Goal: Task Accomplishment & Management: Manage account settings

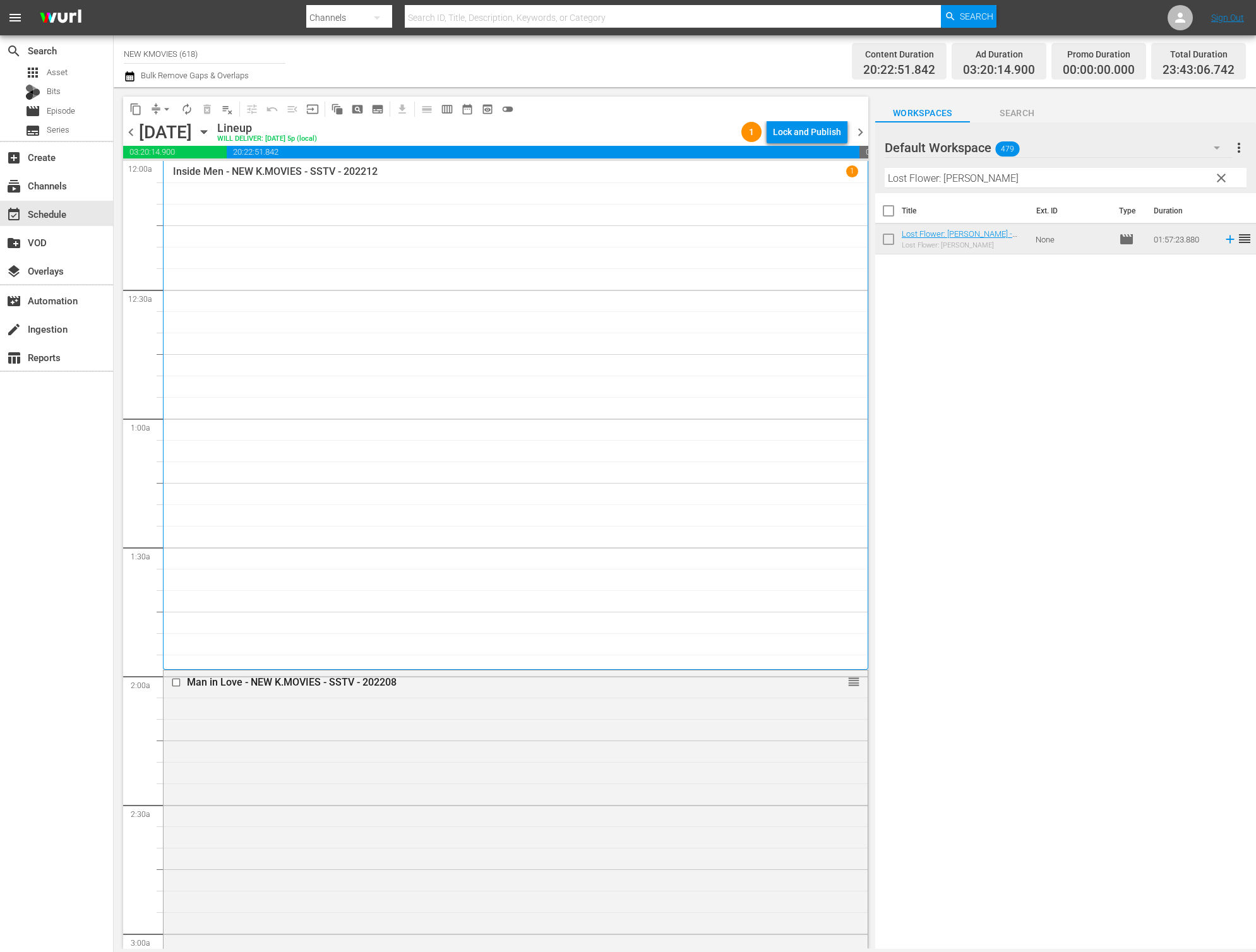
click at [1101, 228] on td "None" at bounding box center [1072, 239] width 84 height 31
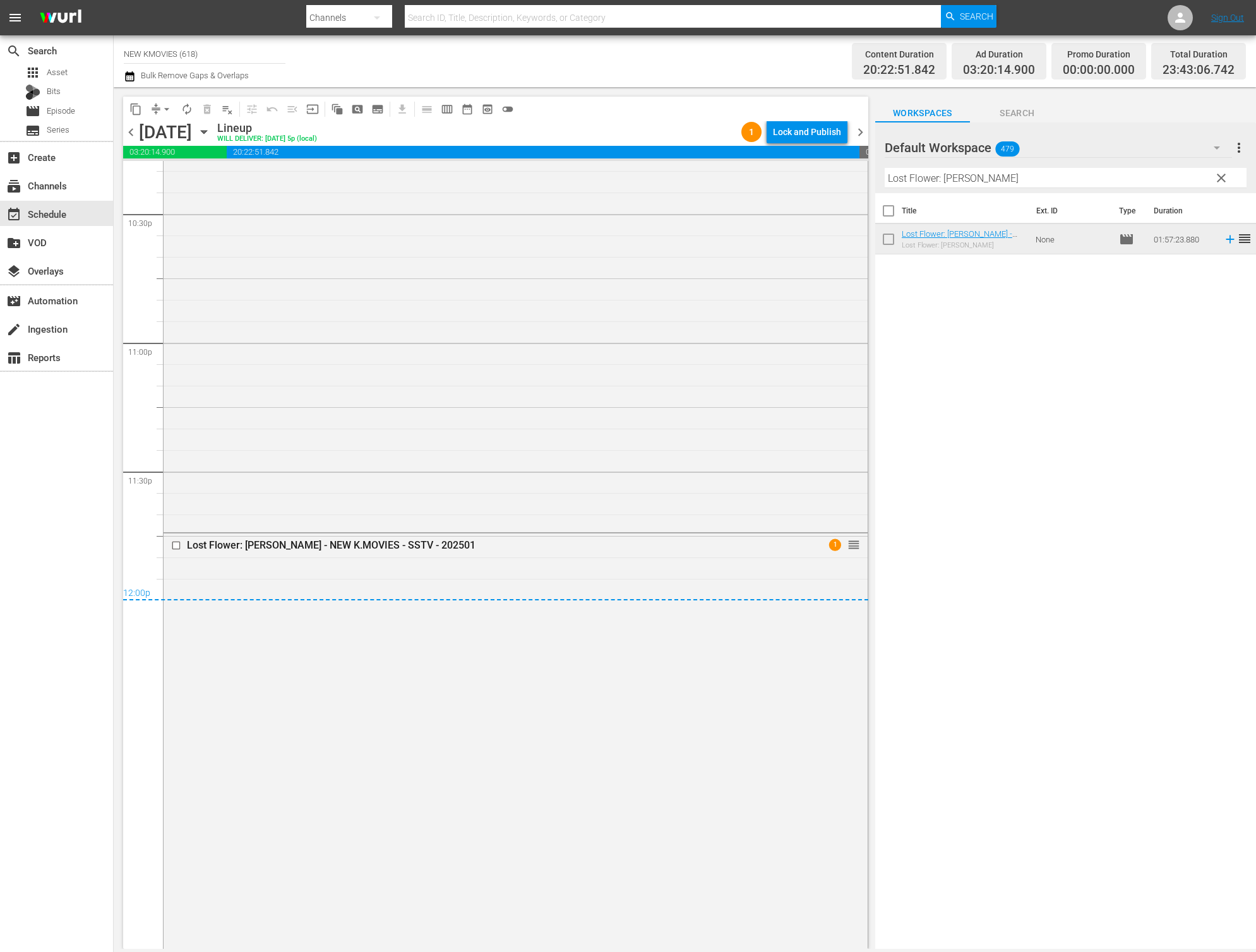
scroll to position [5831, 0]
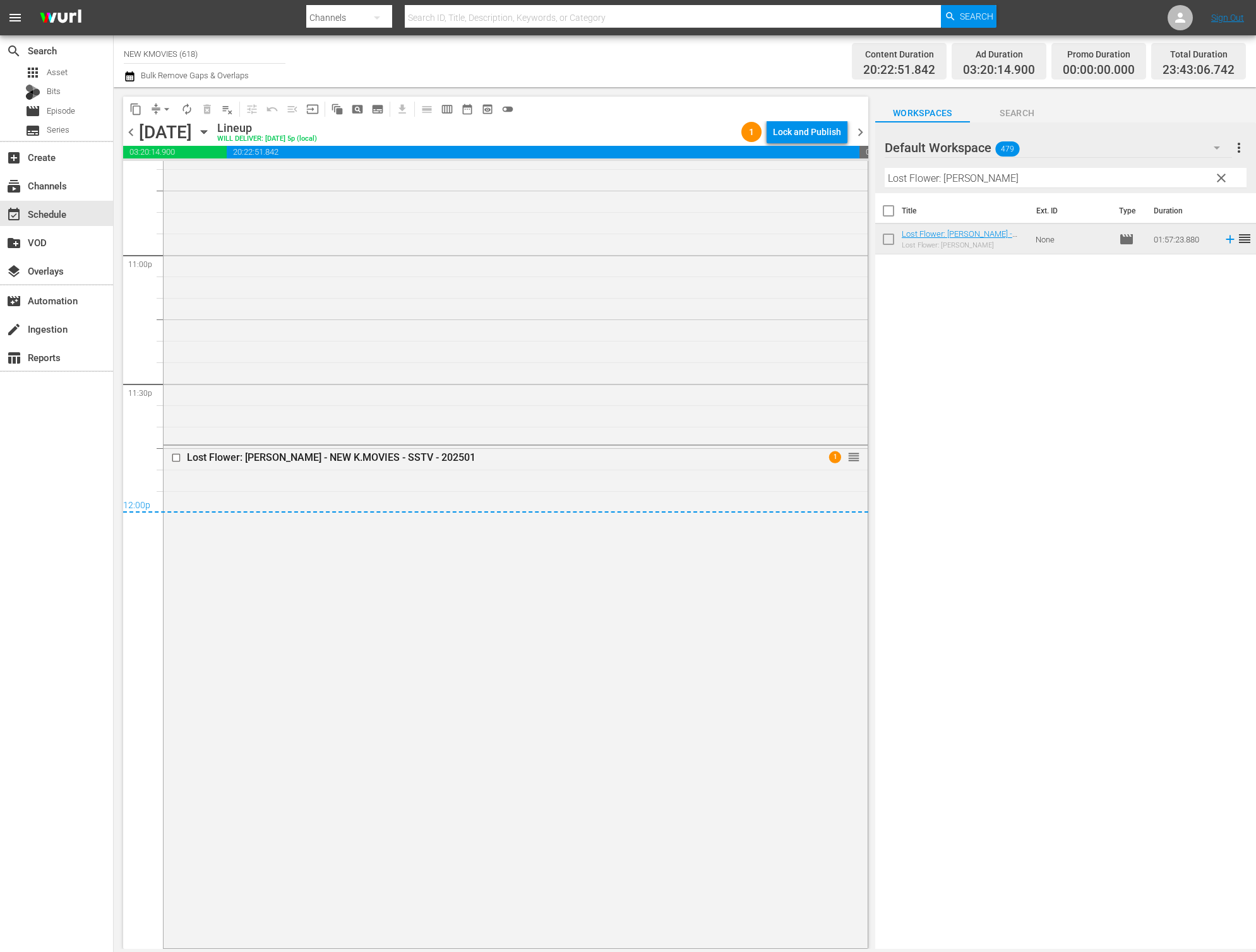
click at [837, 116] on div "content_copy compress arrow_drop_down autorenew_outlined delete_forever_outline…" at bounding box center [495, 109] width 745 height 24
click at [832, 127] on div "Lock and Publish" at bounding box center [807, 132] width 68 height 23
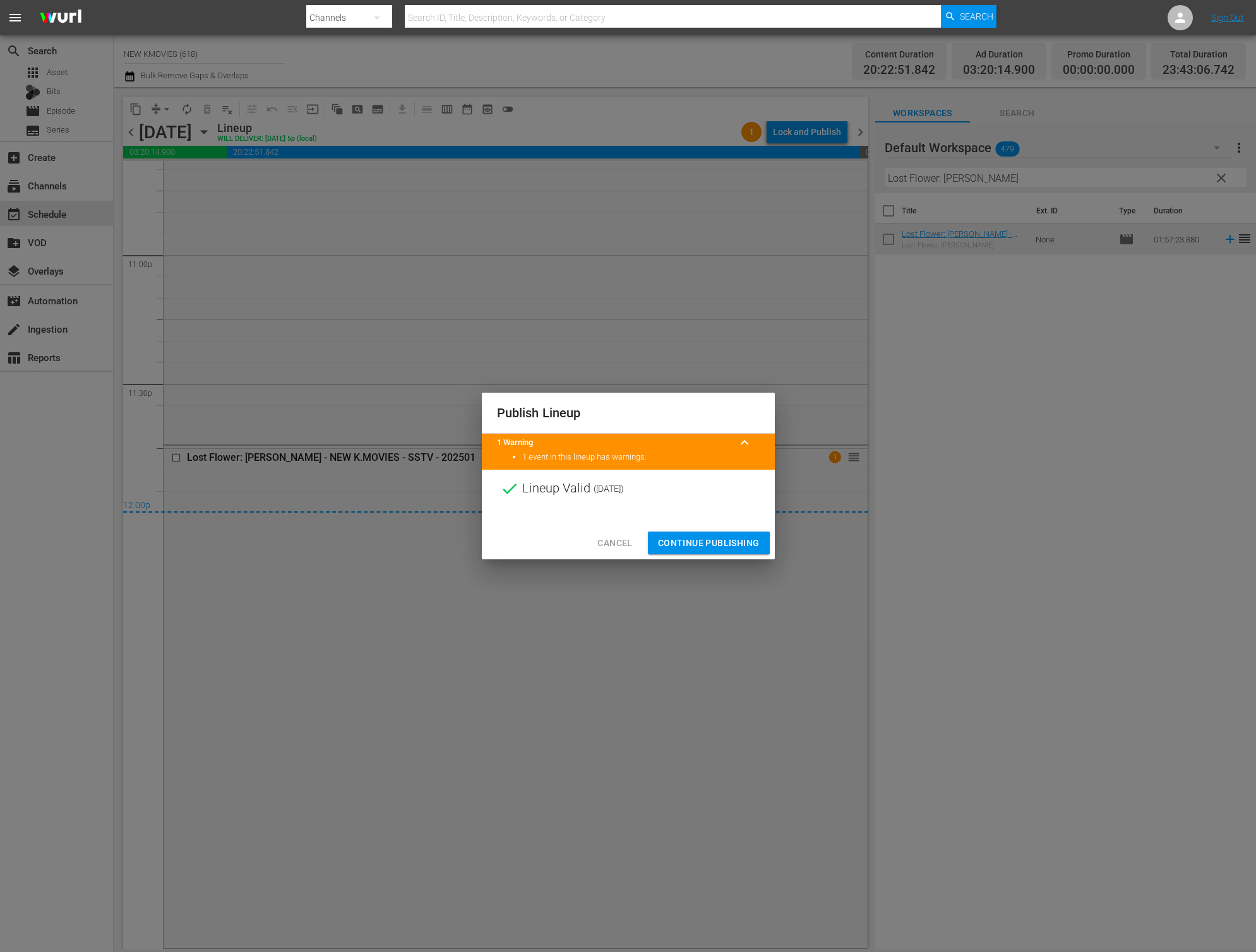
click at [723, 550] on span "Continue Publishing" at bounding box center [708, 543] width 102 height 16
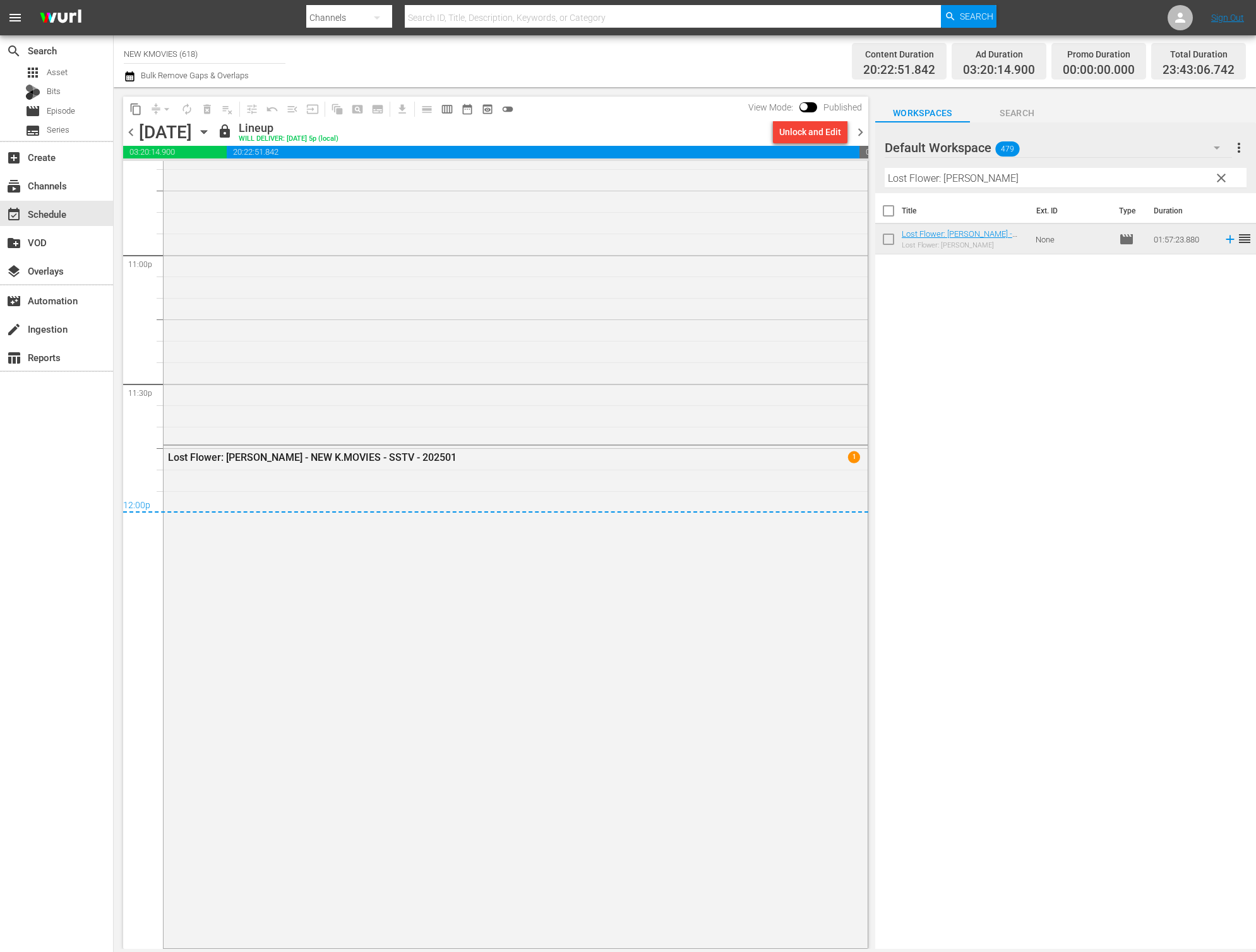
click at [856, 134] on span "chevron_right" at bounding box center [860, 132] width 16 height 16
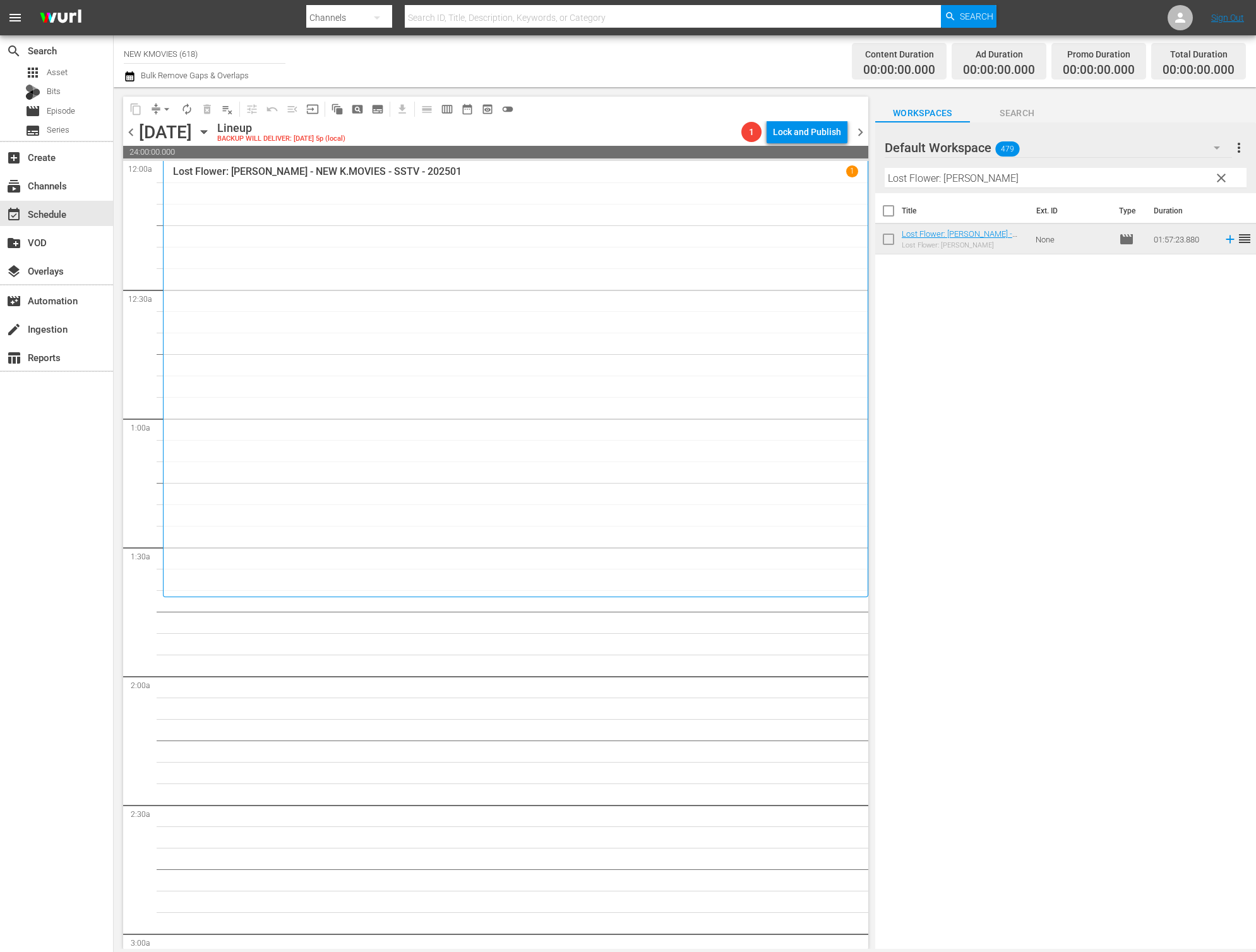
click at [1001, 177] on input "Lost Flower: Eo Woo-dong" at bounding box center [1065, 177] width 362 height 20
paste input "My Little Bride"
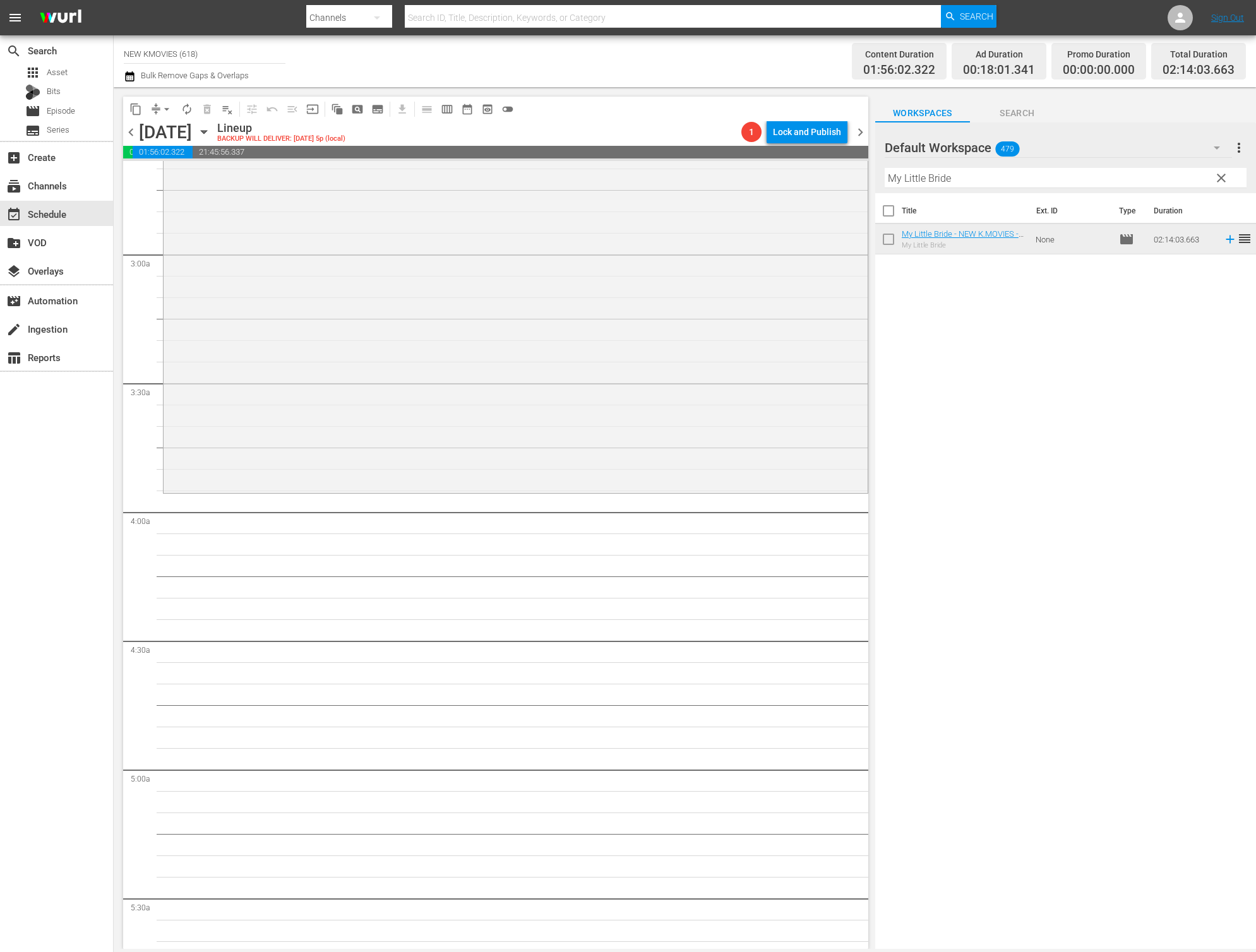
scroll to position [554, 0]
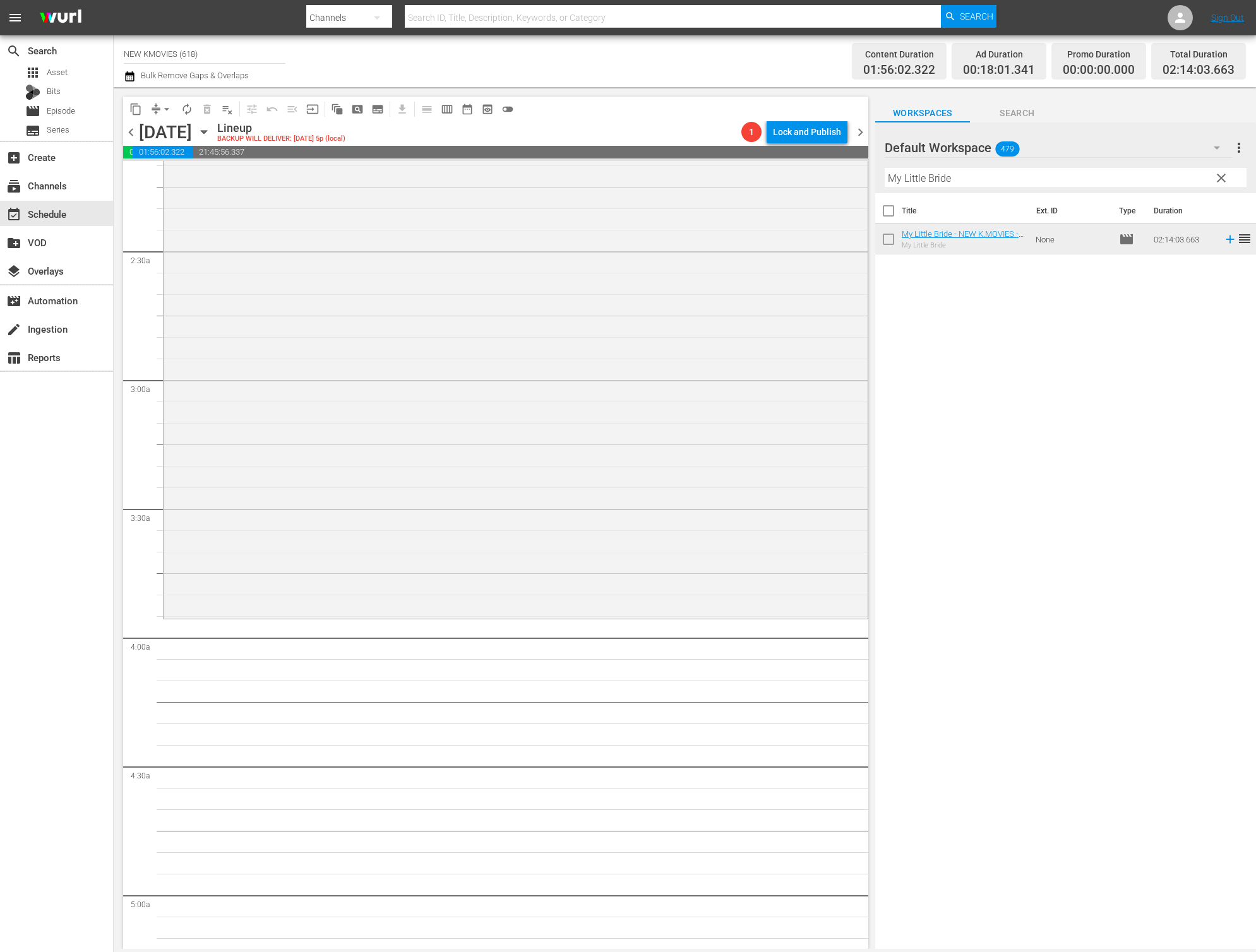
click at [1032, 183] on input "My Little Bride" at bounding box center [1065, 177] width 362 height 20
paste input "Architecture 101"
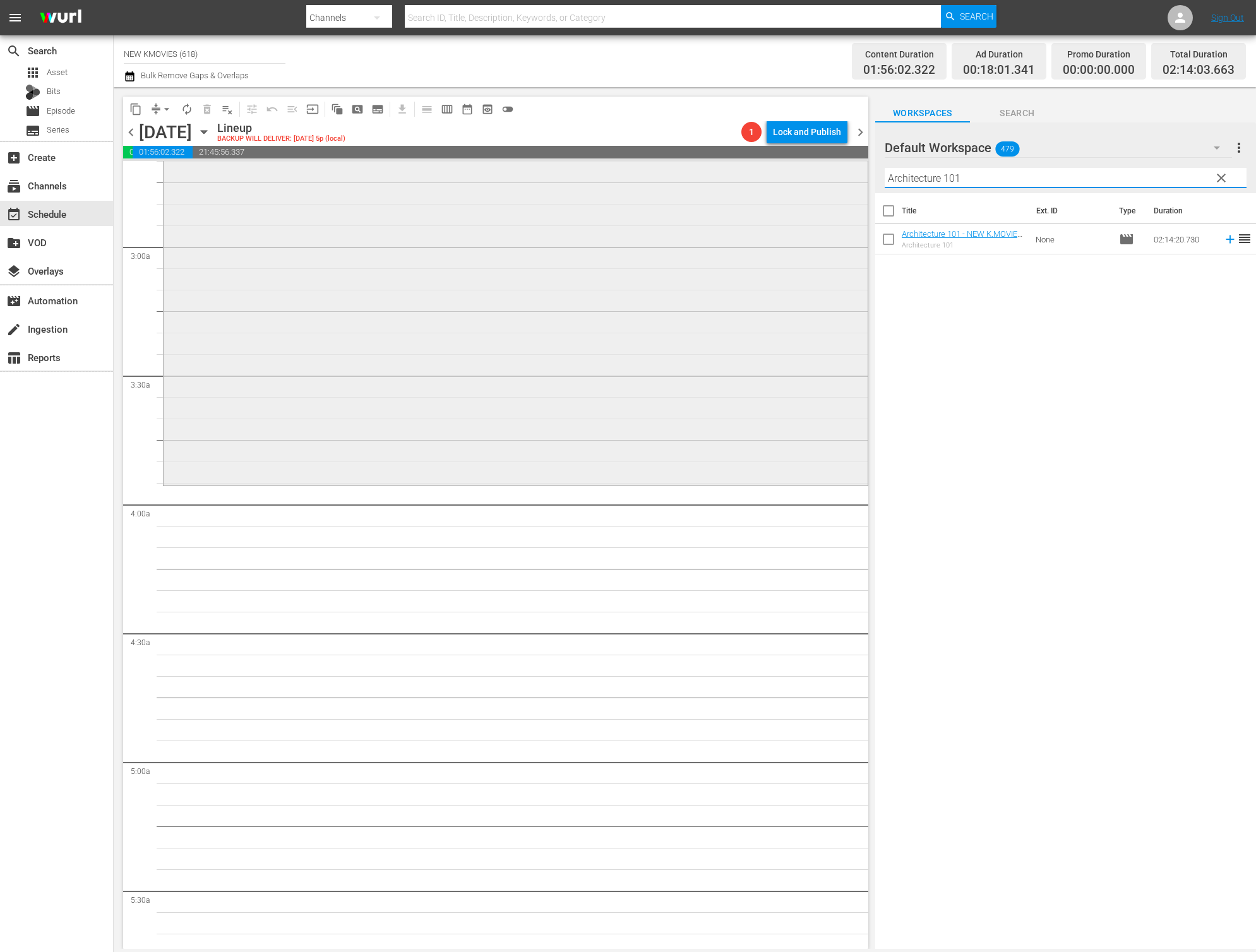
scroll to position [701, 0]
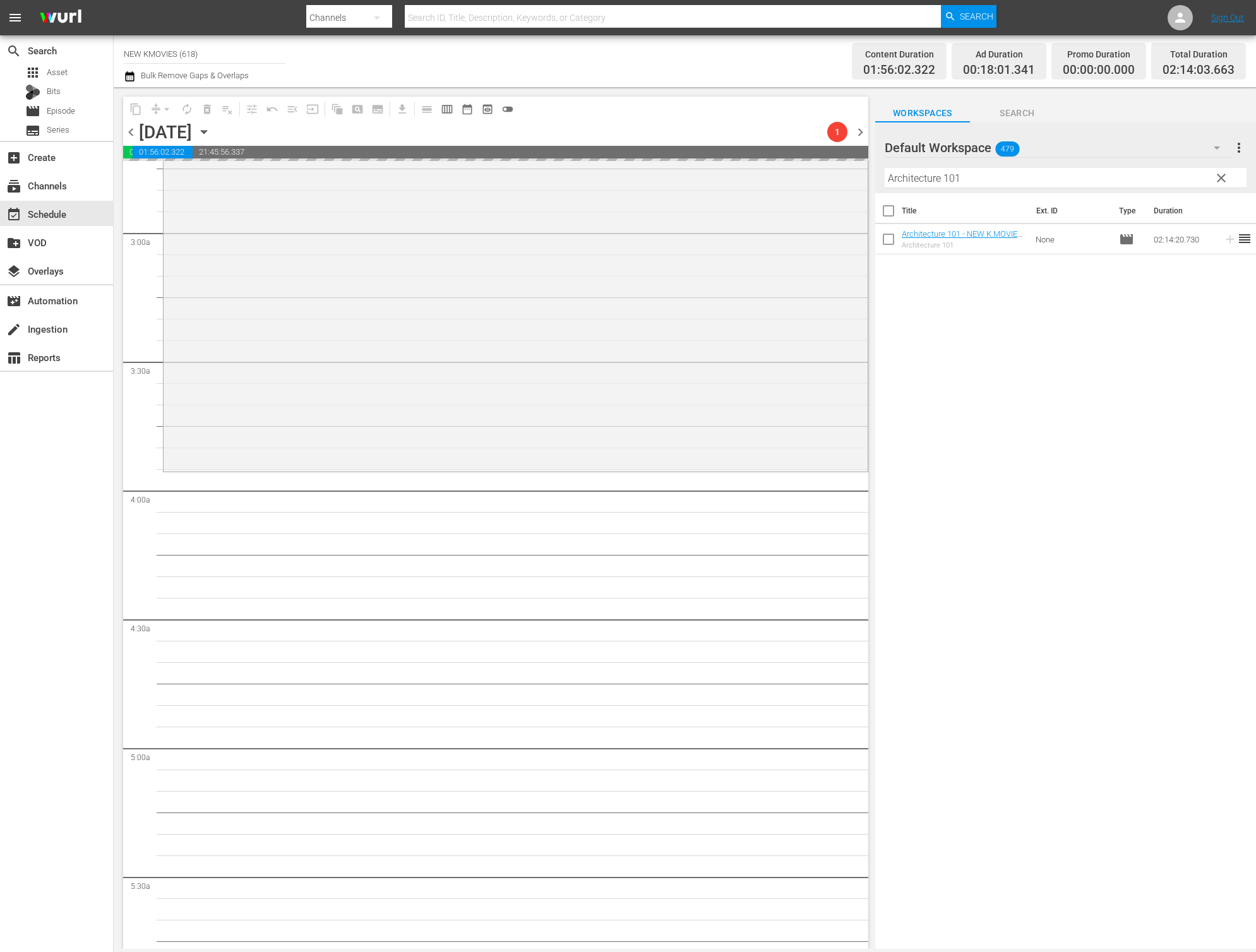
drag, startPoint x: 939, startPoint y: 242, endPoint x: 906, endPoint y: 928, distance: 686.8
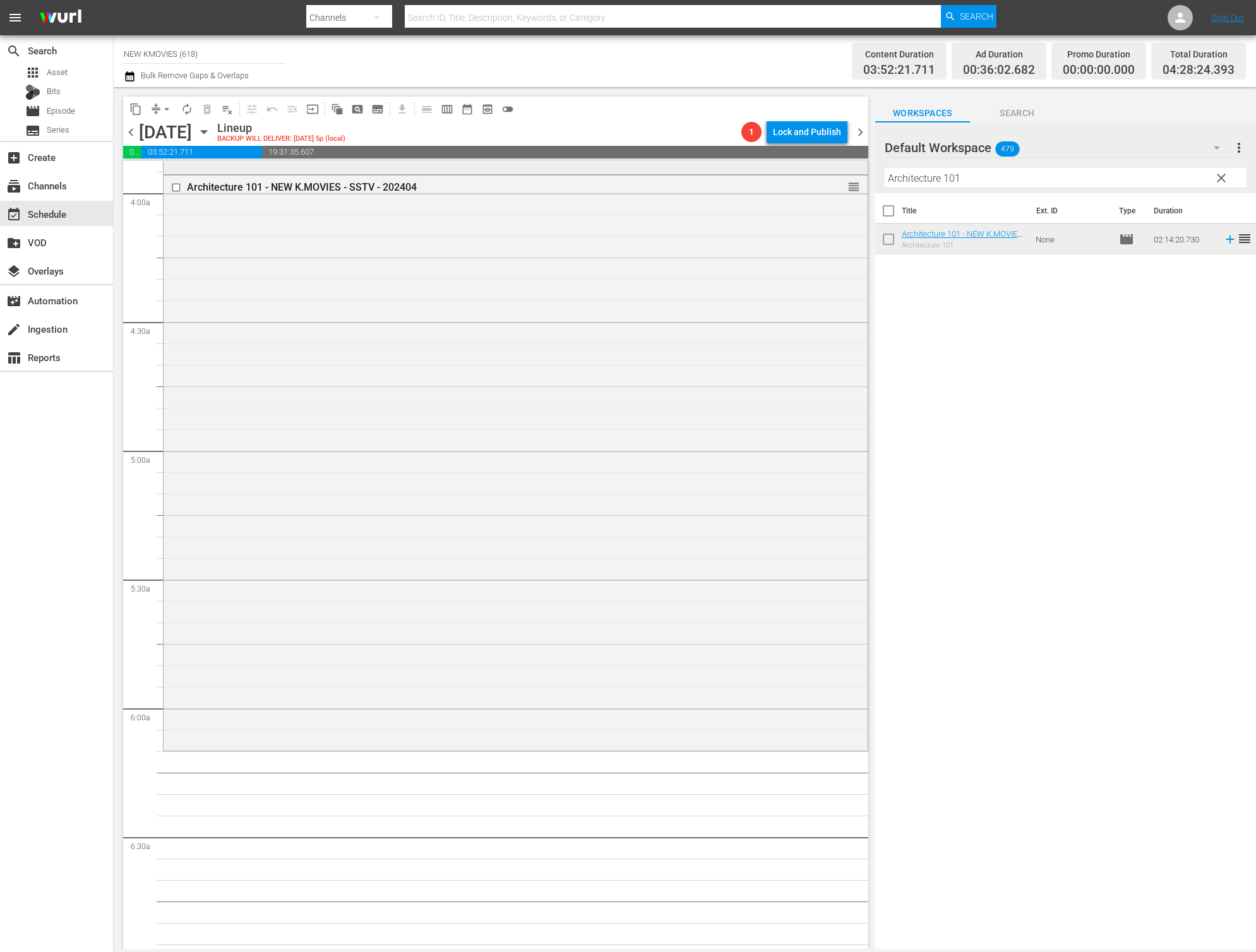
scroll to position [1004, 0]
click at [1028, 169] on input "Architecture 101" at bounding box center [1065, 177] width 362 height 20
drag, startPoint x: 1028, startPoint y: 169, endPoint x: 1024, endPoint y: 177, distance: 8.9
click at [1028, 169] on input "Architecture 101" at bounding box center [1065, 177] width 362 height 20
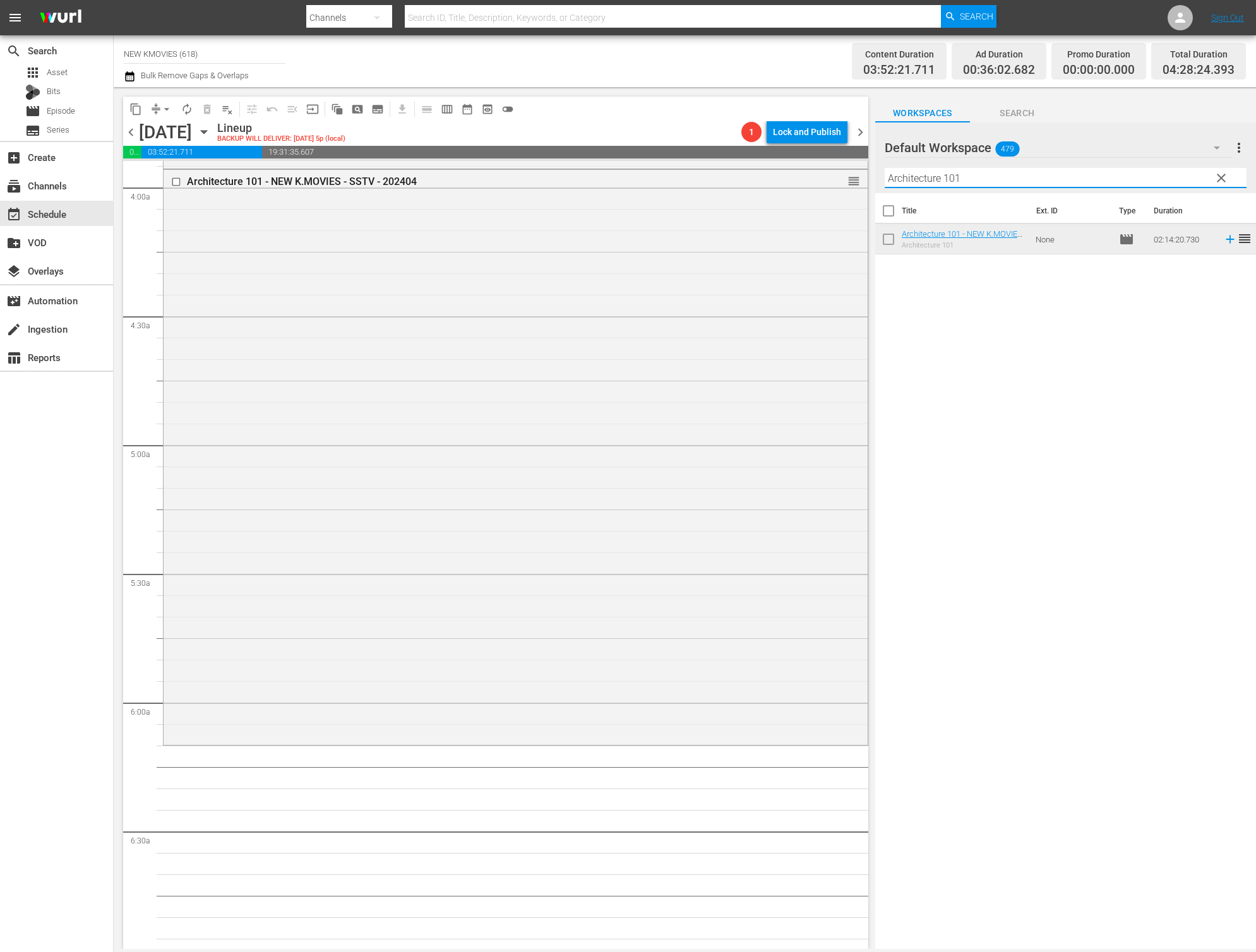
click at [1024, 177] on input "Architecture 101" at bounding box center [1065, 177] width 362 height 20
paste input "The Throne"
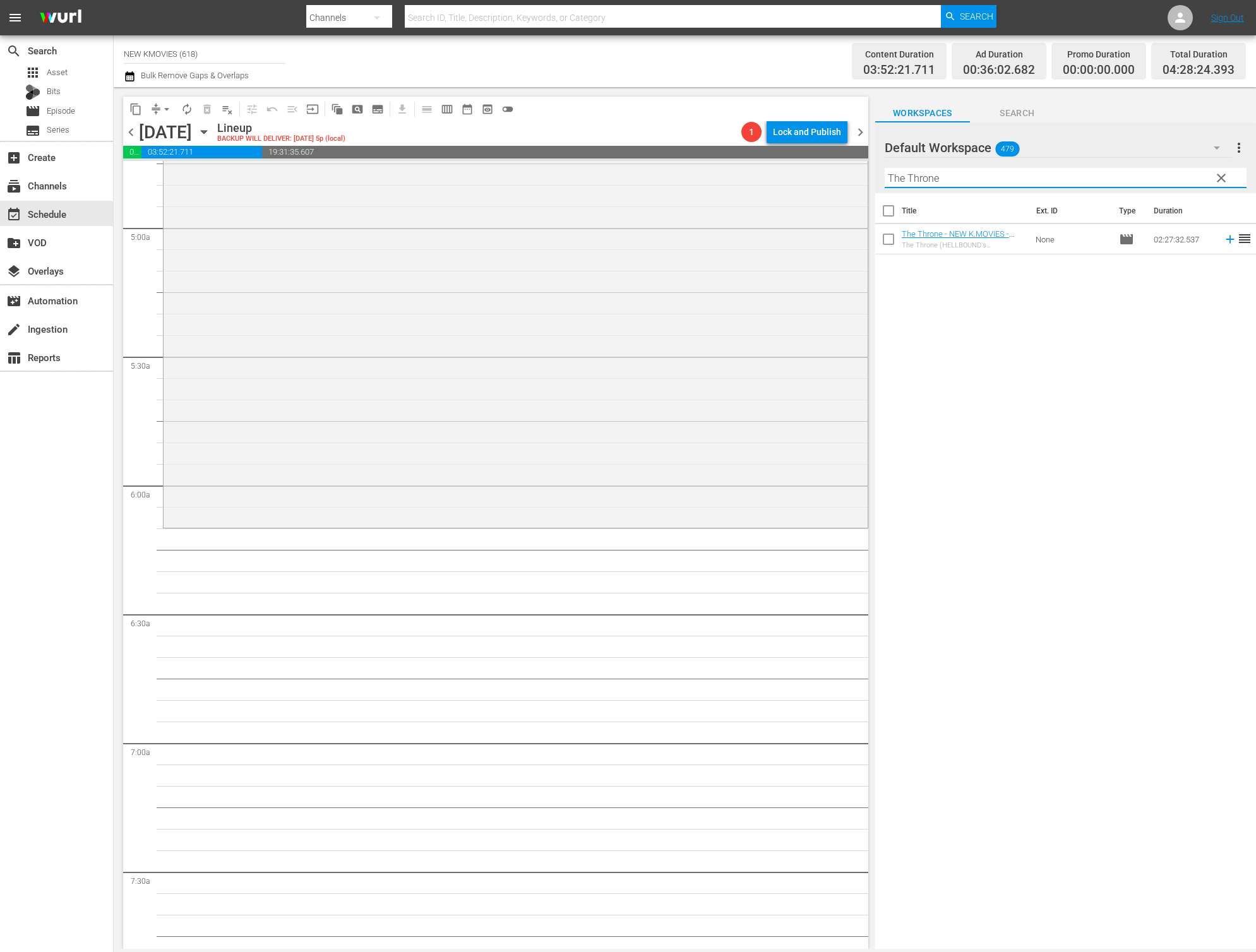
scroll to position [1248, 0]
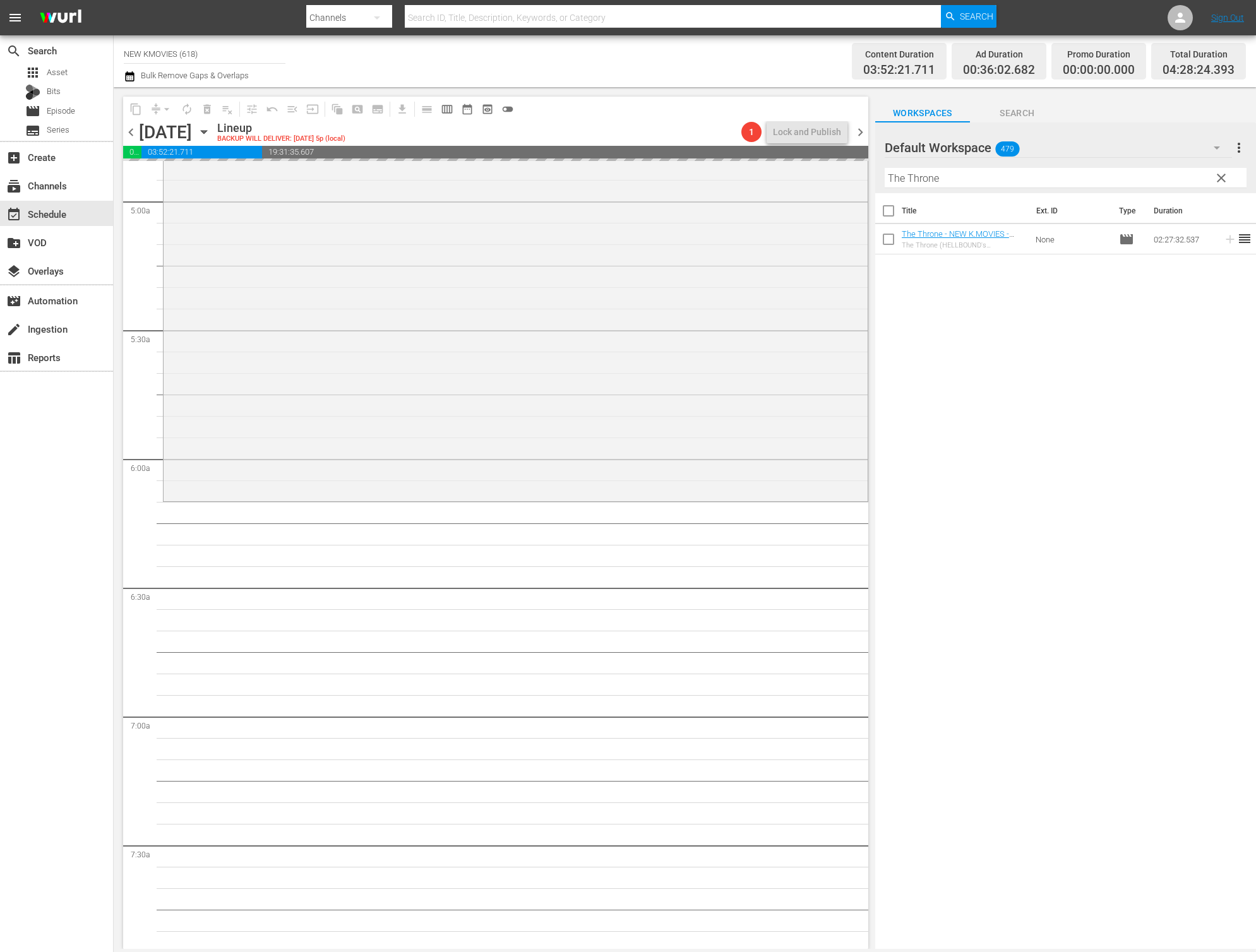
click at [1020, 177] on input "The Throne" at bounding box center [1065, 177] width 362 height 20
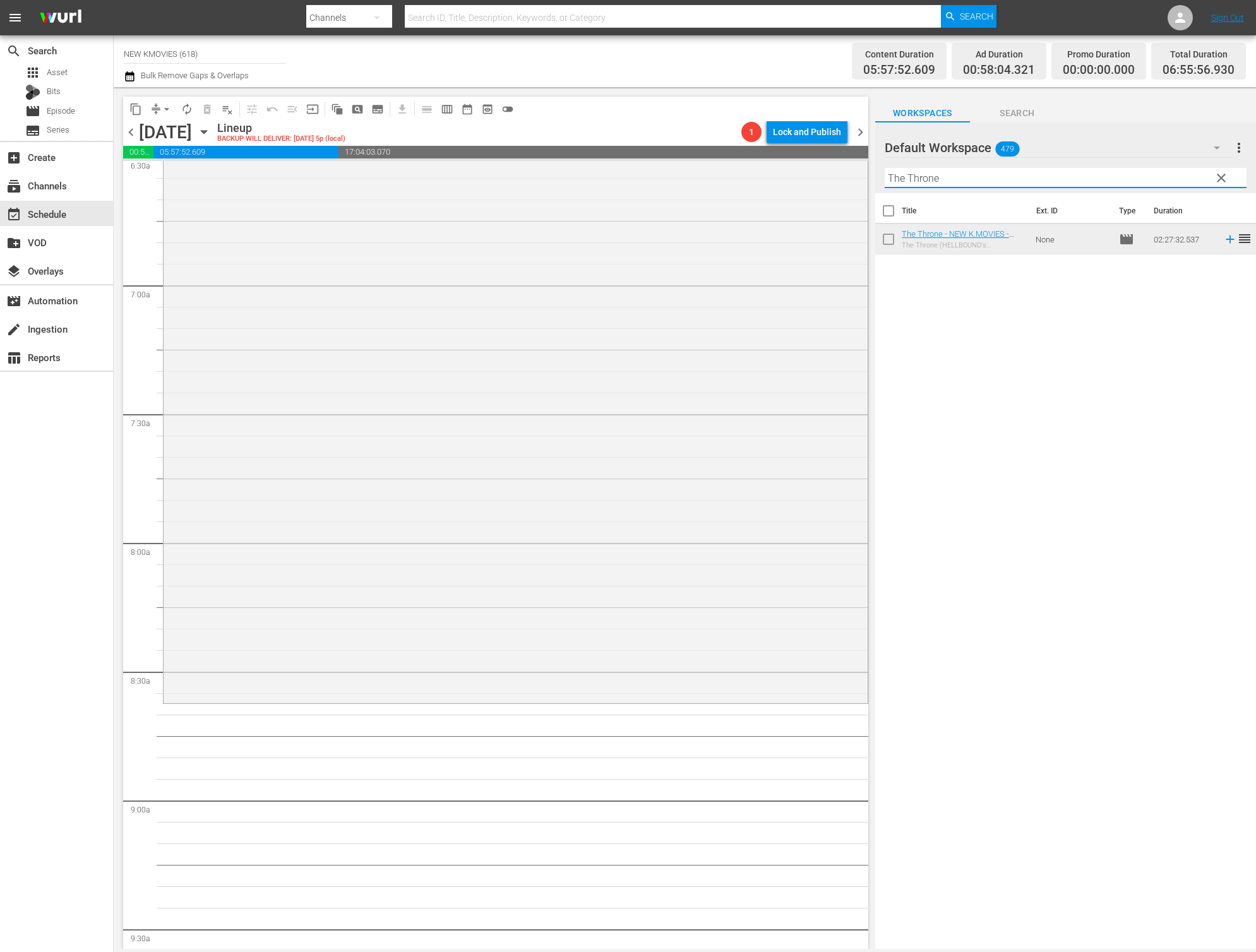
scroll to position [1704, 0]
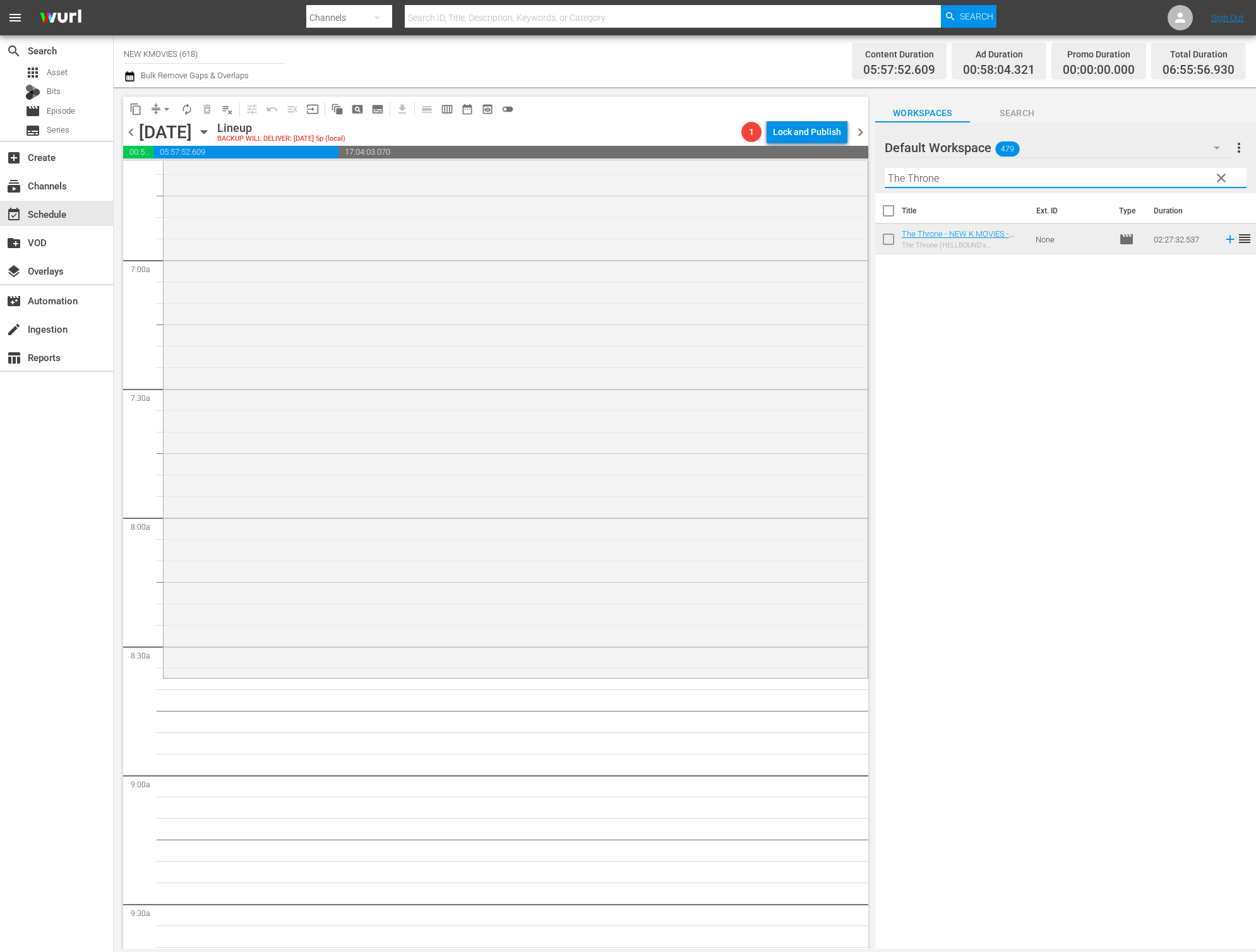
paste input "Battle: Roar to Victory"
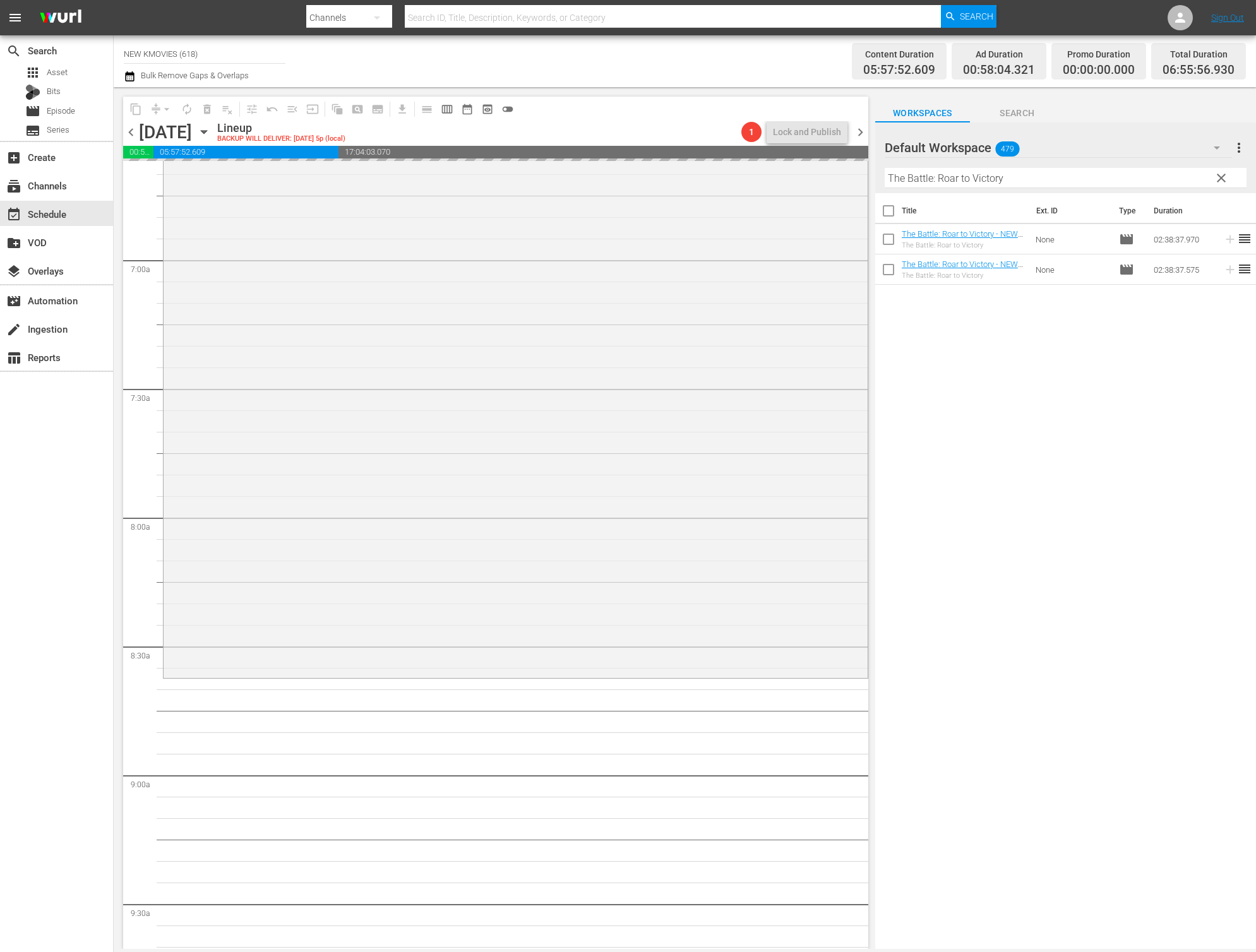
click at [985, 173] on input "The Battle: Roar to Victory" at bounding box center [1065, 177] width 362 height 20
paste input "Big Bang"
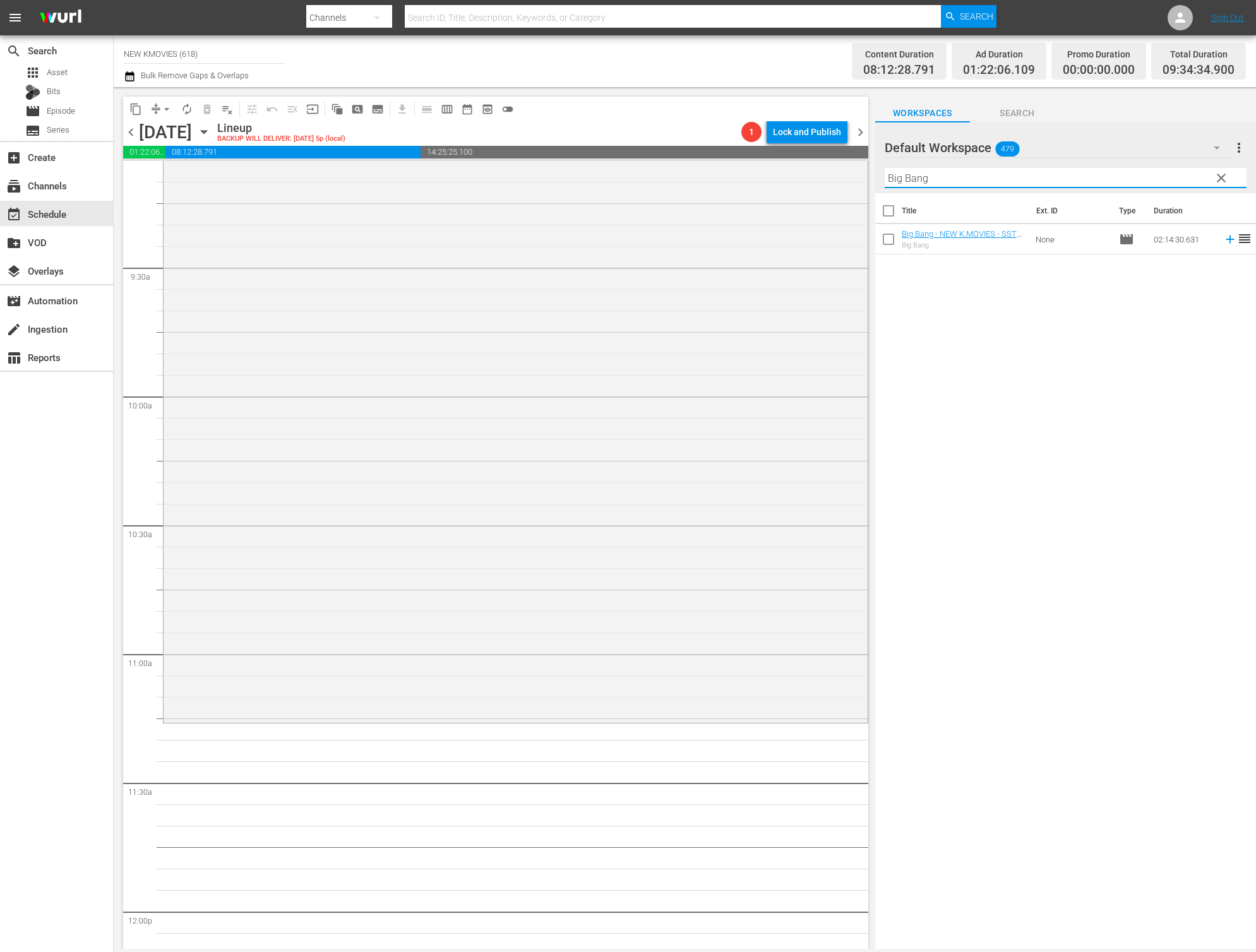
scroll to position [2388, 0]
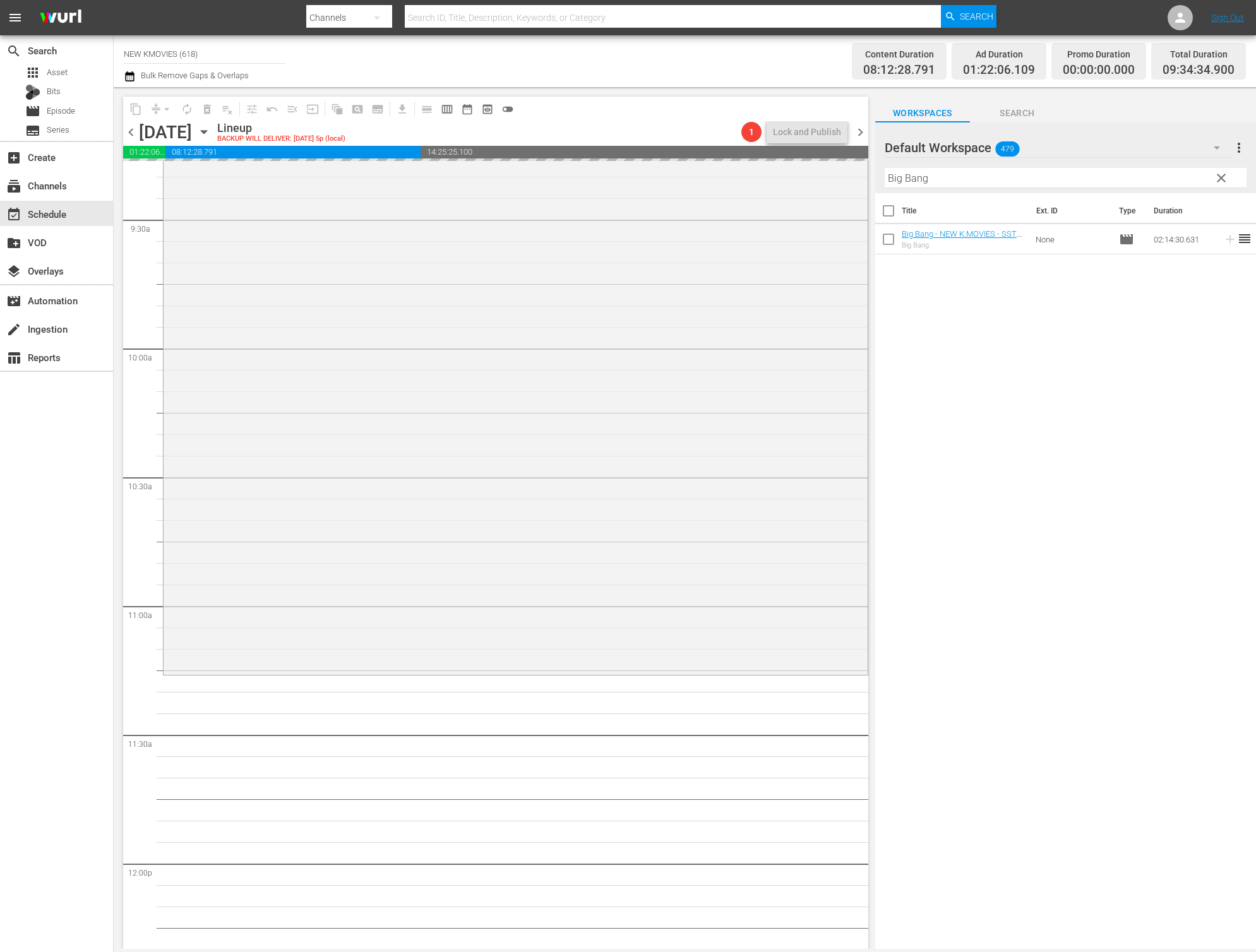
click at [1005, 187] on input "Big Bang" at bounding box center [1065, 177] width 362 height 20
click at [1005, 187] on div "Filter by Title Big Bang" at bounding box center [1065, 178] width 362 height 31
click at [1005, 187] on hr at bounding box center [1065, 188] width 362 height 1
click at [1011, 177] on input "Big Bang" at bounding box center [1065, 177] width 362 height 20
paste input "Fortune Salon"
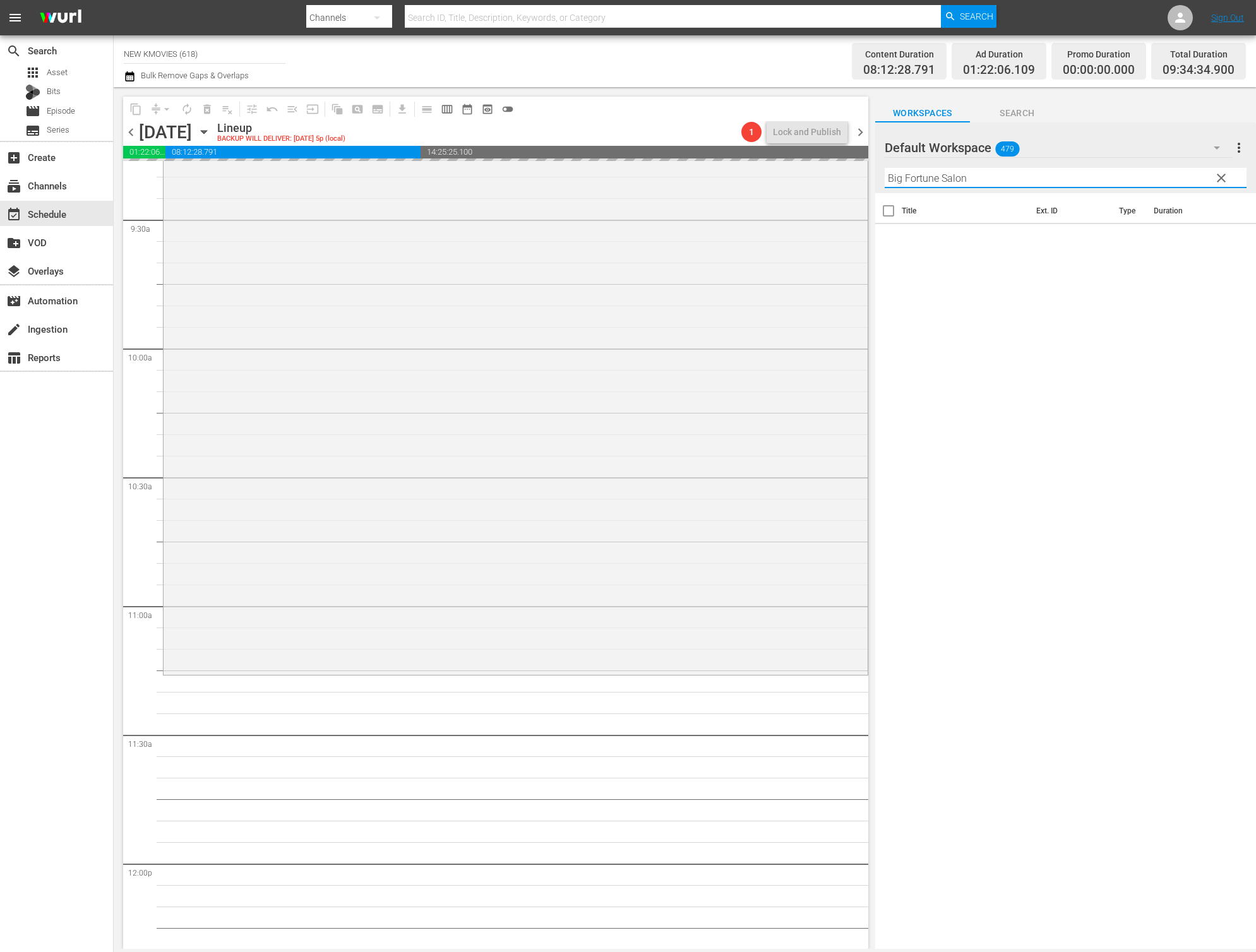
click at [1011, 177] on input "Big Fortune Salon" at bounding box center [1065, 177] width 362 height 20
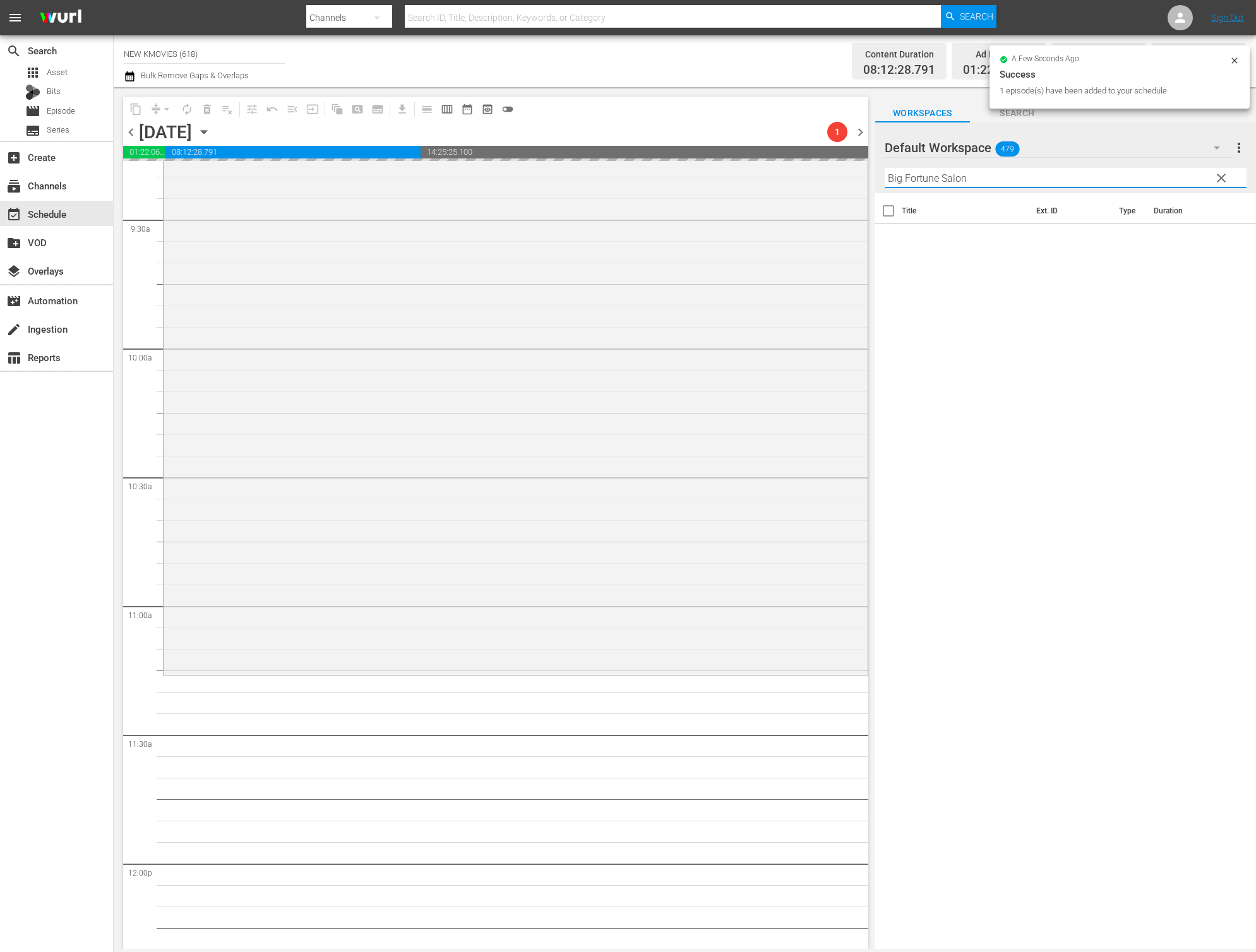
click at [1004, 170] on input "Big Fortune Salon" at bounding box center [1065, 177] width 362 height 20
paste input "text"
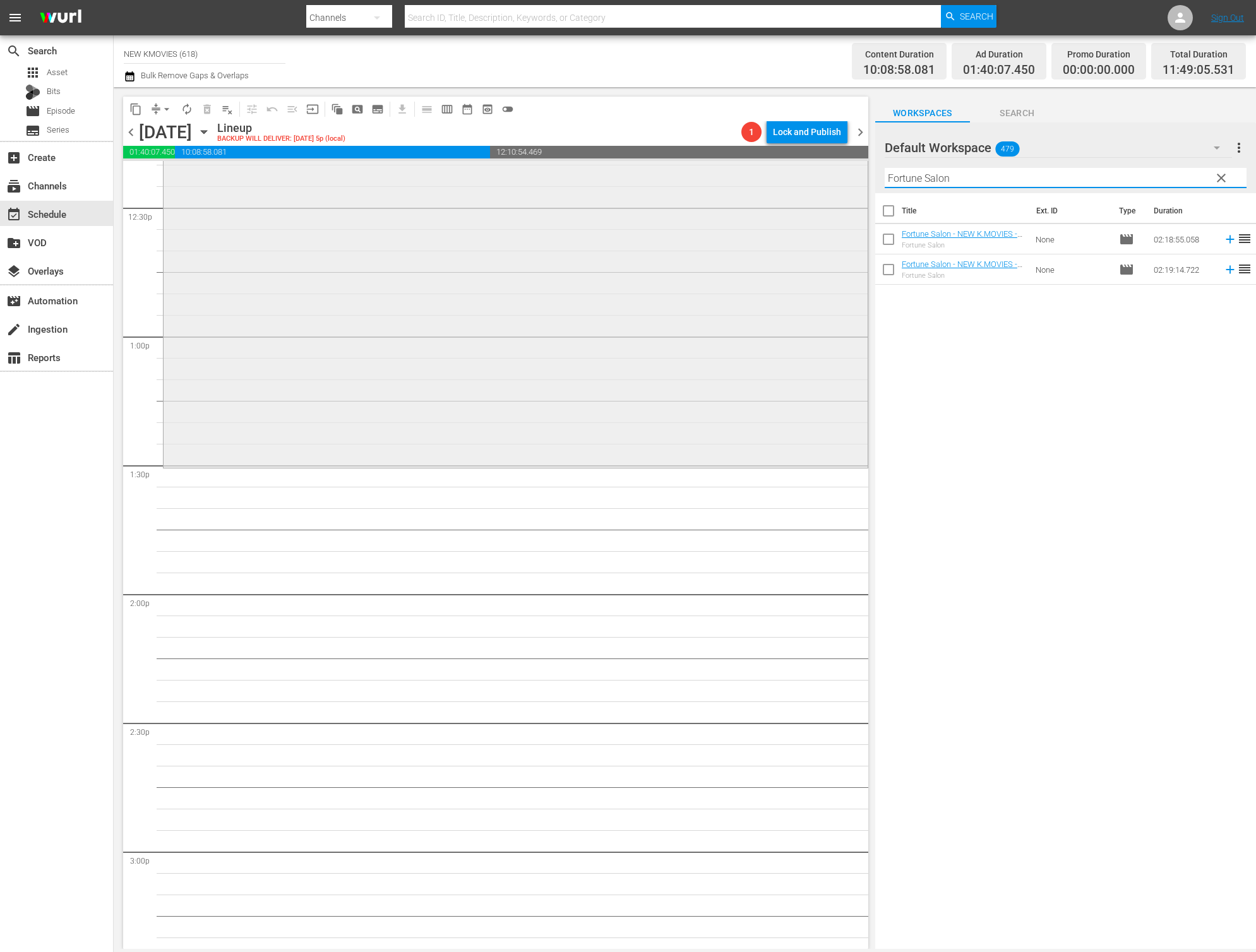
scroll to position [3299, 0]
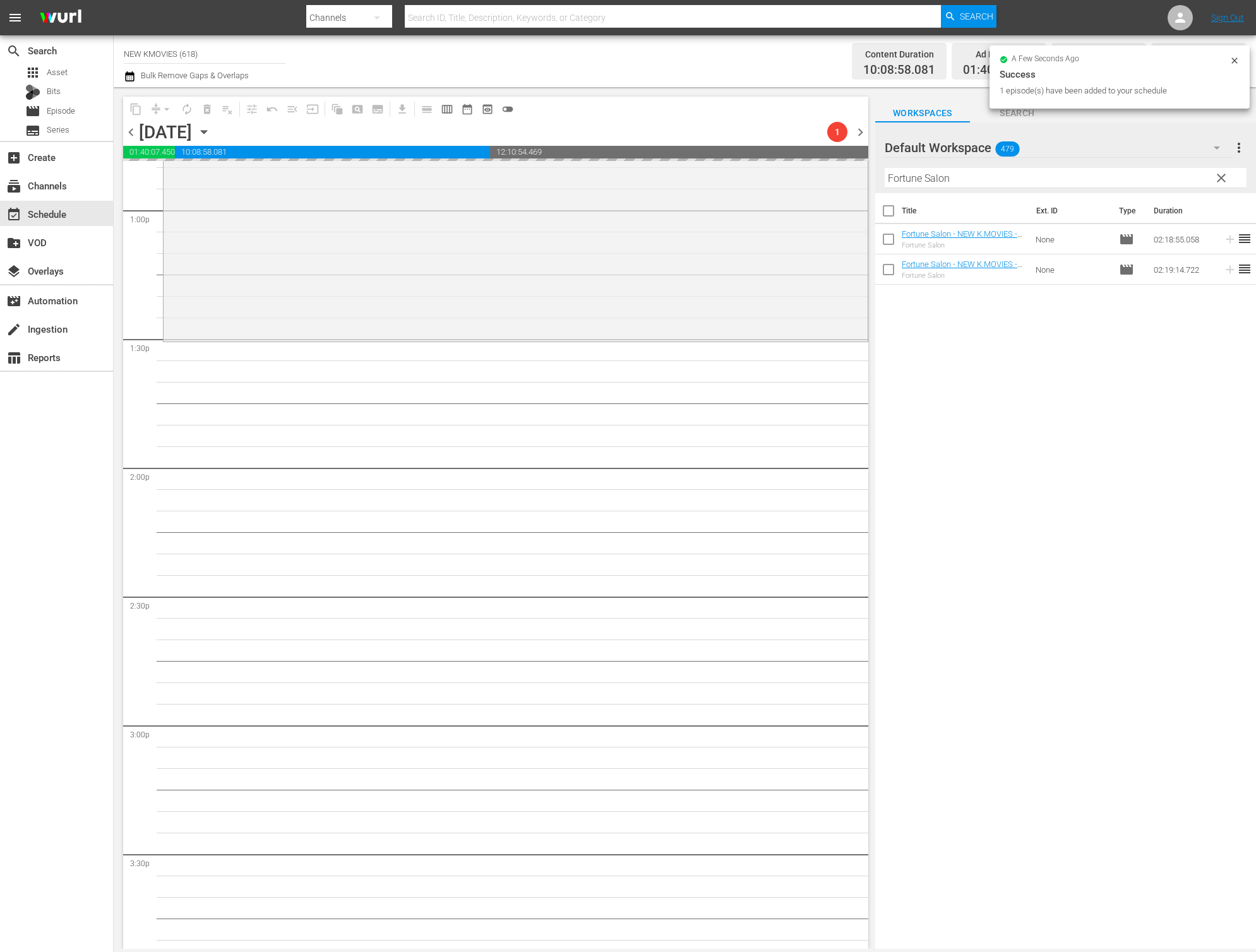
click at [987, 180] on input "Fortune Salon" at bounding box center [1065, 177] width 362 height 20
paste input "Mission Possible"
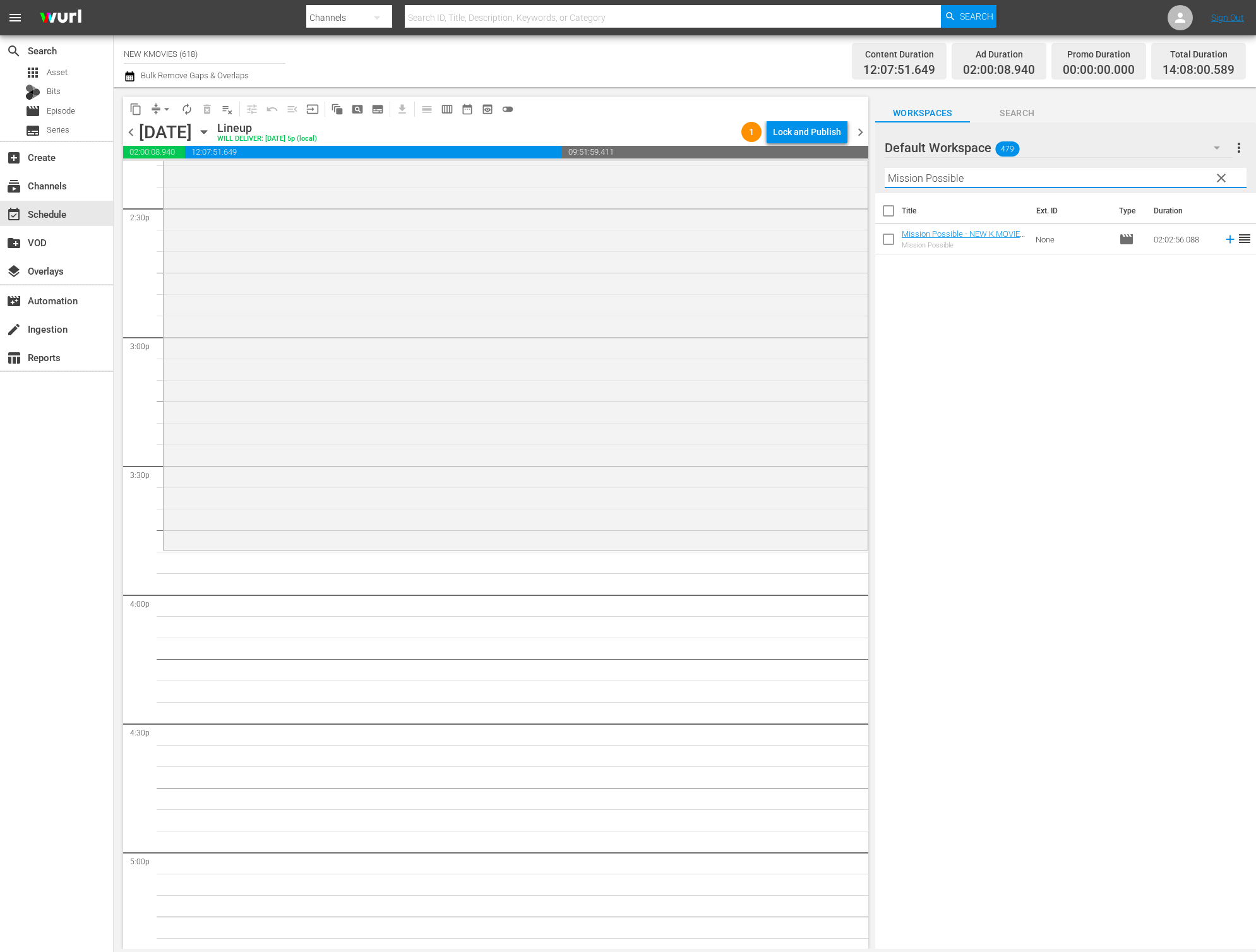
scroll to position [3767, 0]
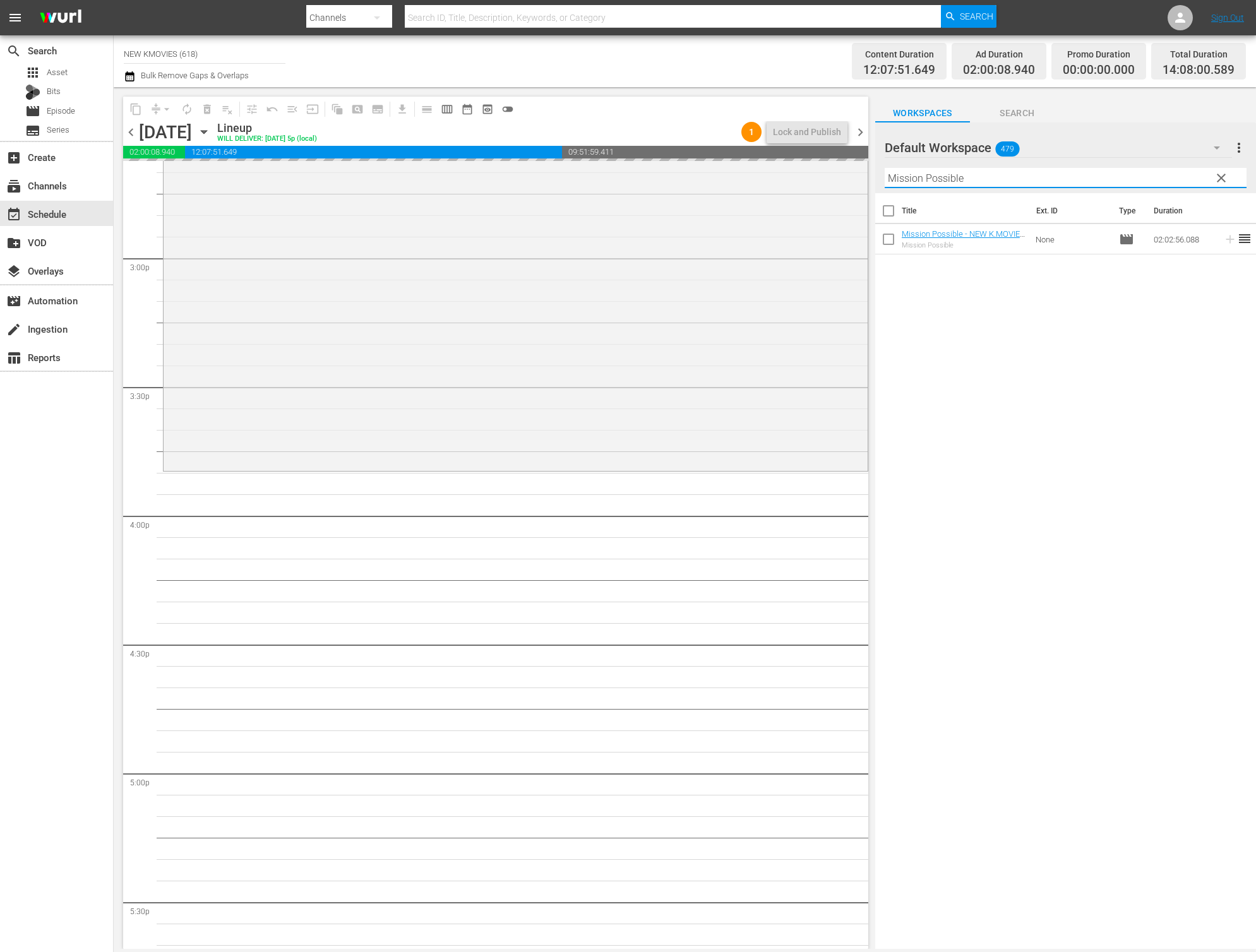
click at [986, 178] on input "Mission Possible" at bounding box center [1065, 177] width 362 height 20
paste input "REMEMBER"
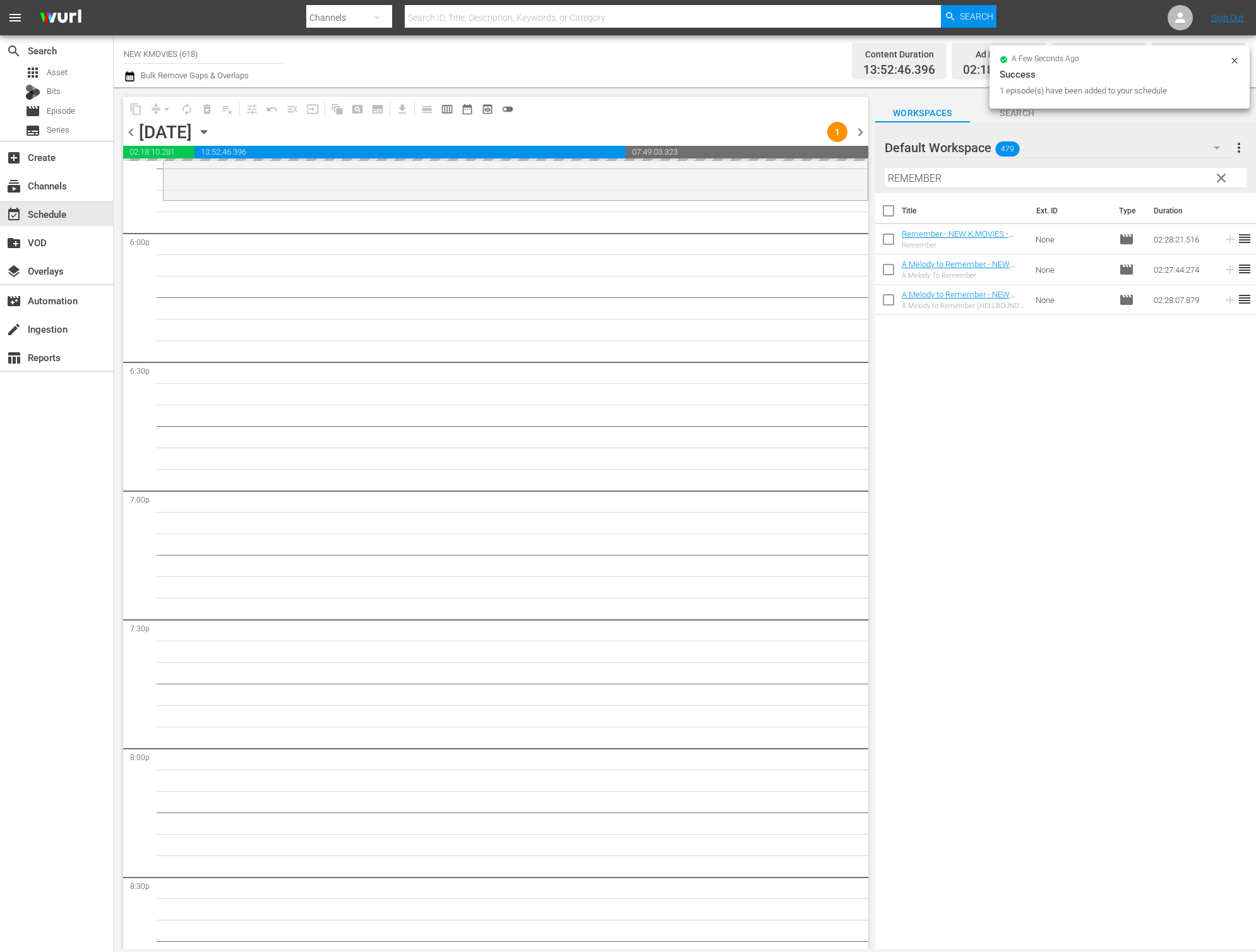
scroll to position [4571, 0]
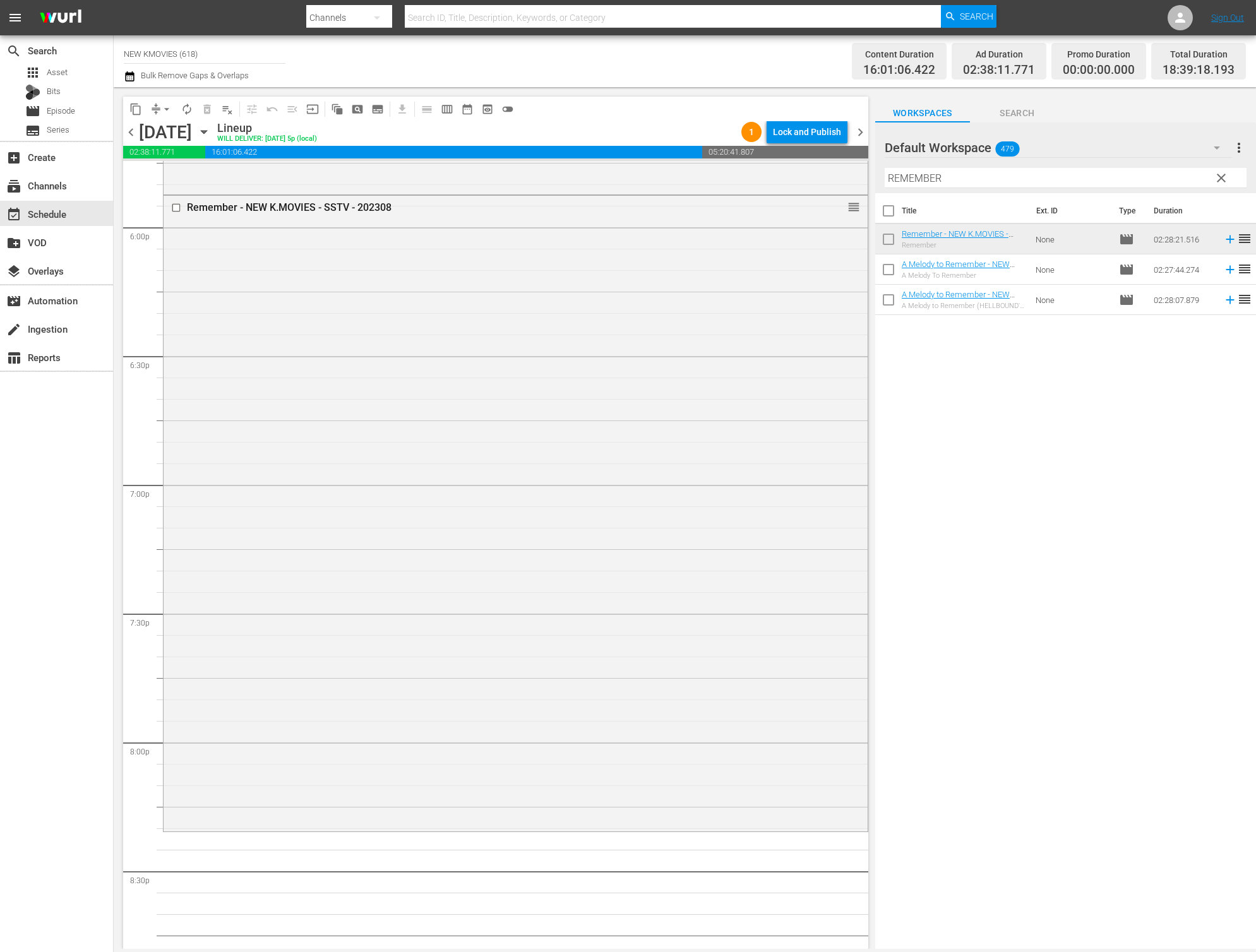
click at [949, 175] on input "REMEMBER" at bounding box center [1065, 177] width 362 height 20
paste input "4:44 : Time Of Fear"
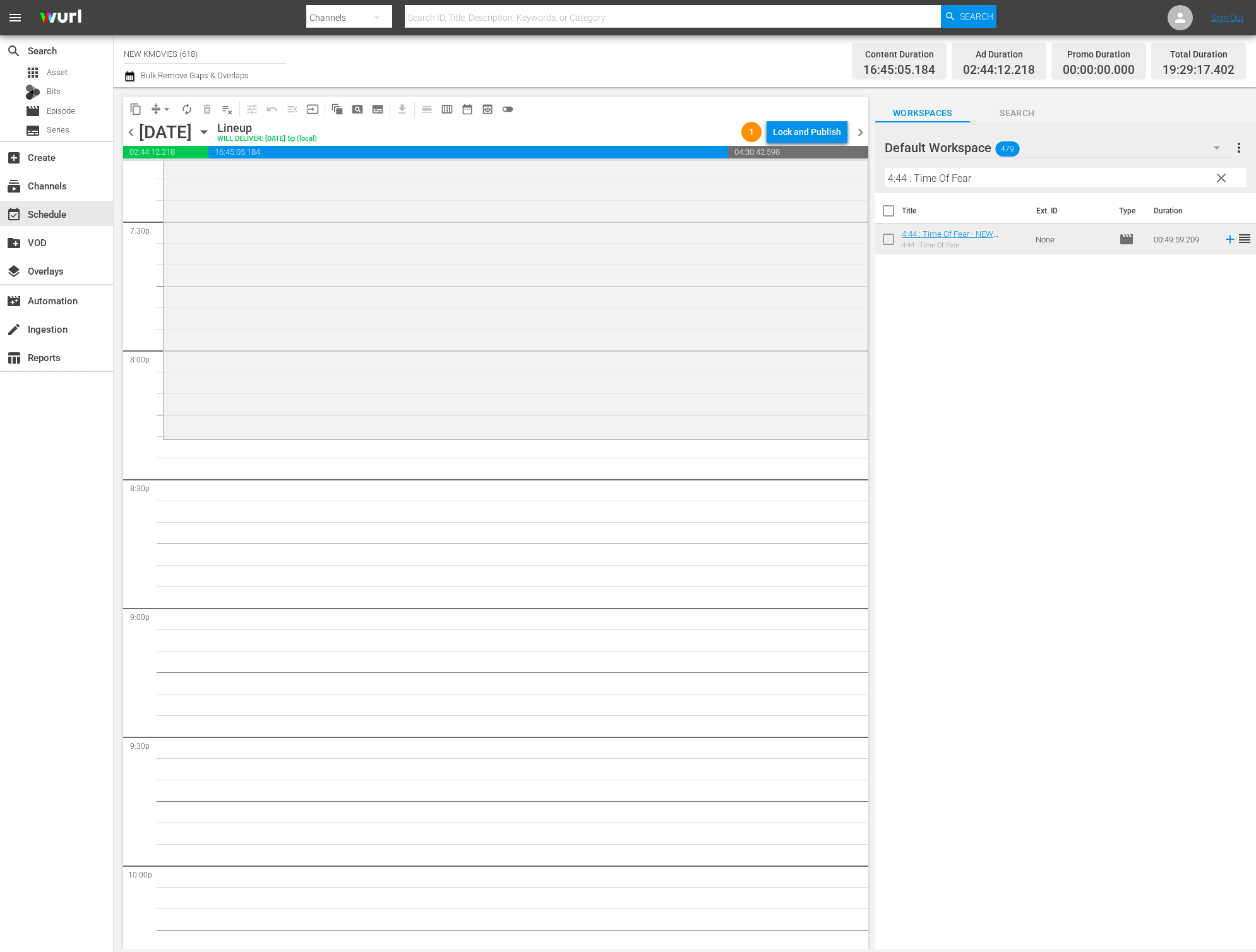
scroll to position [4962, 0]
click at [162, 105] on span "arrow_drop_down" at bounding box center [166, 109] width 13 height 13
click at [172, 176] on li "Align to End of Previous Day" at bounding box center [167, 177] width 133 height 21
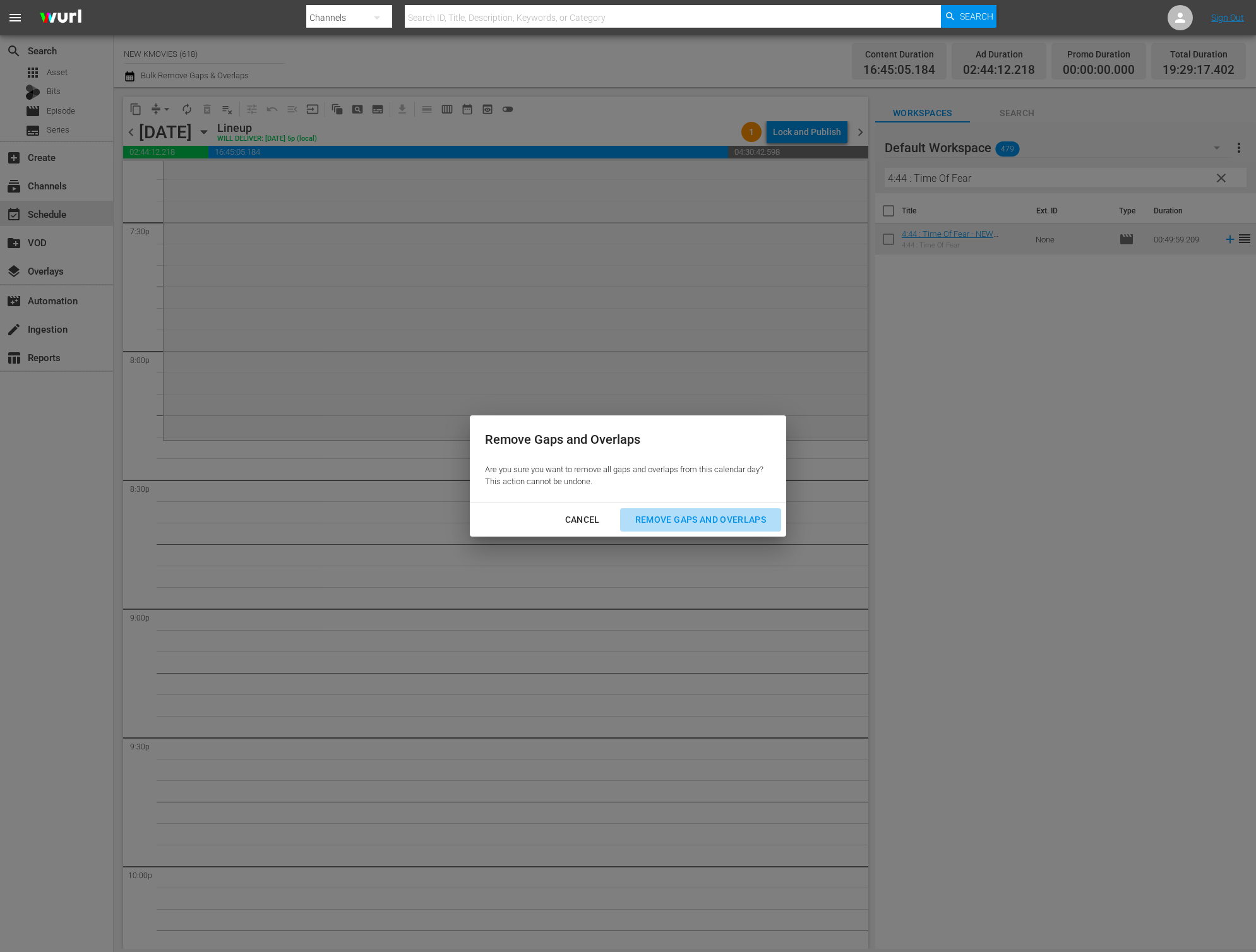
click at [745, 516] on div "Remove Gaps and Overlaps" at bounding box center [700, 520] width 151 height 16
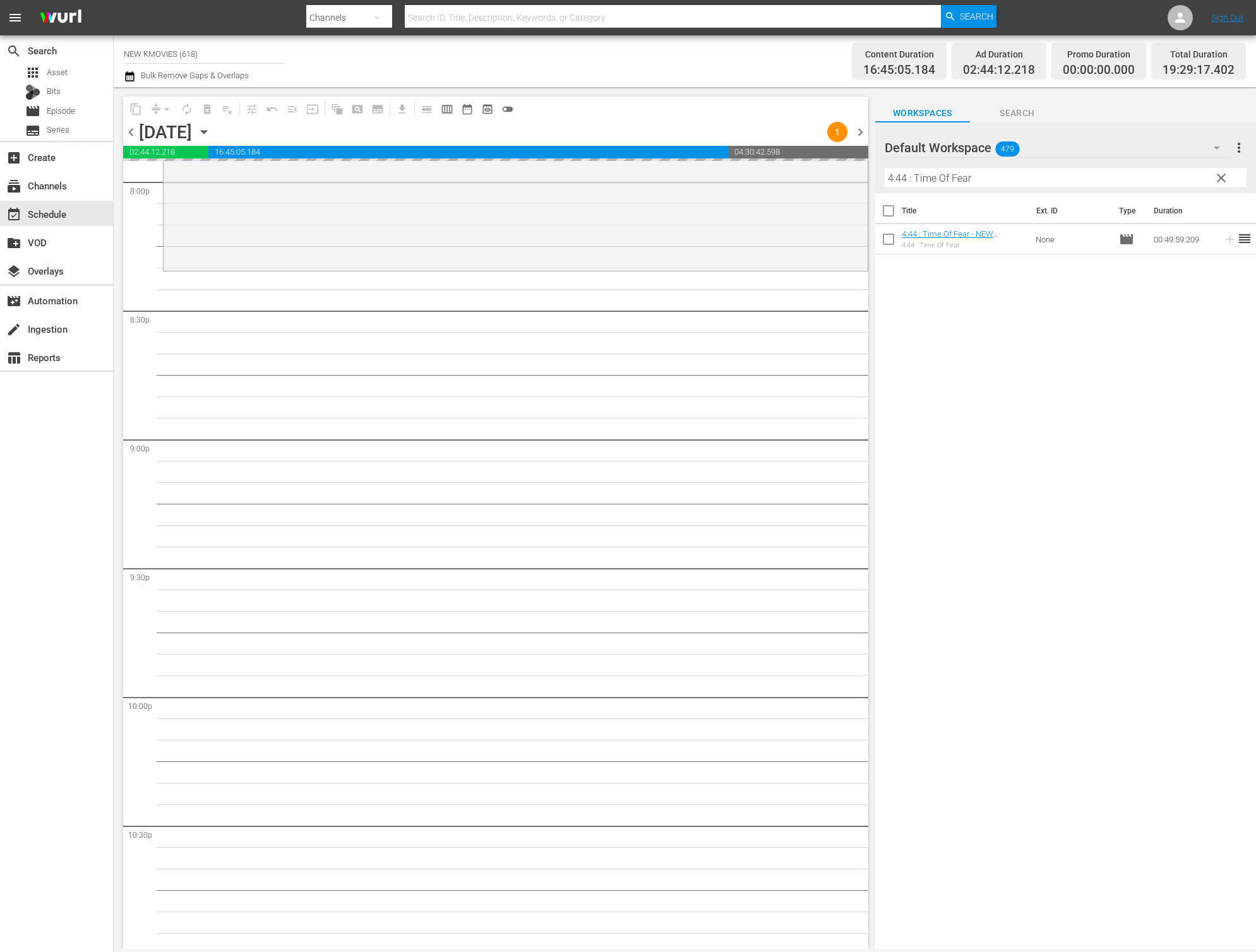
scroll to position [5130, 0]
click at [990, 170] on input "4:44 : Time Of Fear" at bounding box center [1065, 177] width 362 height 20
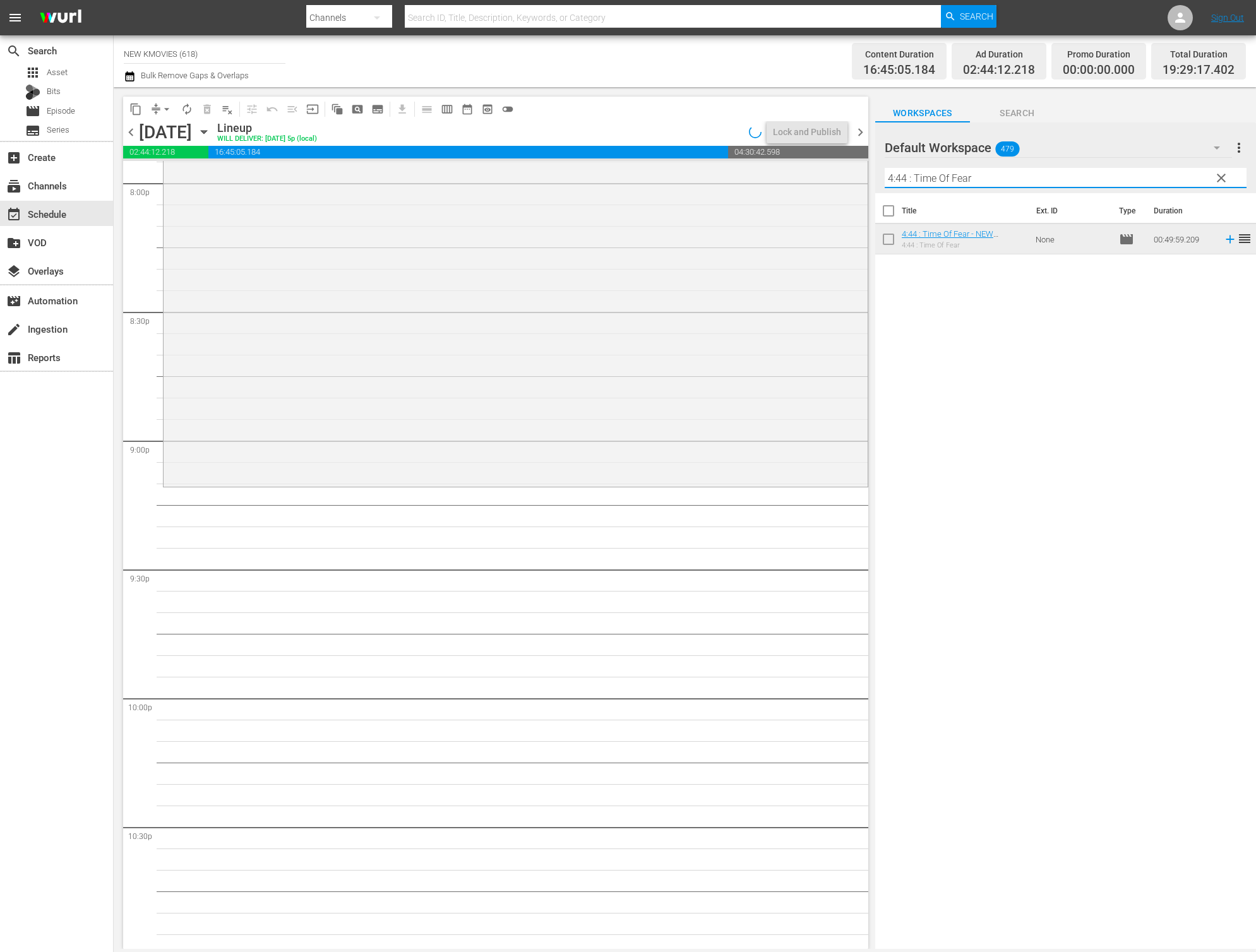
paste input "The Treacherous"
click at [953, 182] on input "The Treacherous" at bounding box center [1065, 177] width 362 height 20
paste input "Walking Street"
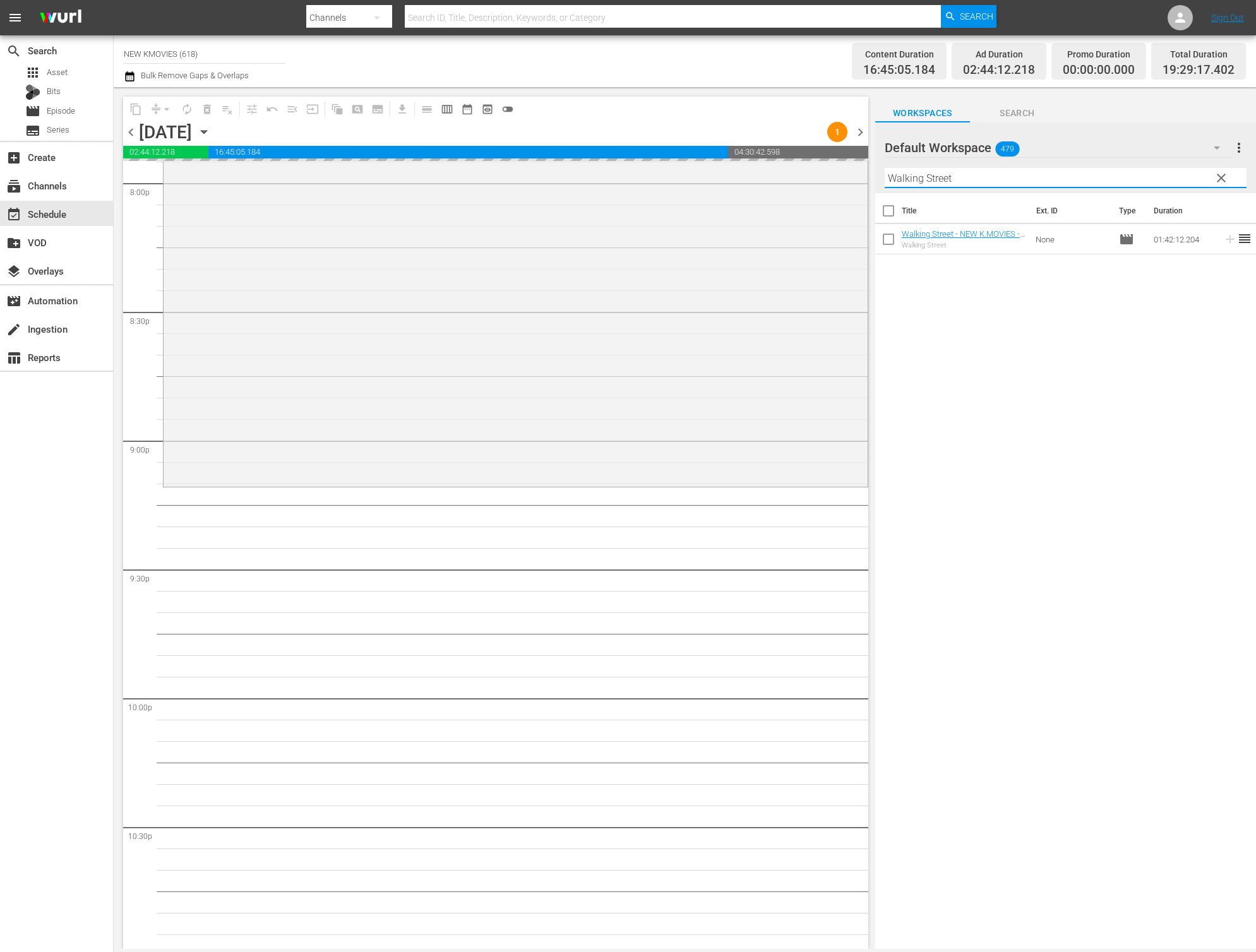
scroll to position [5395, 0]
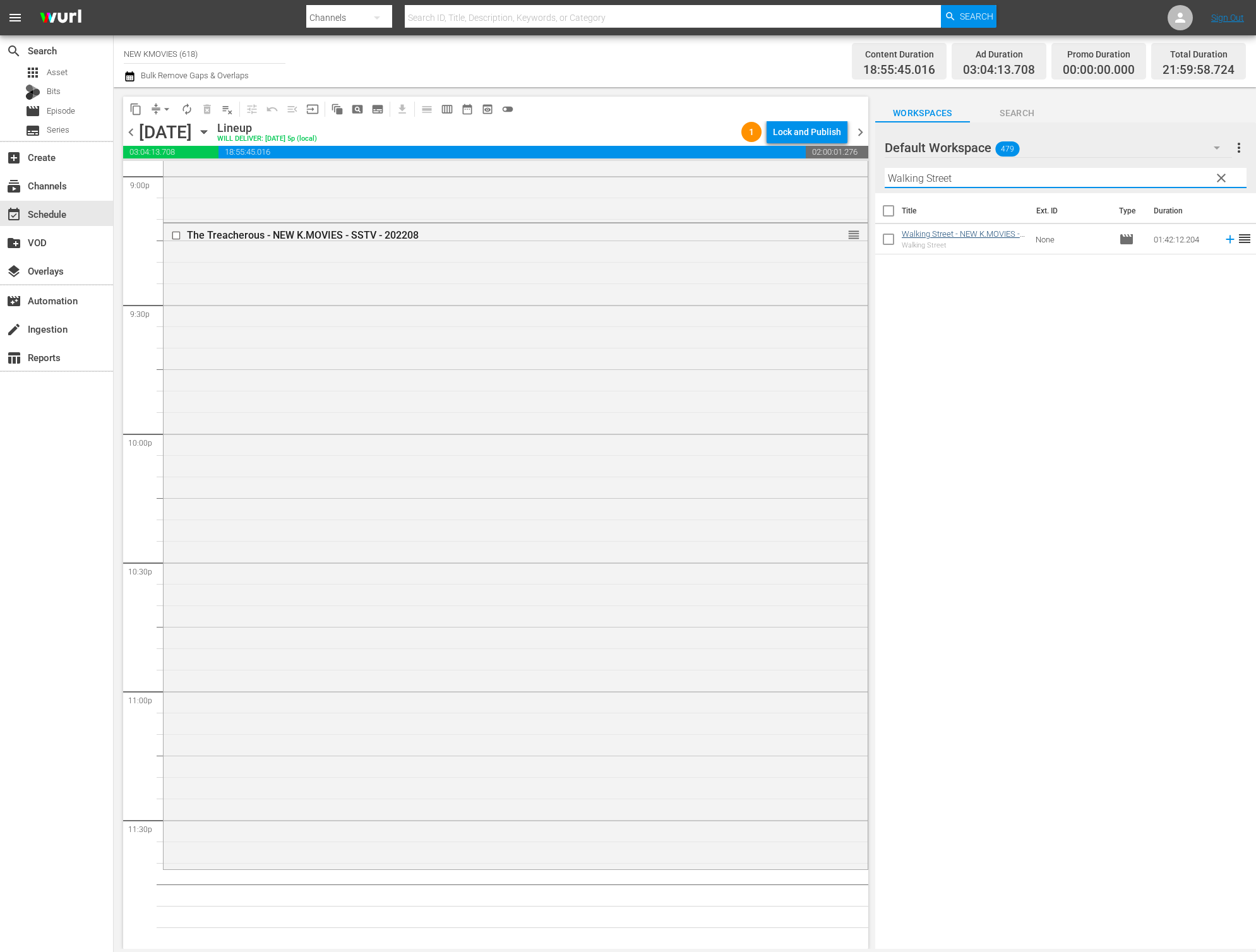
type input "Walking Street"
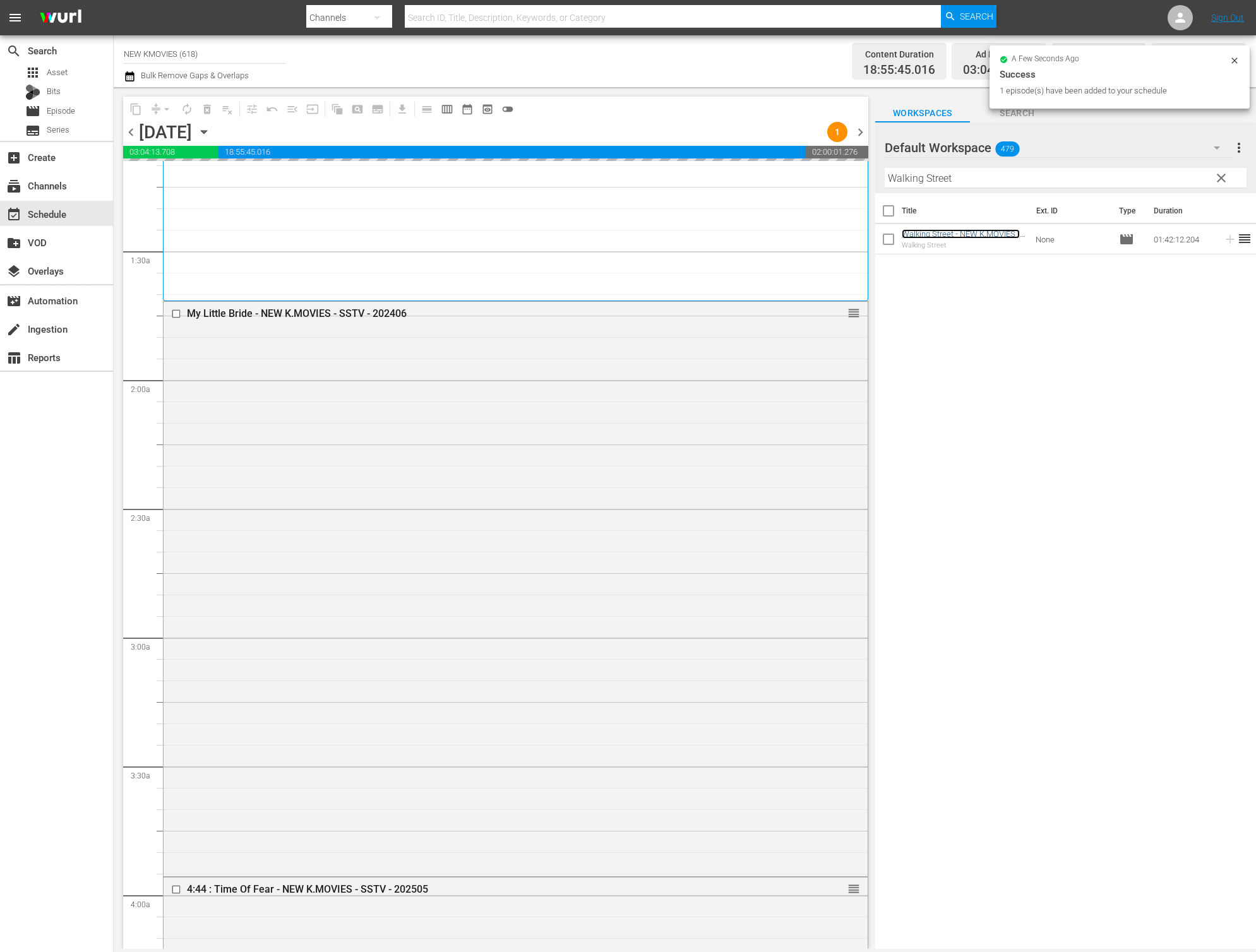
scroll to position [0, 0]
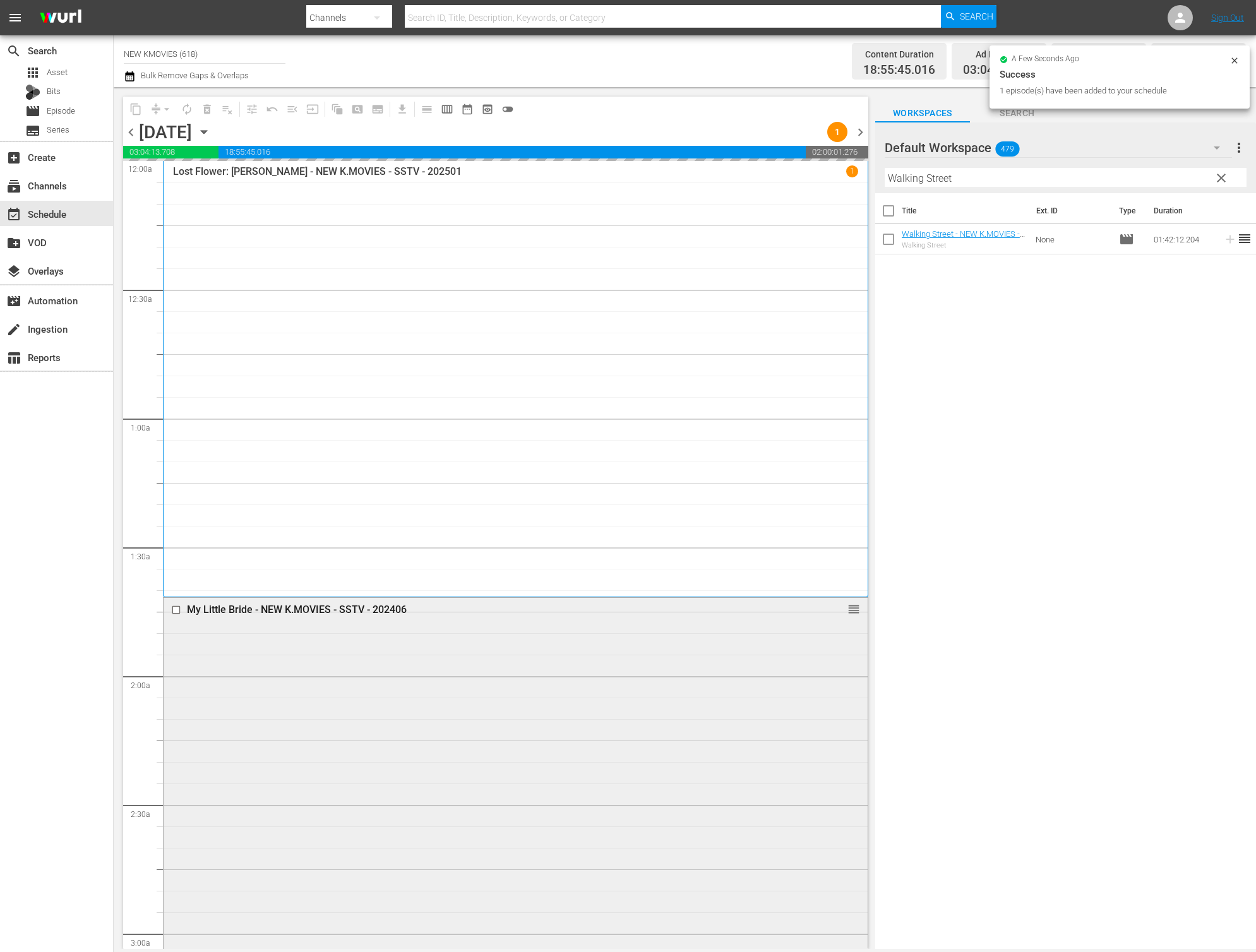
click at [405, 802] on div "My Little Bride - NEW K.MOVIES - SSTV - 202406 reorder" at bounding box center [516, 884] width 704 height 572
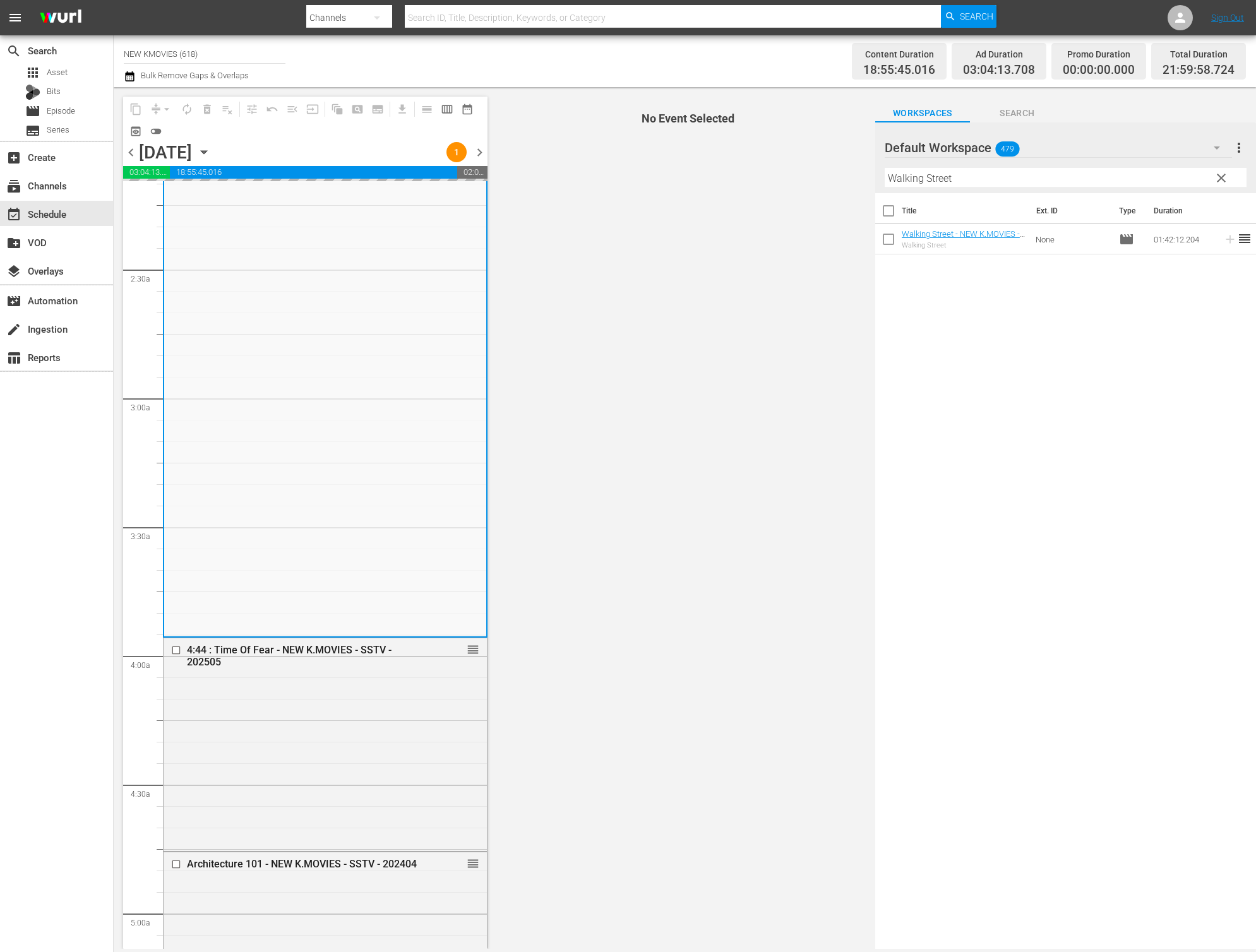
scroll to position [562, 0]
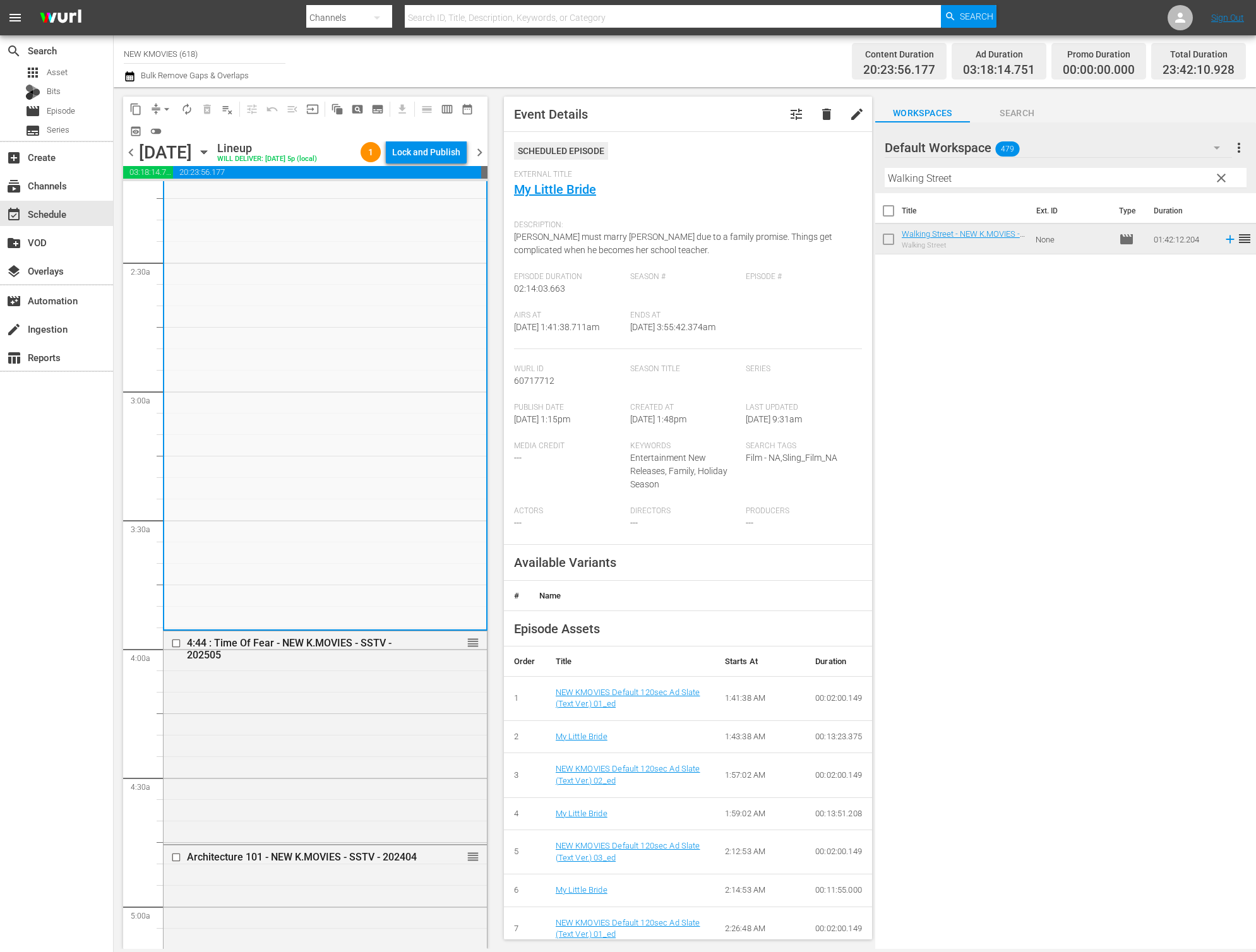
click at [296, 786] on div "4:44 : Time Of Fear - NEW K.MOVIES - SSTV - 202505 reorder" at bounding box center [325, 736] width 324 height 211
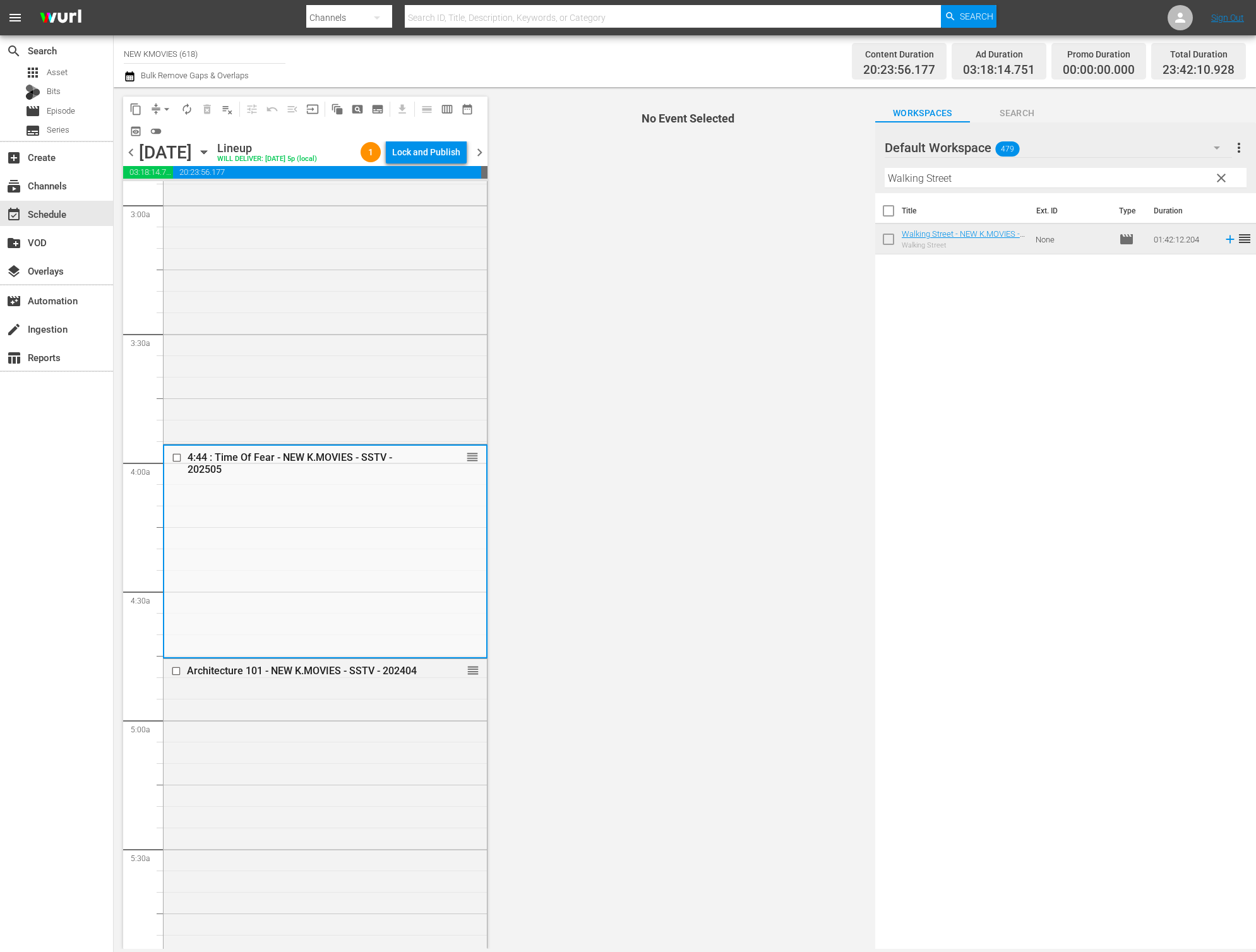
scroll to position [885, 0]
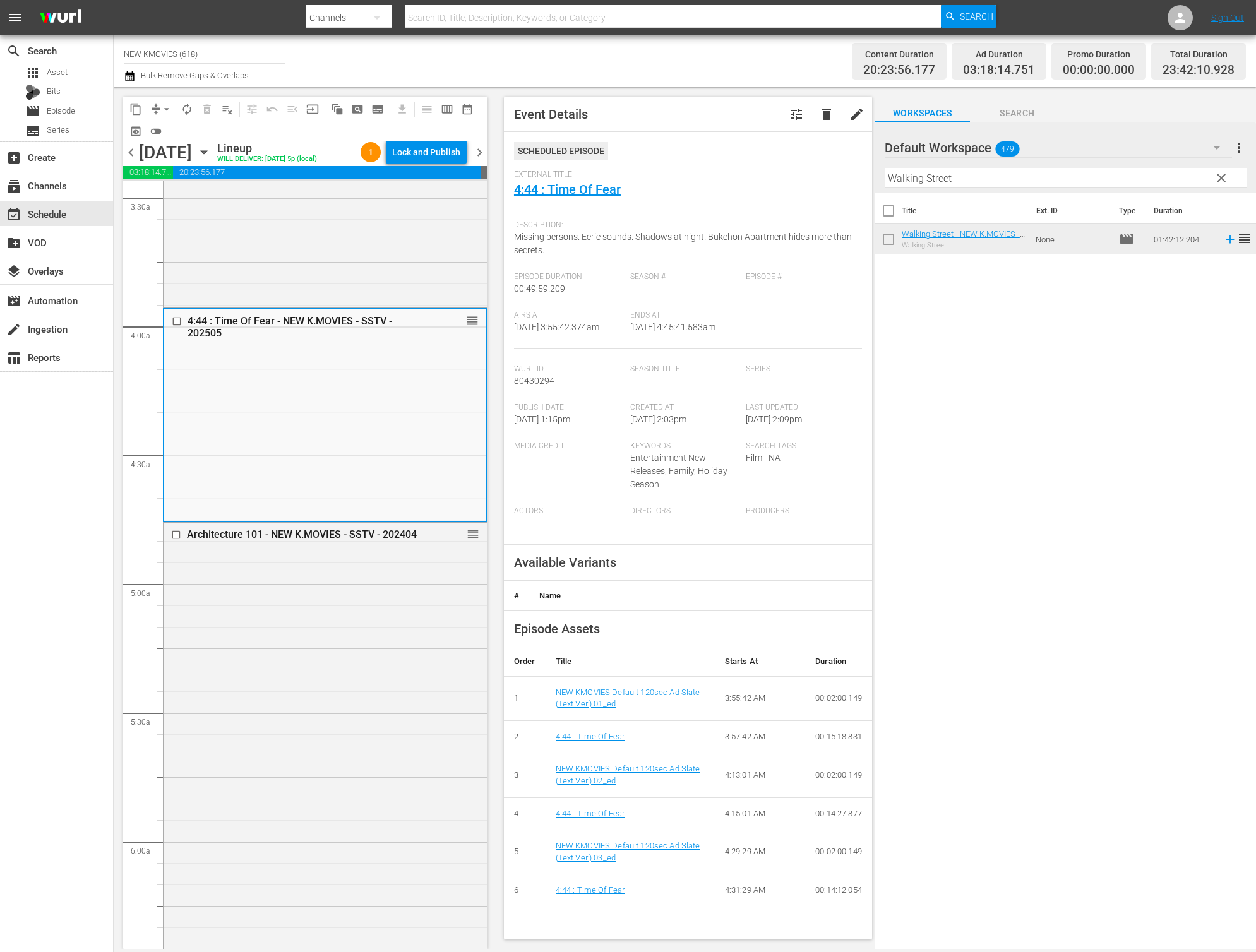
click at [296, 786] on div "Architecture 101 - NEW K.MOVIES - SSTV - 202404 reorder" at bounding box center [325, 809] width 324 height 573
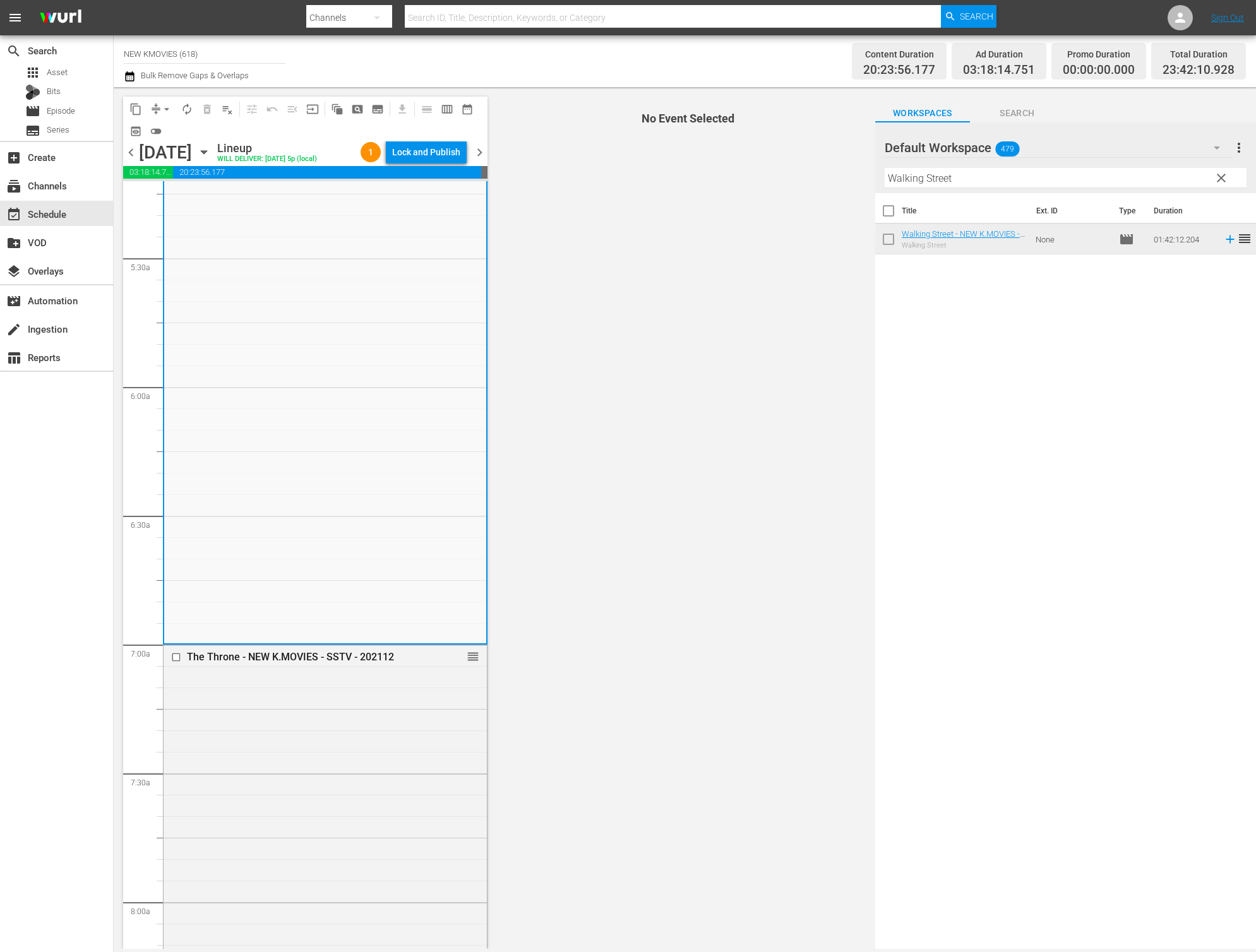
scroll to position [1357, 0]
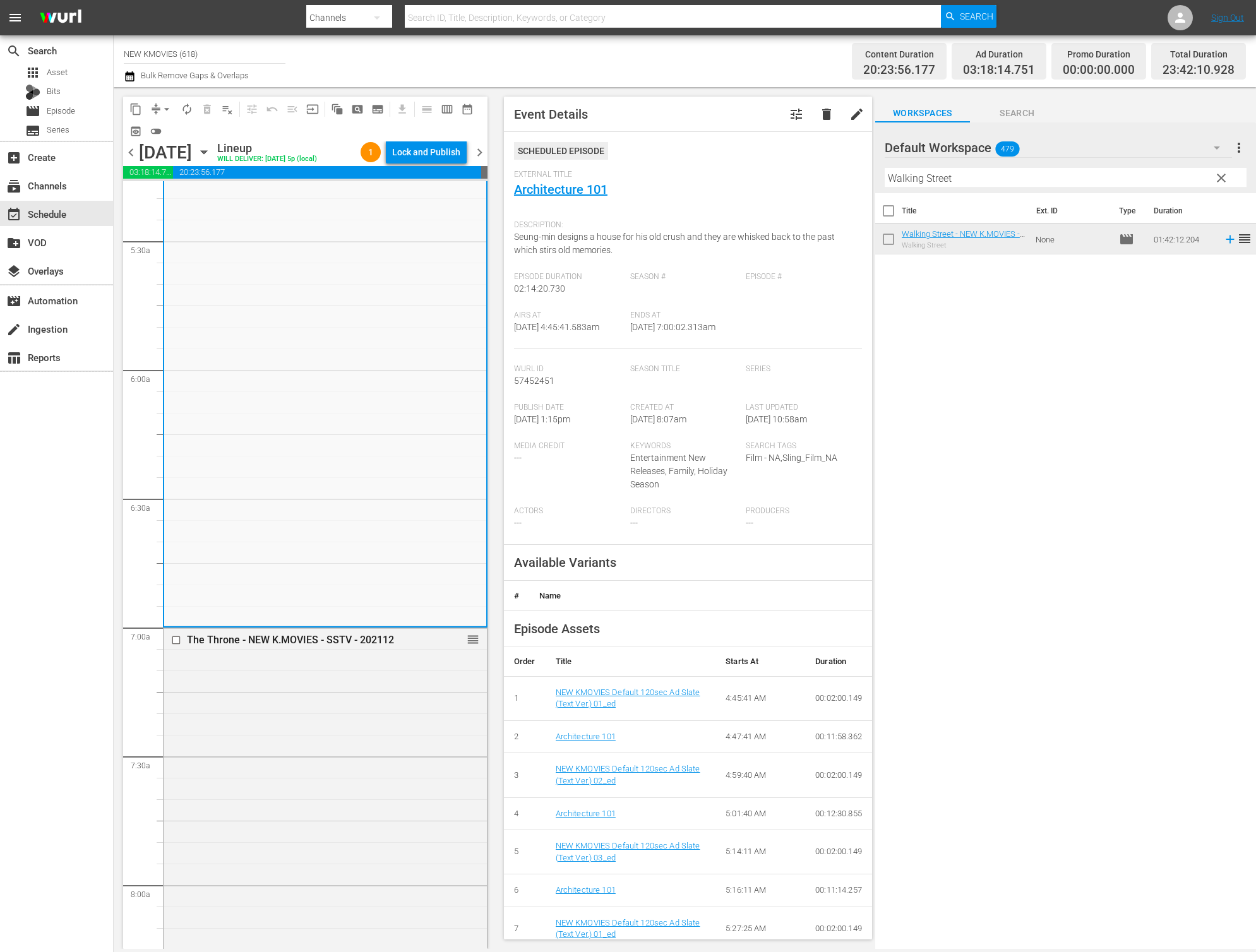
click at [296, 786] on div "The Throne - NEW K.MOVIES - SSTV - 202112 reorder" at bounding box center [325, 943] width 324 height 630
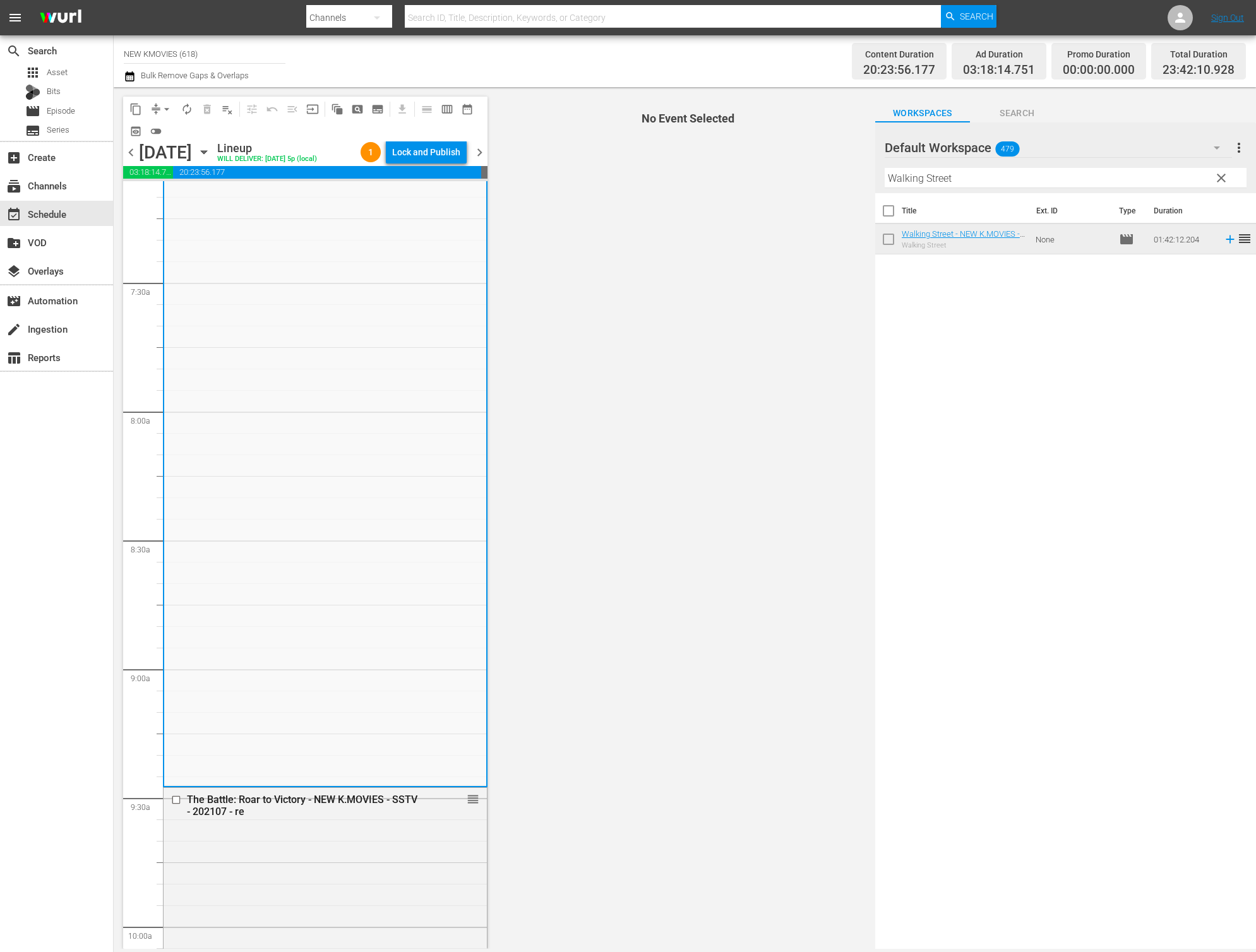
scroll to position [1961, 0]
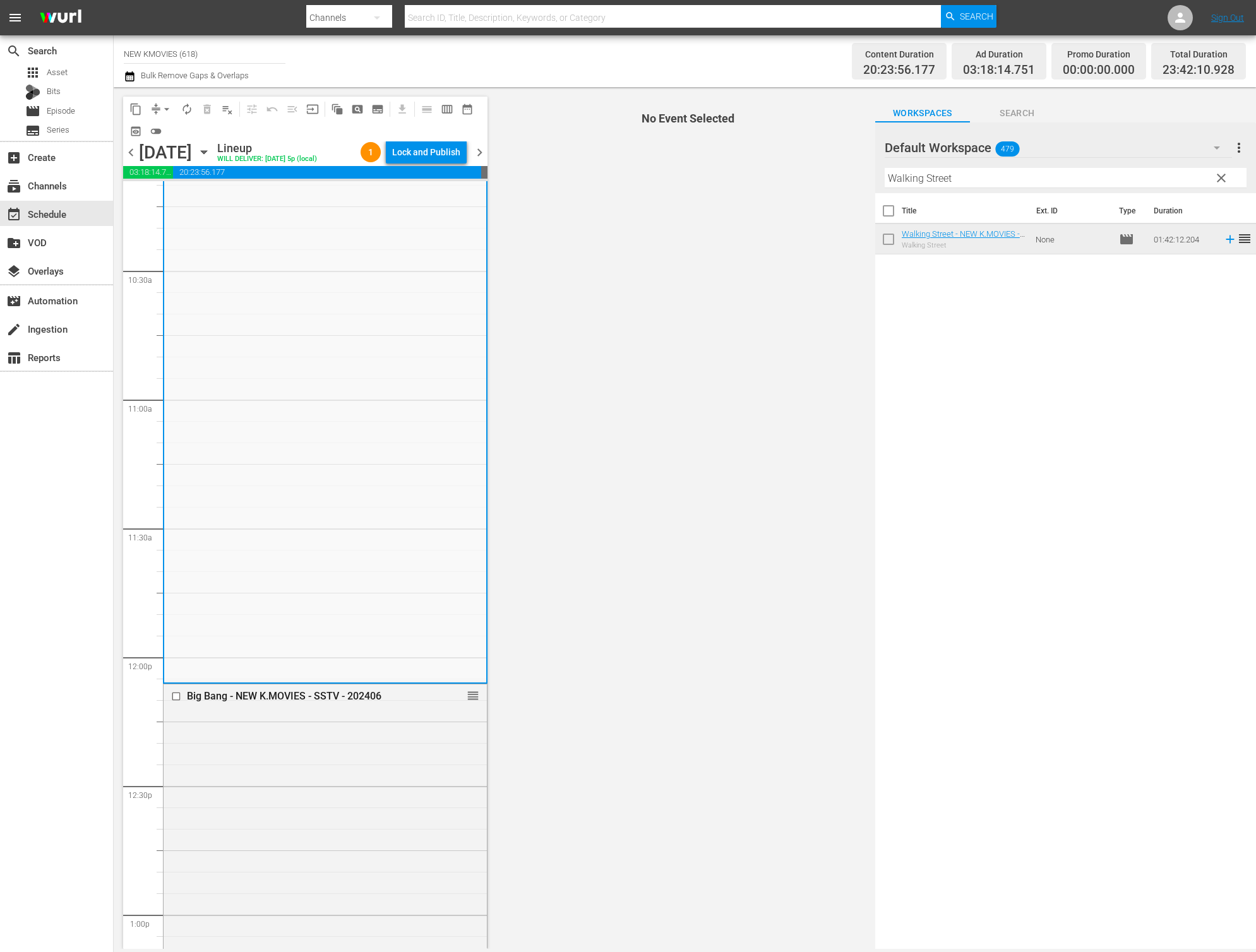
scroll to position [2631, 0]
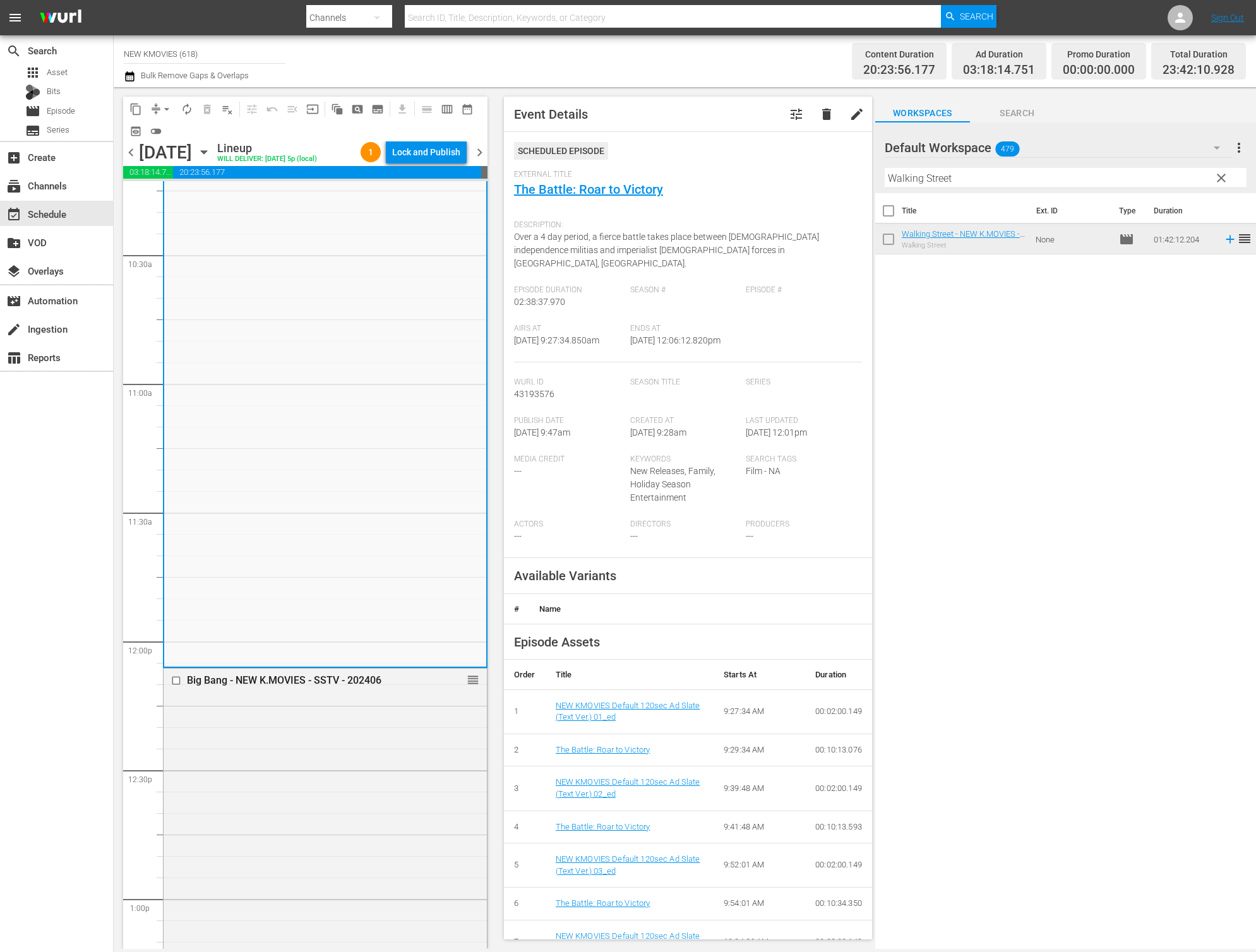
click at [296, 786] on div "Big Bang - NEW K.MOVIES - SSTV - 202406 reorder" at bounding box center [325, 955] width 324 height 574
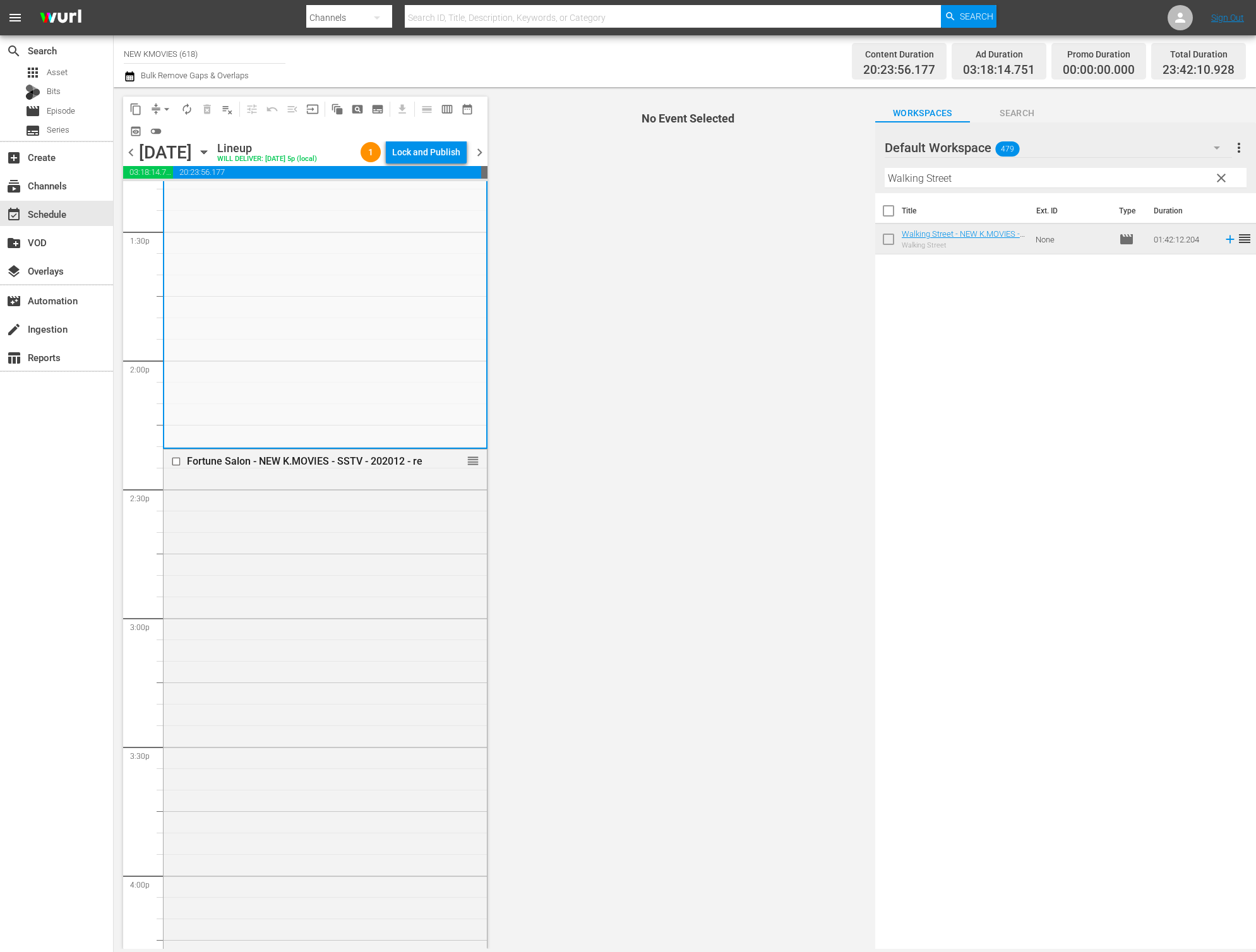
scroll to position [3429, 0]
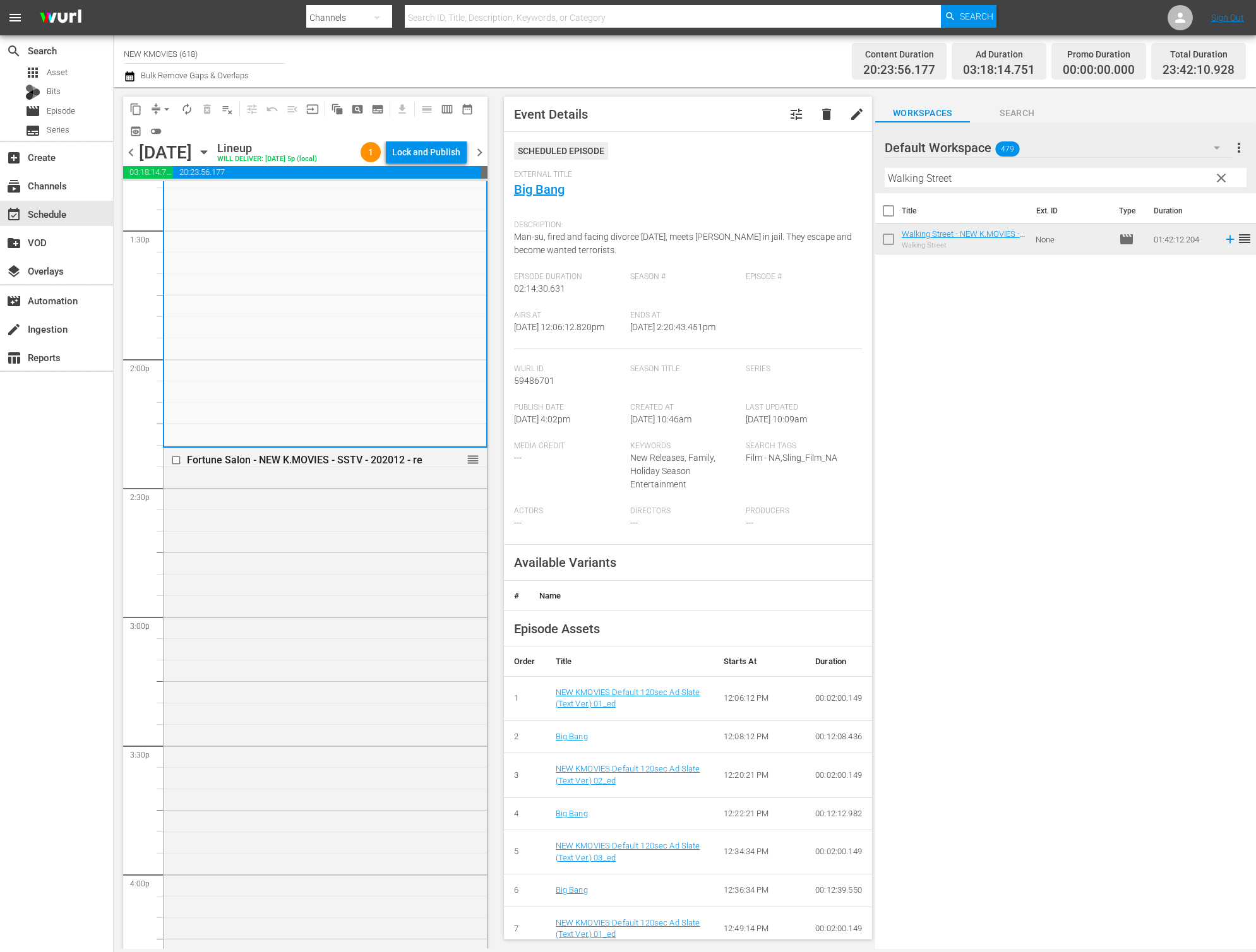
click at [296, 786] on div "Fortune Salon - NEW K.MOVIES - SSTV - 202012 - re reorder" at bounding box center [325, 745] width 324 height 593
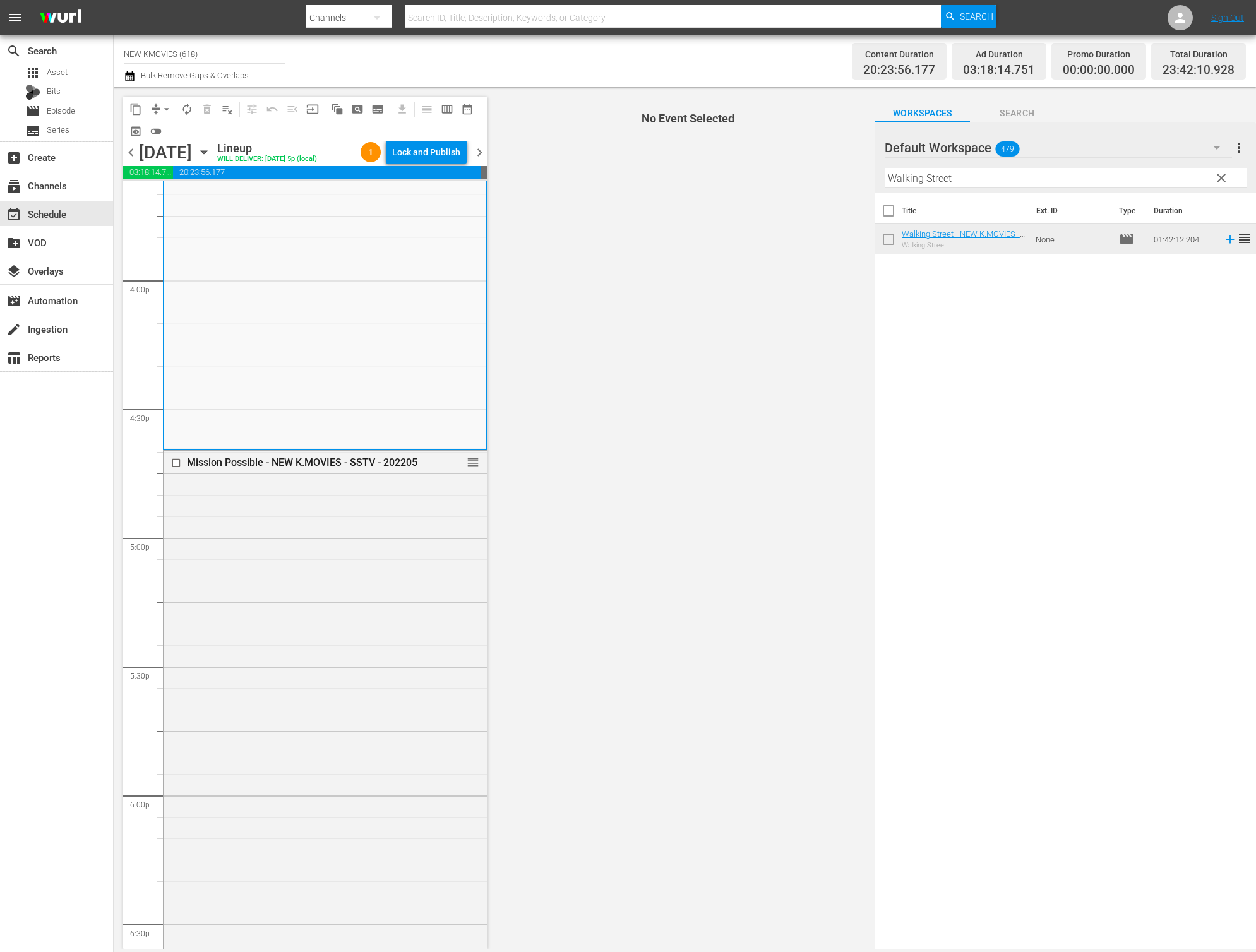
scroll to position [4063, 0]
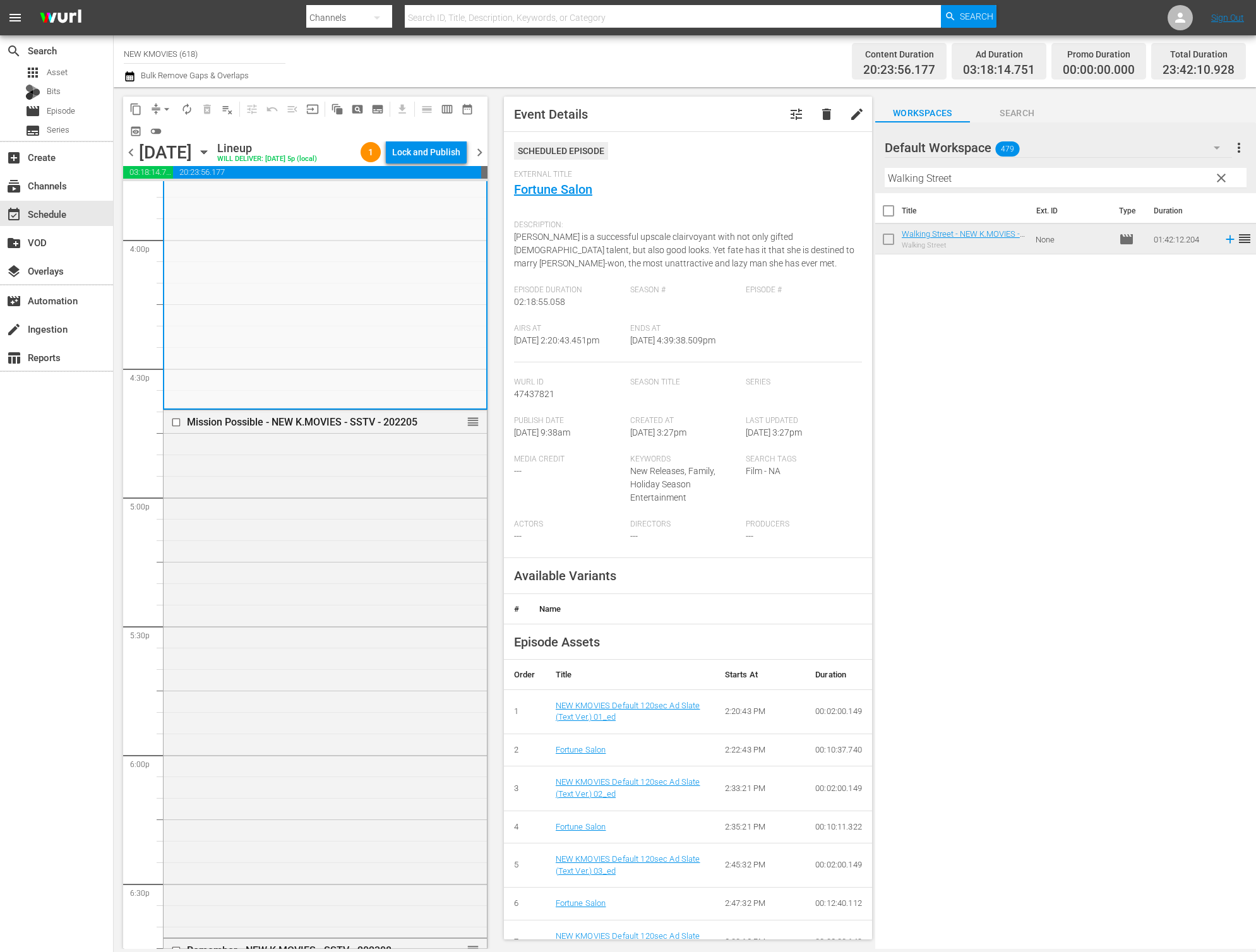
click at [326, 710] on div "Mission Possible - NEW K.MOVIES - SSTV - 202205 reorder" at bounding box center [325, 672] width 324 height 524
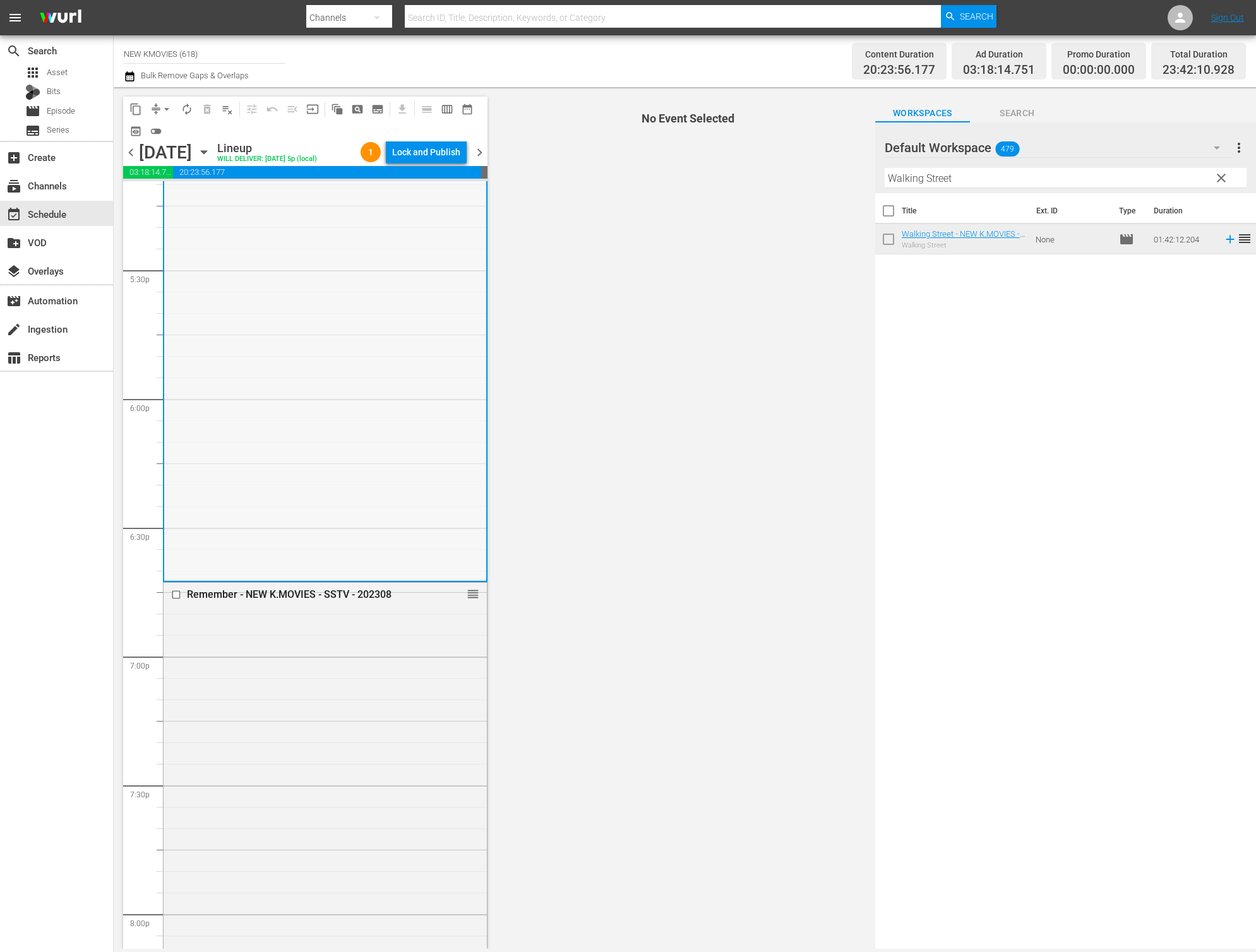
scroll to position [4427, 0]
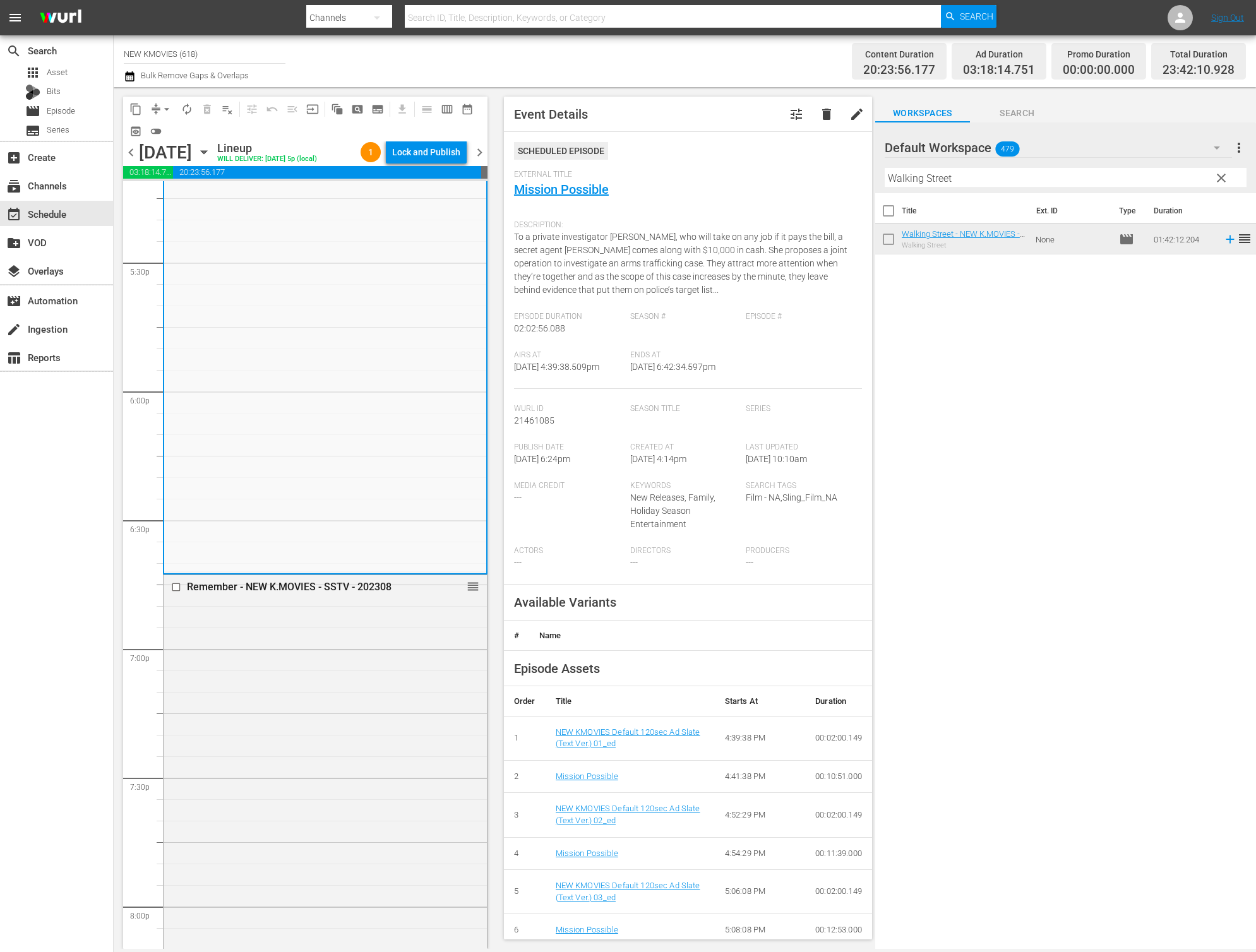
click at [321, 736] on div "Remember - NEW K.MOVIES - SSTV - 202308 reorder" at bounding box center [325, 892] width 324 height 633
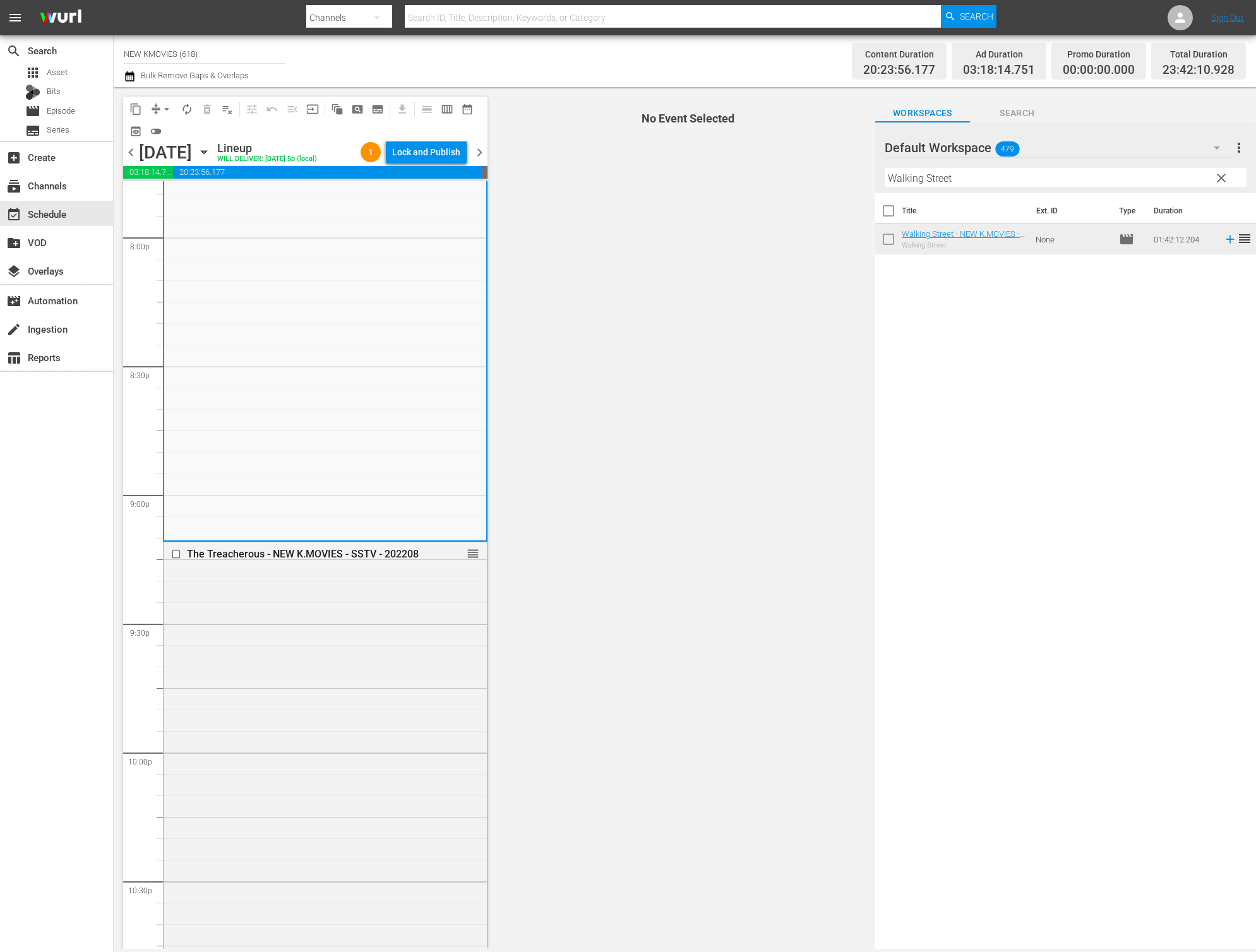
scroll to position [5098, 0]
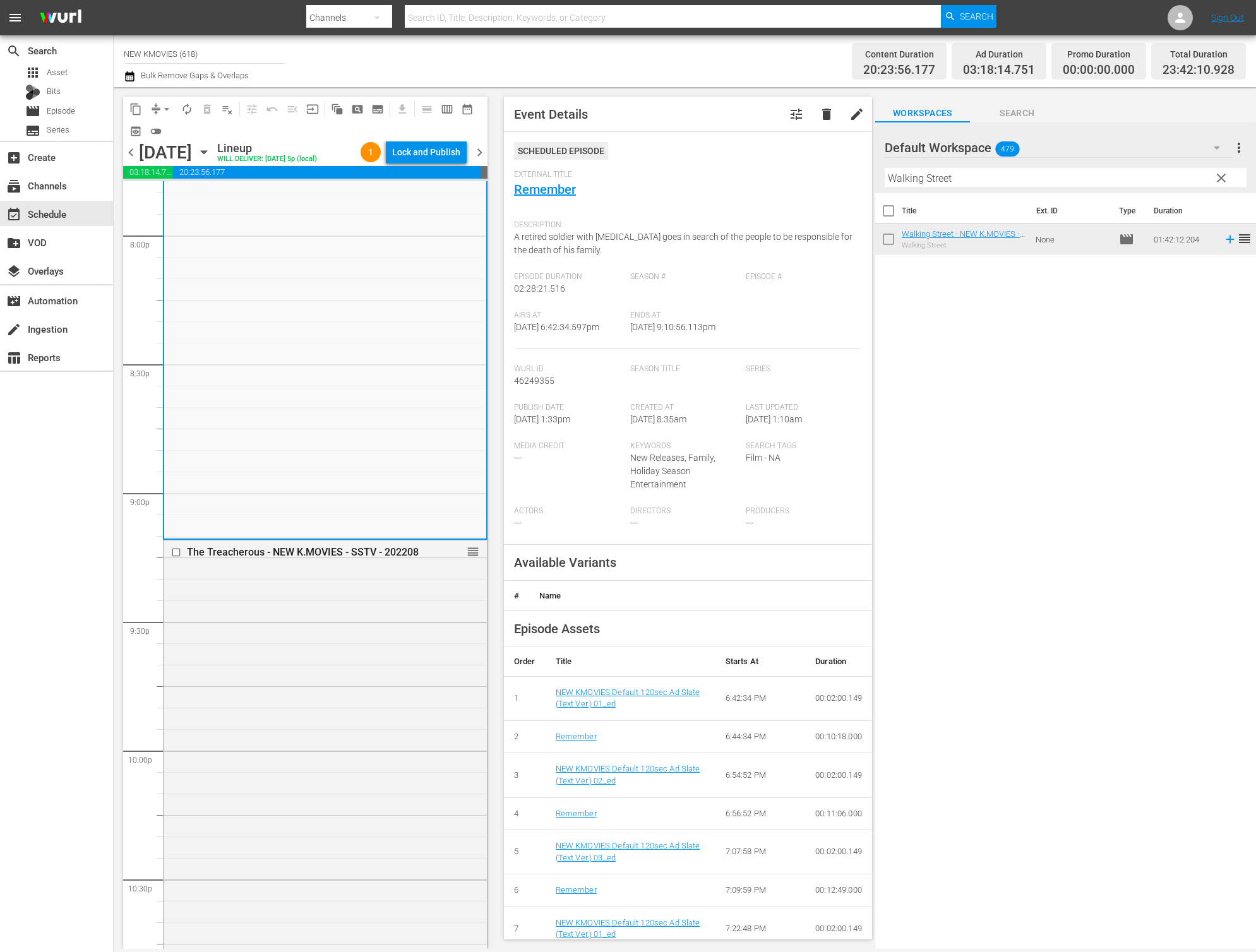
click at [321, 736] on div "The Treacherous - NEW K.MOVIES - SSTV - 202208 reorder" at bounding box center [325, 862] width 324 height 644
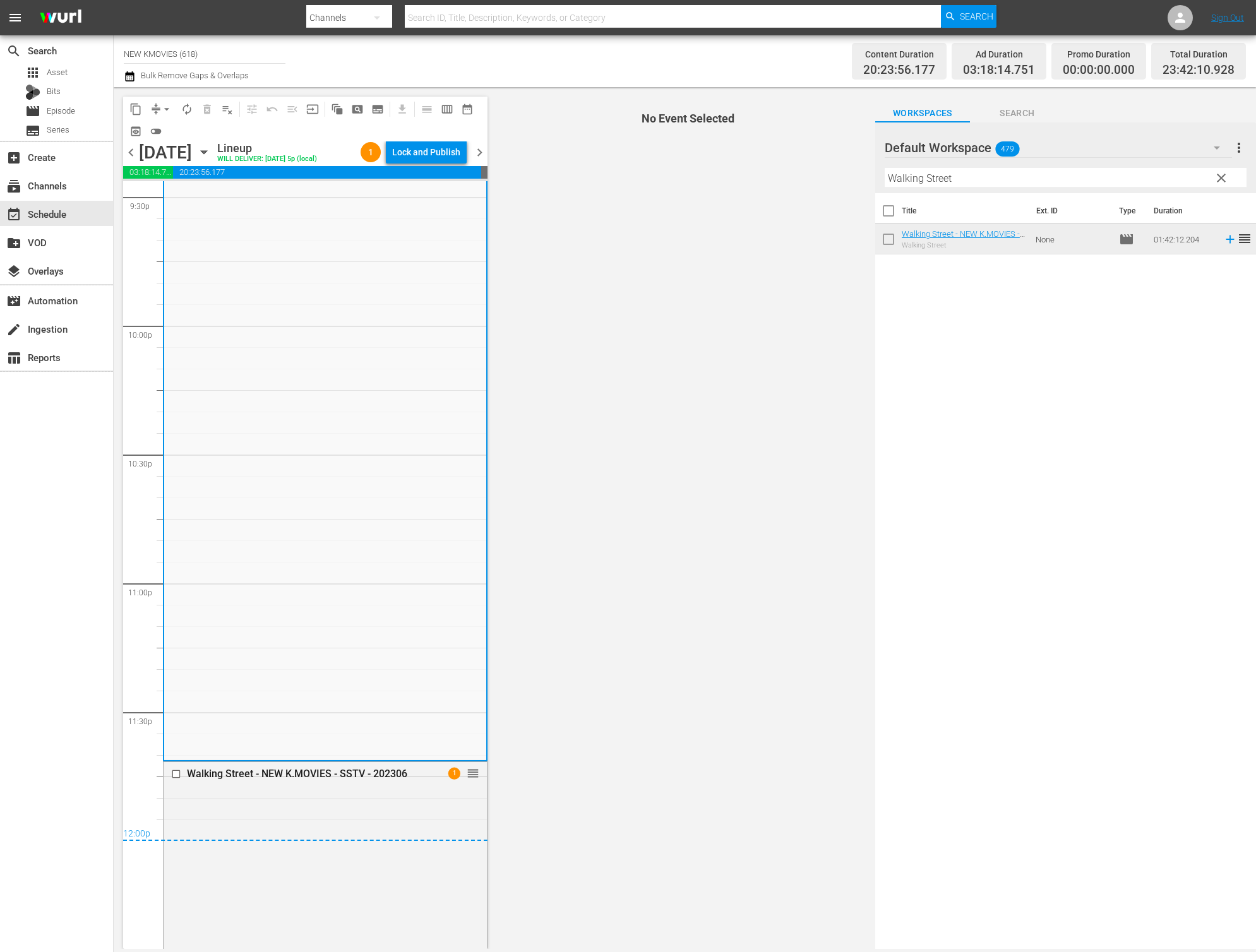
scroll to position [5642, 0]
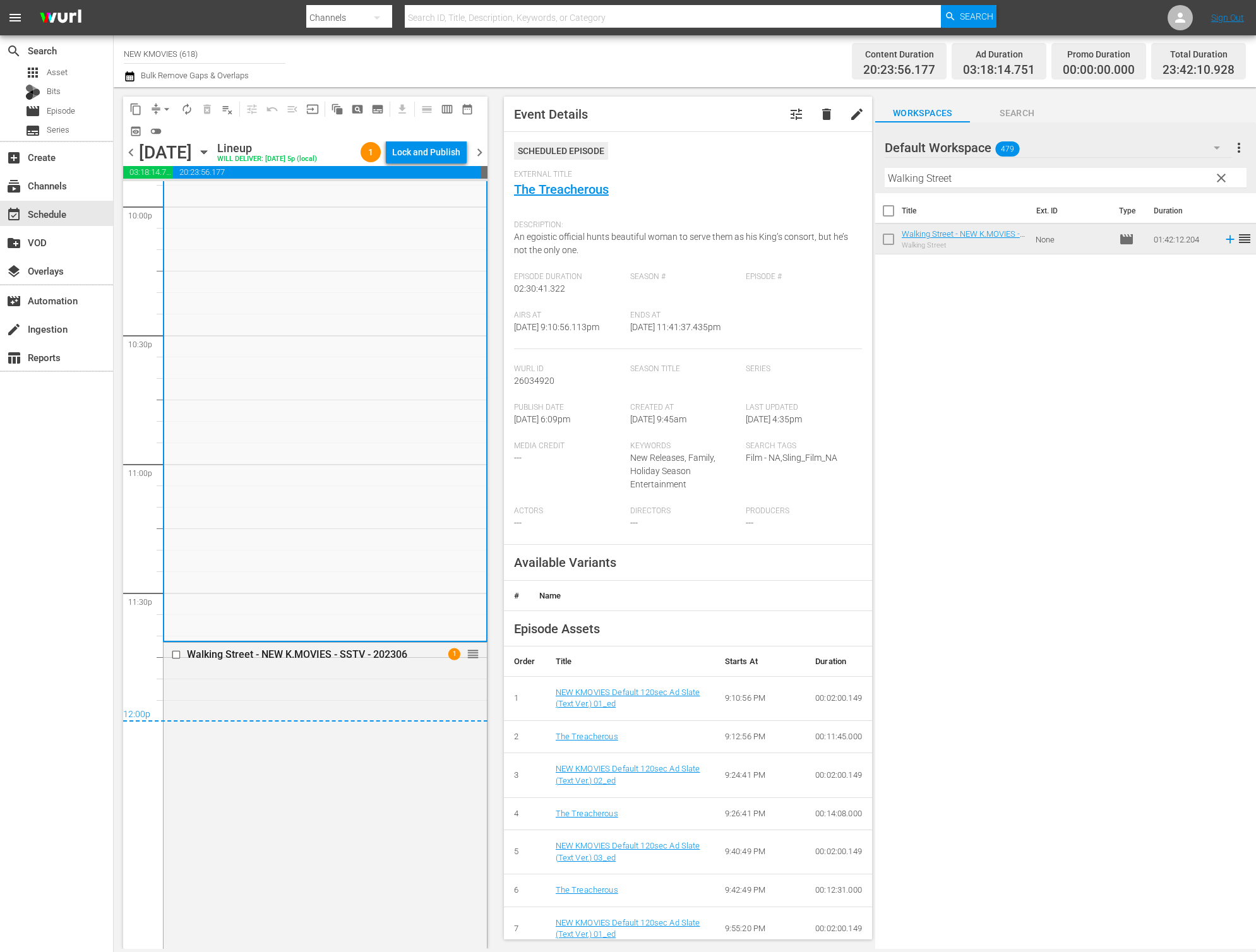
click at [321, 736] on div "Walking Street - NEW K.MOVIES - SSTV - 202306 1 reorder" at bounding box center [325, 860] width 324 height 435
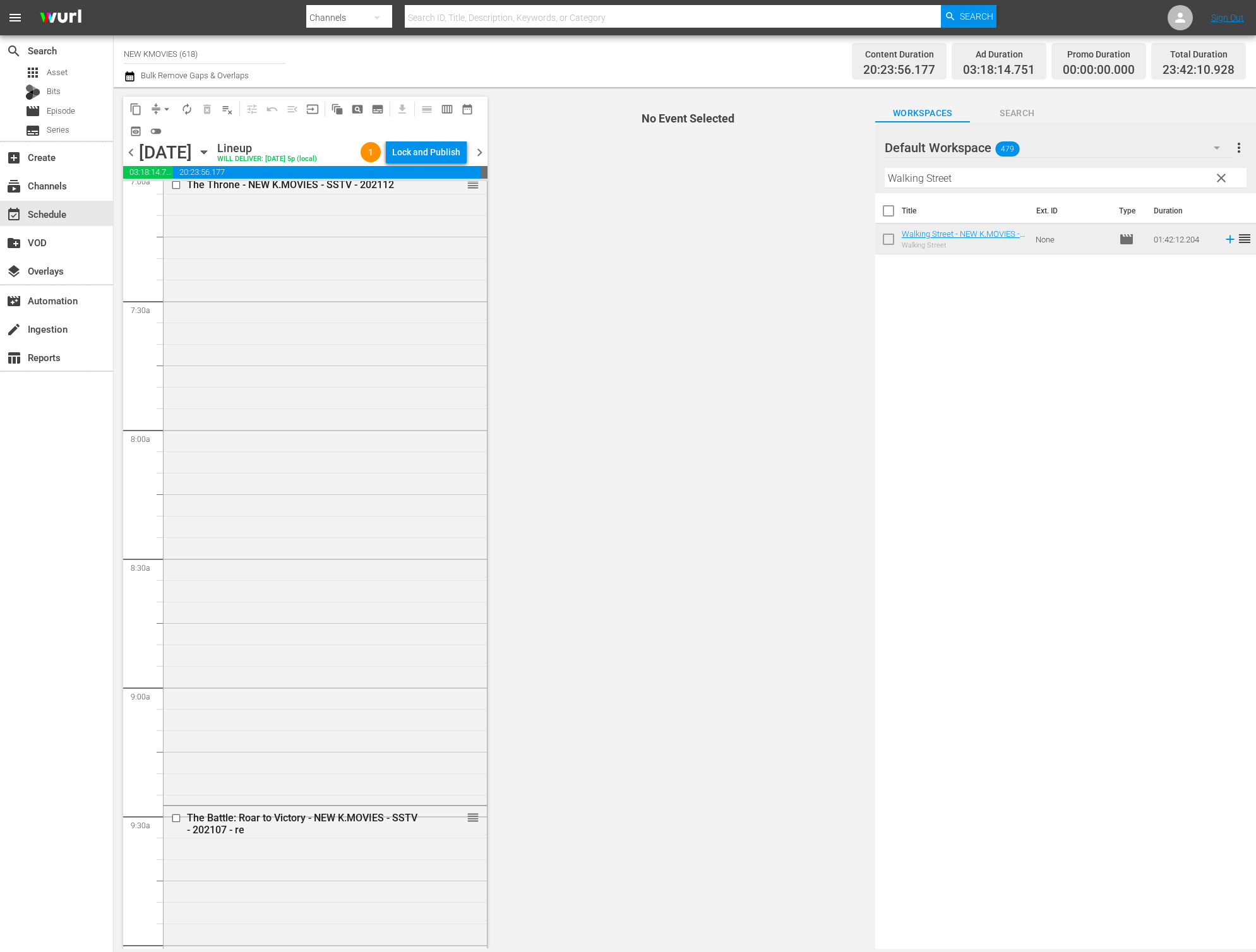
scroll to position [0, 0]
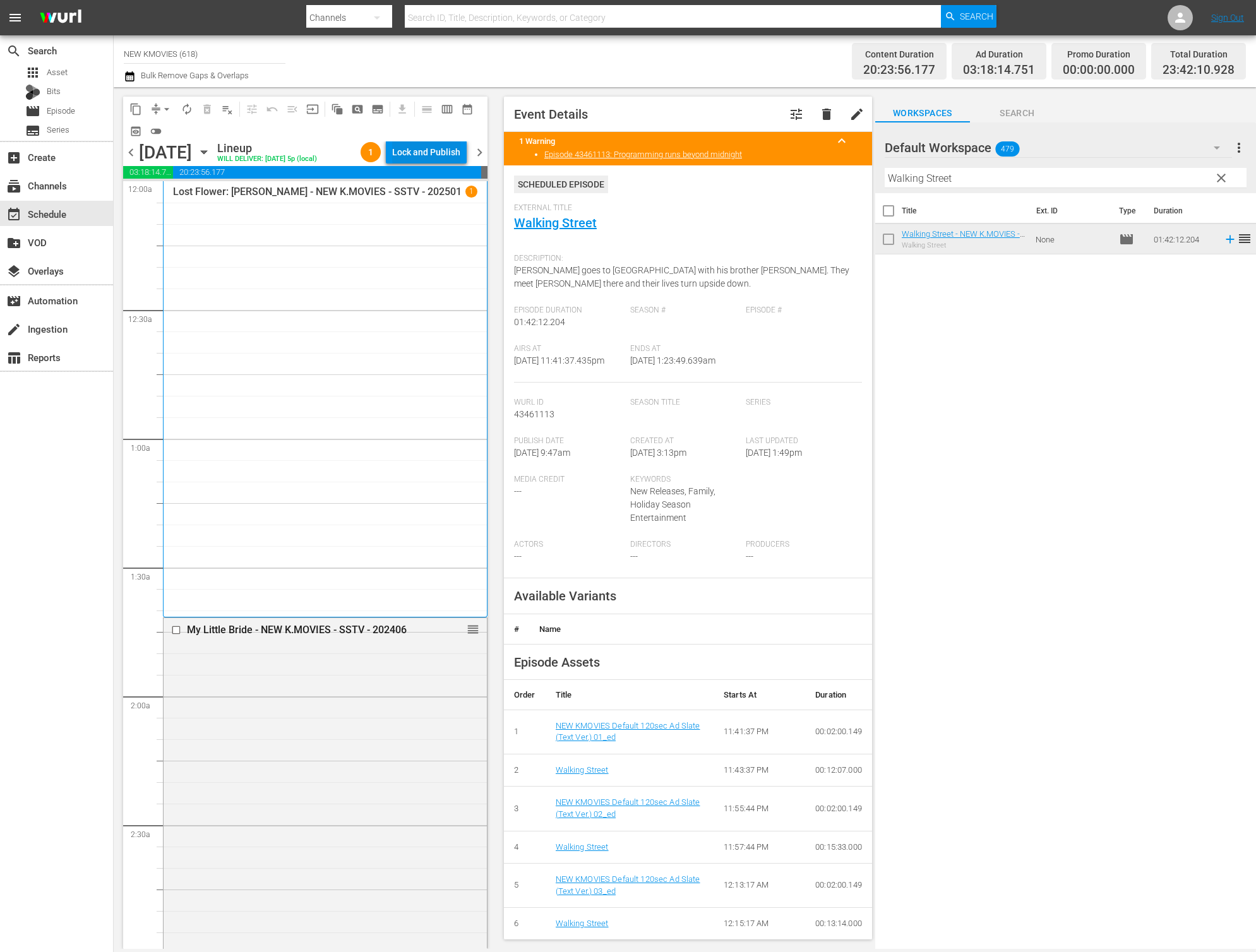
click at [420, 156] on div "Lock and Publish" at bounding box center [426, 152] width 68 height 23
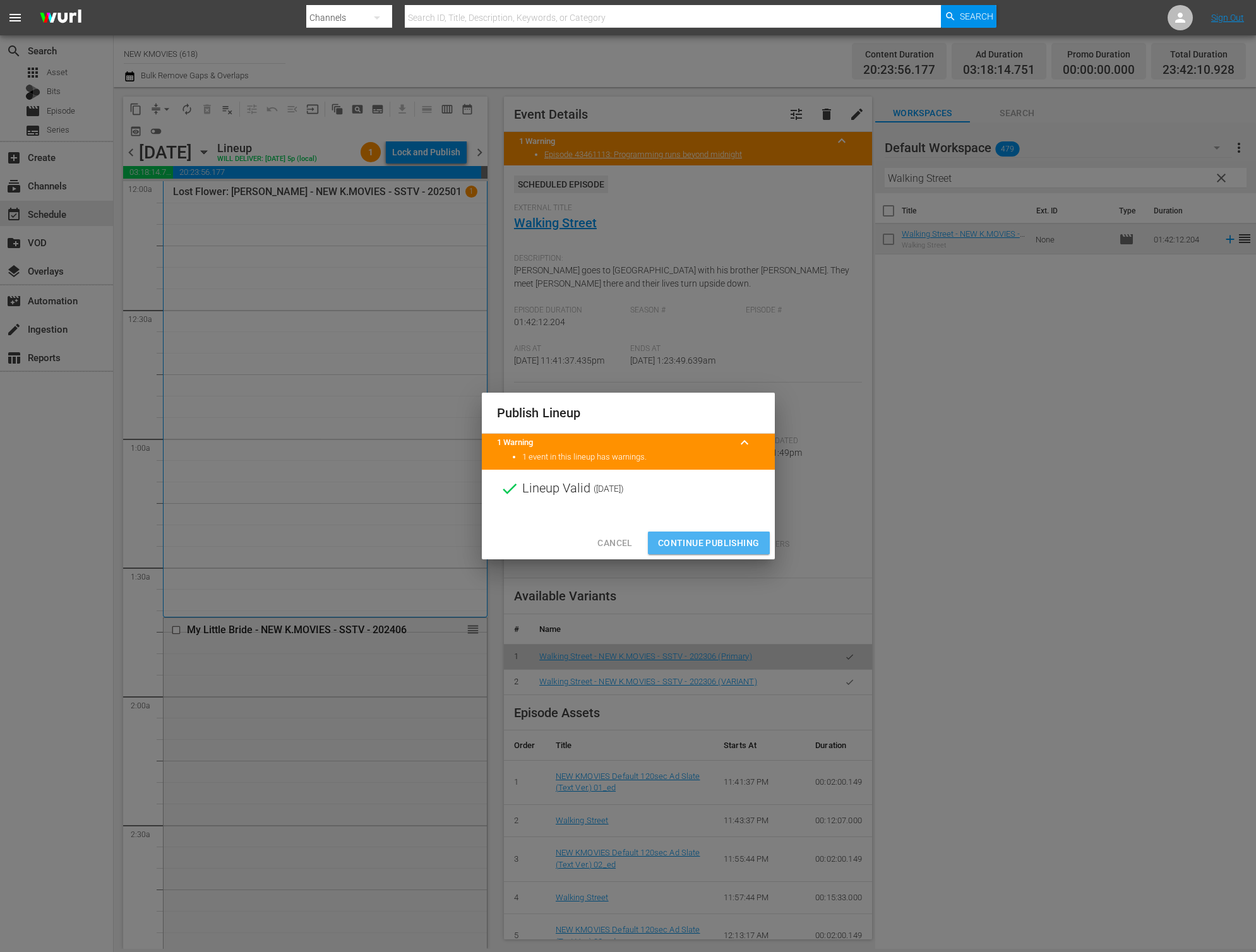
click at [685, 542] on span "Continue Publishing" at bounding box center [708, 543] width 102 height 16
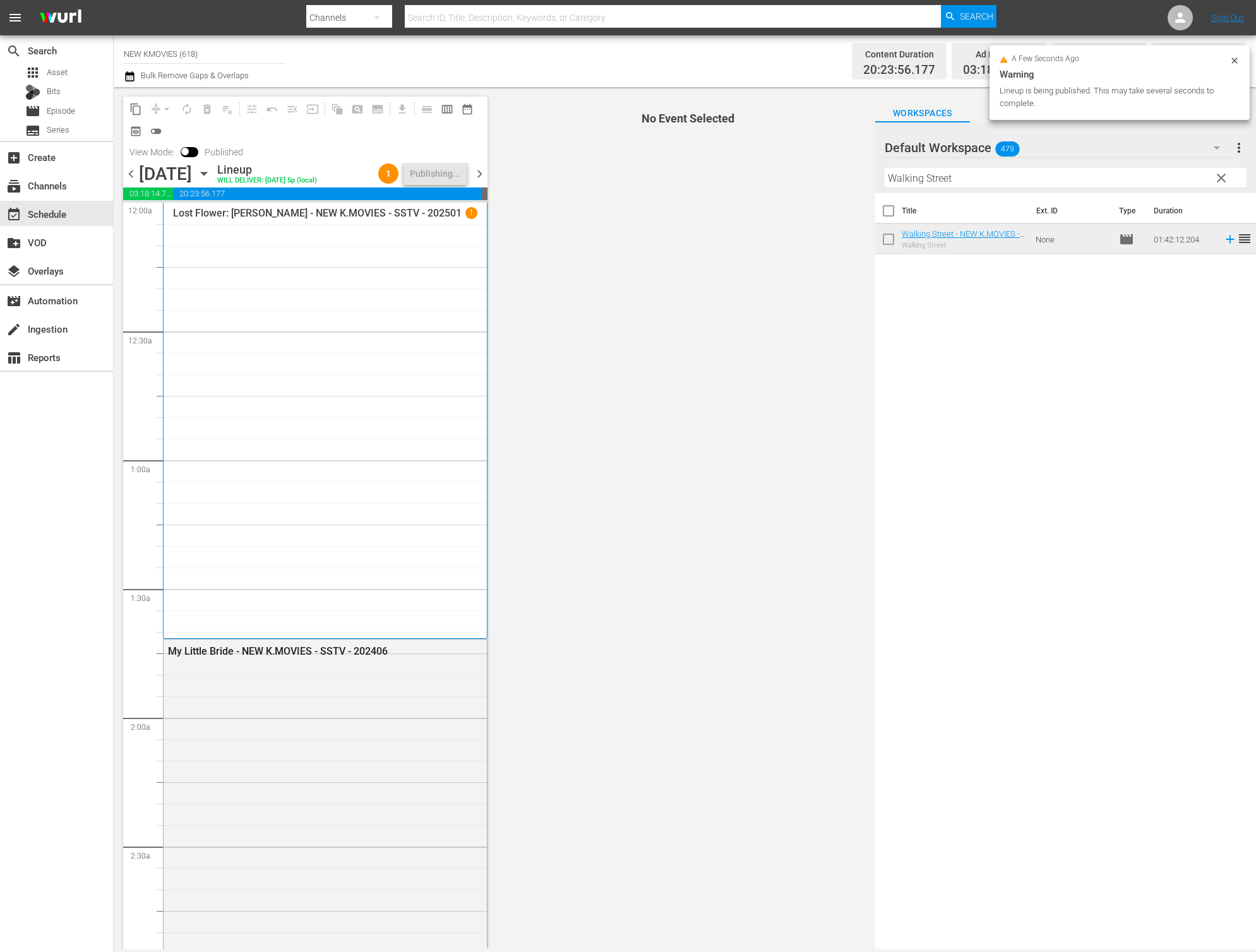
click at [486, 174] on span "chevron_right" at bounding box center [479, 174] width 16 height 16
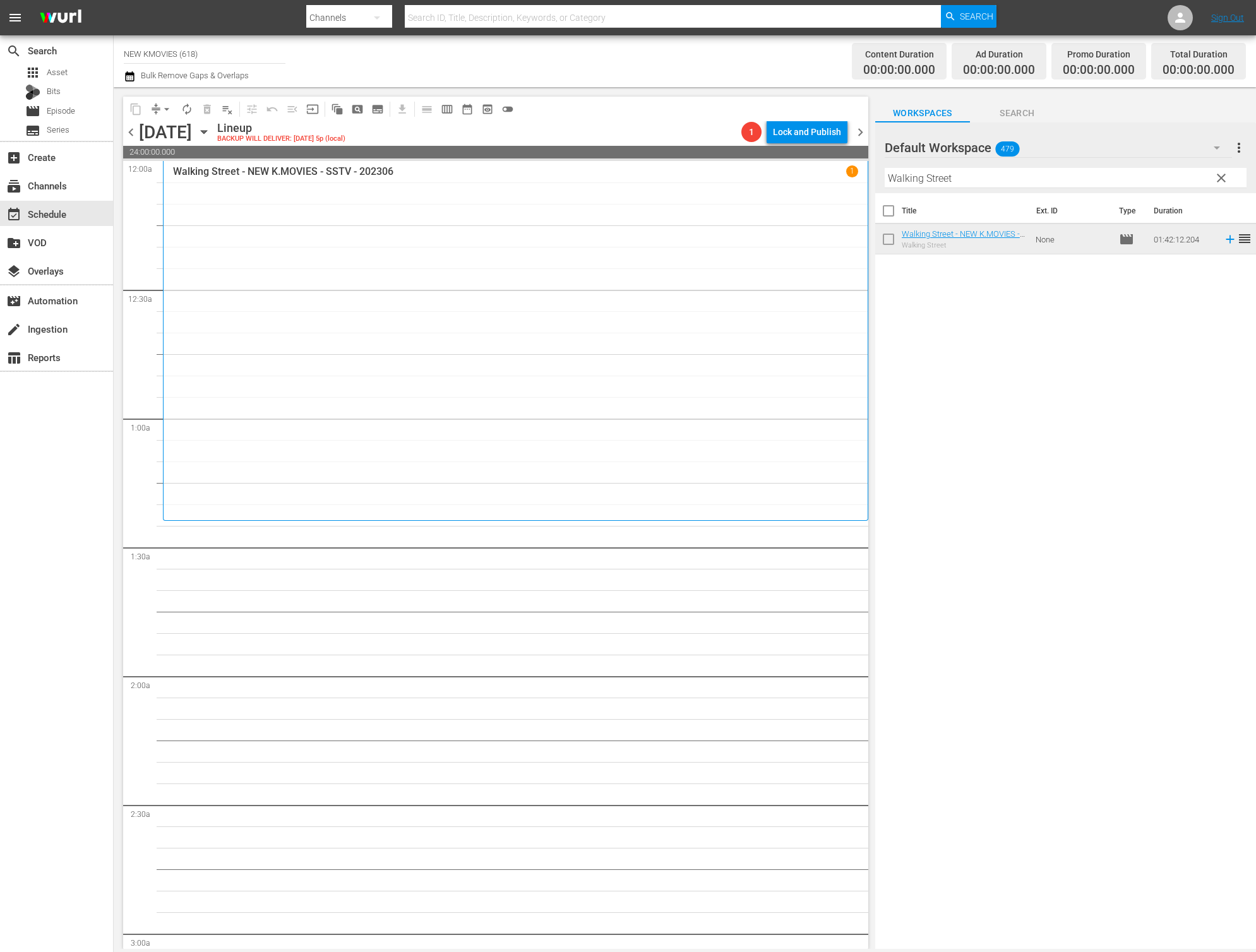
click at [1075, 165] on div "Filter by Title Walking Street" at bounding box center [1065, 178] width 362 height 31
click at [1072, 175] on input "Walking Street" at bounding box center [1065, 177] width 362 height 20
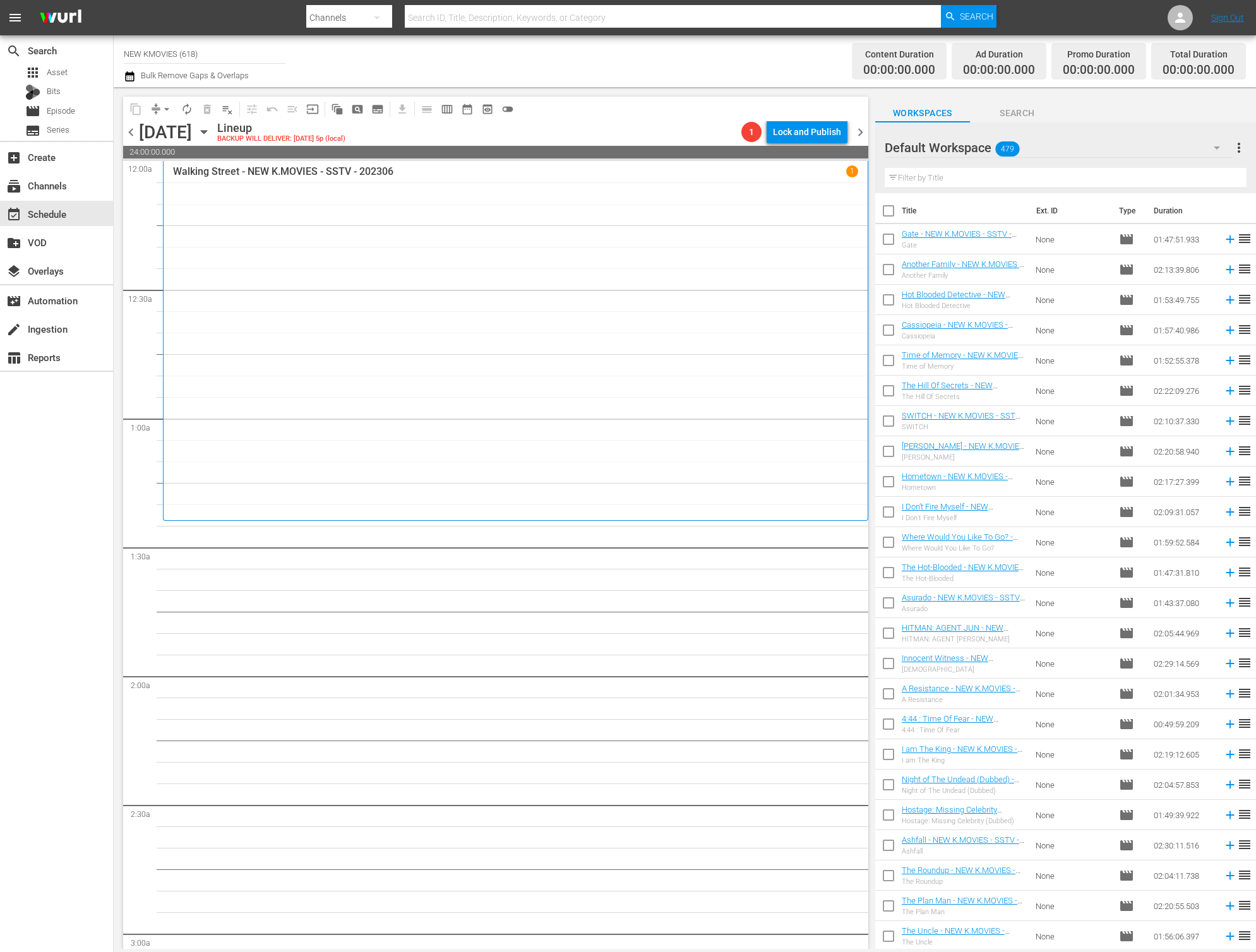
scroll to position [455, 0]
click at [1071, 593] on td "None" at bounding box center [1072, 603] width 84 height 31
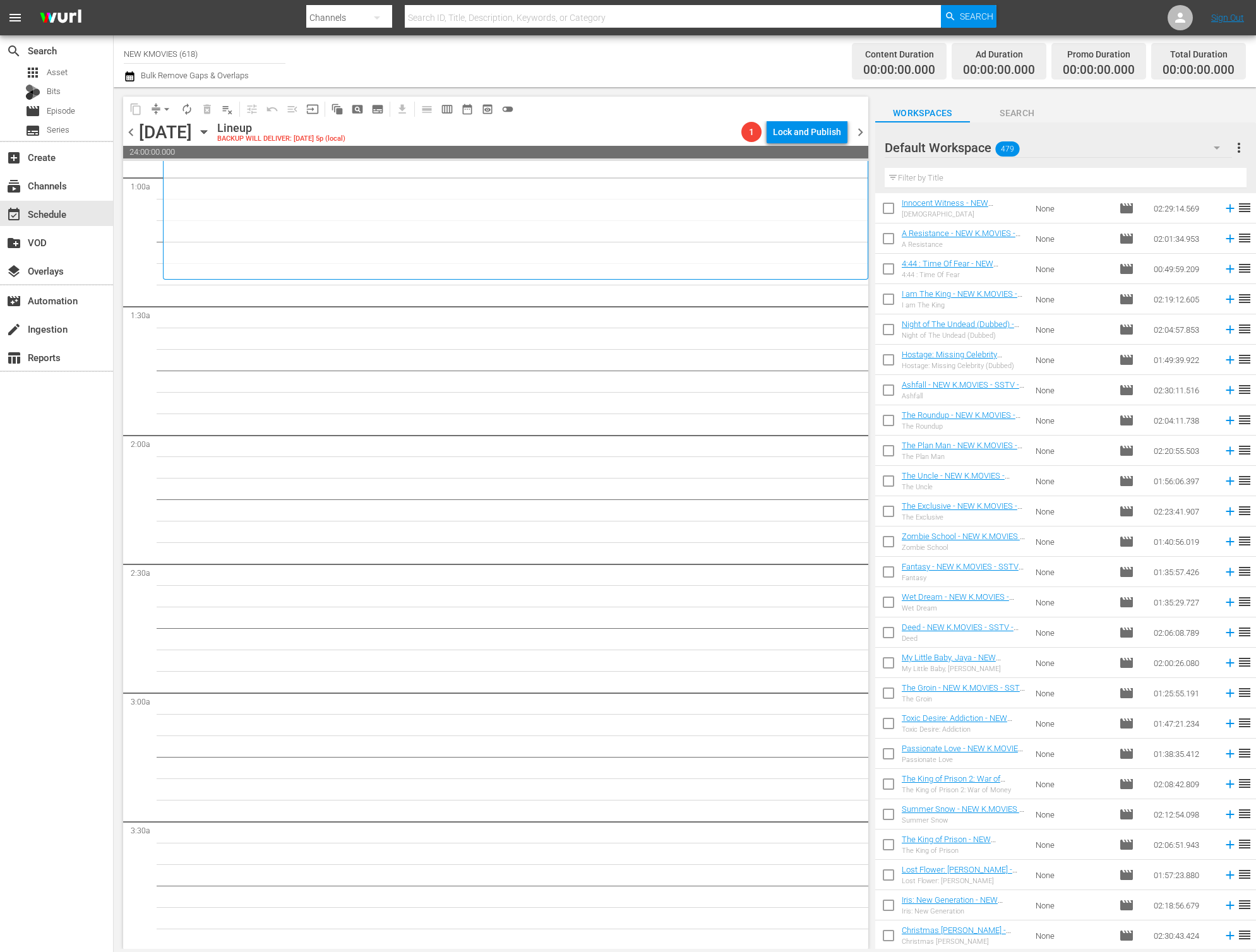
scroll to position [210, 0]
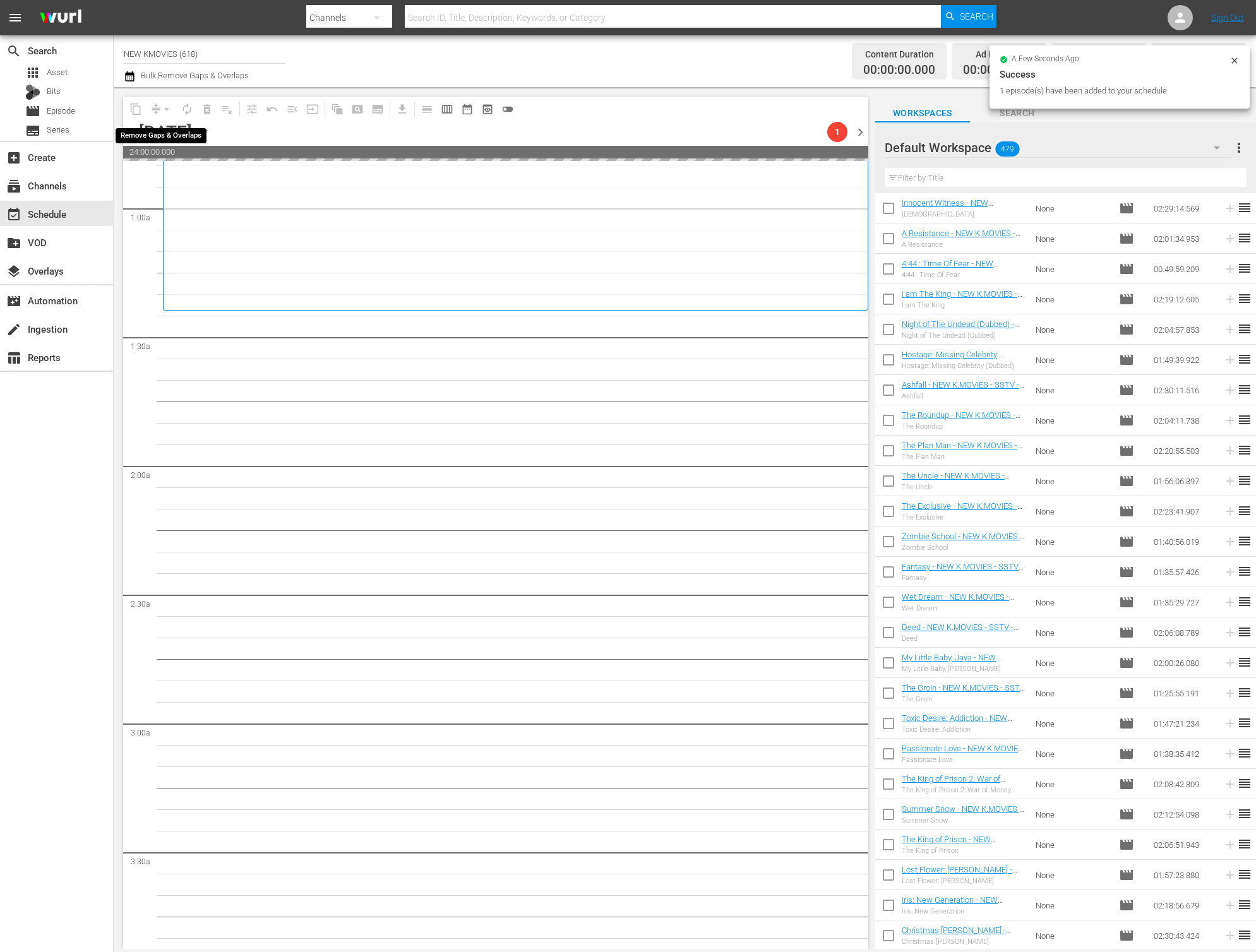
click at [164, 107] on div "arrow_drop_down" at bounding box center [166, 109] width 20 height 20
click at [164, 109] on div "arrow_drop_down" at bounding box center [166, 109] width 20 height 20
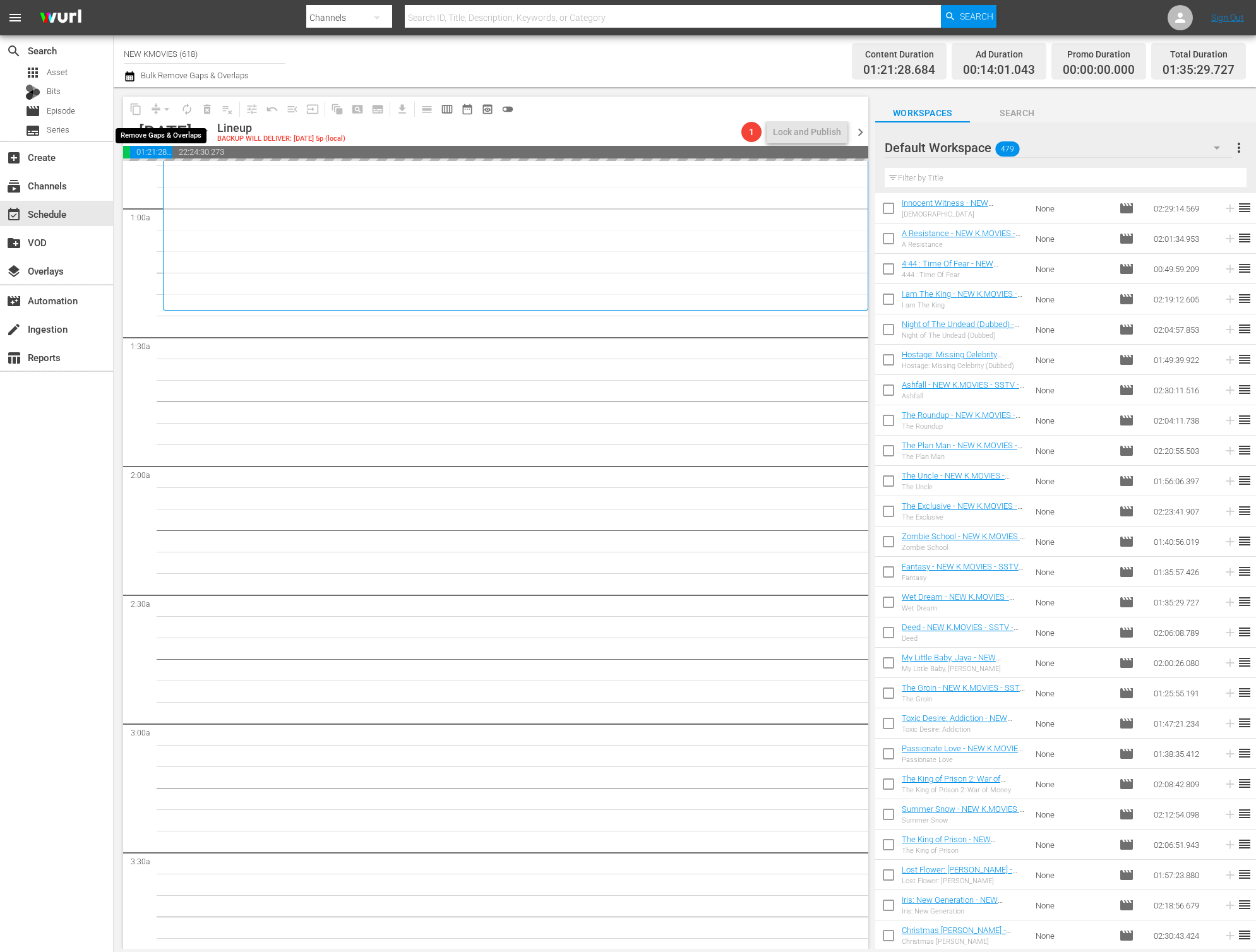
click at [164, 110] on div "arrow_drop_down" at bounding box center [166, 109] width 20 height 20
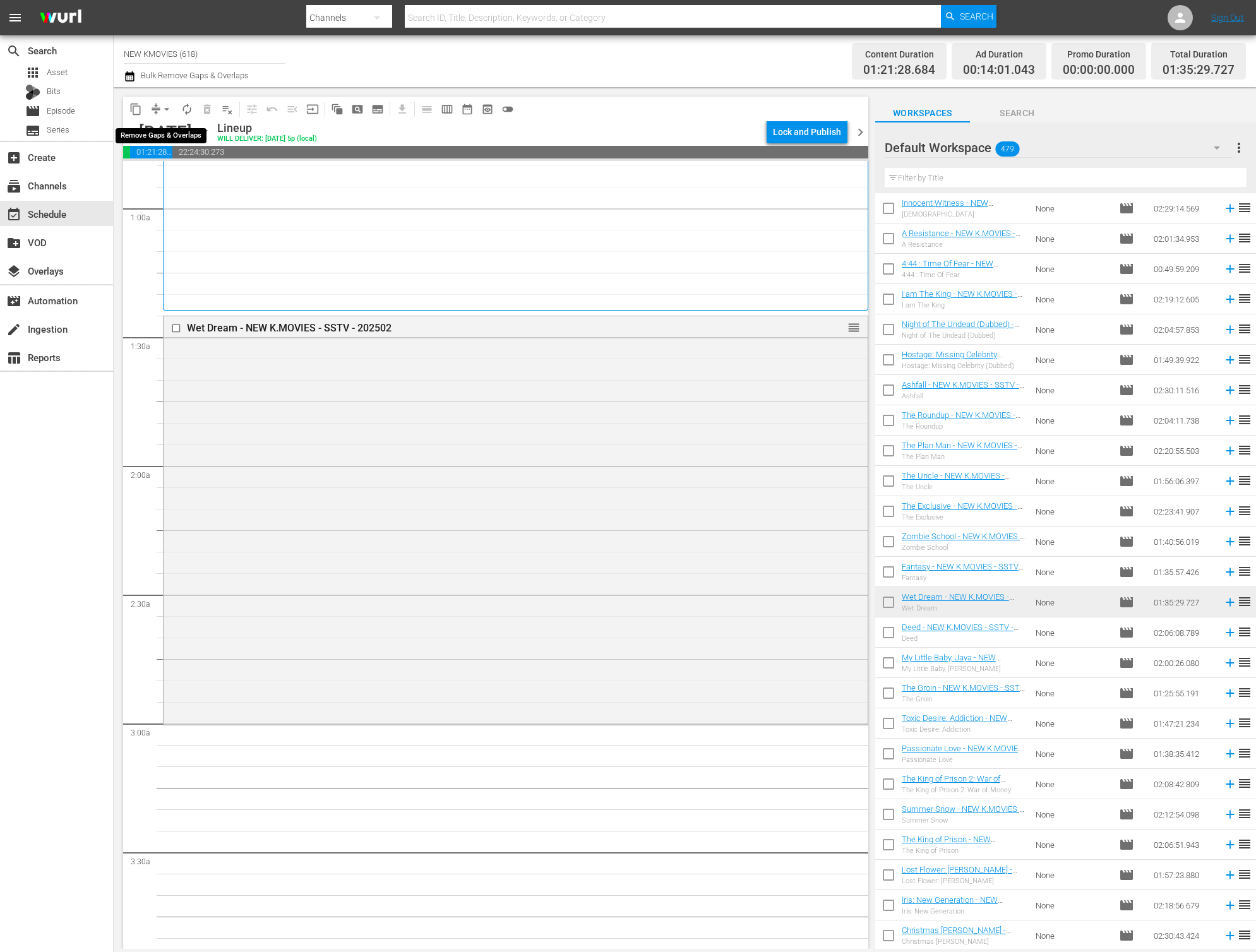
click at [165, 112] on span "arrow_drop_down" at bounding box center [166, 109] width 13 height 13
click at [186, 174] on li "Align to End of Previous Day" at bounding box center [167, 177] width 133 height 21
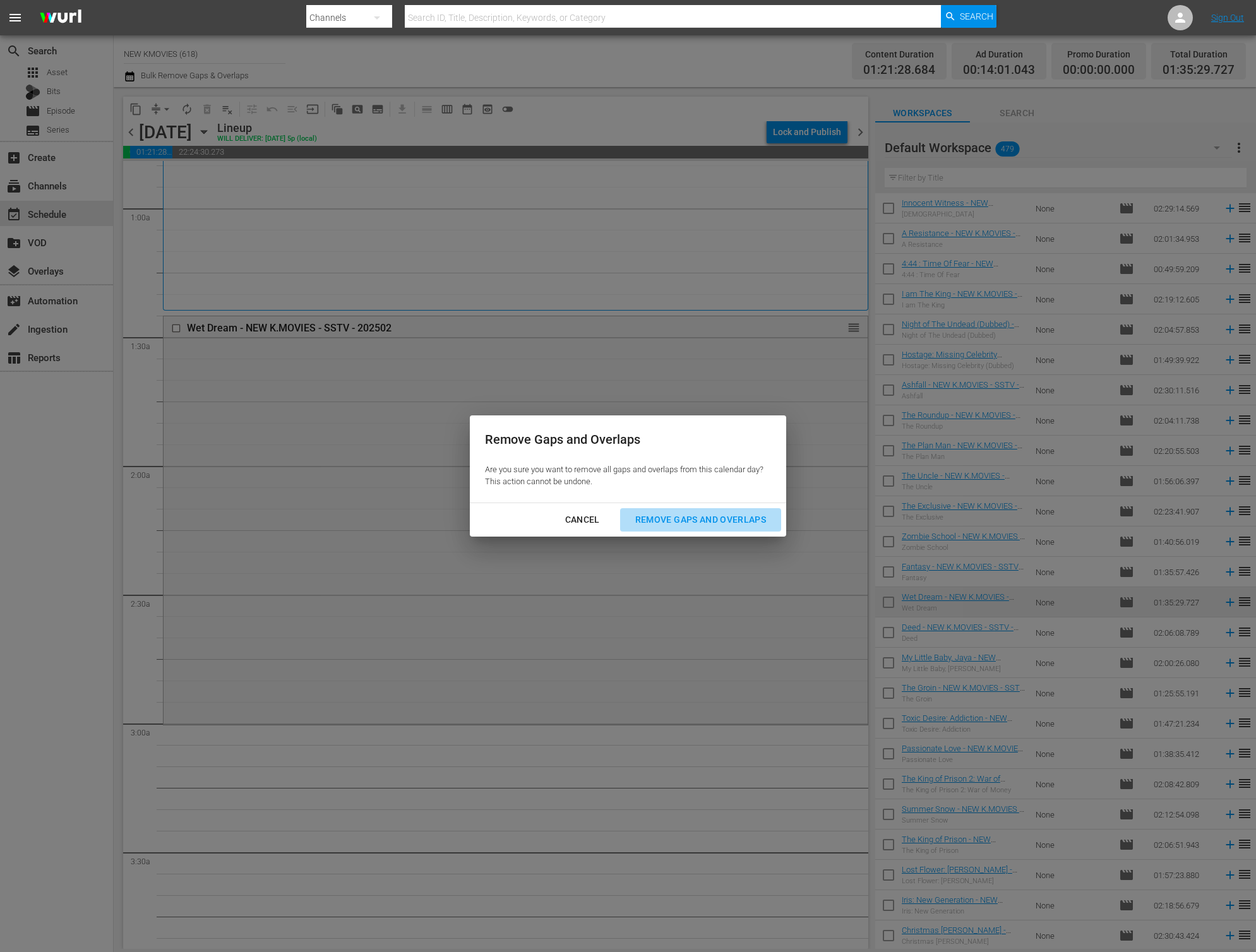
click at [742, 516] on div "Remove Gaps and Overlaps" at bounding box center [700, 520] width 151 height 16
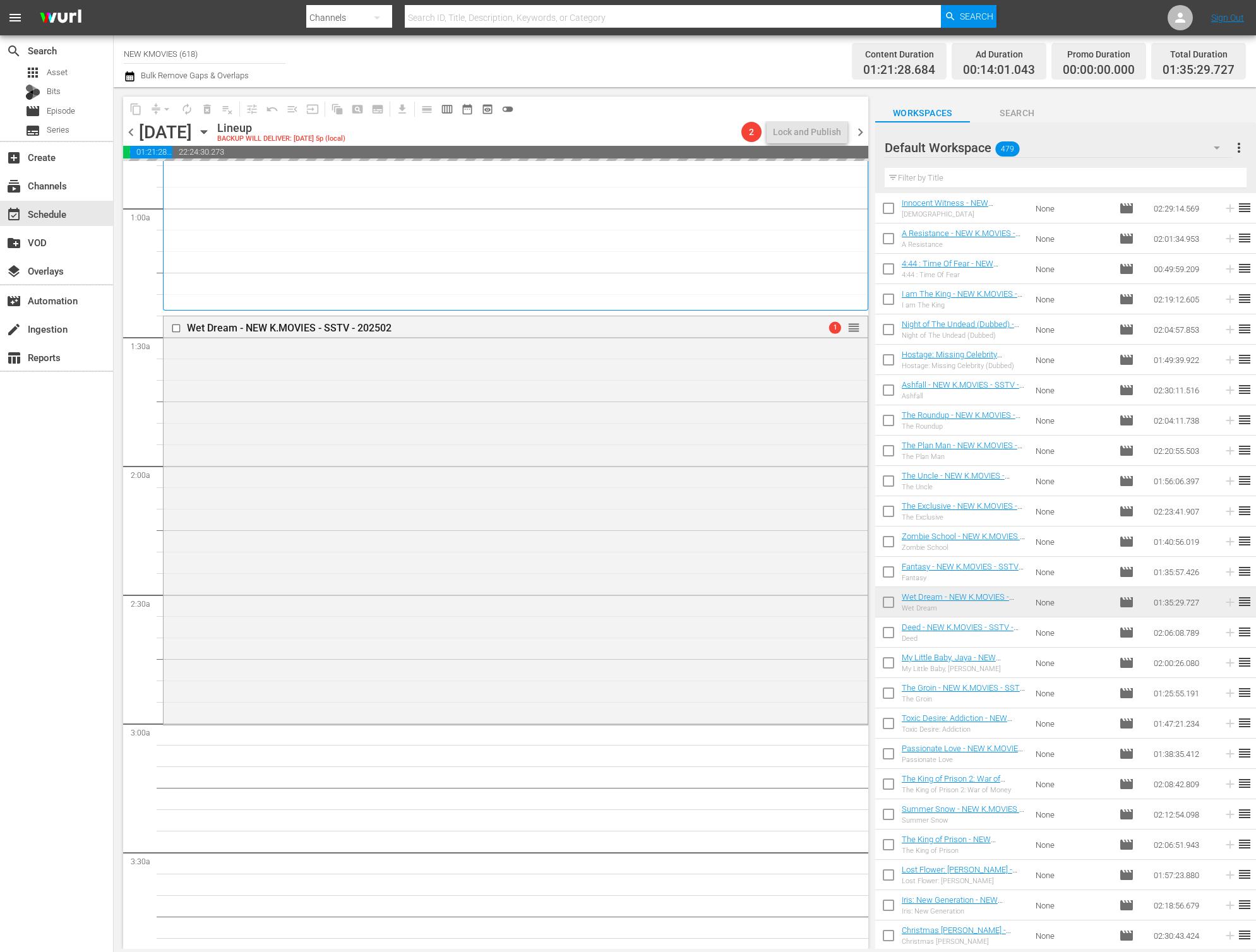
click at [1020, 181] on input "text" at bounding box center [1065, 177] width 362 height 20
paste input "Manhole"
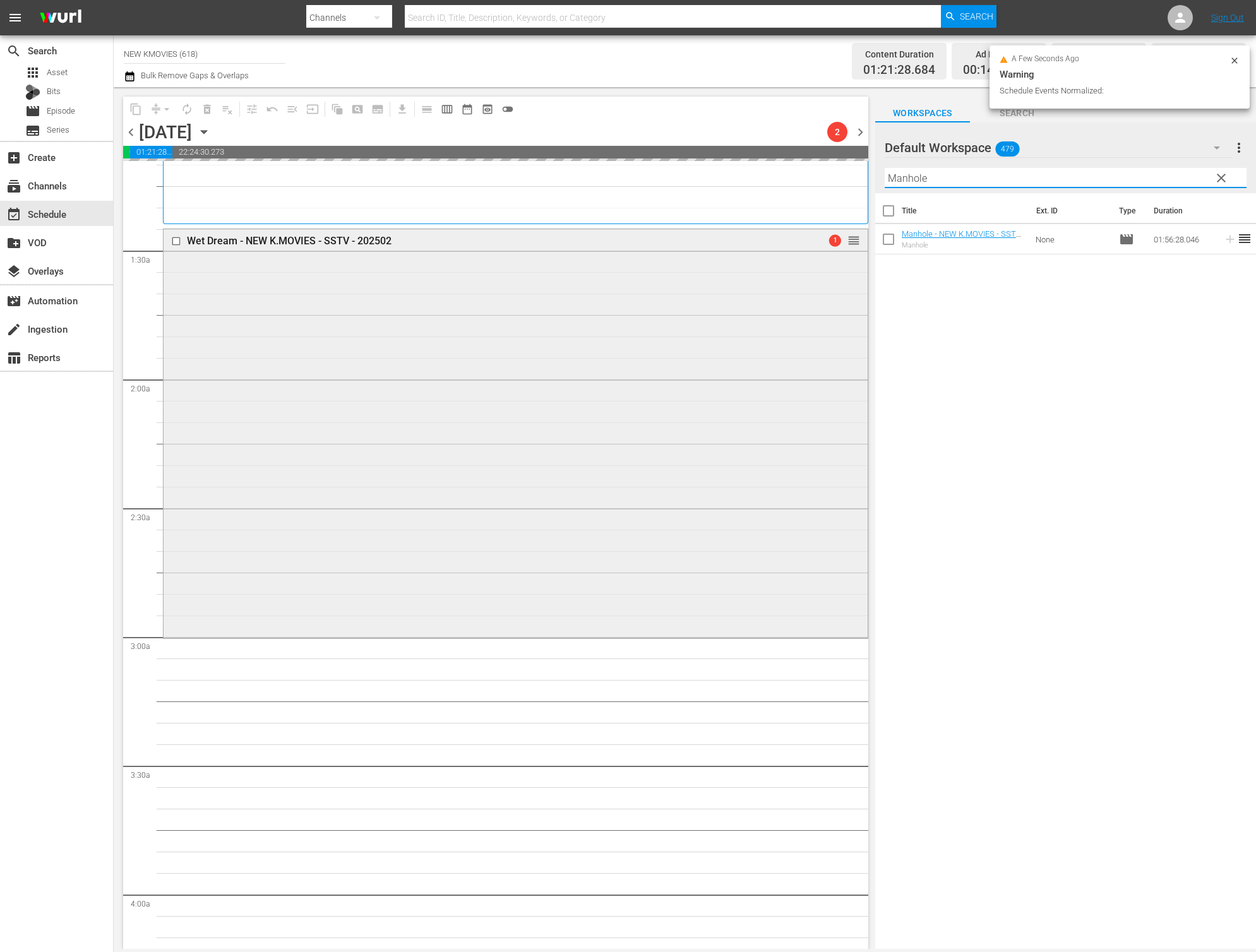
scroll to position [331, 0]
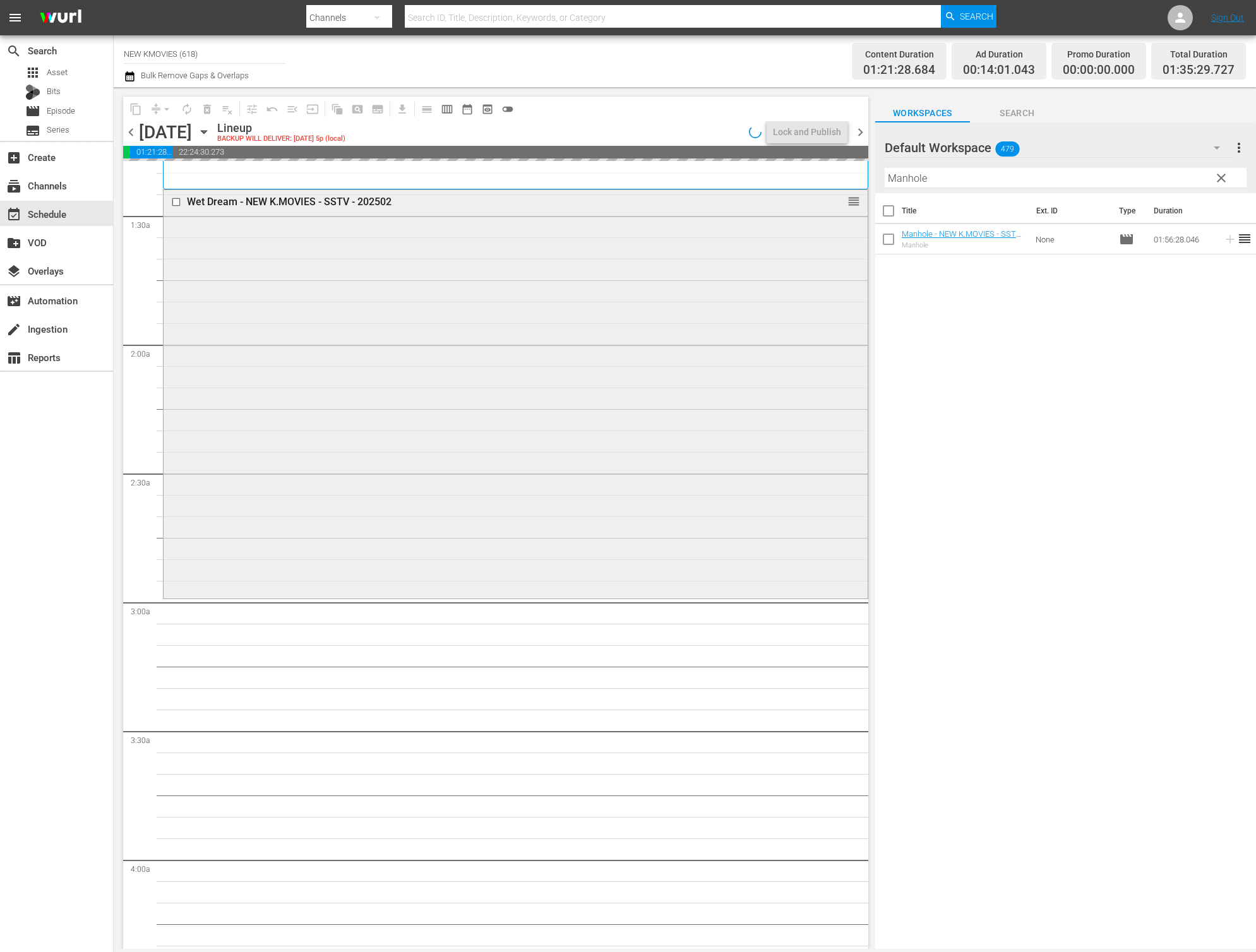
click at [473, 507] on div "Wet Dream - NEW K.MOVIES - SSTV - 202502 reorder" at bounding box center [516, 392] width 704 height 406
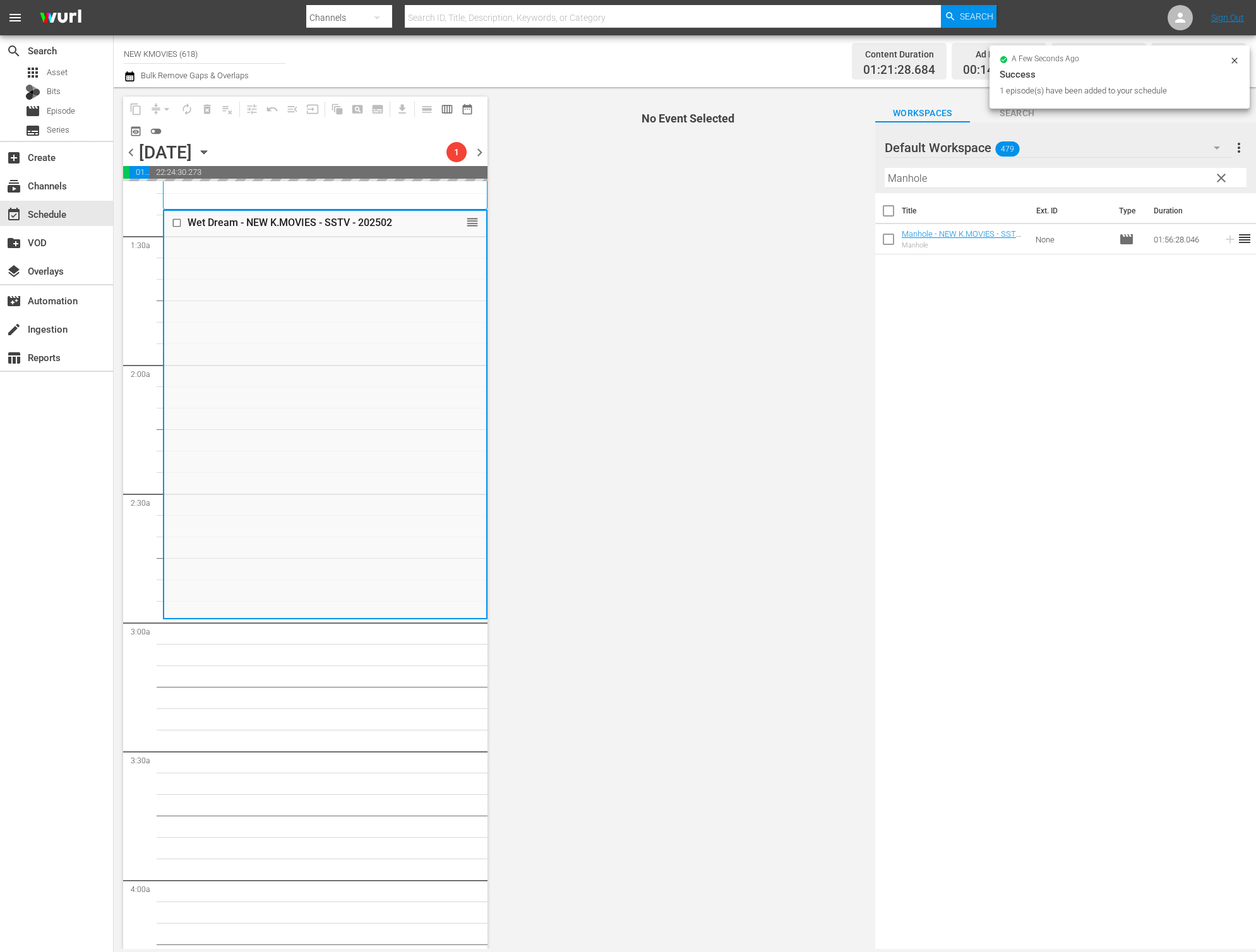
click at [983, 179] on input "Manhole" at bounding box center [1065, 177] width 362 height 20
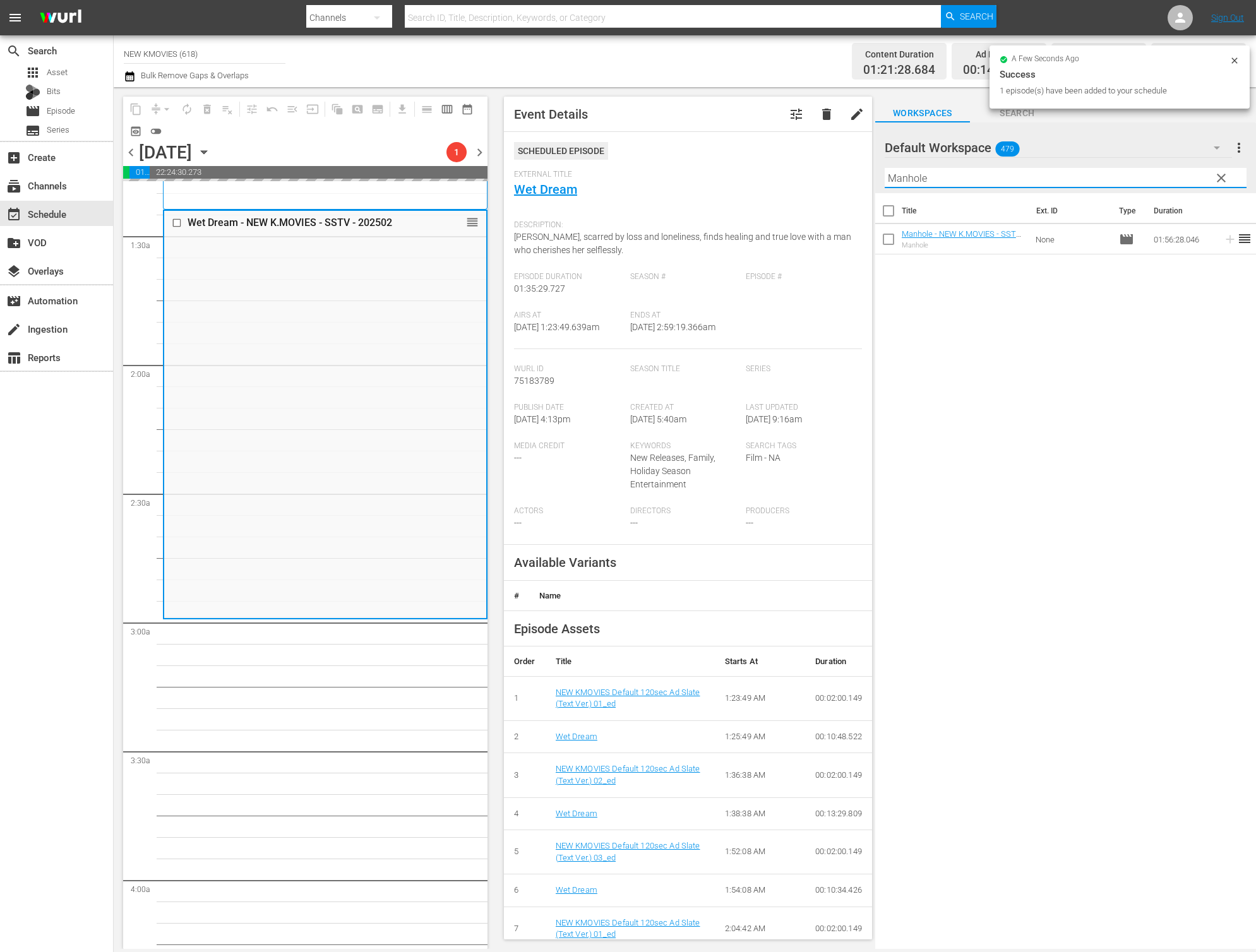
click at [983, 179] on input "Manhole" at bounding box center [1065, 177] width 362 height 20
paste input "SWITCH"
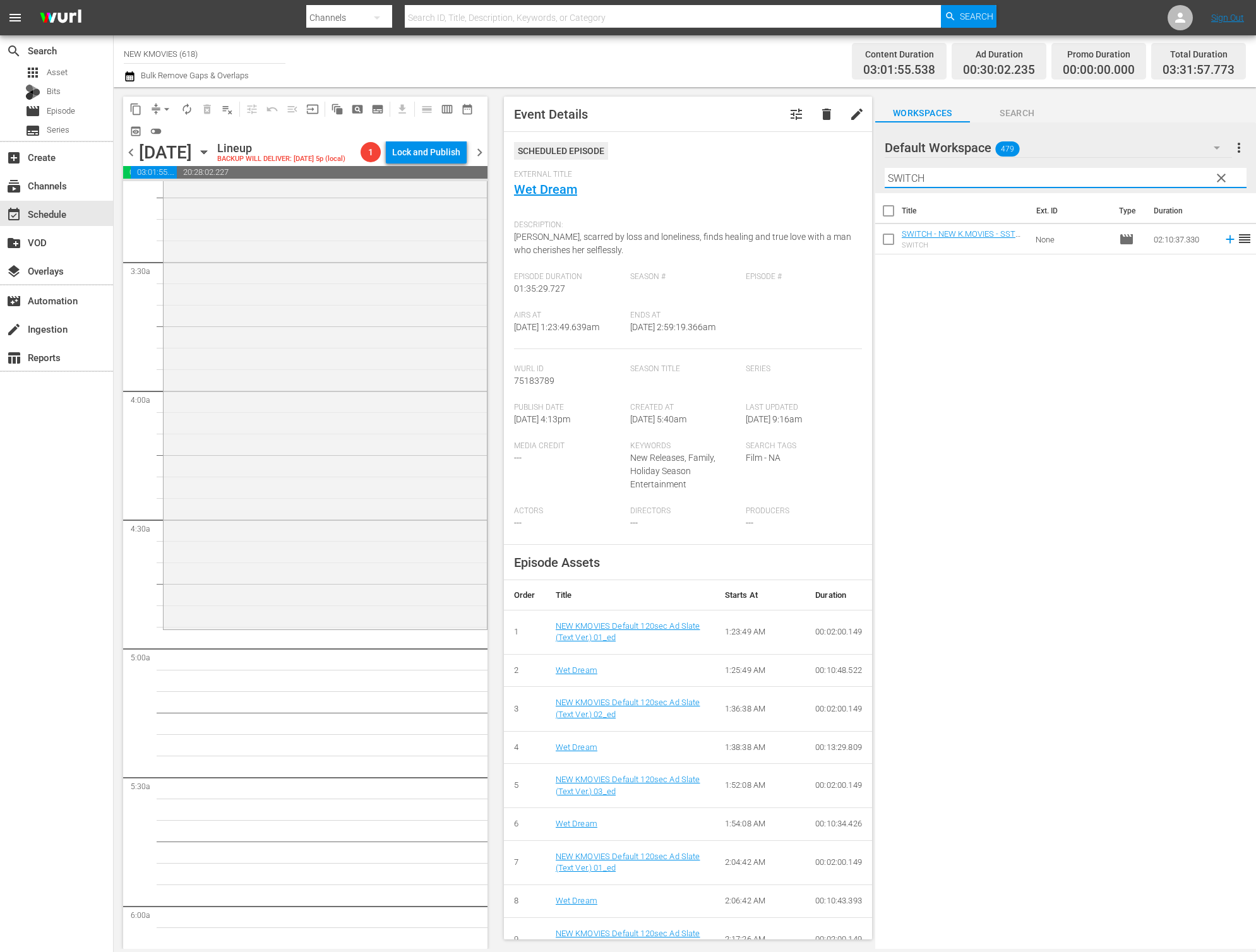
scroll to position [822, 0]
click at [1021, 180] on input "SWITCH" at bounding box center [1065, 177] width 362 height 20
paste input "You Are My Sunshine"
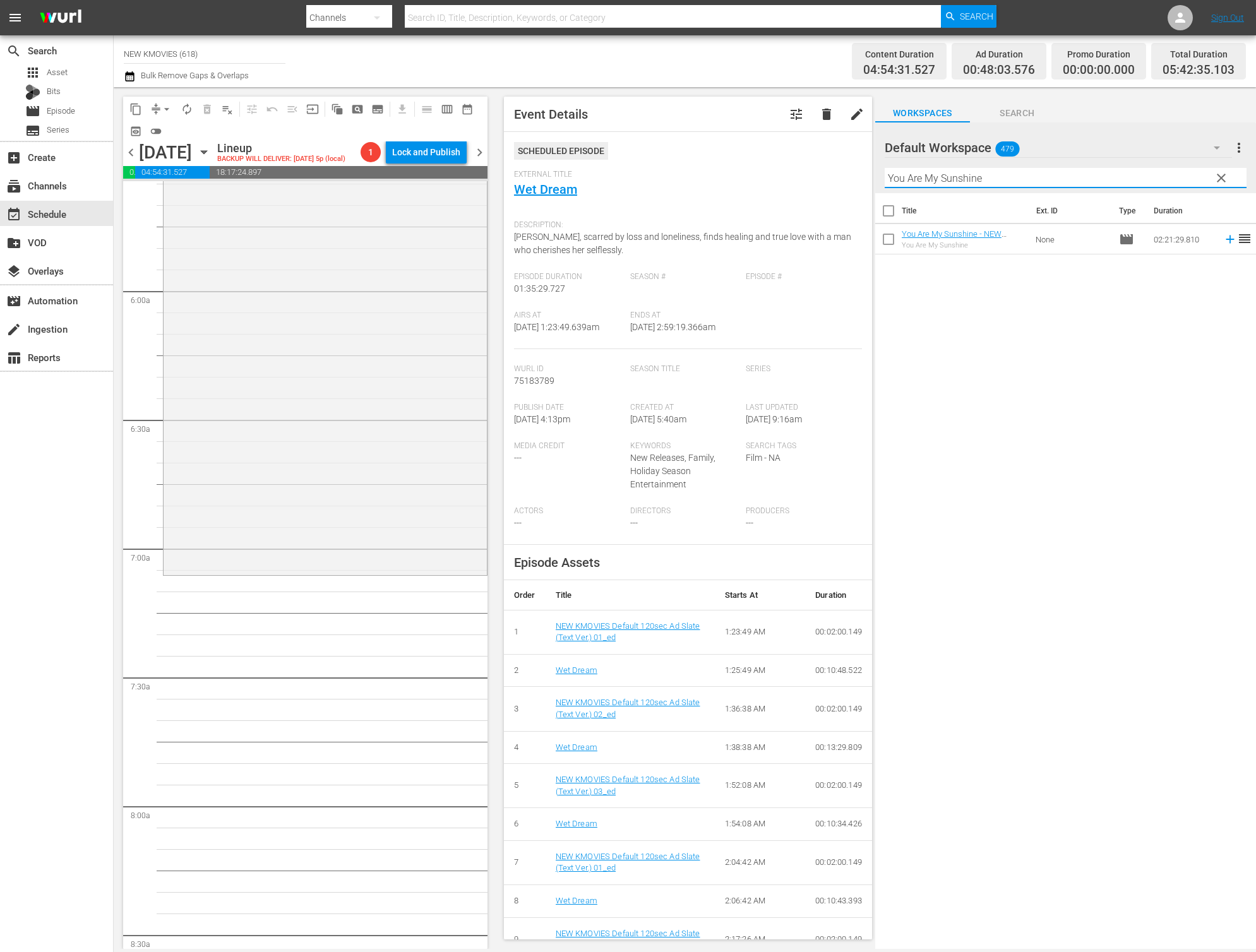
scroll to position [1542, 0]
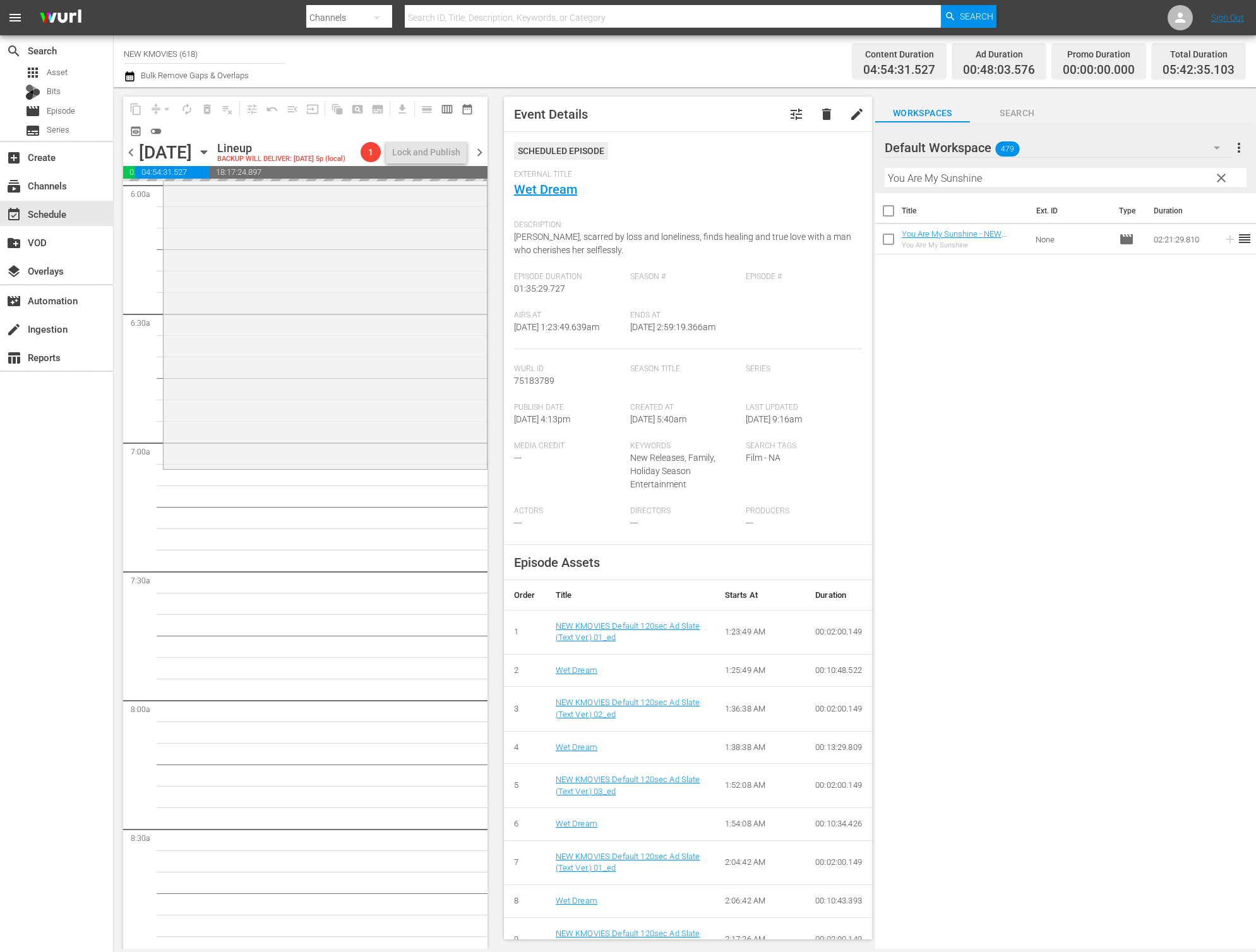
click at [1134, 164] on div "Filter by Title You Are My Sunshine" at bounding box center [1065, 178] width 362 height 31
click at [1131, 174] on input "You Are My Sunshine" at bounding box center [1065, 177] width 362 height 20
click at [1131, 174] on input "You Are My Sunshine" at bounding box center [1065, 177] width 362 height 20
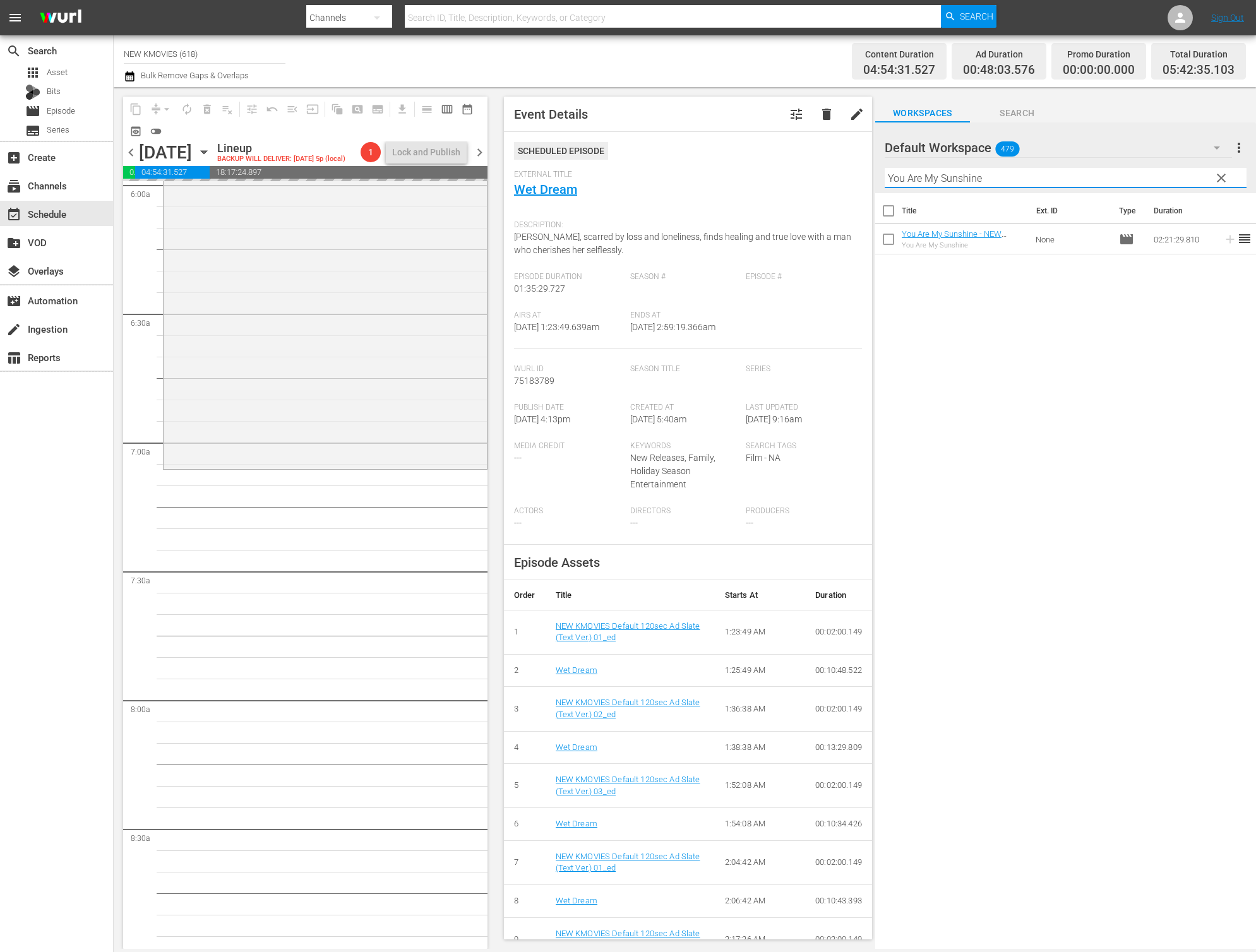
paste input "SAMJIN COMPANY ENGLISH CLASS"
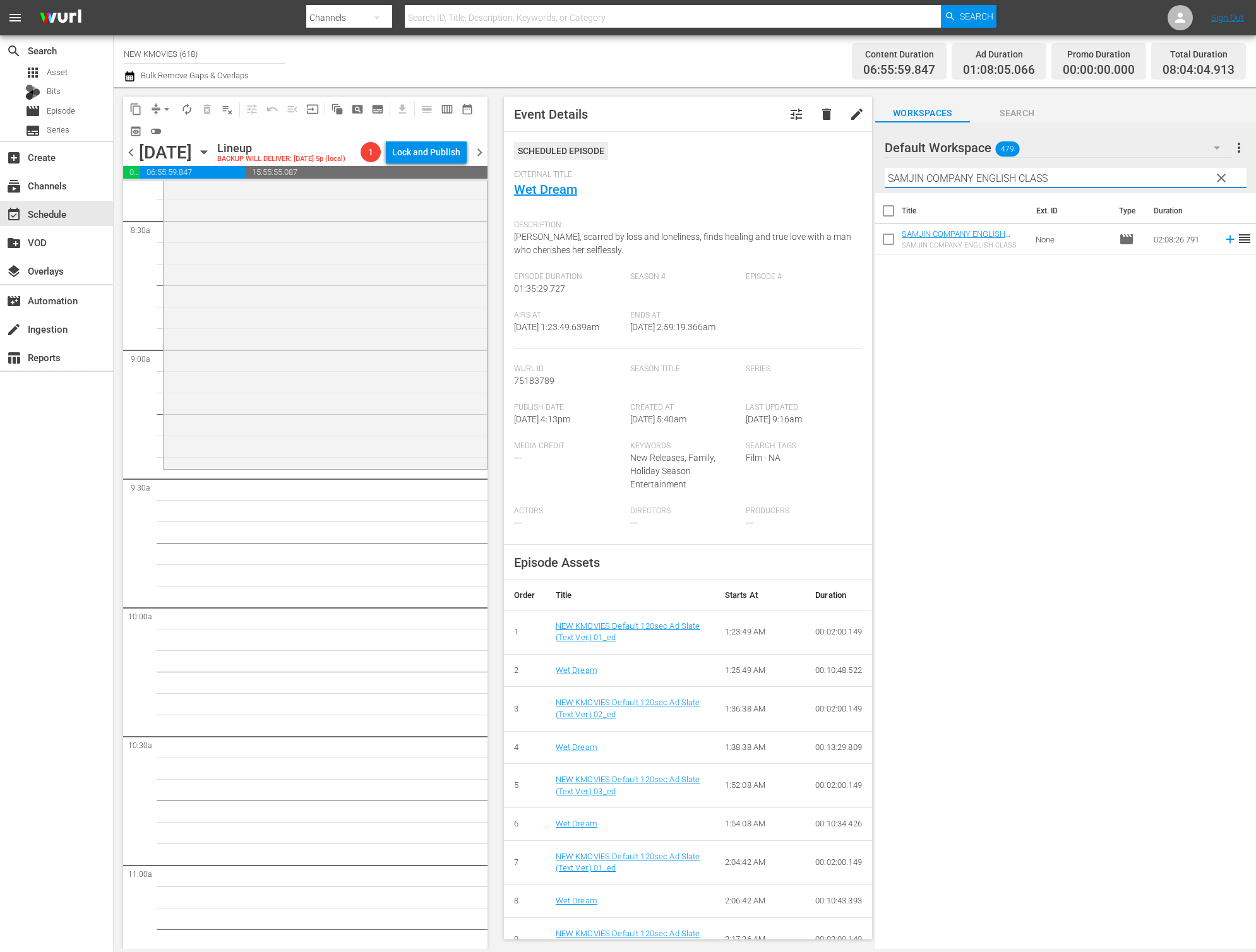
scroll to position [2150, 0]
click at [1005, 180] on input "SAMJIN COMPANY ENGLISH CLASS" at bounding box center [1065, 177] width 362 height 20
paste input "Troll Factory"
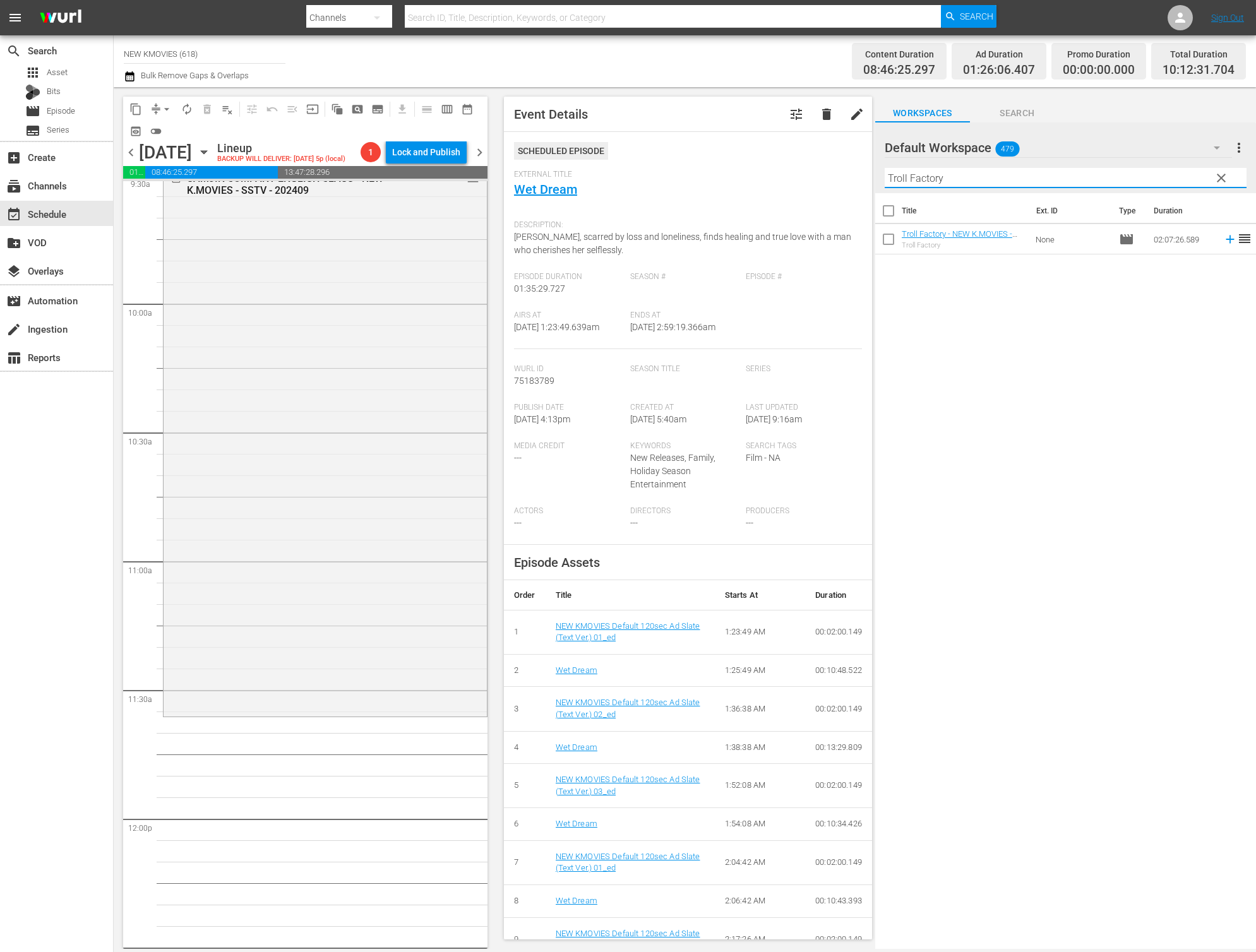
scroll to position [2493, 0]
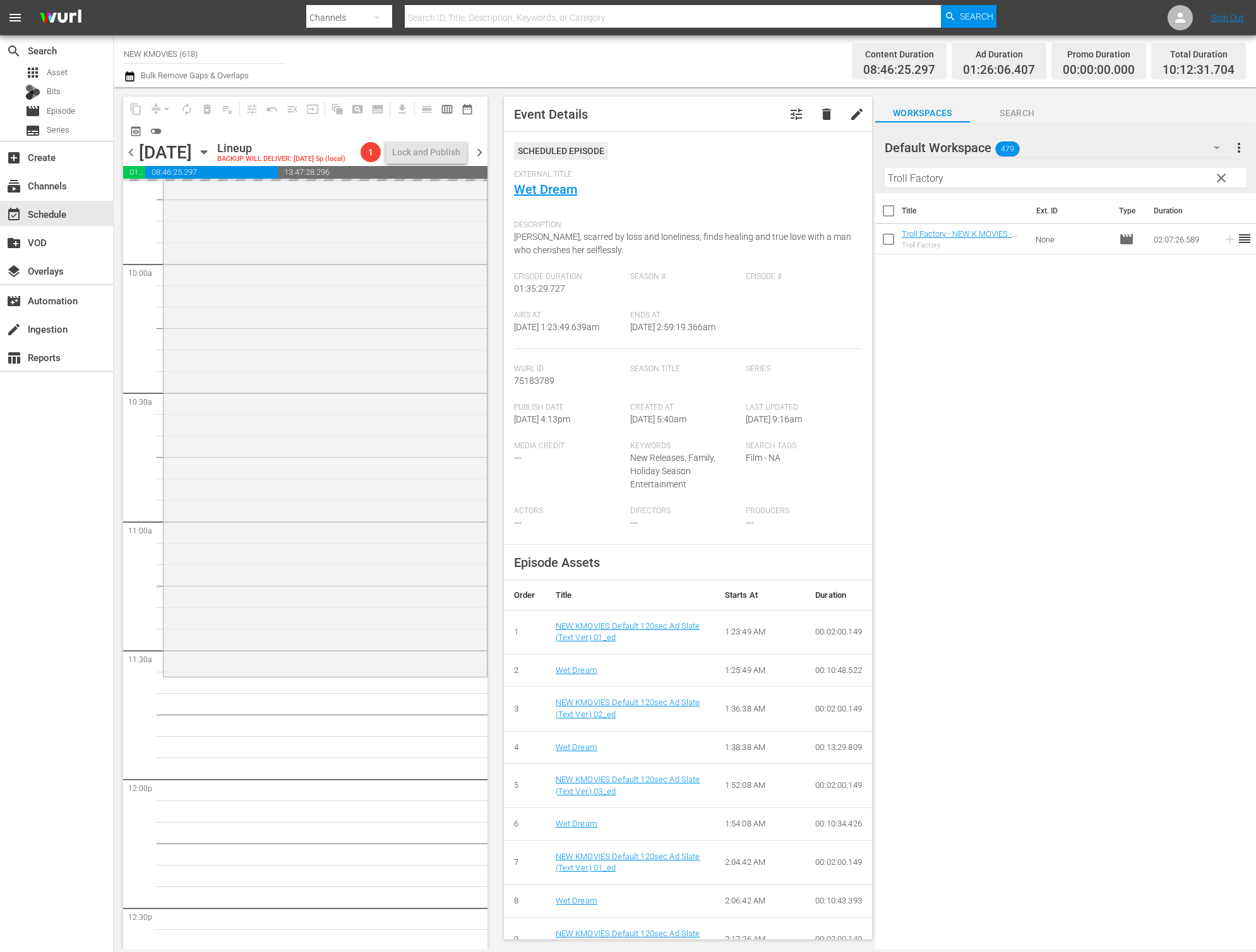
click at [973, 175] on input "Troll Factory" at bounding box center [1065, 177] width 362 height 20
paste input "he Huntresses"
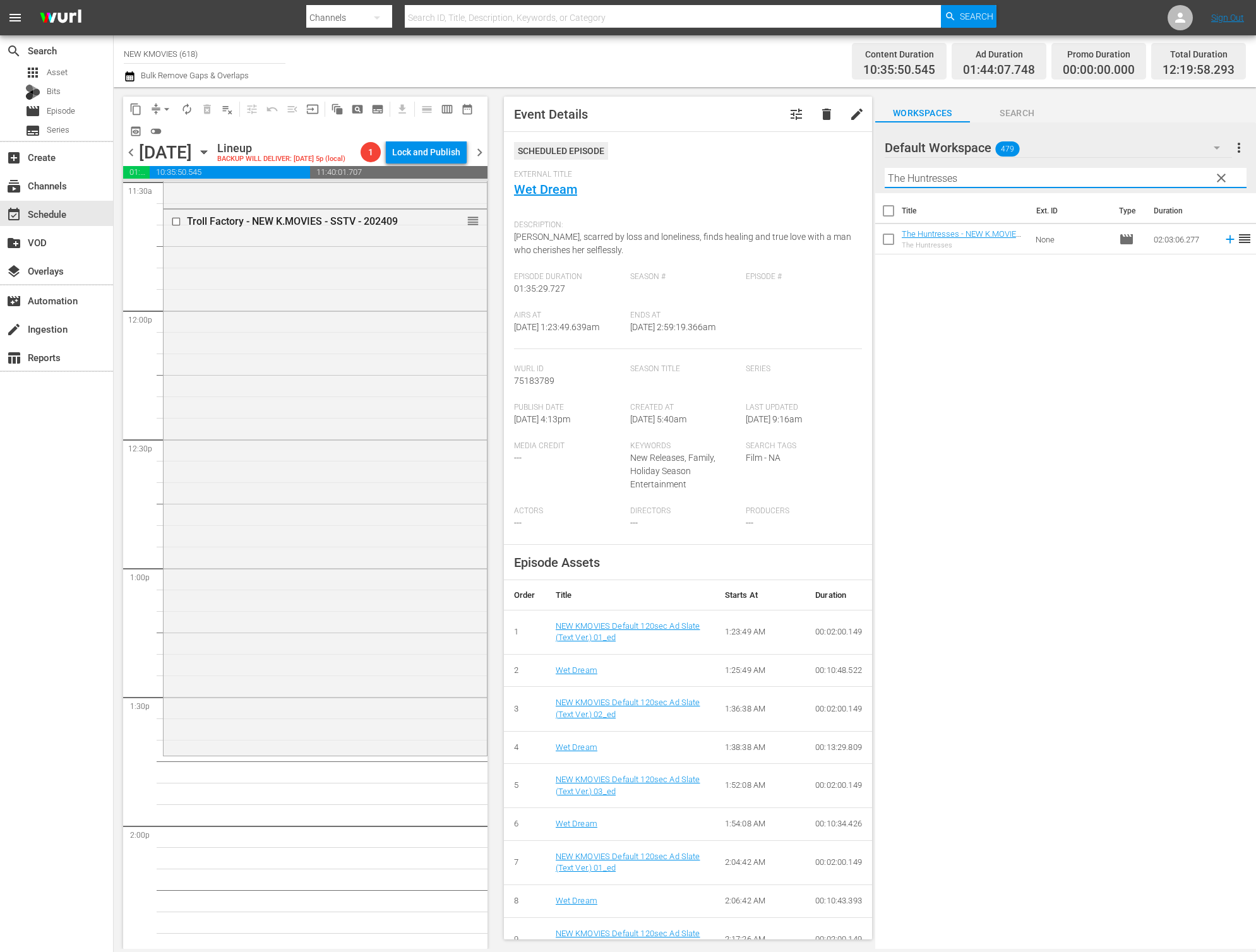
scroll to position [2969, 0]
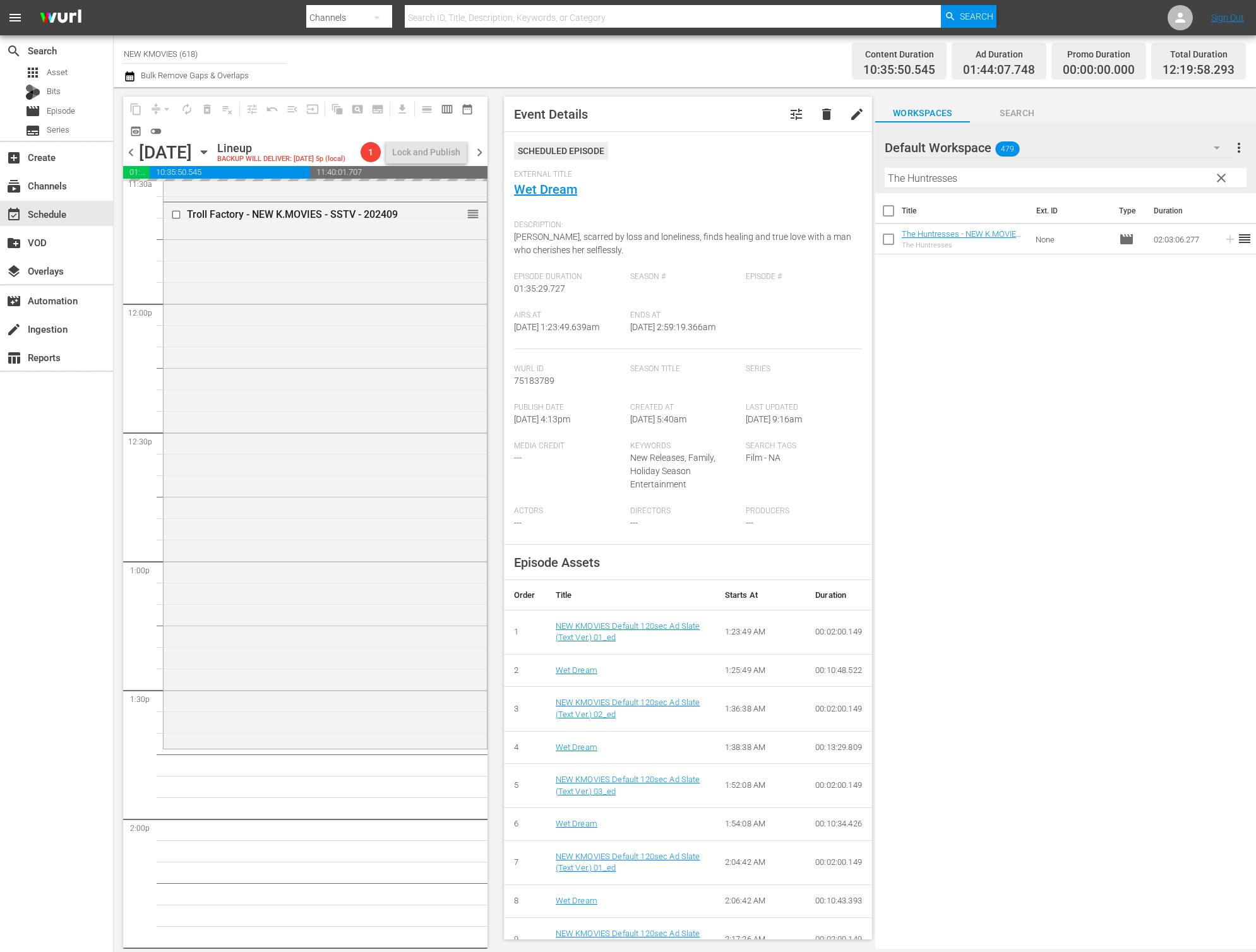
click at [1051, 176] on input "The Huntresses" at bounding box center [1065, 177] width 362 height 20
paste input "Roundup"
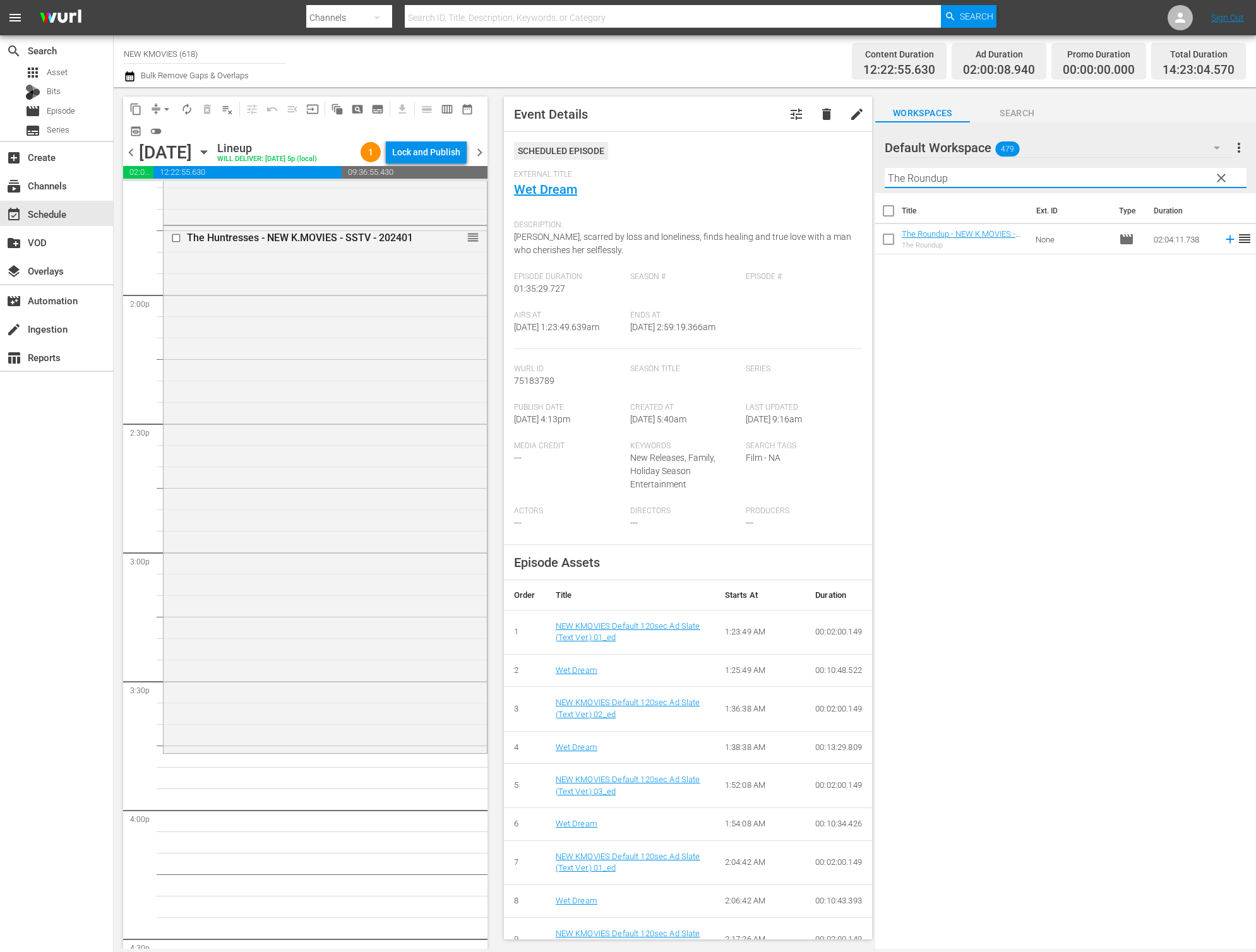
scroll to position [3556, 0]
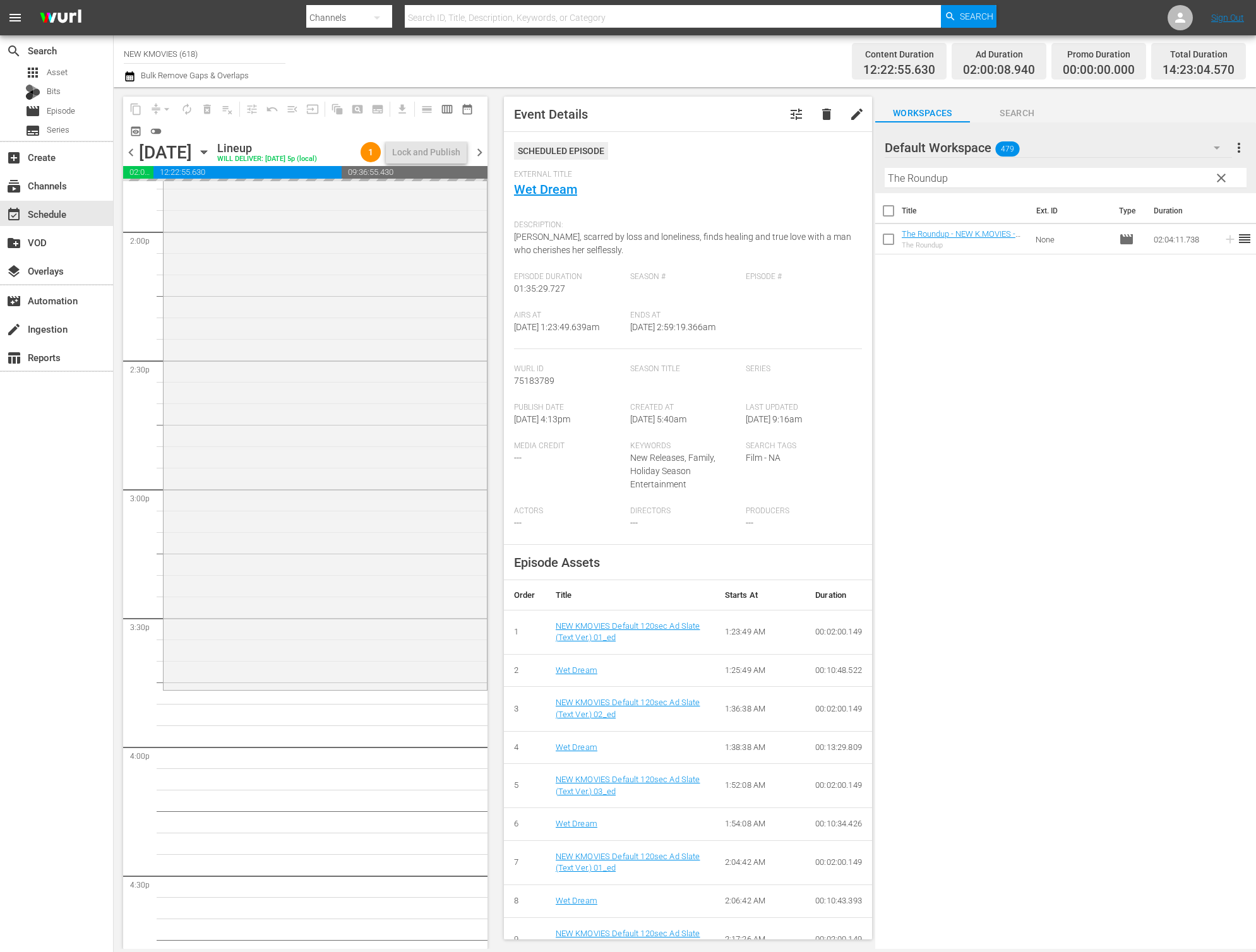
click at [1001, 173] on input "The Roundup" at bounding box center [1065, 177] width 362 height 20
paste input "Someone You Loved"
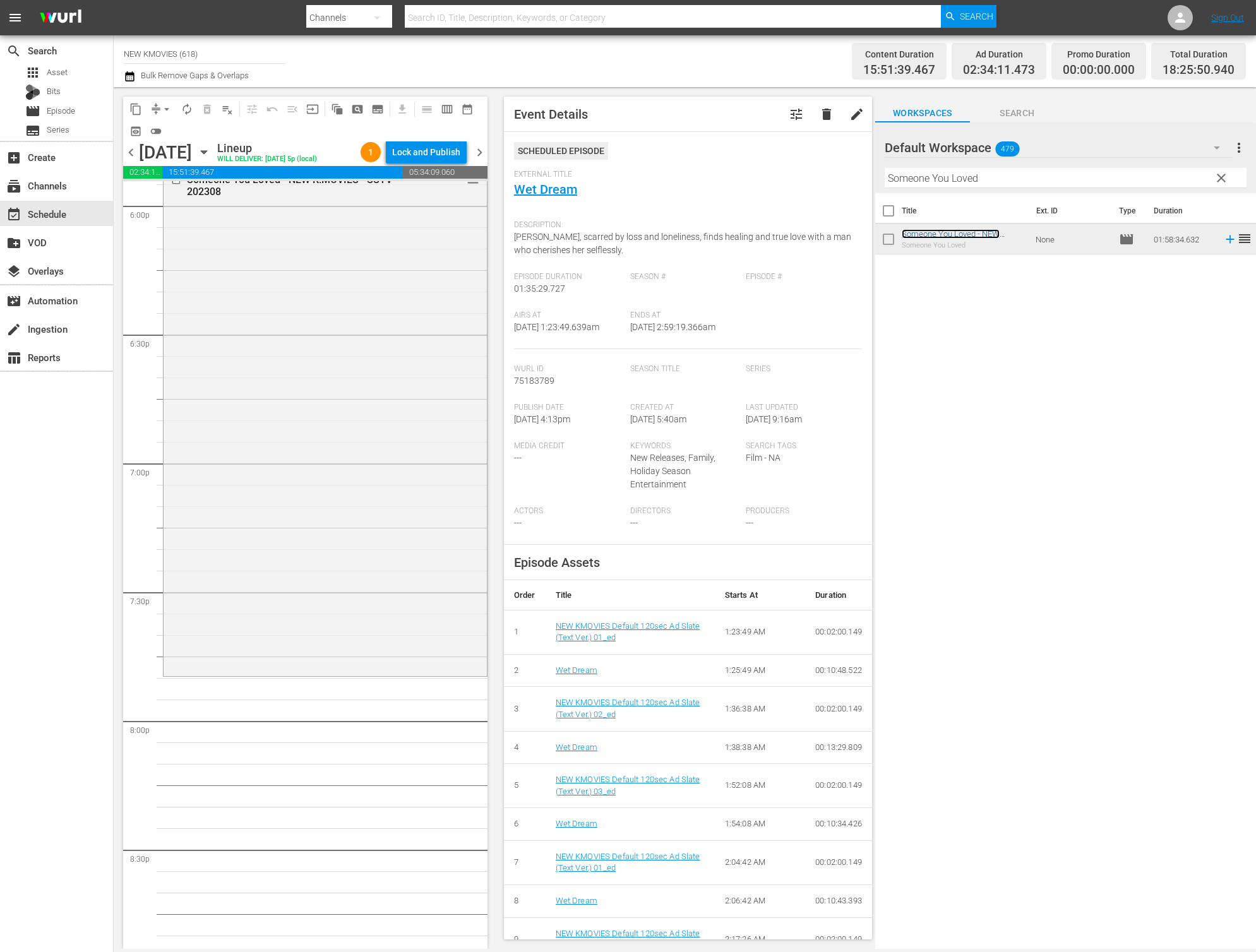
scroll to position [4653, 0]
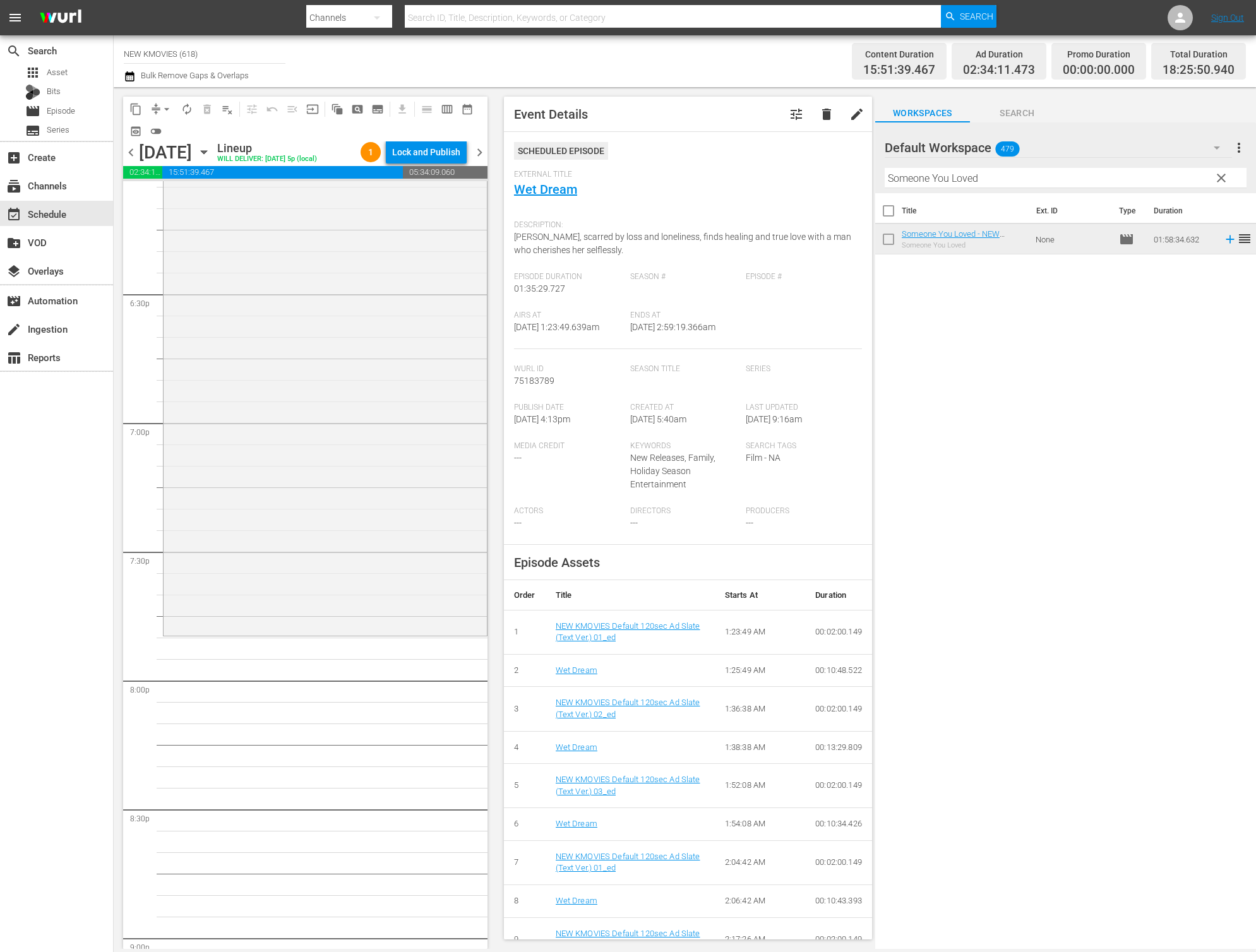
click at [1010, 180] on input "Someone You Loved" at bounding box center [1065, 177] width 362 height 20
paste input "talker"
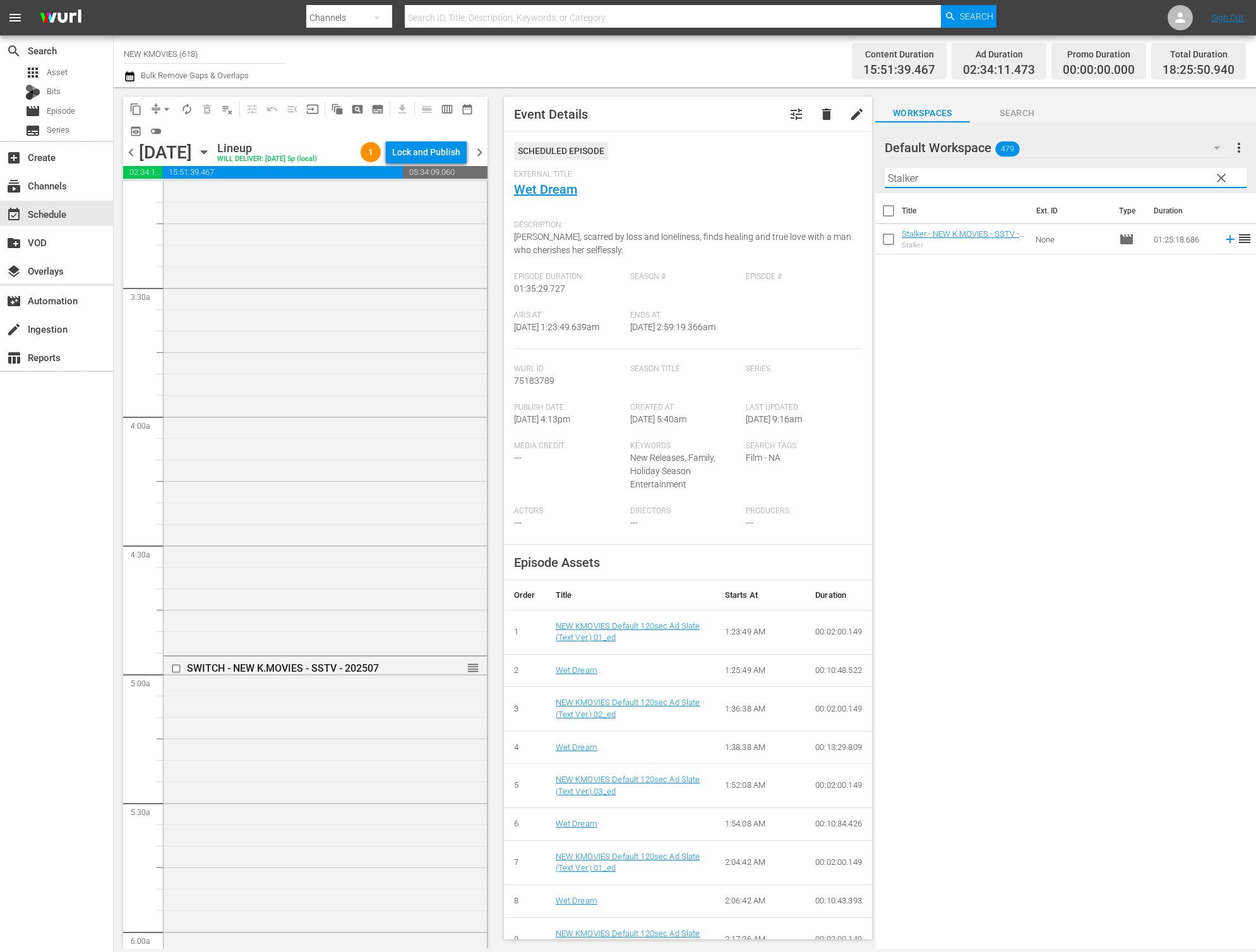
scroll to position [840, 0]
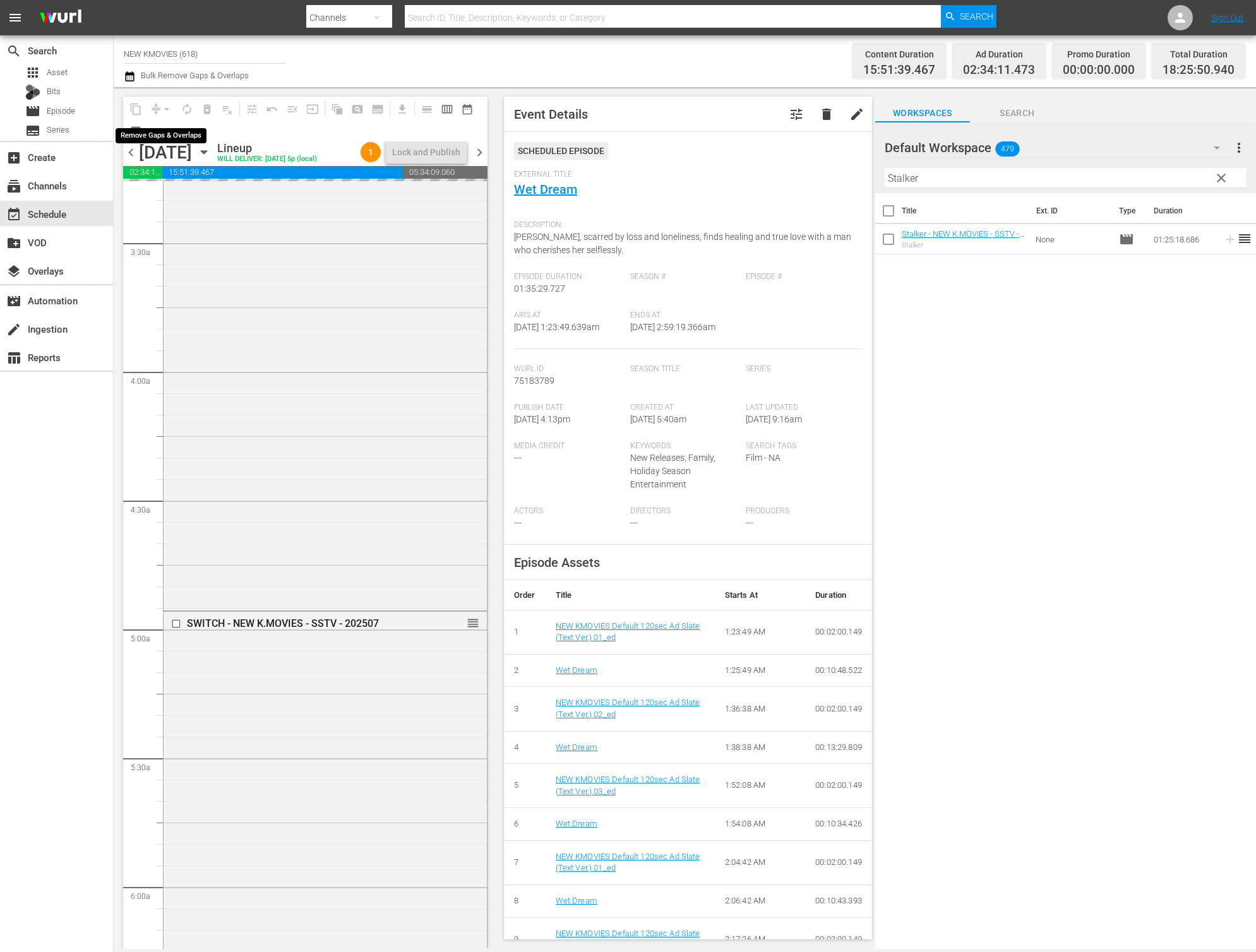
click at [163, 107] on div "arrow_drop_down" at bounding box center [166, 109] width 20 height 20
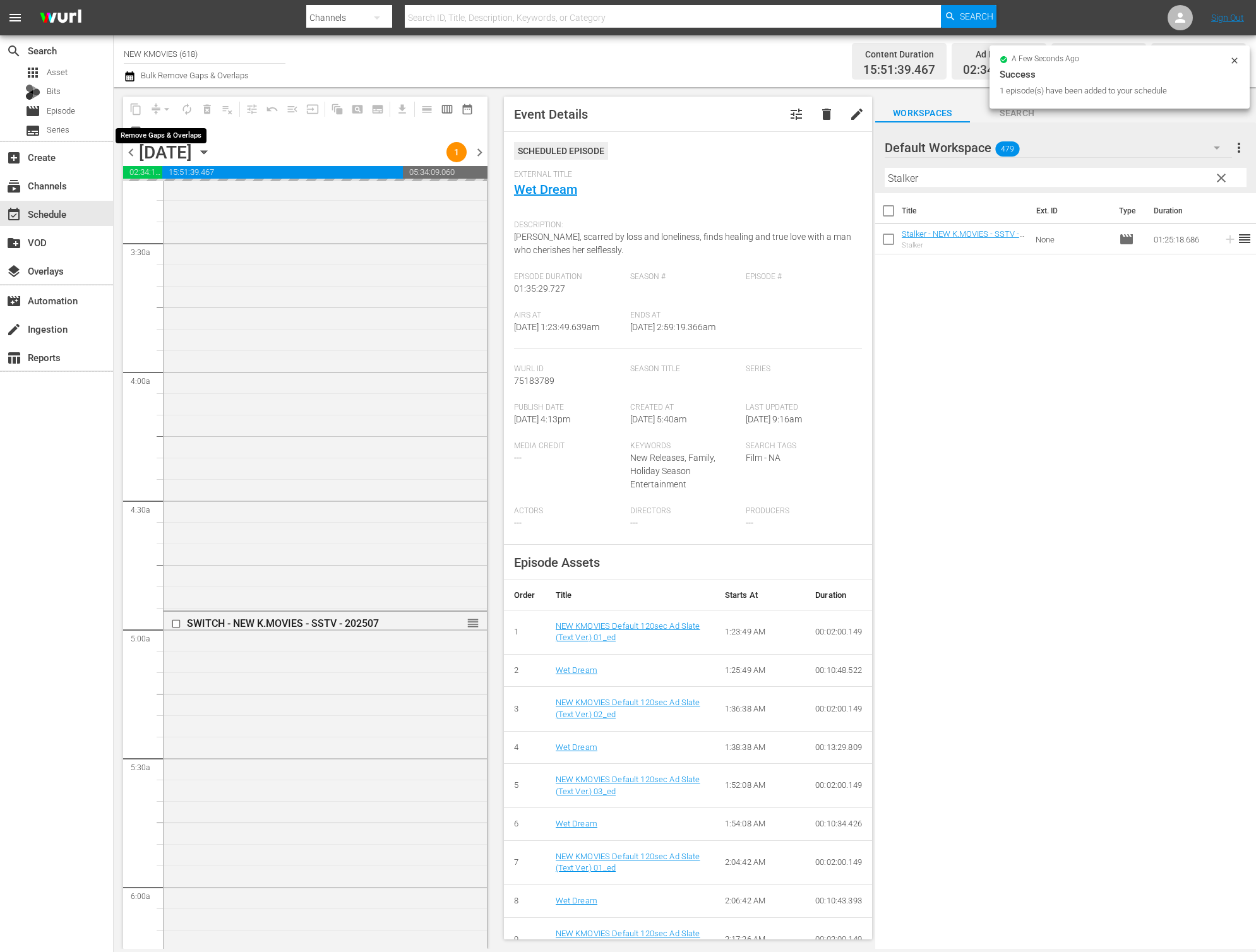
click at [161, 110] on div "arrow_drop_down" at bounding box center [166, 109] width 20 height 20
click at [165, 104] on div "arrow_drop_down" at bounding box center [166, 109] width 20 height 20
click at [164, 108] on div "arrow_drop_down" at bounding box center [166, 109] width 20 height 20
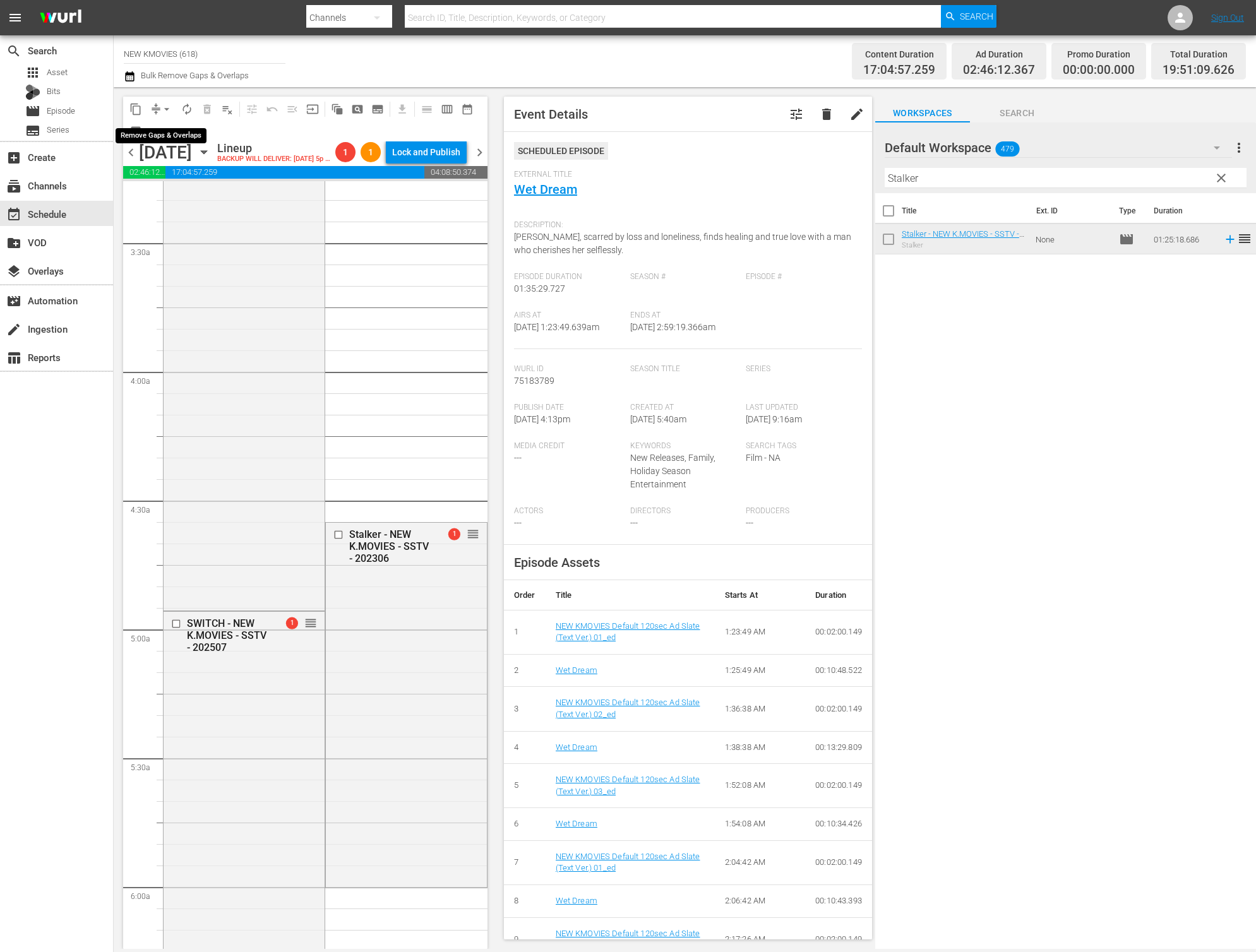
click at [164, 111] on span "arrow_drop_down" at bounding box center [166, 109] width 13 height 13
click at [159, 175] on li "Align to End of Previous Day" at bounding box center [167, 177] width 133 height 21
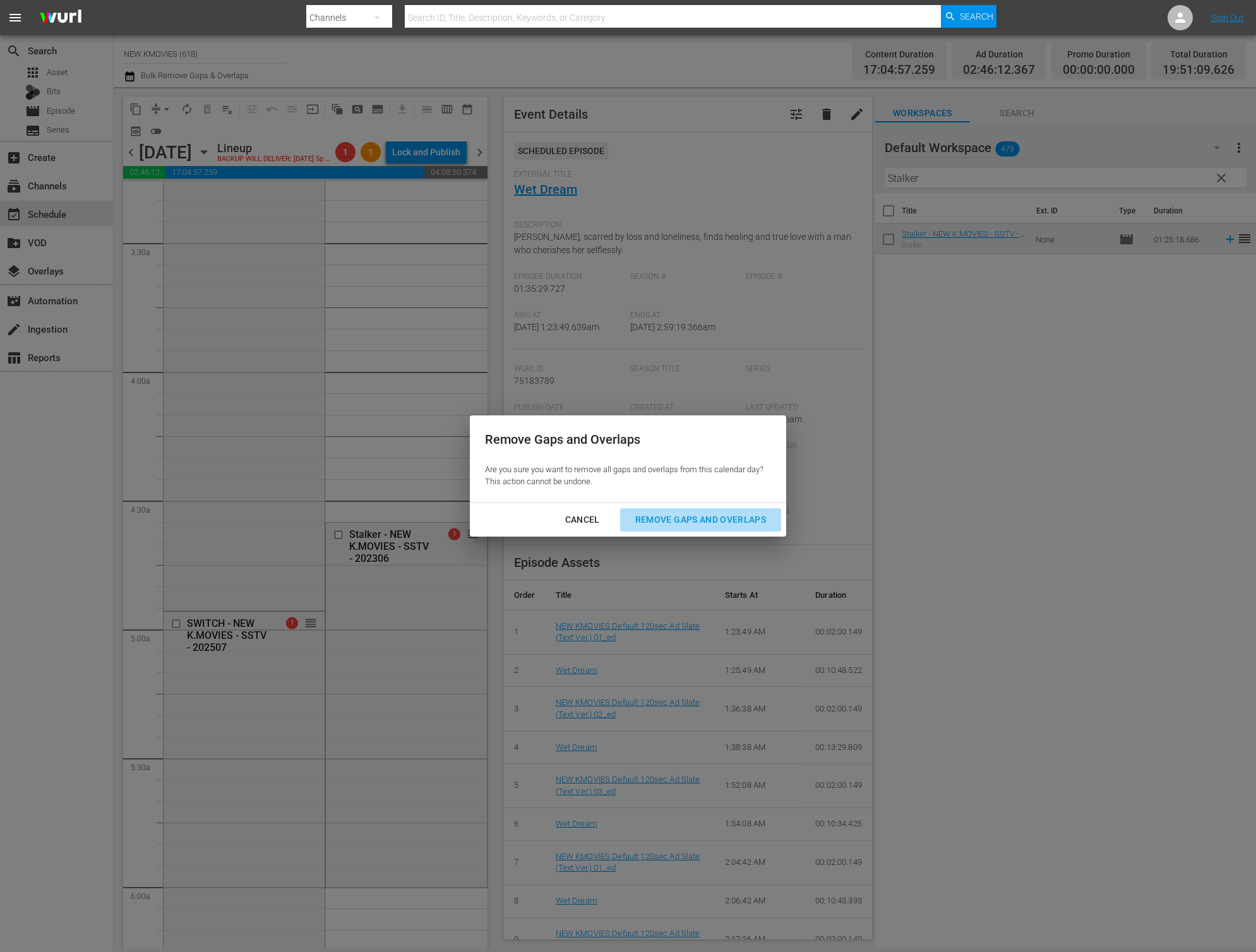
click at [671, 521] on div "Remove Gaps and Overlaps" at bounding box center [700, 520] width 151 height 16
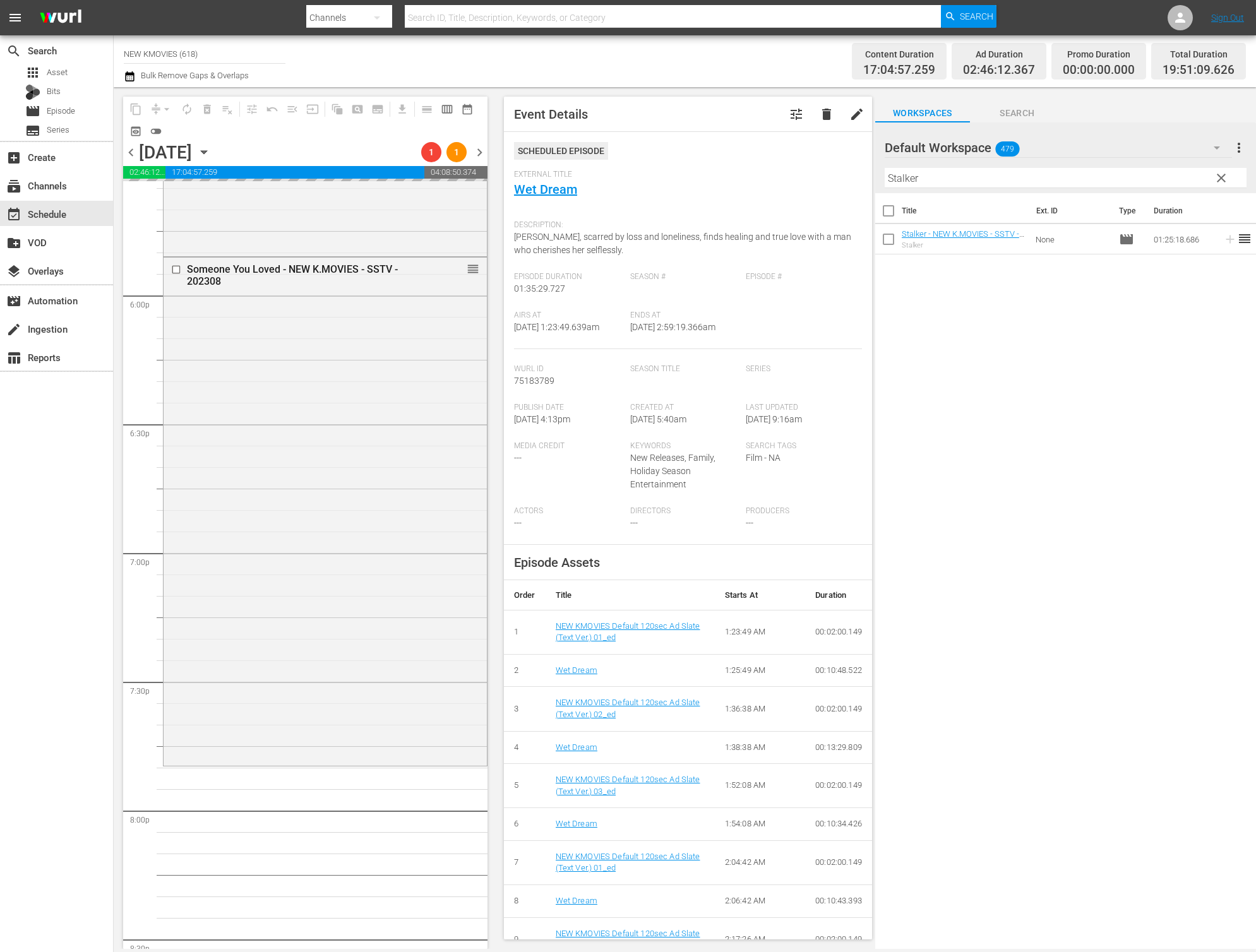
scroll to position [5414, 0]
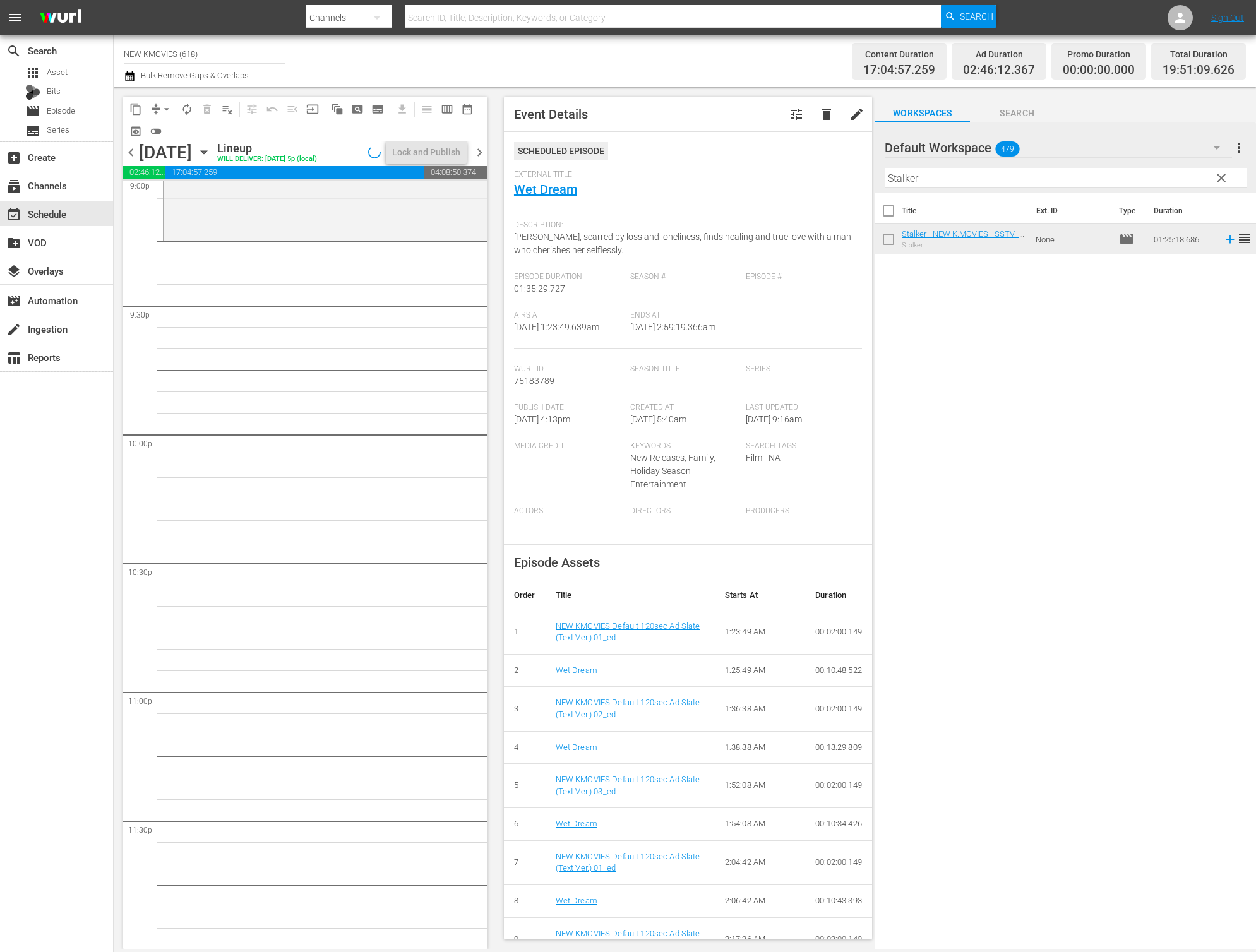
click at [935, 184] on input "Stalker" at bounding box center [1065, 177] width 362 height 20
paste input "Breathless"
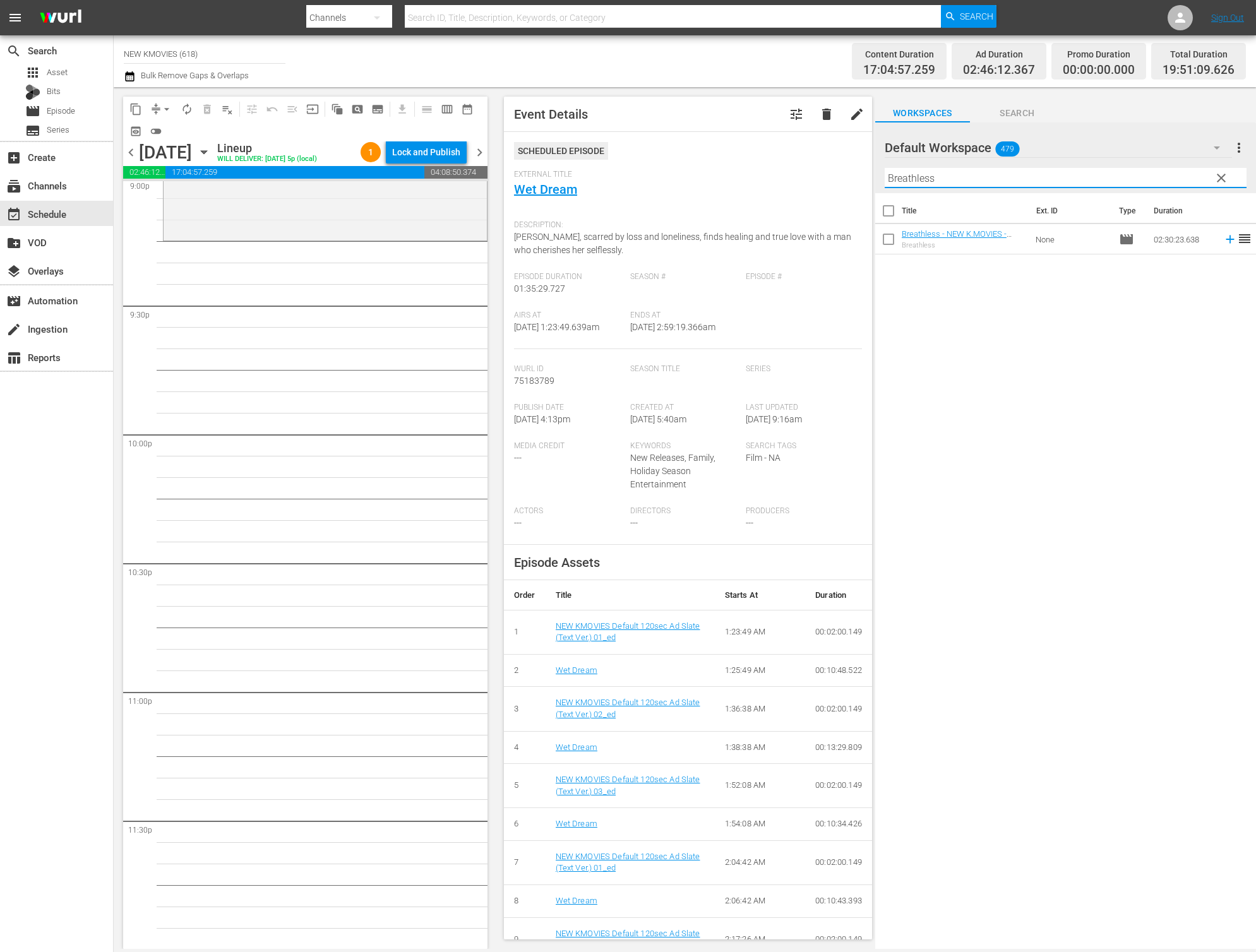
scroll to position [5434, 0]
click at [1069, 181] on input "Breathless" at bounding box center [1065, 177] width 362 height 20
paste input "An Affair"
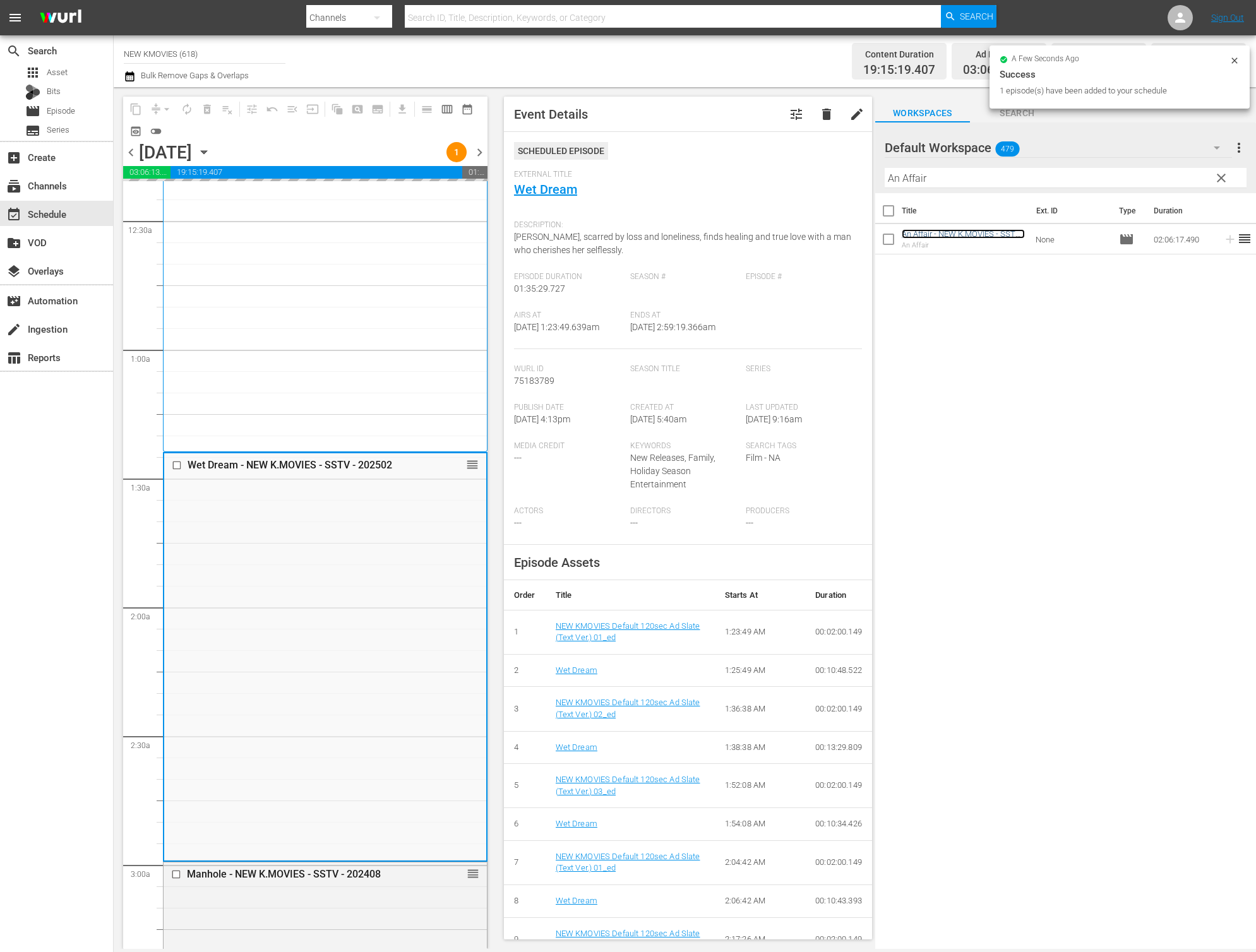
scroll to position [0, 0]
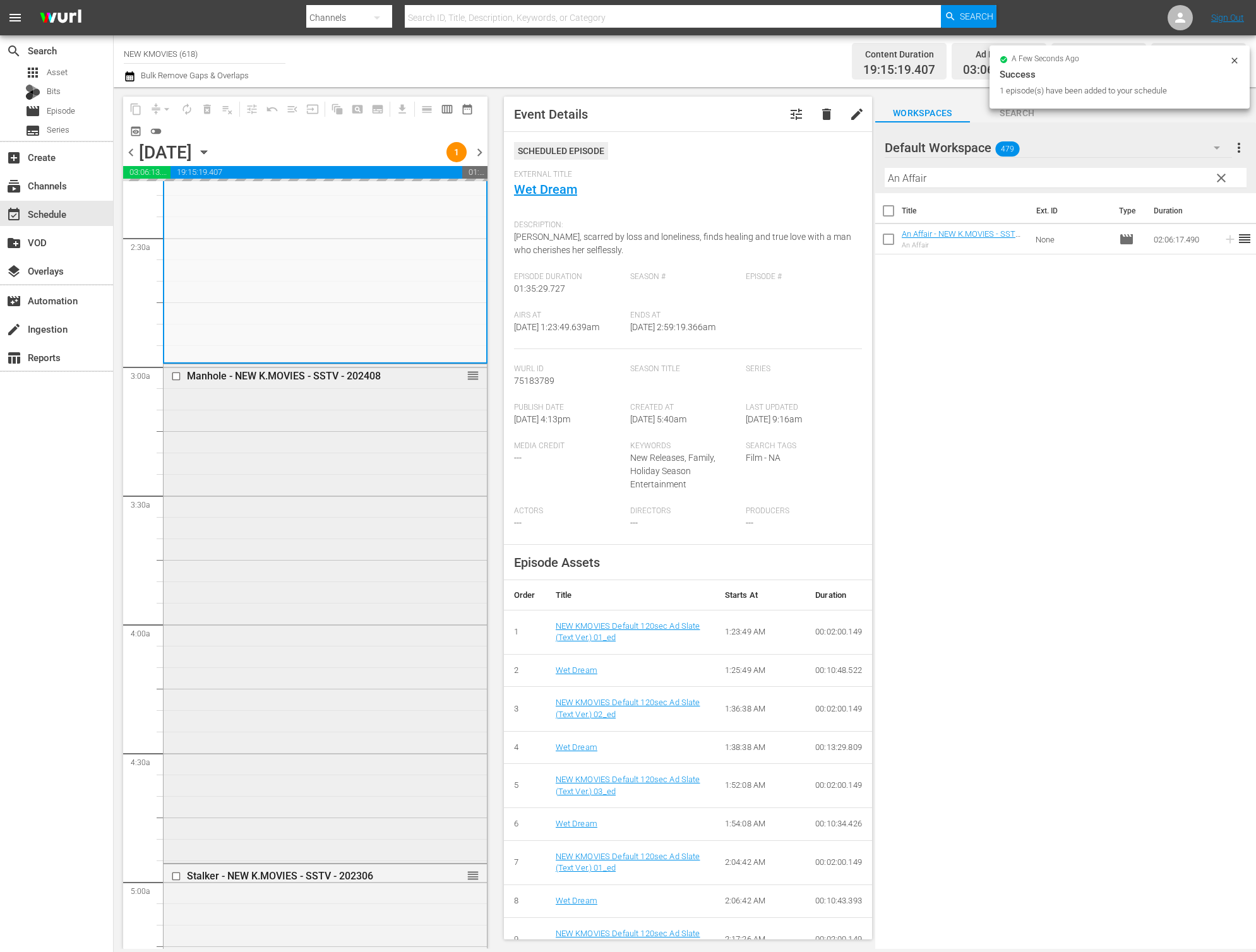
click at [290, 693] on div "Manhole - NEW K.MOVIES - SSTV - 202408 reorder" at bounding box center [325, 612] width 324 height 496
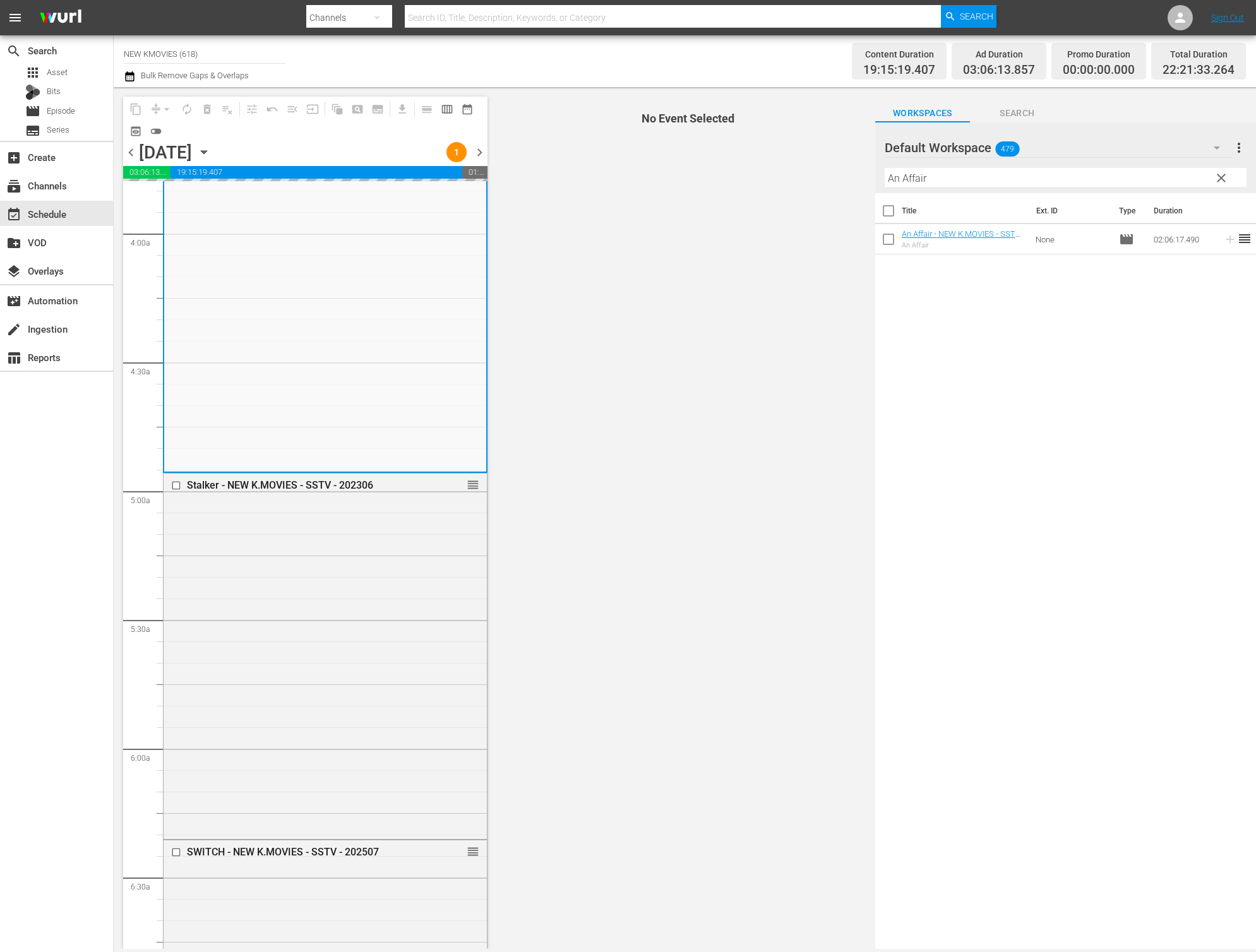
scroll to position [992, 0]
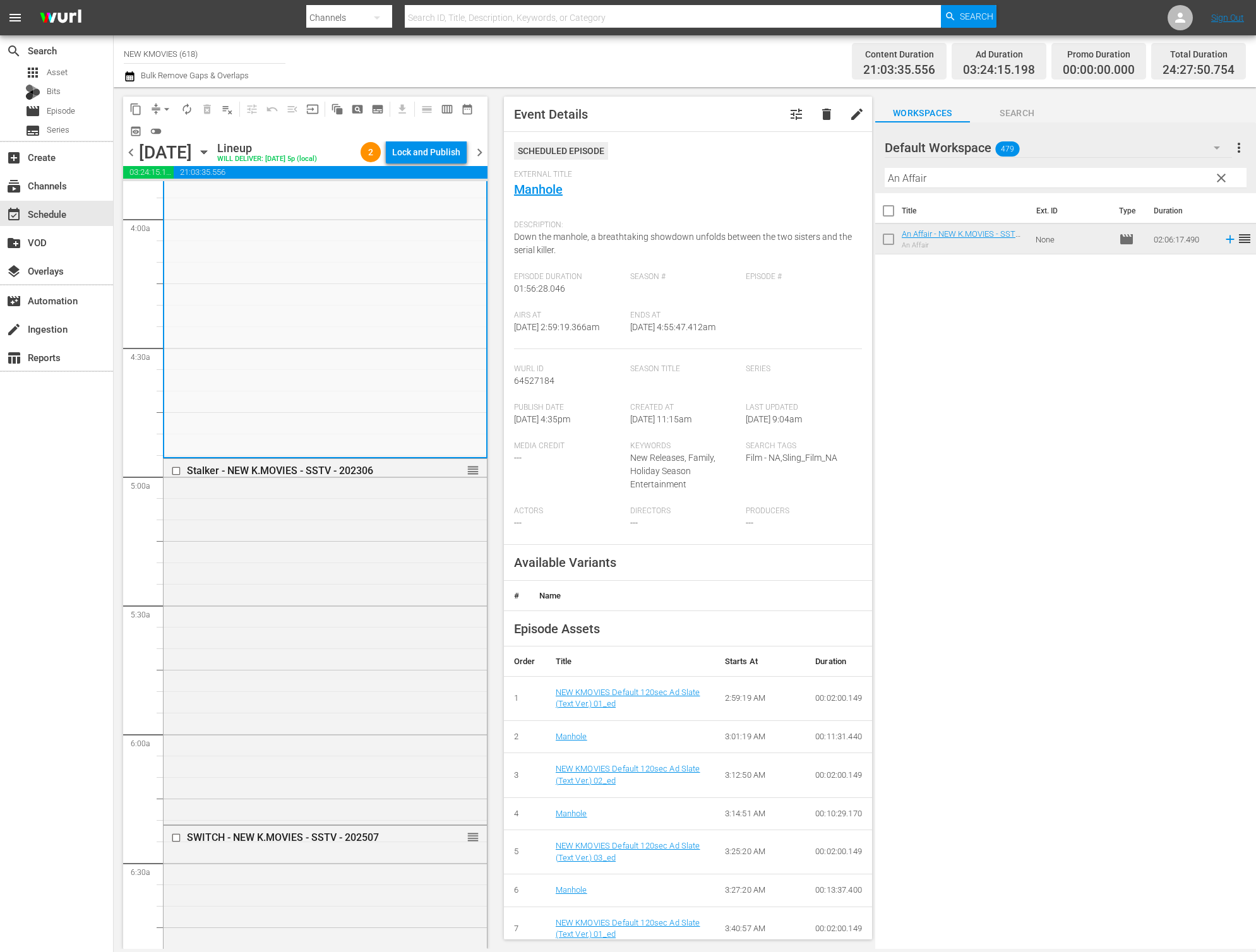
click at [290, 693] on div "Stalker - NEW K.MOVIES - SSTV - 202306 reorder" at bounding box center [325, 640] width 324 height 363
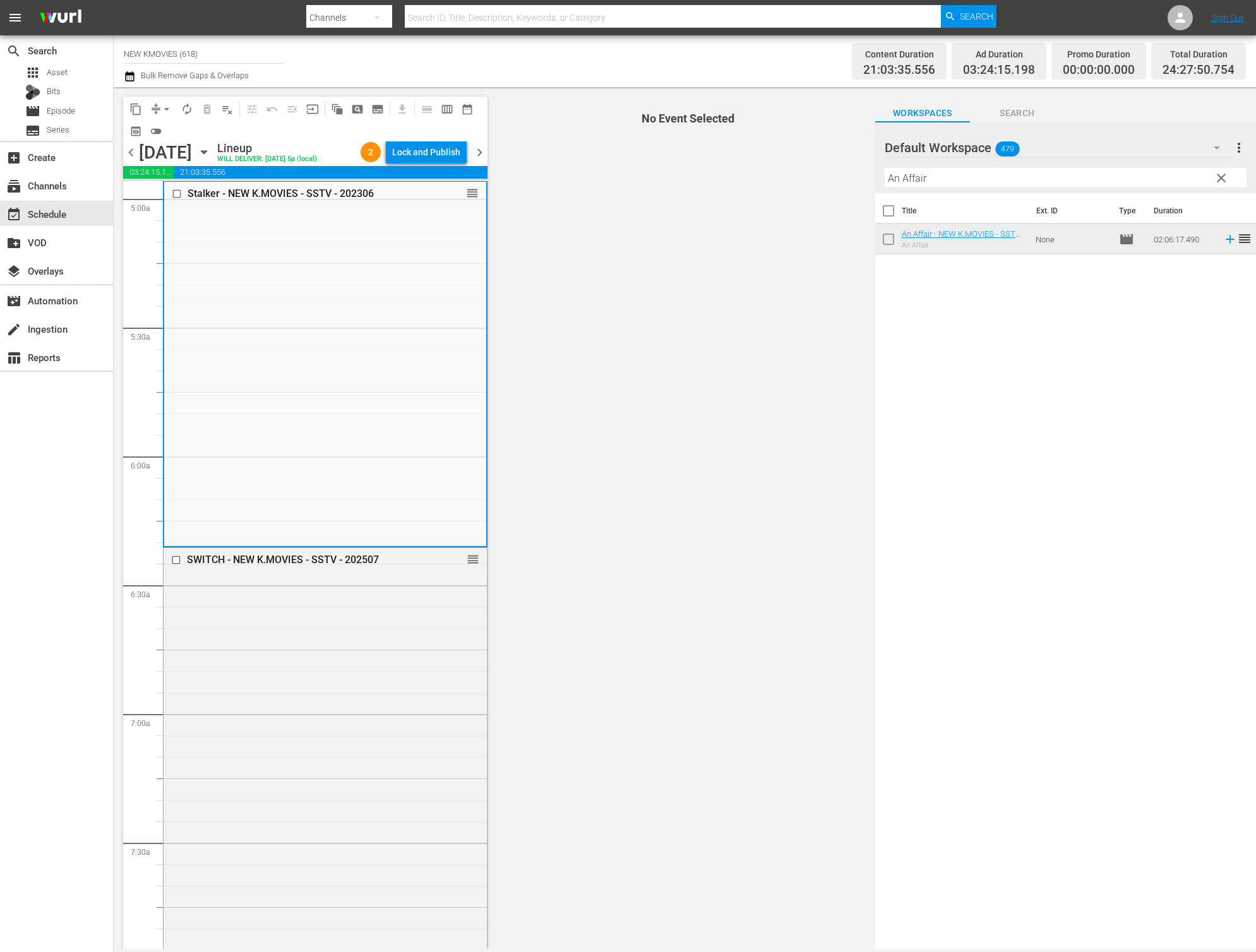
scroll to position [1382, 0]
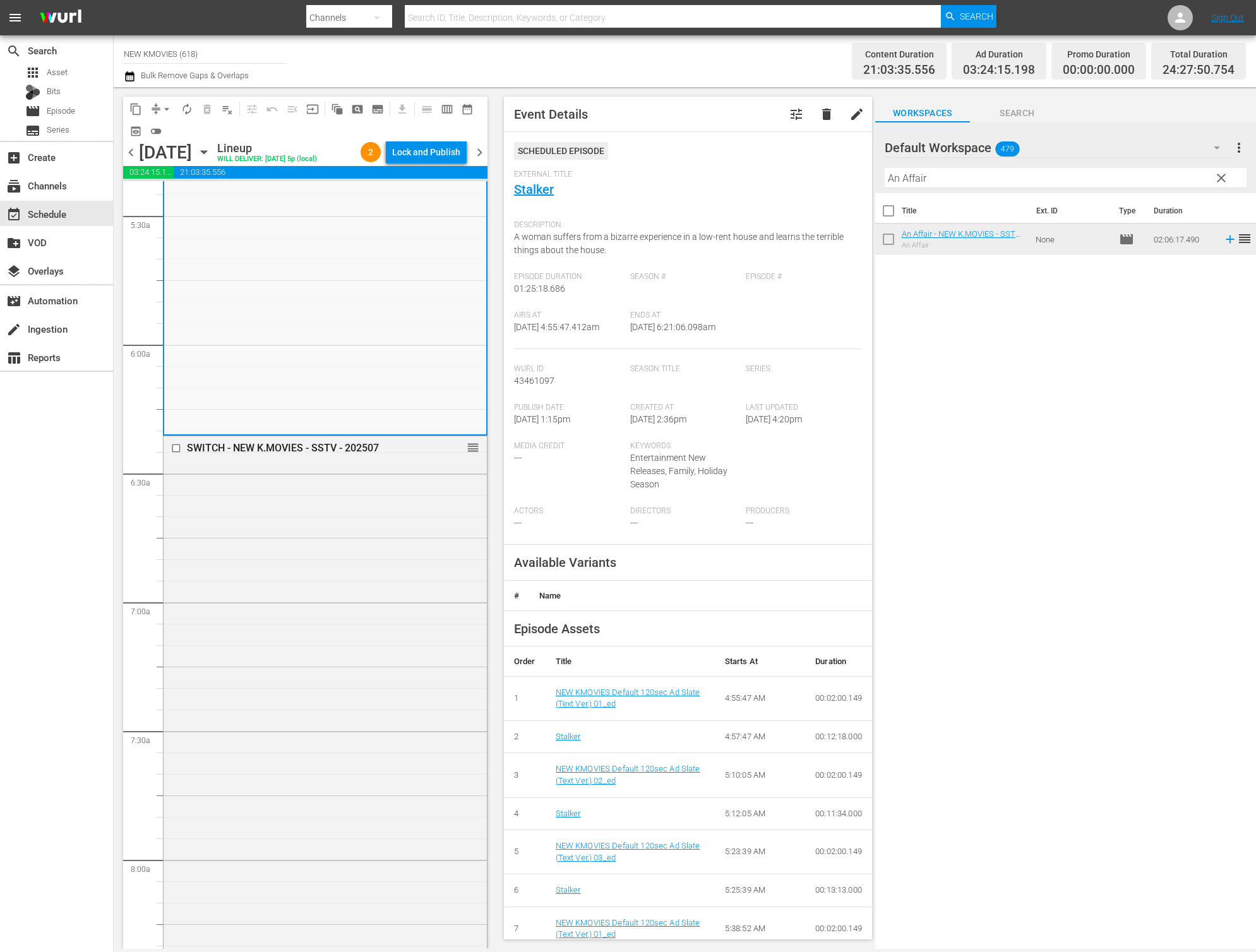
click at [290, 693] on div "SWITCH - NEW K.MOVIES - SSTV - 202507 reorder" at bounding box center [325, 715] width 324 height 557
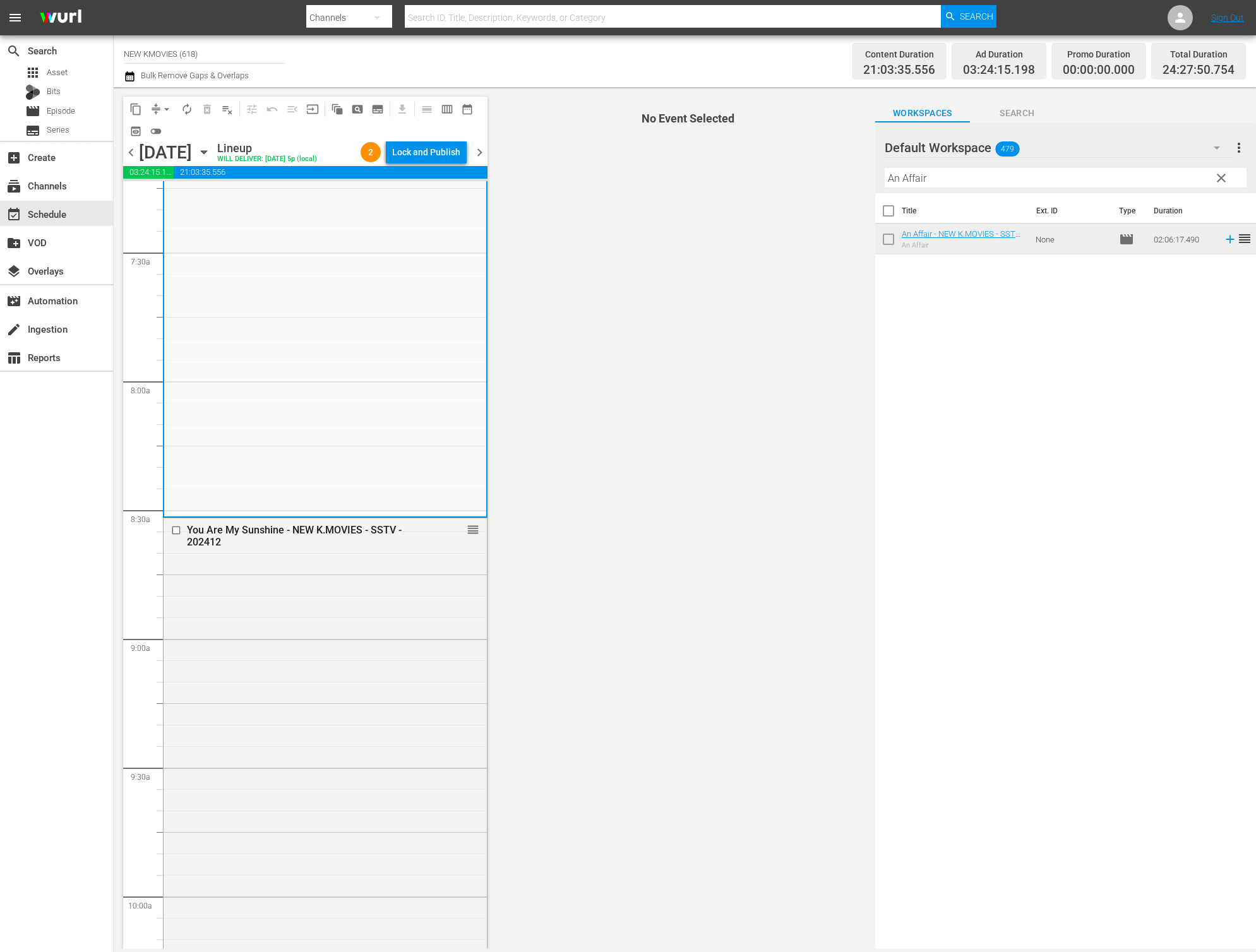
scroll to position [2011, 0]
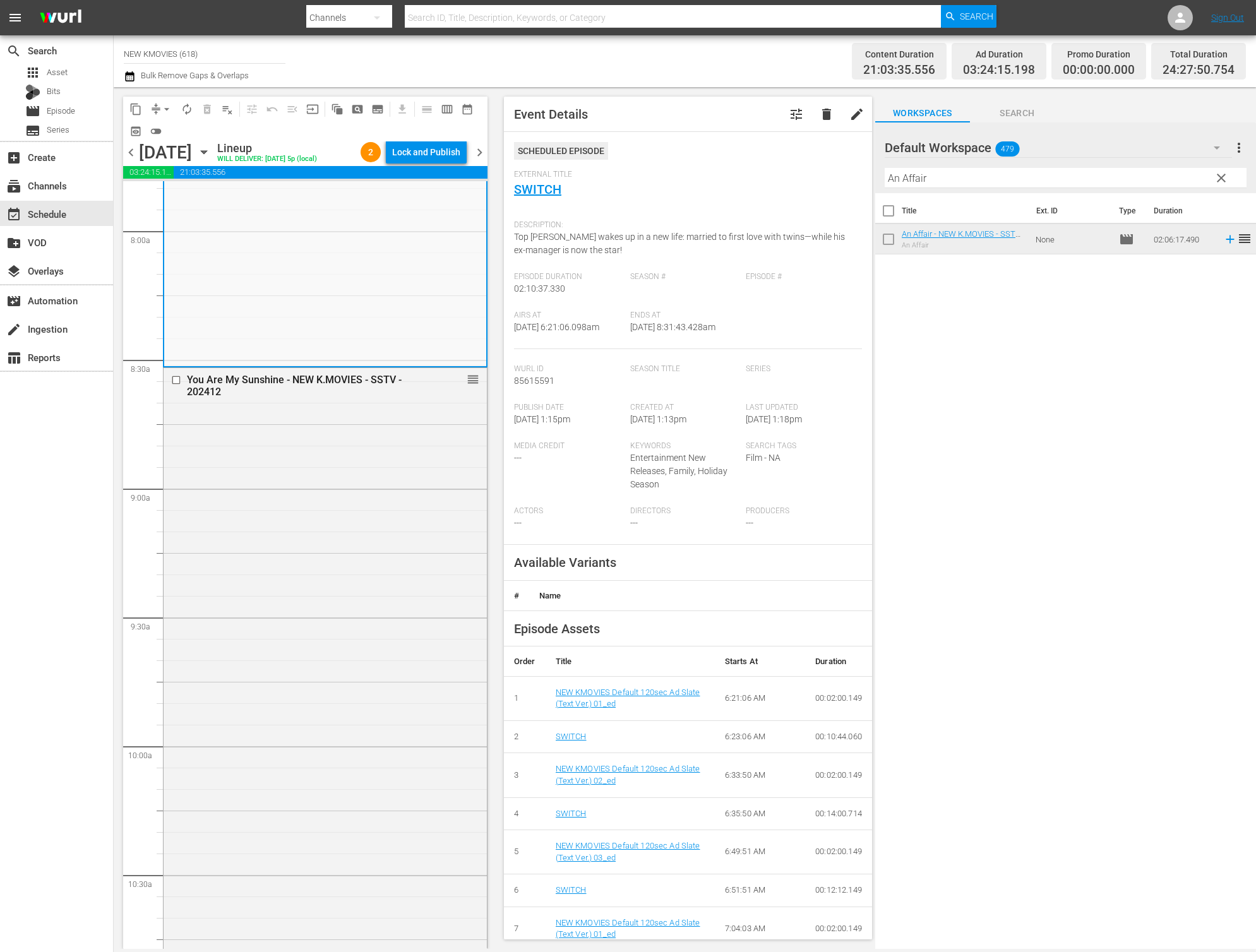
click at [290, 693] on div "You Are My Sunshine - NEW K.MOVIES - SSTV - 202412 reorder" at bounding box center [325, 669] width 324 height 603
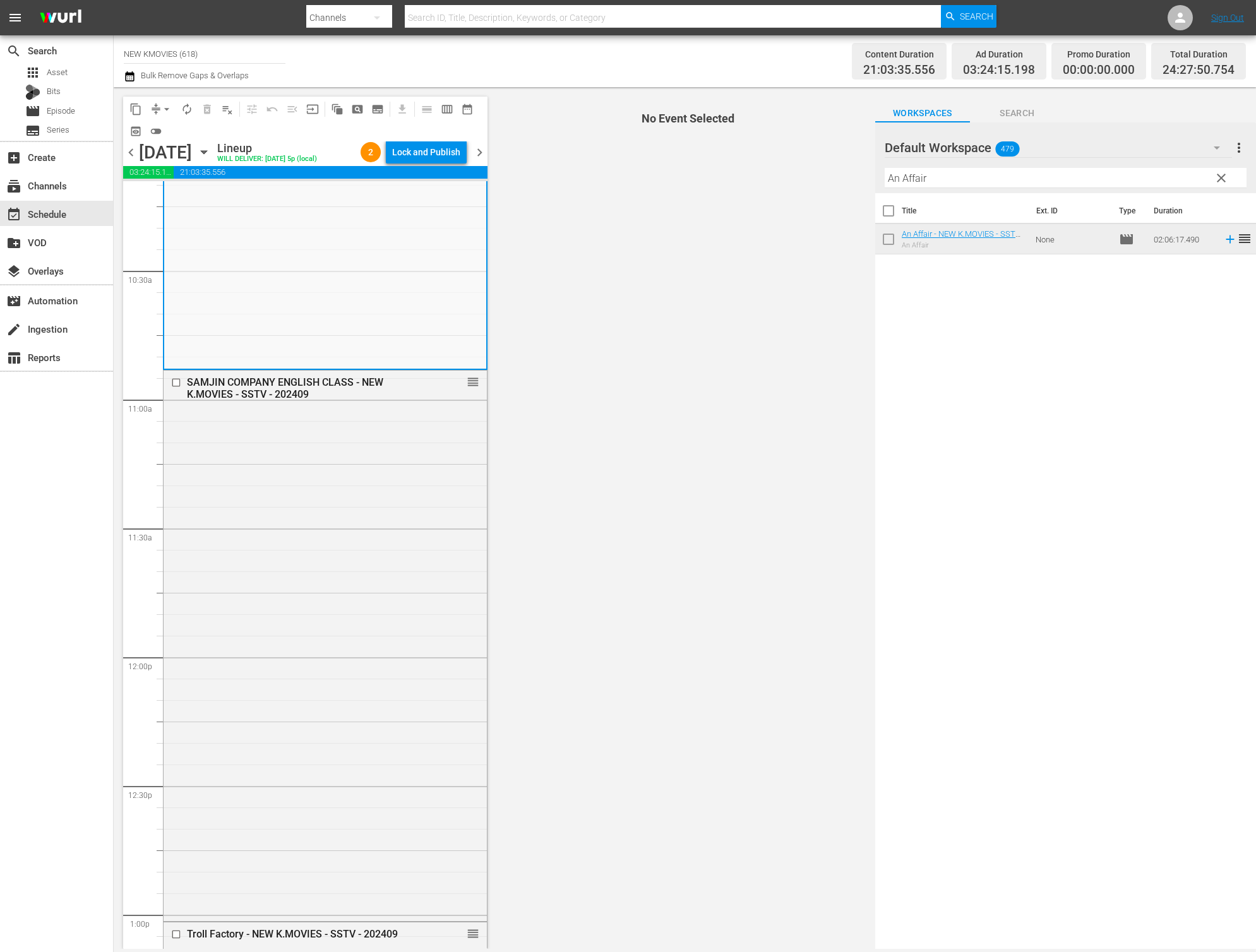
scroll to position [2616, 0]
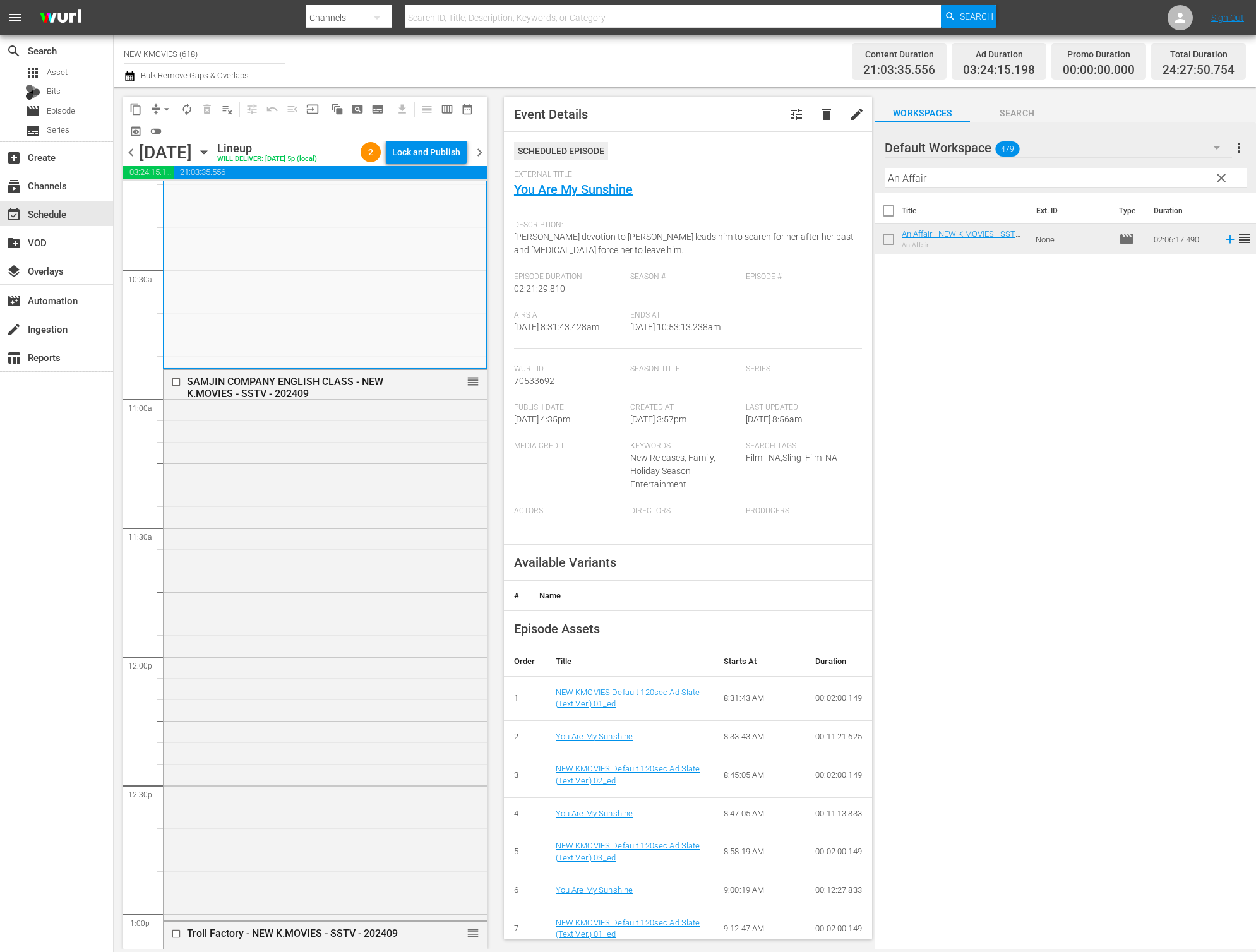
click at [290, 693] on div "SAMJIN COMPANY ENGLISH CLASS - NEW K.MOVIES - SSTV - 202409 reorder" at bounding box center [325, 644] width 324 height 548
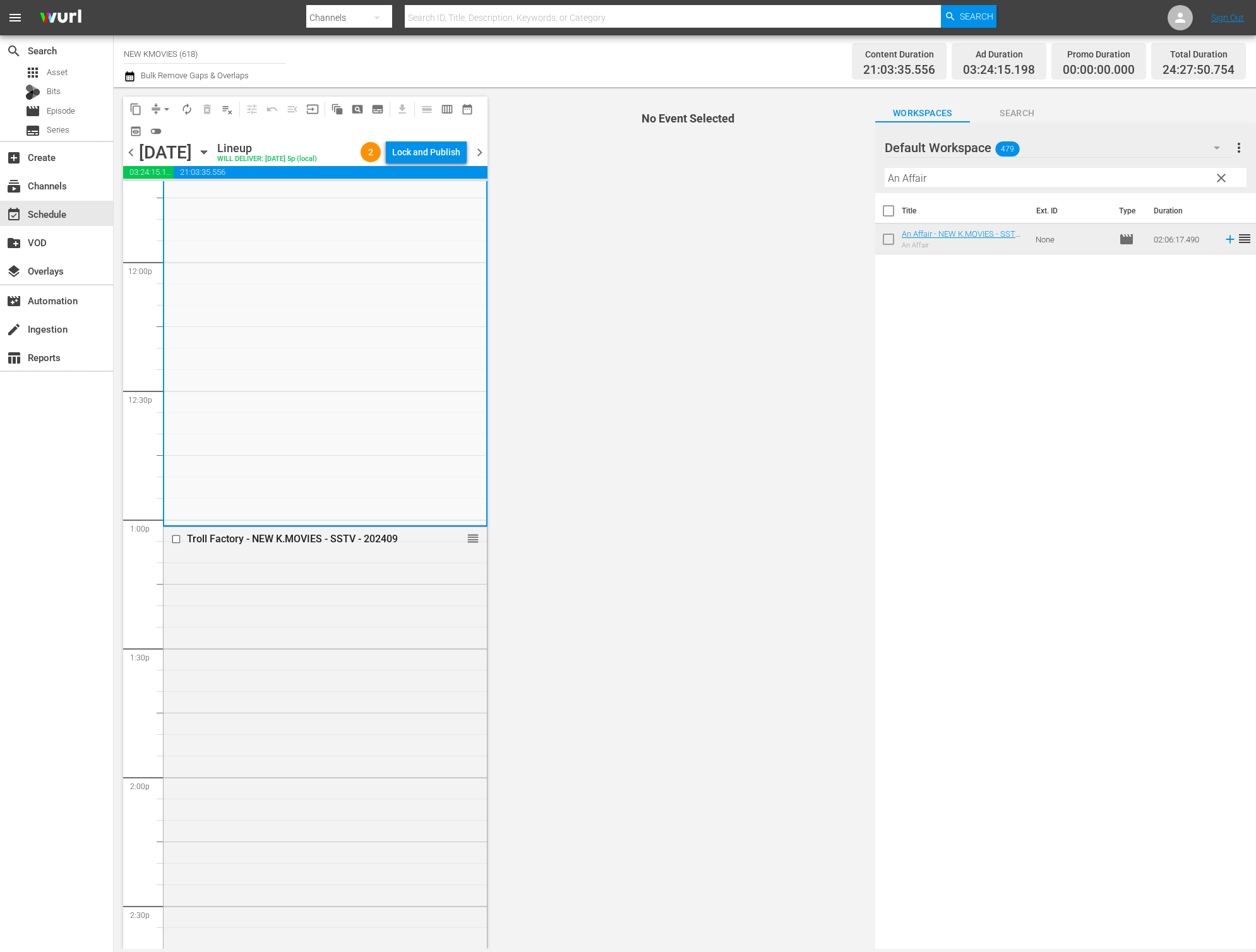
scroll to position [3239, 0]
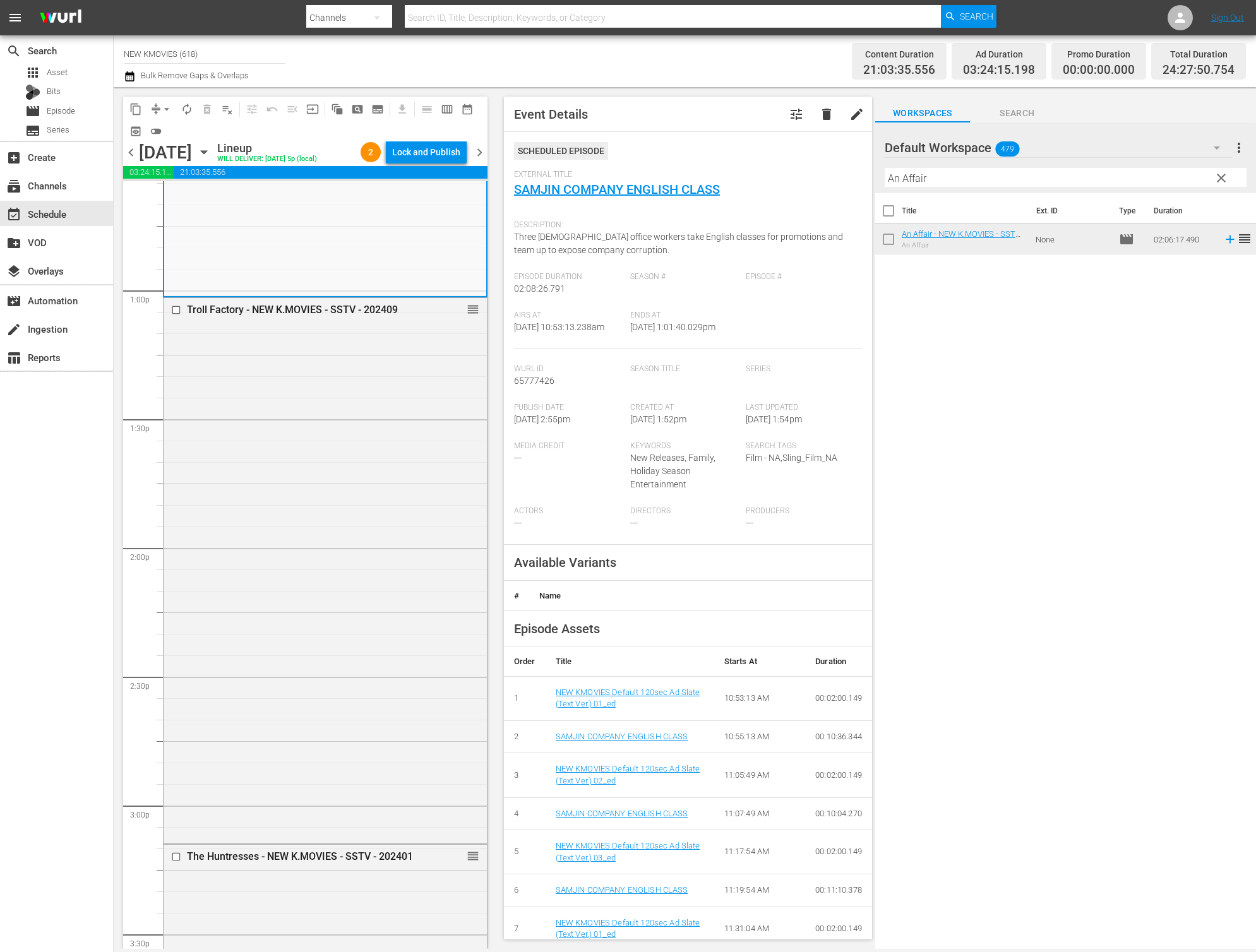
click at [290, 693] on div "Troll Factory - NEW K.MOVIES - SSTV - 202409 reorder" at bounding box center [325, 569] width 324 height 544
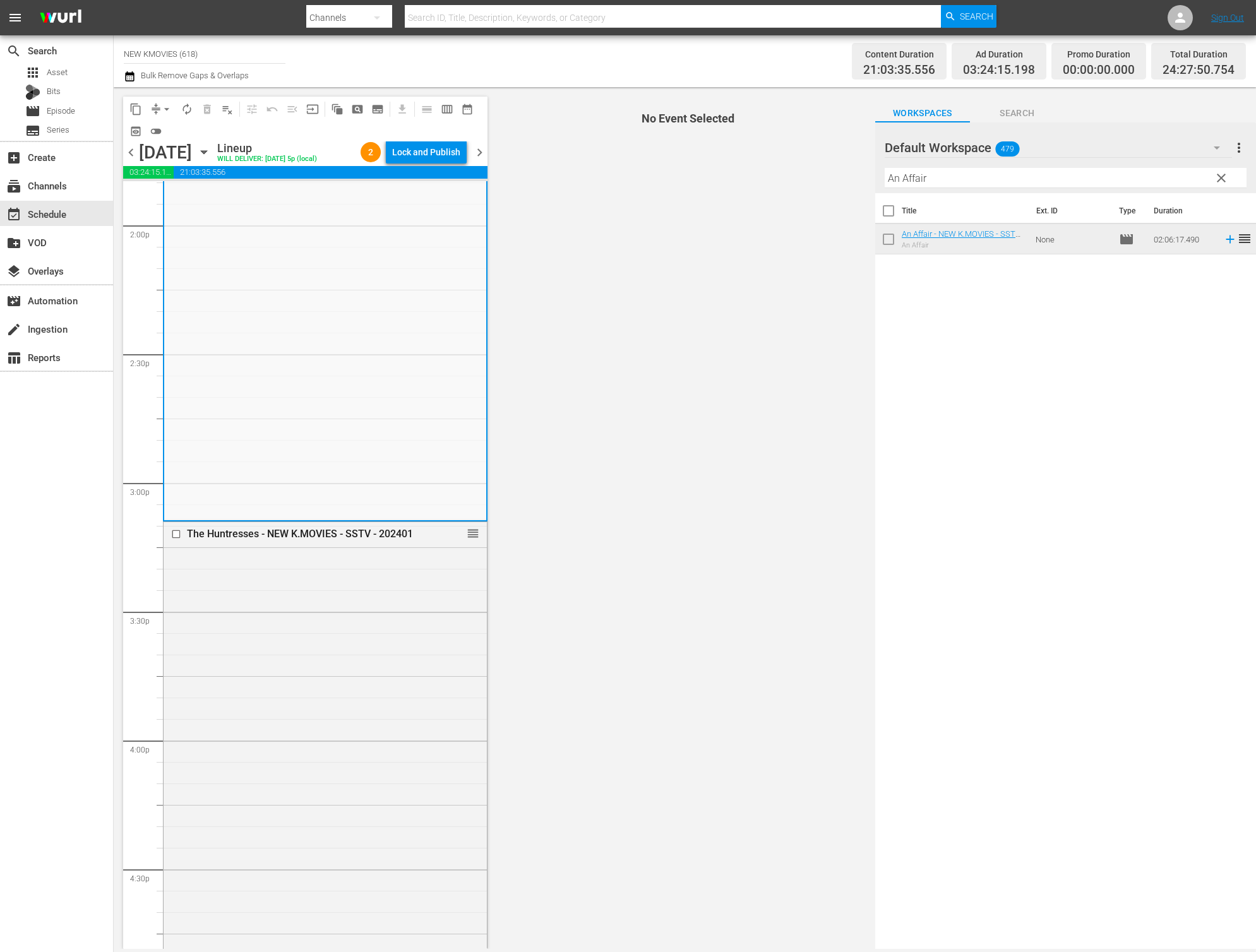
scroll to position [3728, 0]
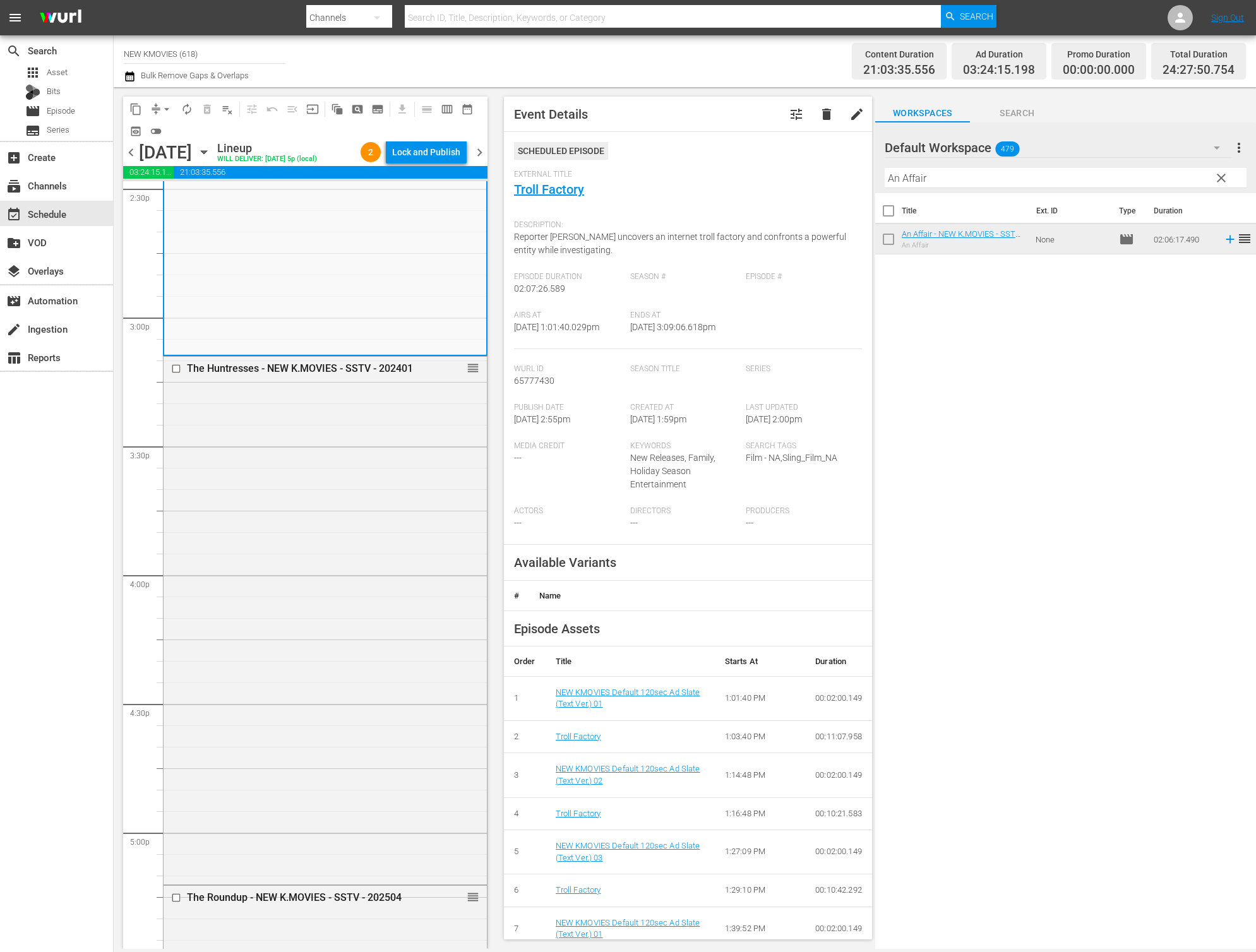
click at [290, 693] on div "The Huntresses - NEW K.MOVIES - SSTV - 202401 reorder" at bounding box center [325, 619] width 324 height 525
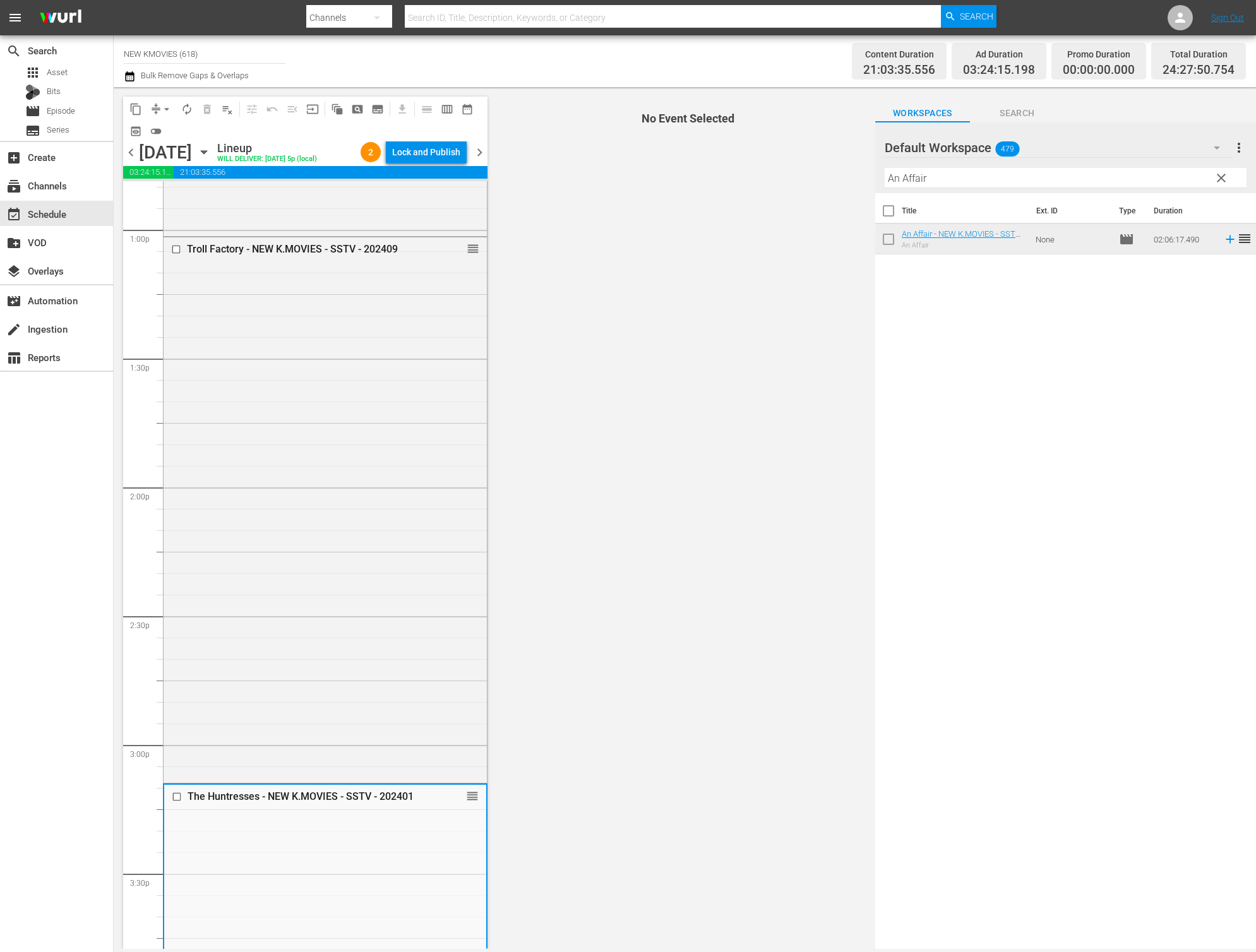
click at [290, 693] on div "Troll Factory - NEW K.MOVIES - SSTV - 202409 reorder" at bounding box center [325, 509] width 324 height 544
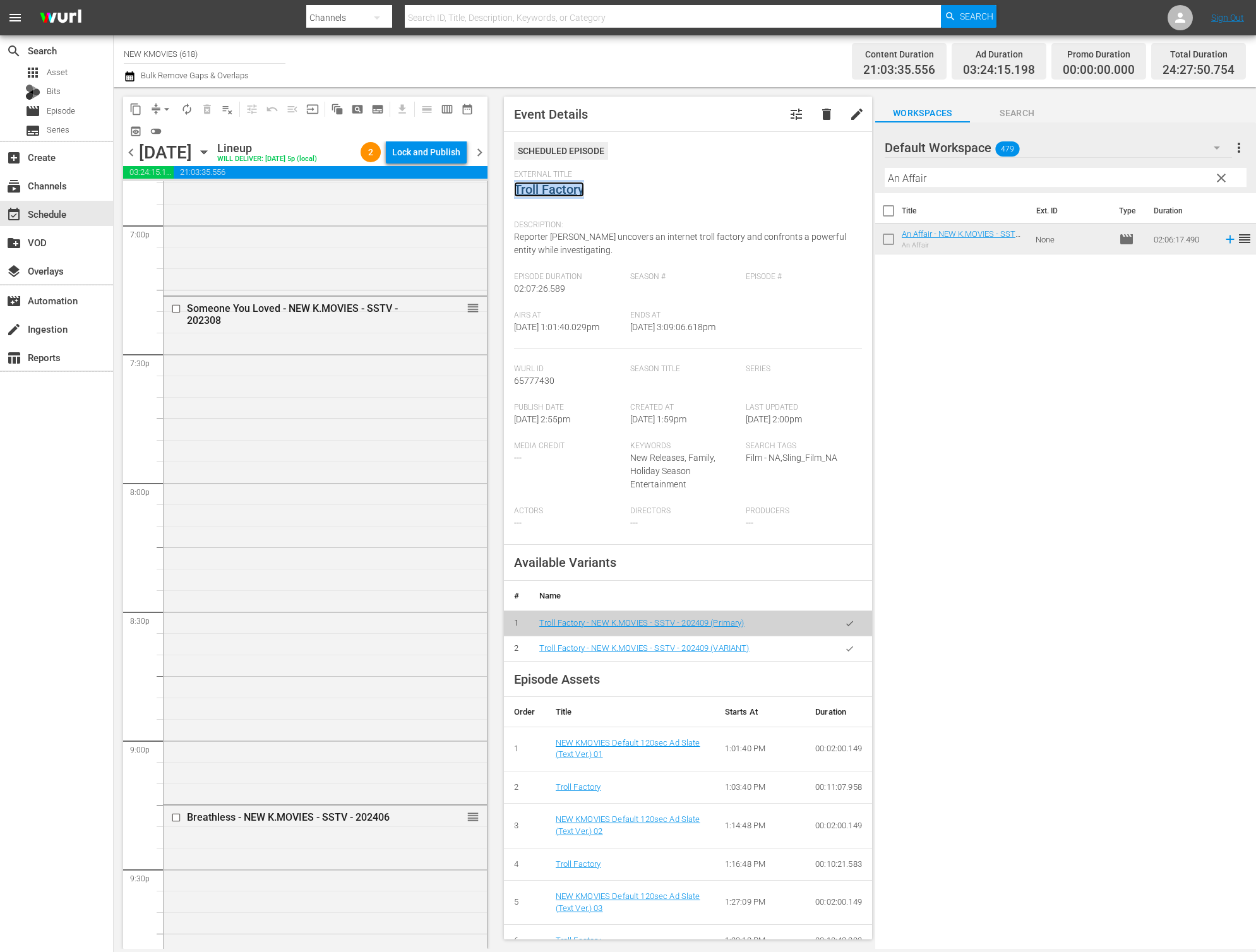
scroll to position [5318, 0]
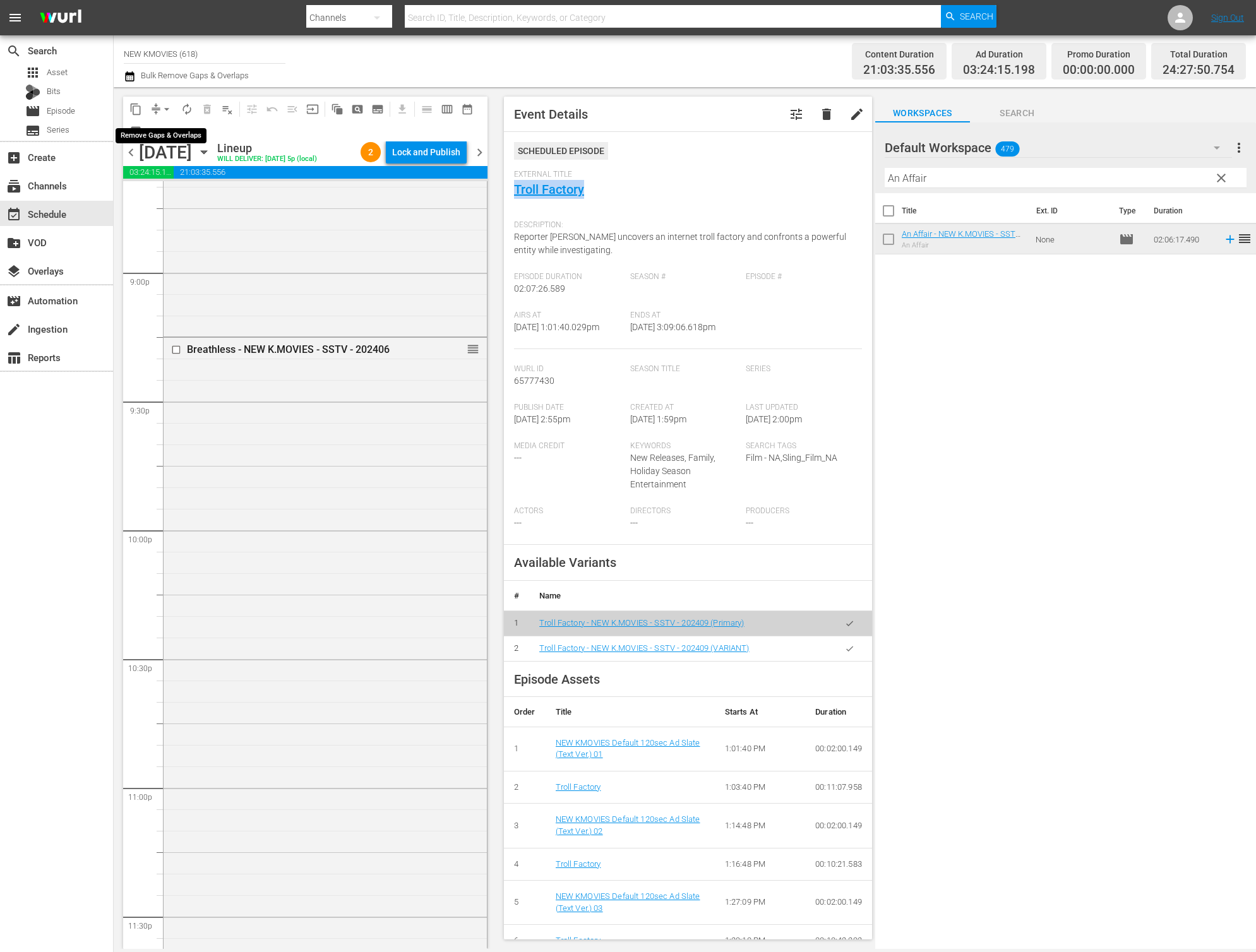
click at [162, 112] on span "arrow_drop_down" at bounding box center [166, 109] width 13 height 13
click at [192, 180] on li "Align to End of Previous Day" at bounding box center [167, 177] width 133 height 21
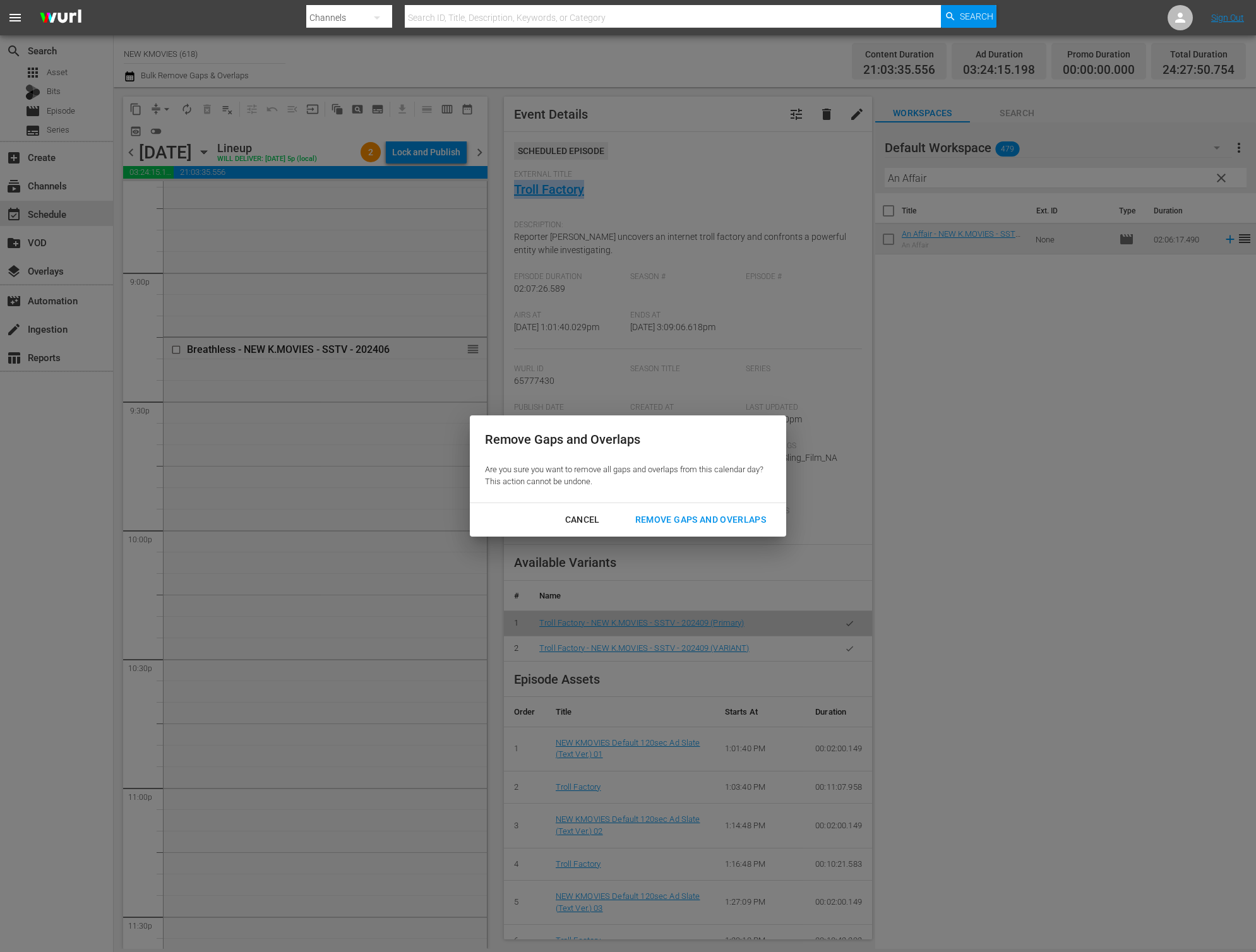
click at [724, 513] on div "Remove Gaps and Overlaps" at bounding box center [700, 520] width 151 height 16
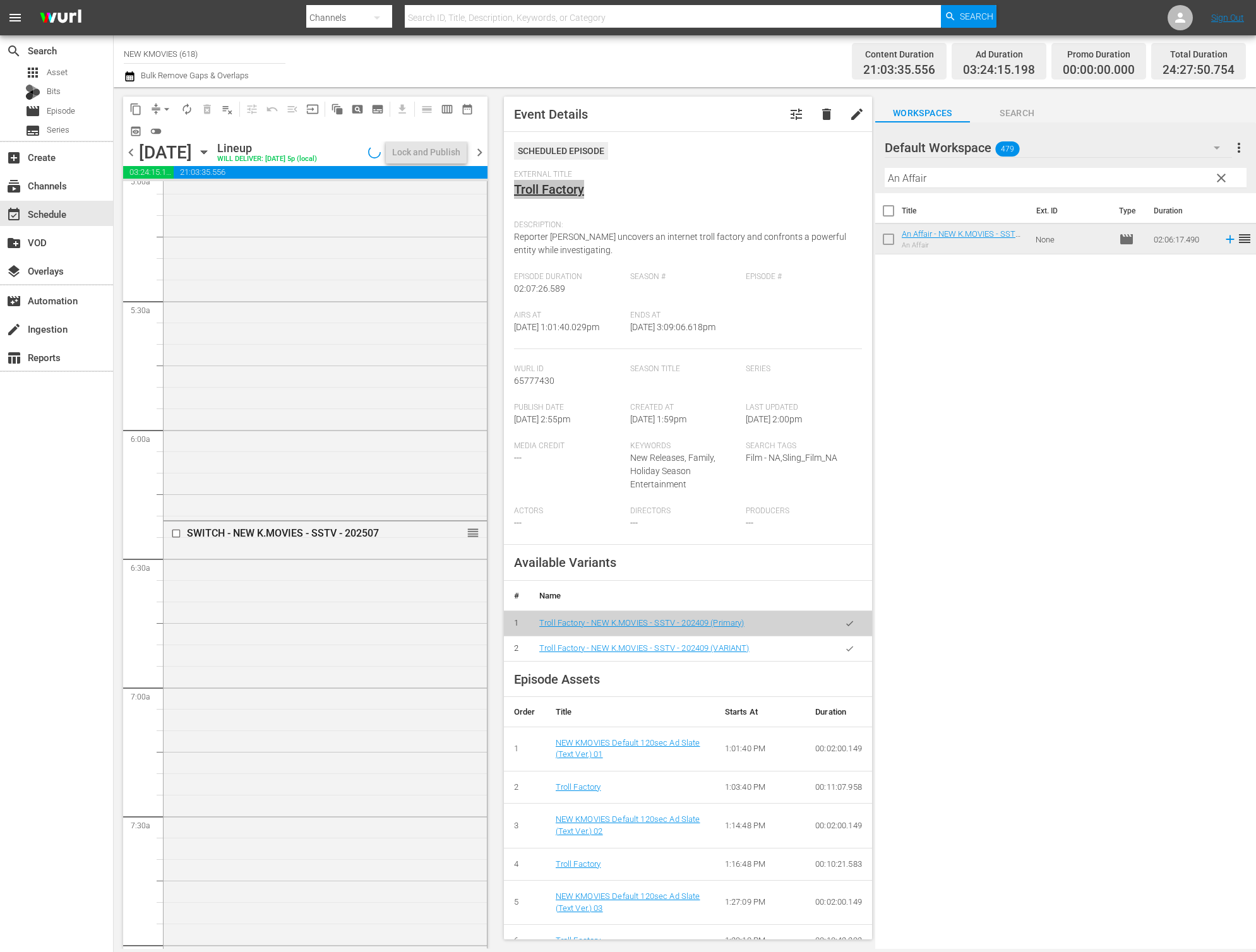
scroll to position [0, 0]
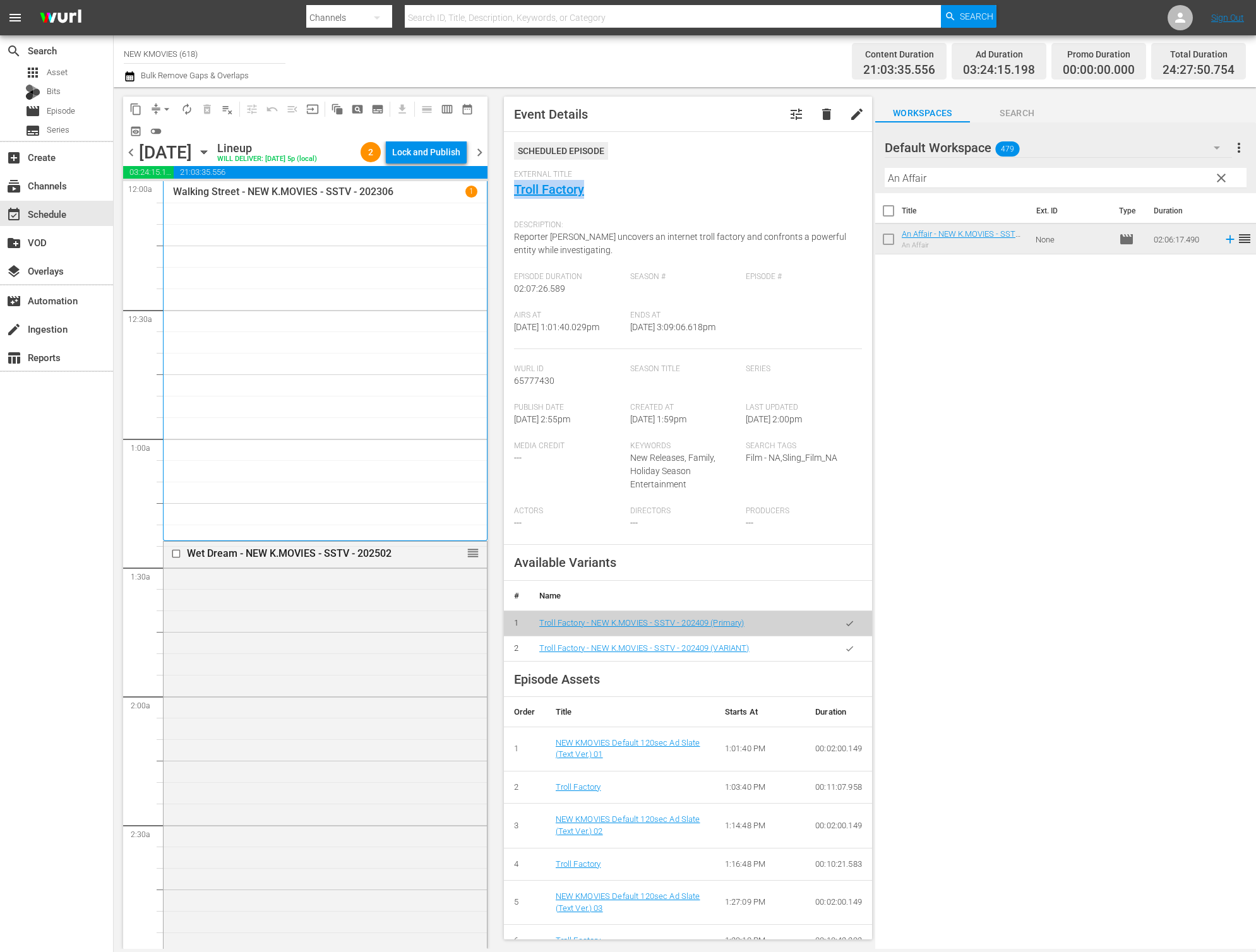
click at [443, 153] on div "Lock and Publish" at bounding box center [426, 152] width 68 height 23
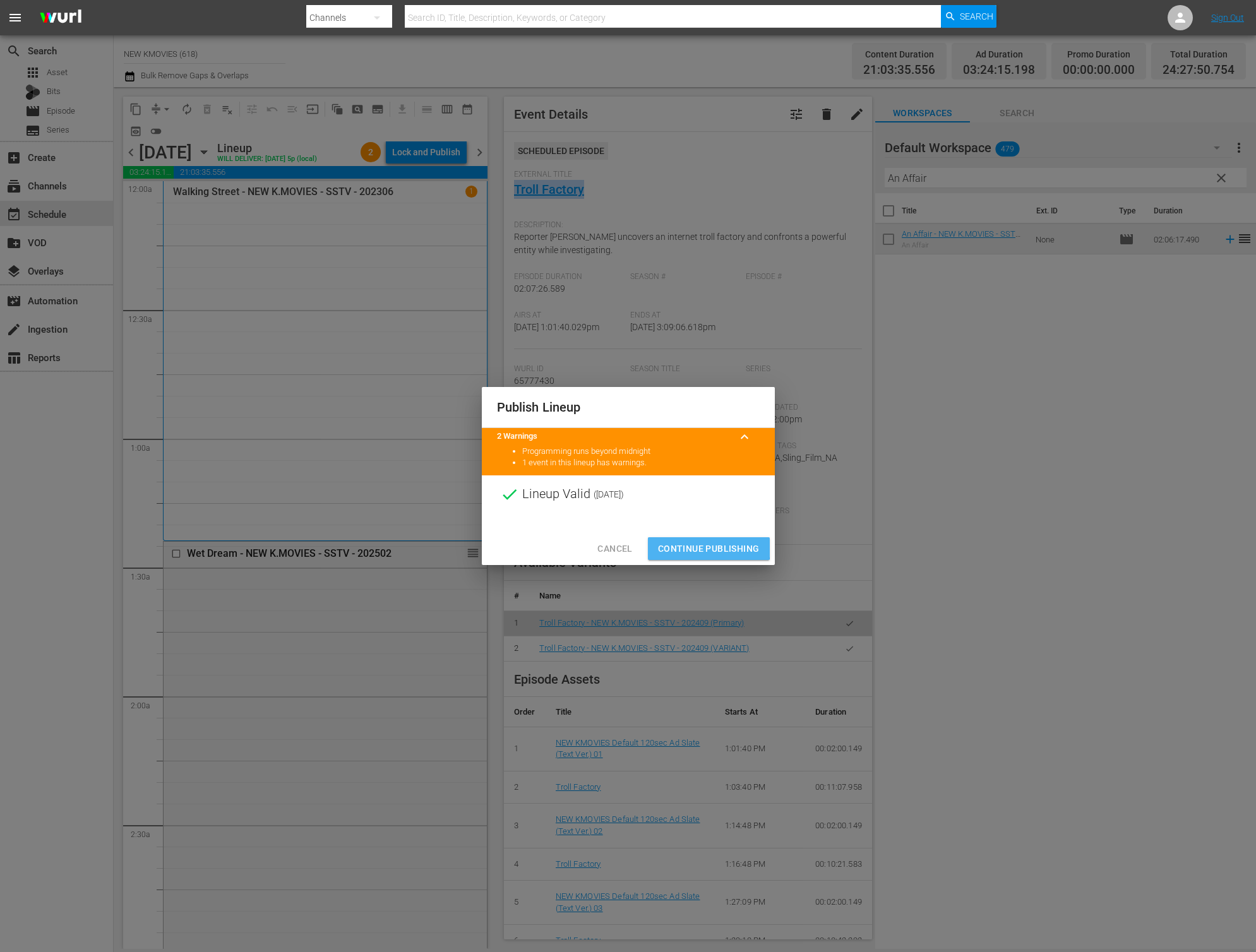
click at [697, 547] on span "Continue Publishing" at bounding box center [708, 549] width 102 height 16
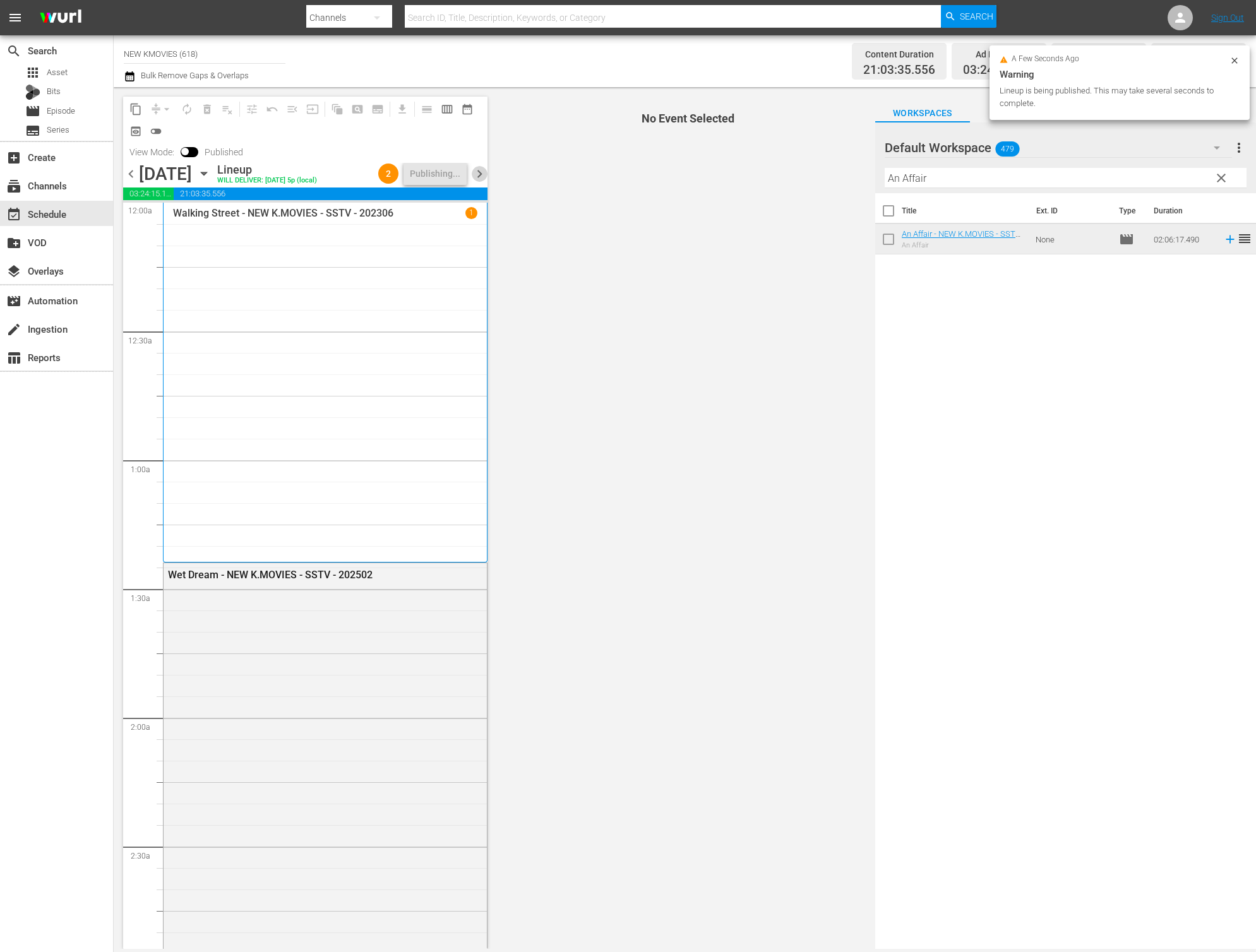
click at [482, 177] on span "chevron_right" at bounding box center [479, 174] width 16 height 16
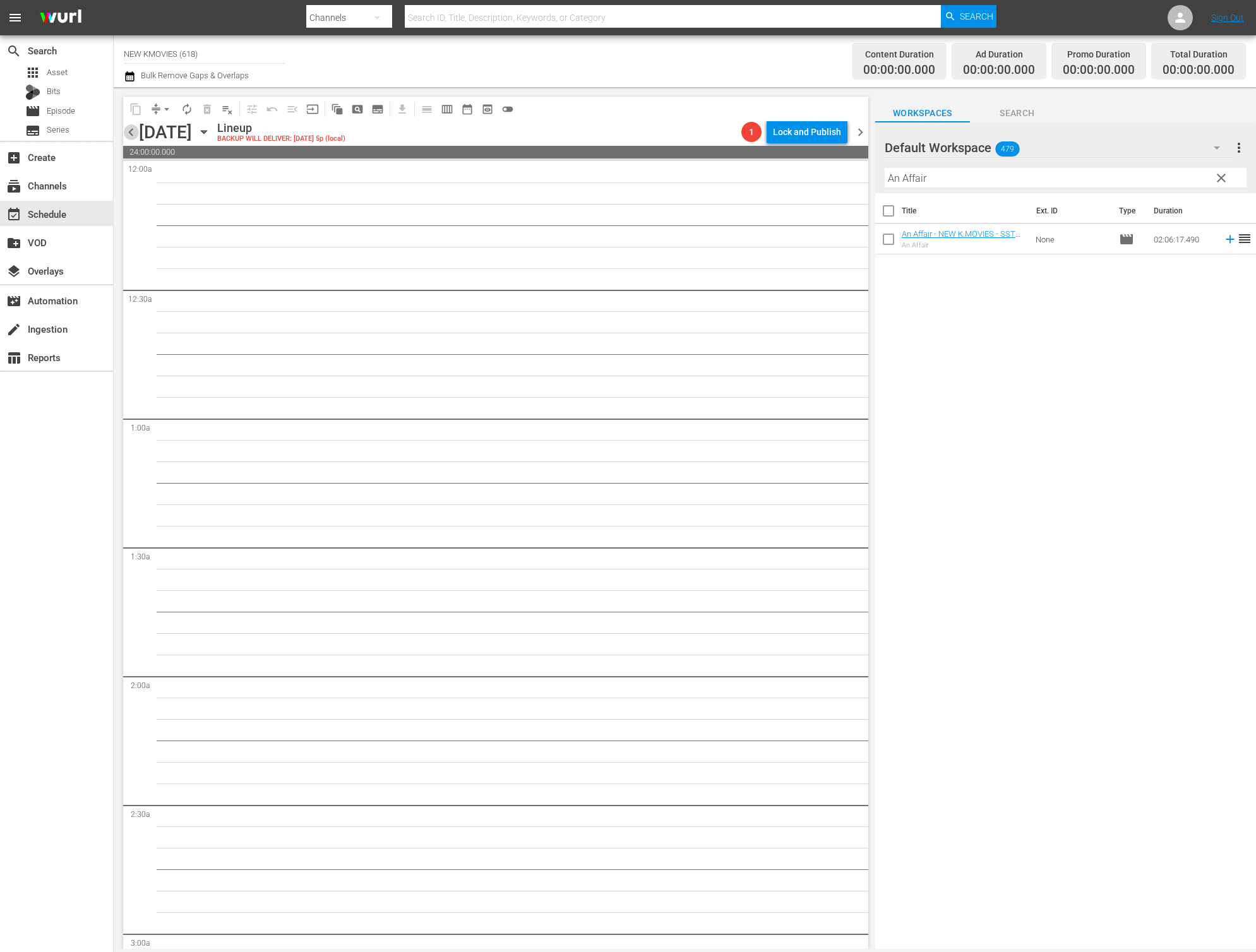
click at [125, 130] on span "chevron_left" at bounding box center [131, 132] width 16 height 16
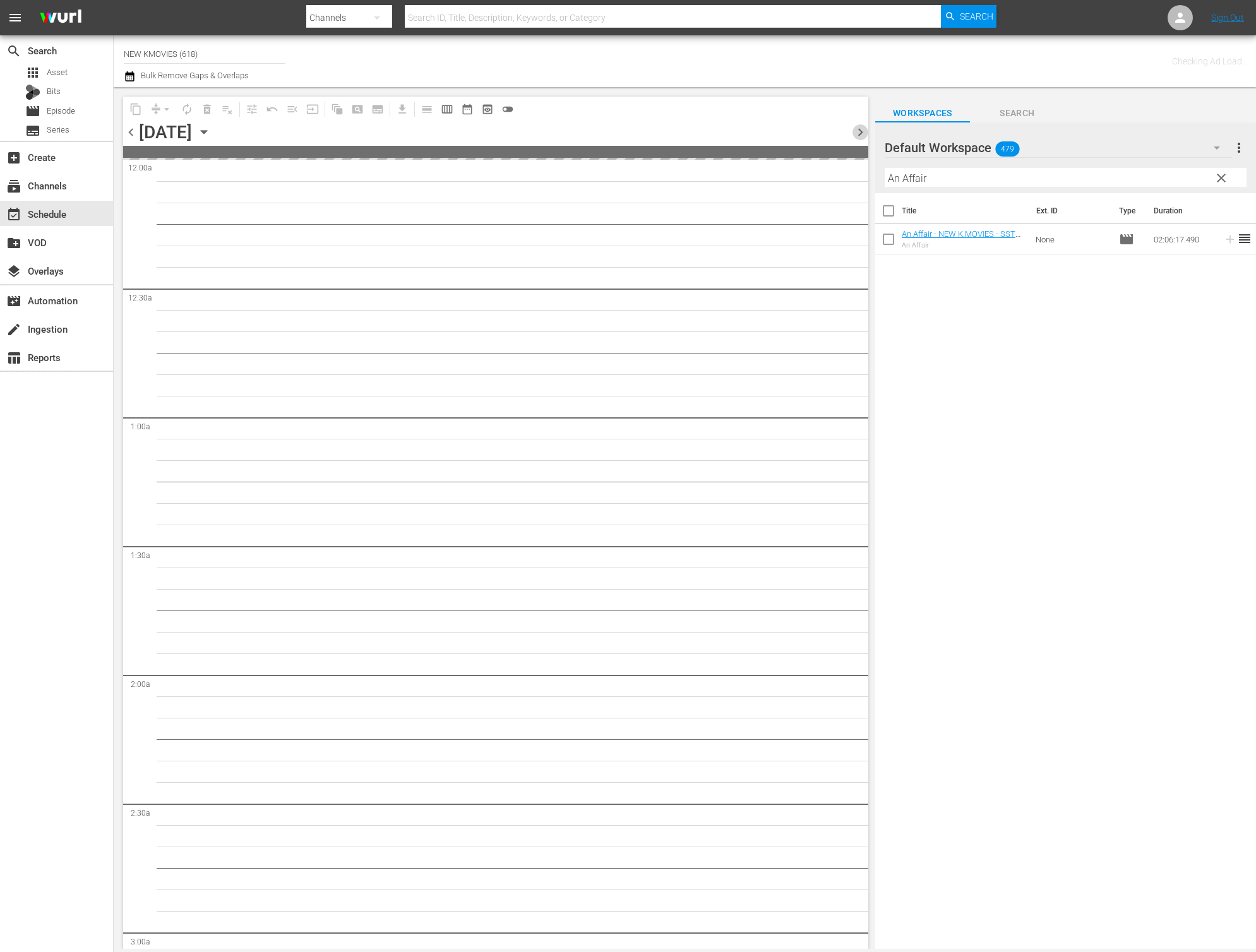
click at [858, 135] on span "chevron_right" at bounding box center [860, 132] width 16 height 16
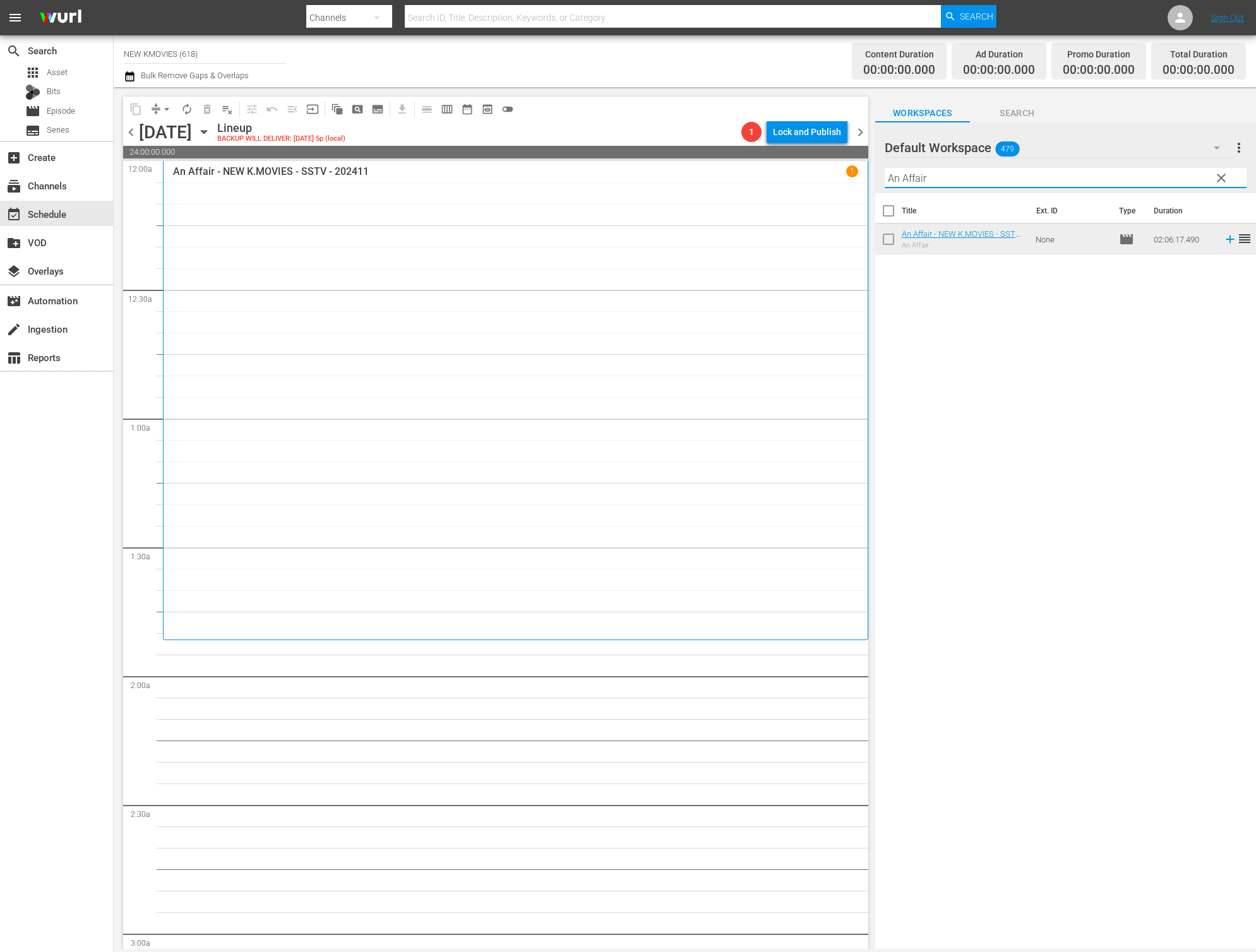
click at [1049, 180] on input "An Affair" at bounding box center [1065, 177] width 362 height 20
paste input "My Lovely Angel"
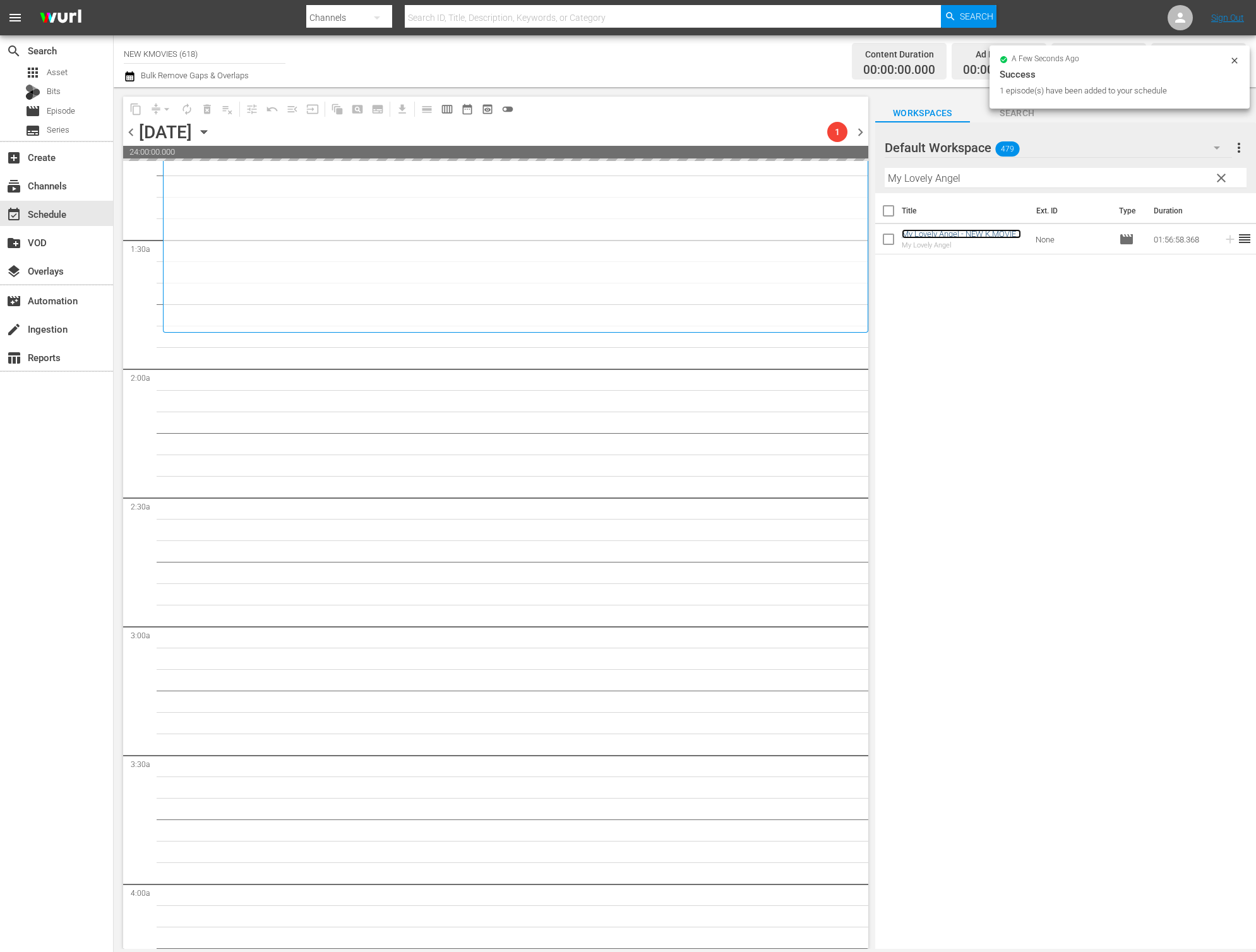
scroll to position [326, 0]
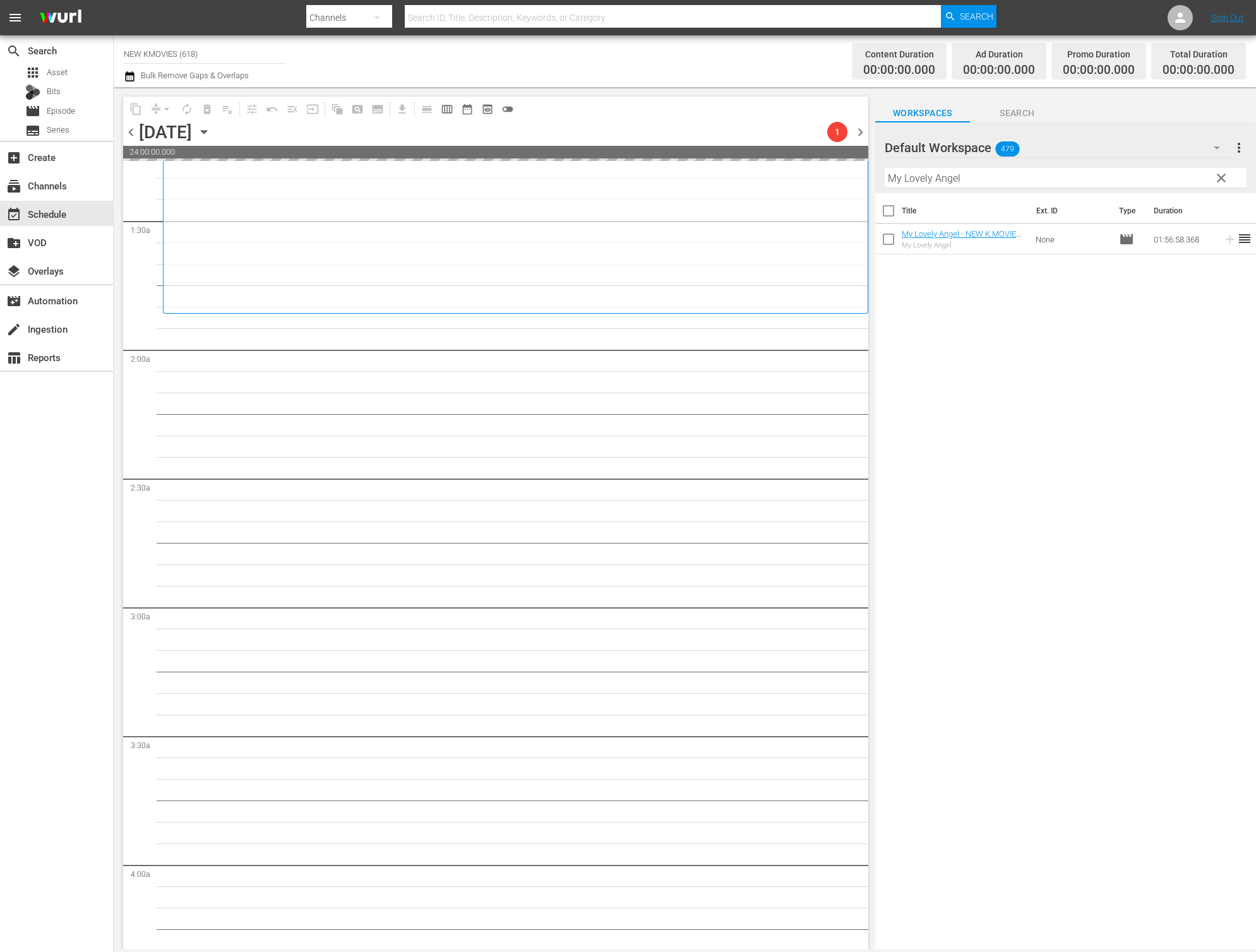
click at [966, 180] on input "My Lovely Angel" at bounding box center [1065, 177] width 362 height 20
paste input "The Terror, LIVE"
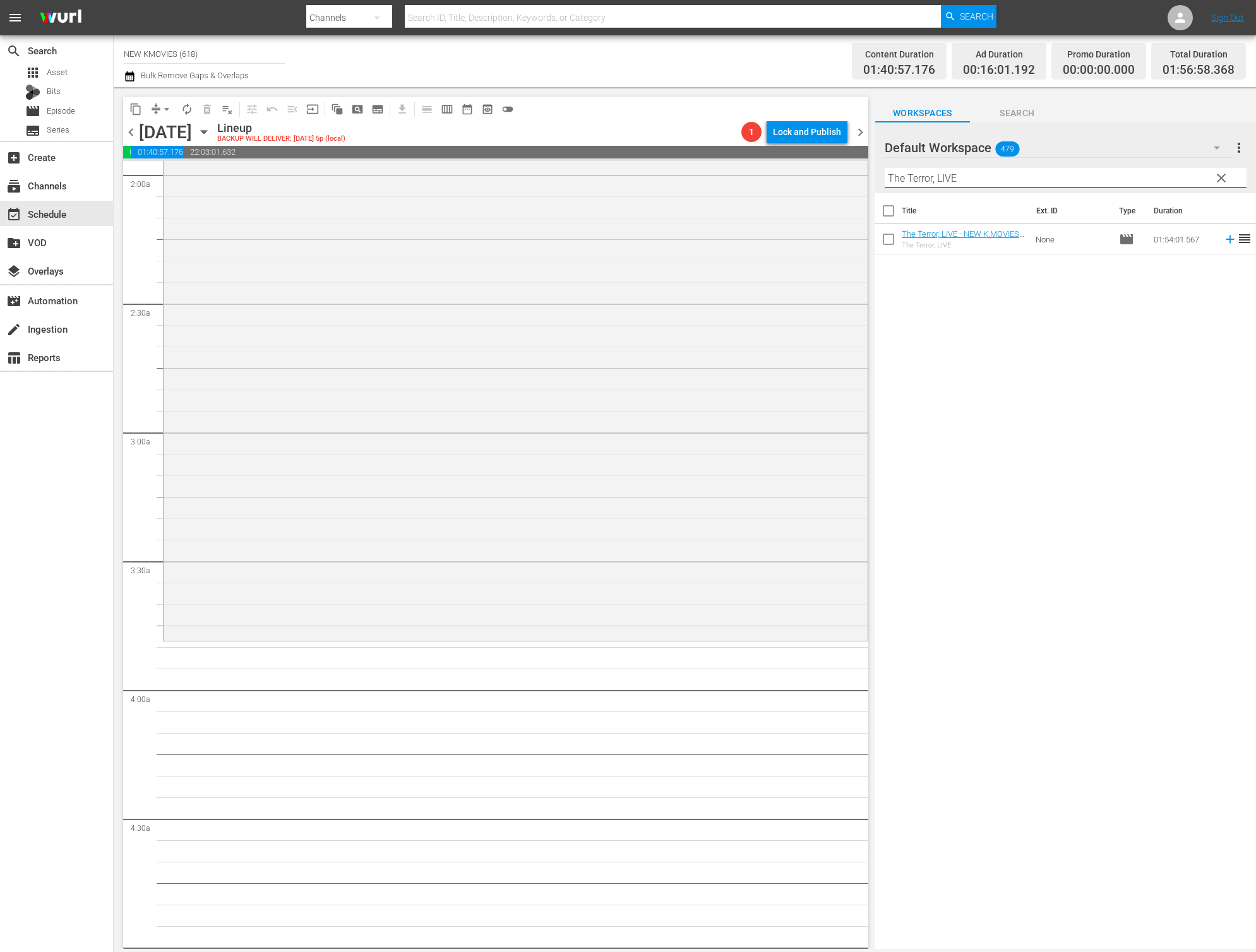
scroll to position [505, 0]
click at [1015, 182] on input "The Terror, LIVE" at bounding box center [1065, 177] width 362 height 20
paste input "Detective K: Secret of the Lost Island"
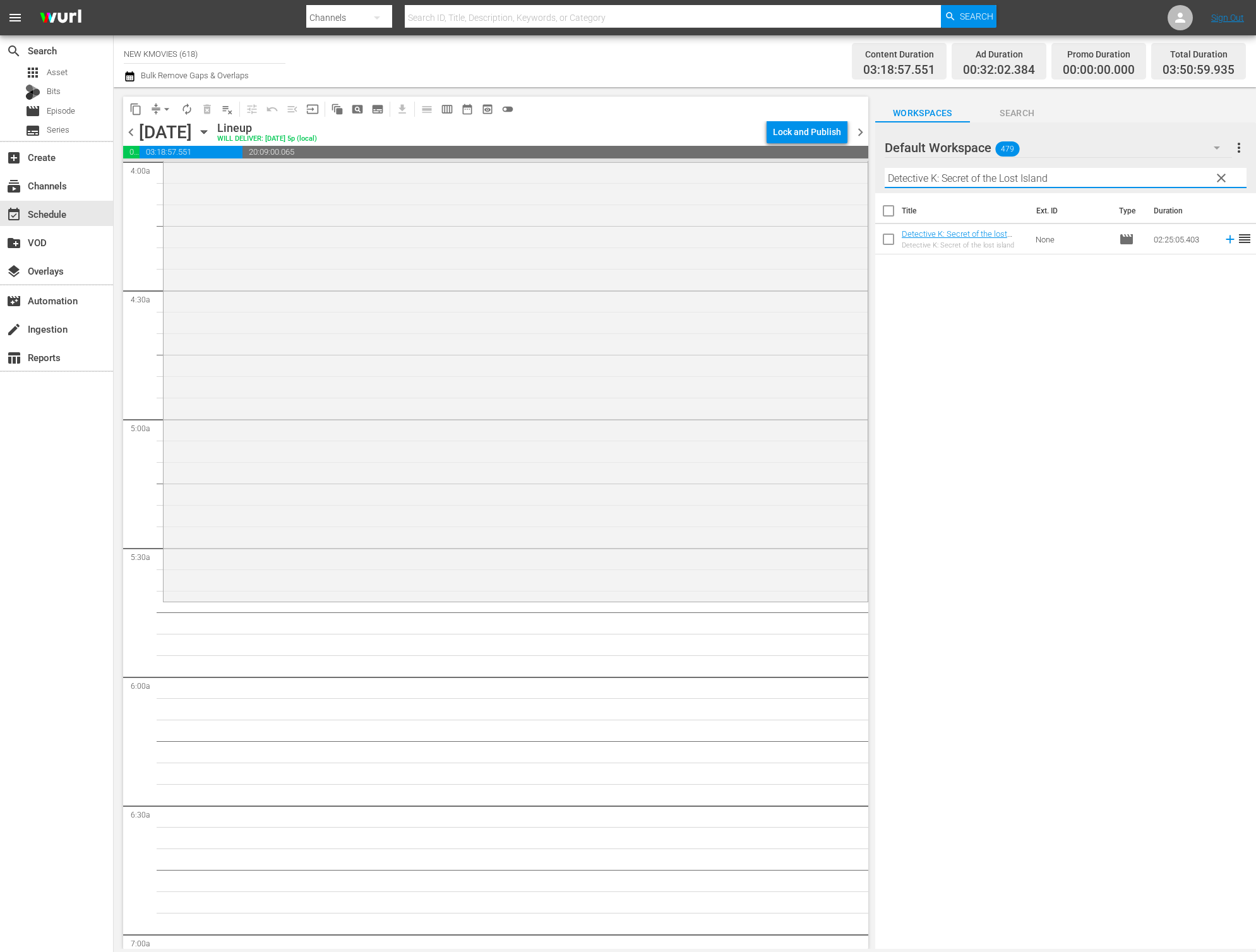
scroll to position [1087, 0]
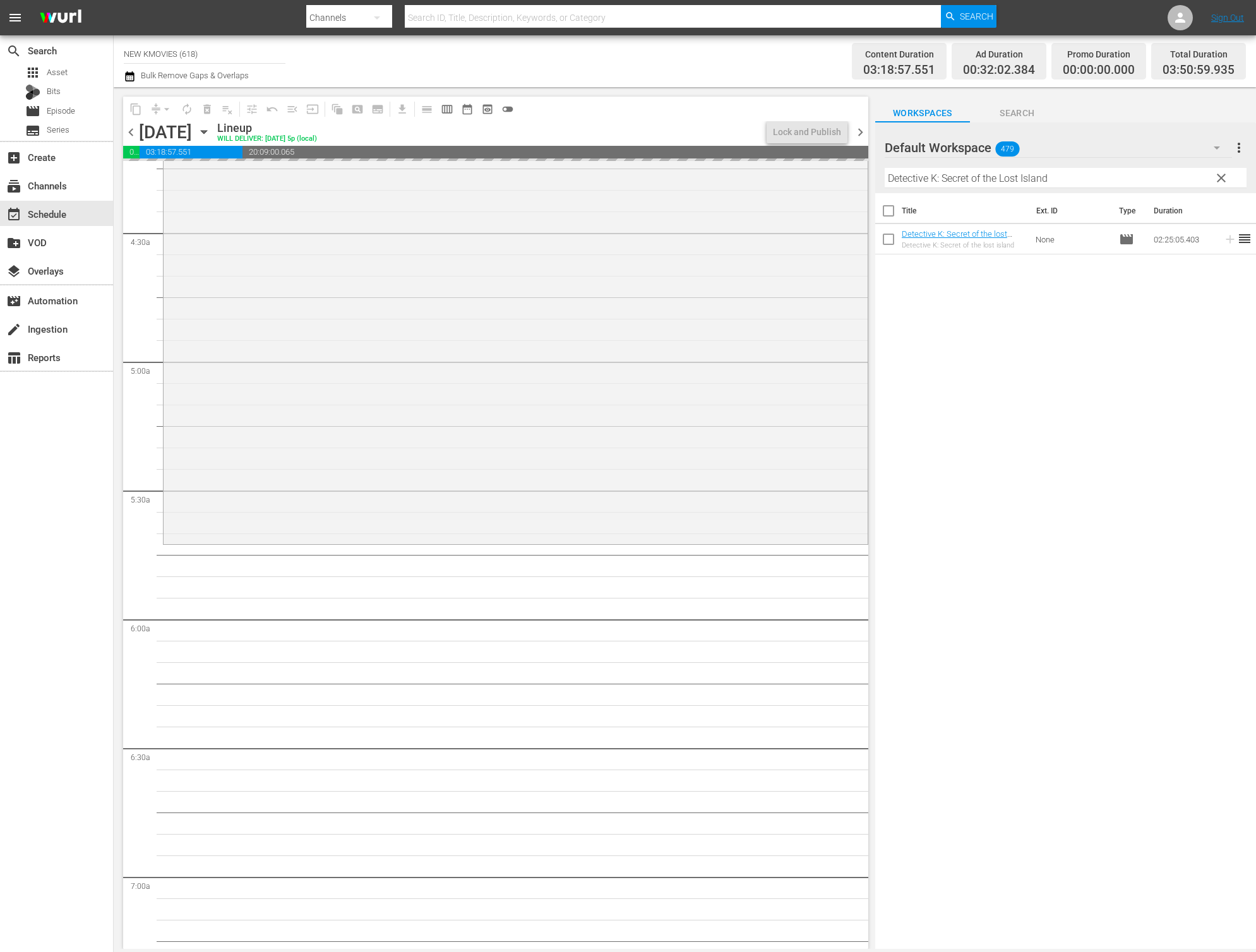
click at [997, 177] on input "Detective K: Secret of the Lost Island" at bounding box center [1065, 177] width 362 height 20
paste input "The Name"
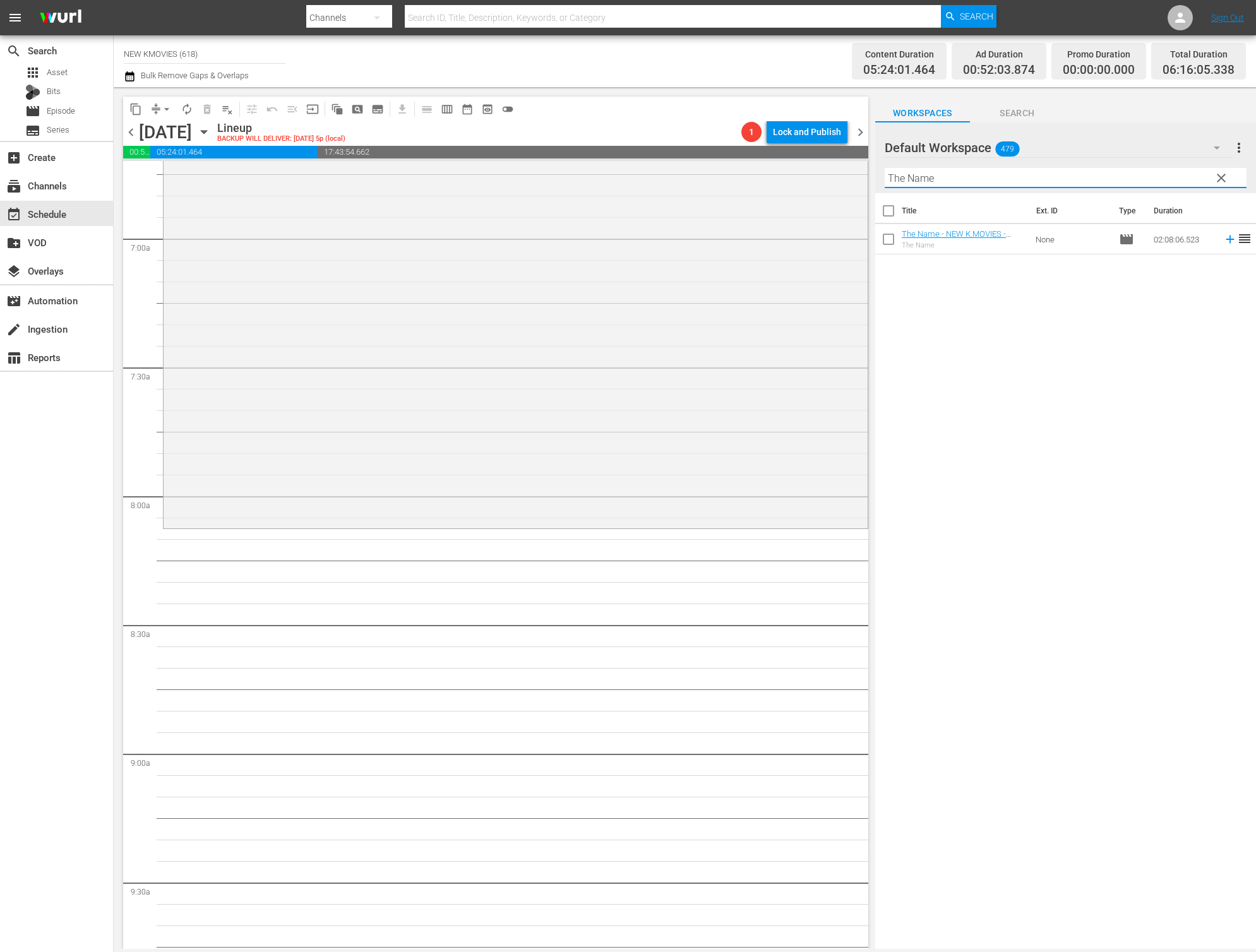
scroll to position [1729, 0]
click at [1072, 402] on div "Title Ext. ID Type Duration The Name - NEW K.MOVIES - SSTV - 202303 The Name No…" at bounding box center [1065, 572] width 381 height 758
click at [962, 180] on input "The Name" at bounding box center [1065, 177] width 362 height 20
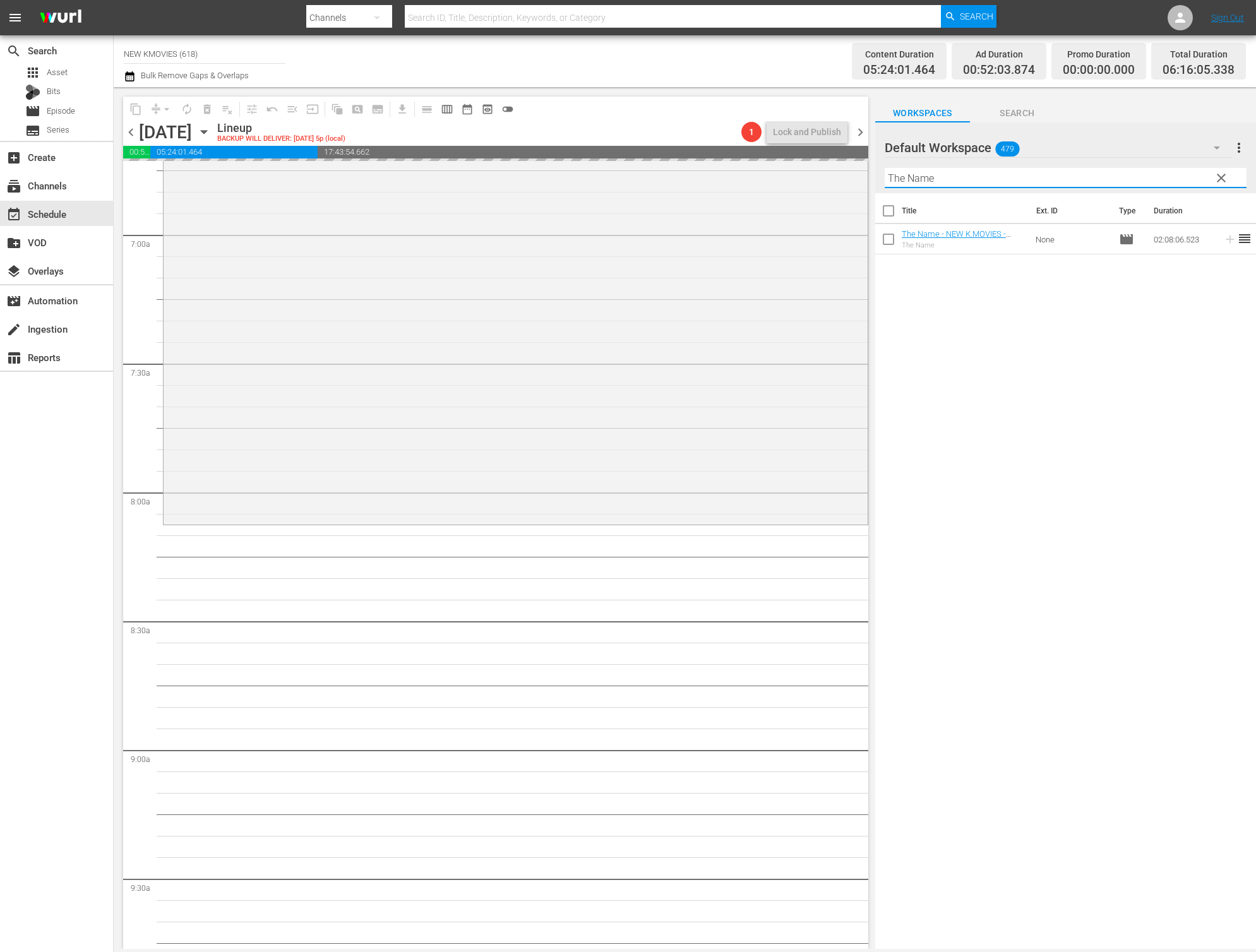
paste input "Miracle In Cell No.7"
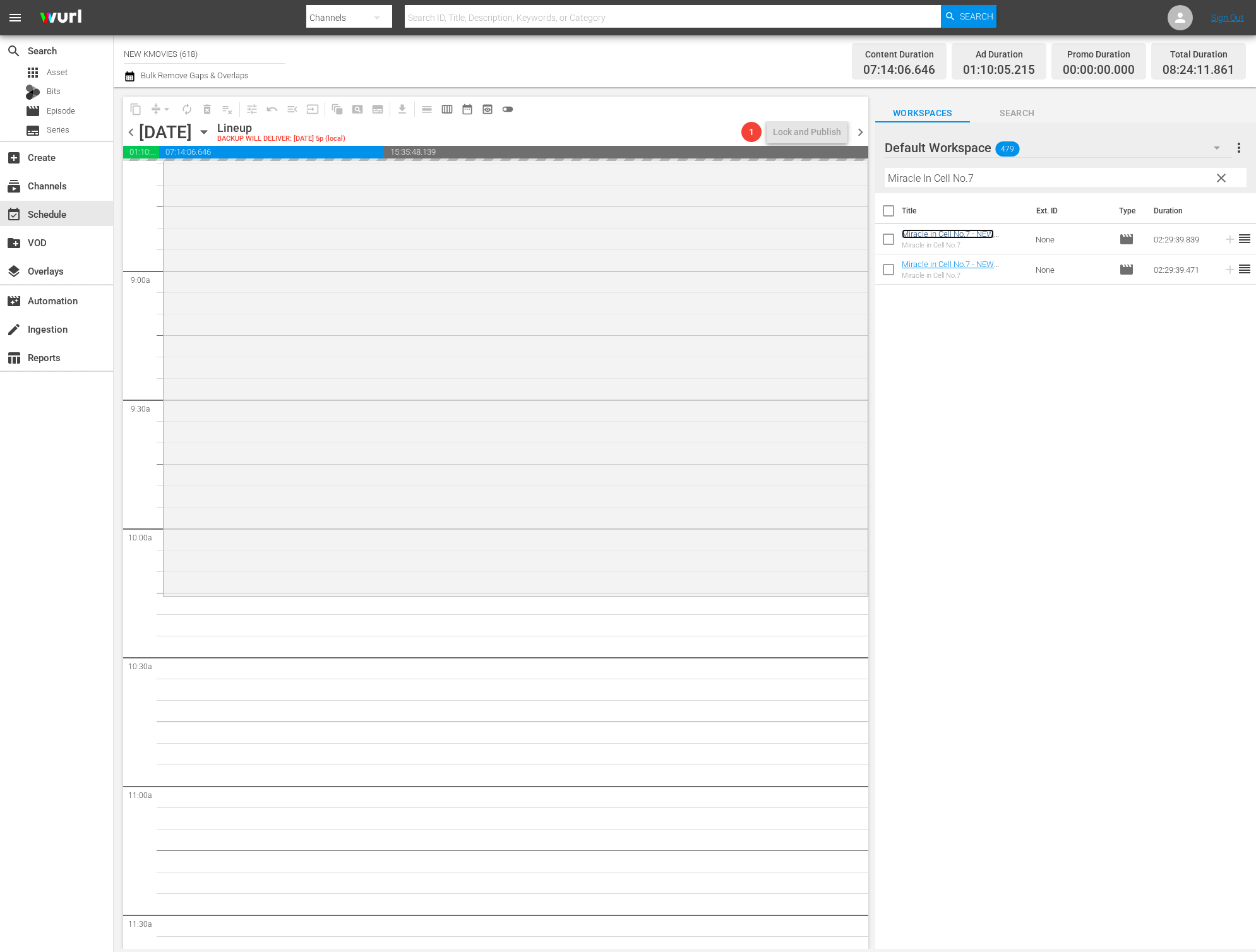
scroll to position [2436, 0]
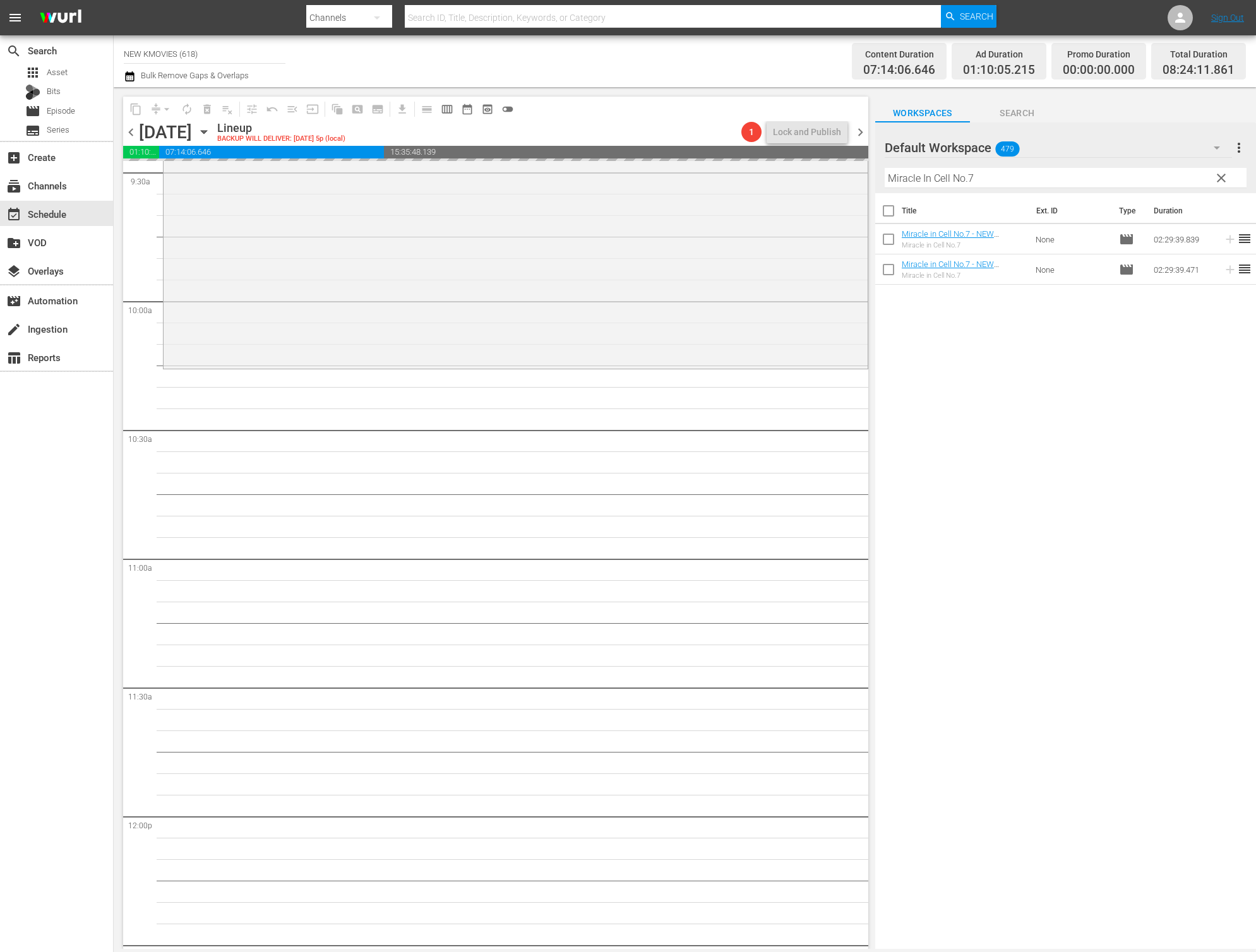
click at [1058, 184] on input "Miracle In Cell No.7" at bounding box center [1065, 177] width 362 height 20
paste input "Iris: New Generation"
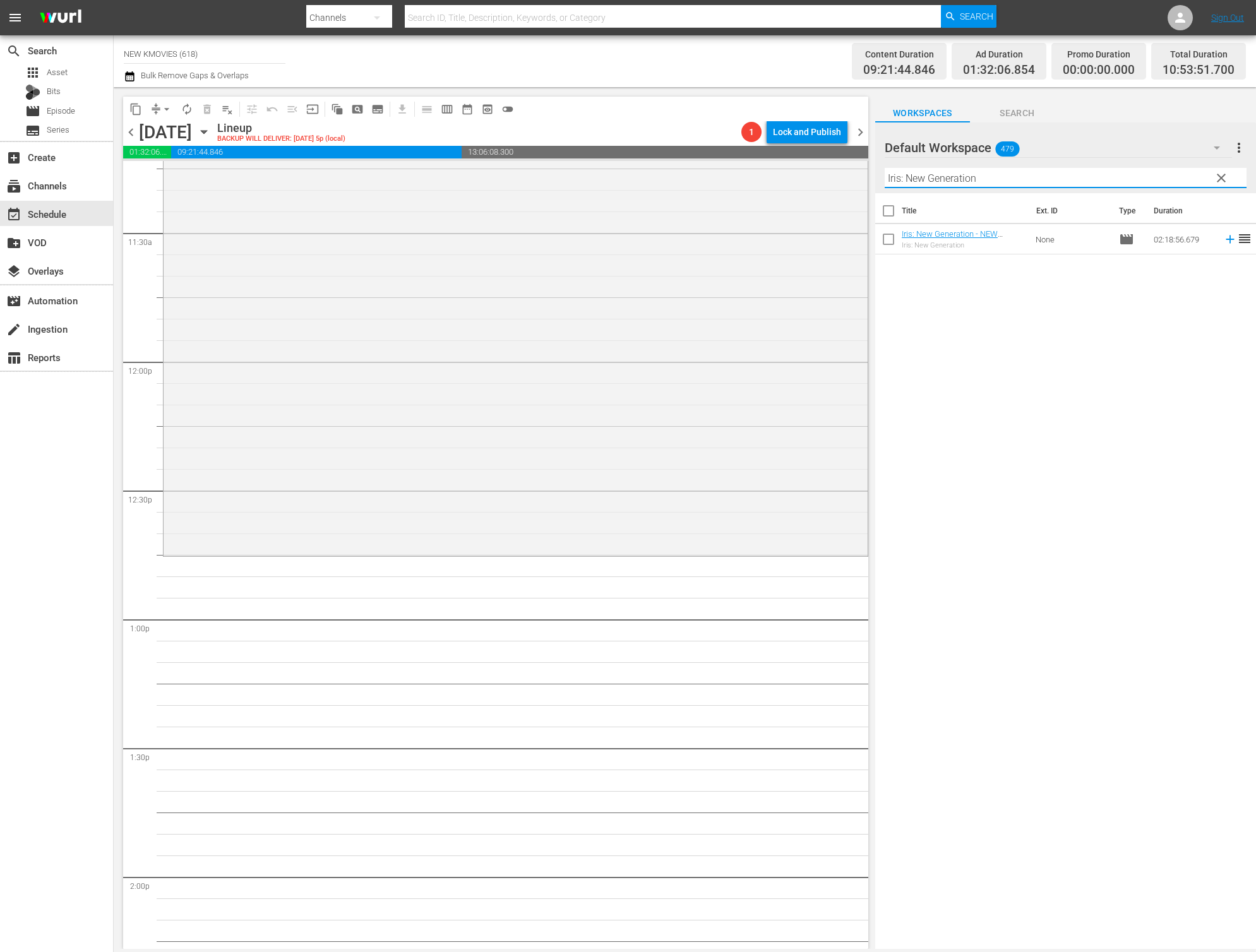
scroll to position [2949, 0]
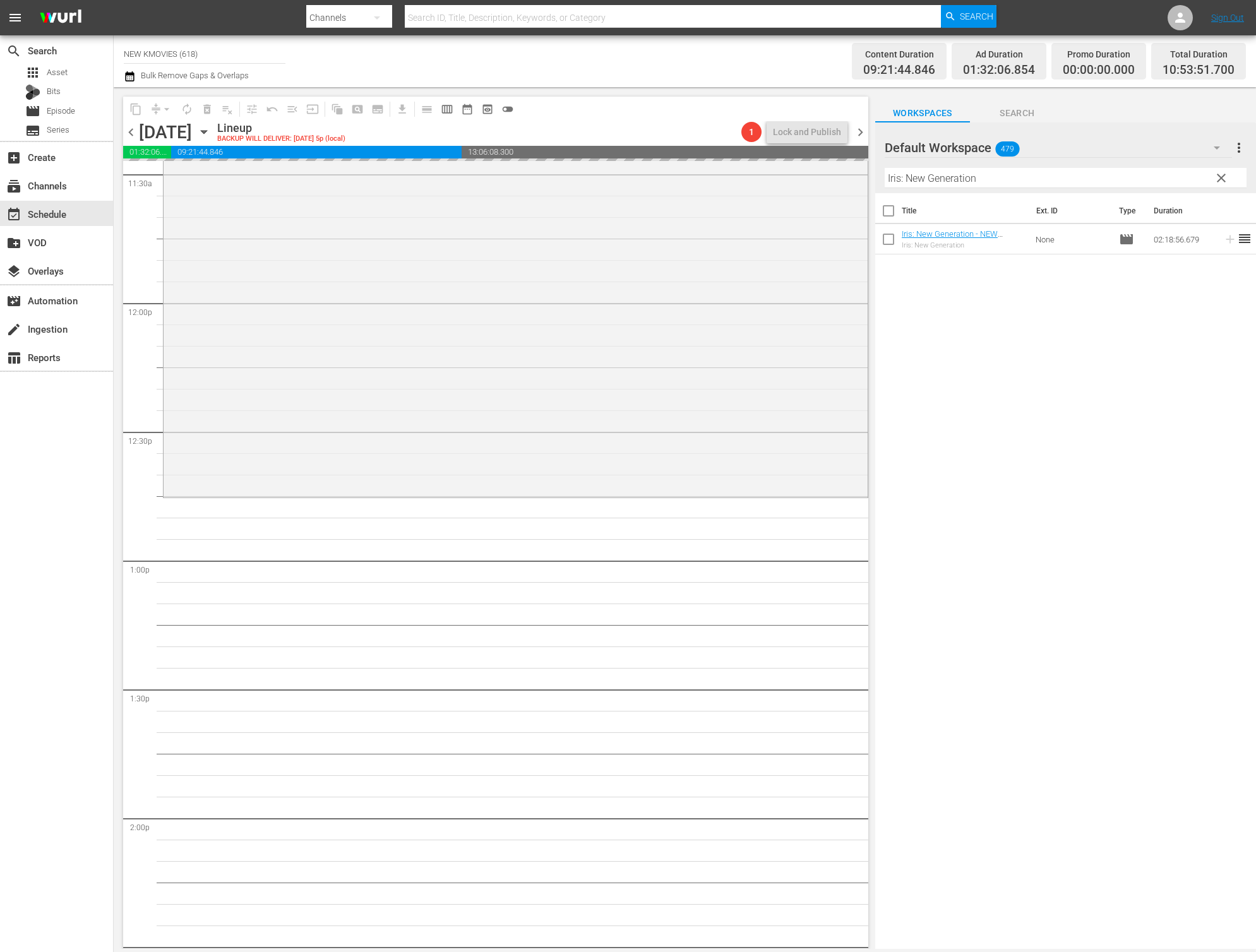
click at [1022, 167] on div "Filter by Title Iris: New Generation" at bounding box center [1065, 178] width 362 height 31
click at [1020, 176] on input "Iris: New Generation" at bounding box center [1065, 177] width 362 height 20
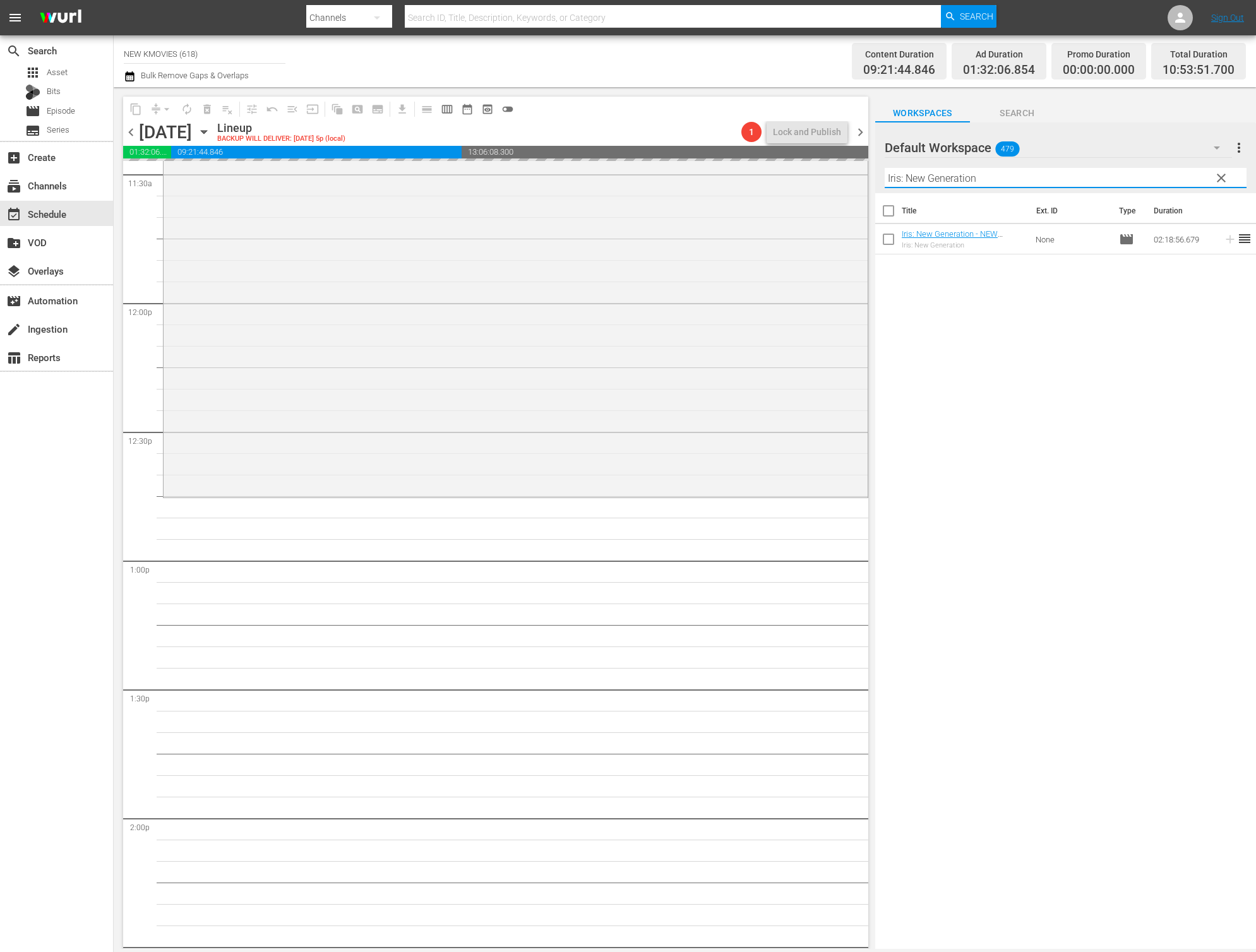
click at [1020, 176] on input "Iris: New Generation" at bounding box center [1065, 177] width 362 height 20
paste input "nnocent Witness"
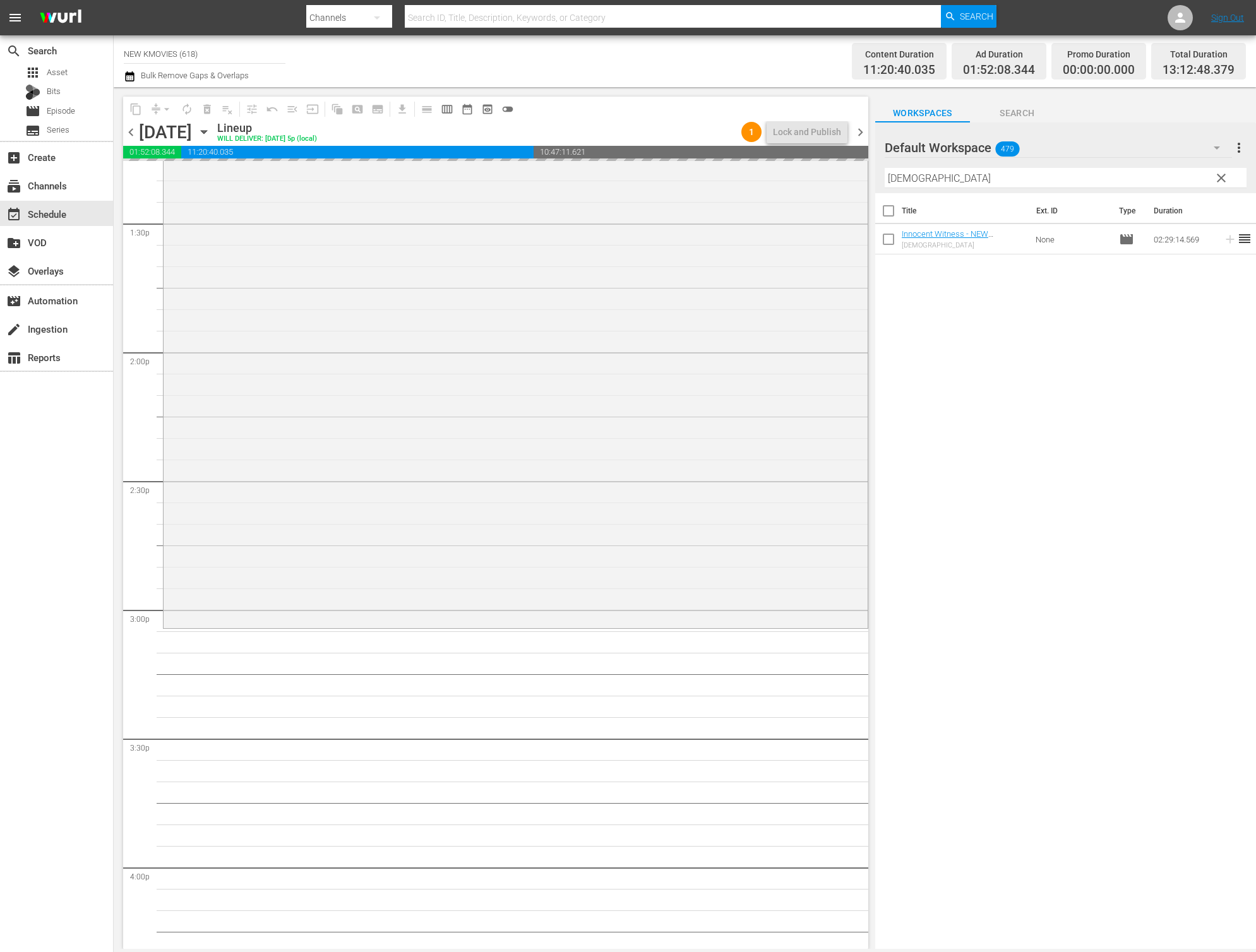
scroll to position [3418, 0]
click at [997, 175] on input "Innocent Witness" at bounding box center [1065, 177] width 362 height 20
paste input "Hometown"
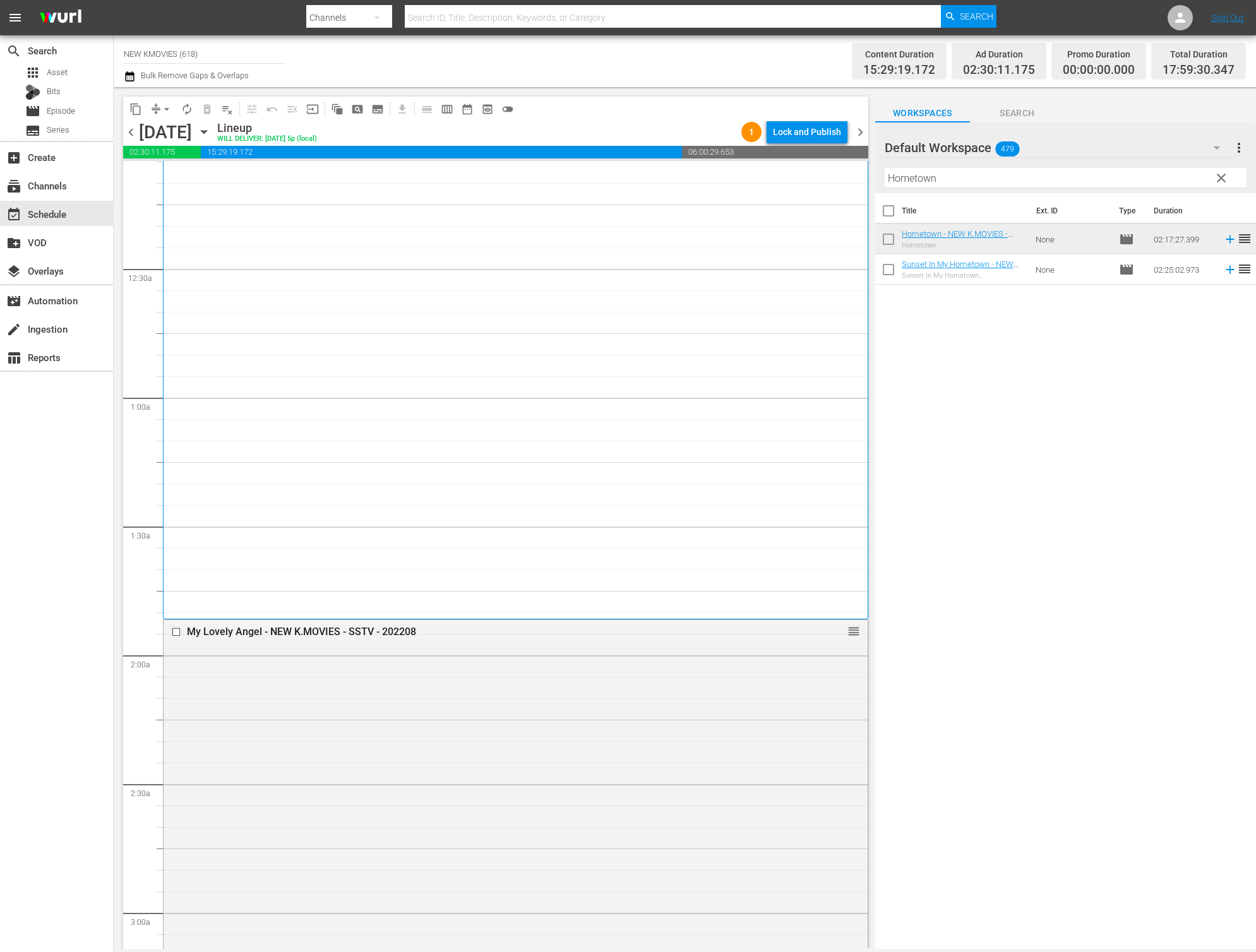
scroll to position [0, 0]
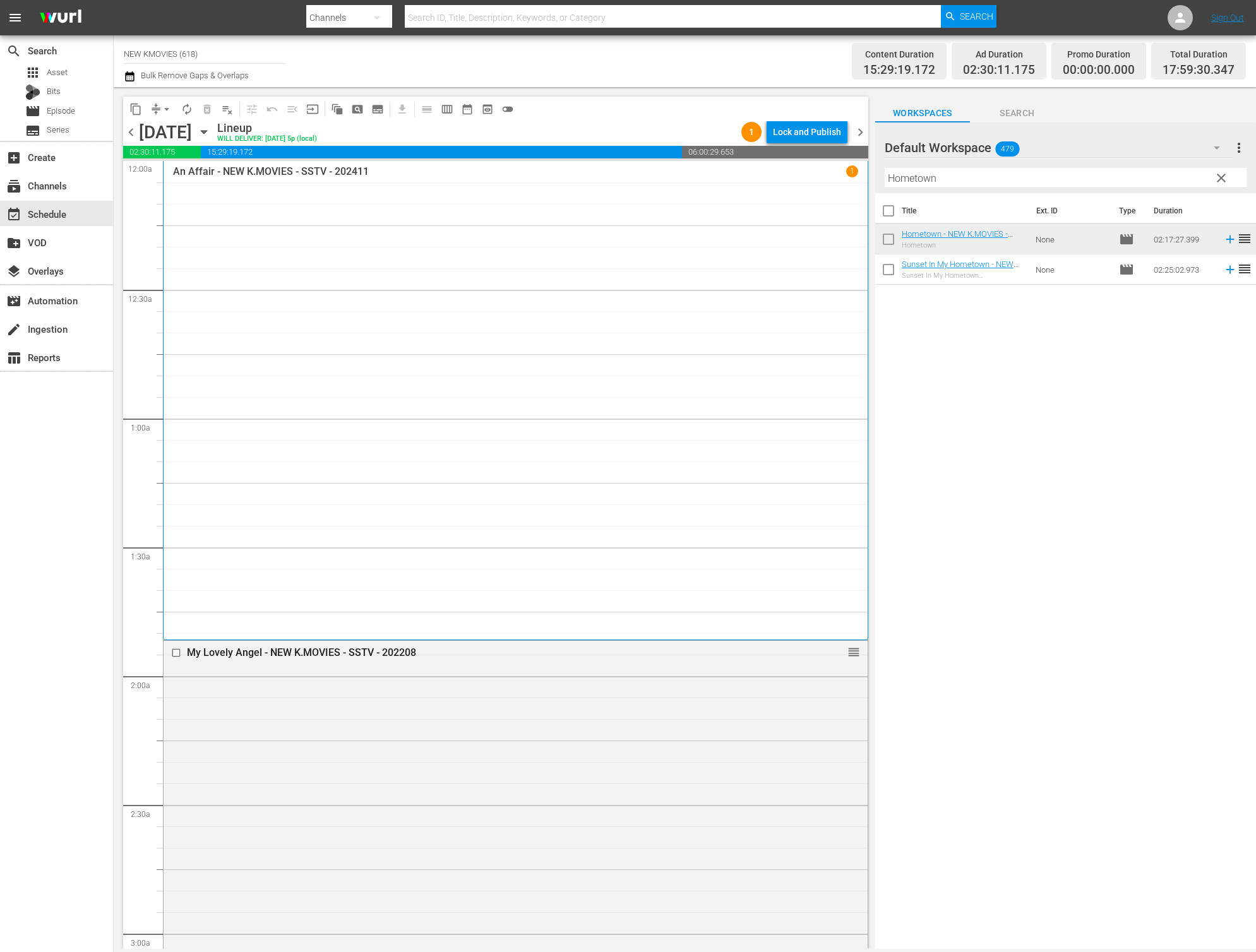
click at [960, 180] on input "Hometown" at bounding box center [1065, 177] width 362 height 20
paste input "Awake"
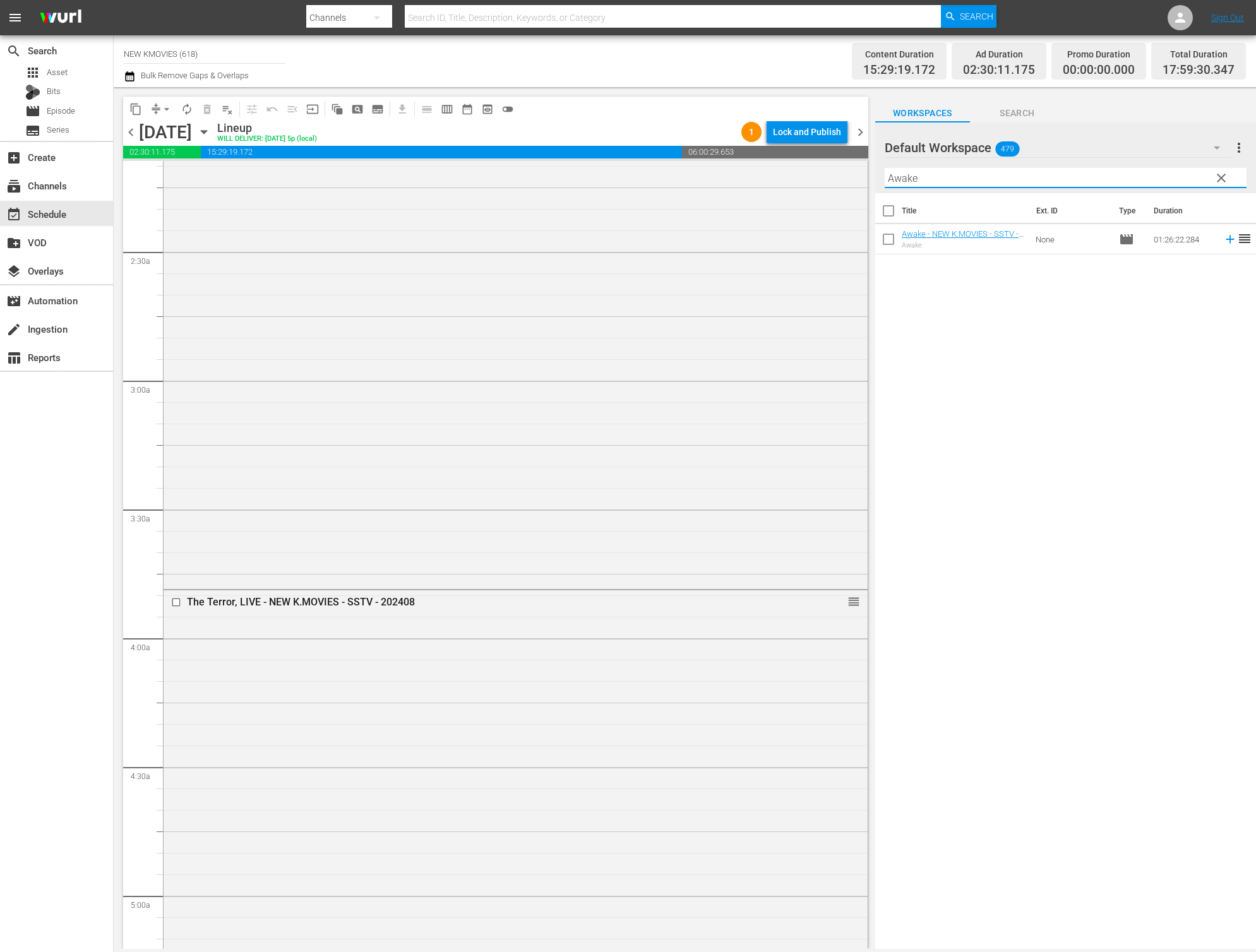
scroll to position [572, 0]
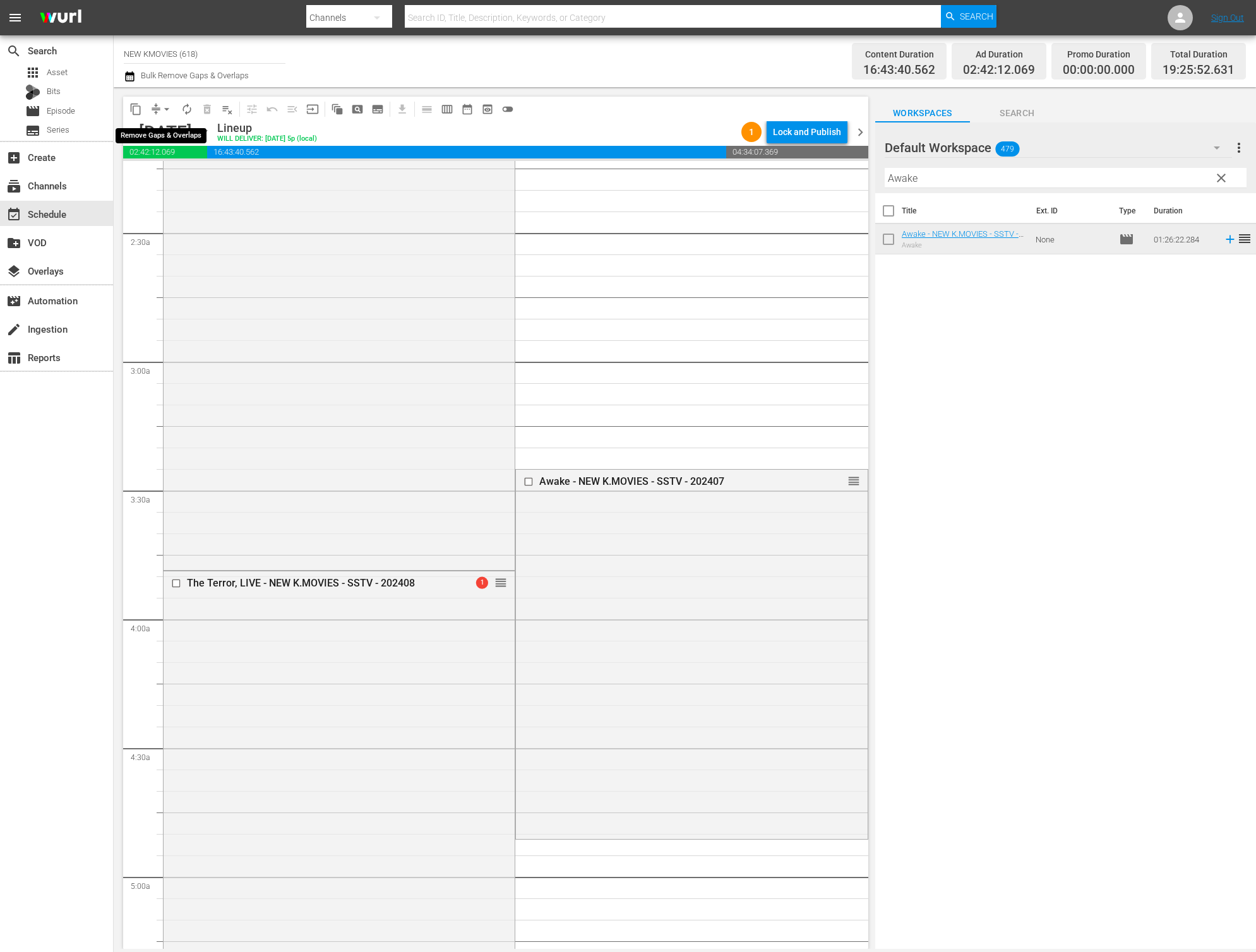
click at [161, 108] on span "arrow_drop_down" at bounding box center [166, 109] width 13 height 13
click at [191, 176] on li "Align to End of Previous Day" at bounding box center [167, 177] width 133 height 21
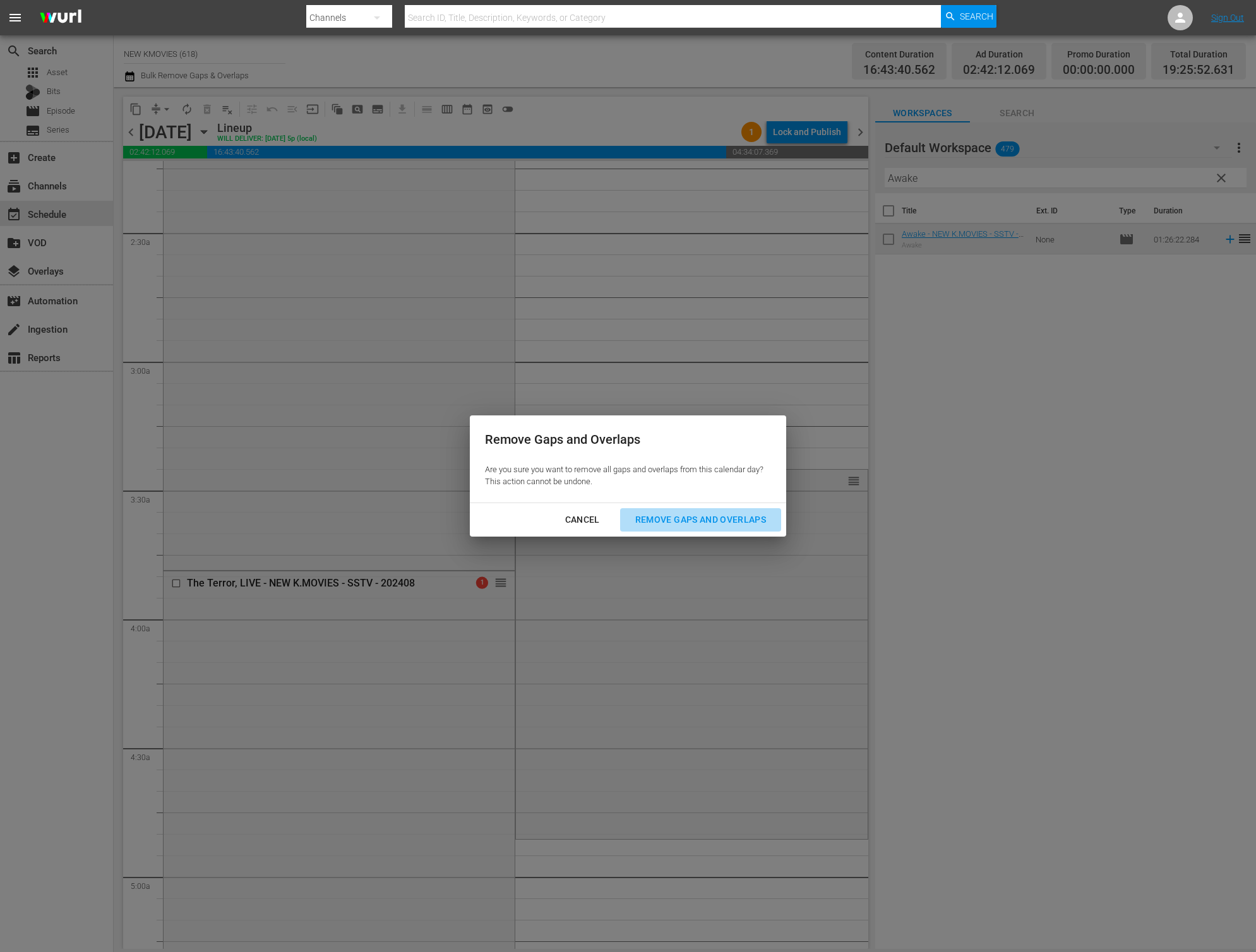
click at [706, 525] on div "Remove Gaps and Overlaps" at bounding box center [700, 520] width 151 height 16
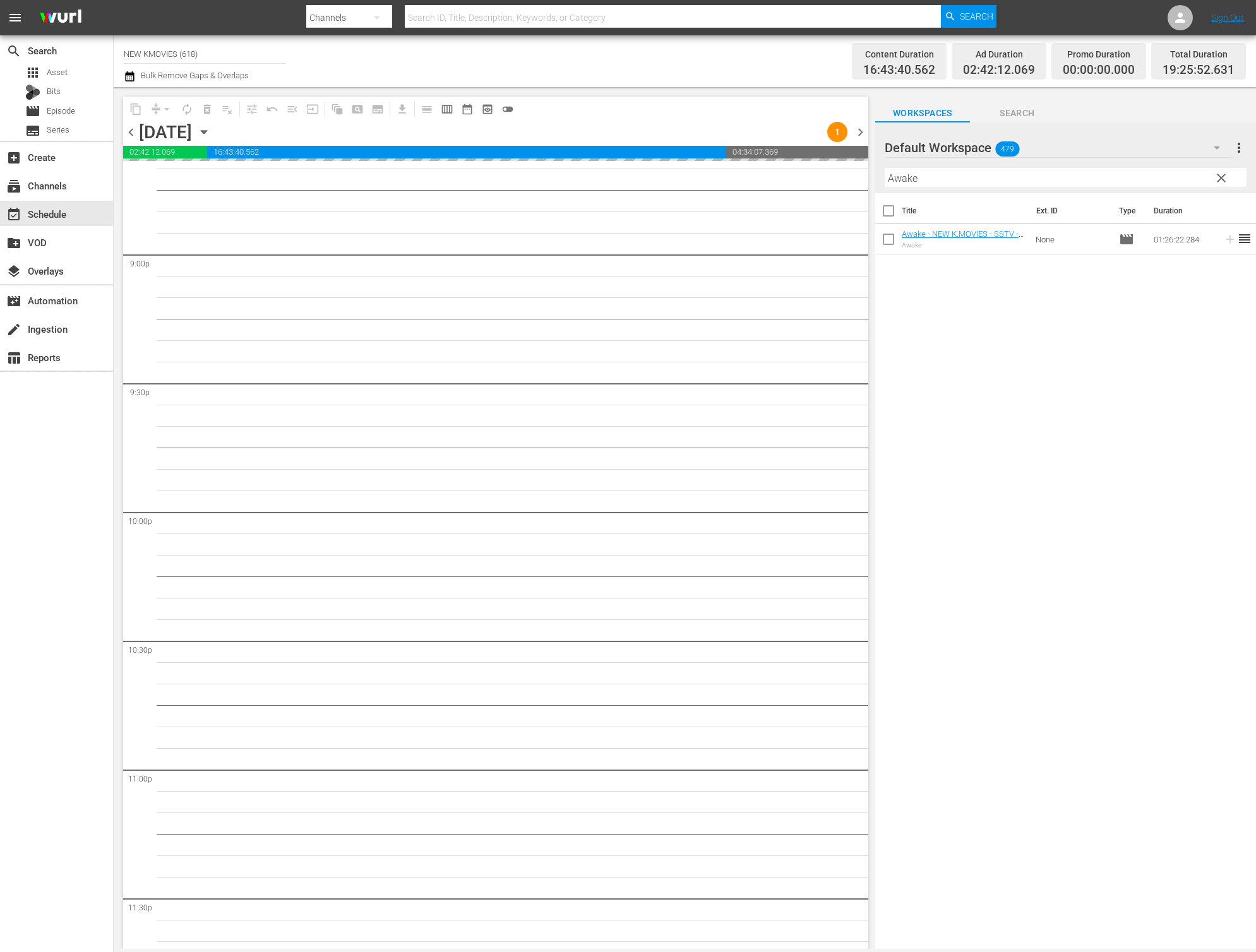
scroll to position [5394, 0]
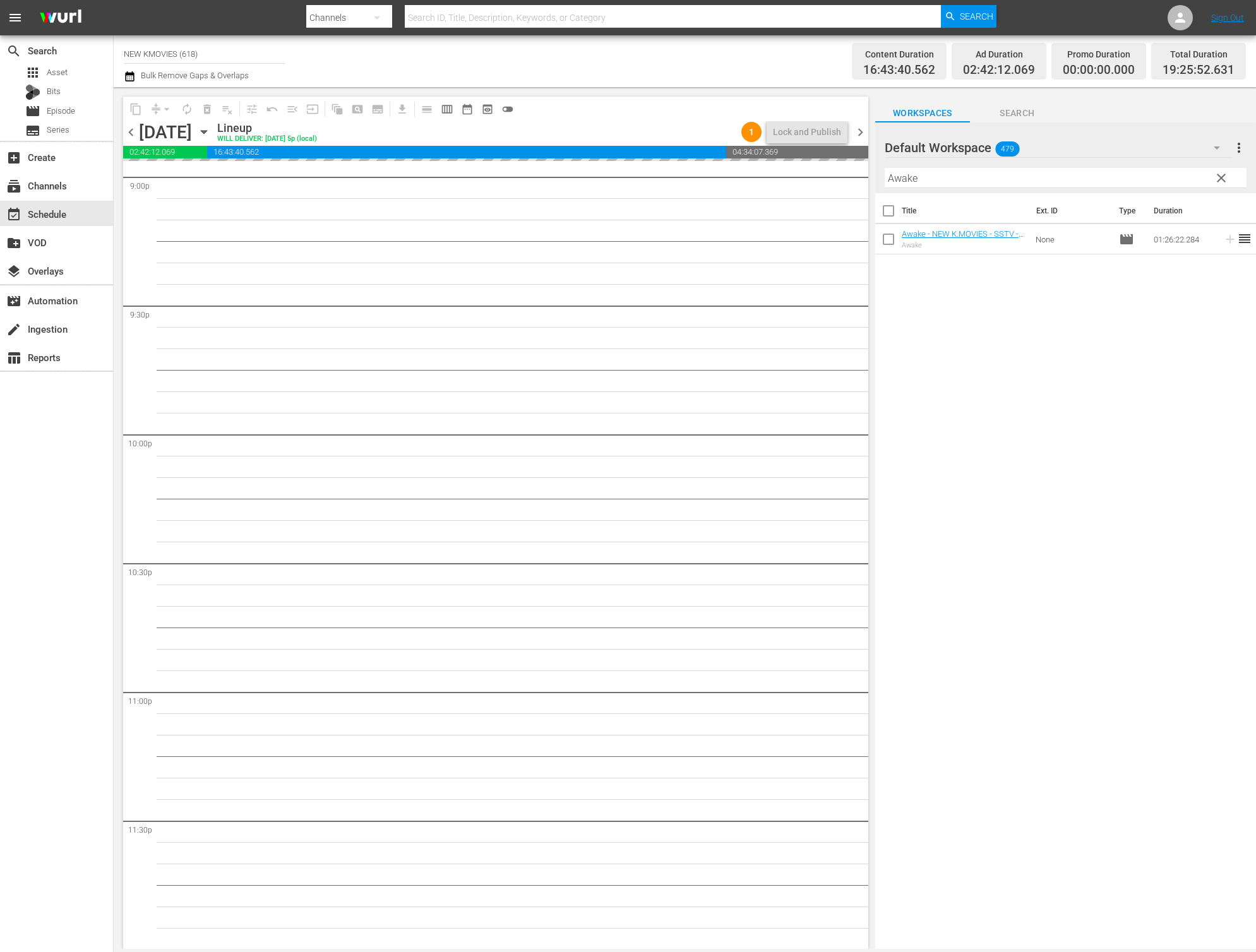
click at [949, 177] on input "Awake" at bounding box center [1065, 177] width 362 height 20
paste input "Where the Truth Lies"
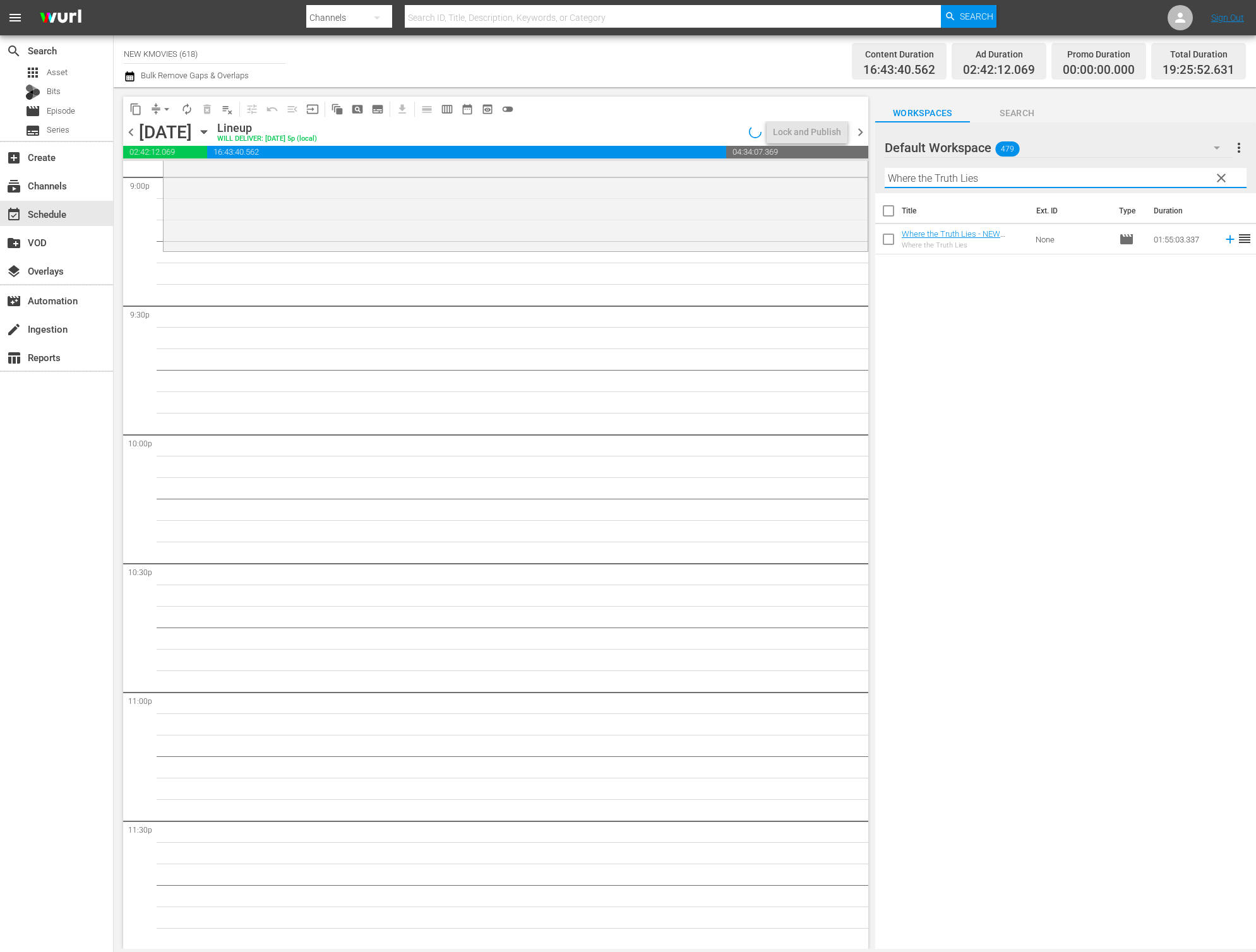
scroll to position [5395, 0]
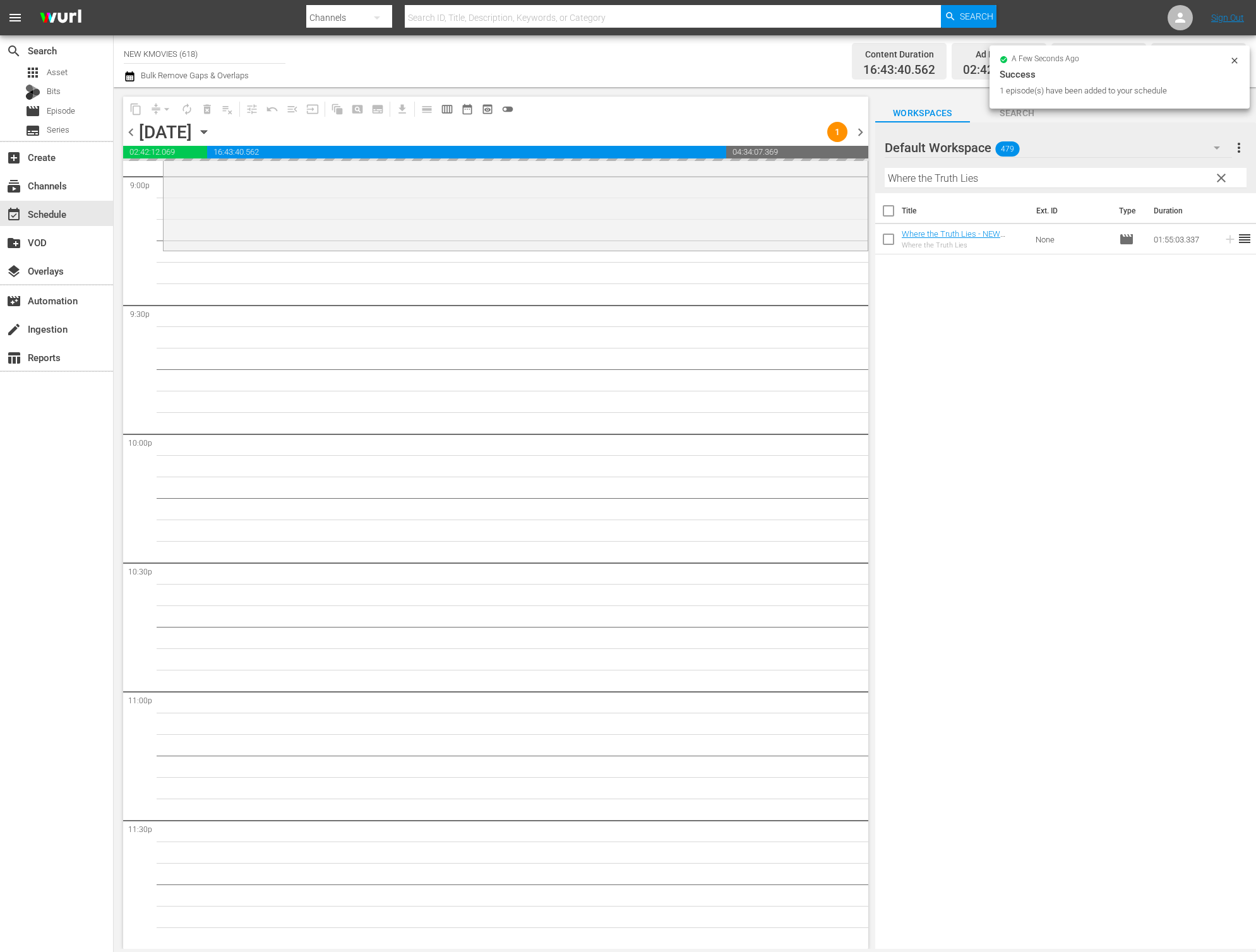
click at [951, 177] on input "Where the Truth Lies" at bounding box center [1065, 177] width 362 height 20
paste input "Venus Talk"
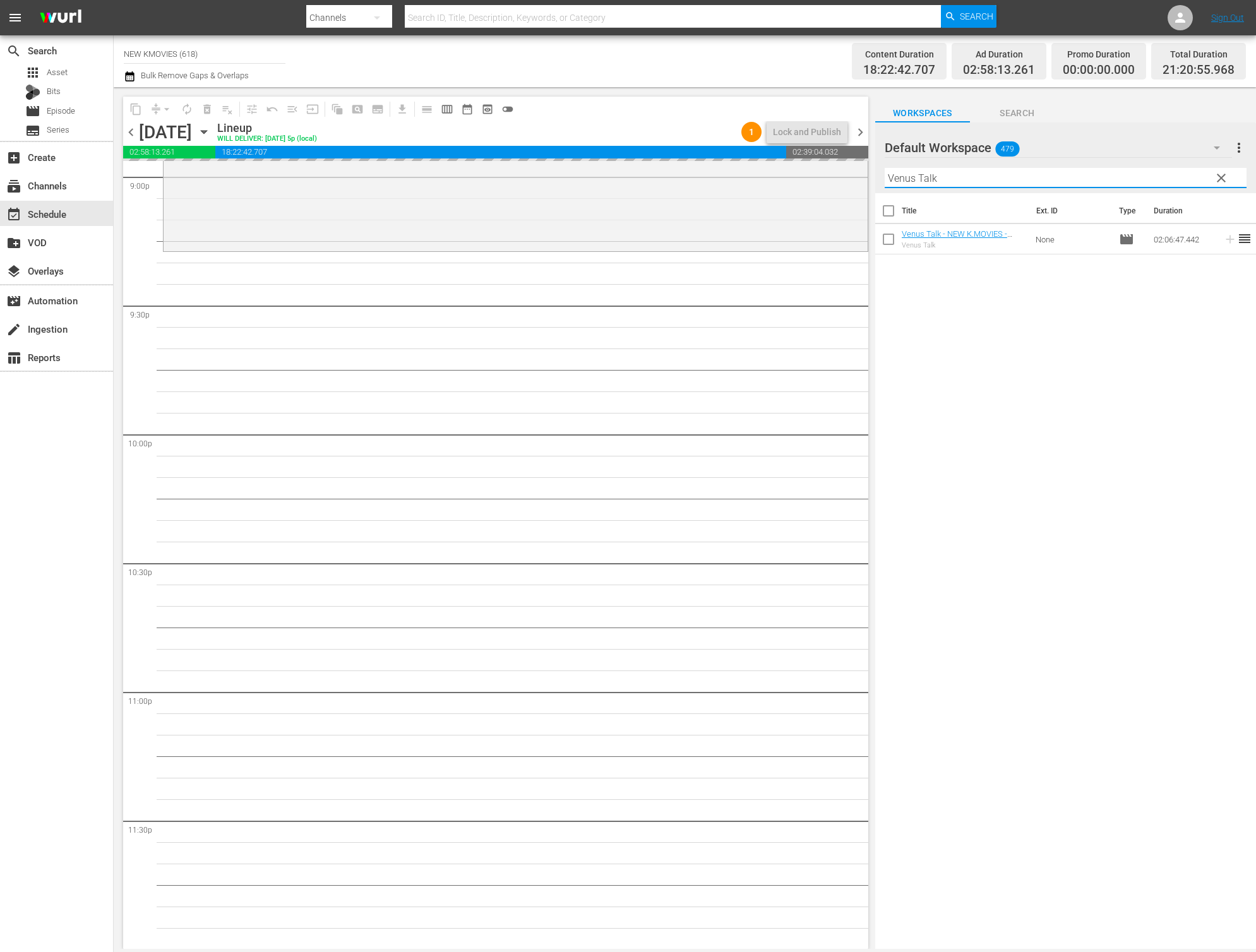
scroll to position [5395, 0]
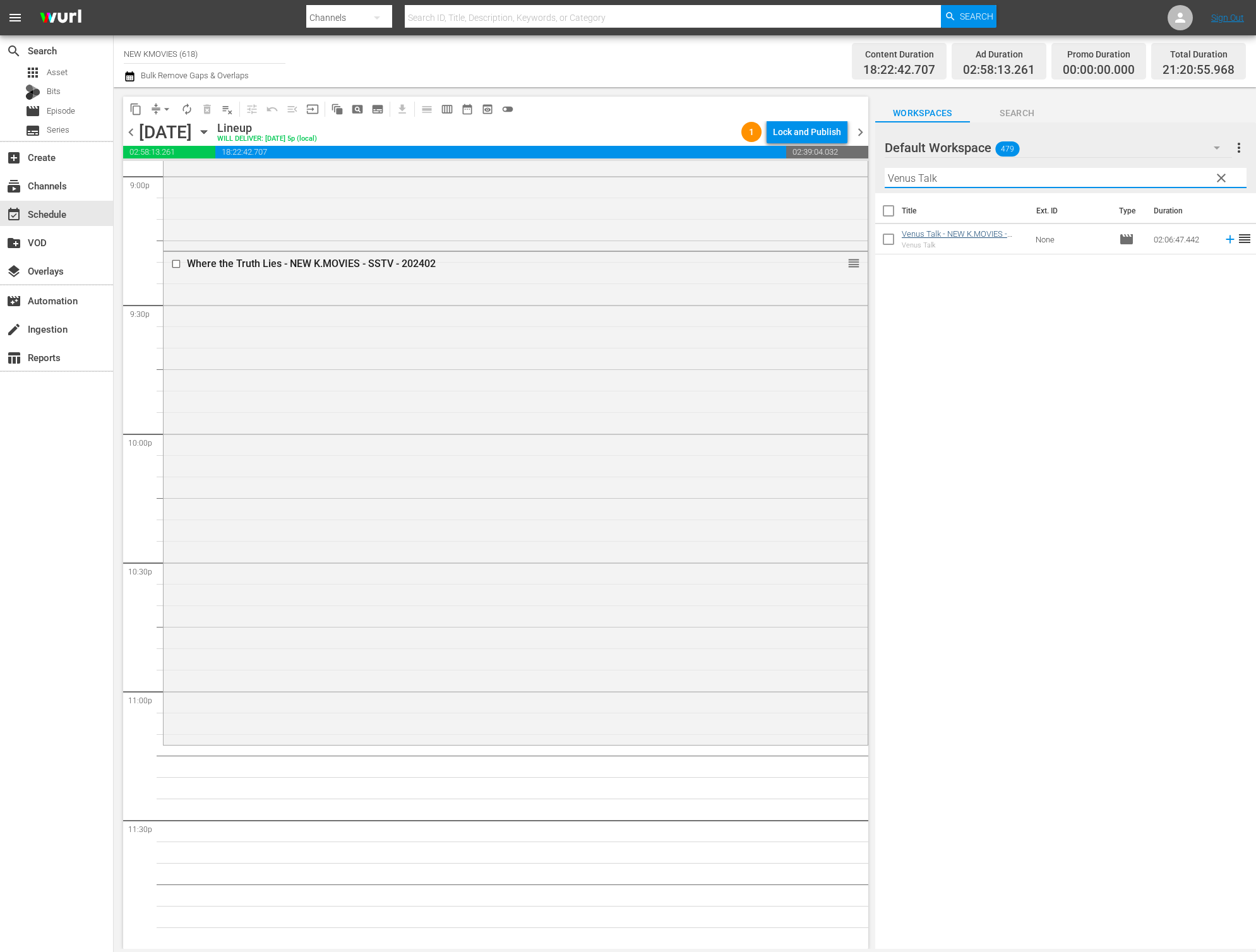
type input "Venus Talk"
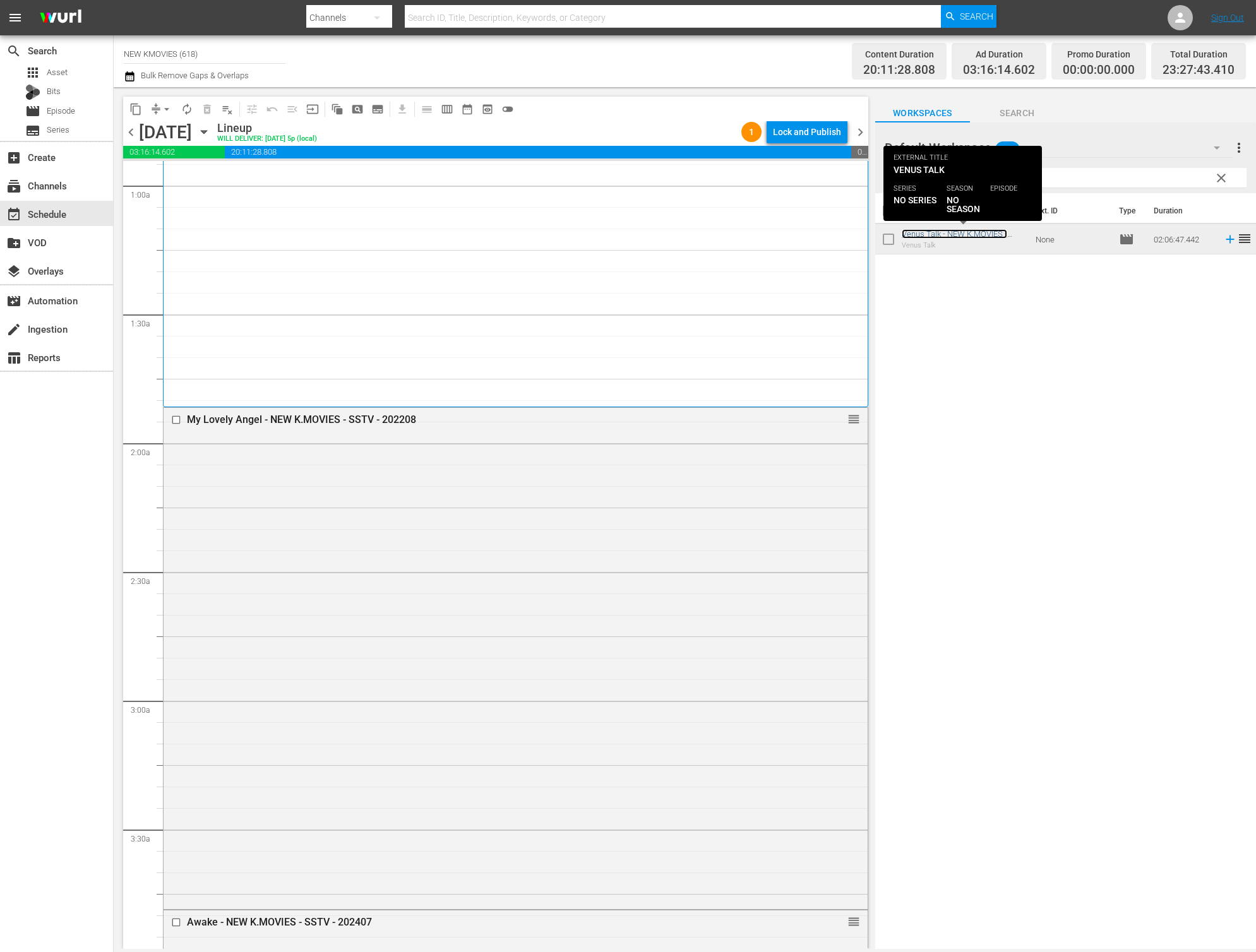
scroll to position [0, 0]
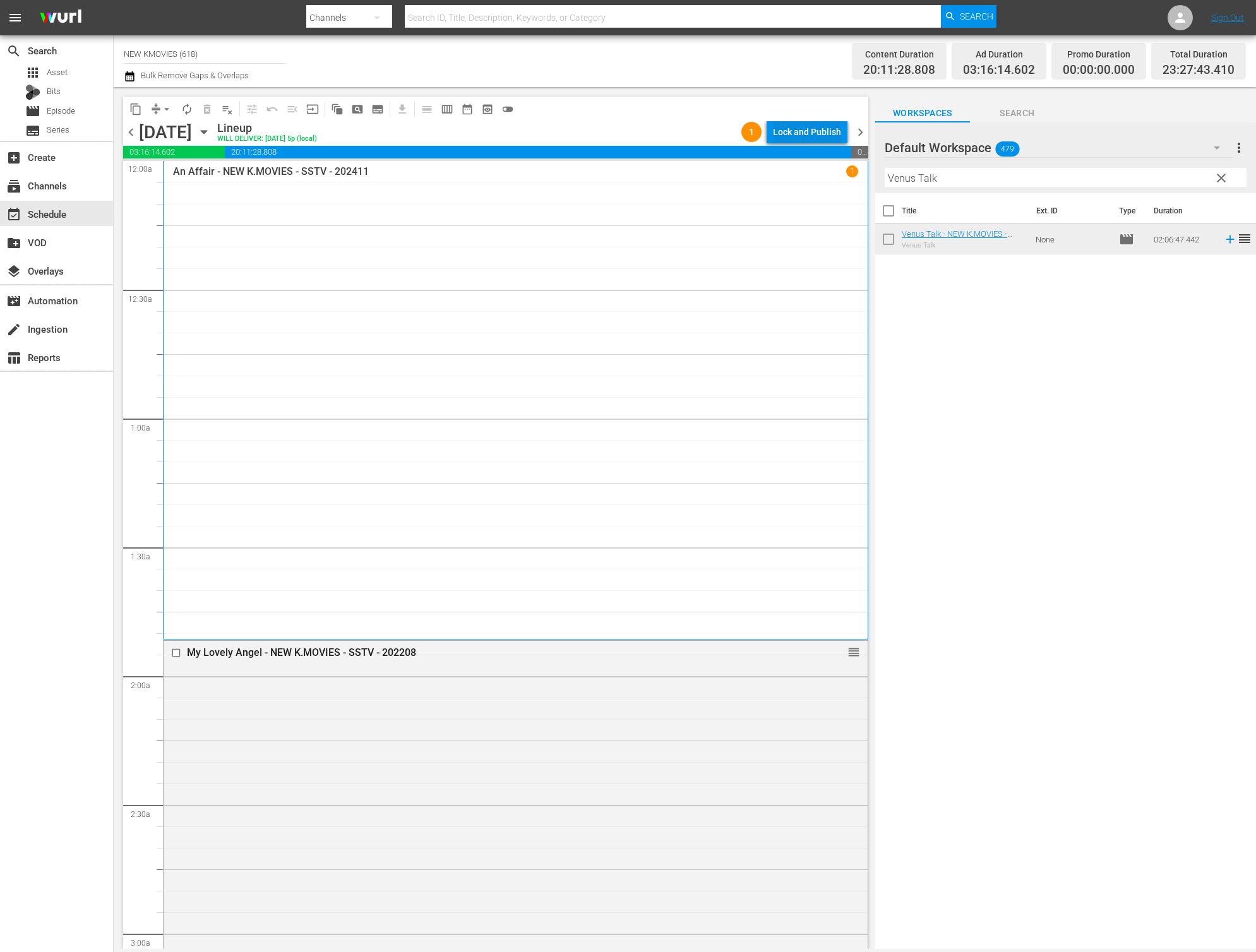
click at [784, 132] on div "Lock and Publish" at bounding box center [807, 132] width 68 height 23
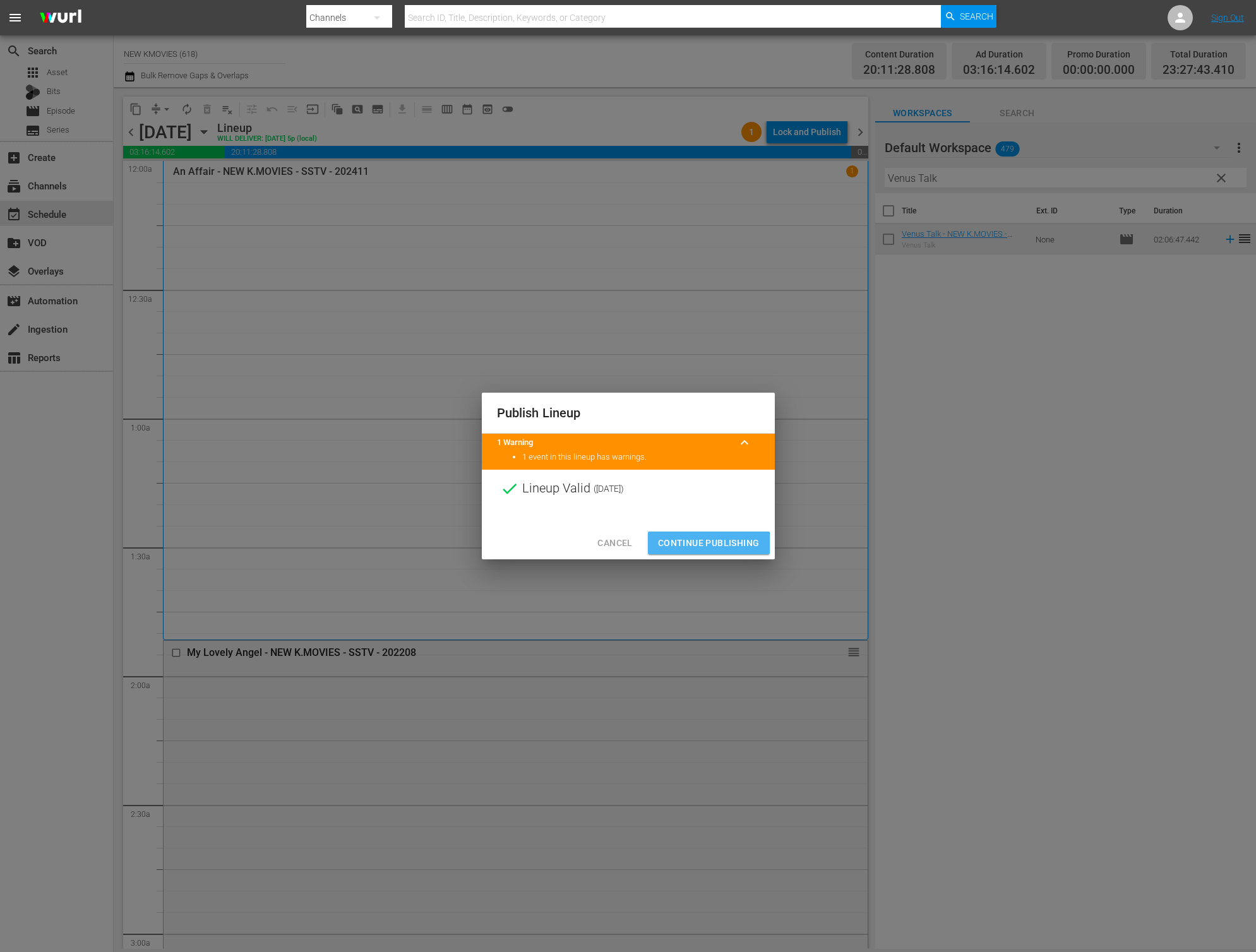
click at [700, 546] on span "Continue Publishing" at bounding box center [708, 543] width 102 height 16
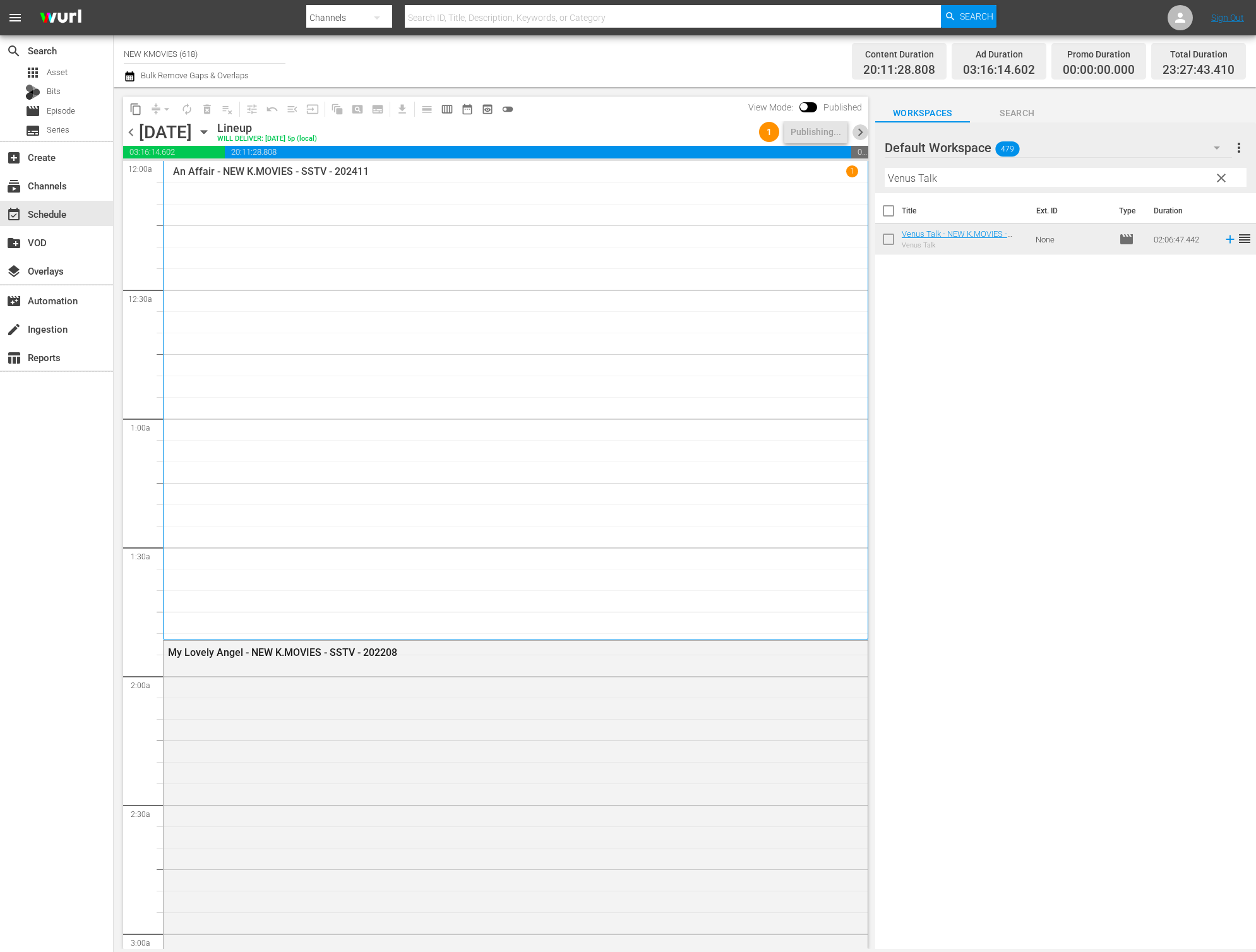
click at [862, 135] on span "chevron_right" at bounding box center [860, 132] width 16 height 16
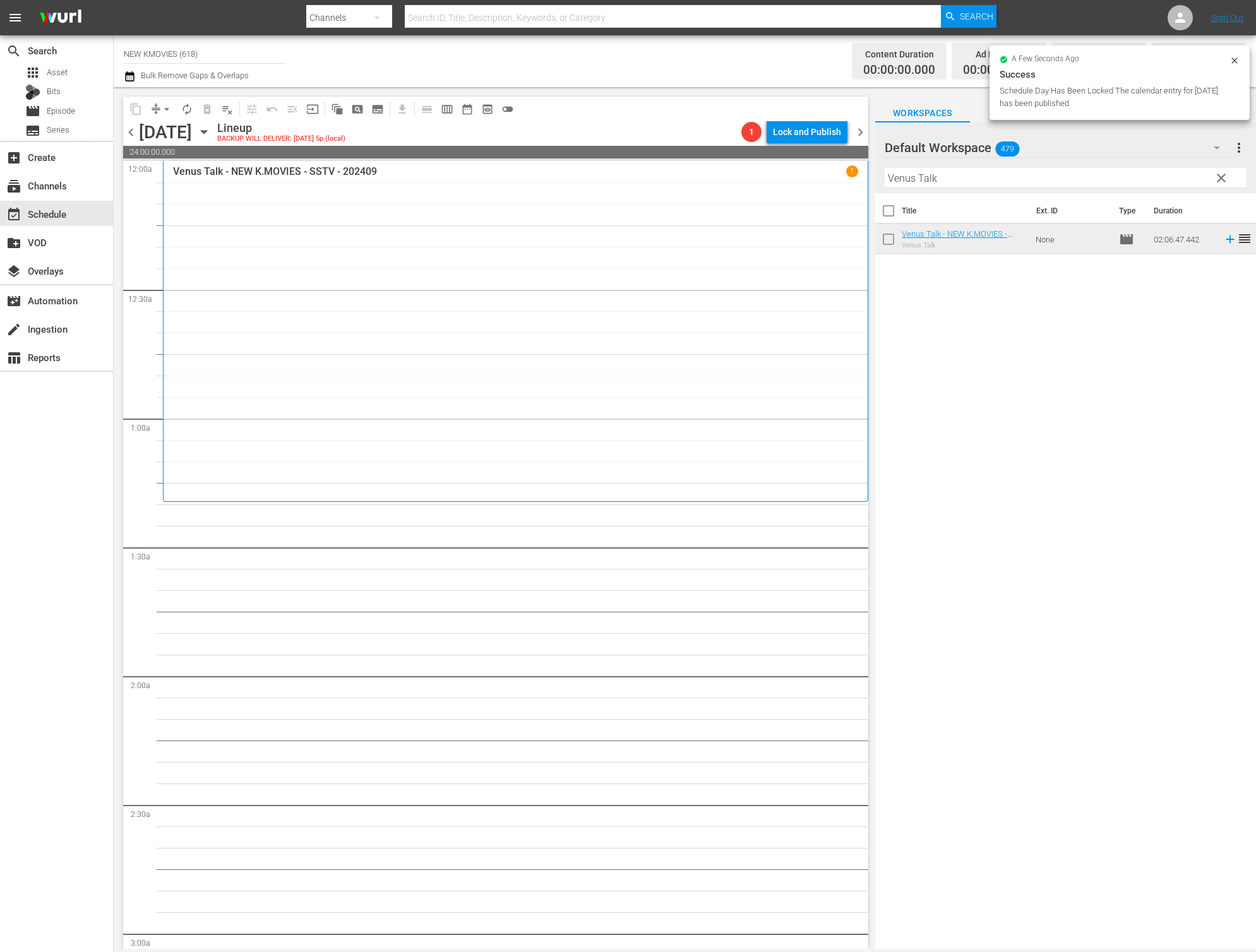
drag, startPoint x: 137, startPoint y: 133, endPoint x: 190, endPoint y: 341, distance: 214.6
click at [189, 334] on div "content_copy compress arrow_drop_down autorenew_outlined delete_forever_outline…" at bounding box center [495, 523] width 745 height 852
click at [954, 174] on input "Venus Talk" at bounding box center [1065, 177] width 362 height 20
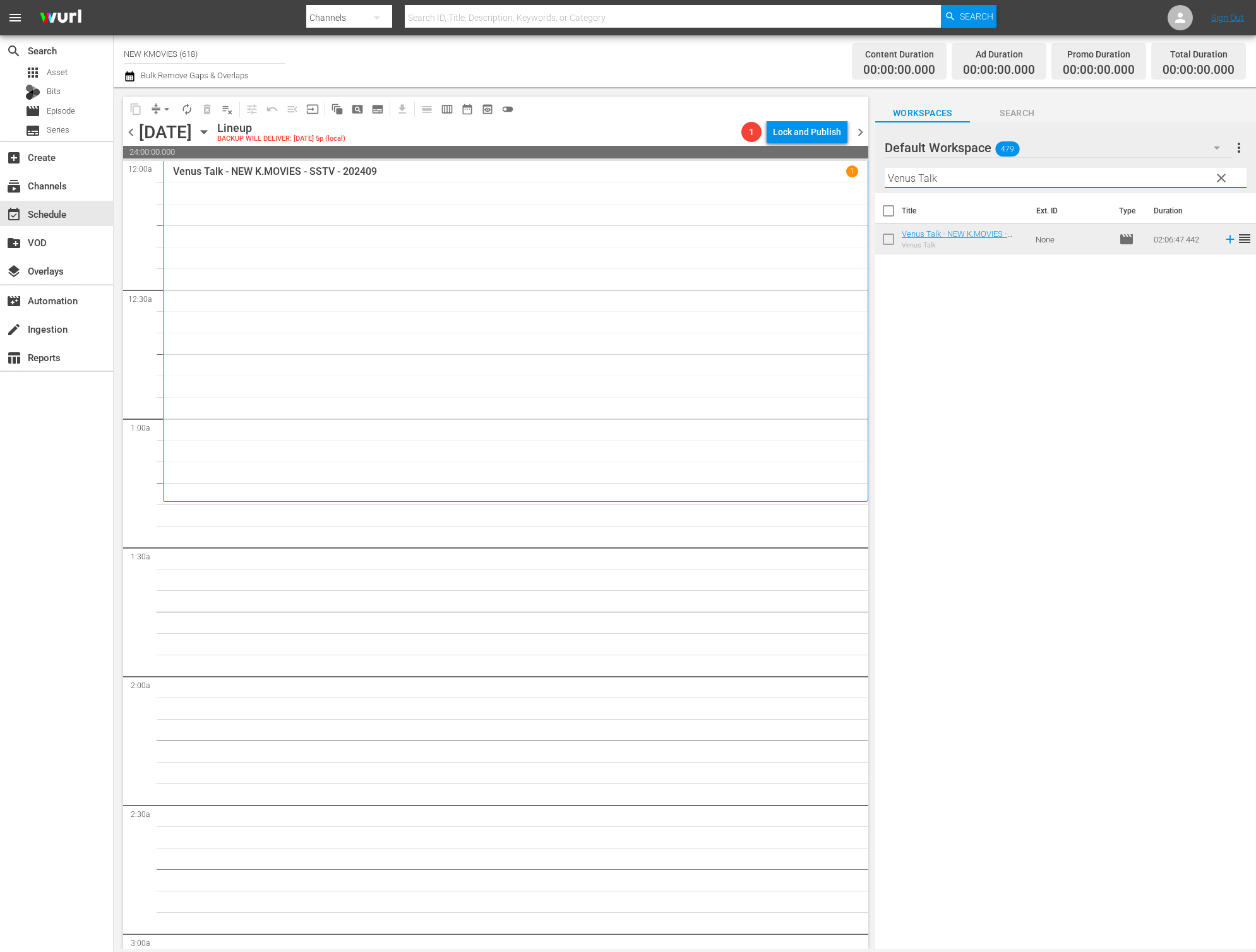
click at [954, 174] on input "Venus Talk" at bounding box center [1065, 177] width 362 height 20
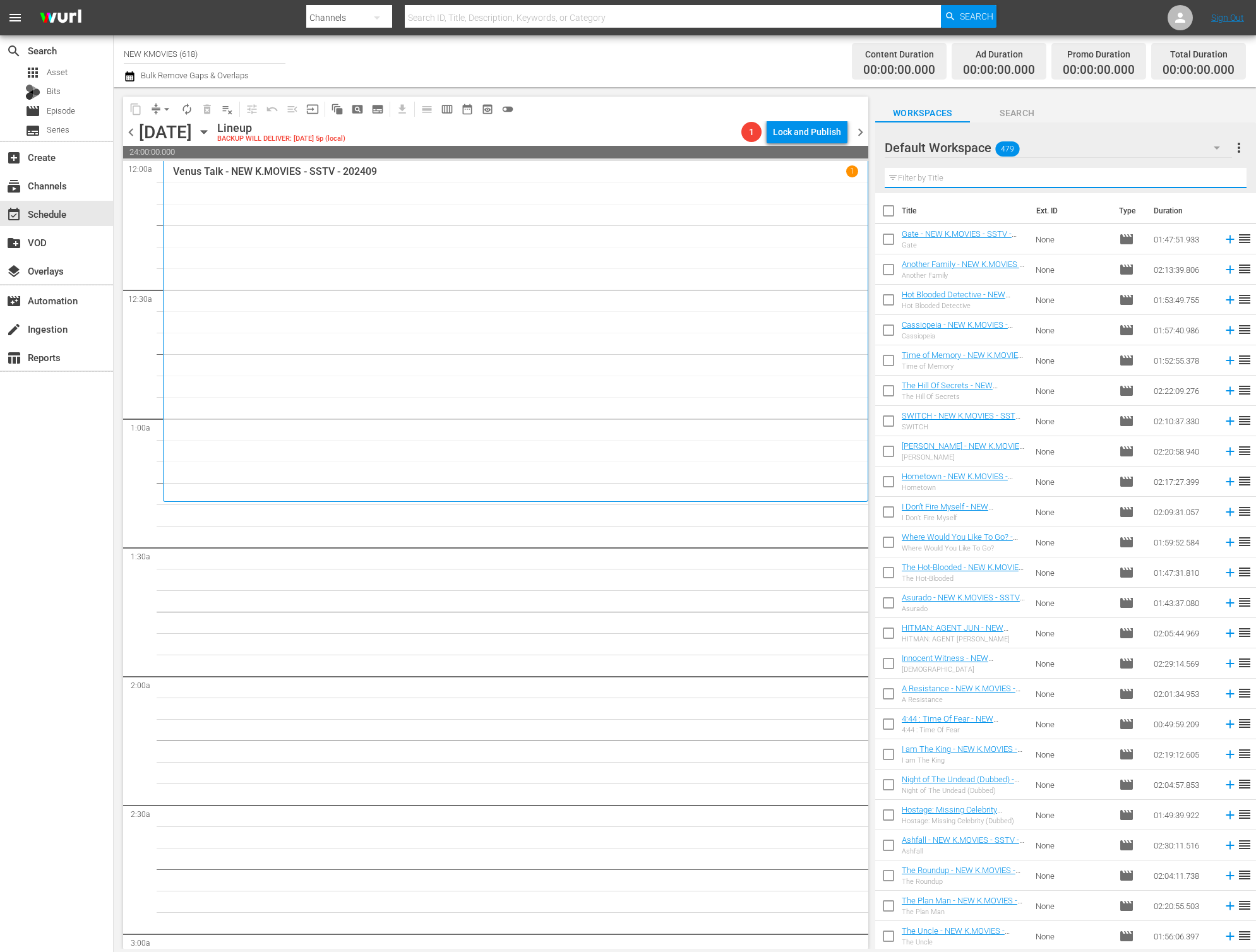
click at [1097, 179] on input "text" at bounding box center [1065, 177] width 362 height 20
paste input "Passionate Love"
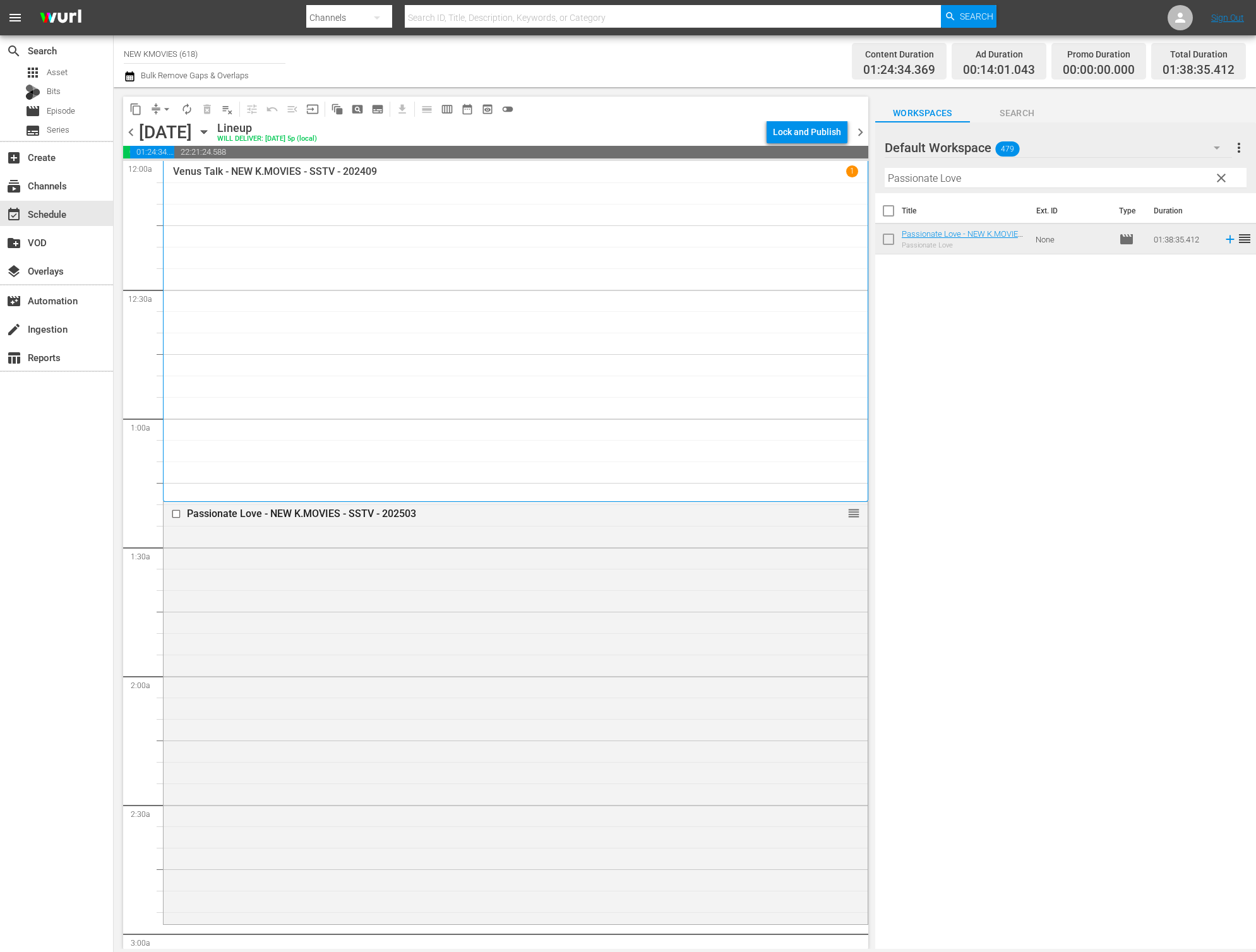
click at [973, 188] on hr at bounding box center [1065, 187] width 362 height 1
click at [973, 187] on hr at bounding box center [1065, 187] width 362 height 1
click at [981, 178] on input "Passionate Love" at bounding box center [1065, 177] width 362 height 20
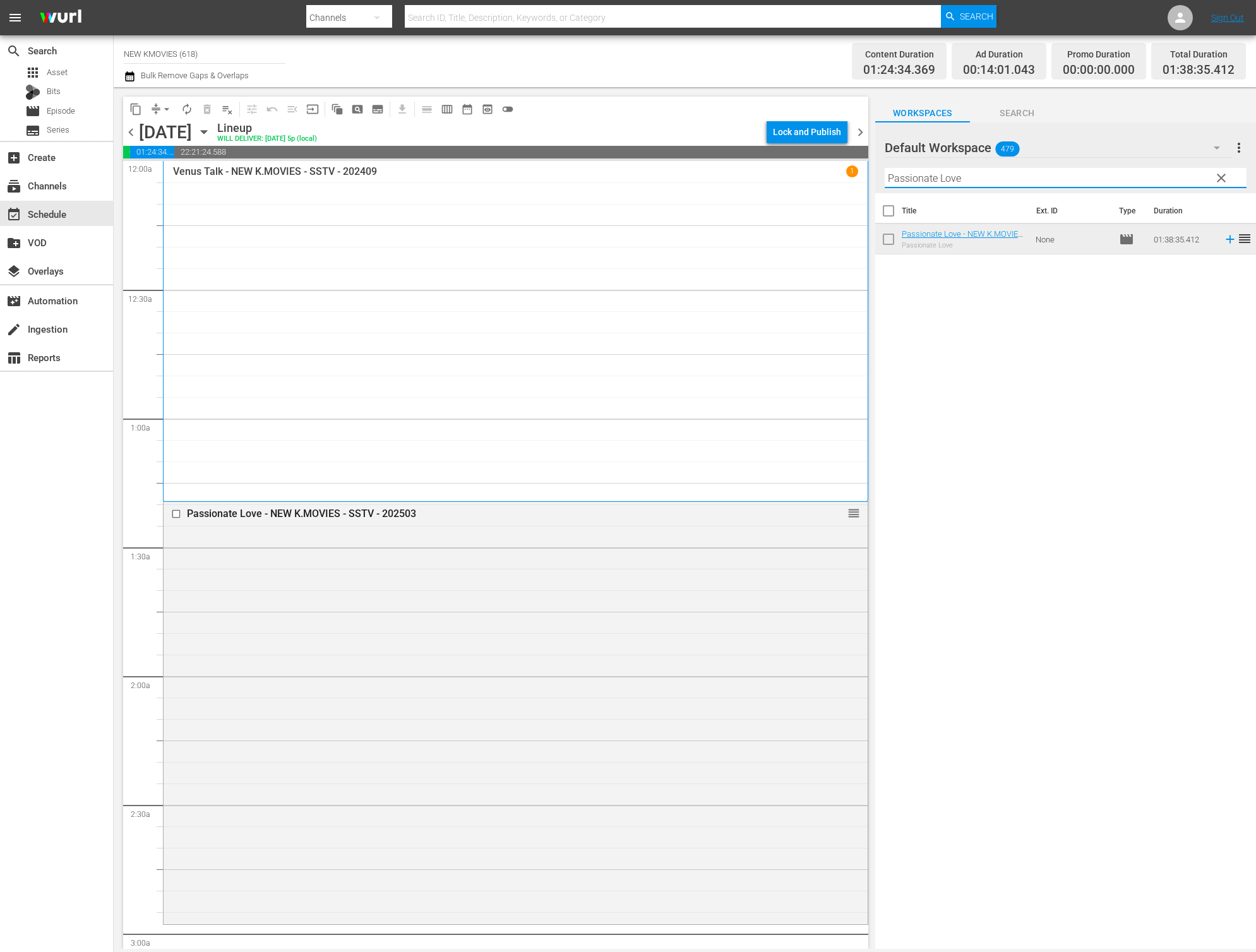
paste input "in"
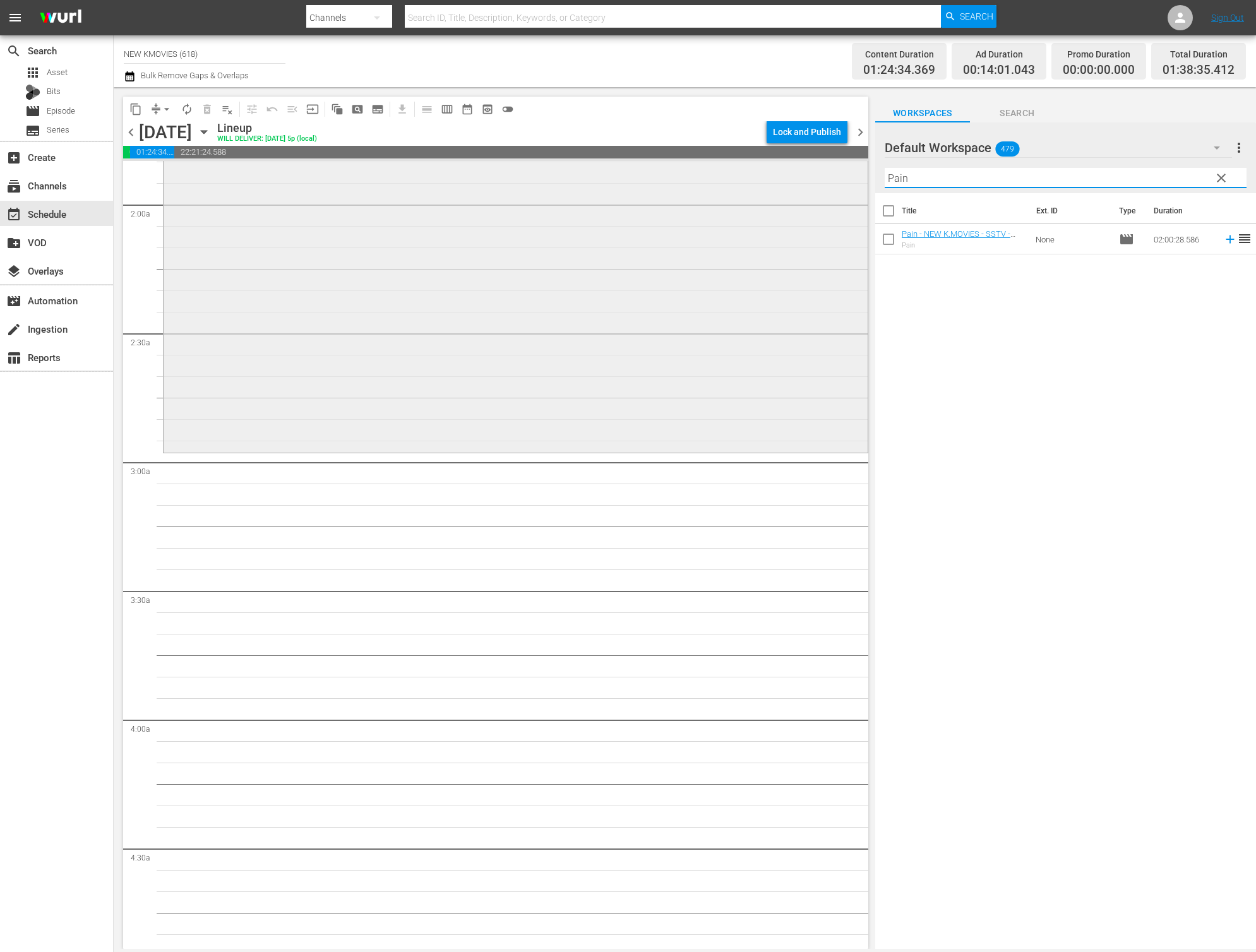
scroll to position [481, 0]
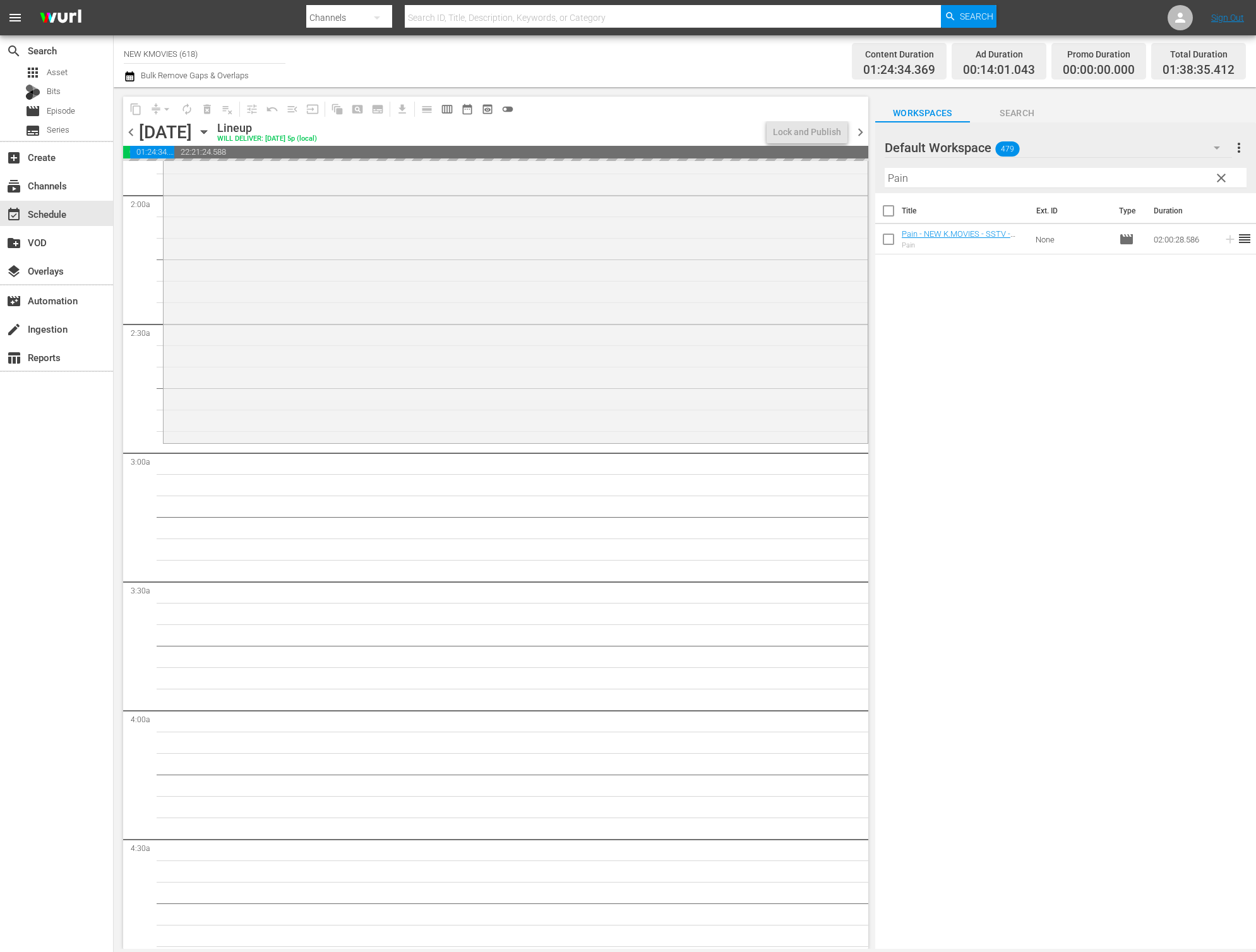
click at [1152, 182] on input "Pain" at bounding box center [1065, 177] width 362 height 20
paste input "Chronicle Of A Blood Merchant"
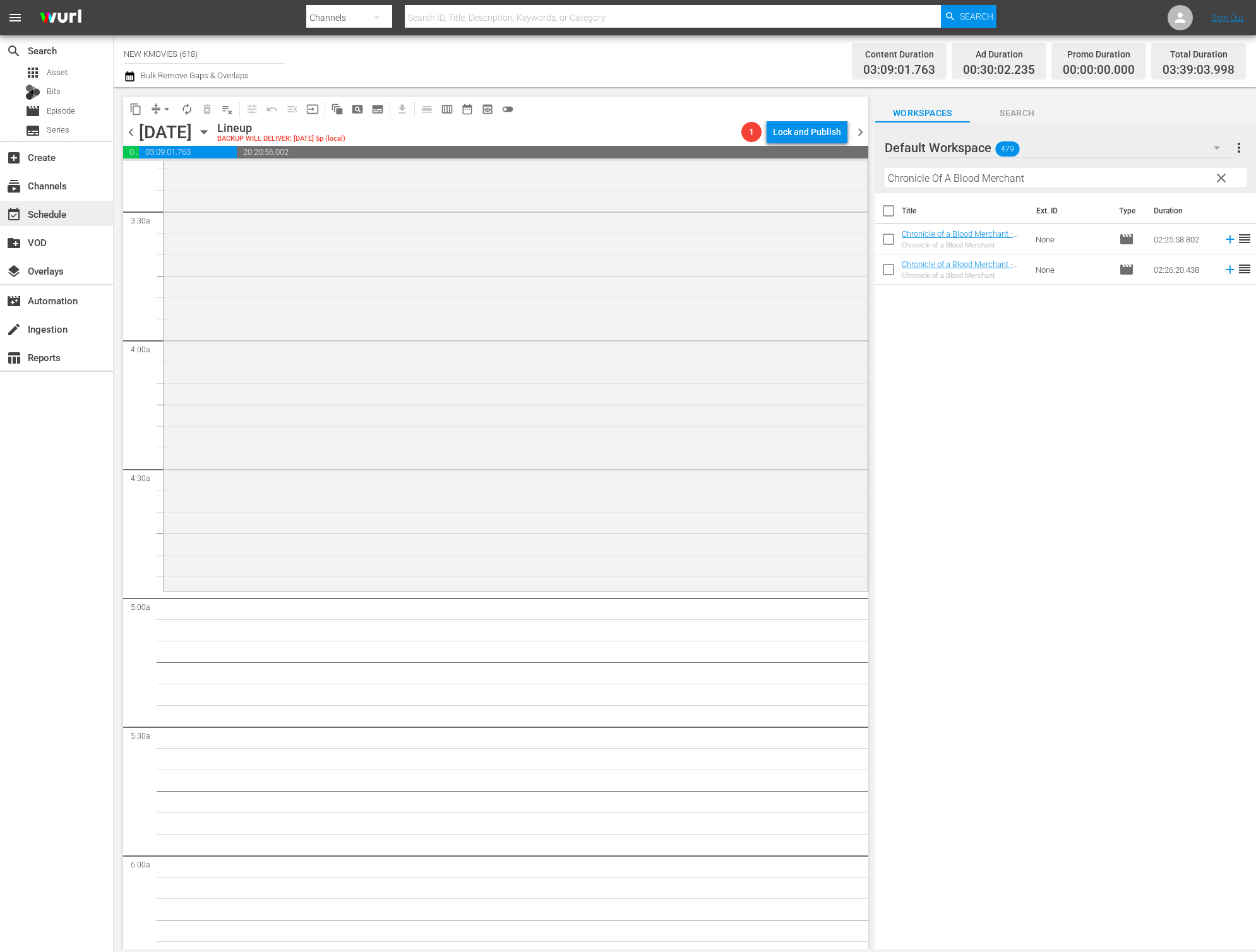
scroll to position [857, 0]
click at [1017, 184] on input "Chronicle Of A Blood Merchant" at bounding box center [1065, 177] width 362 height 20
paste input "DIVA"
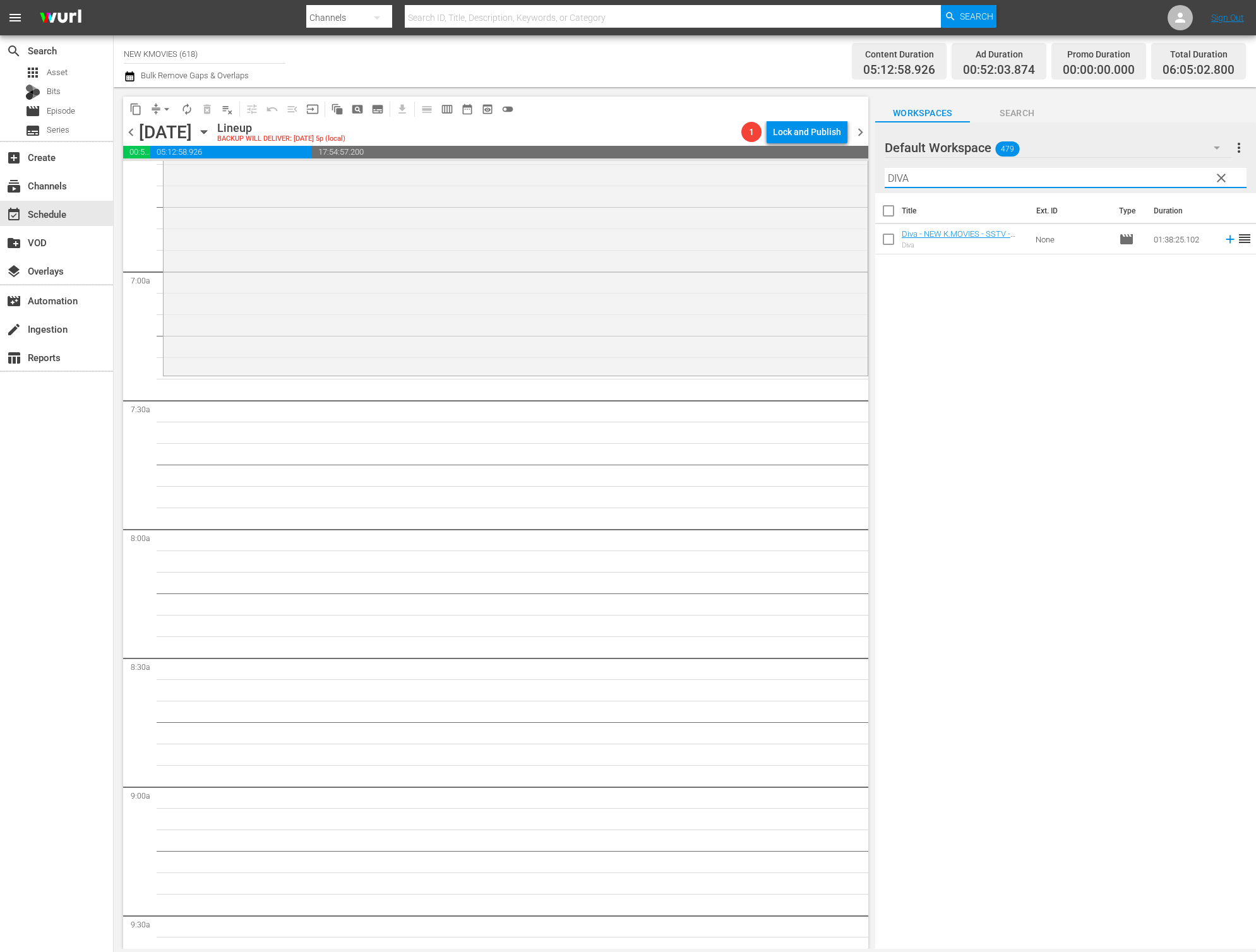
scroll to position [1697, 0]
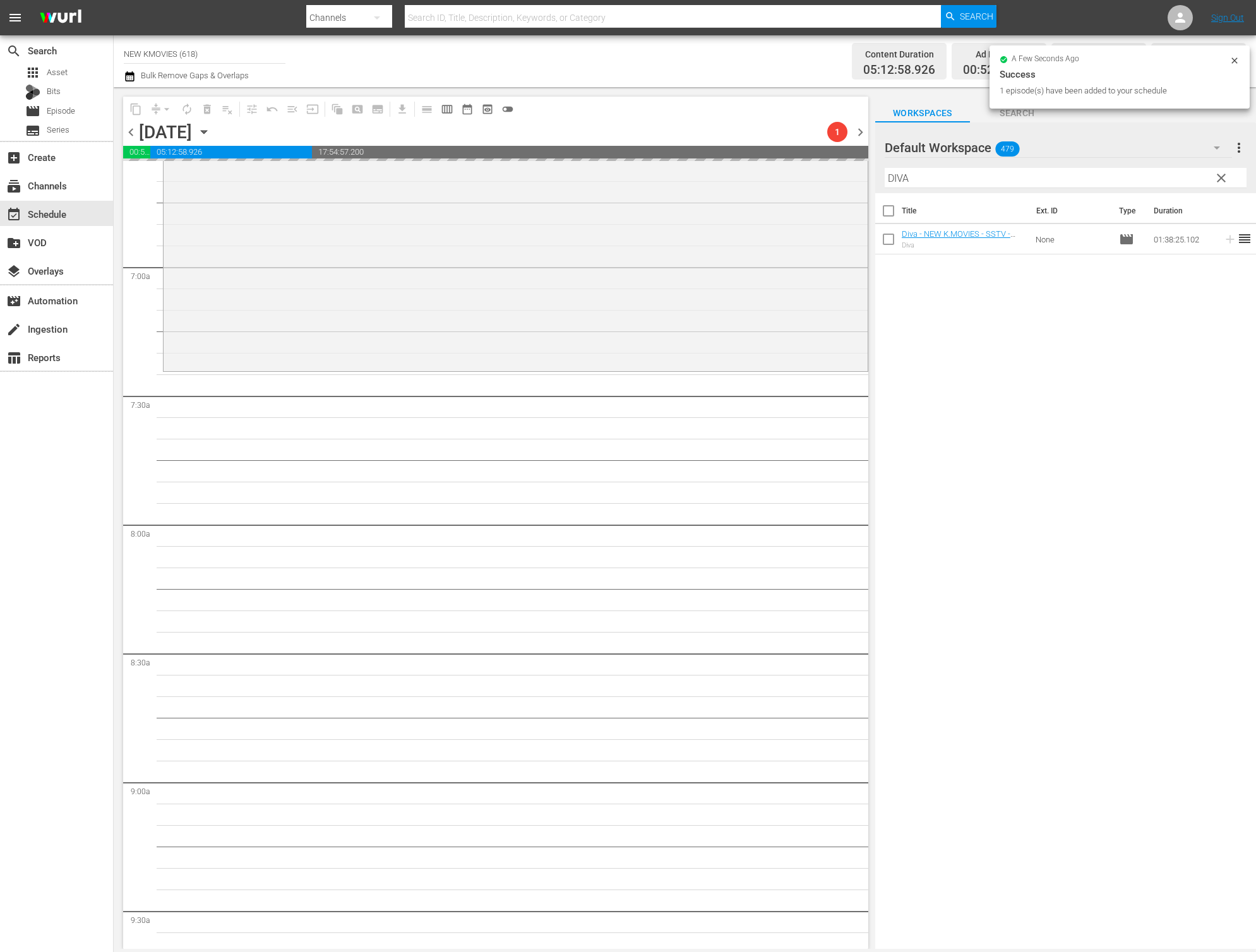
click at [945, 172] on input "DIVA" at bounding box center [1065, 177] width 362 height 20
paste input "[PERSON_NAME]"
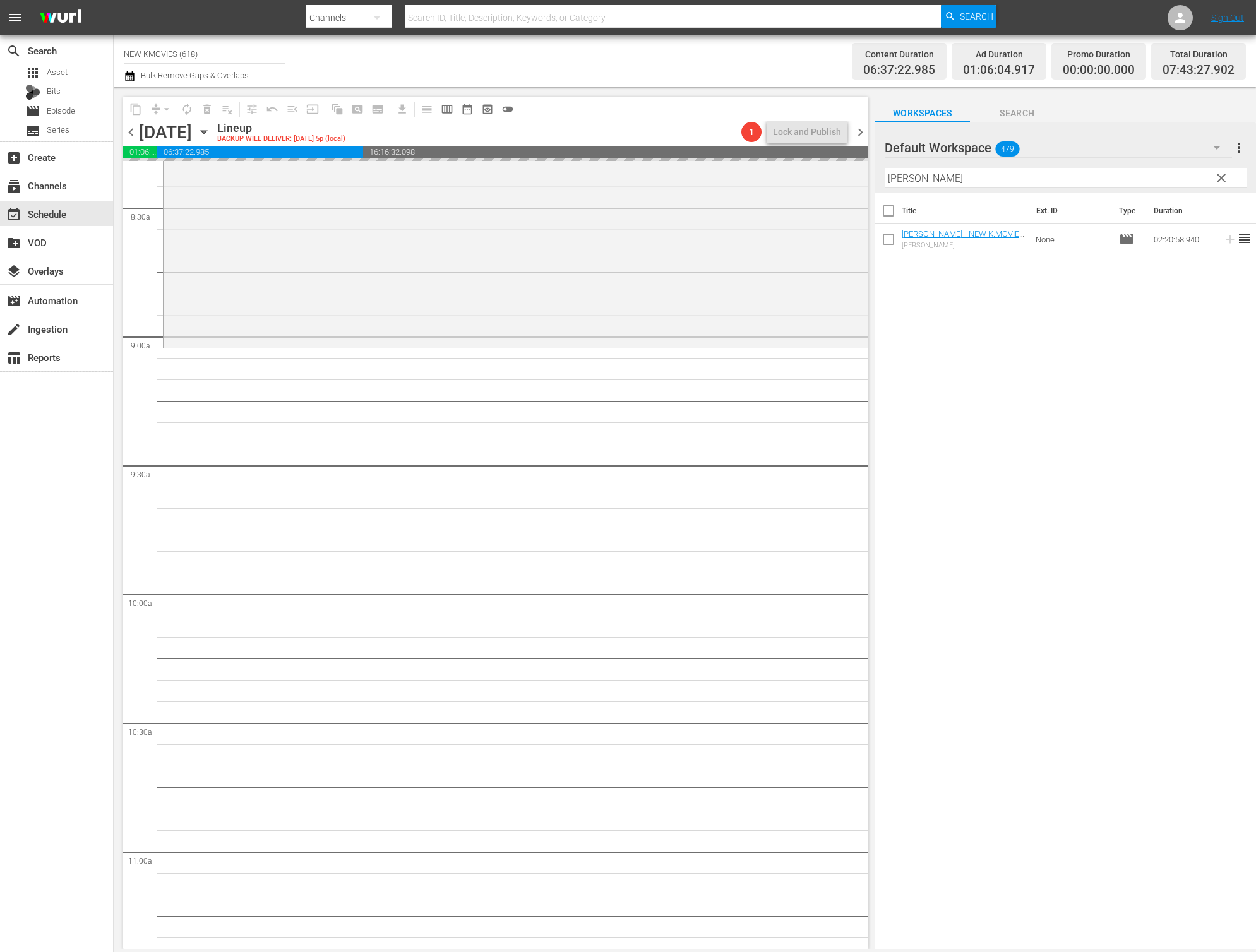
scroll to position [2142, 0]
click at [977, 175] on input "[PERSON_NAME]" at bounding box center [1065, 177] width 362 height 20
paste input "The Old Garden"
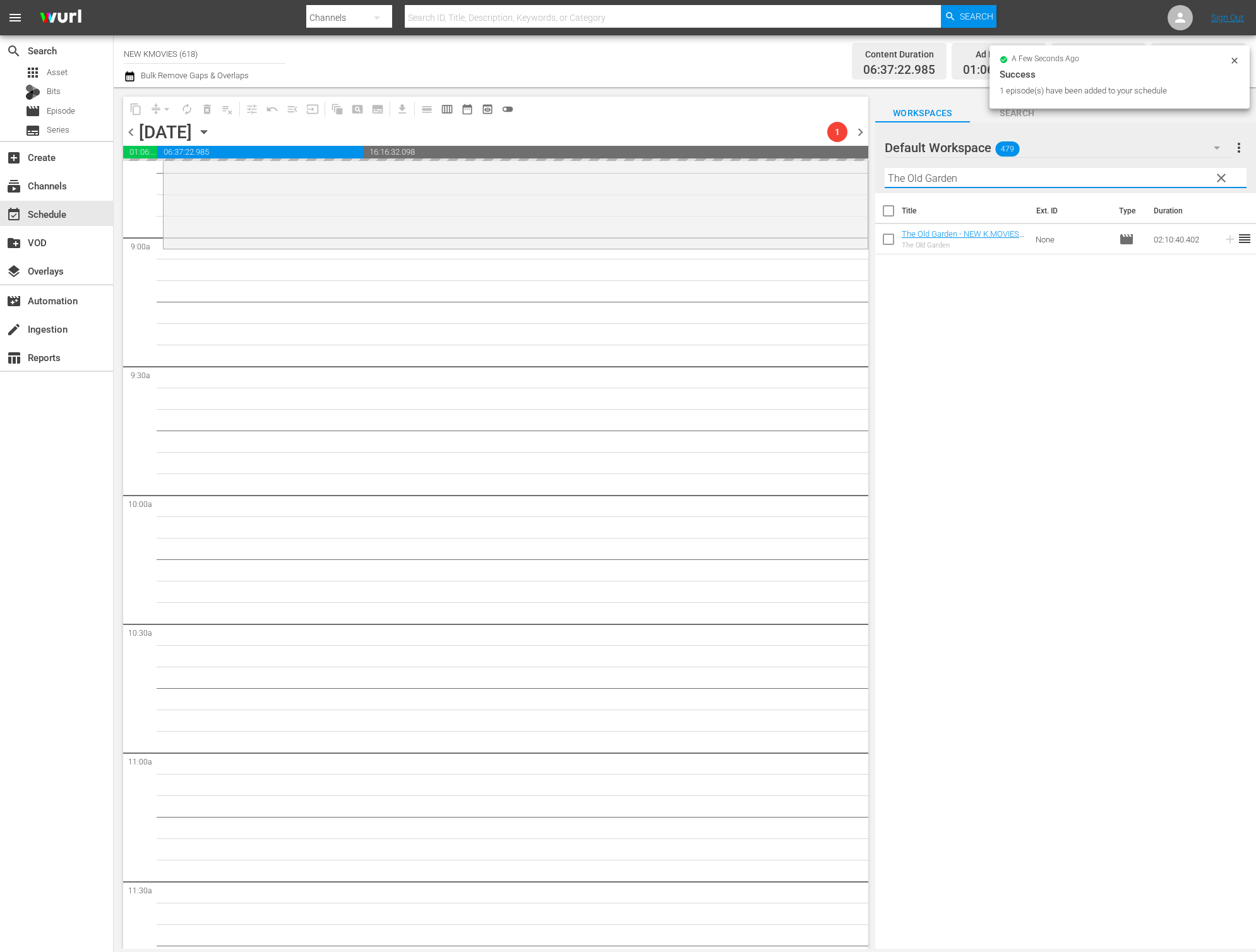
scroll to position [2264, 0]
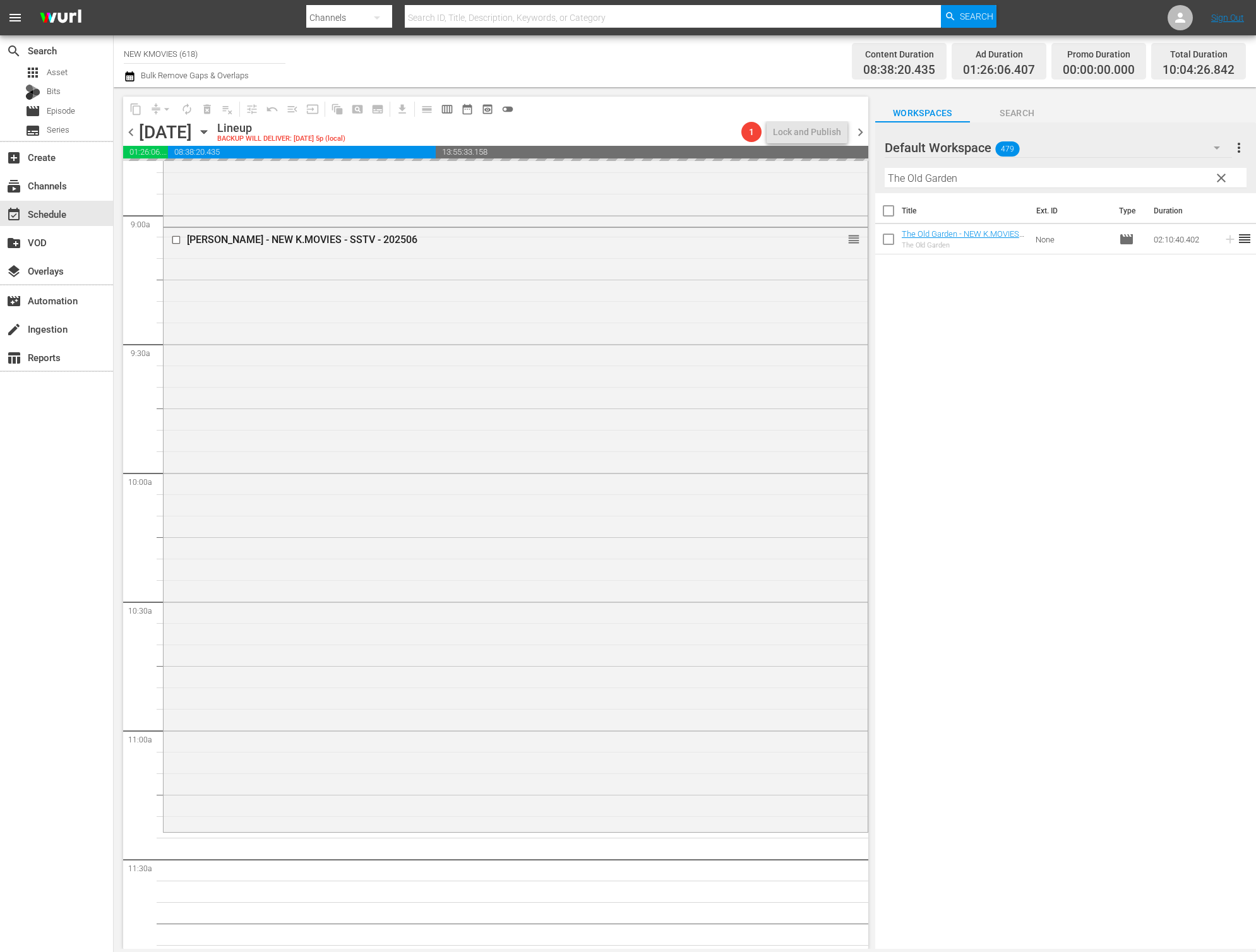
click at [1012, 177] on input "The Old Garden" at bounding box center [1065, 177] width 362 height 20
paste input "Ashfall"
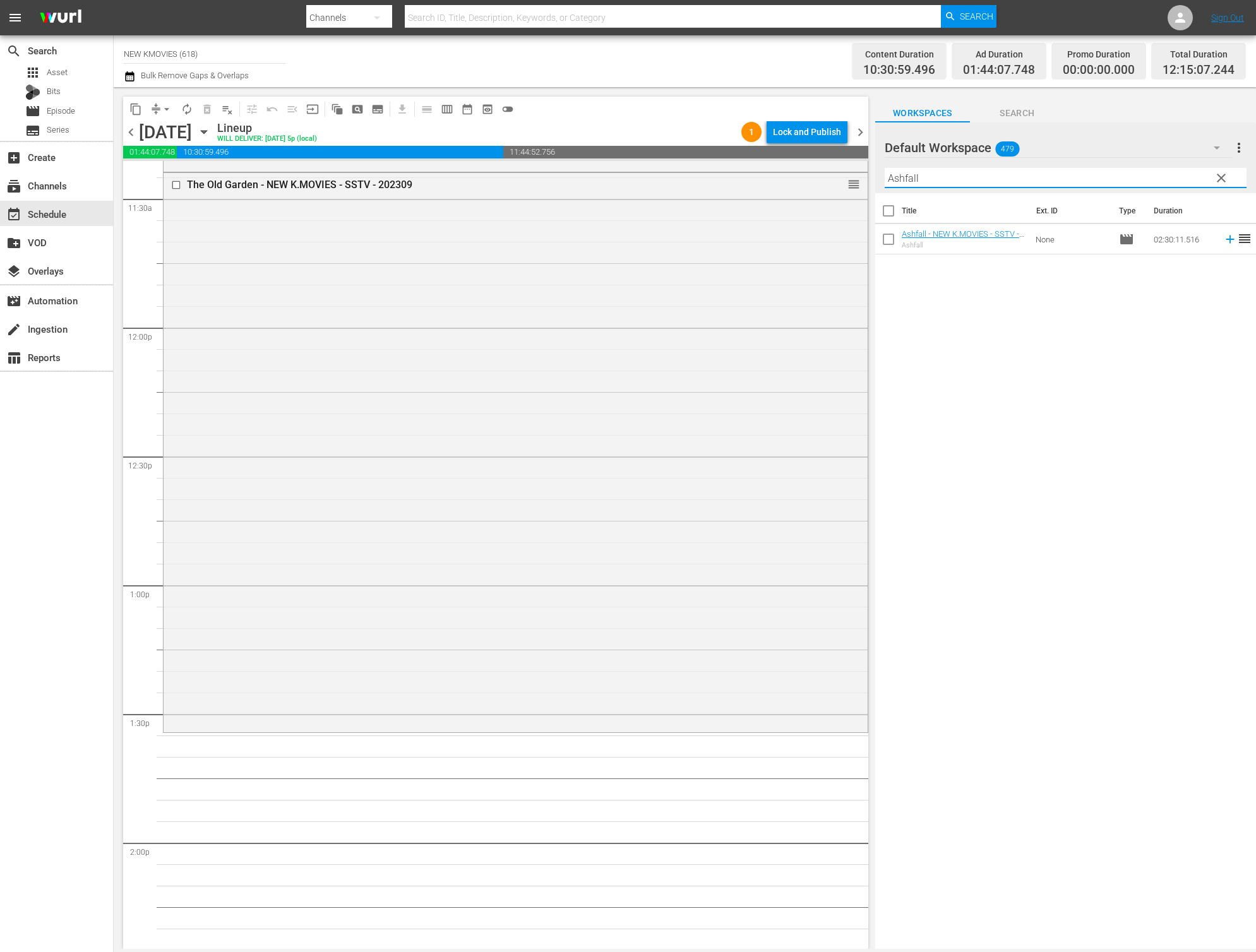
scroll to position [2999, 0]
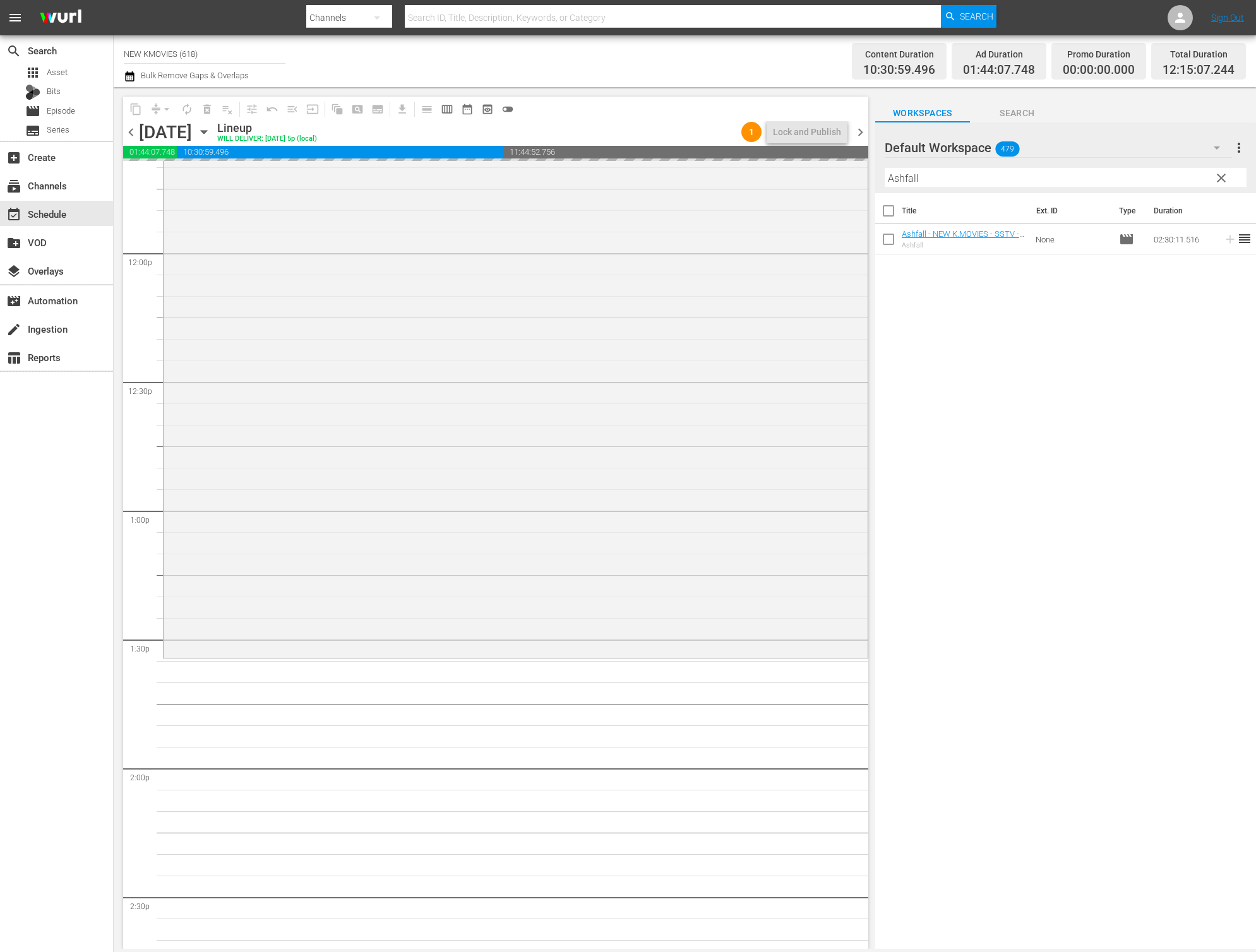
click at [932, 173] on input "Ashfall" at bounding box center [1065, 177] width 362 height 20
click at [931, 173] on input "Ashfall" at bounding box center [1065, 177] width 362 height 20
paste input "Proof Of Innocence"
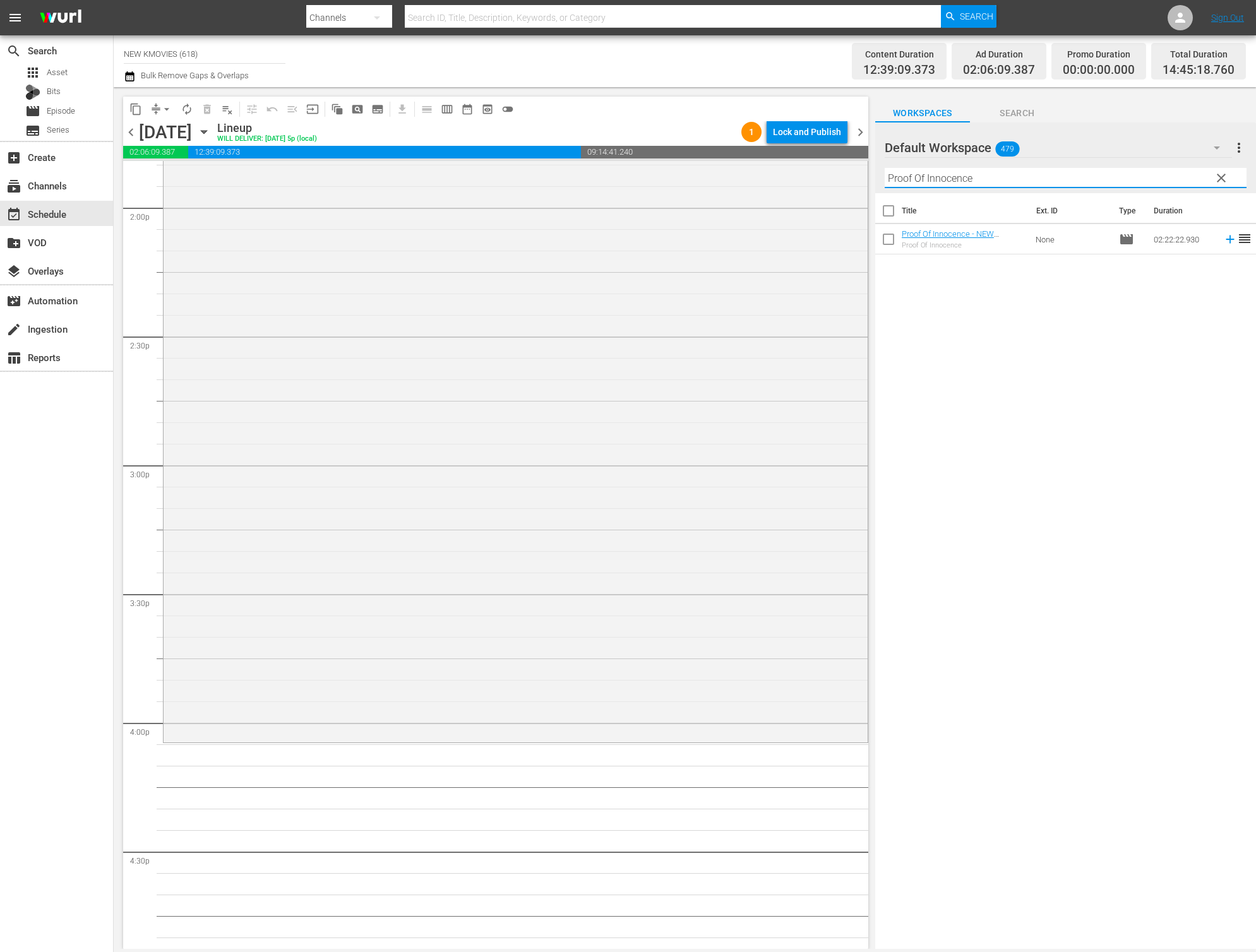
scroll to position [3700, 0]
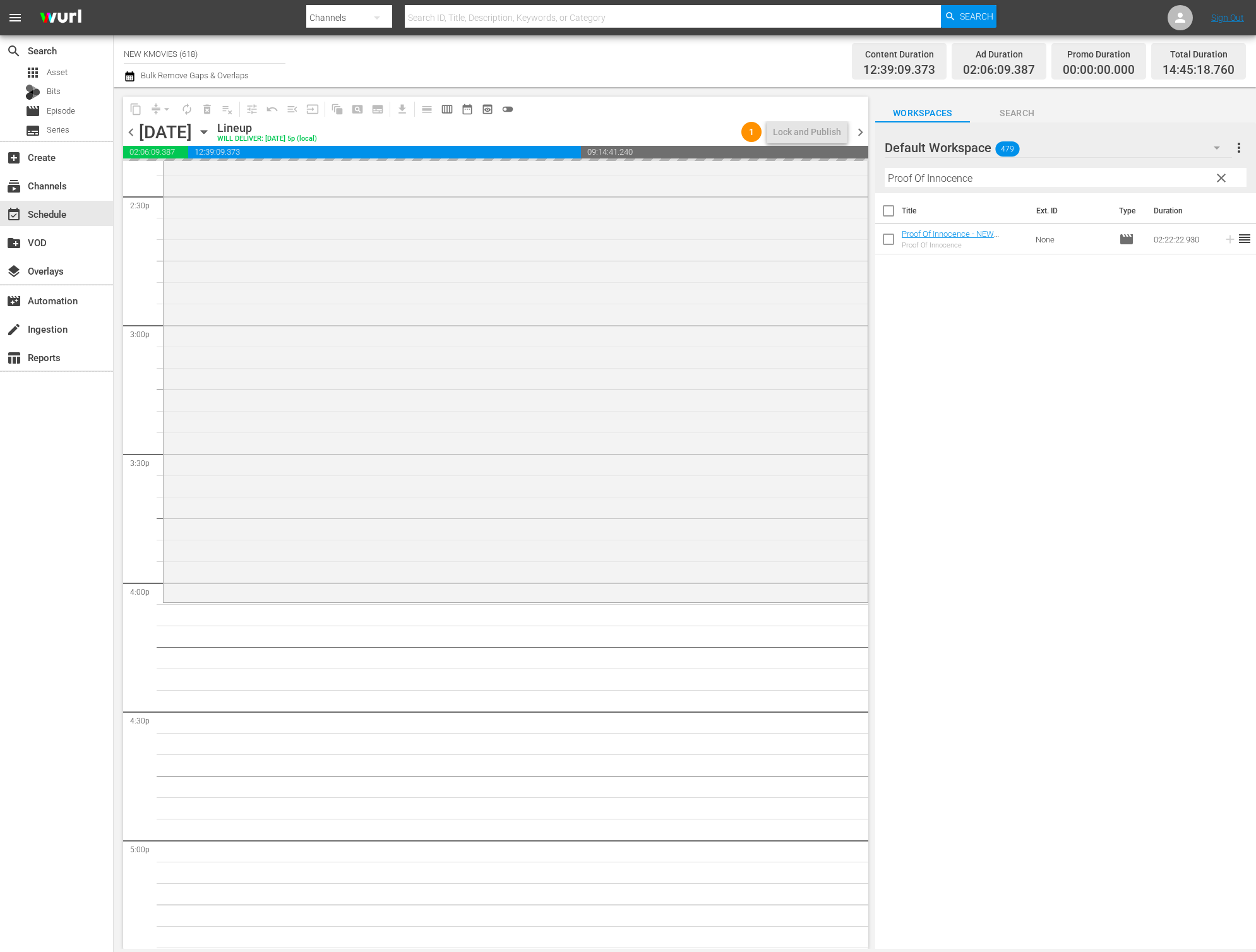
click at [1031, 177] on input "Proof Of Innocence" at bounding box center [1065, 177] width 362 height 20
paste input "The Policeman's Lineag"
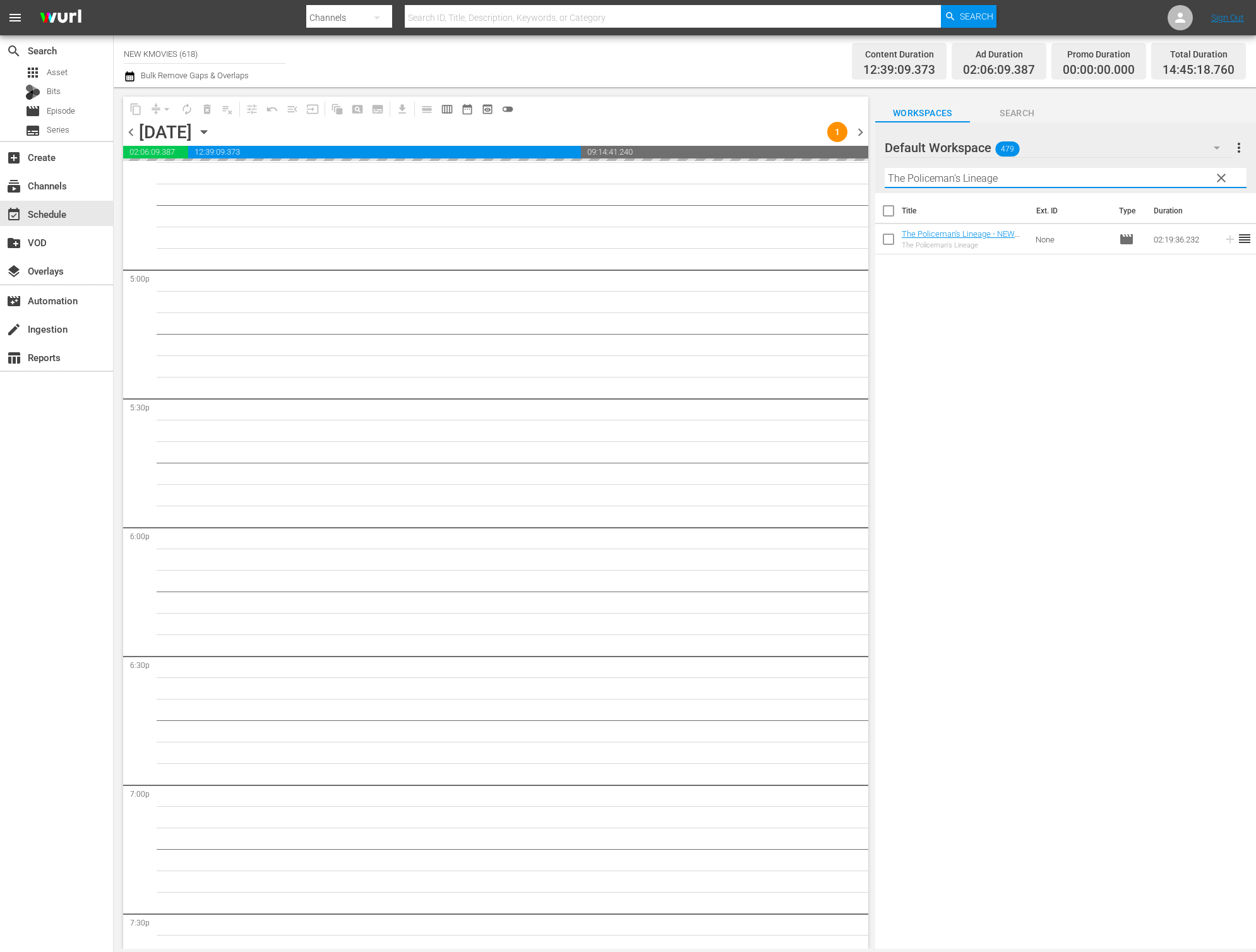
scroll to position [4274, 0]
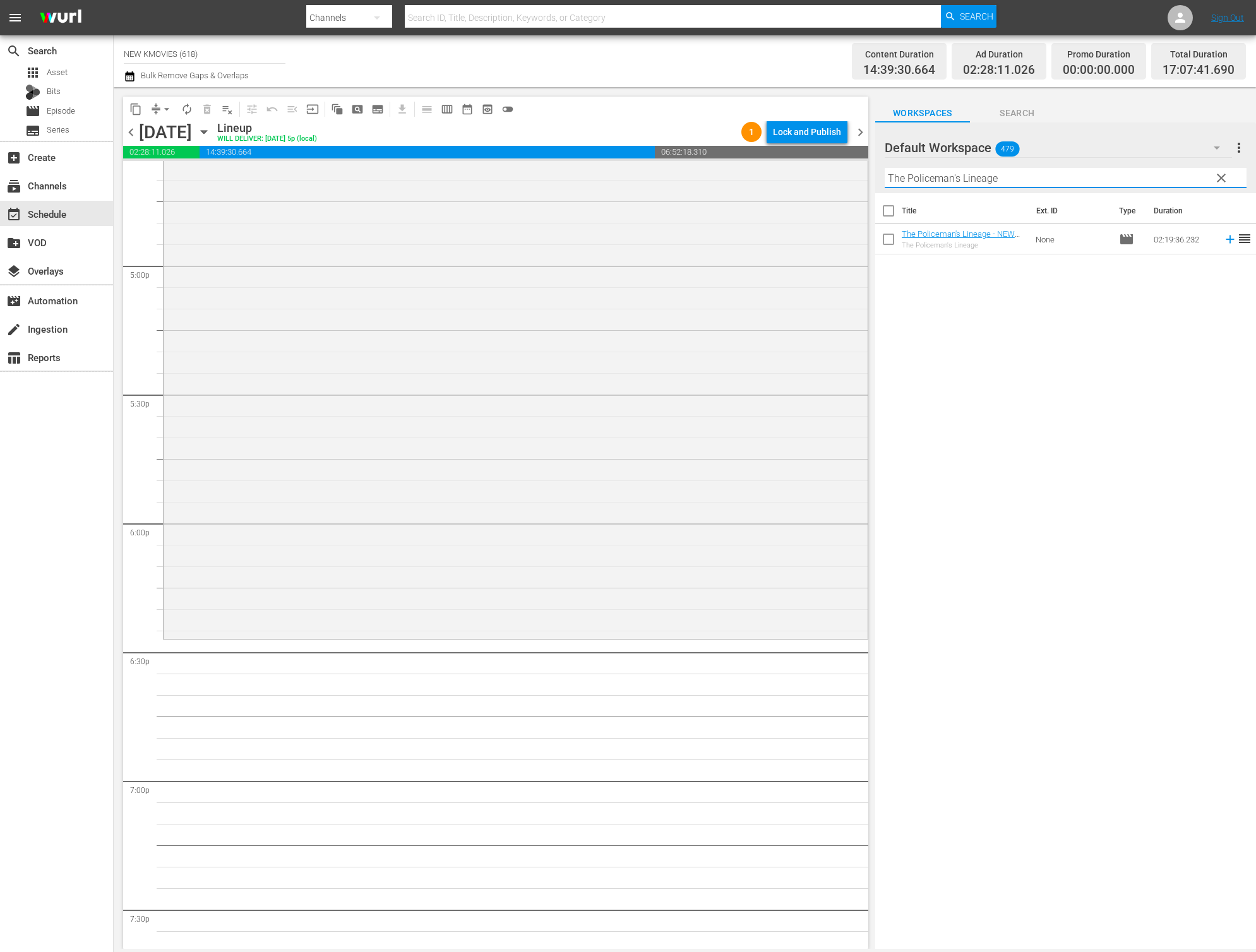
type input "The Policeman's Lineage"
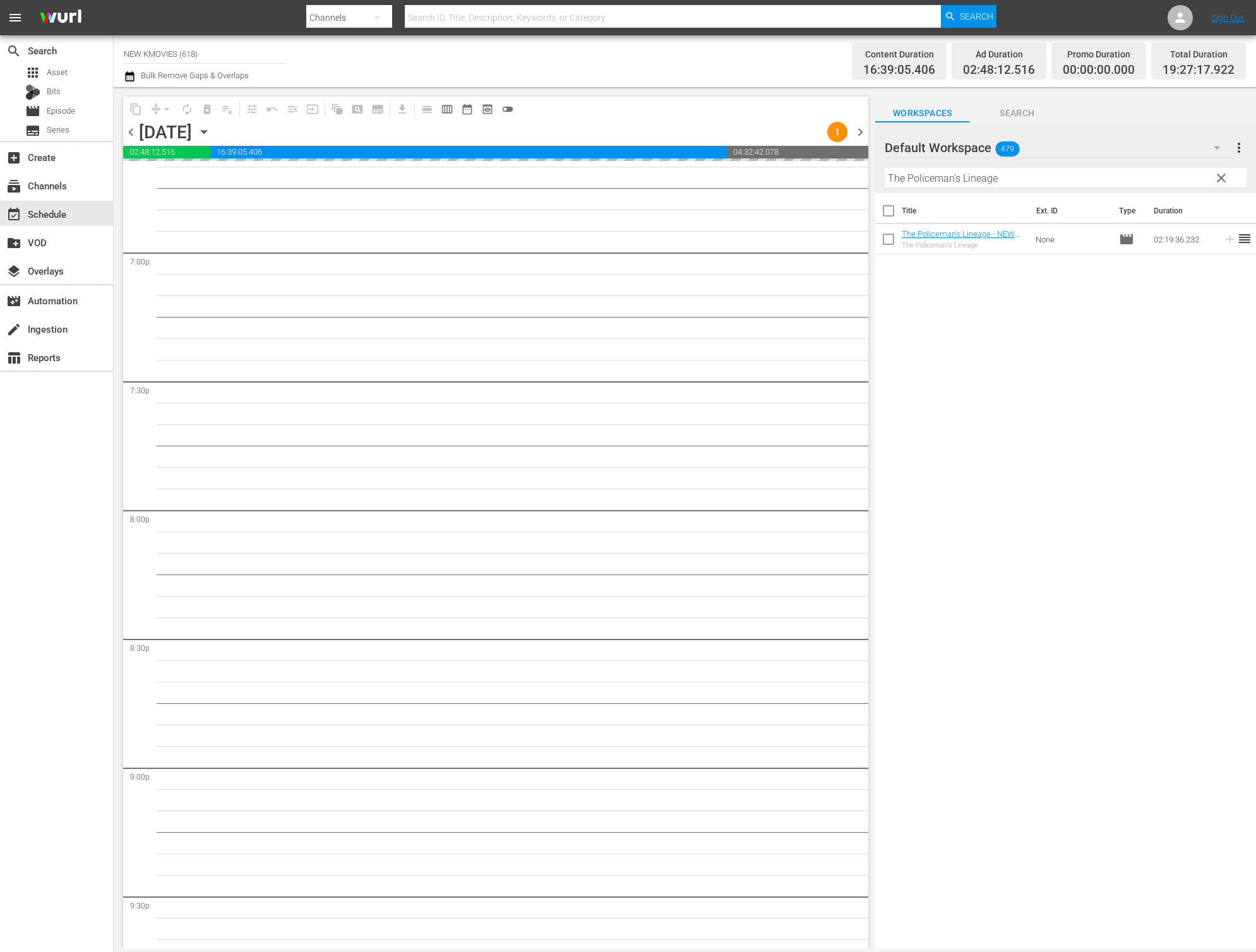
scroll to position [4825, 0]
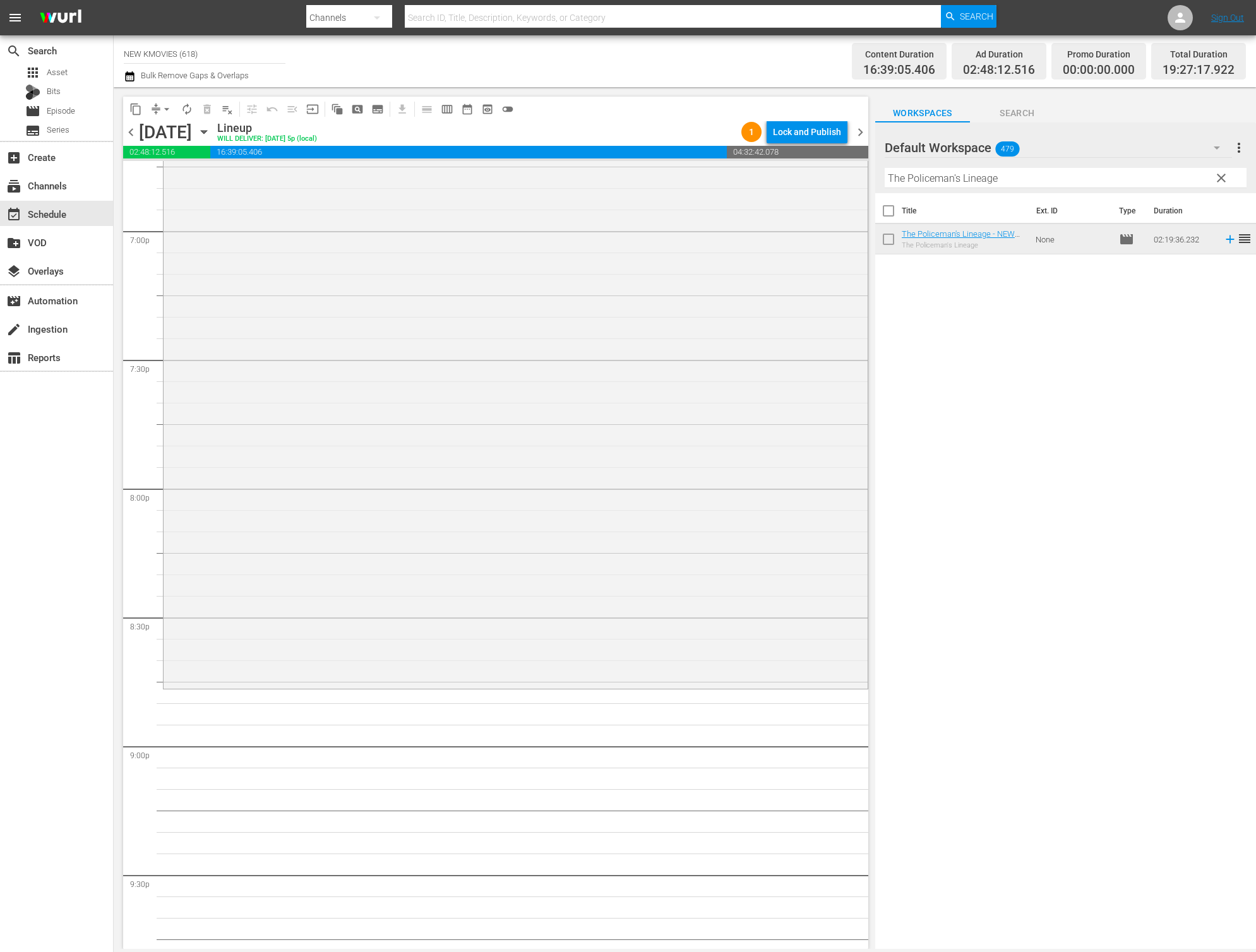
click at [1219, 180] on span "clear" at bounding box center [1221, 178] width 15 height 15
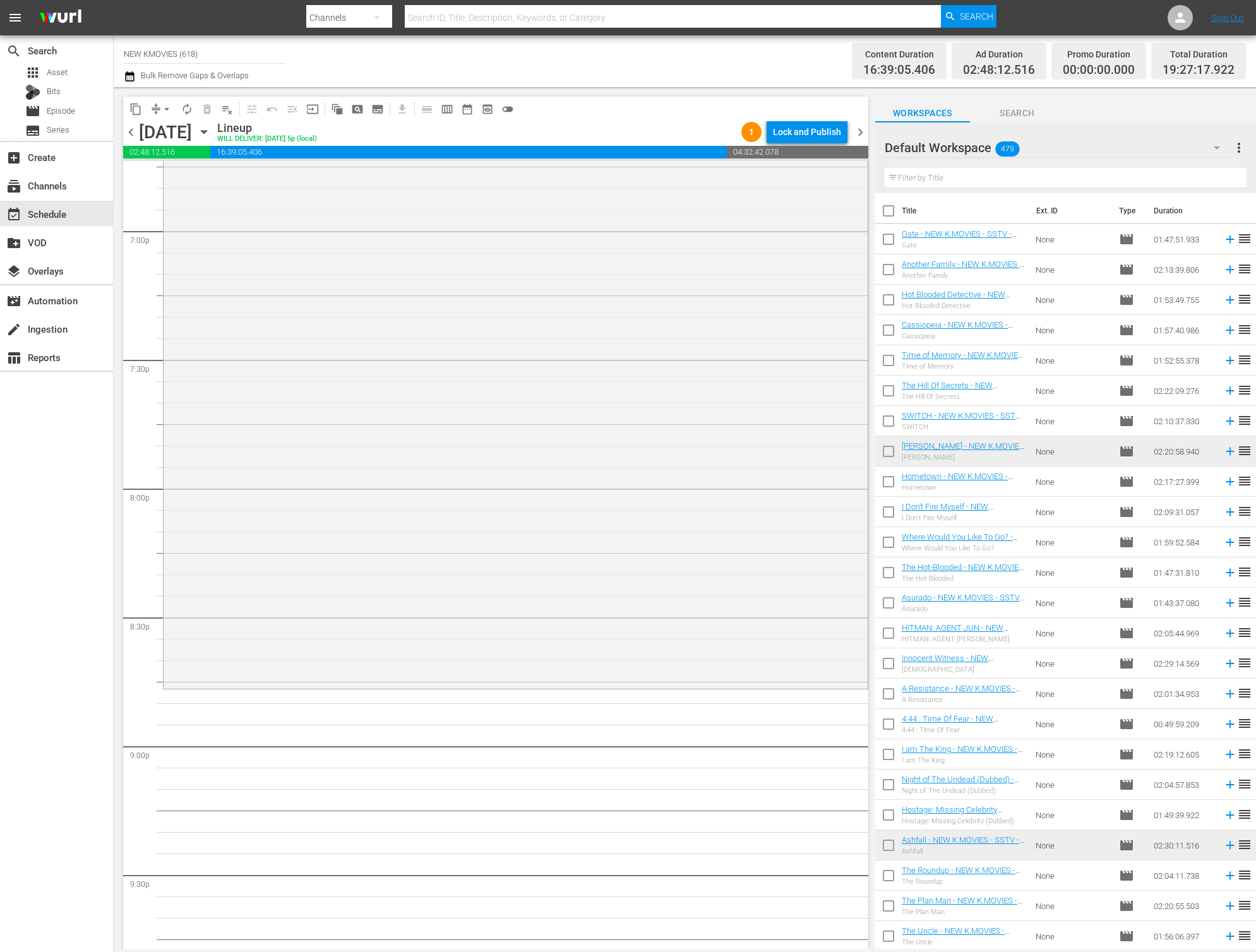
click at [1001, 184] on input "text" at bounding box center [1065, 177] width 362 height 20
paste input "Intern Detective"
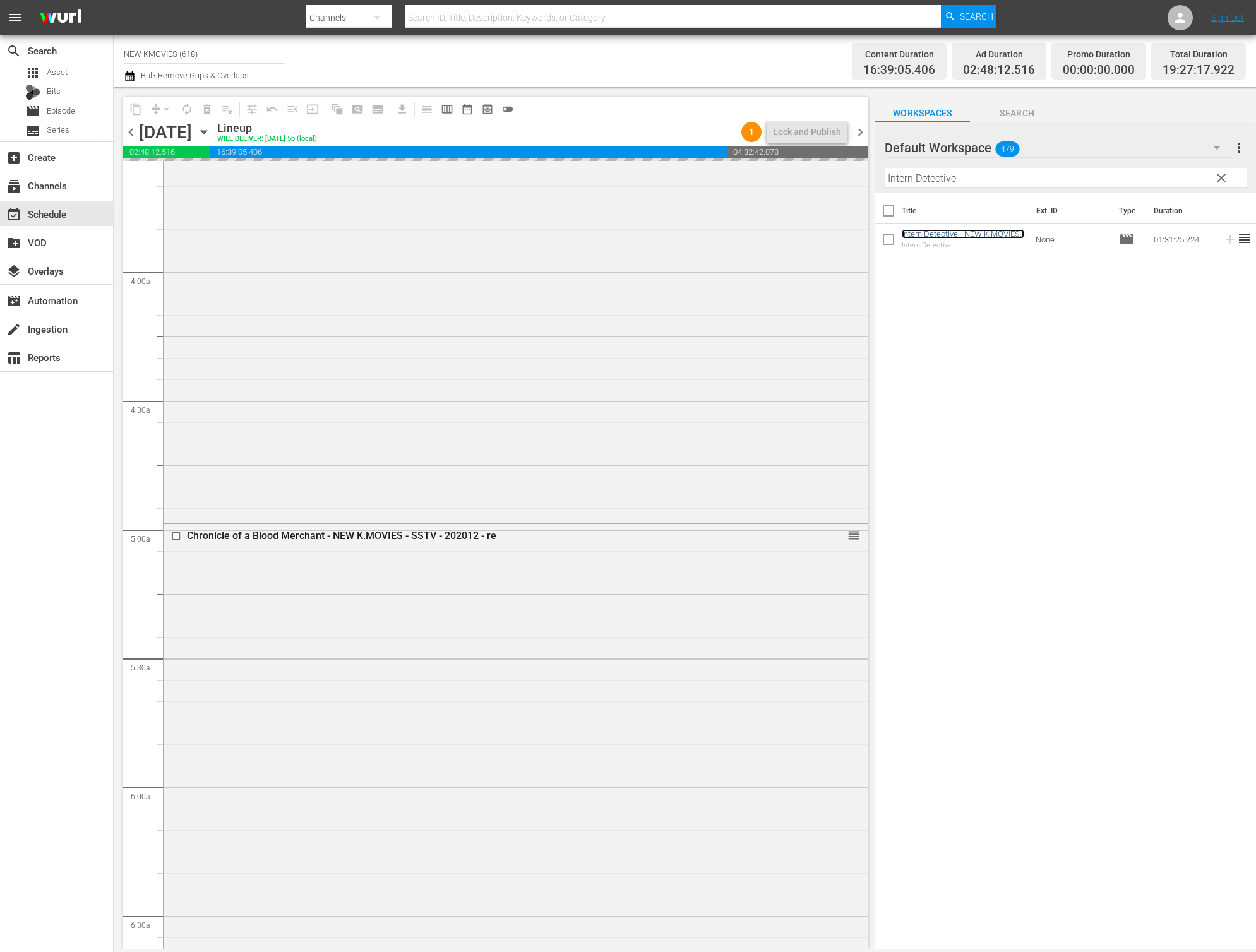
scroll to position [918, 0]
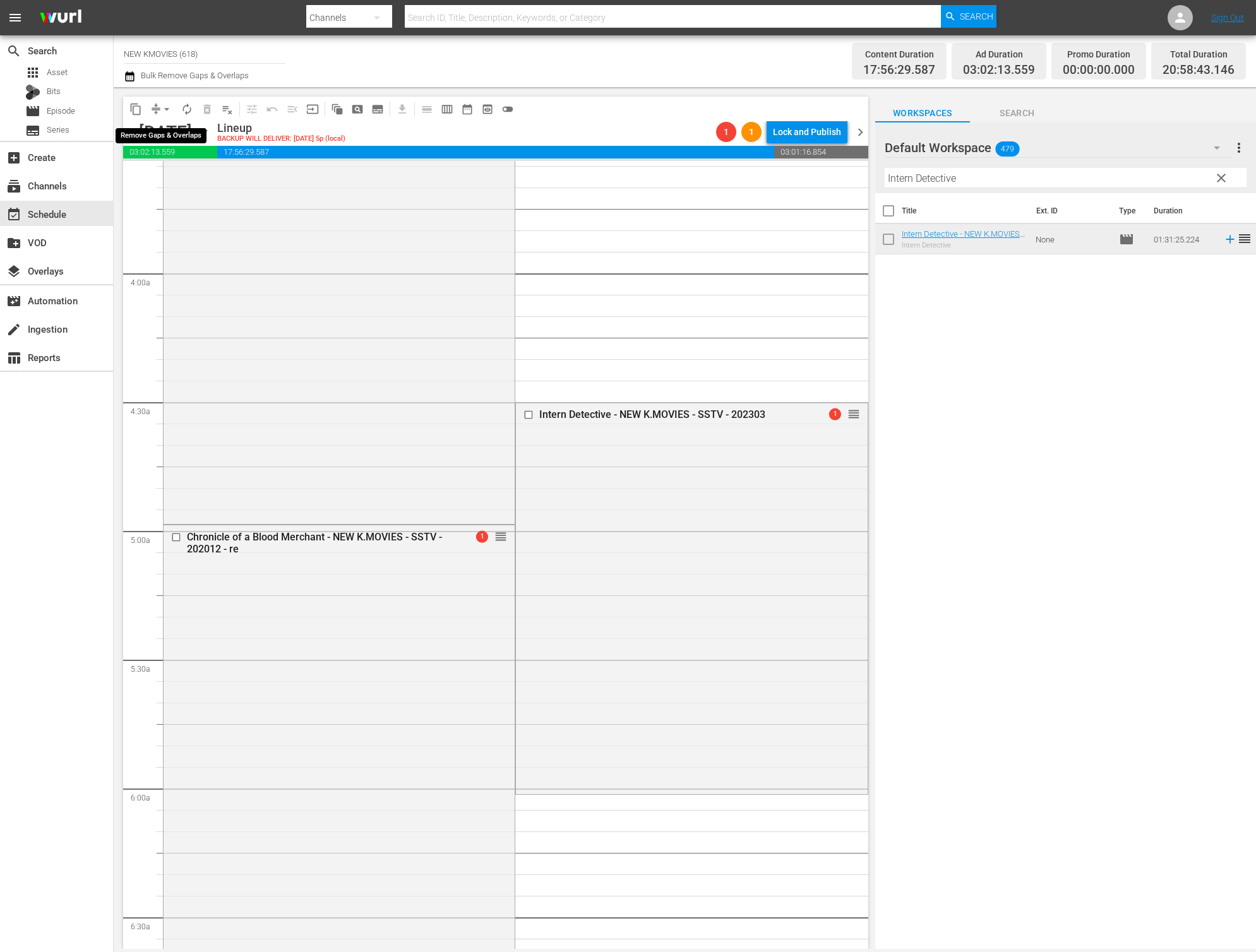
click at [154, 117] on button "compress" at bounding box center [156, 109] width 20 height 20
click at [160, 115] on button "arrow_drop_down" at bounding box center [166, 109] width 20 height 20
click at [175, 176] on li "Align to End of Previous Day" at bounding box center [167, 177] width 133 height 21
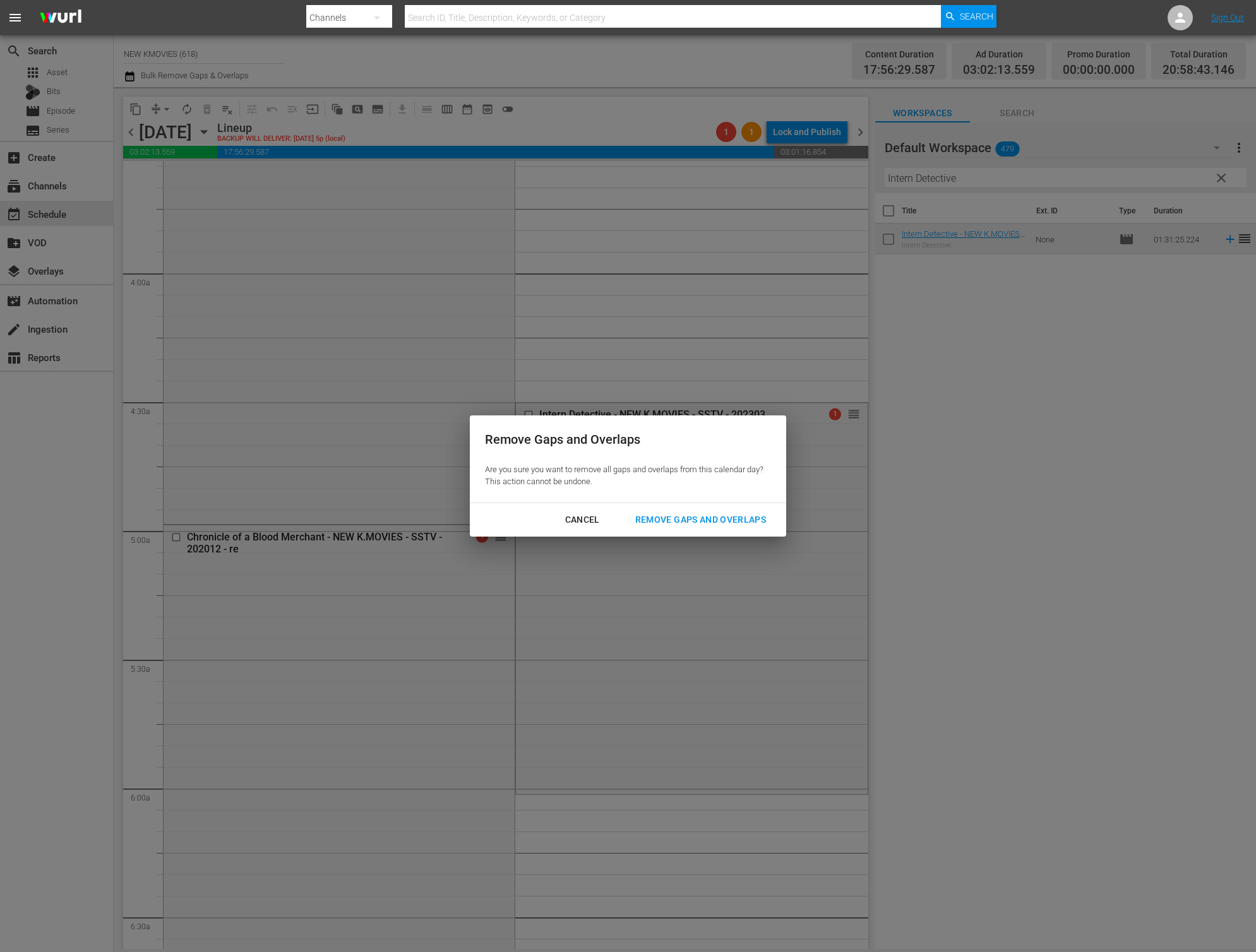
click at [683, 519] on div "Remove Gaps and Overlaps" at bounding box center [700, 520] width 151 height 16
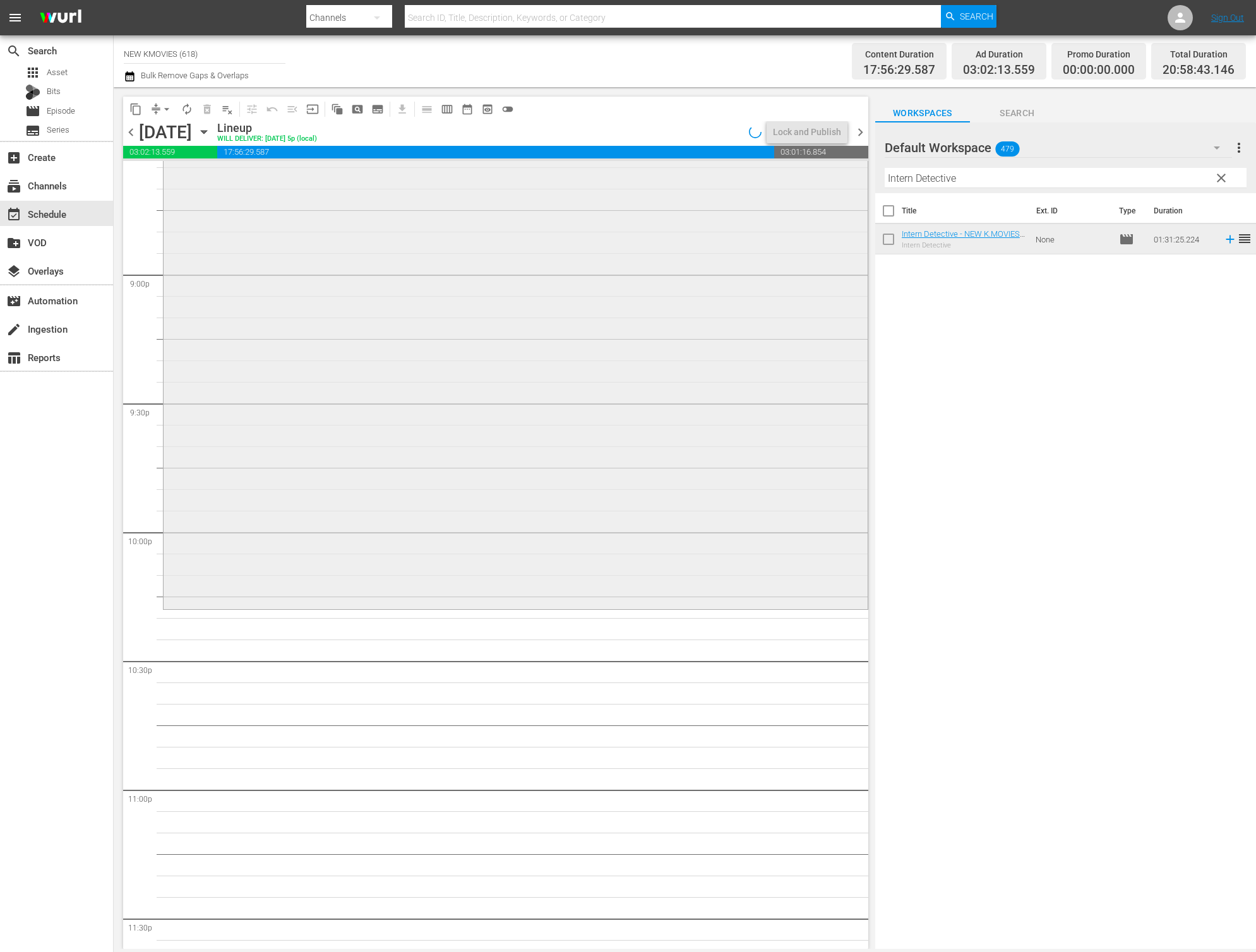
scroll to position [5395, 0]
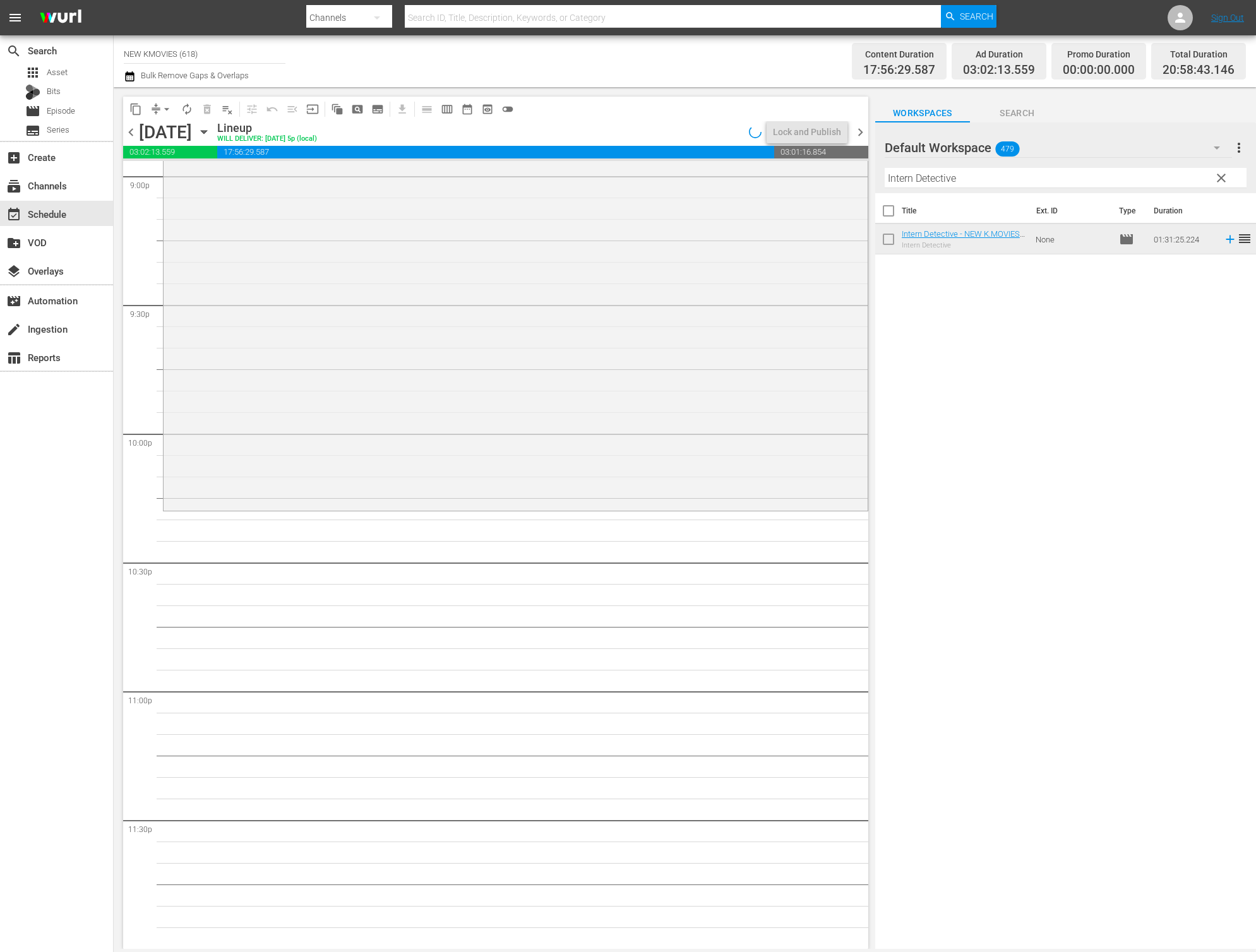
click at [1107, 180] on input "Intern Detective" at bounding box center [1065, 177] width 362 height 20
paste input "The Uncl"
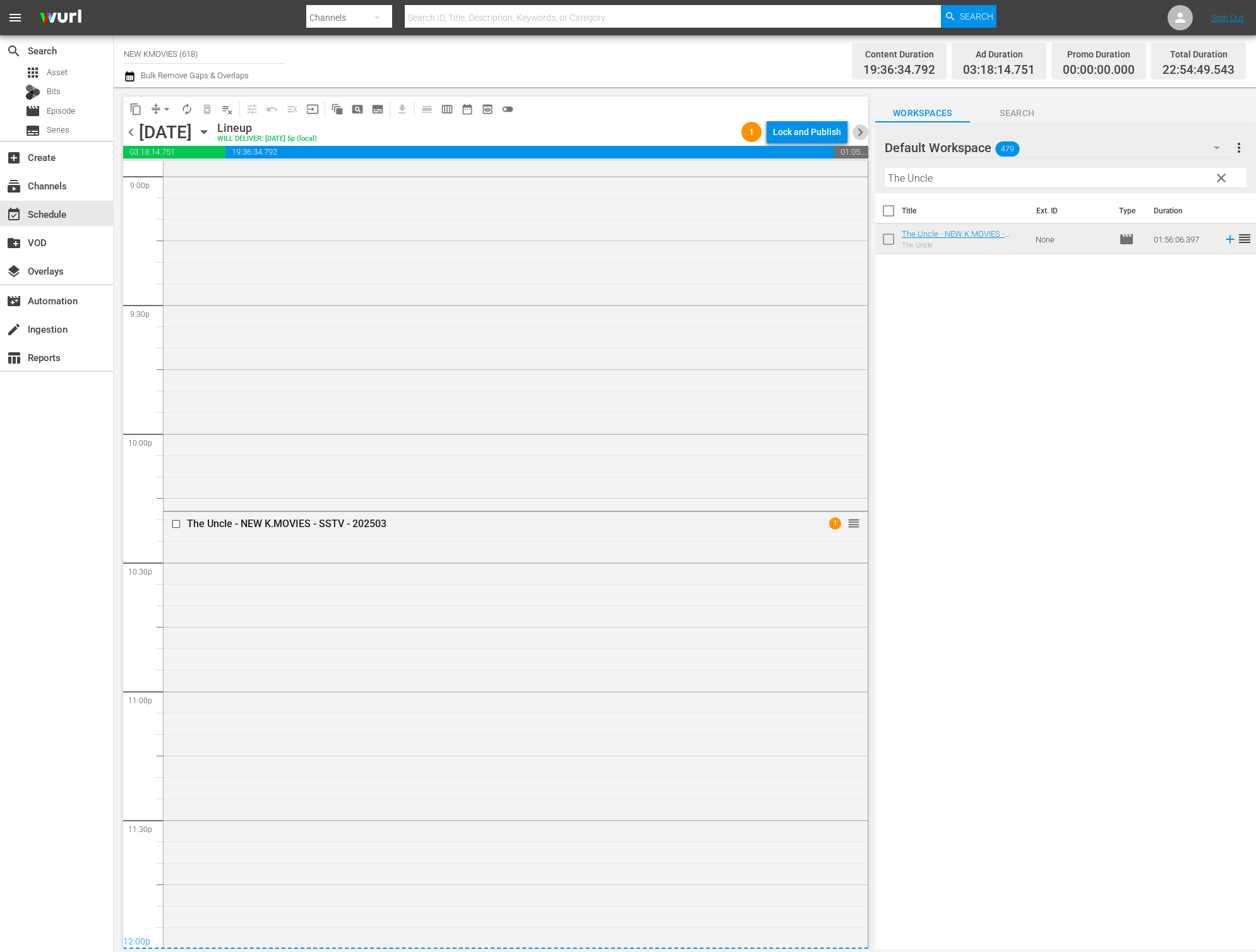
click at [868, 131] on span "chevron_right" at bounding box center [860, 132] width 16 height 16
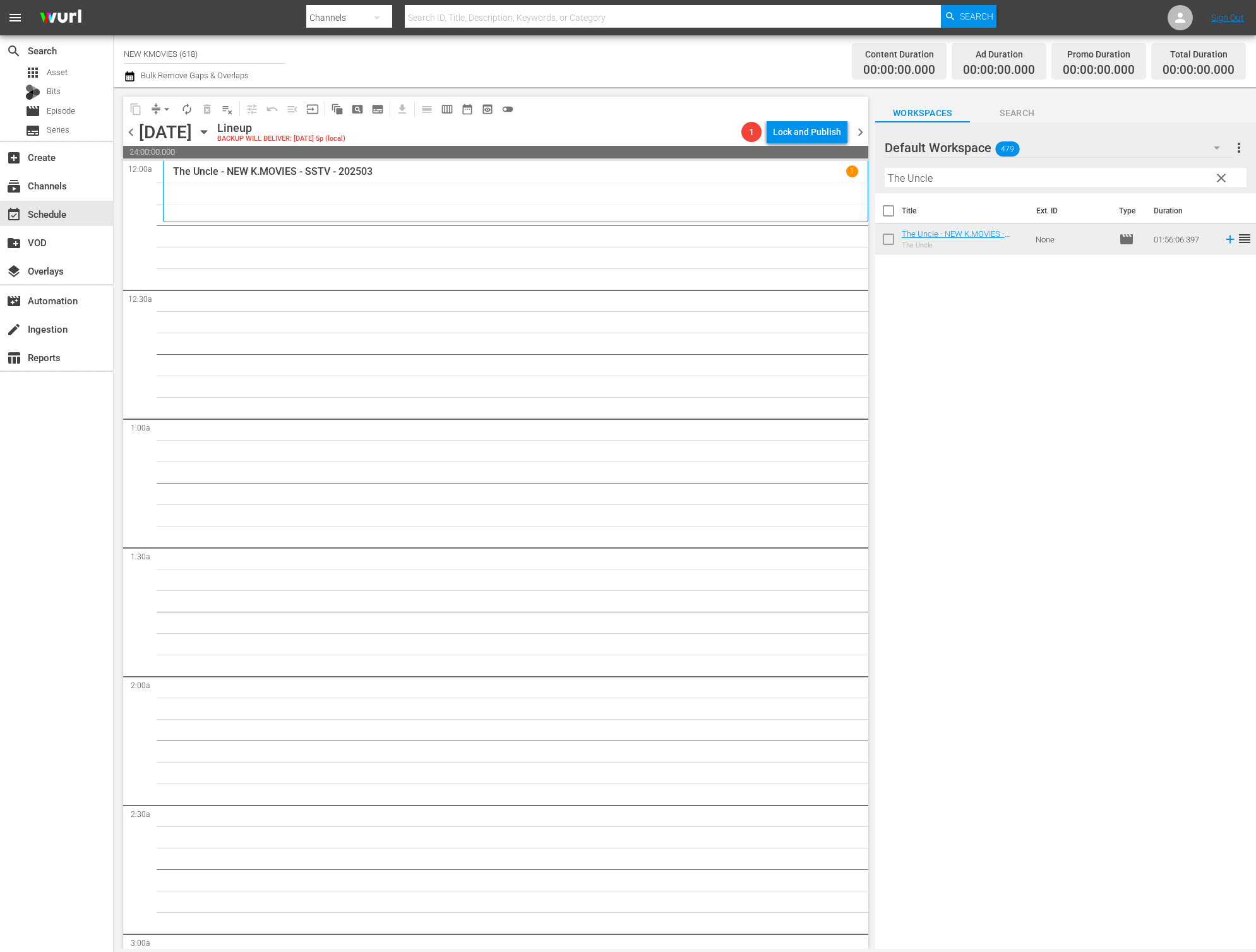
click at [1064, 177] on input "The Uncle" at bounding box center [1065, 177] width 362 height 20
paste input "A Tale of Legendary Libido"
click at [960, 178] on input "A Tale of Legendary Libido" at bounding box center [1065, 177] width 362 height 20
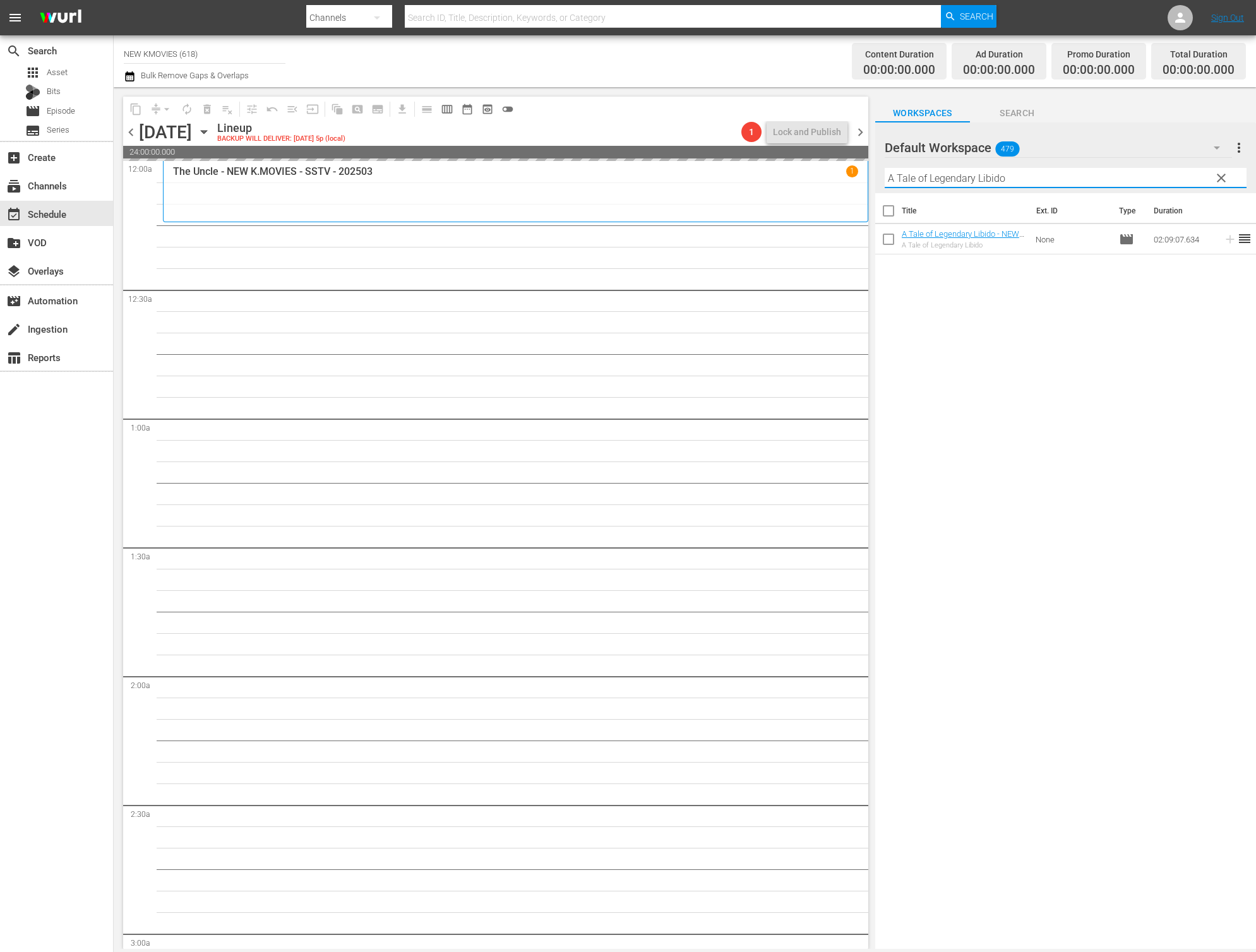
click at [960, 178] on input "A Tale of Legendary Libido" at bounding box center [1065, 177] width 362 height 20
paste input "Big Bang"
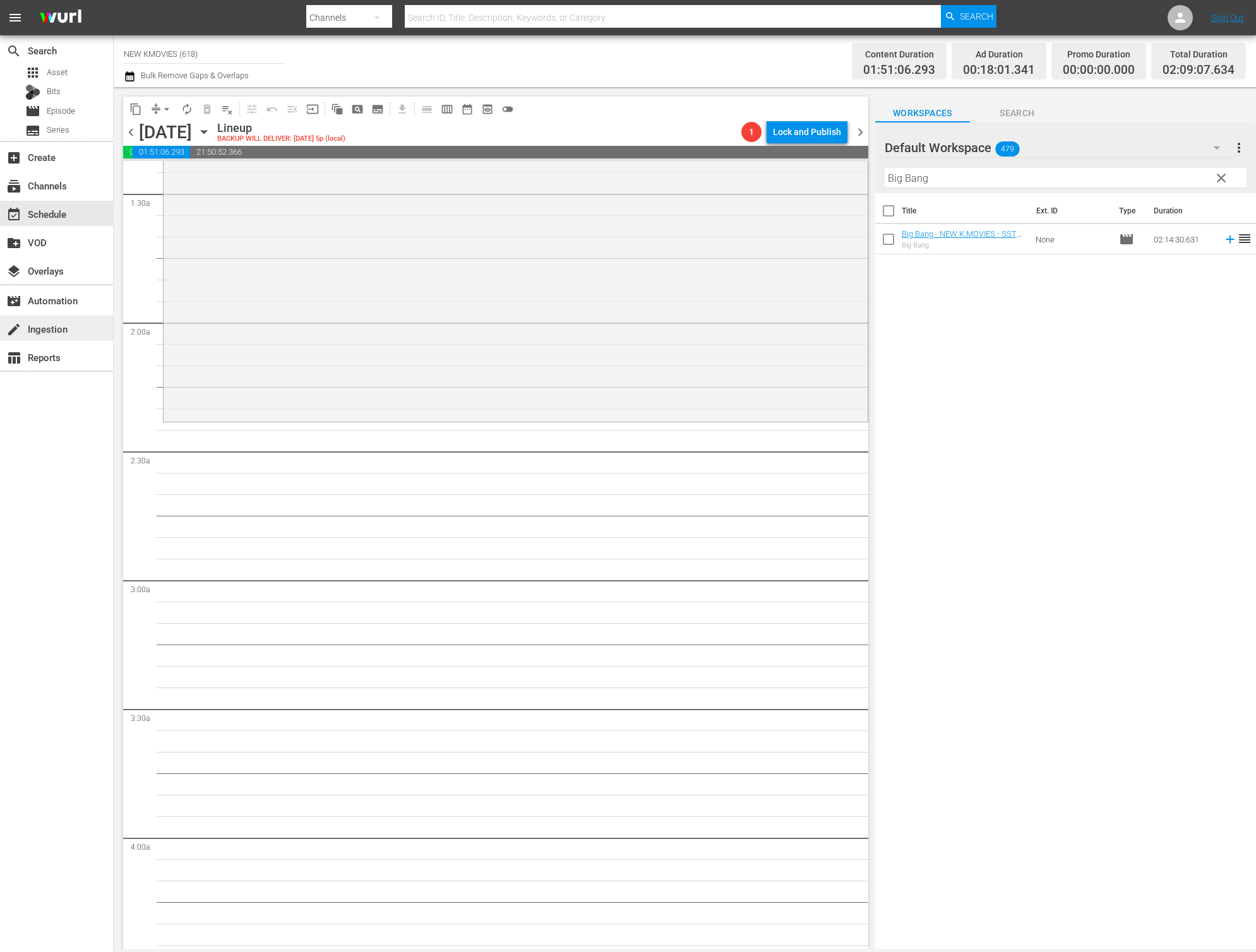
scroll to position [367, 0]
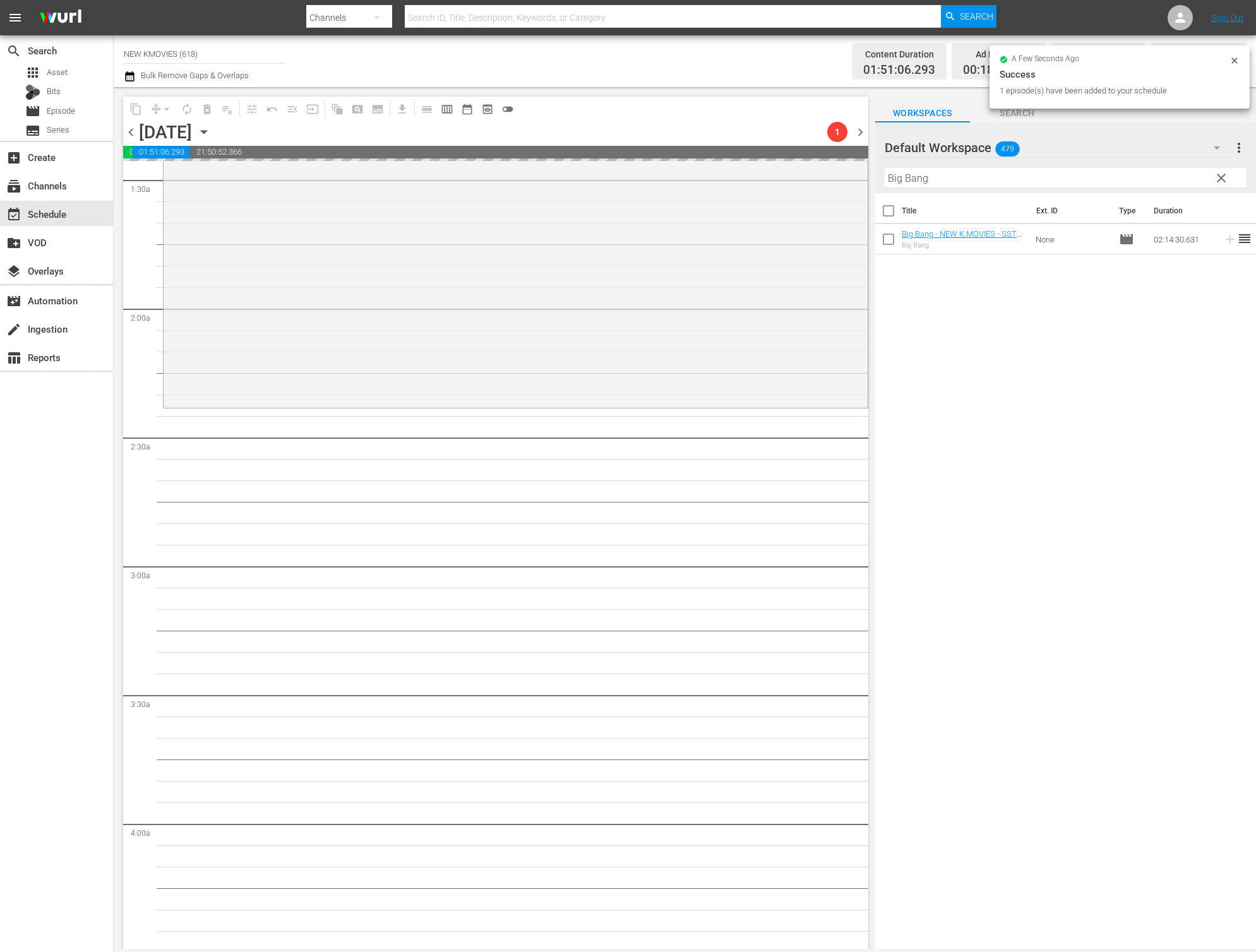
click at [974, 174] on input "Big Bang" at bounding box center [1065, 177] width 362 height 20
paste input "Always"
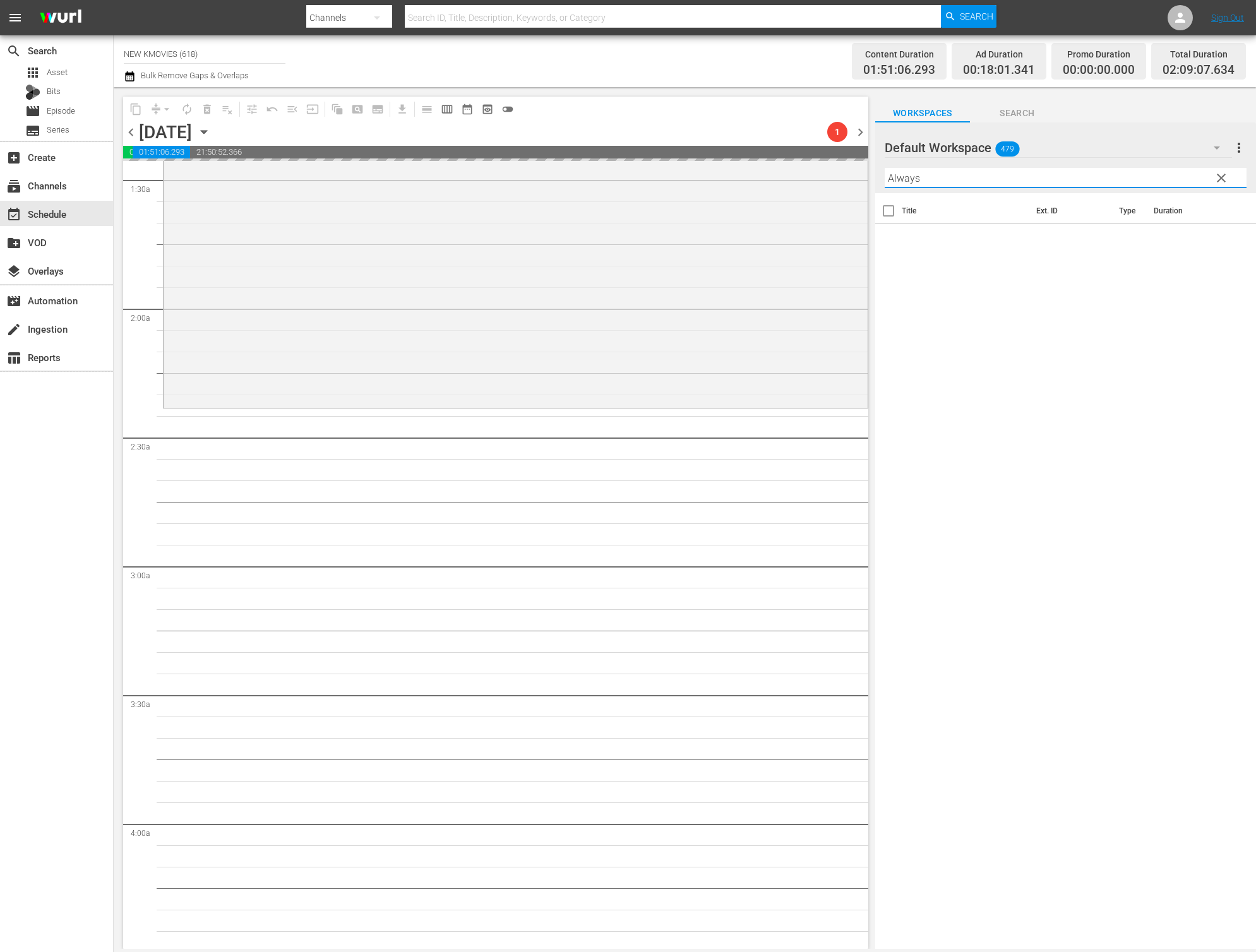
click at [891, 174] on input "Always" at bounding box center [1065, 177] width 362 height 20
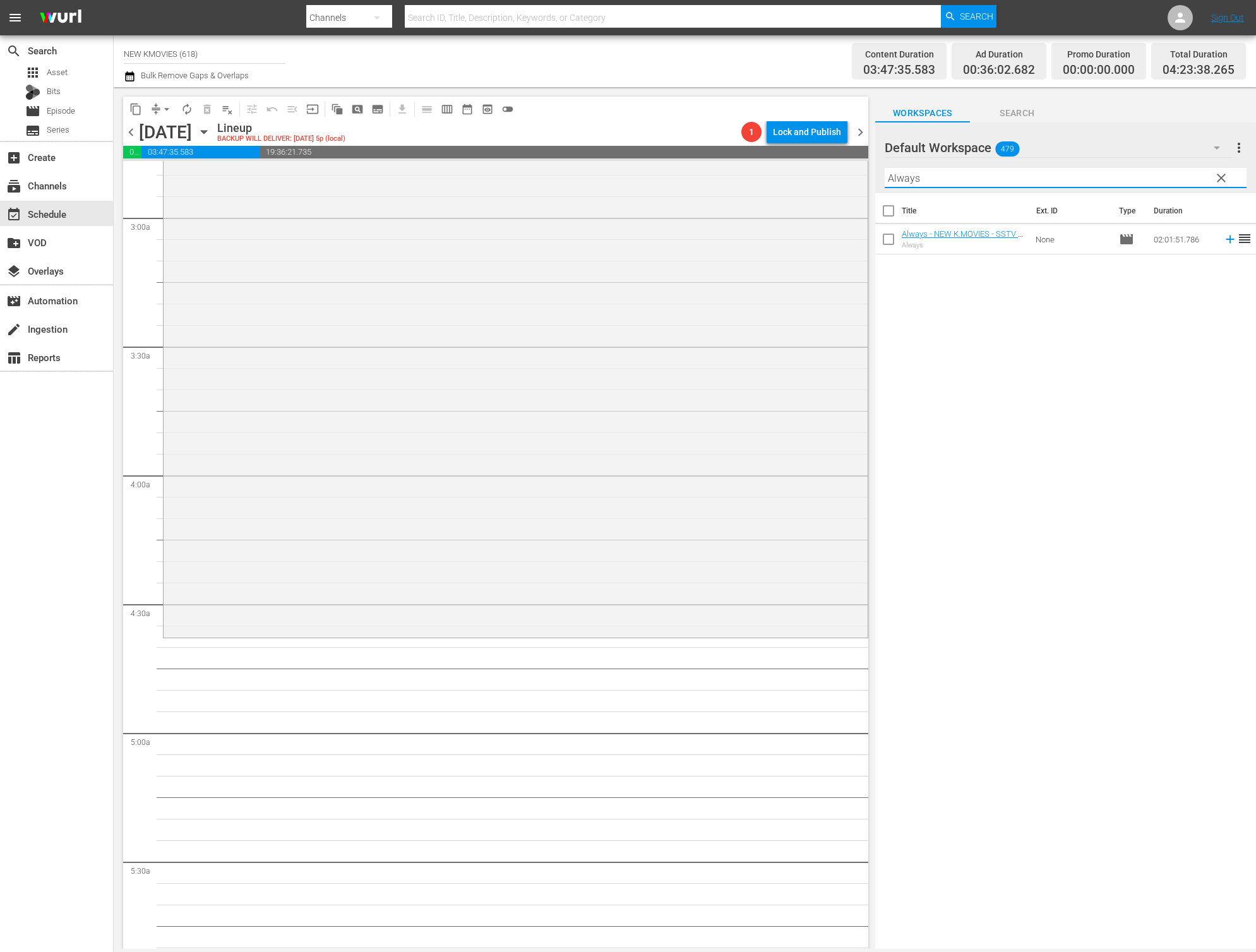
scroll to position [744, 0]
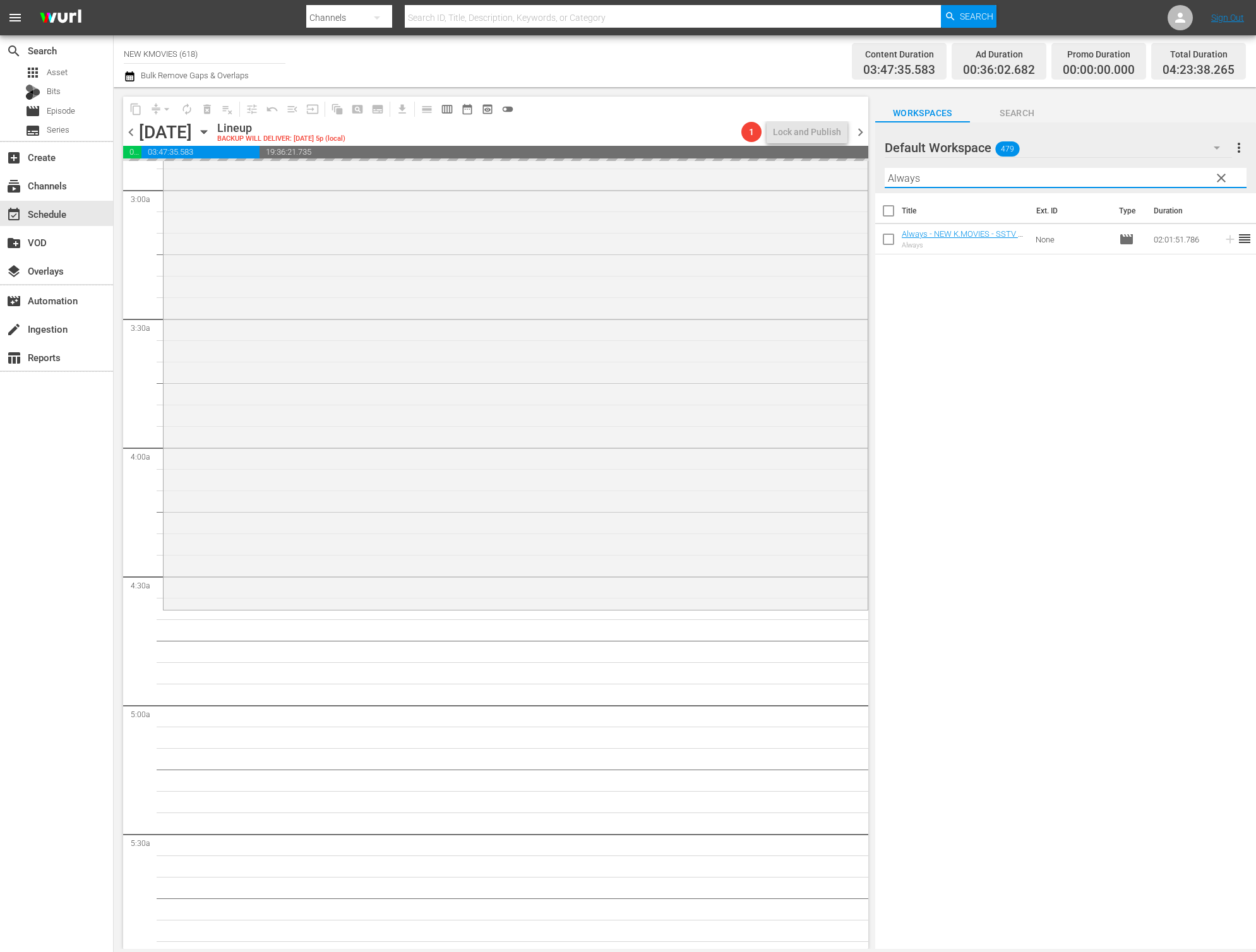
click at [1015, 174] on input "Always" at bounding box center [1065, 177] width 362 height 20
paste input "The Hill Of Secret"
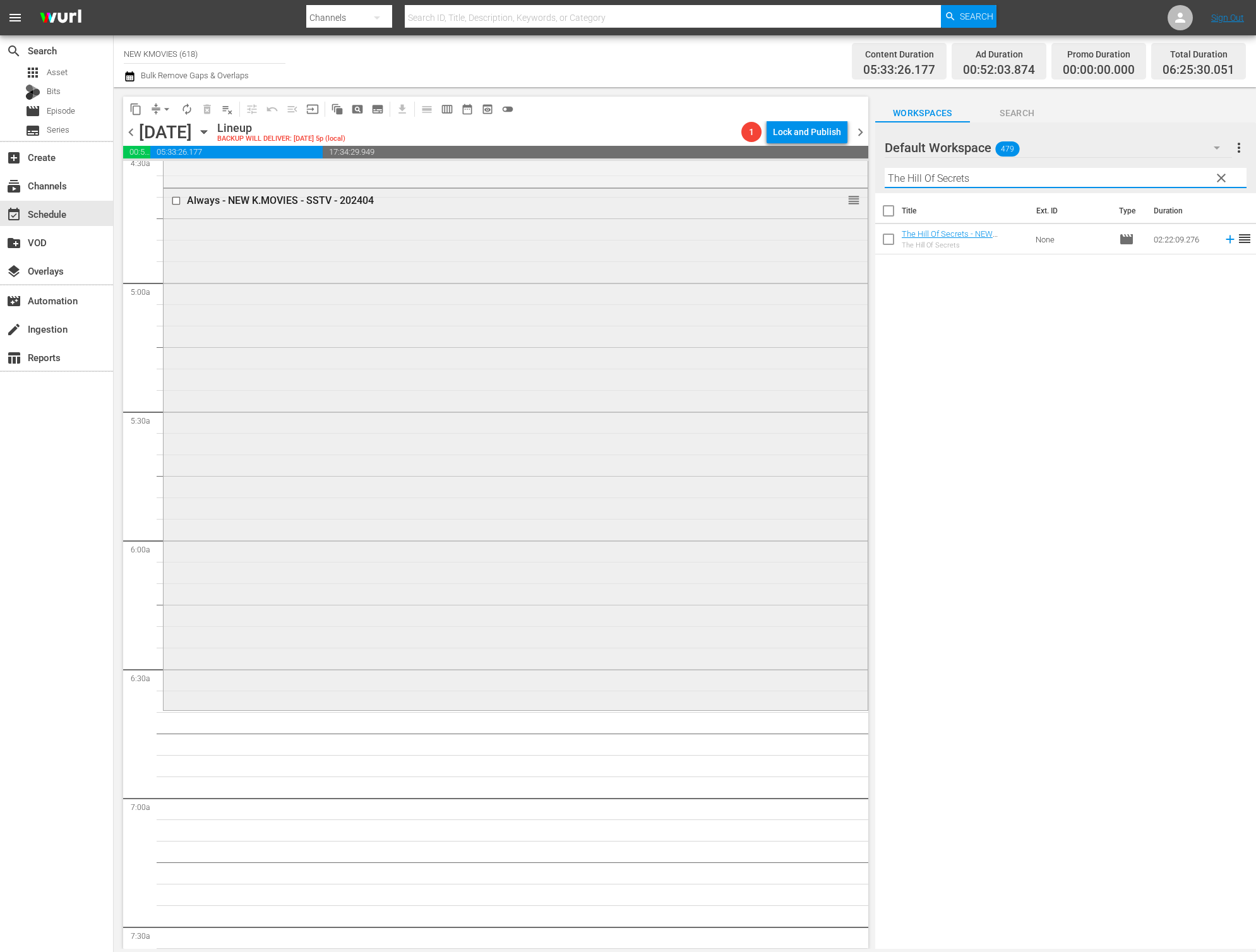
scroll to position [1228, 0]
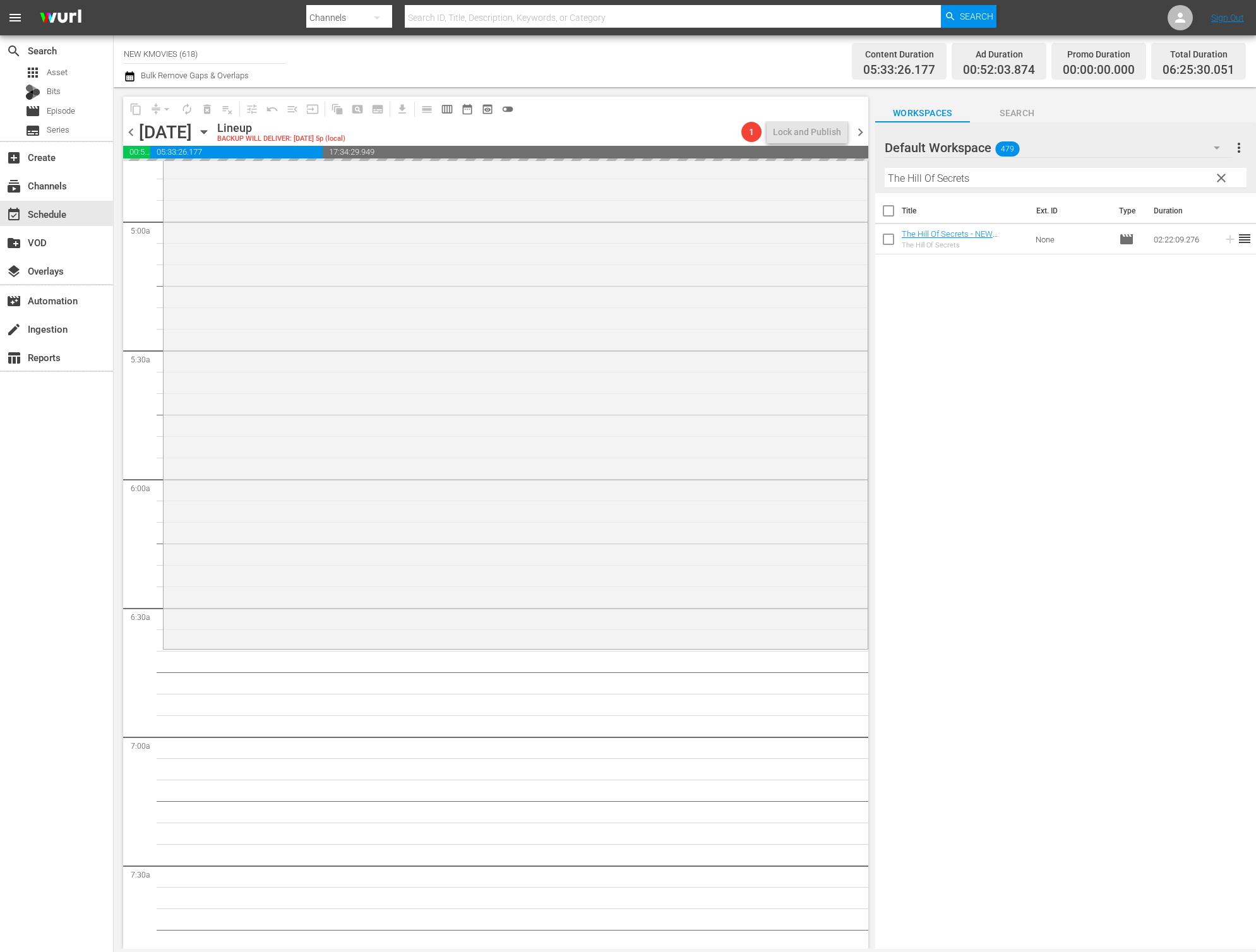
click at [996, 178] on input "The Hill Of Secrets" at bounding box center [1065, 177] width 362 height 20
paste input "Roundup"
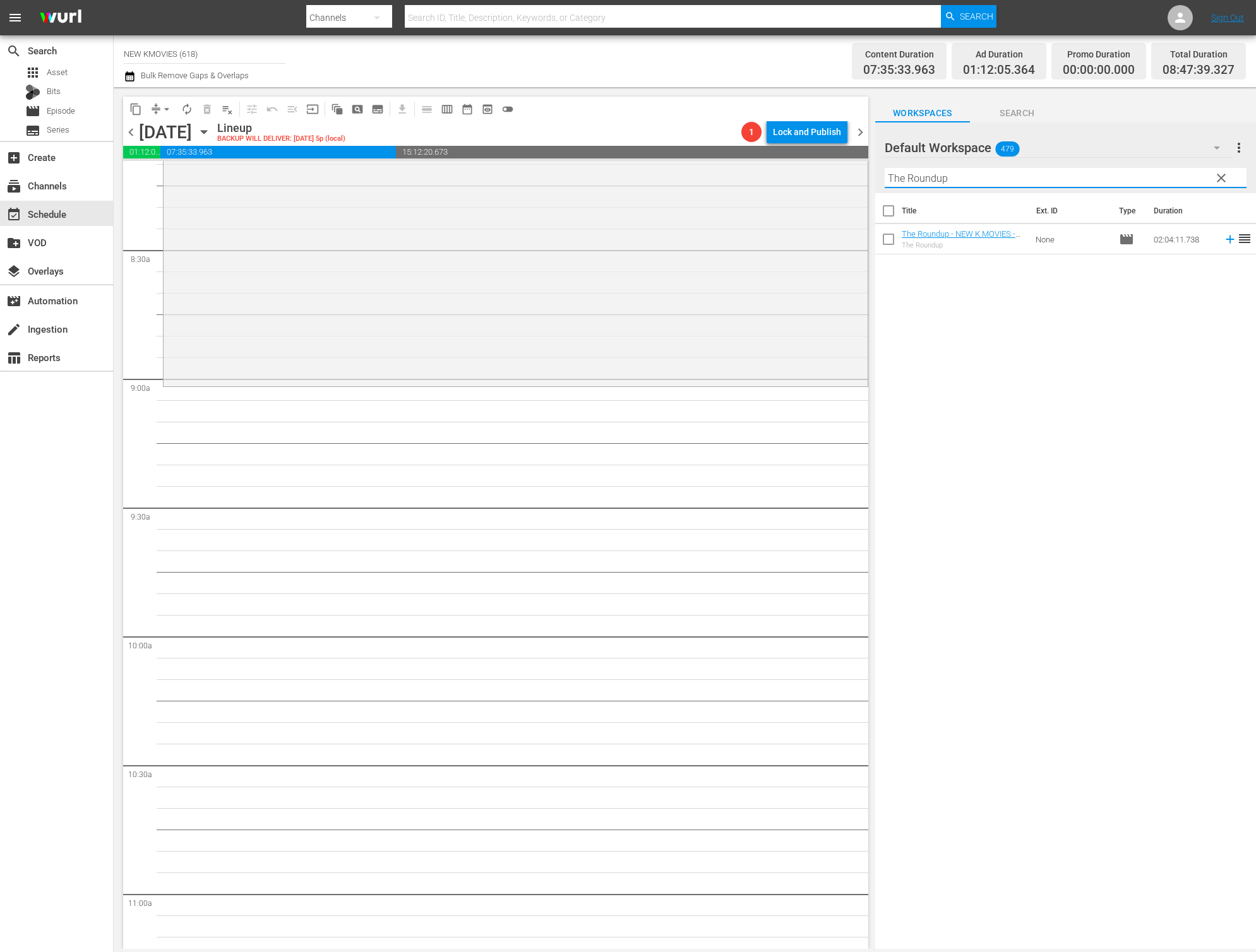
scroll to position [2006, 0]
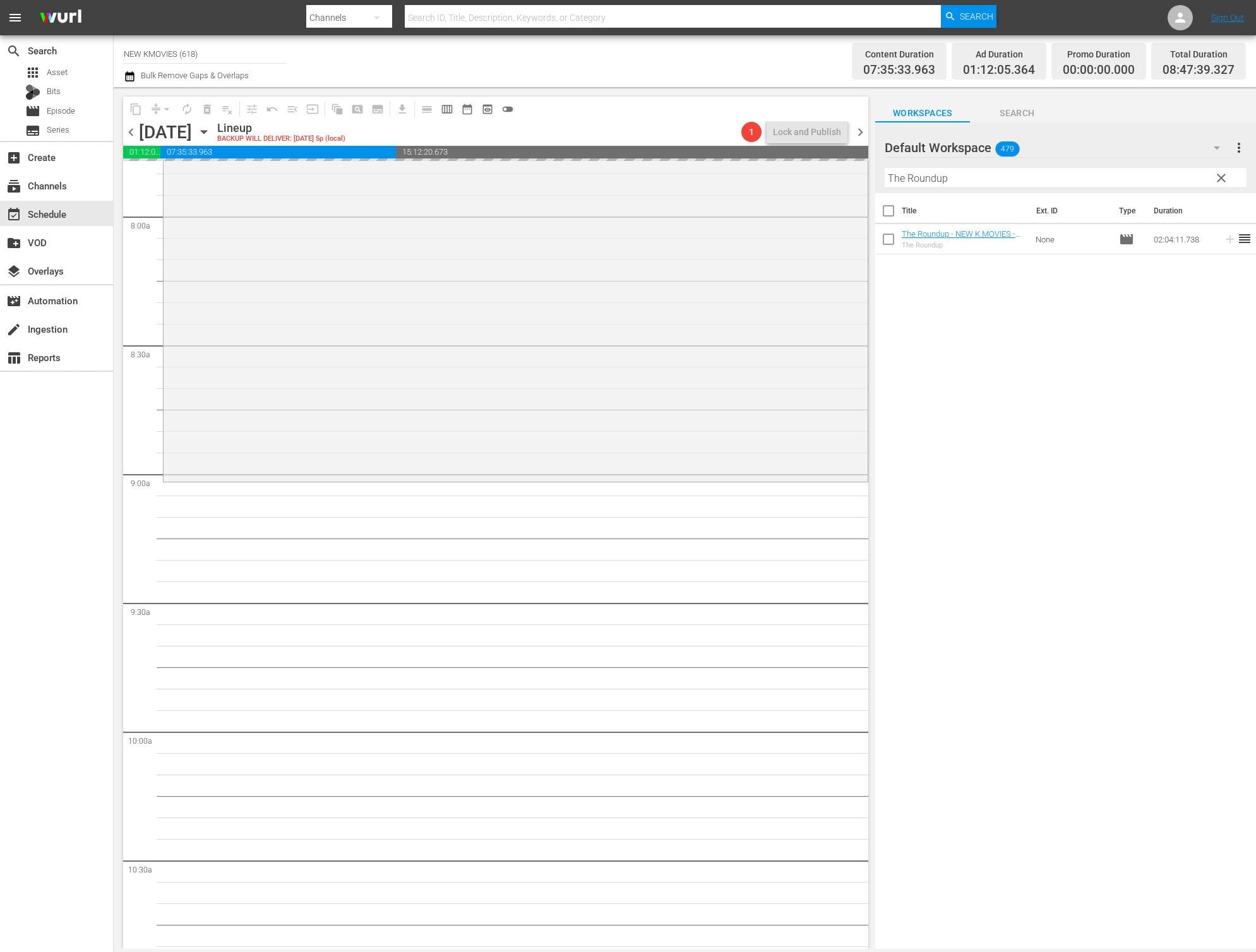
click at [980, 187] on input "The Roundup" at bounding box center [1065, 177] width 362 height 20
click at [987, 182] on input "The Roundup" at bounding box center [1065, 177] width 362 height 20
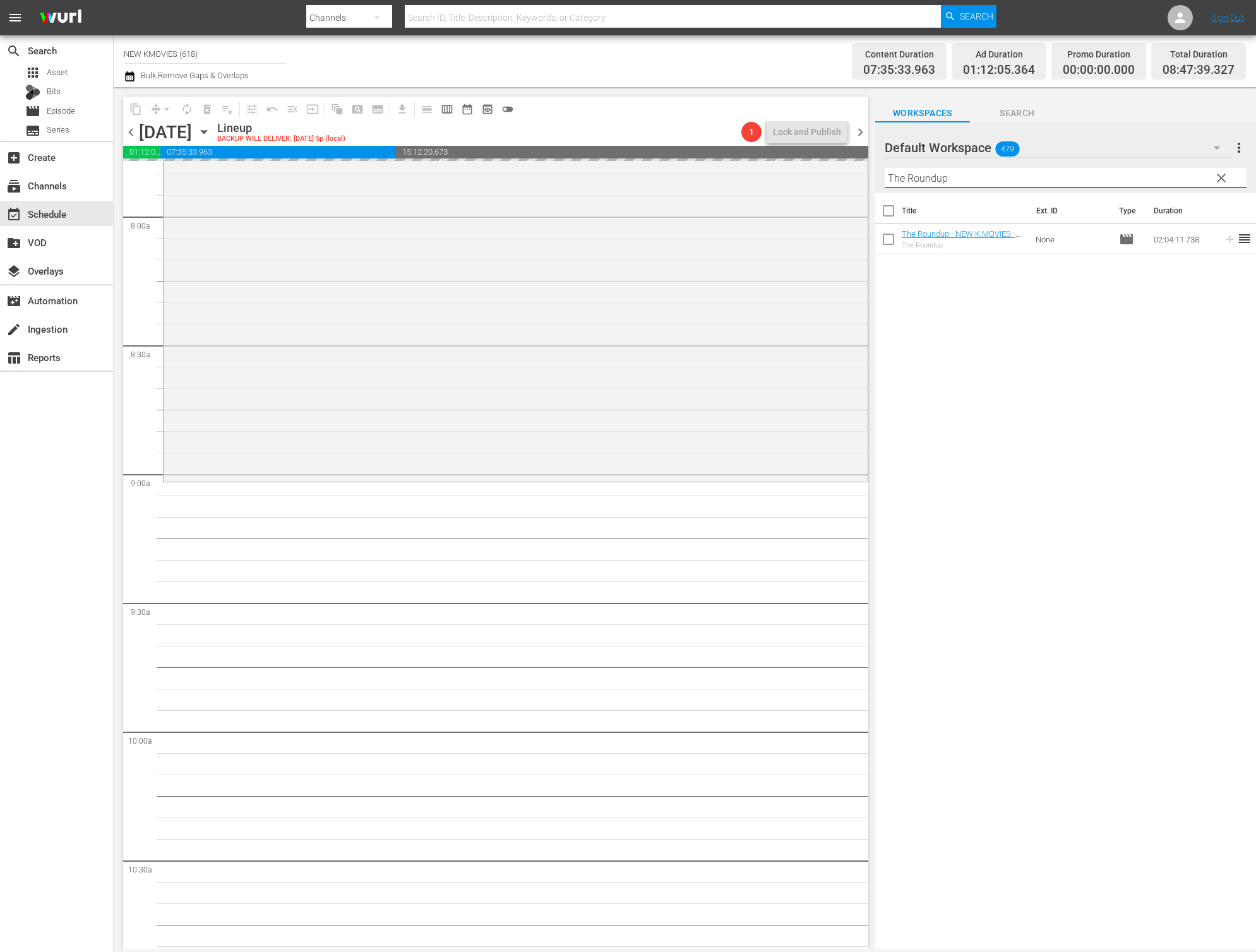
paste input "Familyhood"
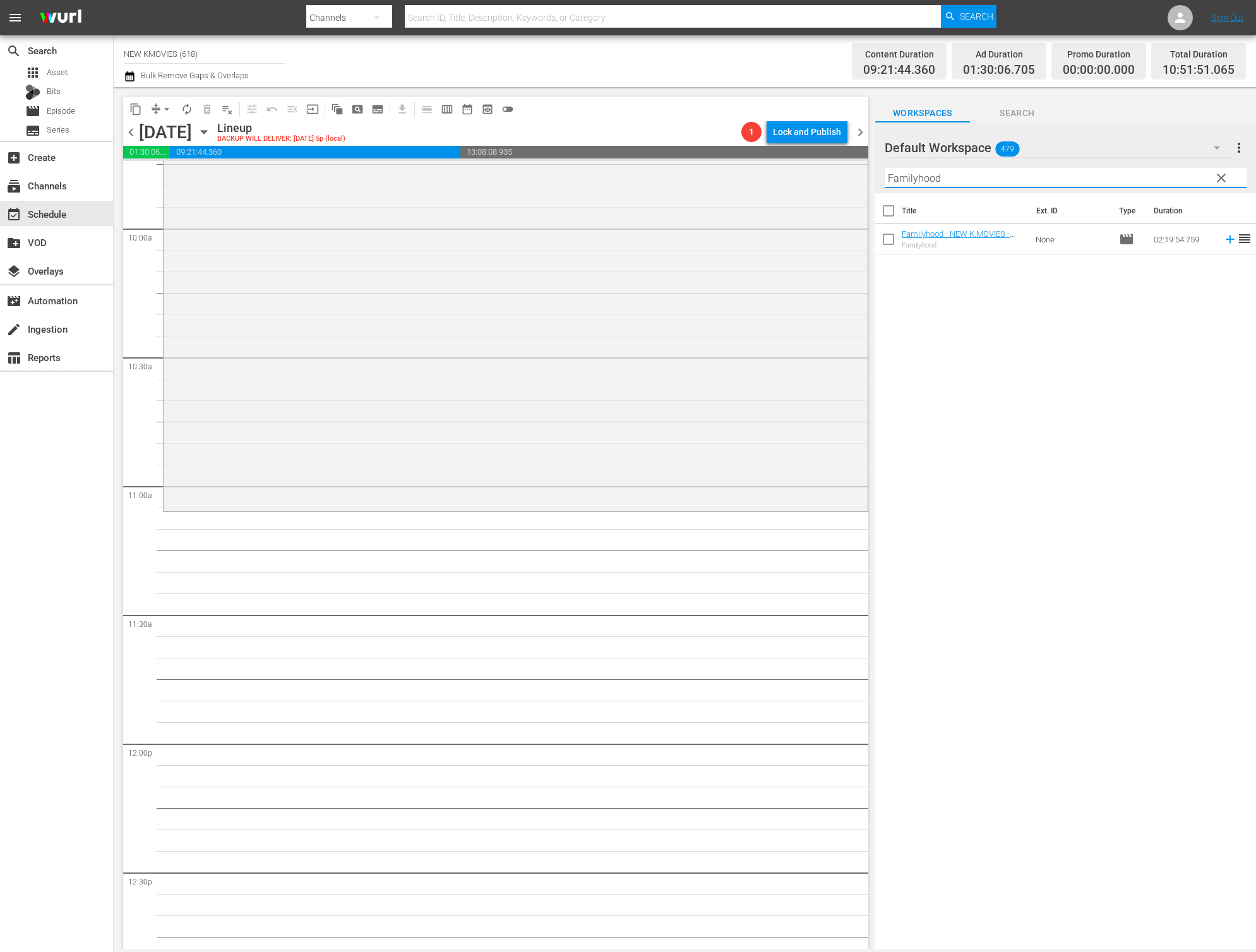
scroll to position [2591, 0]
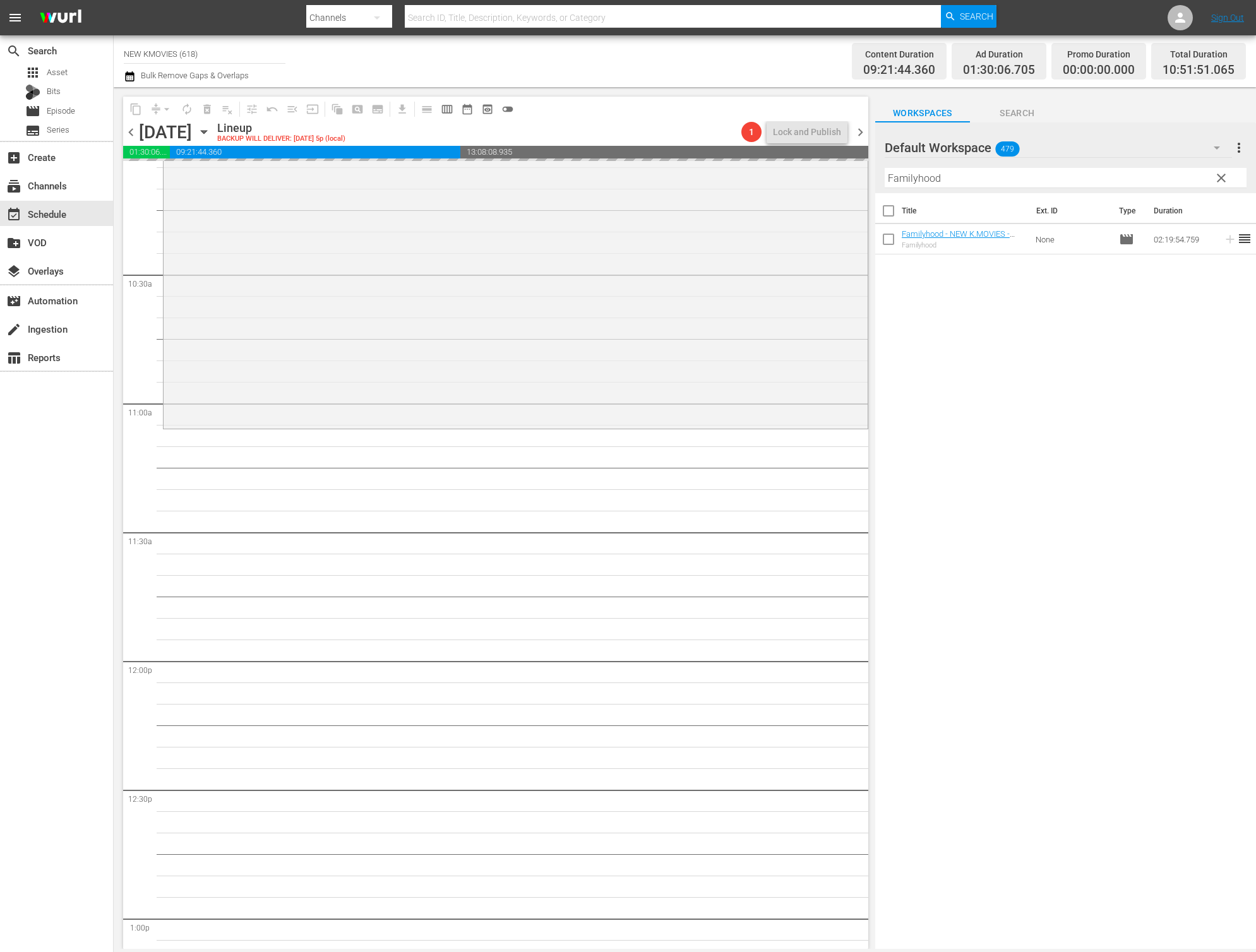
click at [986, 169] on input "Familyhood" at bounding box center [1065, 177] width 362 height 20
paste input "Man In Love"
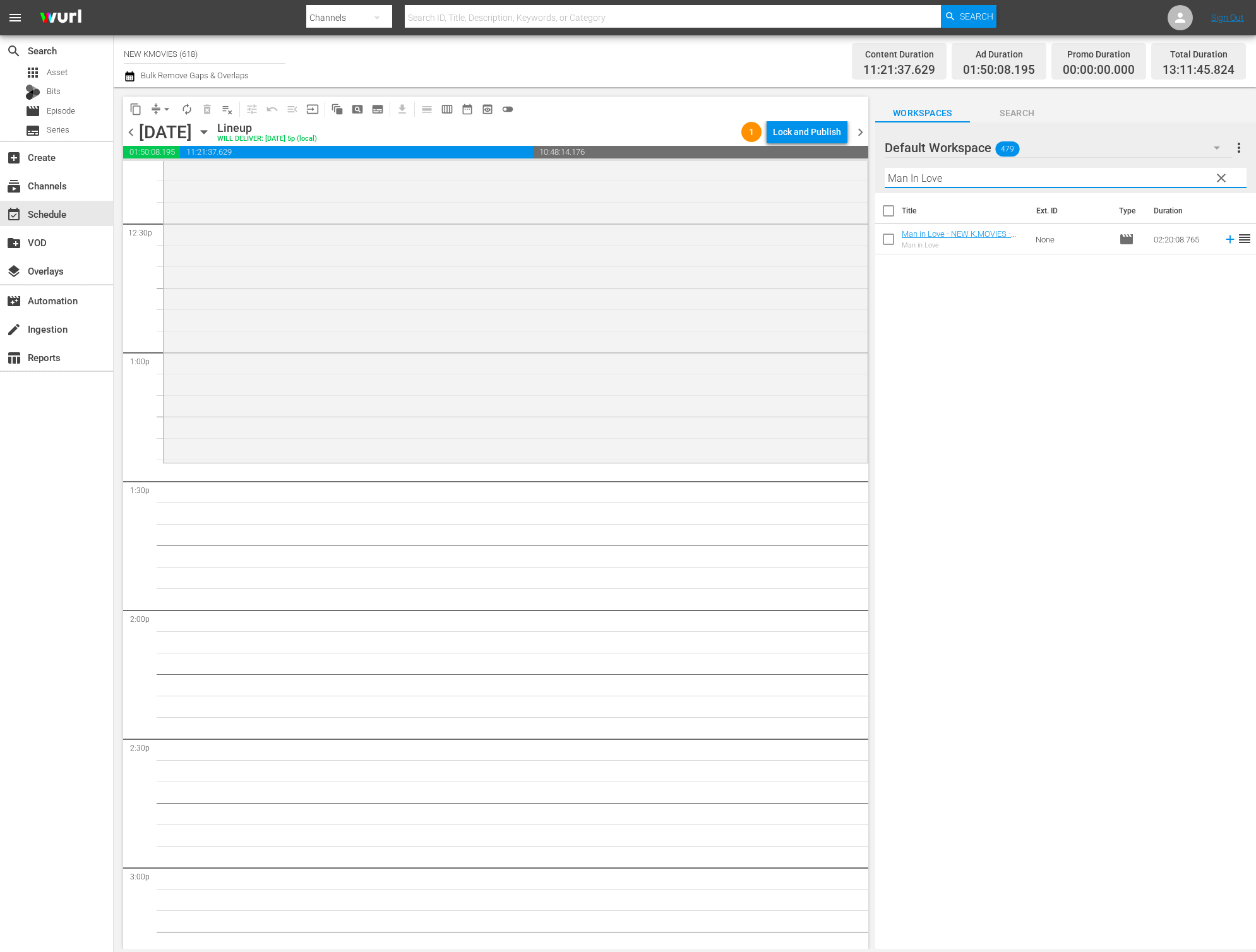
scroll to position [3164, 0]
click at [967, 177] on input "Man In Love" at bounding box center [1065, 177] width 362 height 20
paste input "The Huntresses"
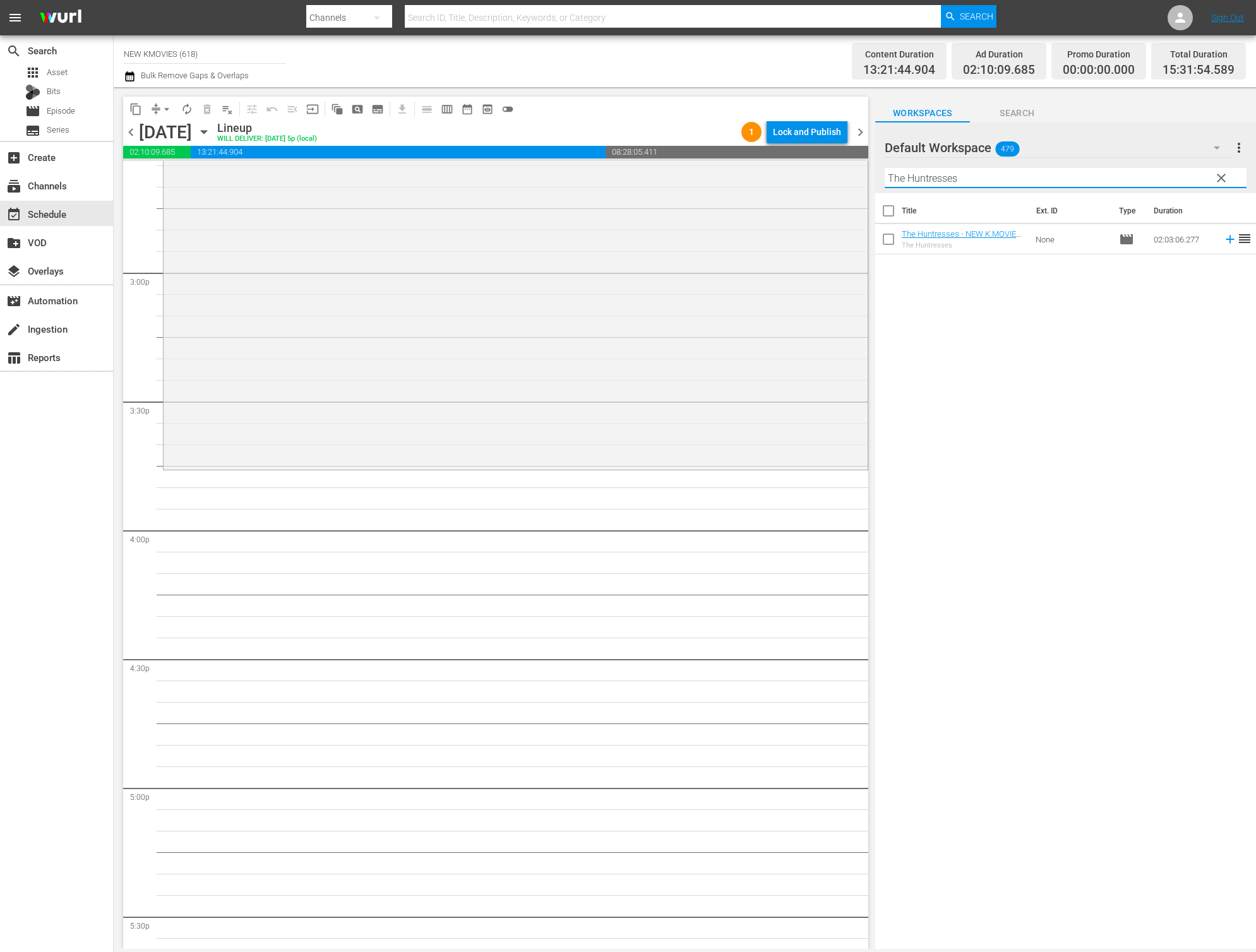
scroll to position [3773, 0]
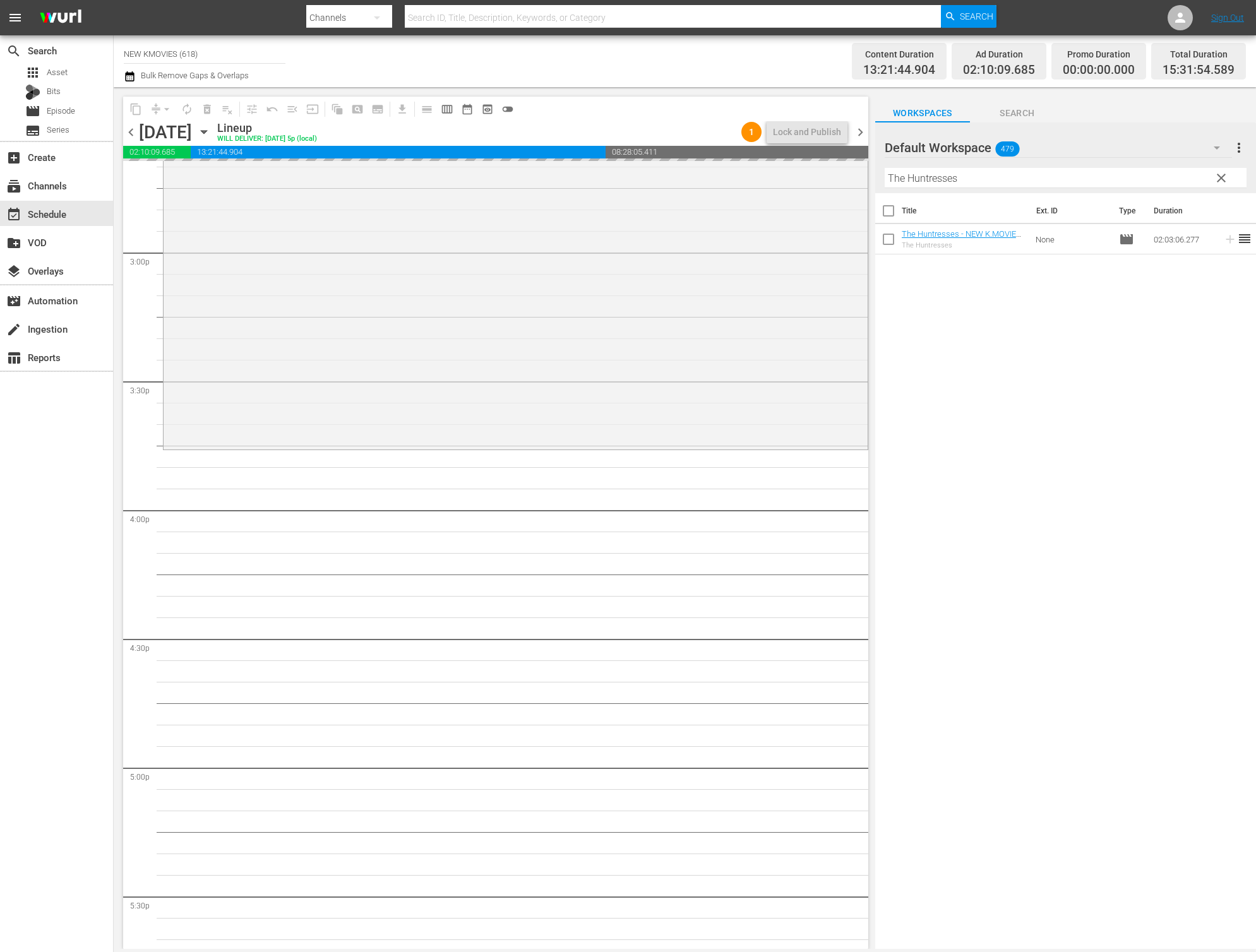
click at [977, 178] on input "The Huntresses" at bounding box center [1065, 177] width 362 height 20
paste input "Exclusive"
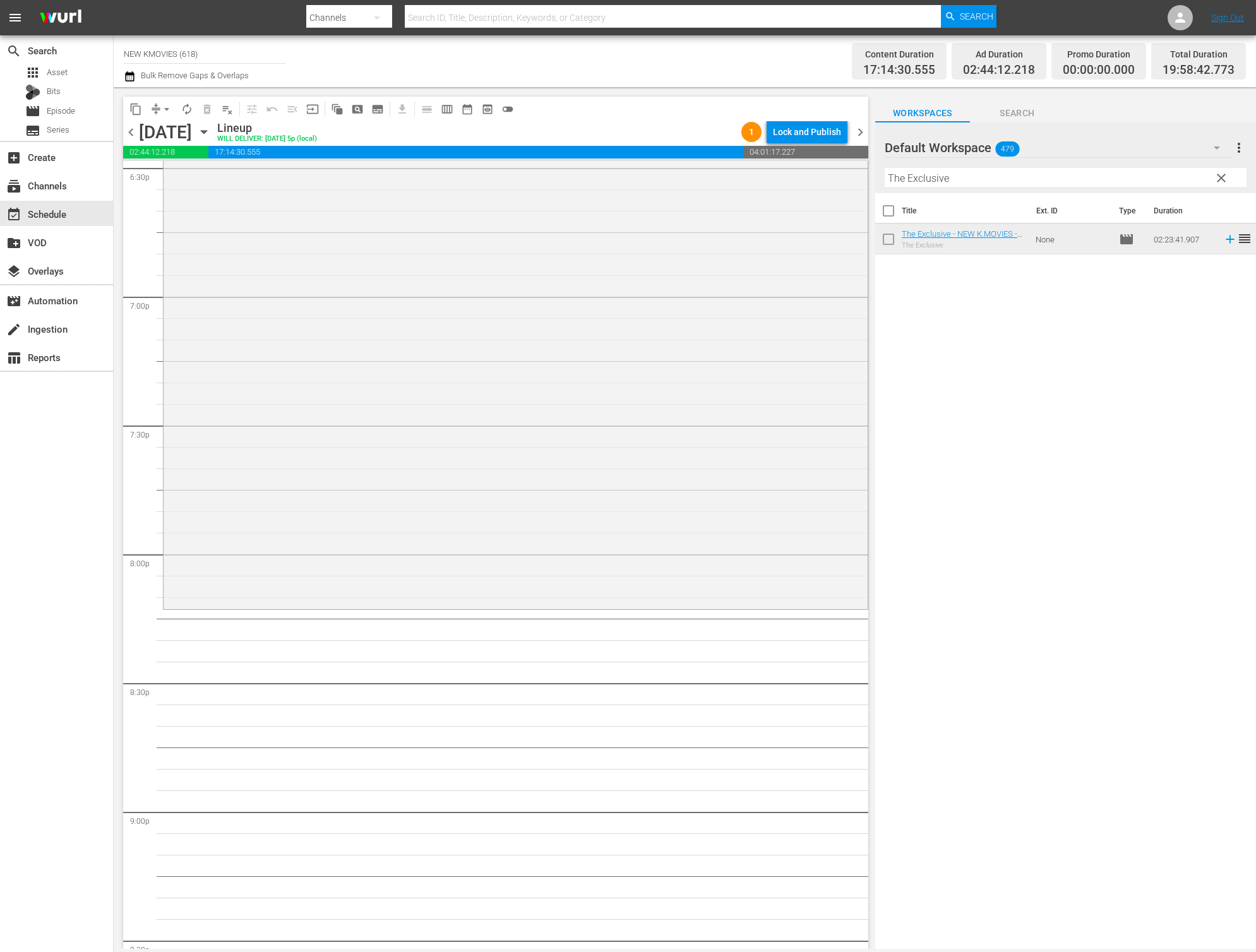
scroll to position [4759, 0]
click at [1033, 168] on input "The Exclusive" at bounding box center [1065, 177] width 362 height 20
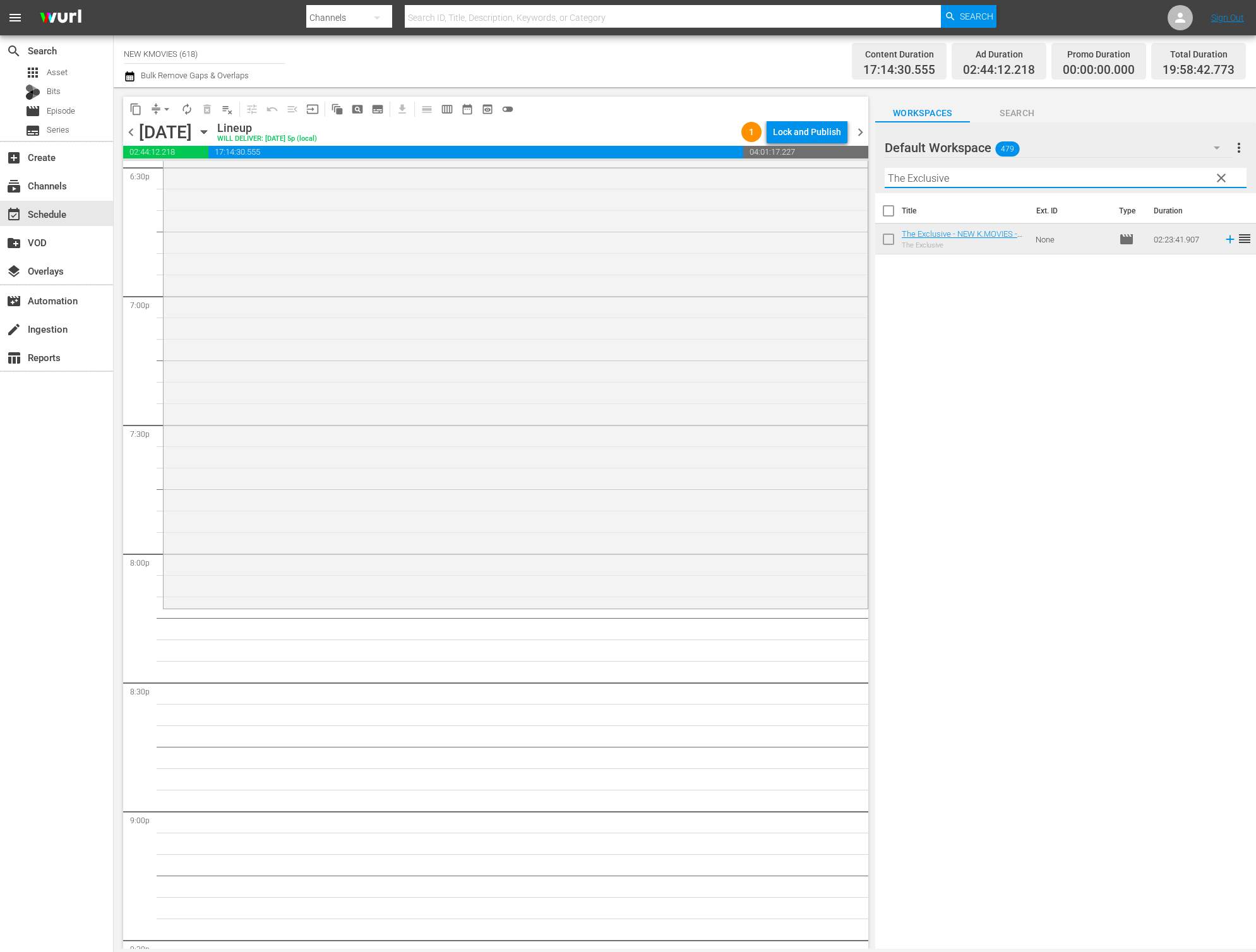
click at [1033, 168] on input "The Exclusive" at bounding box center [1065, 177] width 362 height 20
paste input "Tabl"
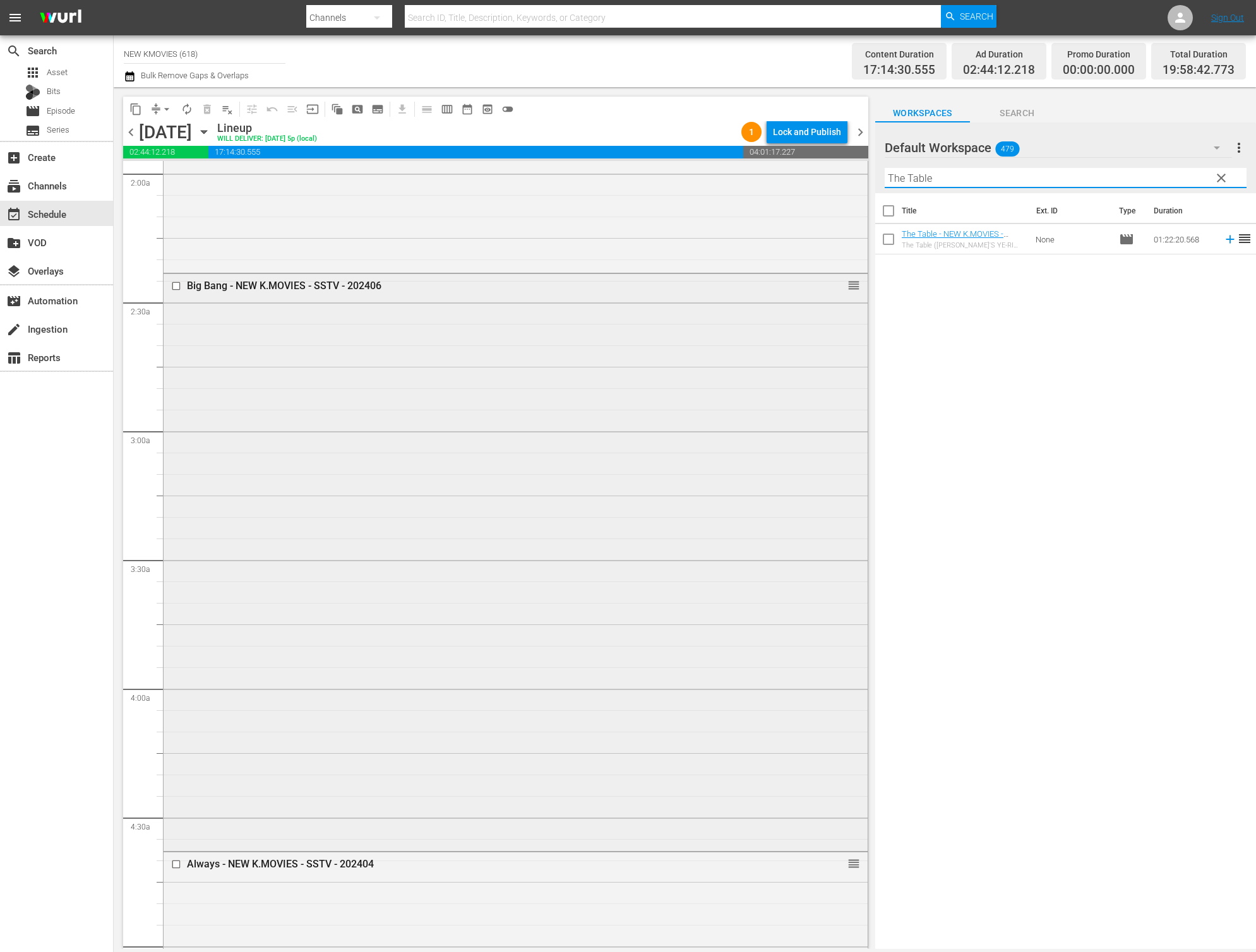
scroll to position [516, 0]
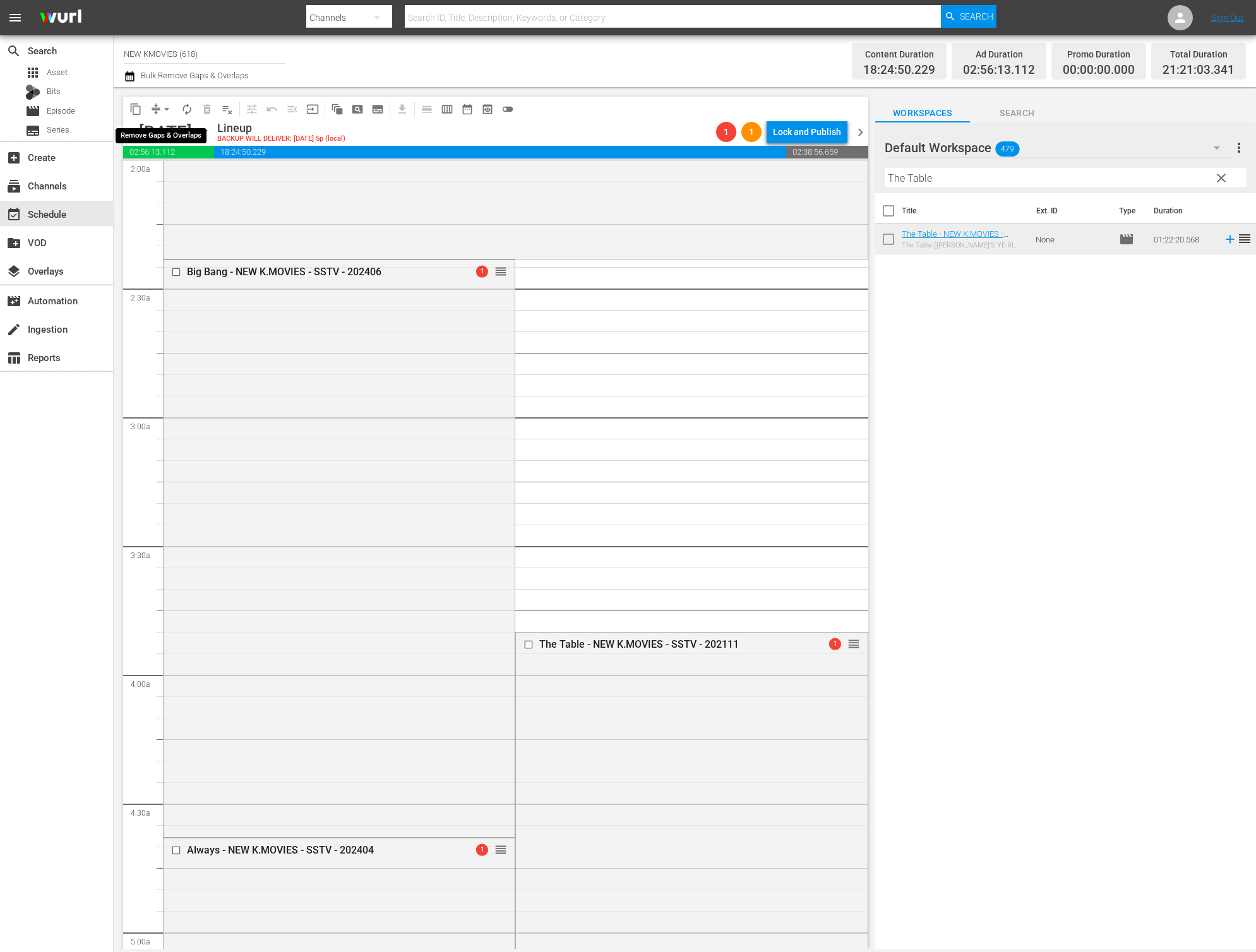
click at [164, 113] on span "arrow_drop_down" at bounding box center [166, 109] width 13 height 13
click at [168, 182] on li "Align to End of Previous Day" at bounding box center [167, 177] width 133 height 21
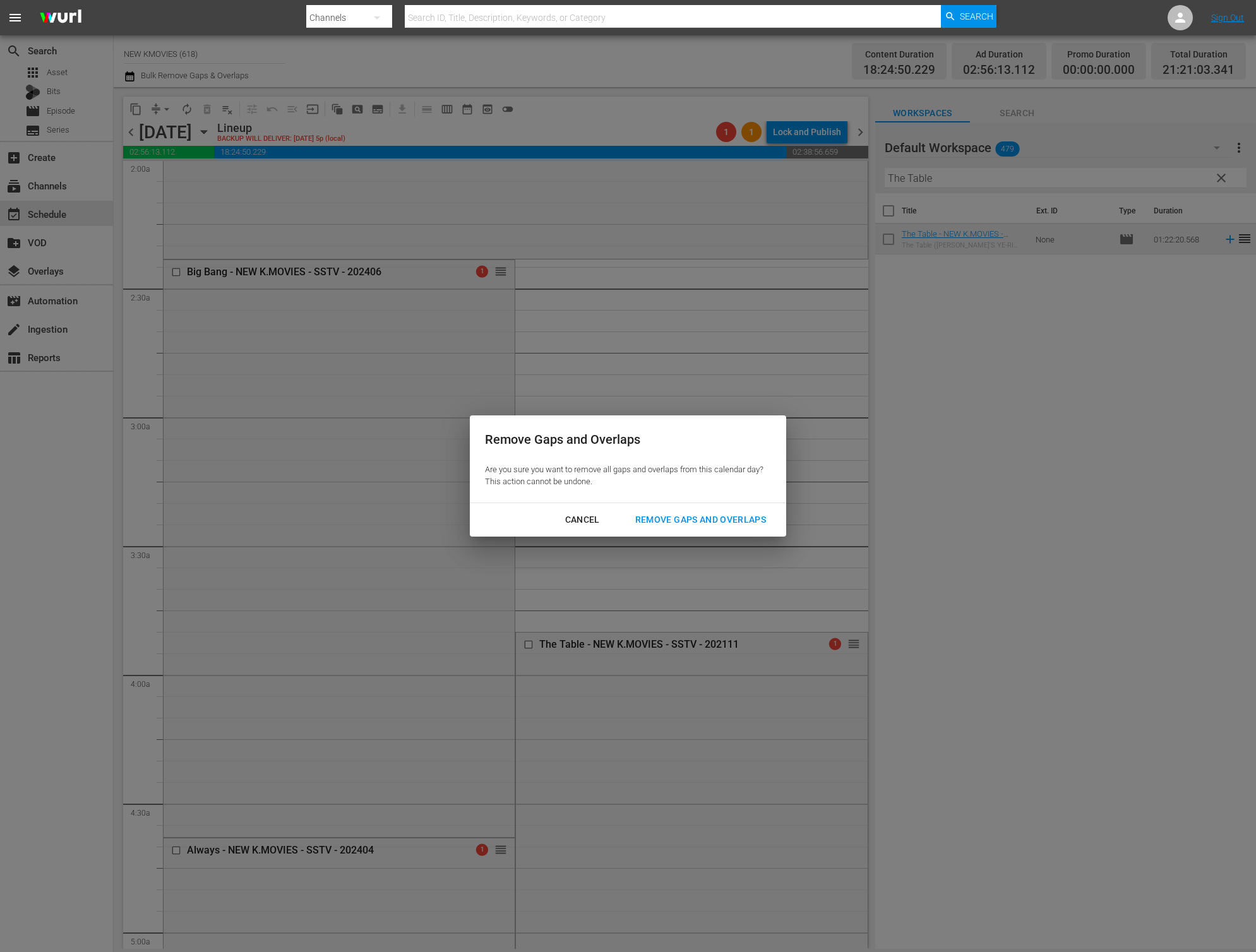
click at [667, 521] on div "Remove Gaps and Overlaps" at bounding box center [700, 520] width 151 height 16
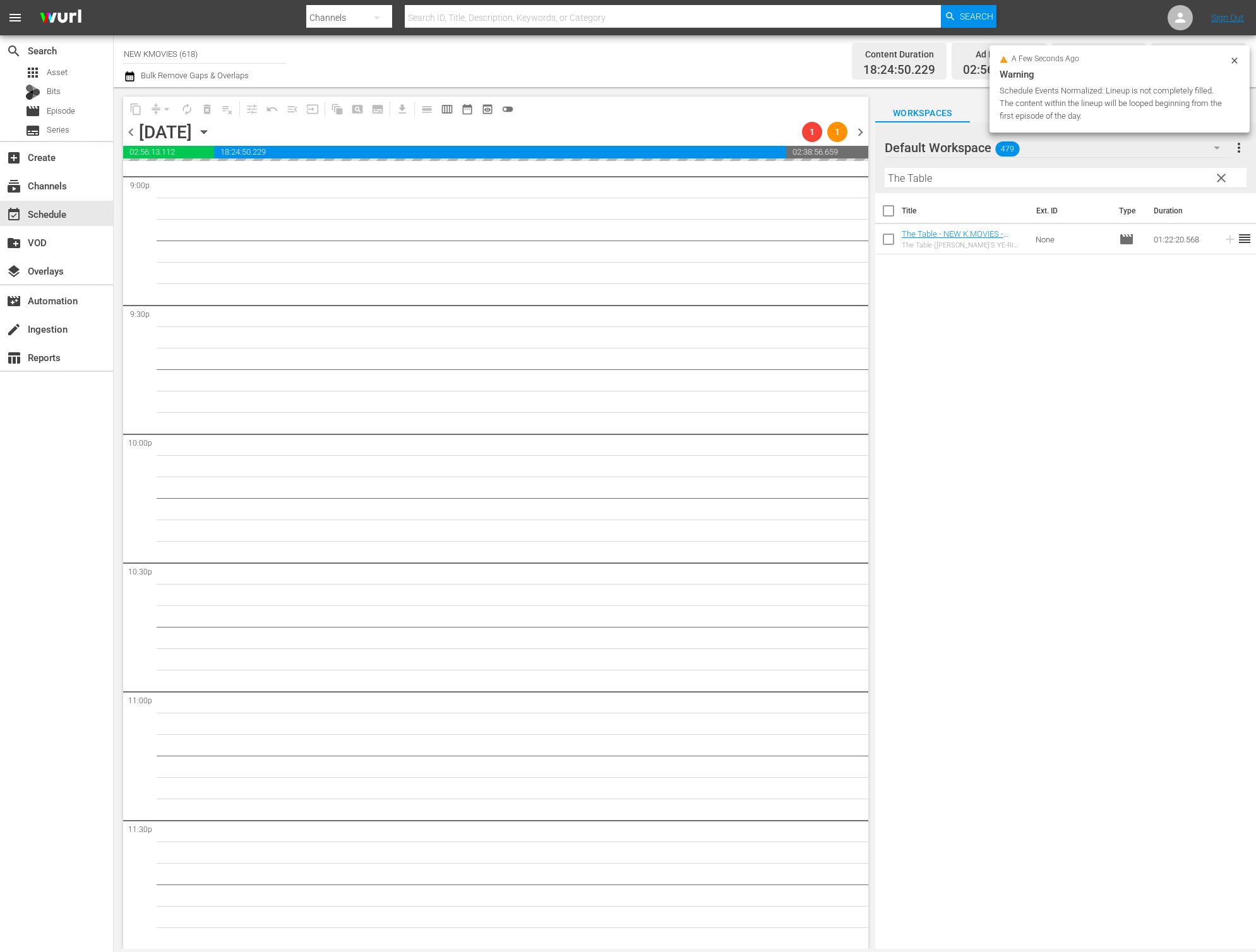
scroll to position [5394, 0]
click at [962, 182] on input "The Table" at bounding box center [1065, 177] width 362 height 20
paste input "Outlaws"
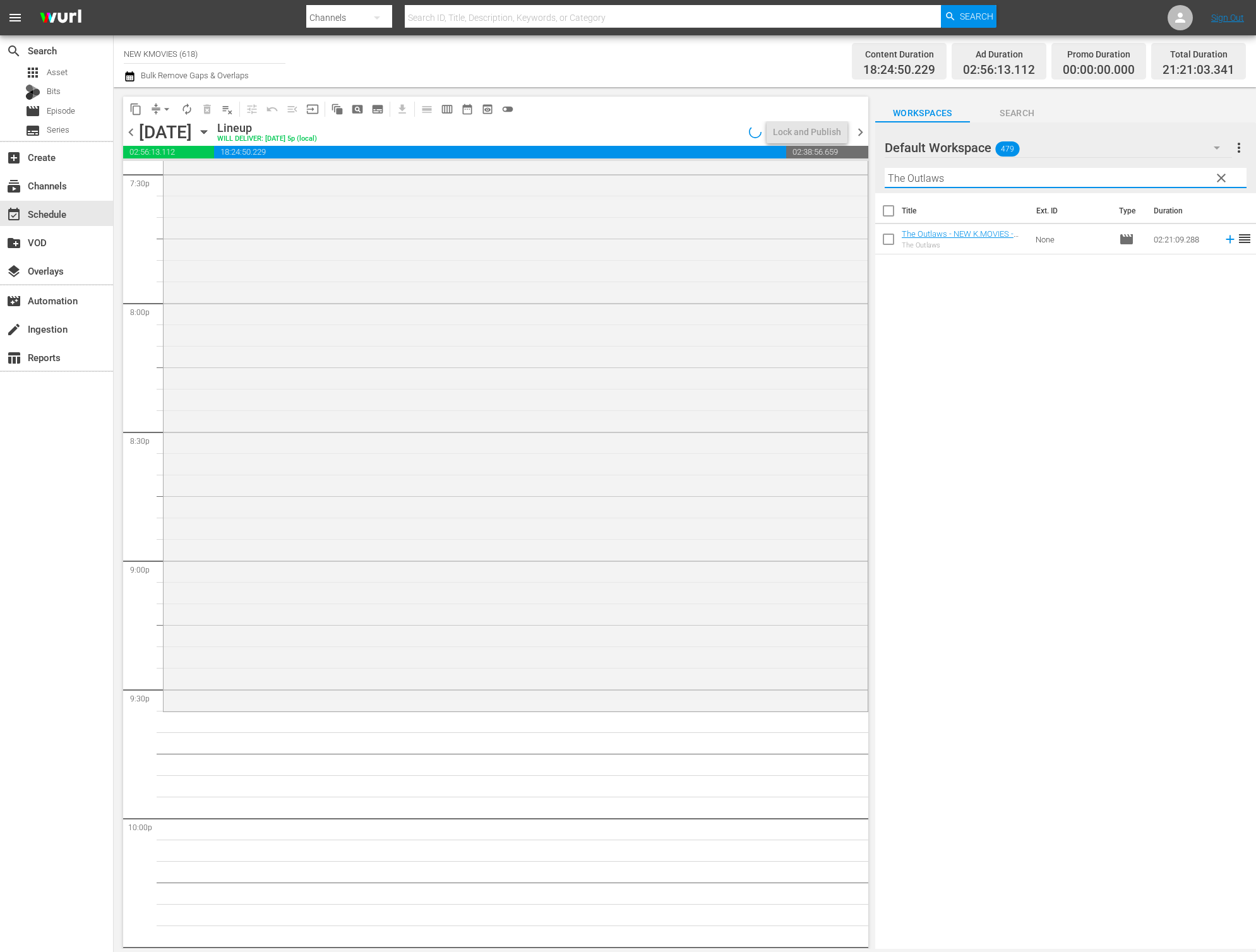
scroll to position [4988, 0]
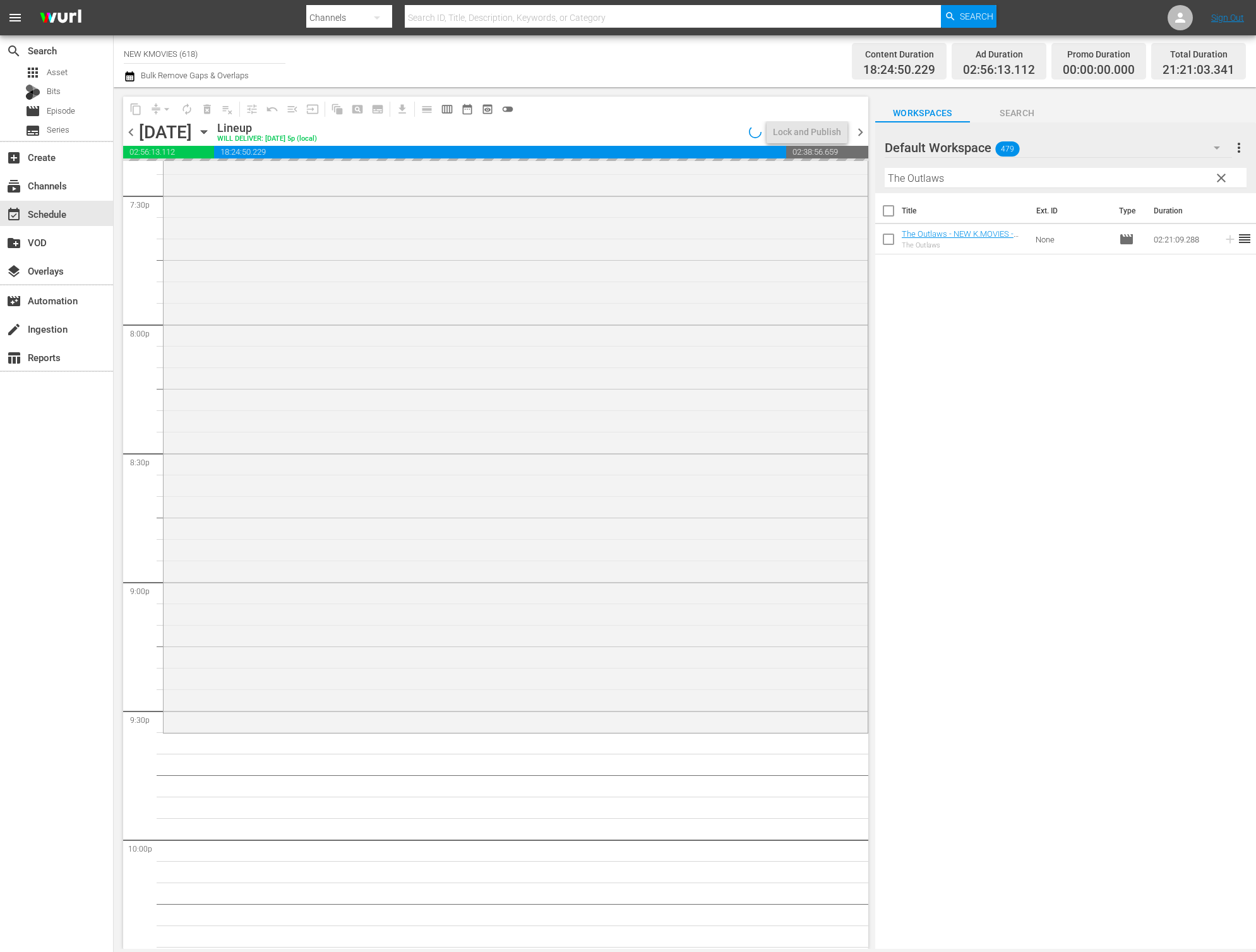
click at [994, 184] on input "The Outlaws" at bounding box center [1065, 177] width 362 height 20
paste input "Untold Scandal"
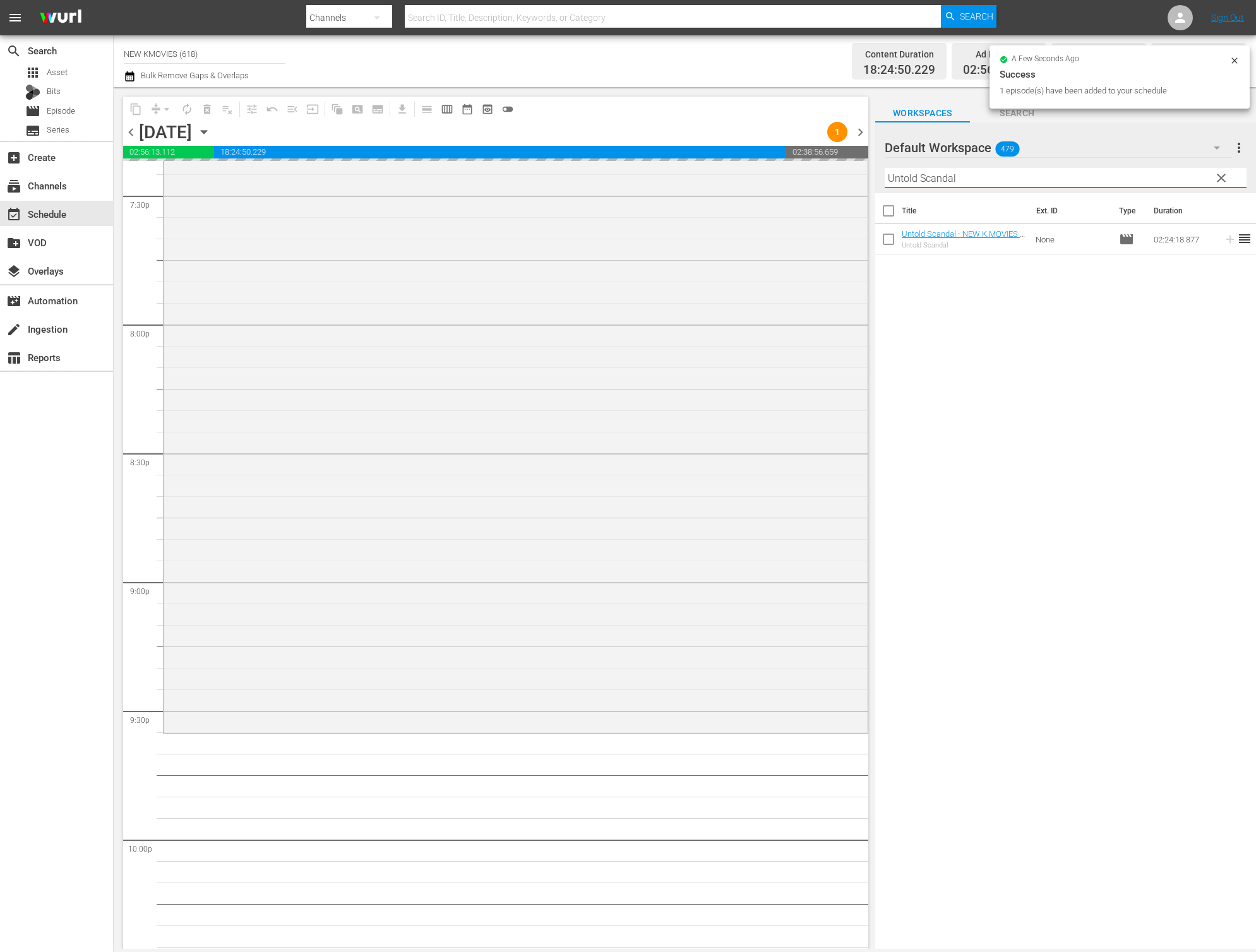
type input "Untold Scandal"
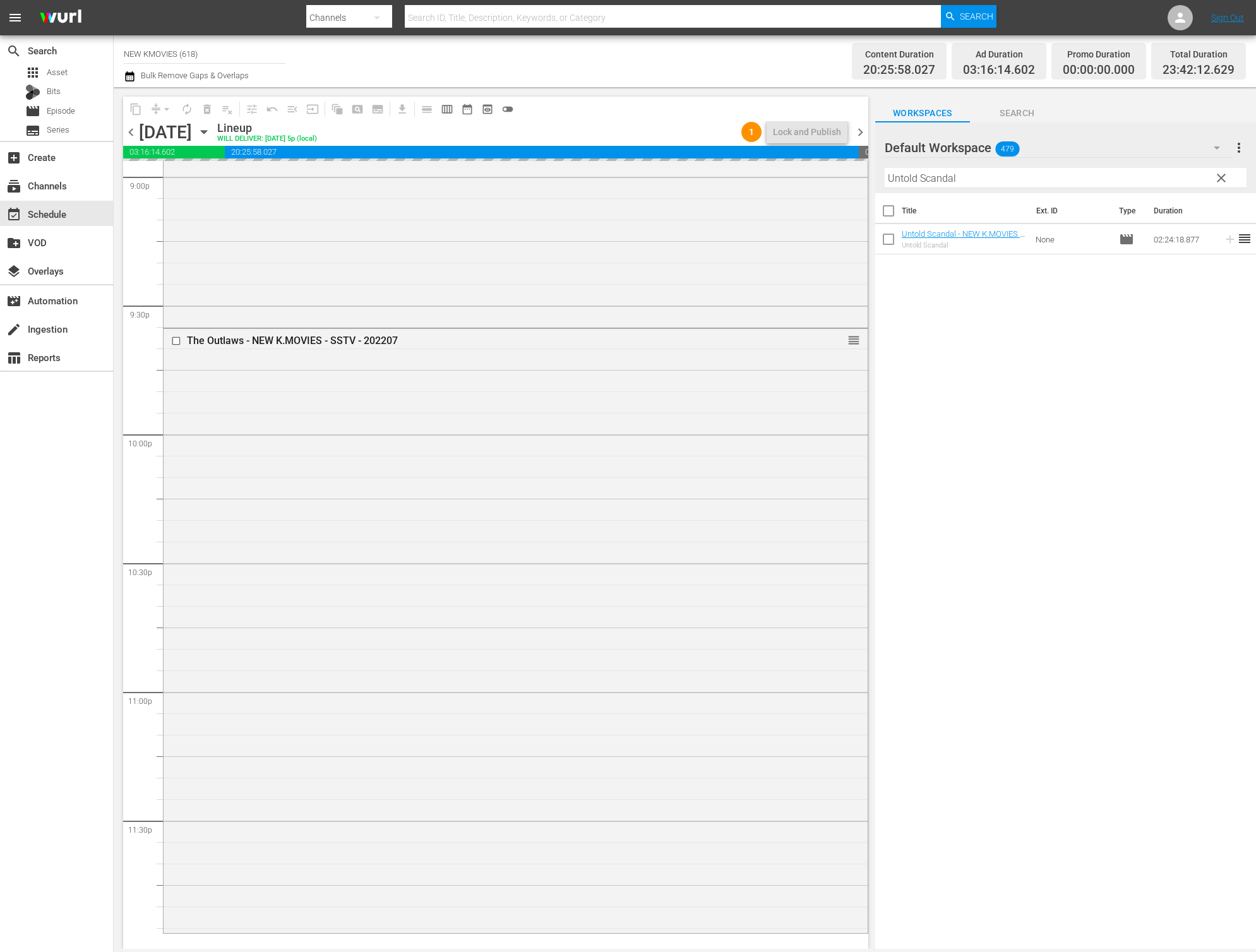
scroll to position [5395, 0]
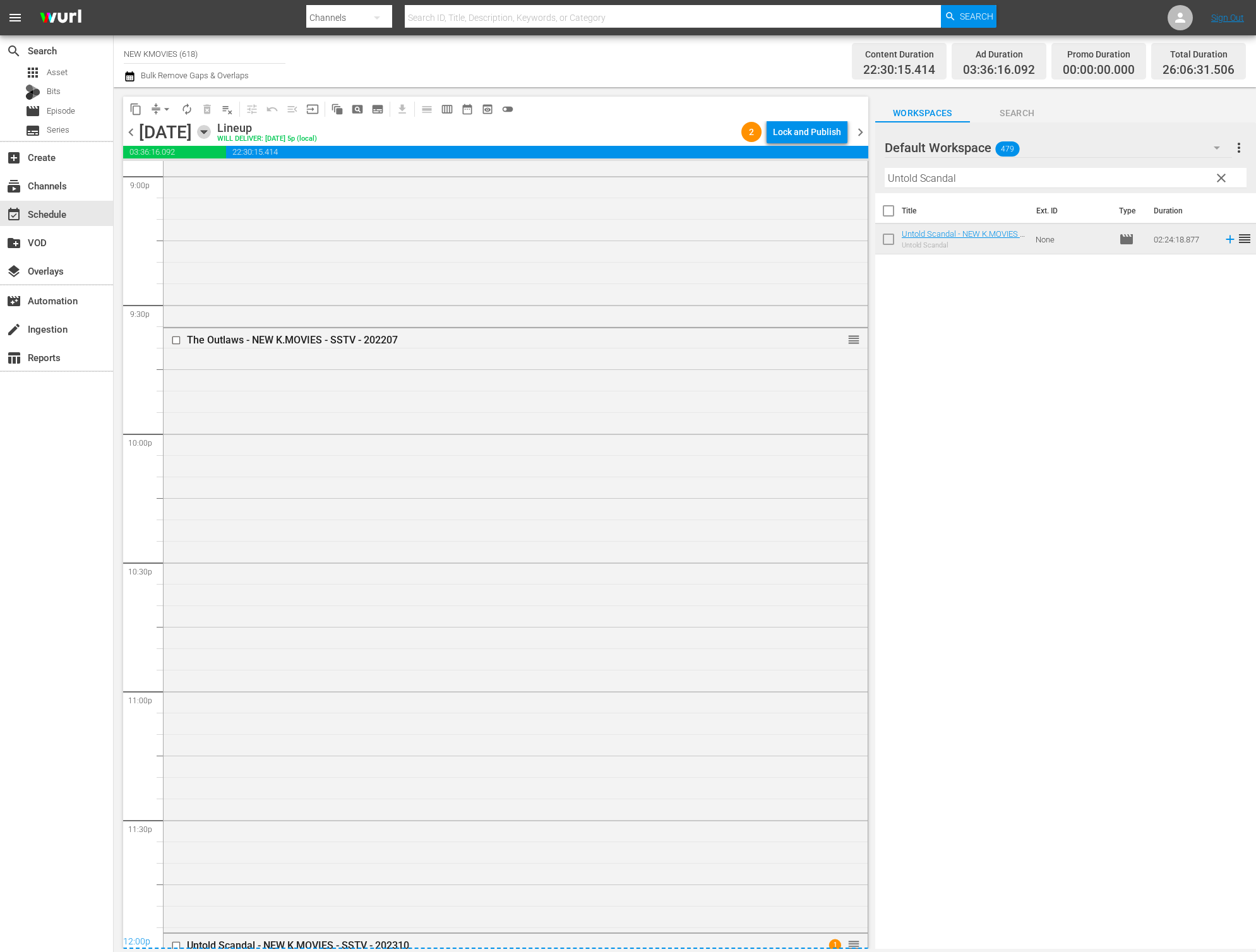
click at [211, 133] on icon "button" at bounding box center [204, 132] width 14 height 14
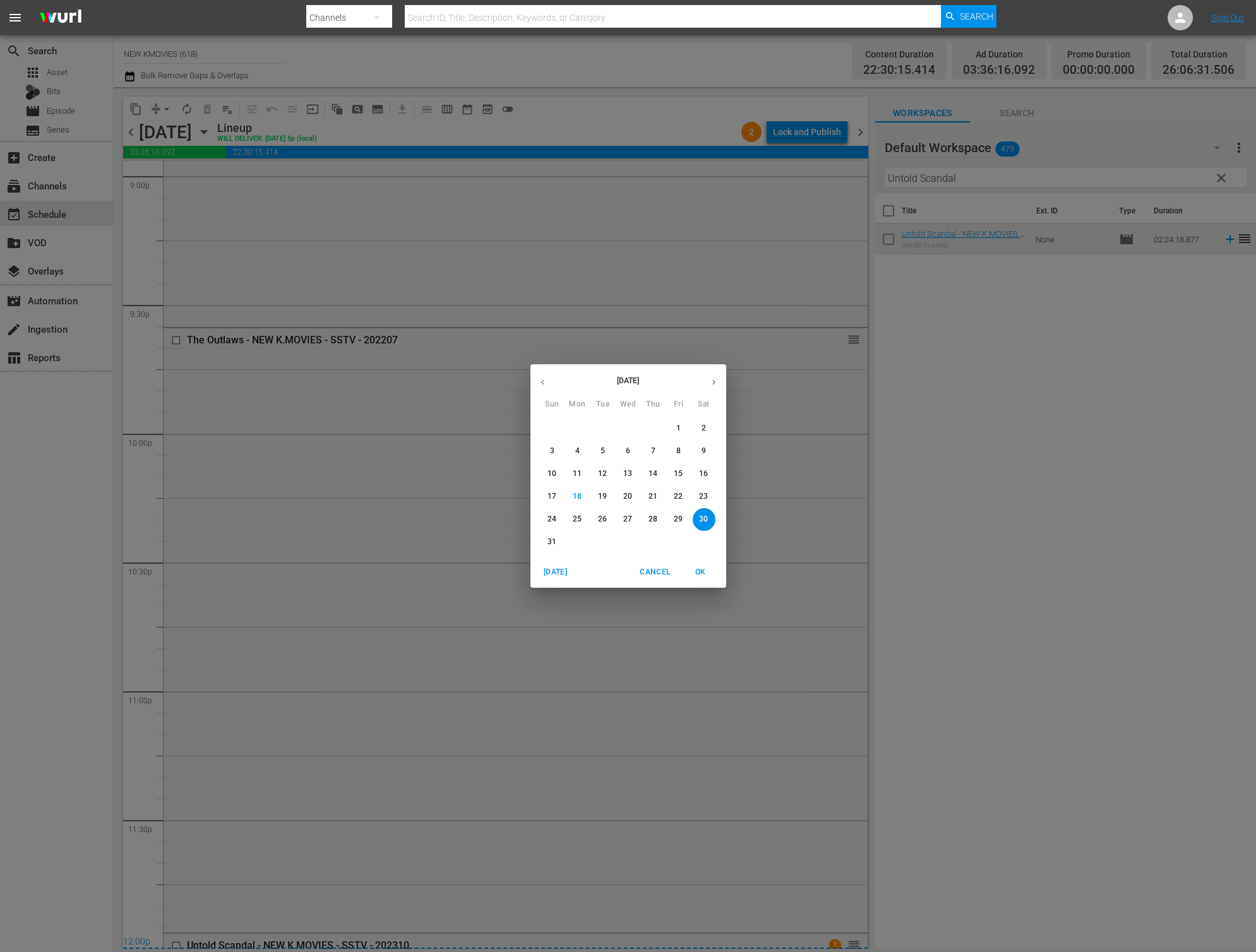
click at [603, 498] on p "19" at bounding box center [602, 496] width 9 height 10
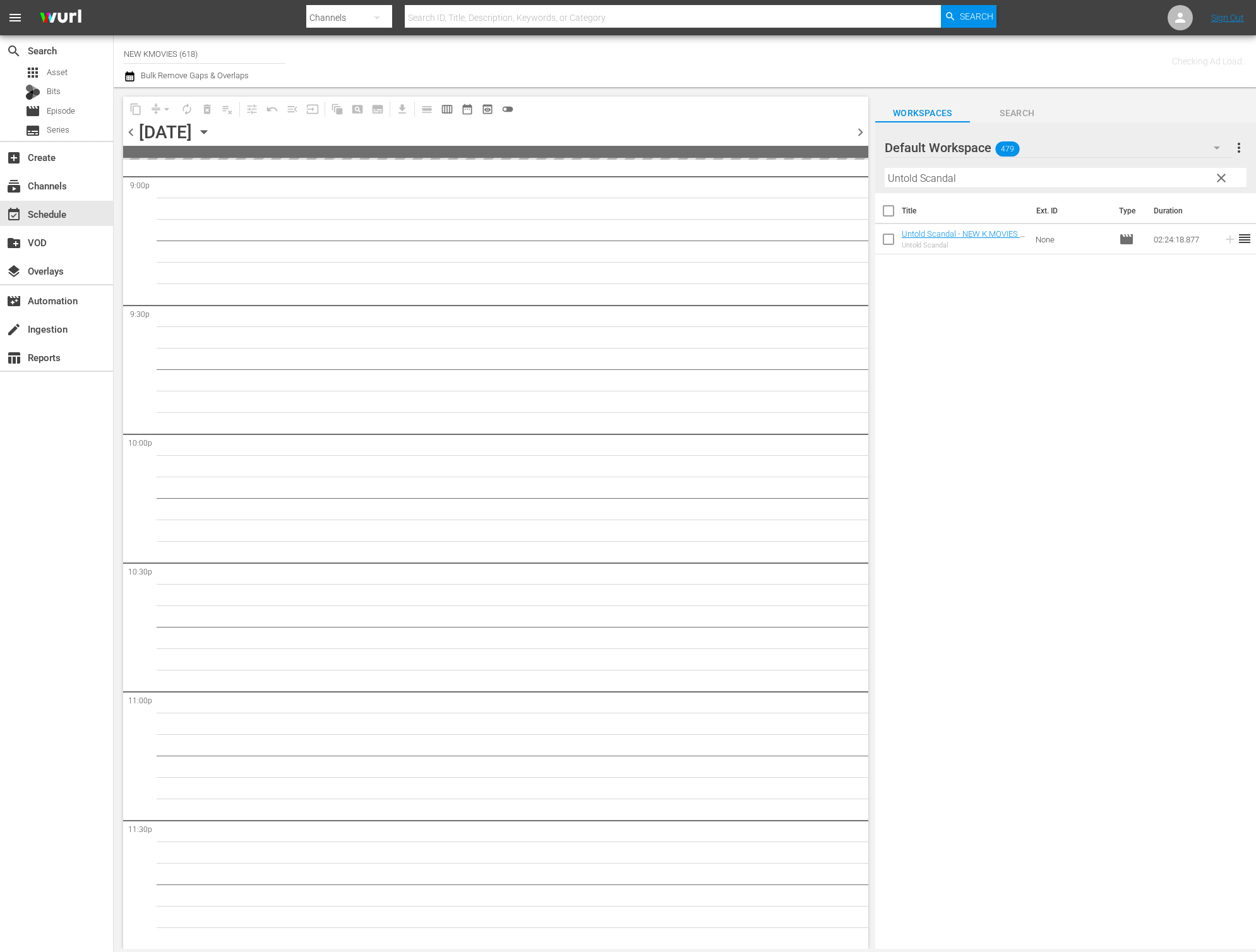
scroll to position [5393, 0]
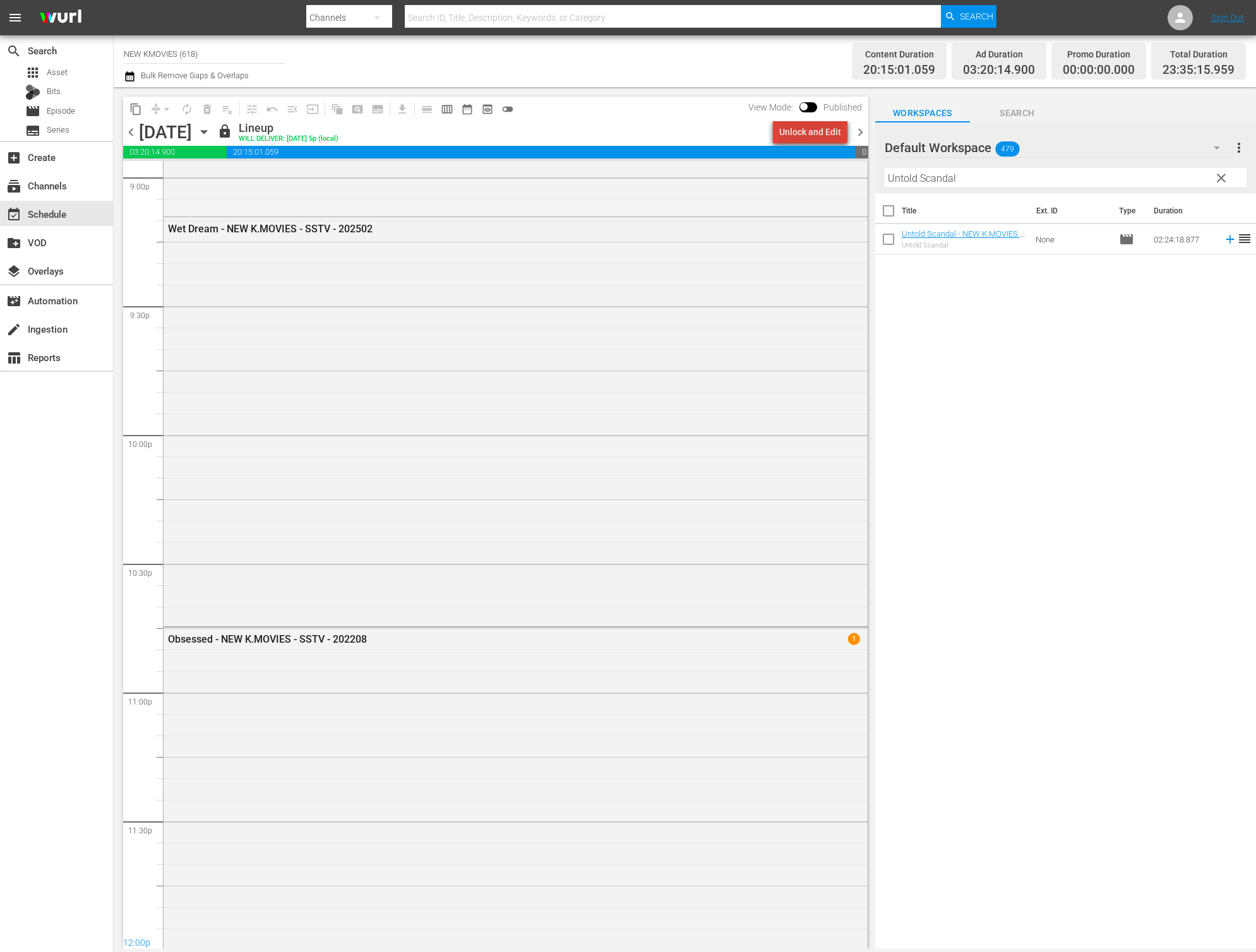
click at [828, 136] on div "Unlock and Edit" at bounding box center [810, 132] width 62 height 23
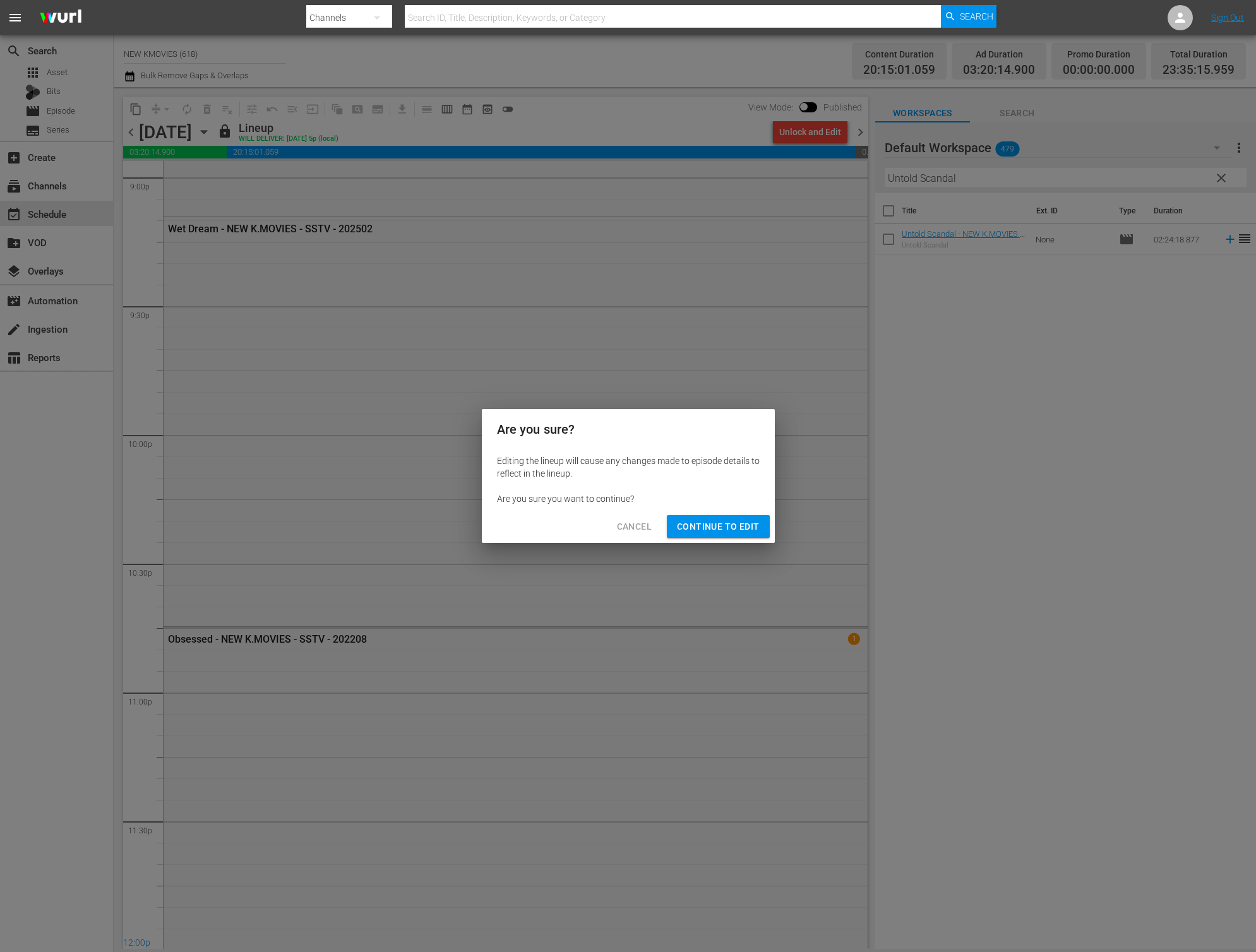
click at [701, 532] on span "Continue to Edit" at bounding box center [718, 527] width 82 height 16
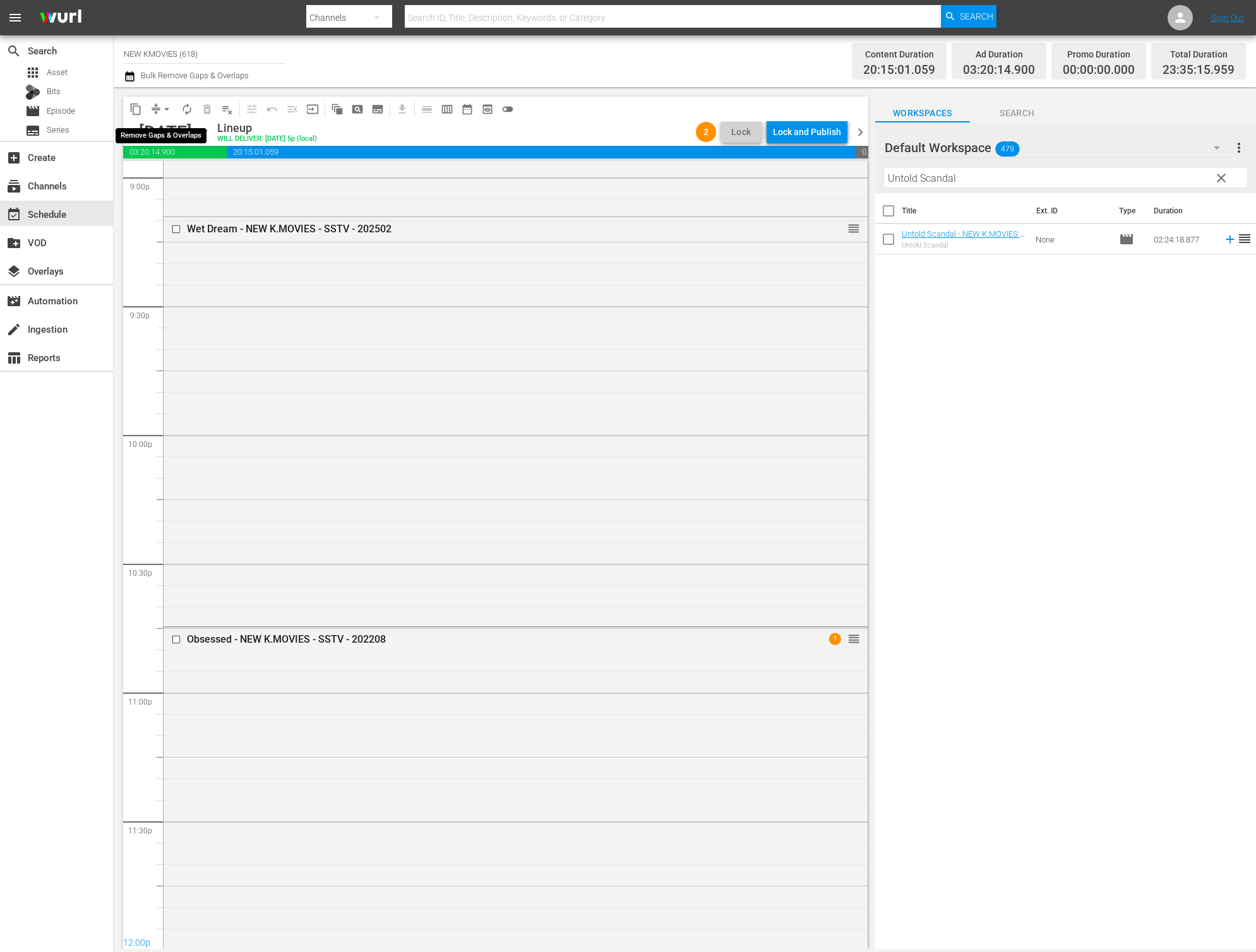
click at [162, 111] on span "arrow_drop_down" at bounding box center [166, 109] width 13 height 13
click at [187, 168] on li "Align to End of Previous Day" at bounding box center [167, 177] width 133 height 21
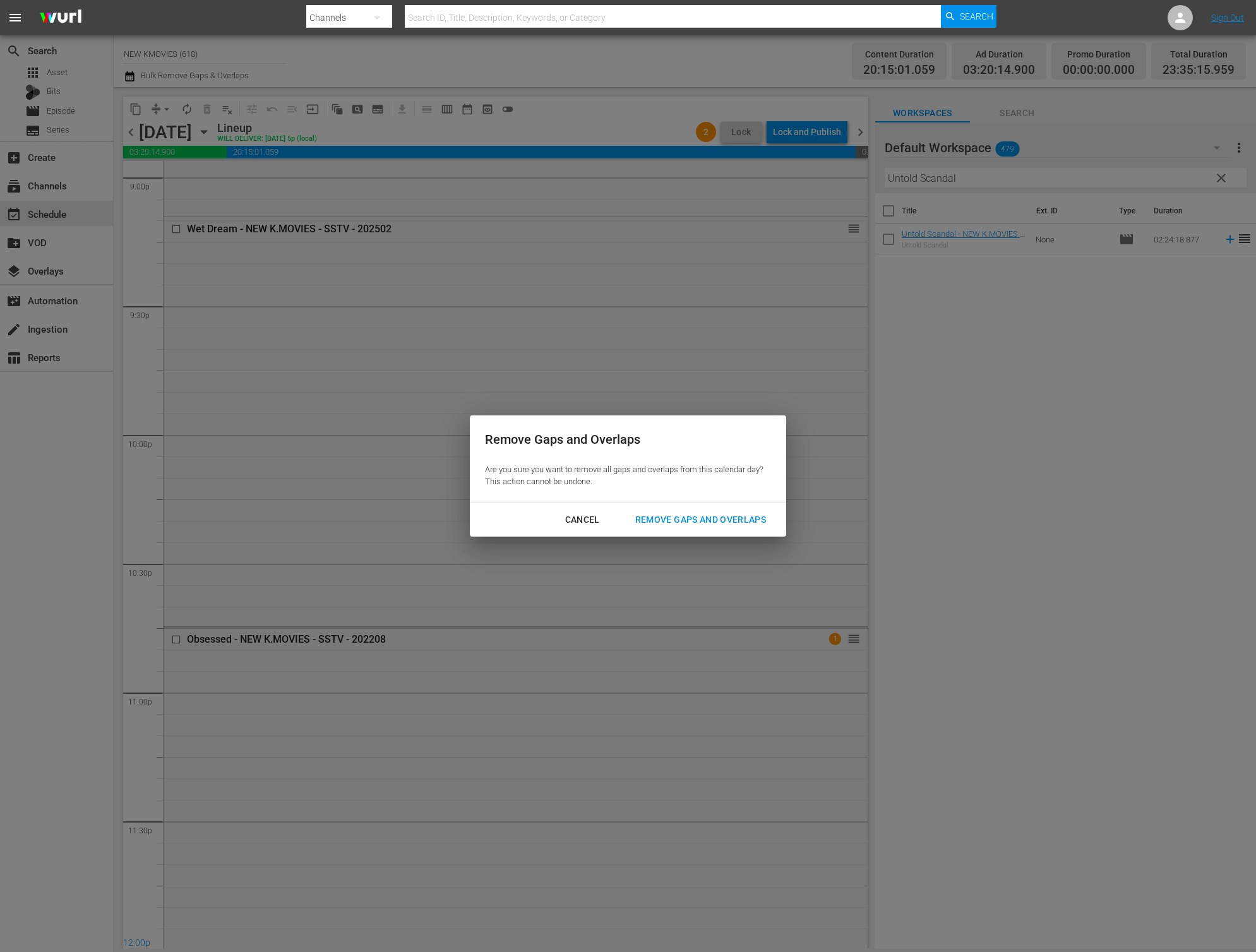
click at [717, 514] on div "Remove Gaps and Overlaps" at bounding box center [700, 520] width 151 height 16
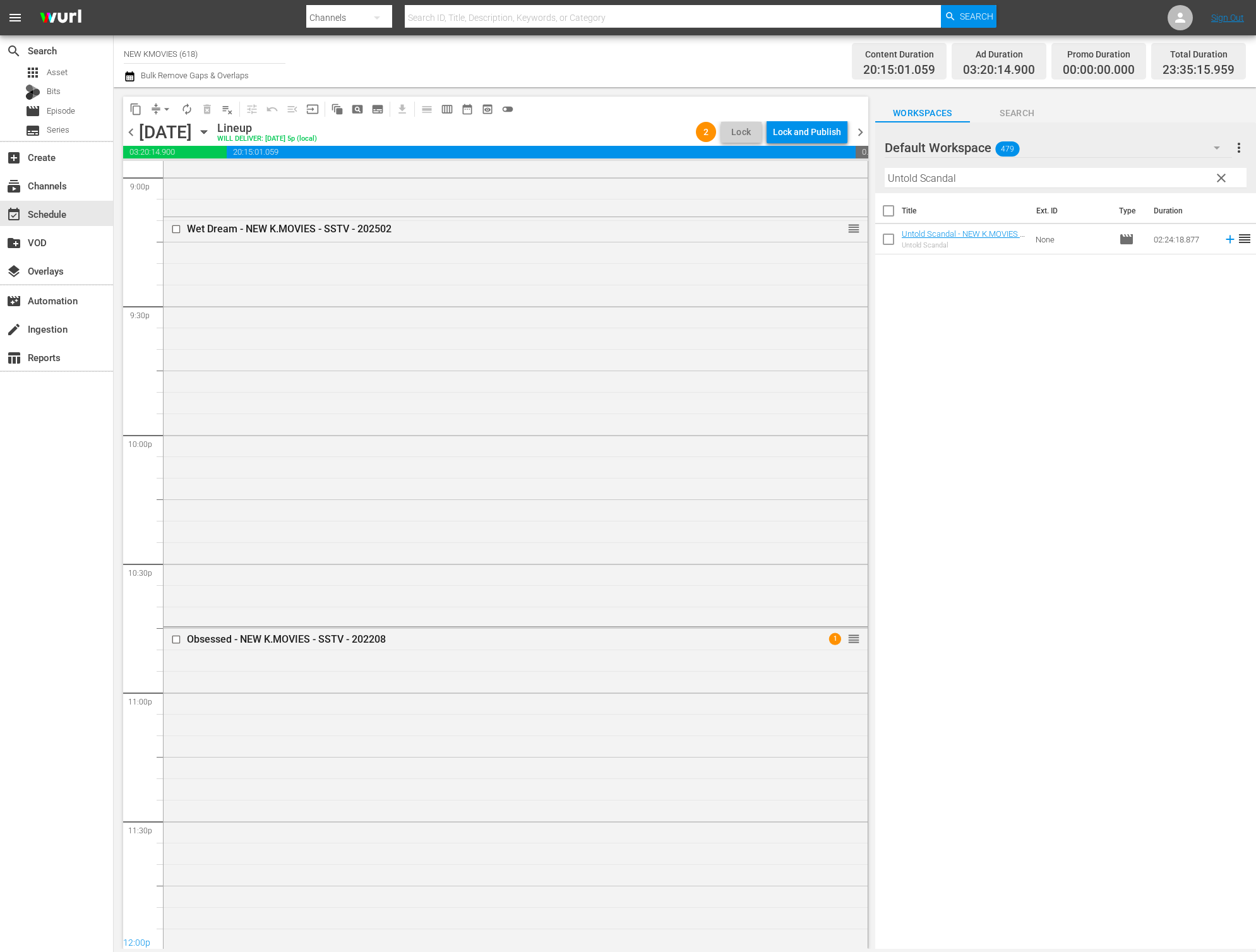
click at [806, 134] on div "Lock and Publish" at bounding box center [807, 132] width 68 height 23
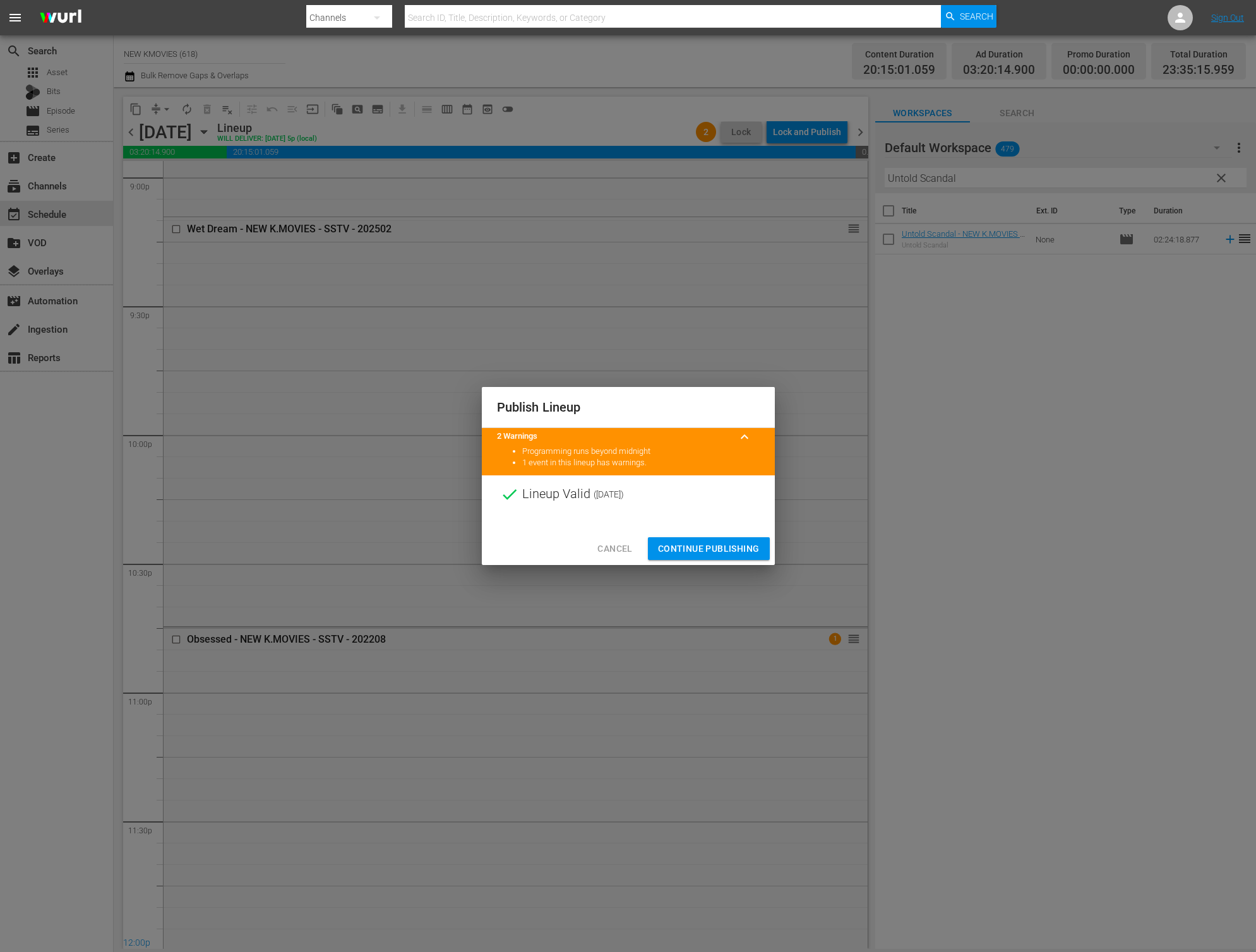
click at [725, 545] on span "Continue Publishing" at bounding box center [708, 549] width 102 height 16
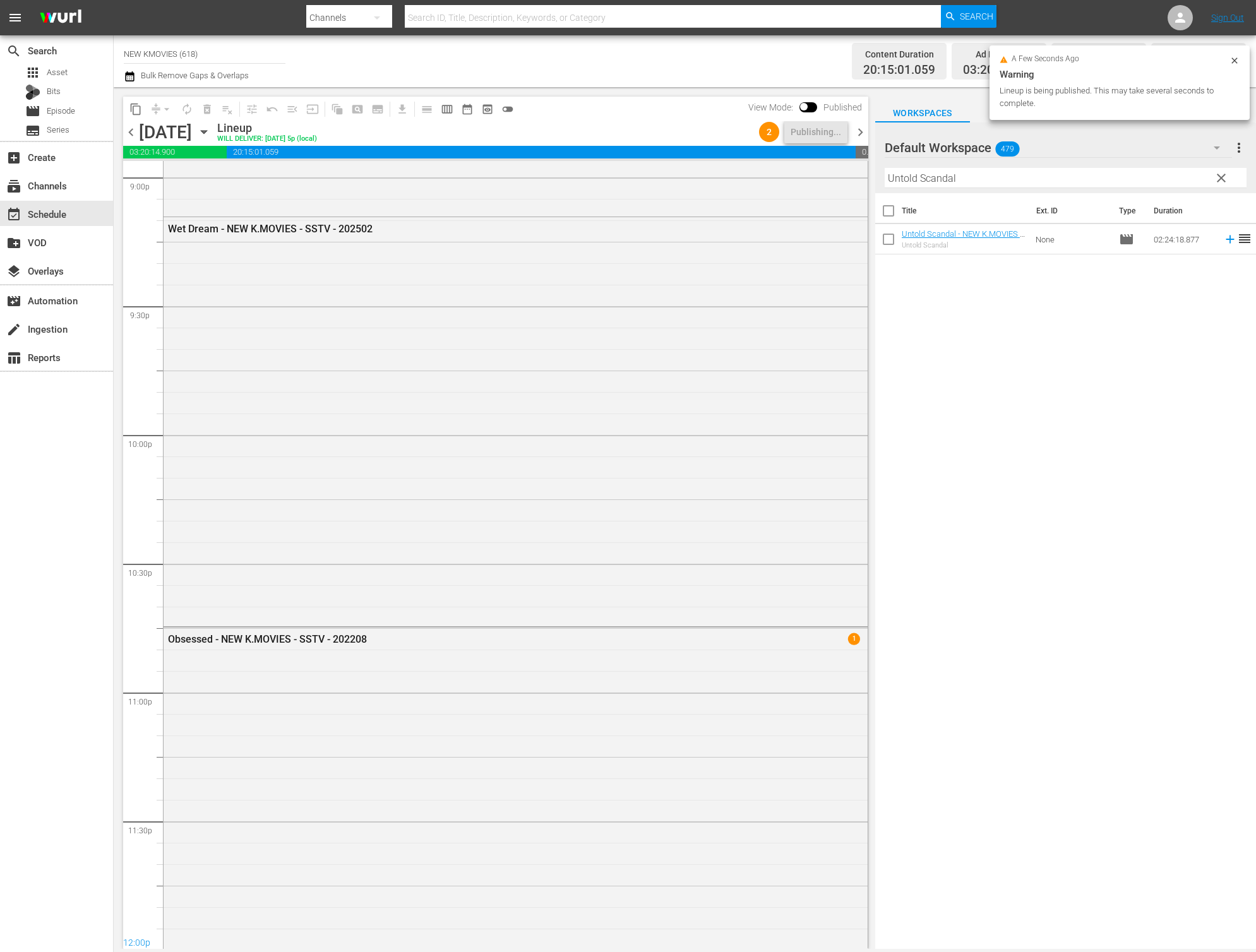
click at [861, 133] on span "chevron_right" at bounding box center [860, 132] width 16 height 16
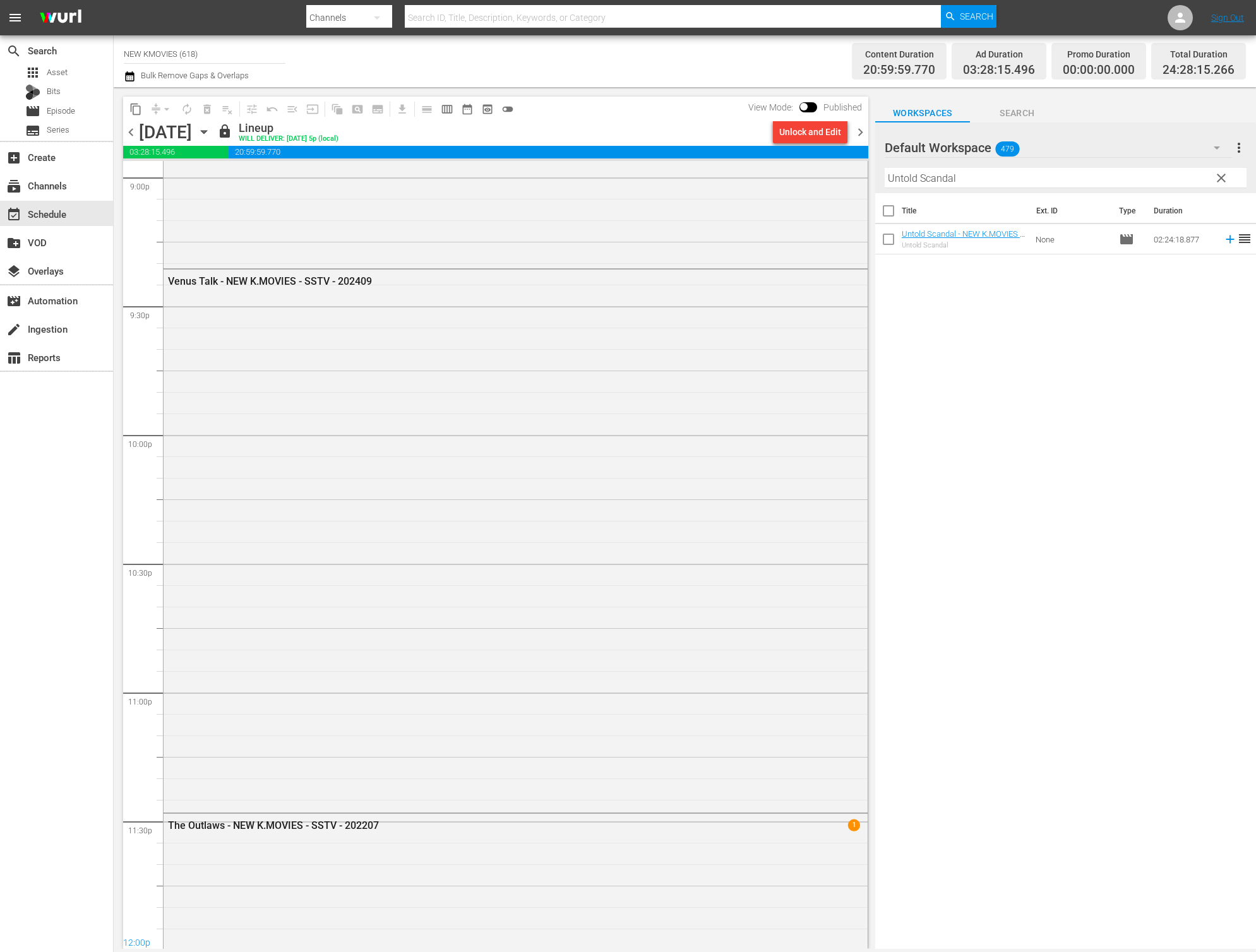
scroll to position [5350, 0]
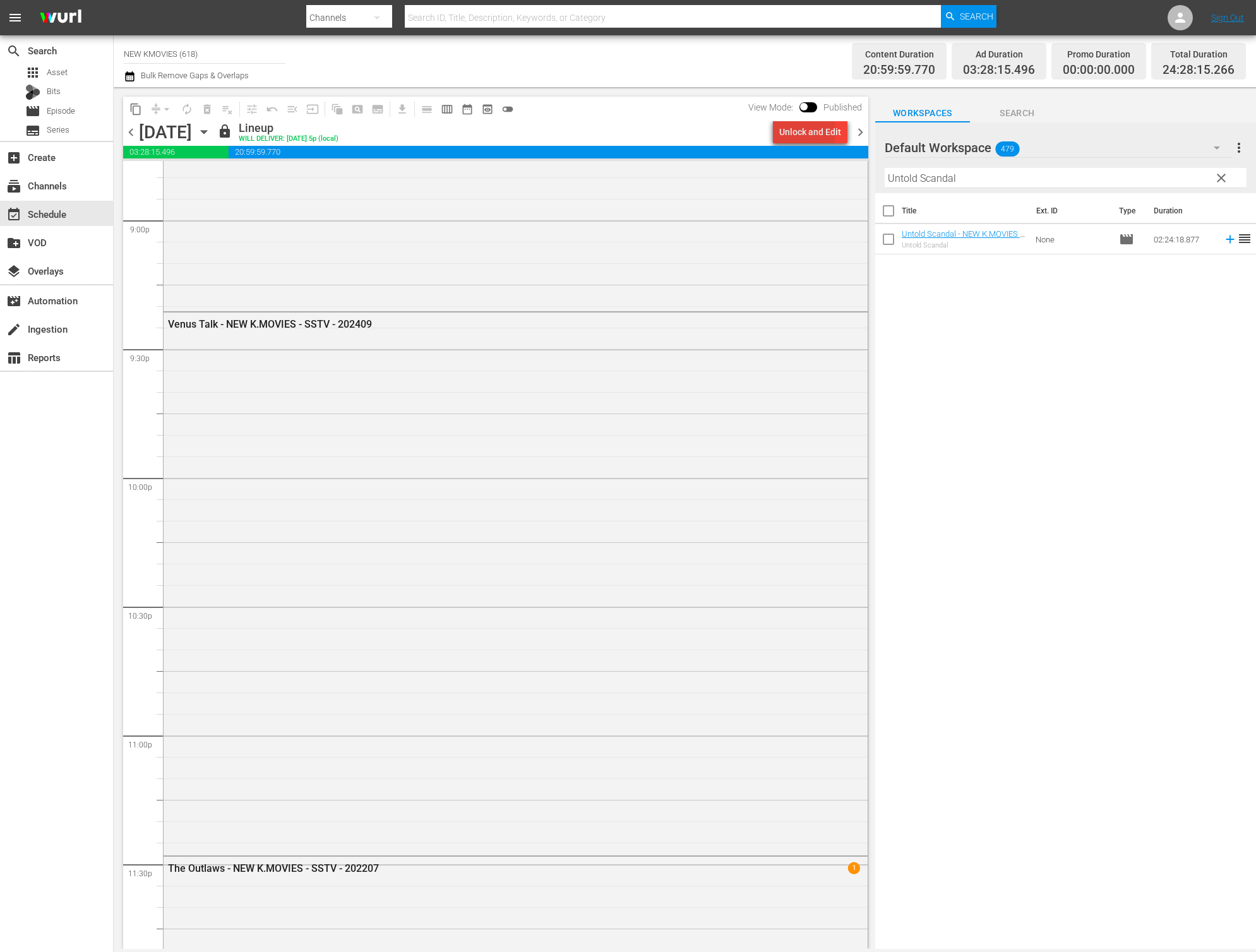
click at [787, 132] on div "Unlock and Edit" at bounding box center [810, 132] width 62 height 23
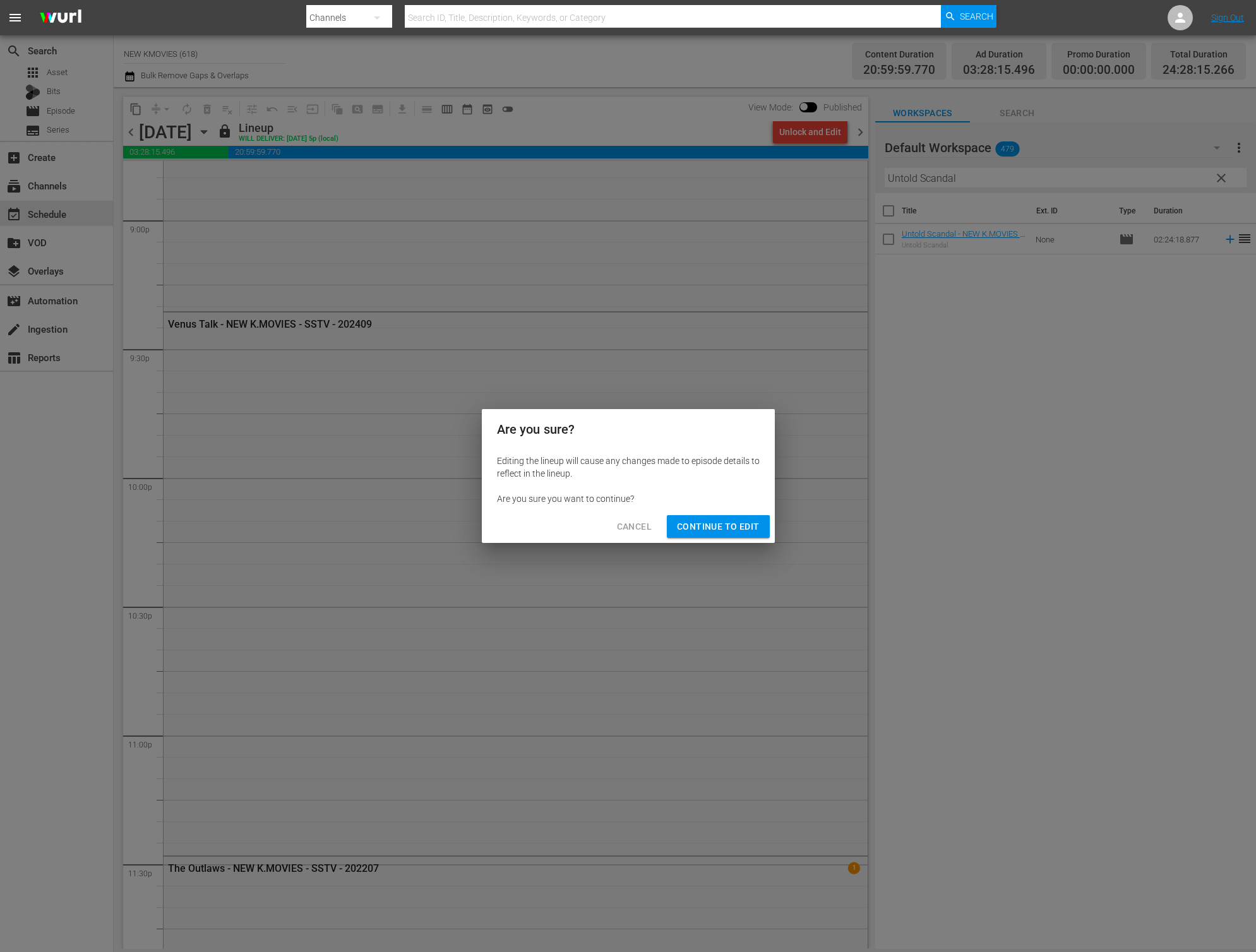
click at [713, 525] on span "Continue to Edit" at bounding box center [718, 527] width 82 height 16
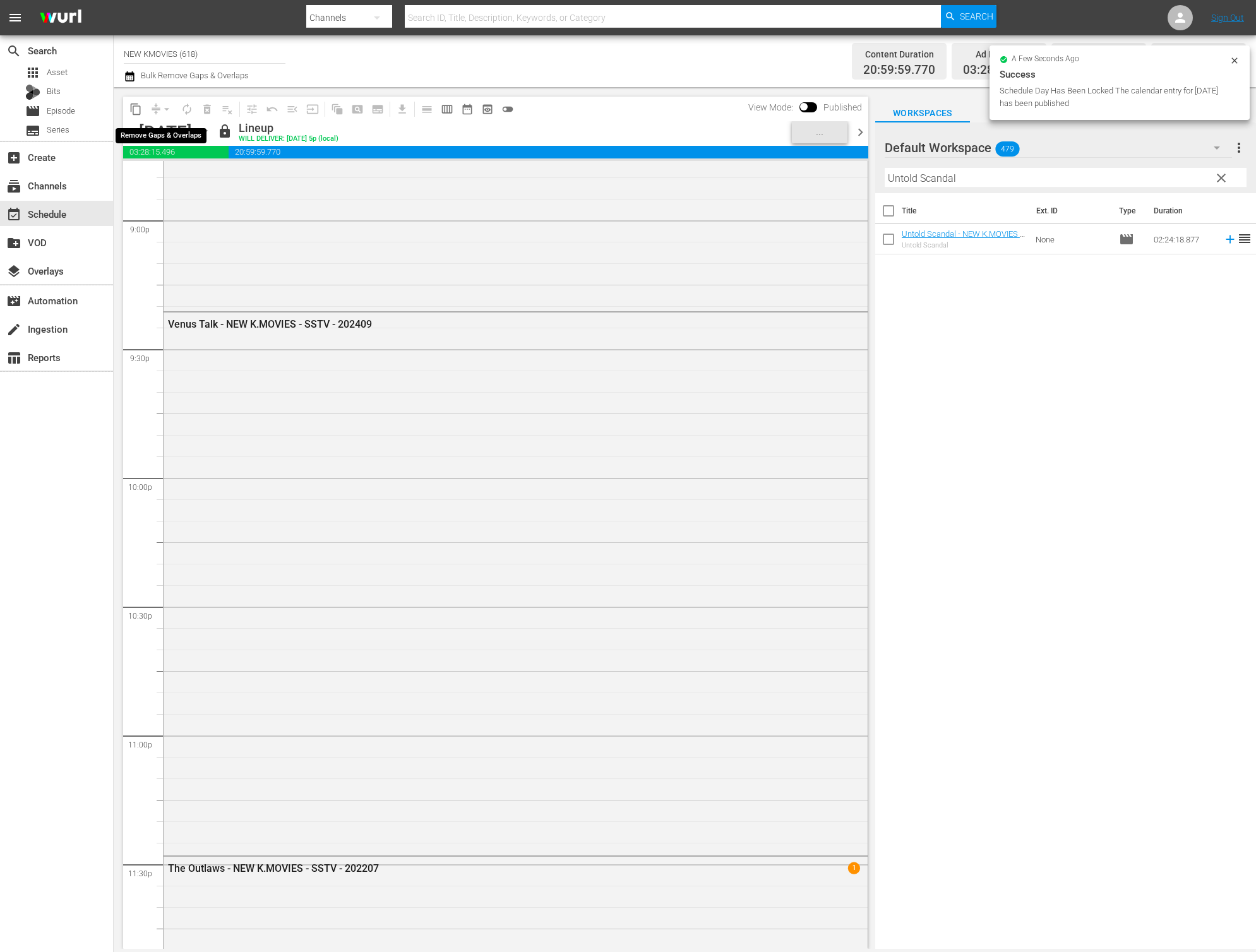
click at [158, 109] on div "arrow_drop_down" at bounding box center [166, 109] width 20 height 20
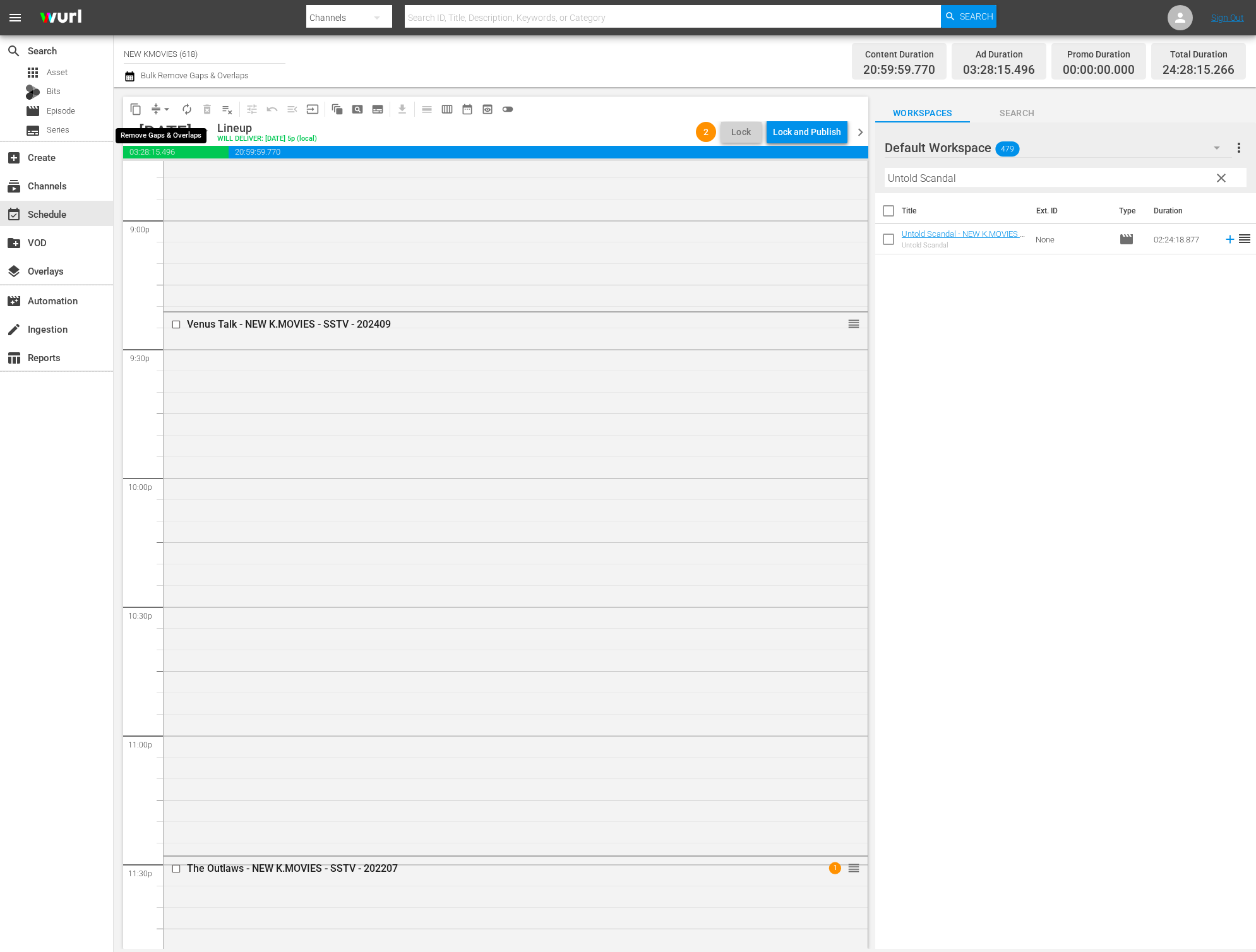
click at [160, 107] on button "arrow_drop_down" at bounding box center [166, 109] width 20 height 20
click at [209, 180] on li "Align to End of Previous Day" at bounding box center [167, 177] width 133 height 21
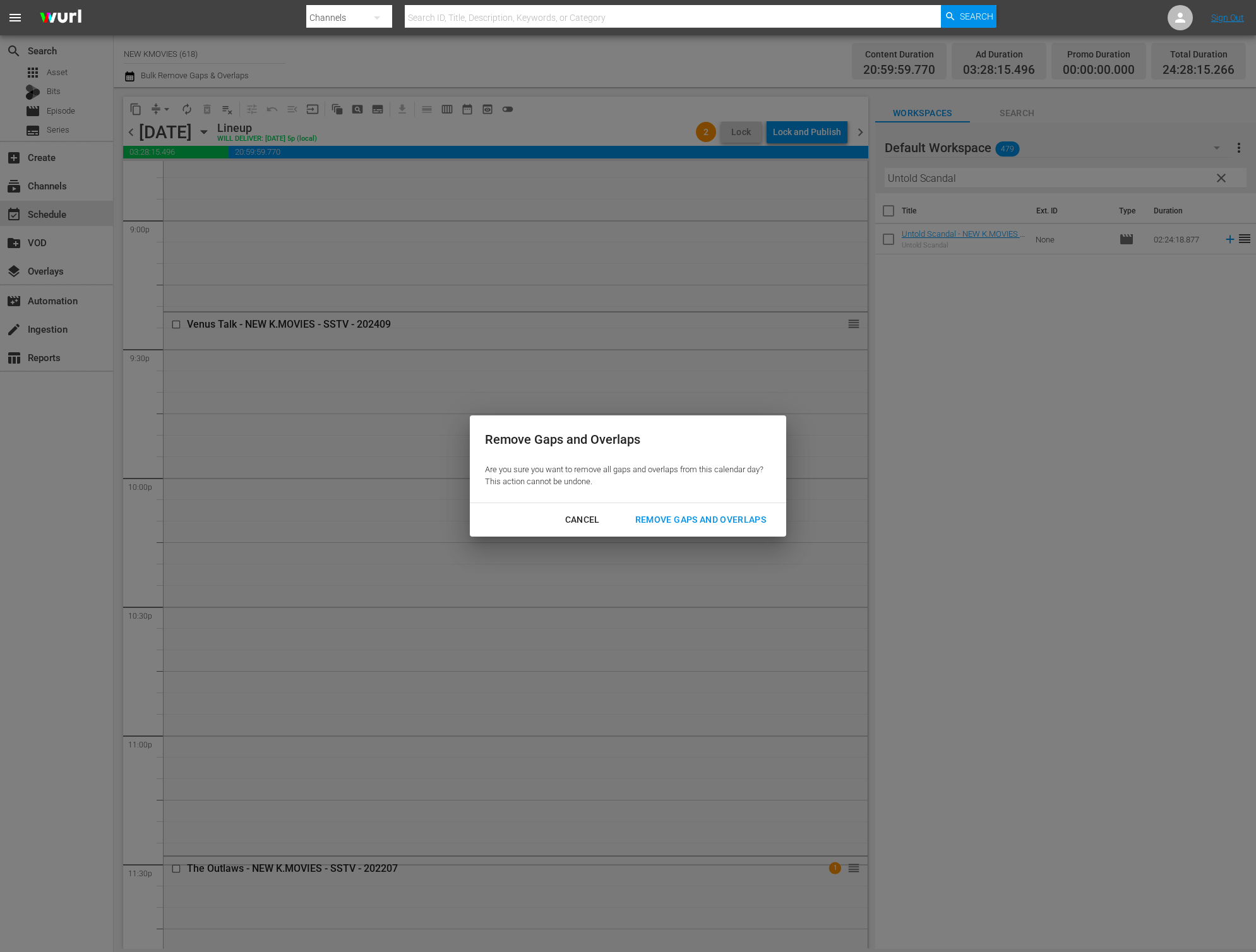
click at [725, 530] on button "Remove Gaps and Overlaps" at bounding box center [700, 520] width 161 height 24
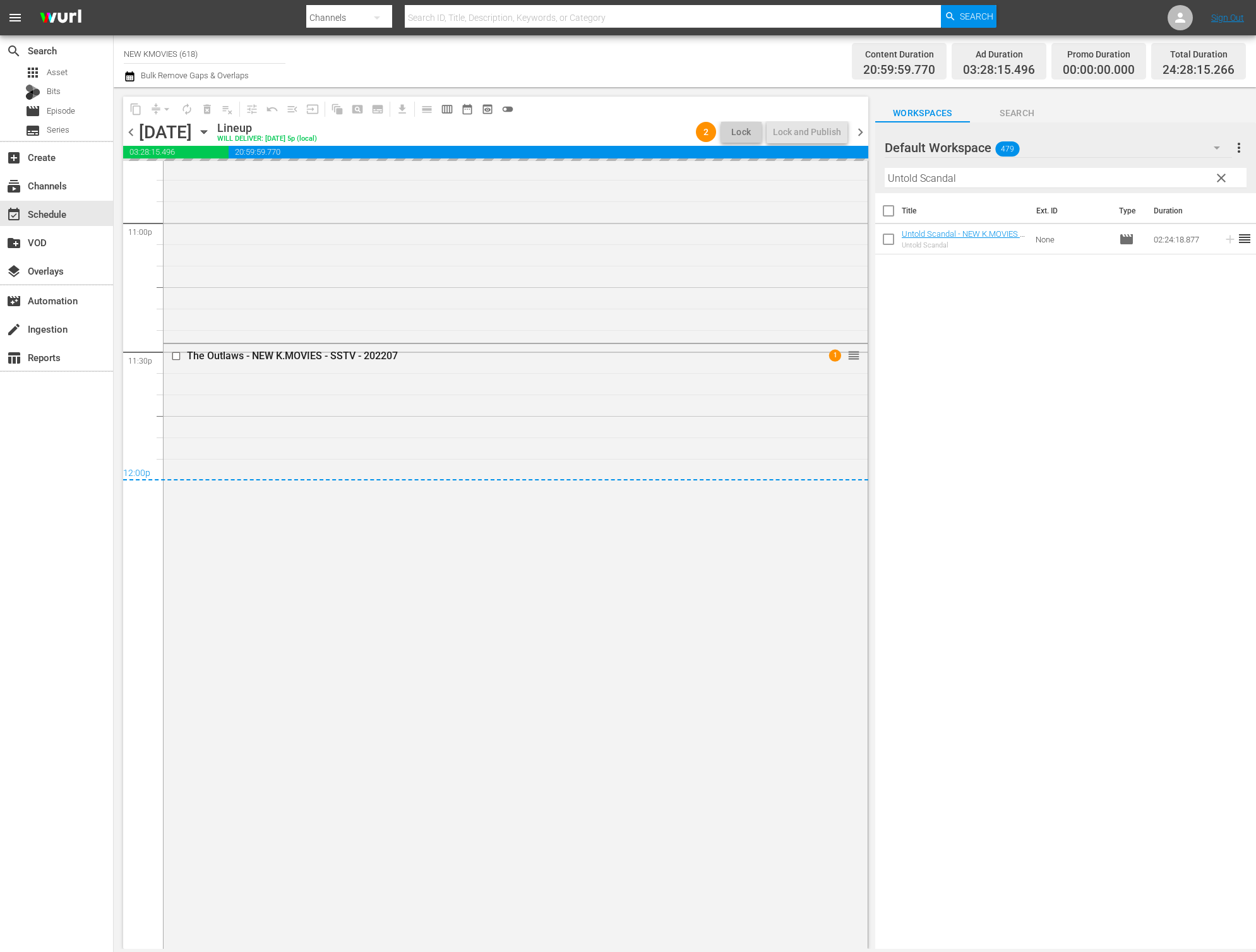
scroll to position [5864, 0]
click at [815, 134] on div "Lock and Publish" at bounding box center [807, 132] width 68 height 23
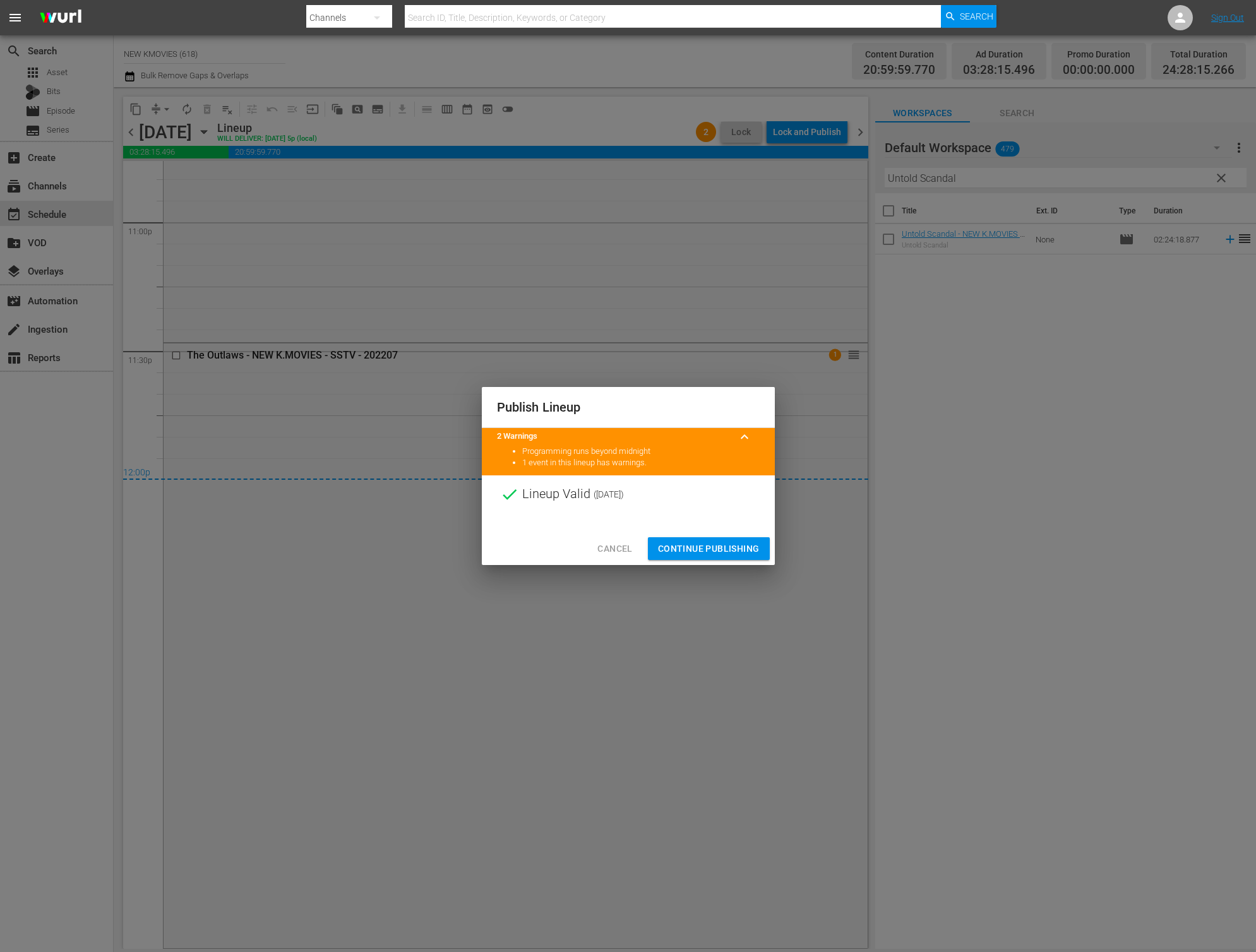
click at [701, 541] on span "Continue Publishing" at bounding box center [708, 549] width 102 height 16
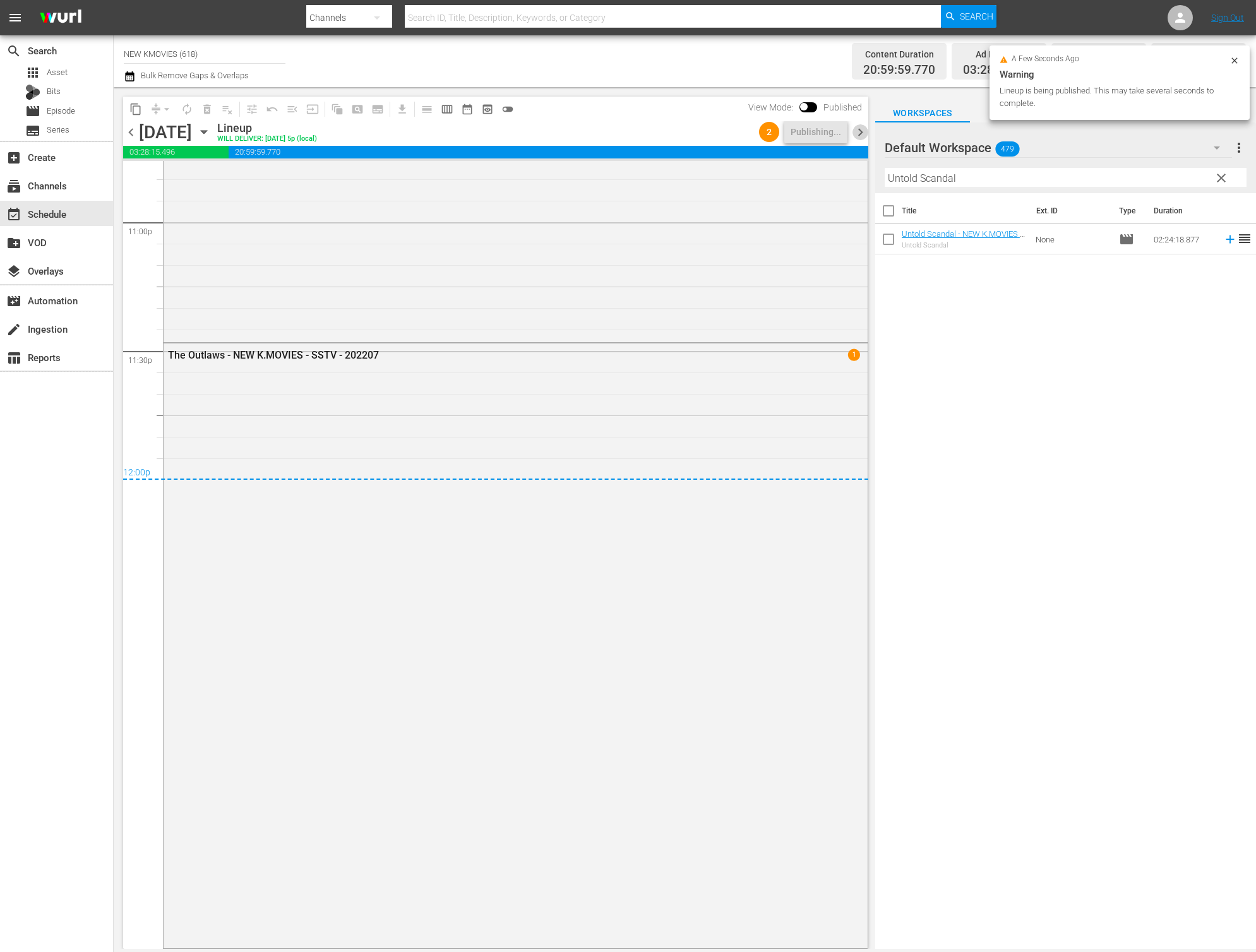
click at [865, 129] on span "chevron_right" at bounding box center [860, 132] width 16 height 16
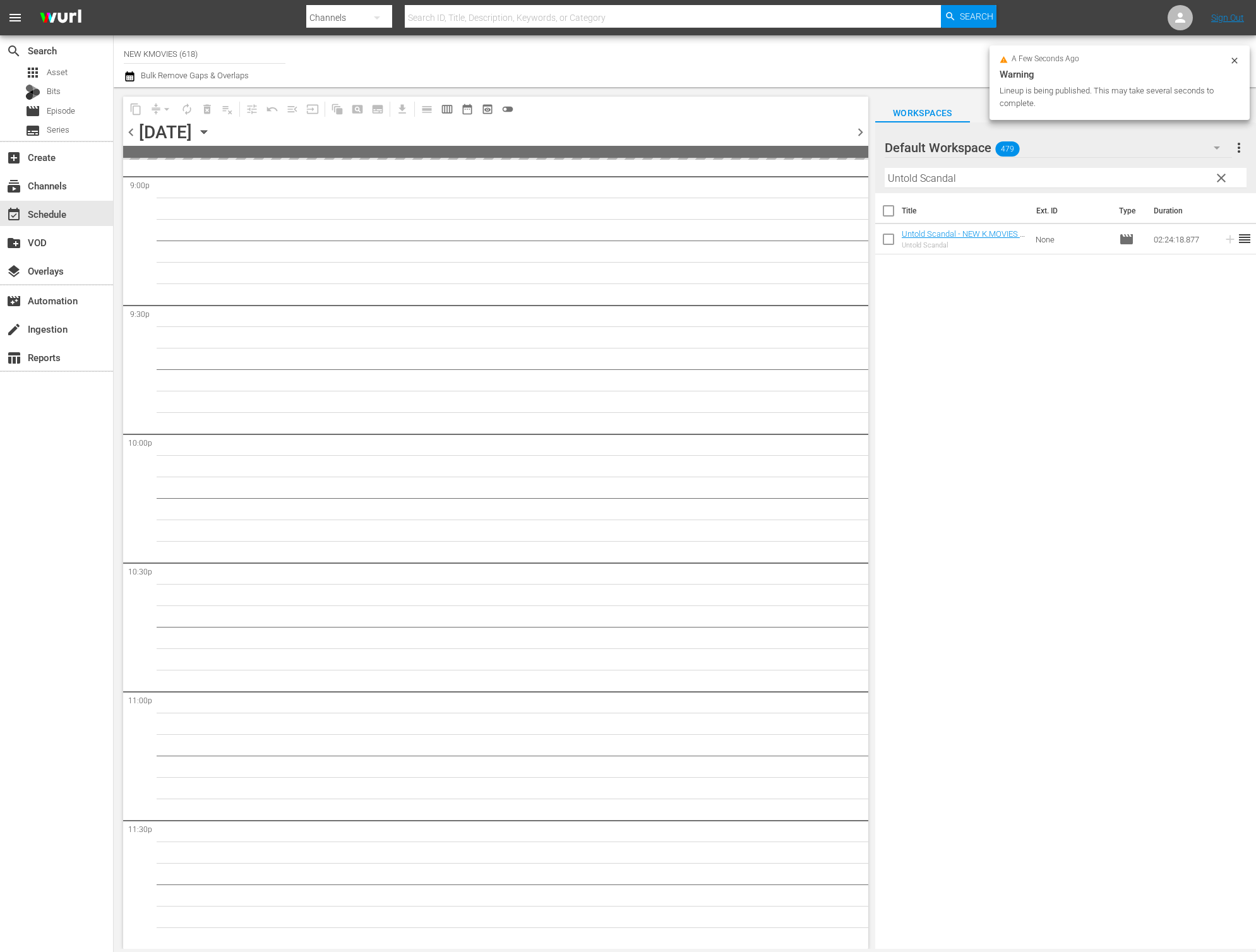
scroll to position [5393, 0]
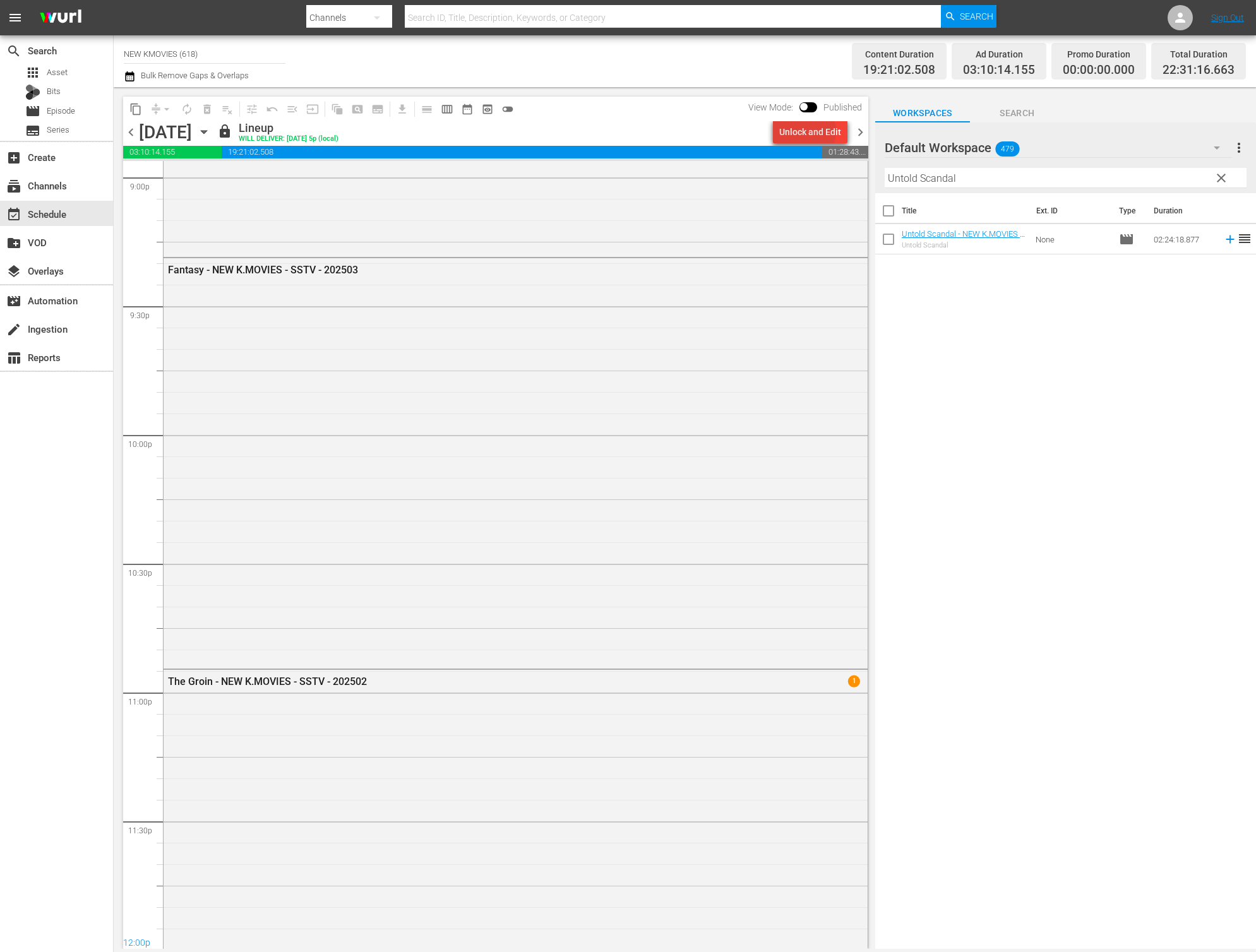
click at [808, 132] on div "Unlock and Edit" at bounding box center [810, 132] width 62 height 23
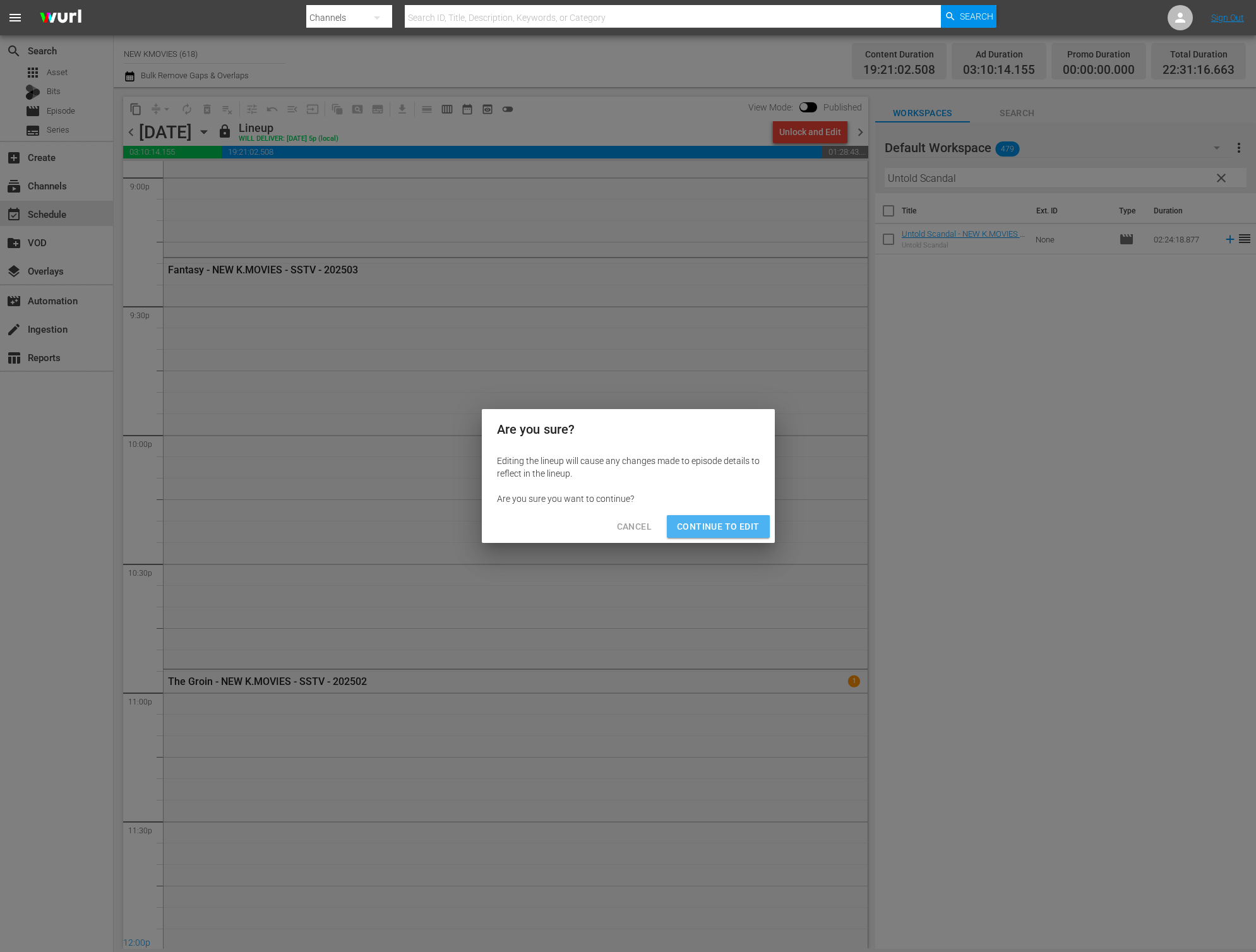
click at [756, 522] on span "Continue to Edit" at bounding box center [718, 527] width 82 height 16
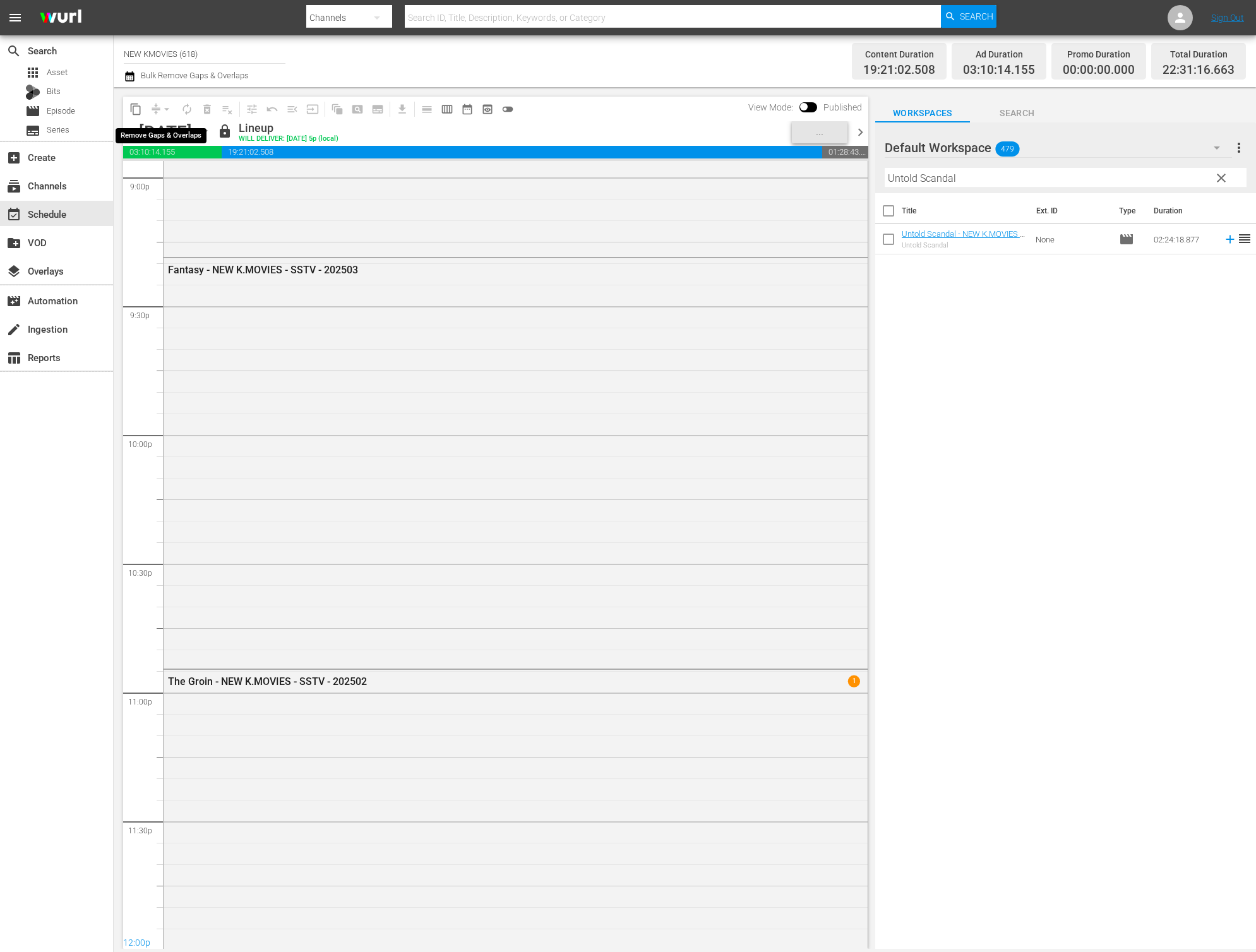
click at [159, 110] on div "arrow_drop_down" at bounding box center [166, 109] width 20 height 20
click at [160, 109] on div "arrow_drop_down" at bounding box center [166, 109] width 20 height 20
click at [157, 112] on div "arrow_drop_down" at bounding box center [166, 109] width 20 height 20
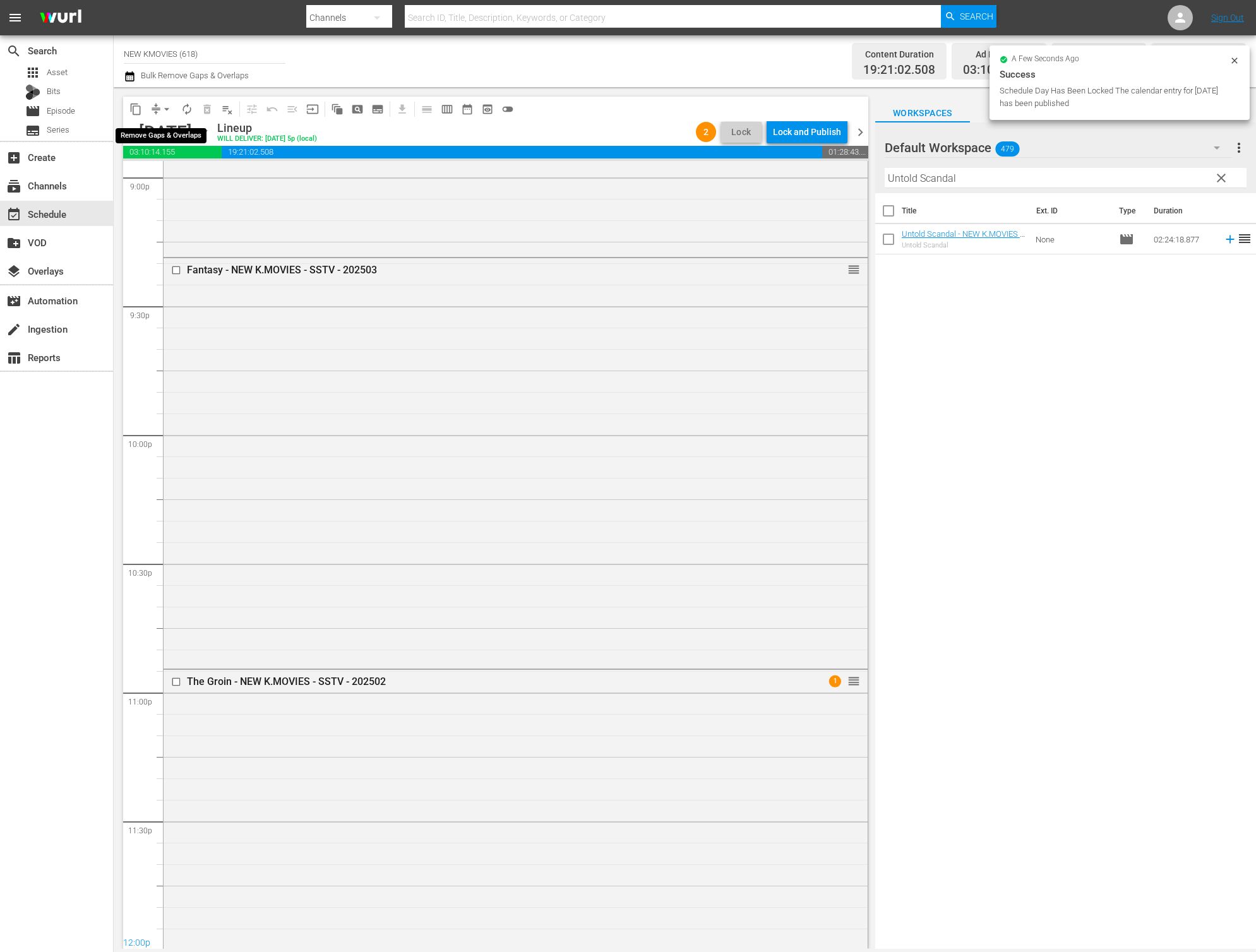
click at [158, 110] on button "arrow_drop_down" at bounding box center [166, 109] width 20 height 20
click at [205, 187] on ul "Align to Midnight Align to First Episode Align to End of Previous Day" at bounding box center [167, 155] width 133 height 72
click at [207, 180] on li "Align to End of Previous Day" at bounding box center [167, 177] width 133 height 21
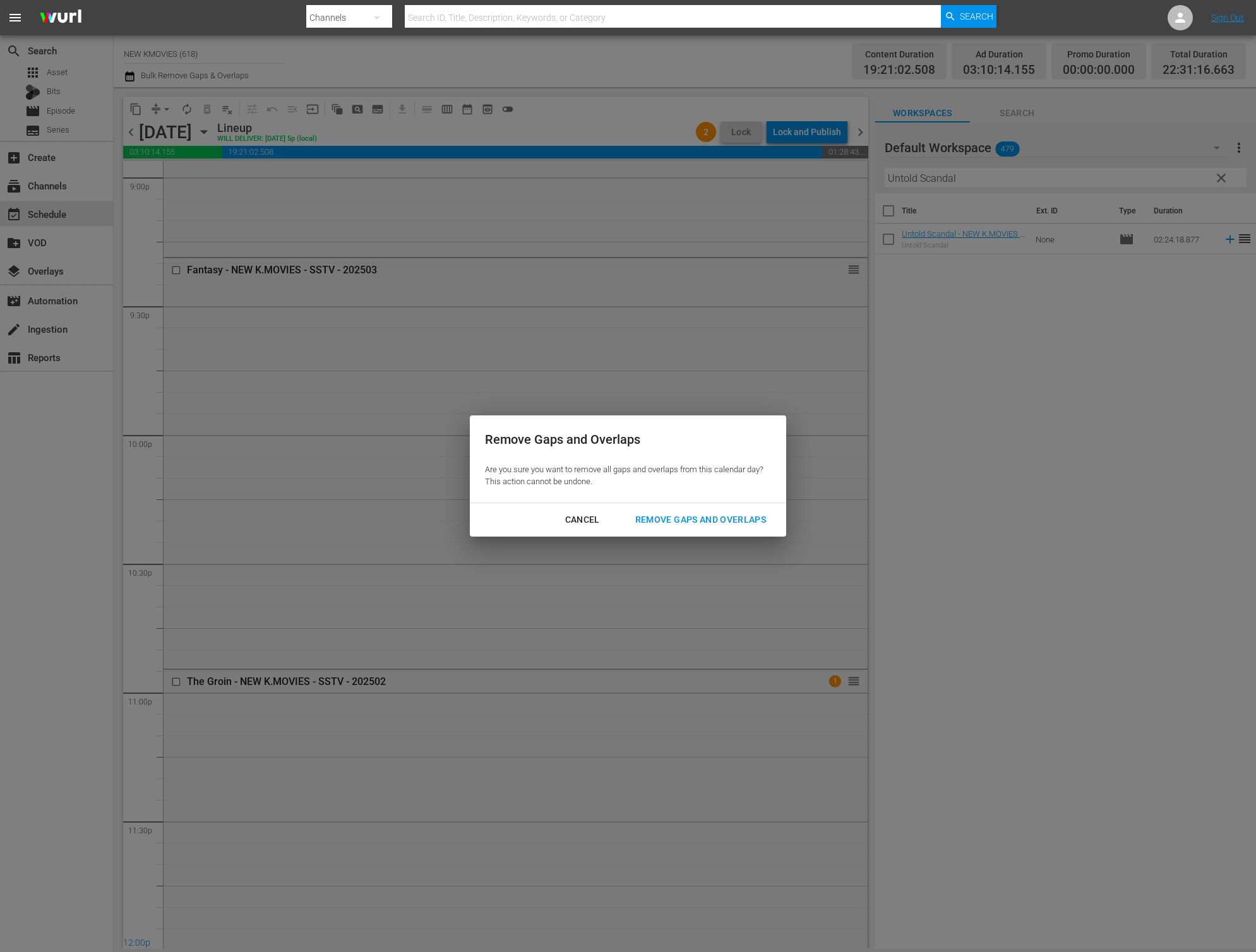
click at [681, 515] on div "Remove Gaps and Overlaps" at bounding box center [700, 520] width 151 height 16
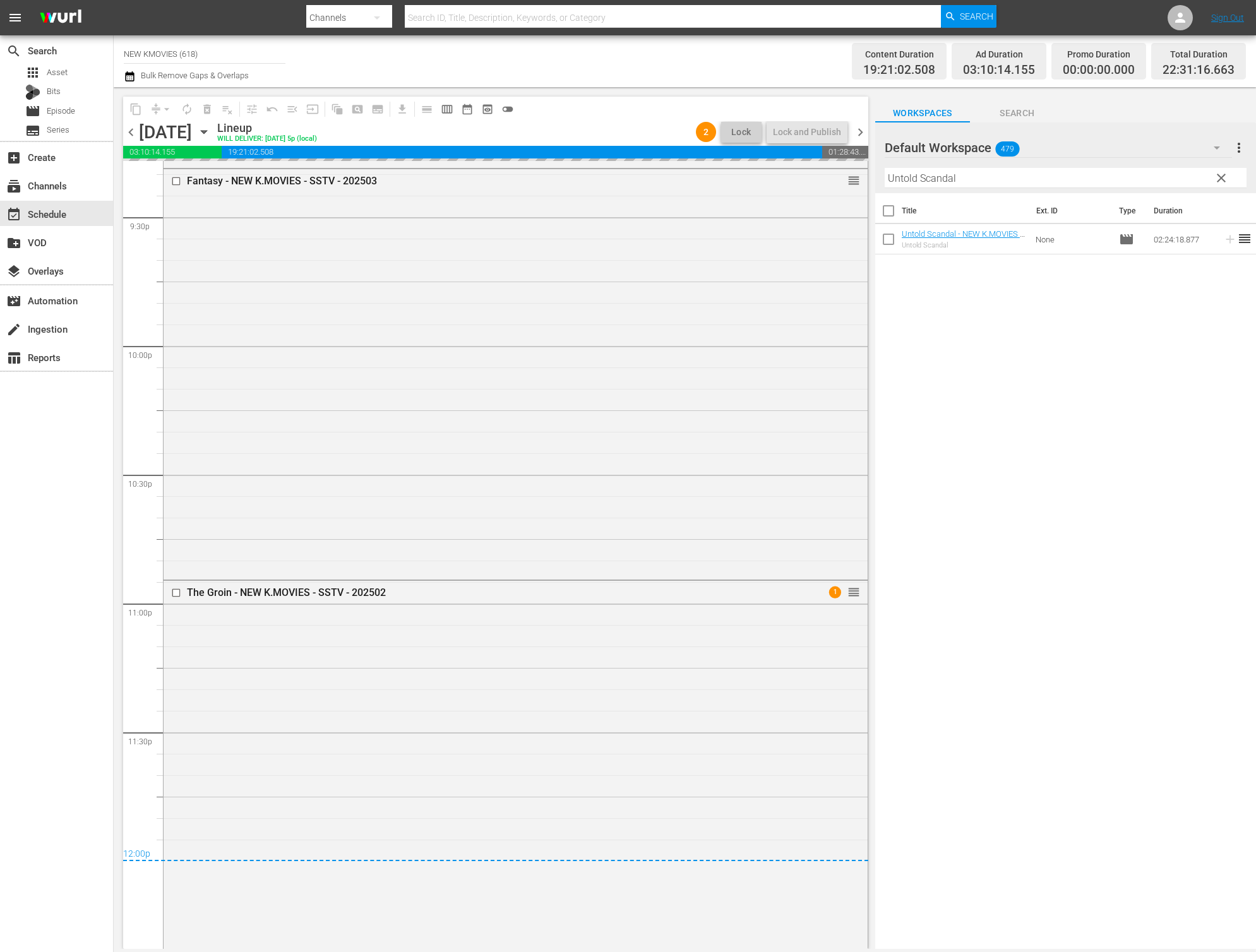
scroll to position [5483, 0]
click at [809, 133] on div "Lock and Publish" at bounding box center [807, 132] width 68 height 23
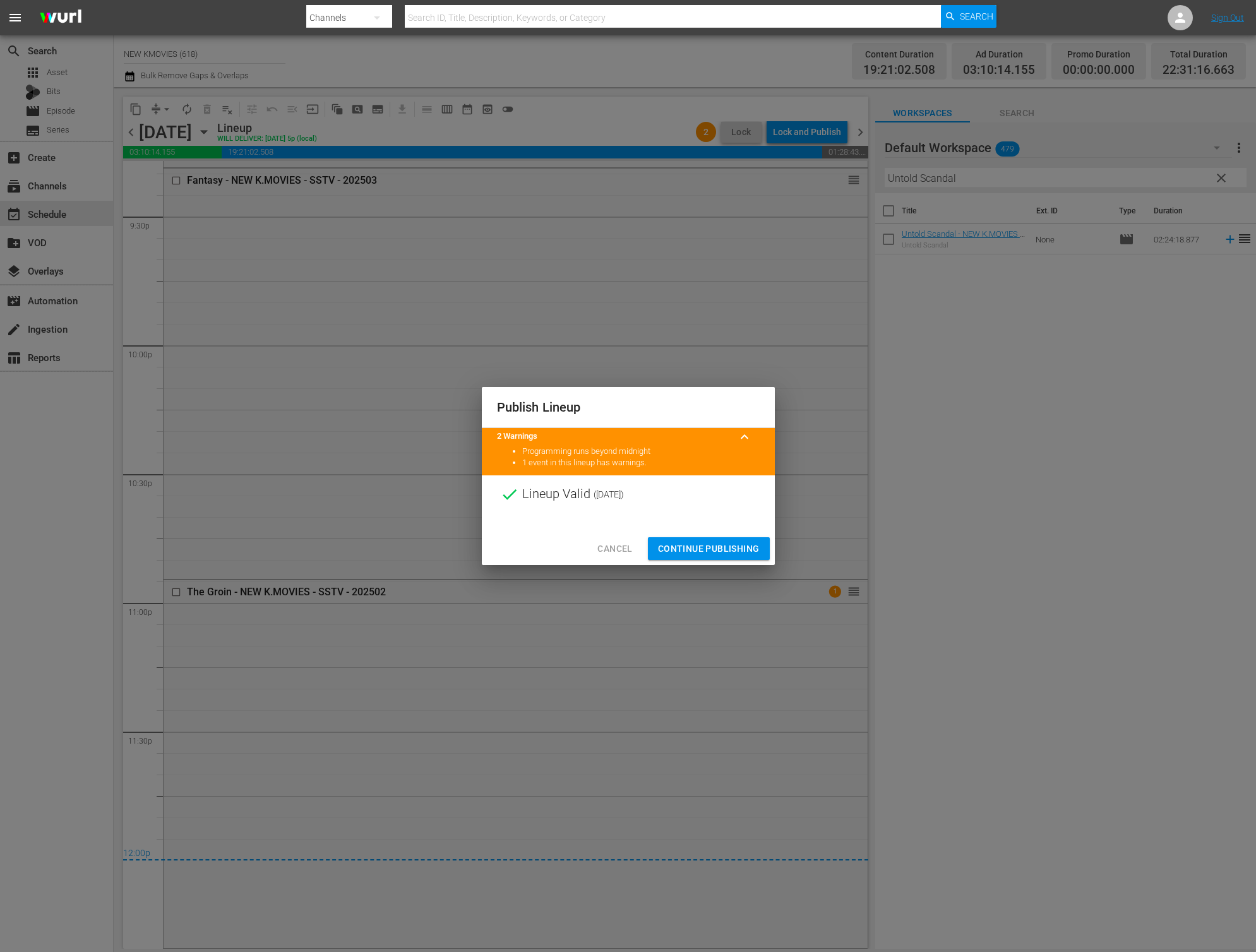
click at [717, 524] on div at bounding box center [628, 523] width 293 height 19
click at [714, 547] on span "Continue Publishing" at bounding box center [708, 549] width 102 height 16
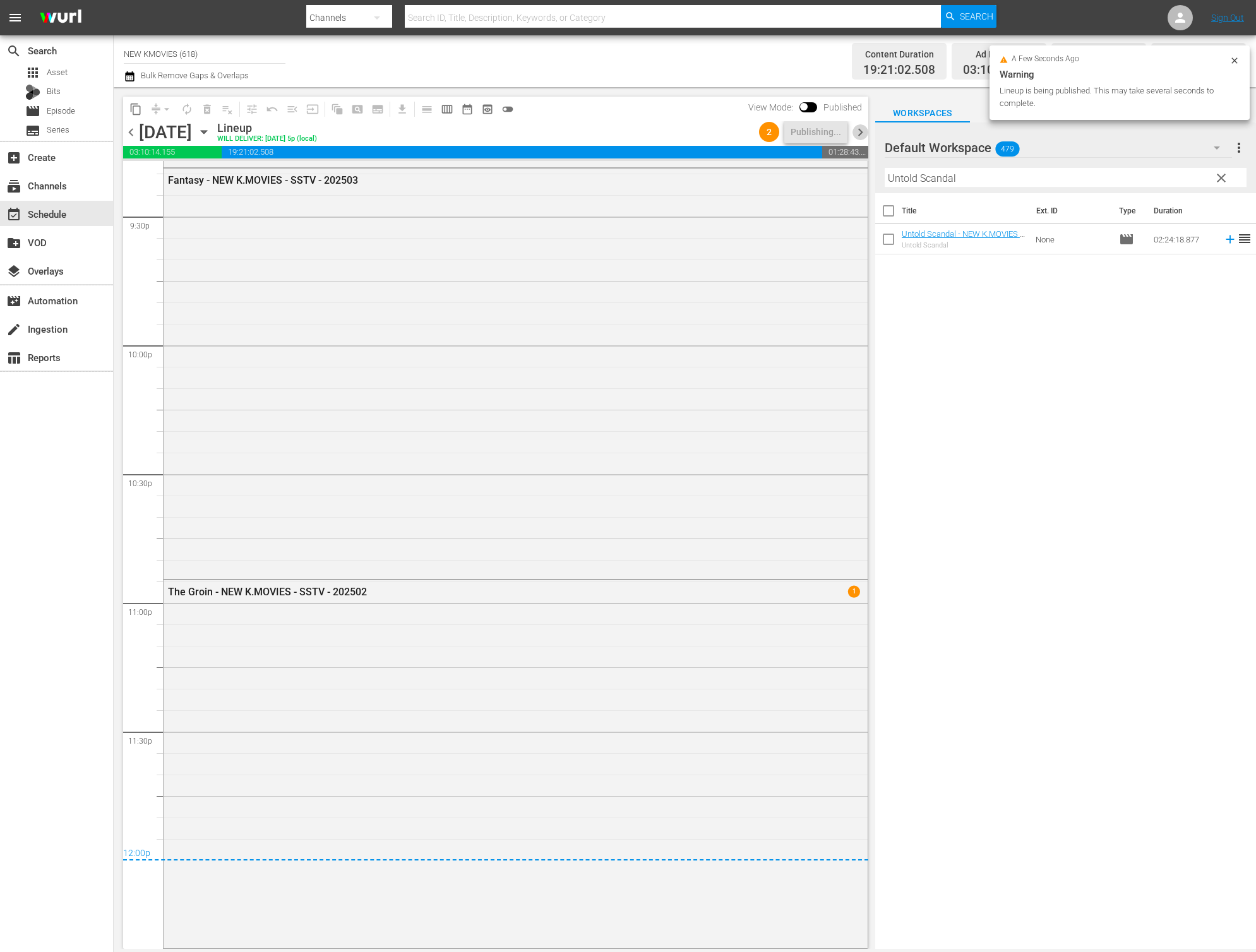
click at [856, 129] on span "chevron_right" at bounding box center [860, 132] width 16 height 16
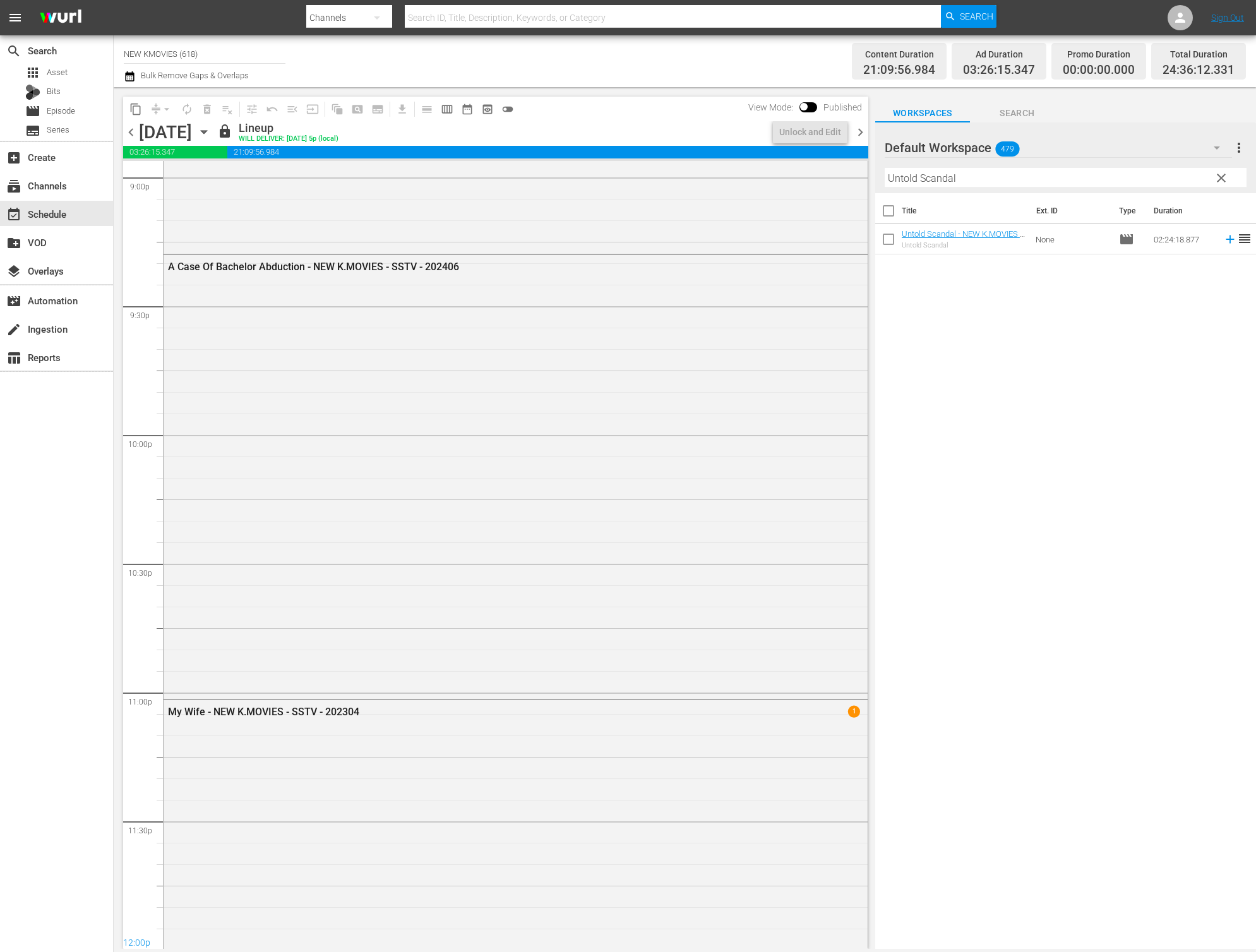
scroll to position [5329, 0]
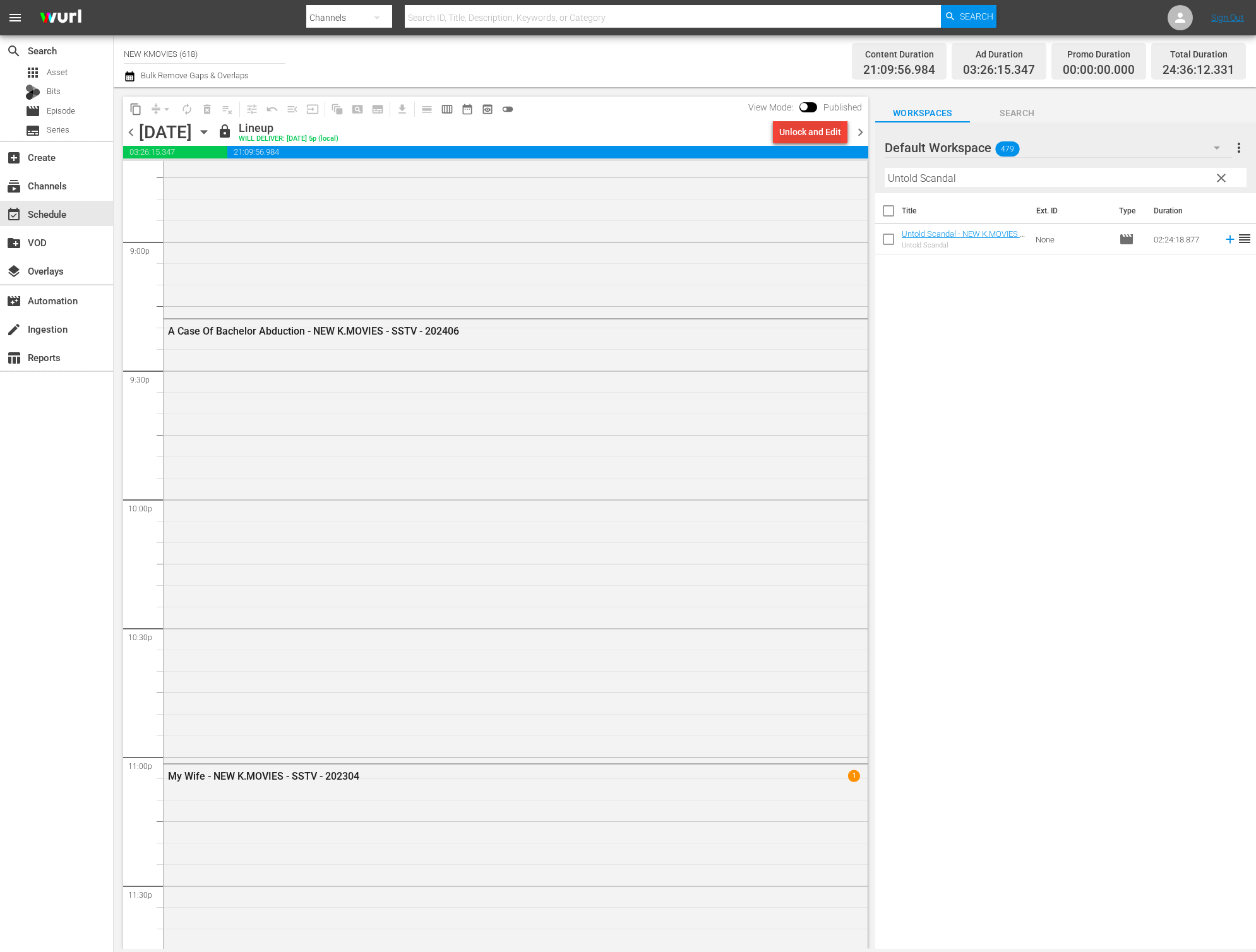
click at [829, 134] on div "Unlock and Edit" at bounding box center [810, 132] width 62 height 23
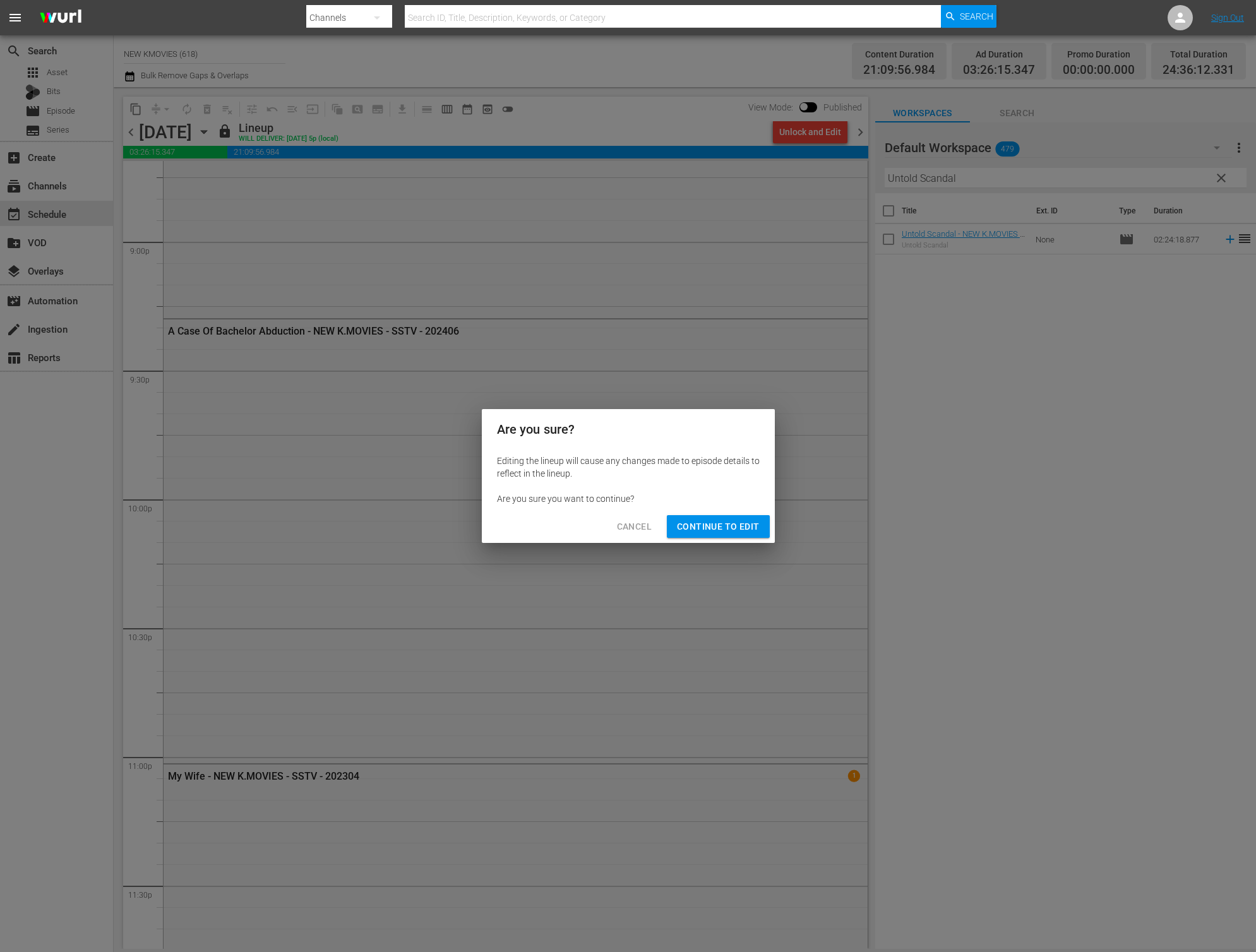
click at [693, 528] on span "Continue to Edit" at bounding box center [718, 527] width 82 height 16
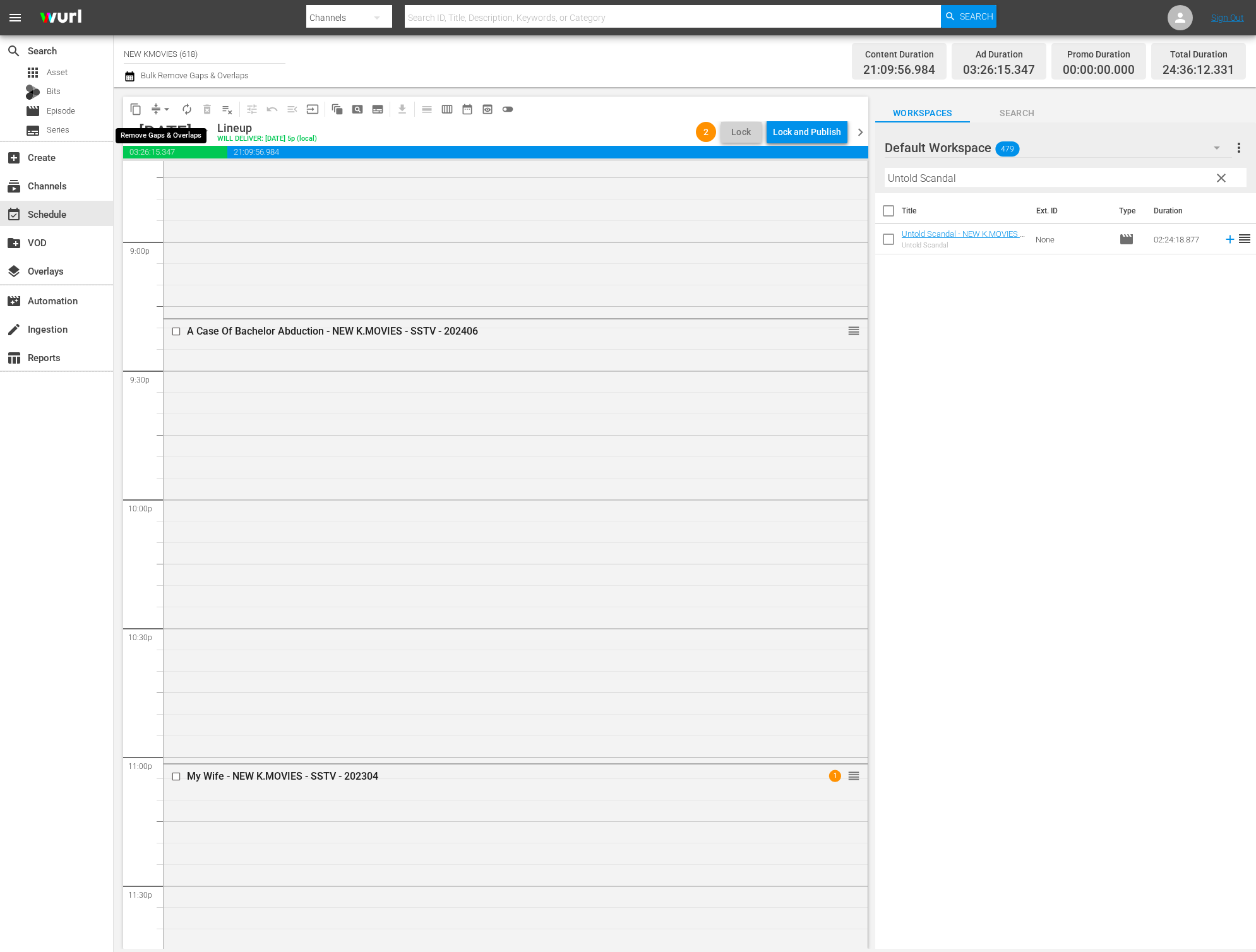
click at [159, 112] on button "arrow_drop_down" at bounding box center [166, 109] width 20 height 20
click at [170, 177] on li "Align to End of Previous Day" at bounding box center [167, 177] width 133 height 21
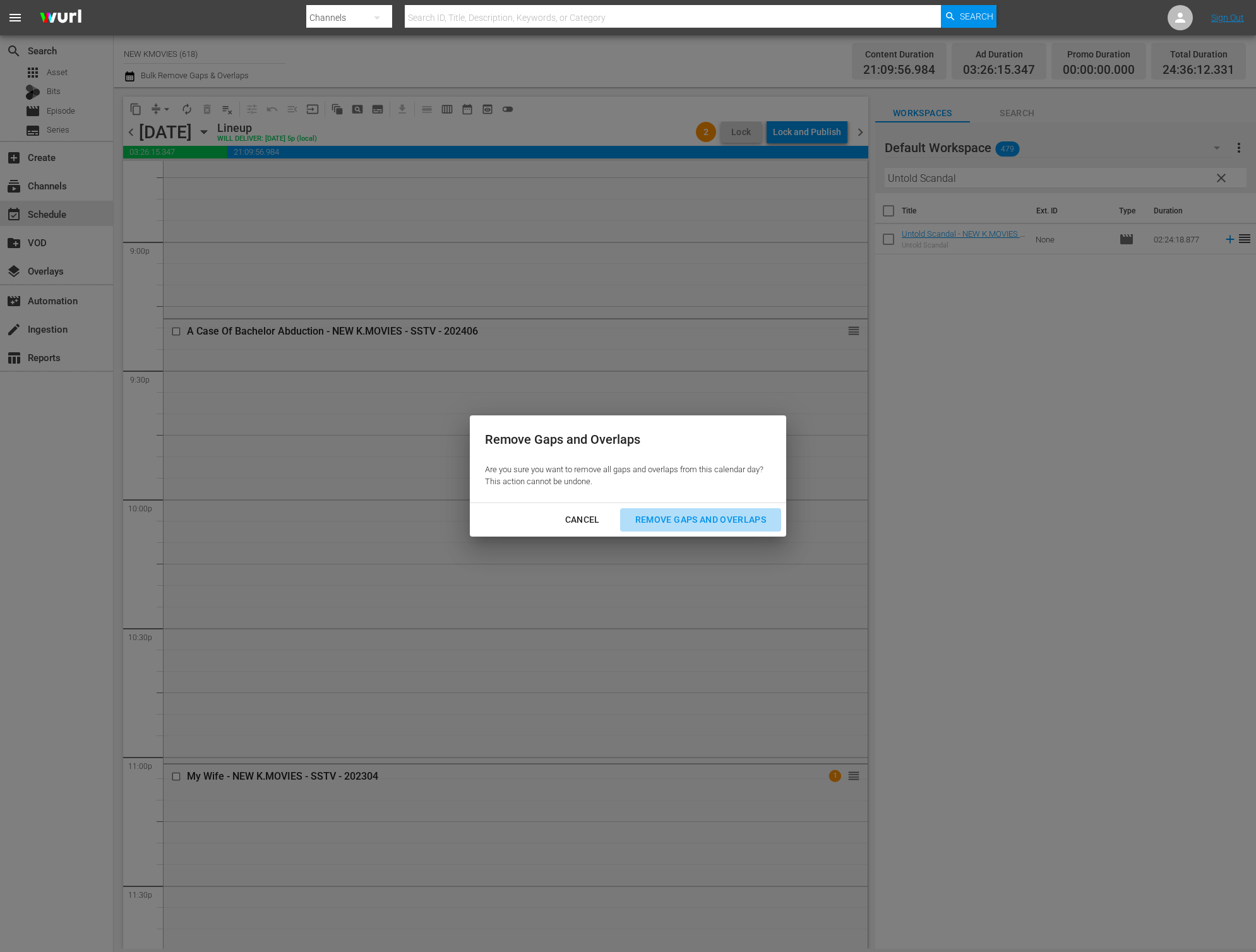
click at [711, 521] on div "Remove Gaps and Overlaps" at bounding box center [700, 520] width 151 height 16
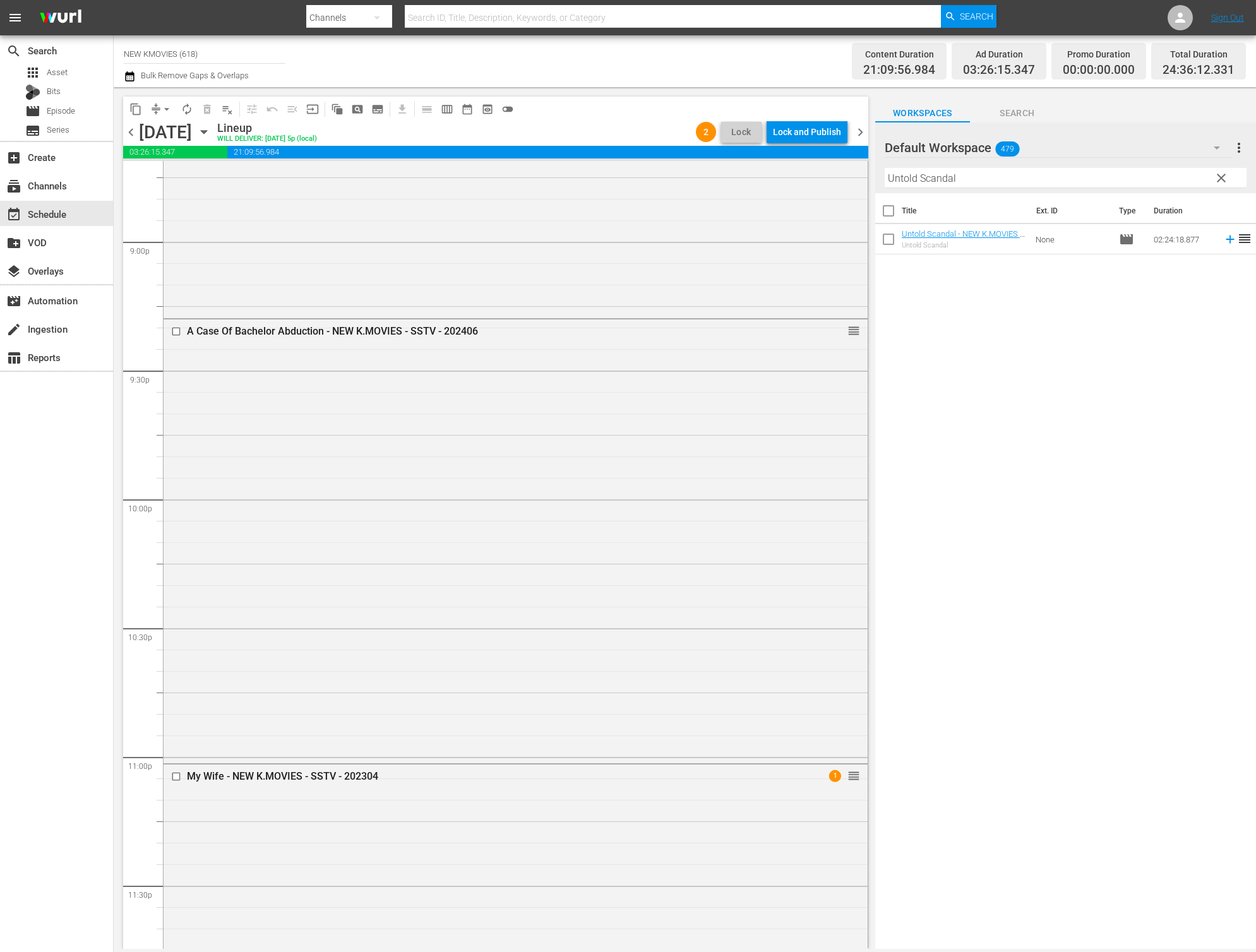
click at [825, 140] on div "Lock and Publish" at bounding box center [807, 132] width 68 height 23
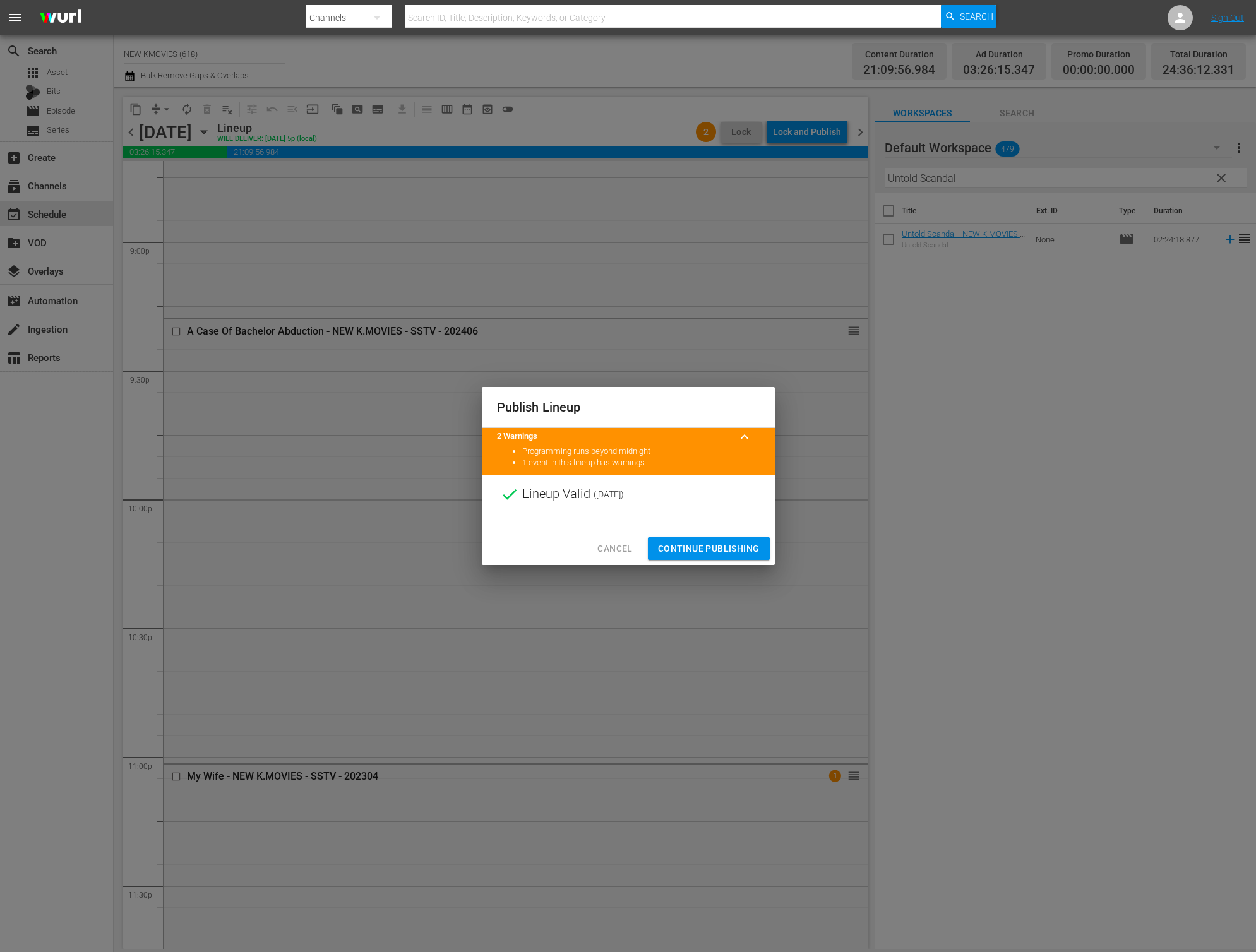
click at [715, 532] on div "Cancel Continue Publishing" at bounding box center [628, 549] width 293 height 33
click at [713, 548] on span "Continue Publishing" at bounding box center [708, 549] width 102 height 16
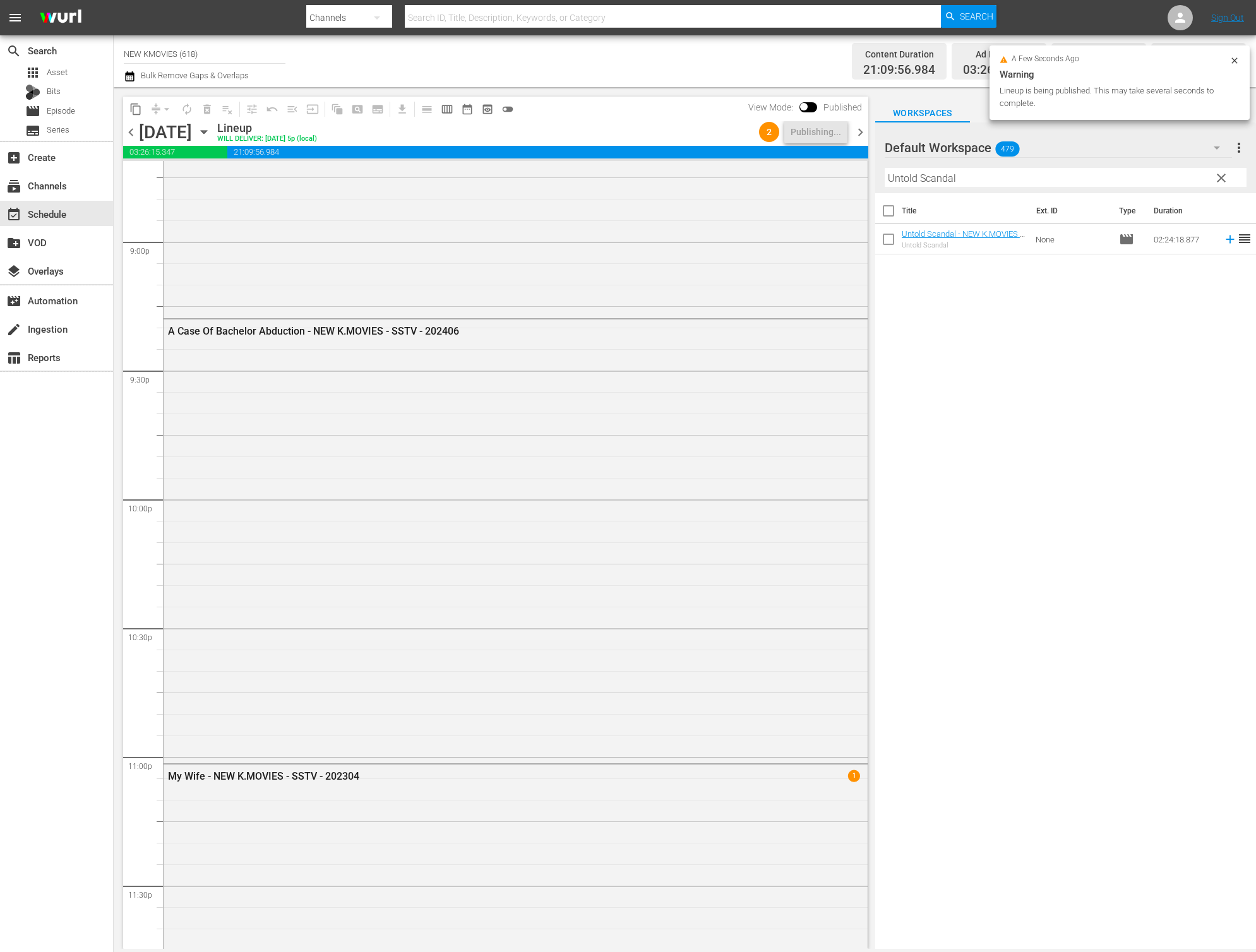
click at [854, 134] on span "chevron_right" at bounding box center [860, 132] width 16 height 16
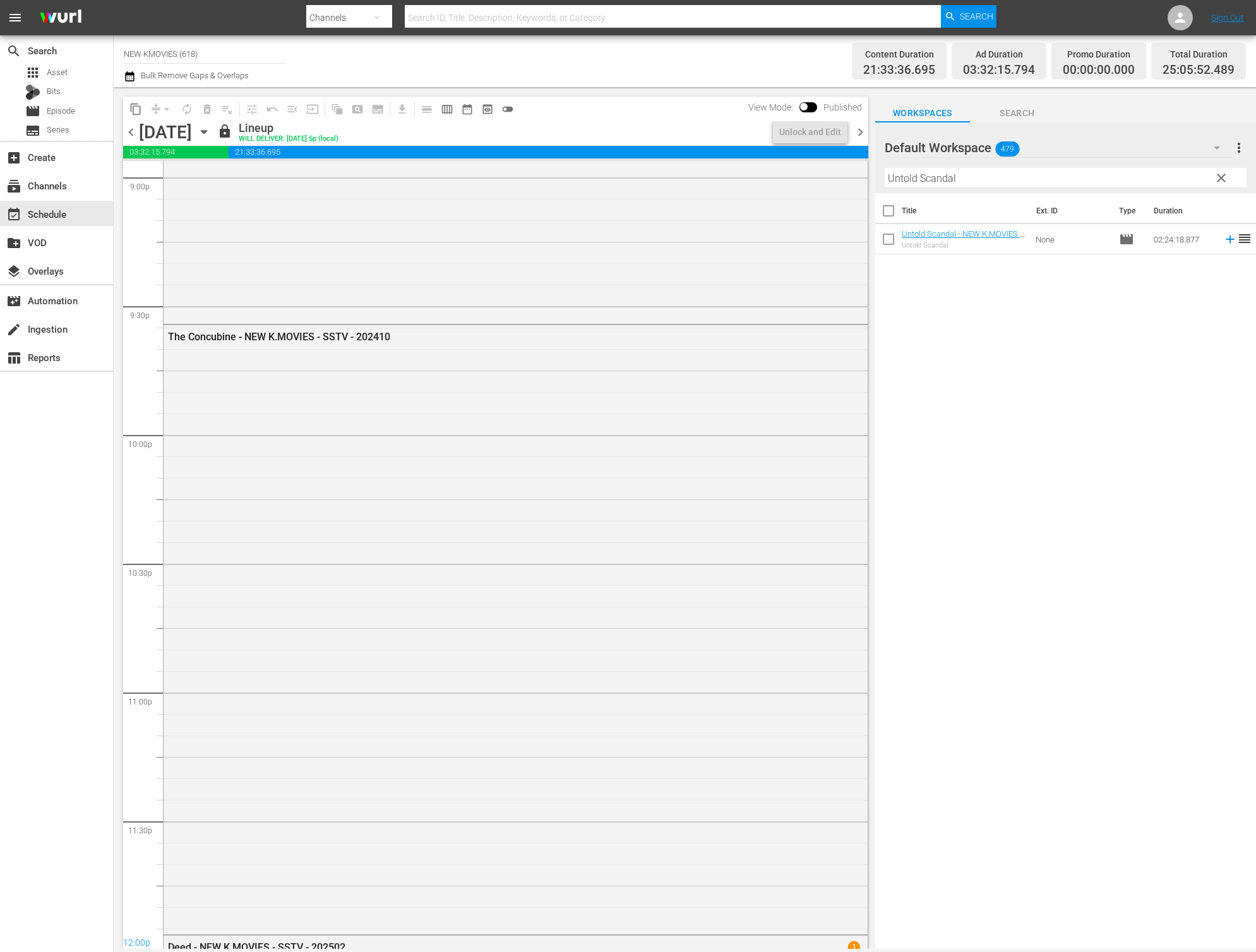
scroll to position [5265, 0]
click at [823, 134] on div "Unlock and Edit" at bounding box center [810, 132] width 62 height 23
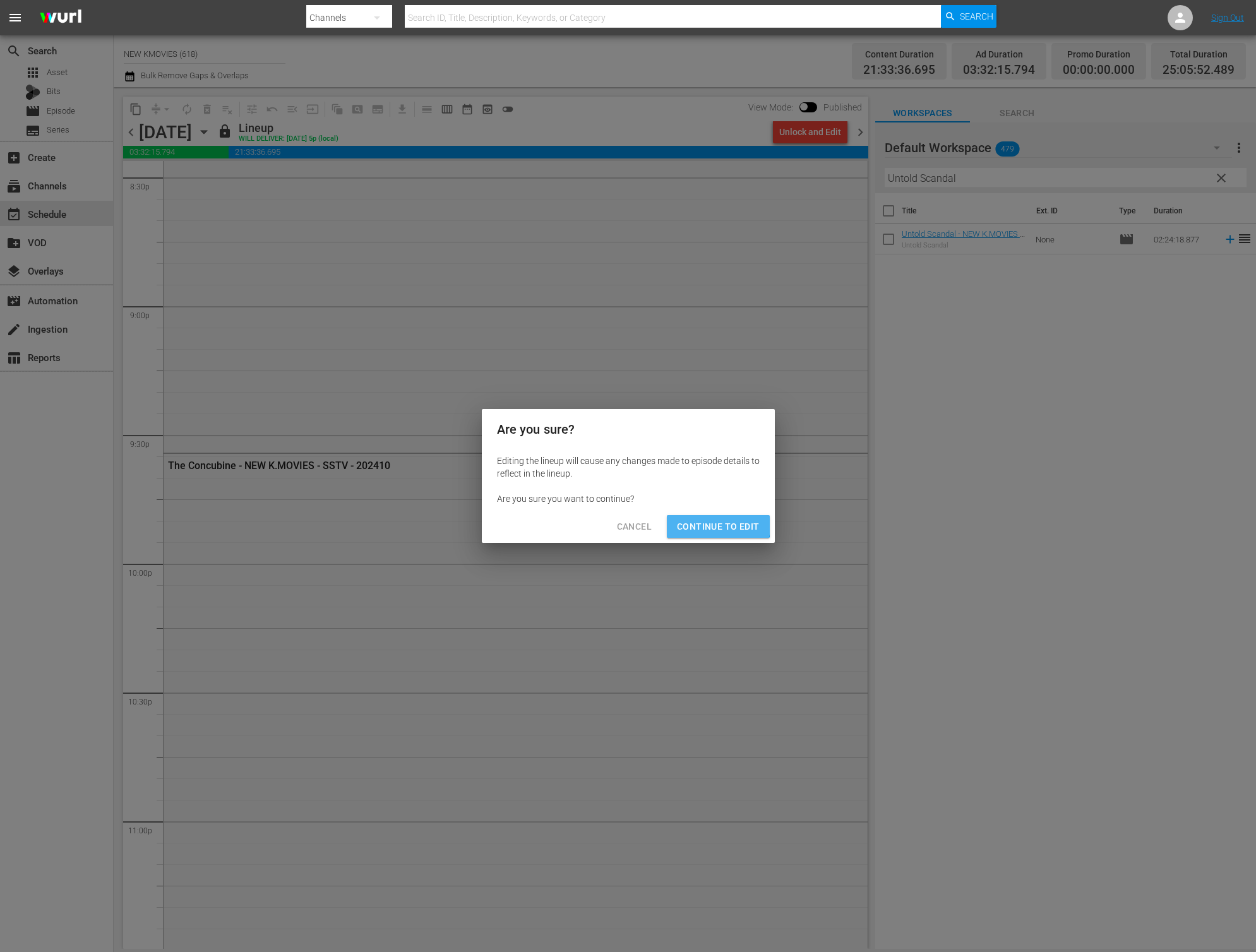
click at [712, 522] on span "Continue to Edit" at bounding box center [718, 527] width 82 height 16
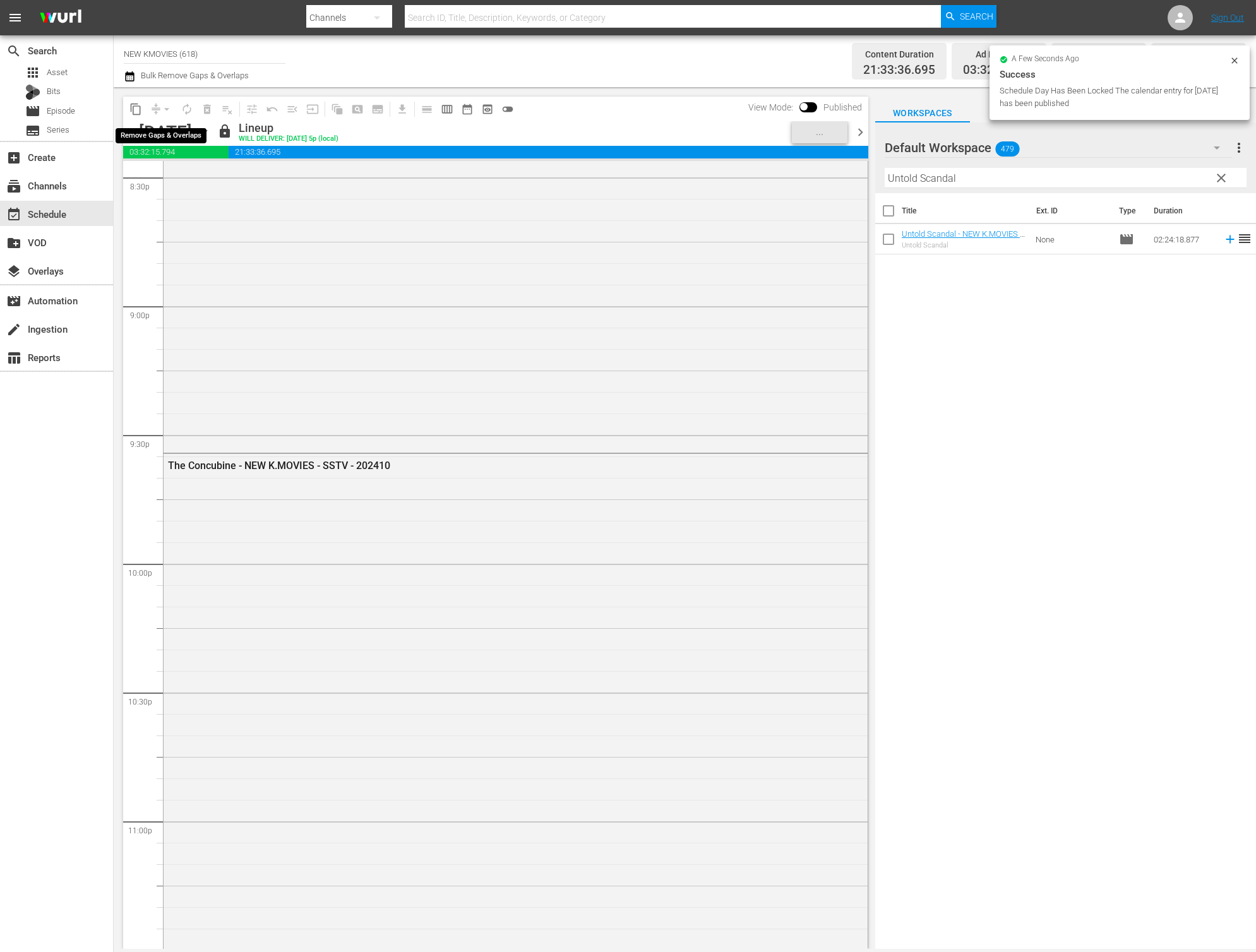
click at [161, 106] on div "arrow_drop_down" at bounding box center [166, 109] width 20 height 20
click at [159, 107] on button "arrow_drop_down" at bounding box center [166, 109] width 20 height 20
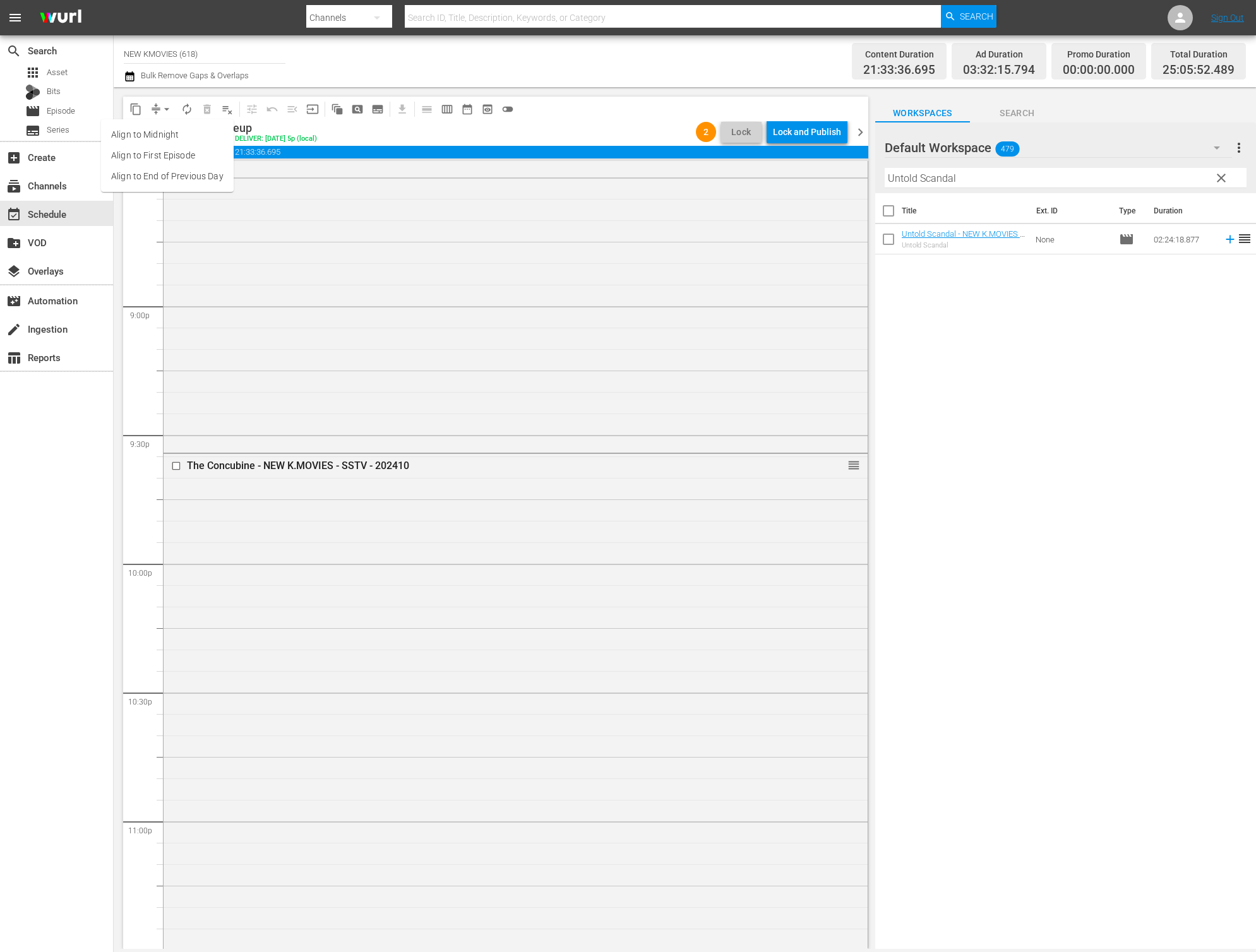
click at [200, 180] on li "Align to End of Previous Day" at bounding box center [167, 177] width 133 height 21
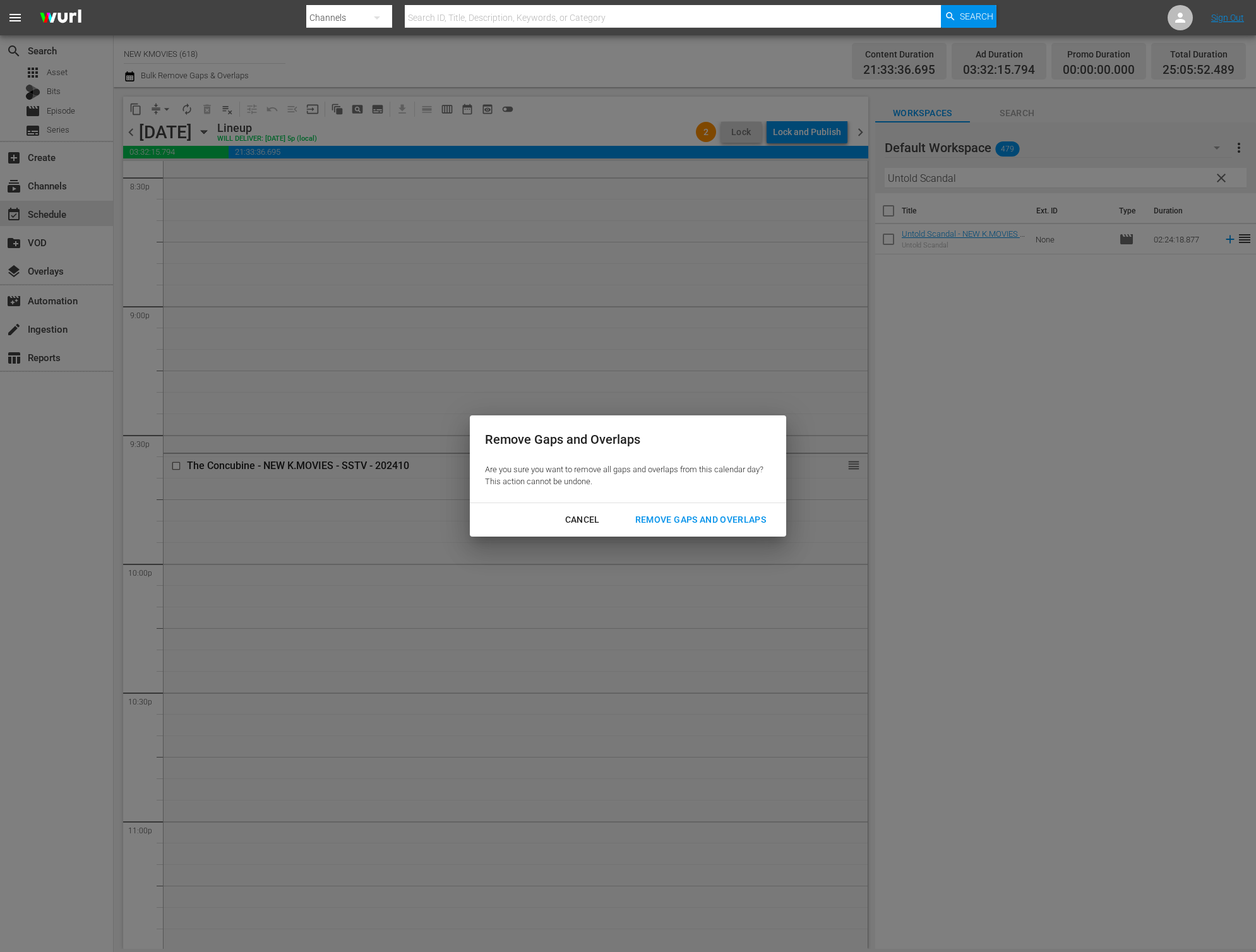
click at [684, 515] on div "Remove Gaps and Overlaps" at bounding box center [700, 520] width 151 height 16
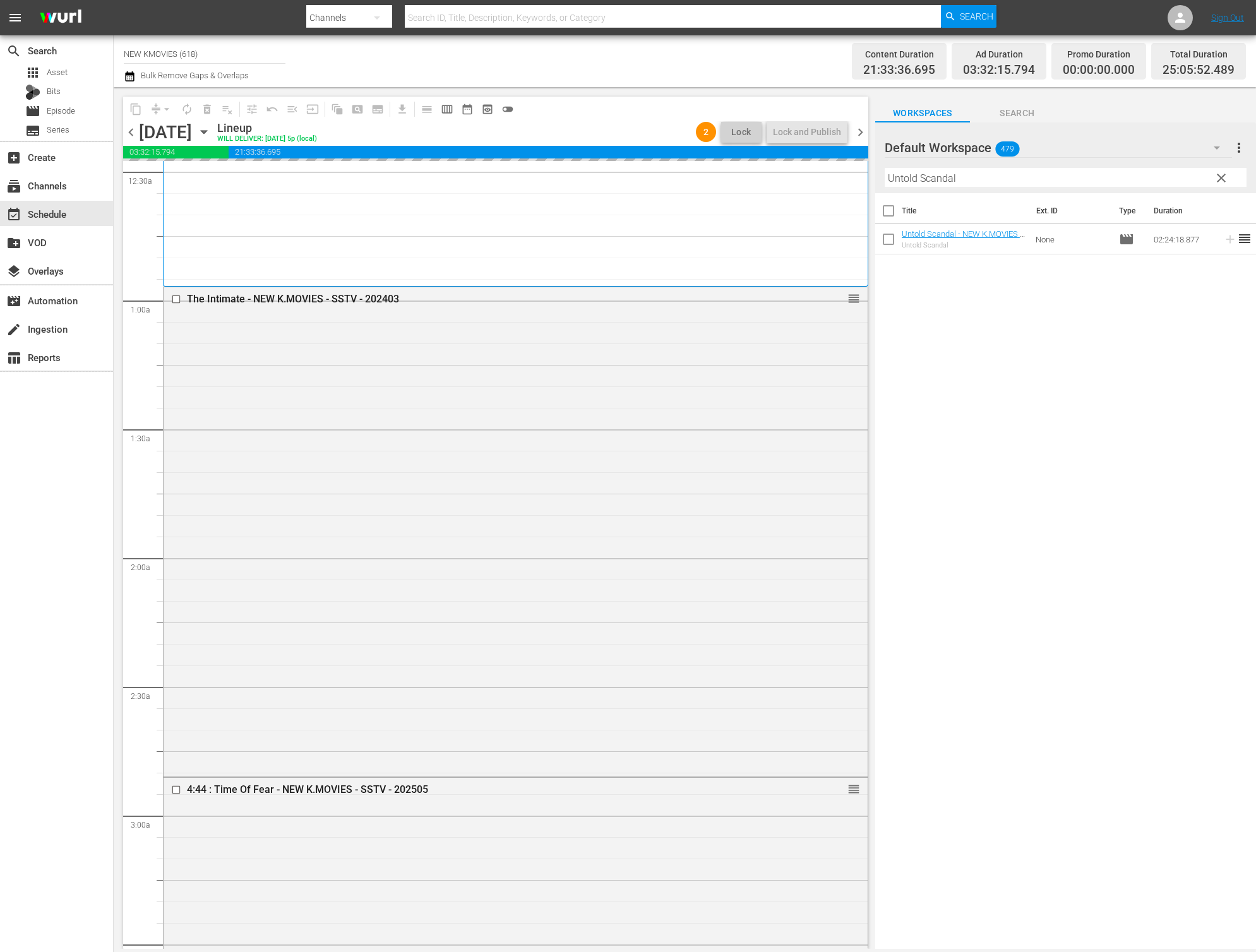
scroll to position [0, 0]
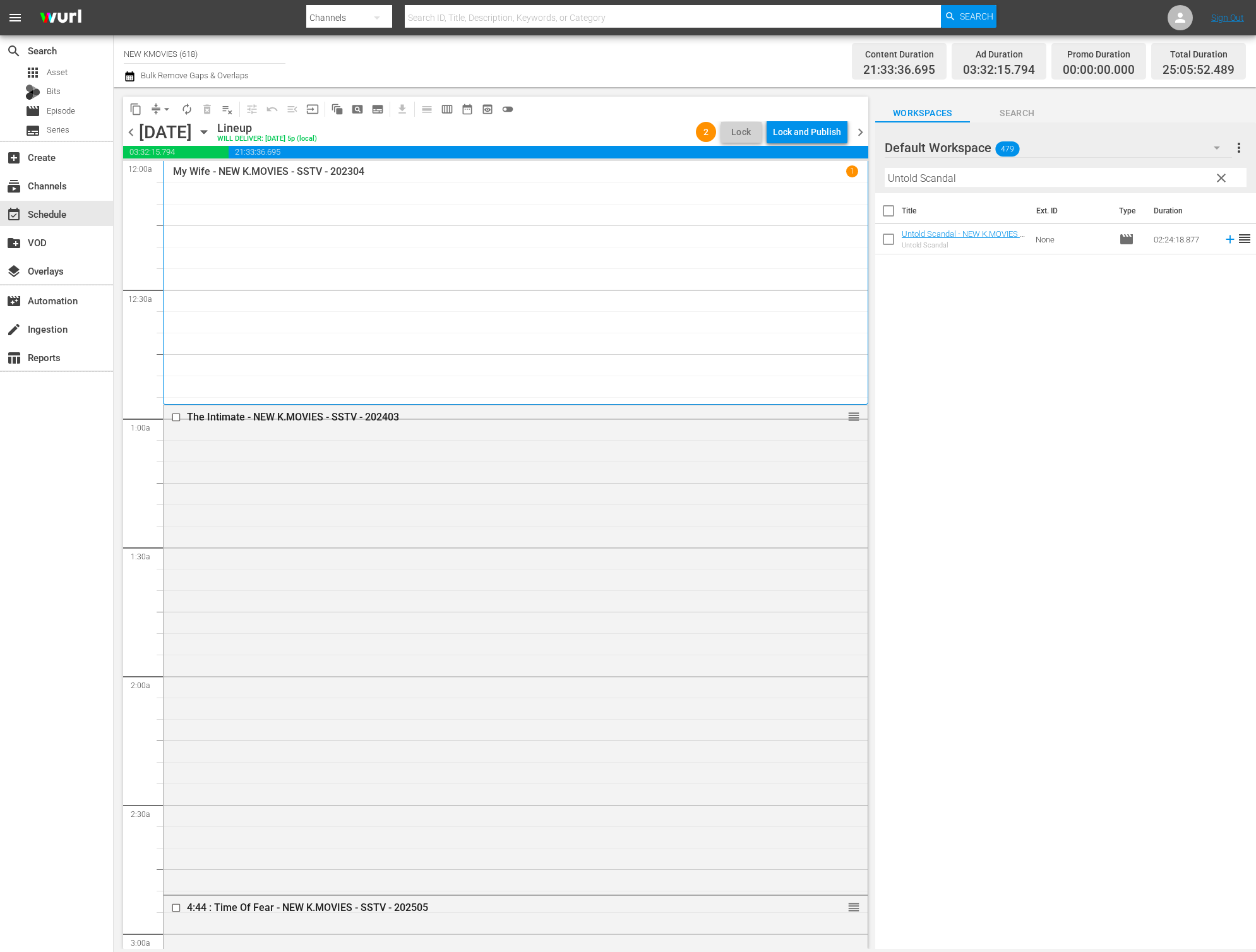
click at [815, 136] on div "Lock and Publish" at bounding box center [807, 132] width 68 height 23
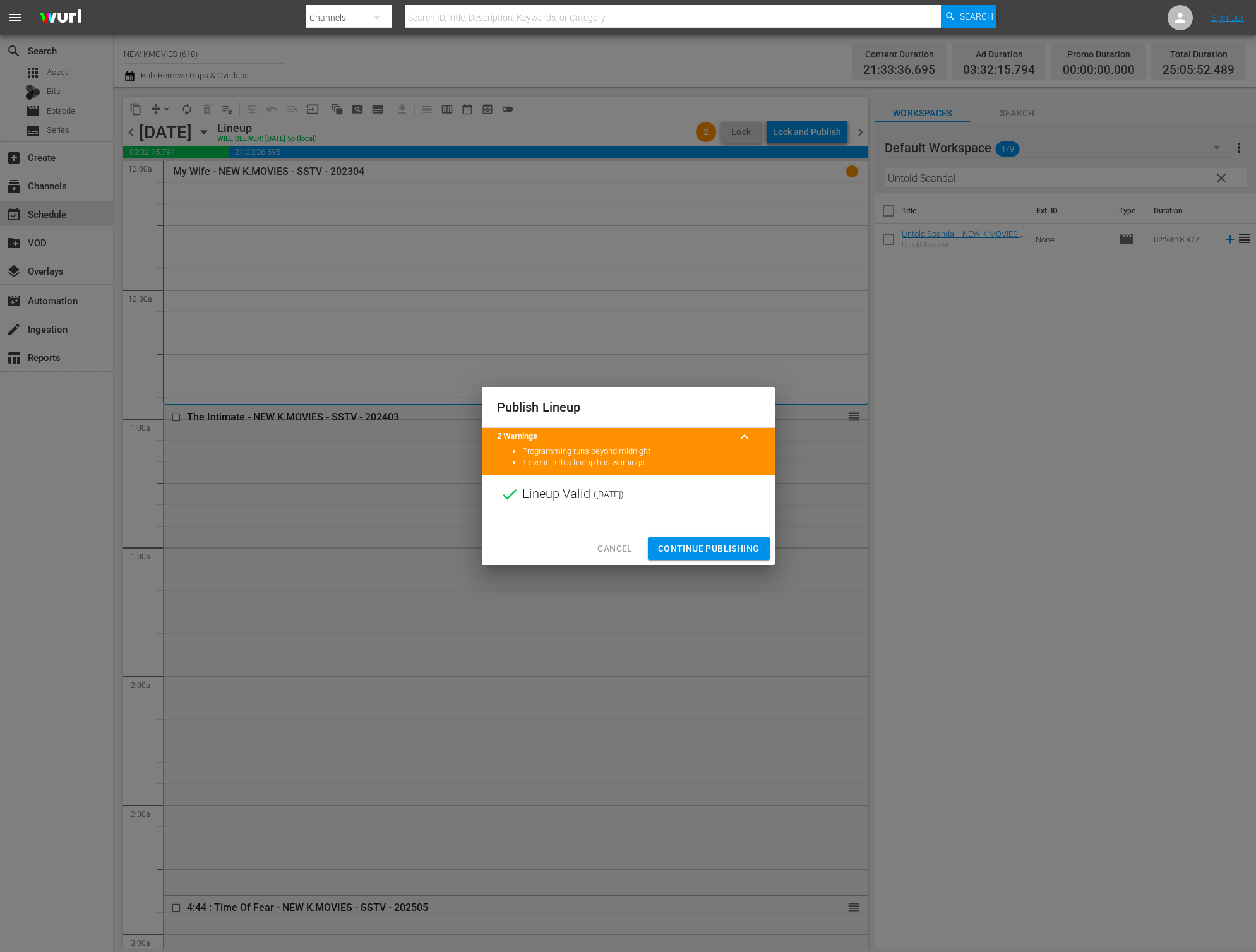
click at [698, 532] on div at bounding box center [628, 523] width 293 height 19
click at [698, 541] on button "Continue Publishing" at bounding box center [708, 549] width 122 height 24
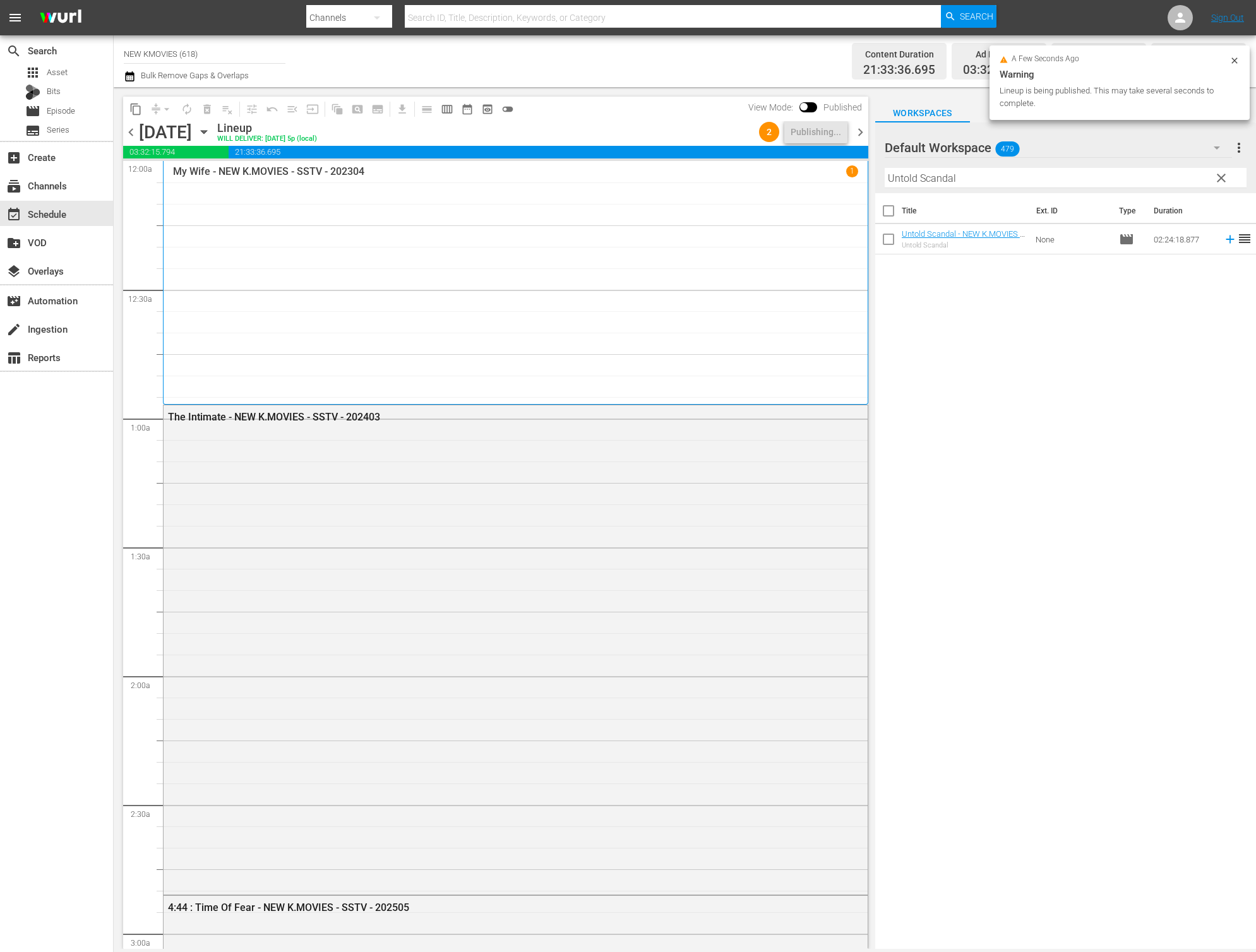
click at [857, 127] on span "chevron_right" at bounding box center [860, 132] width 16 height 16
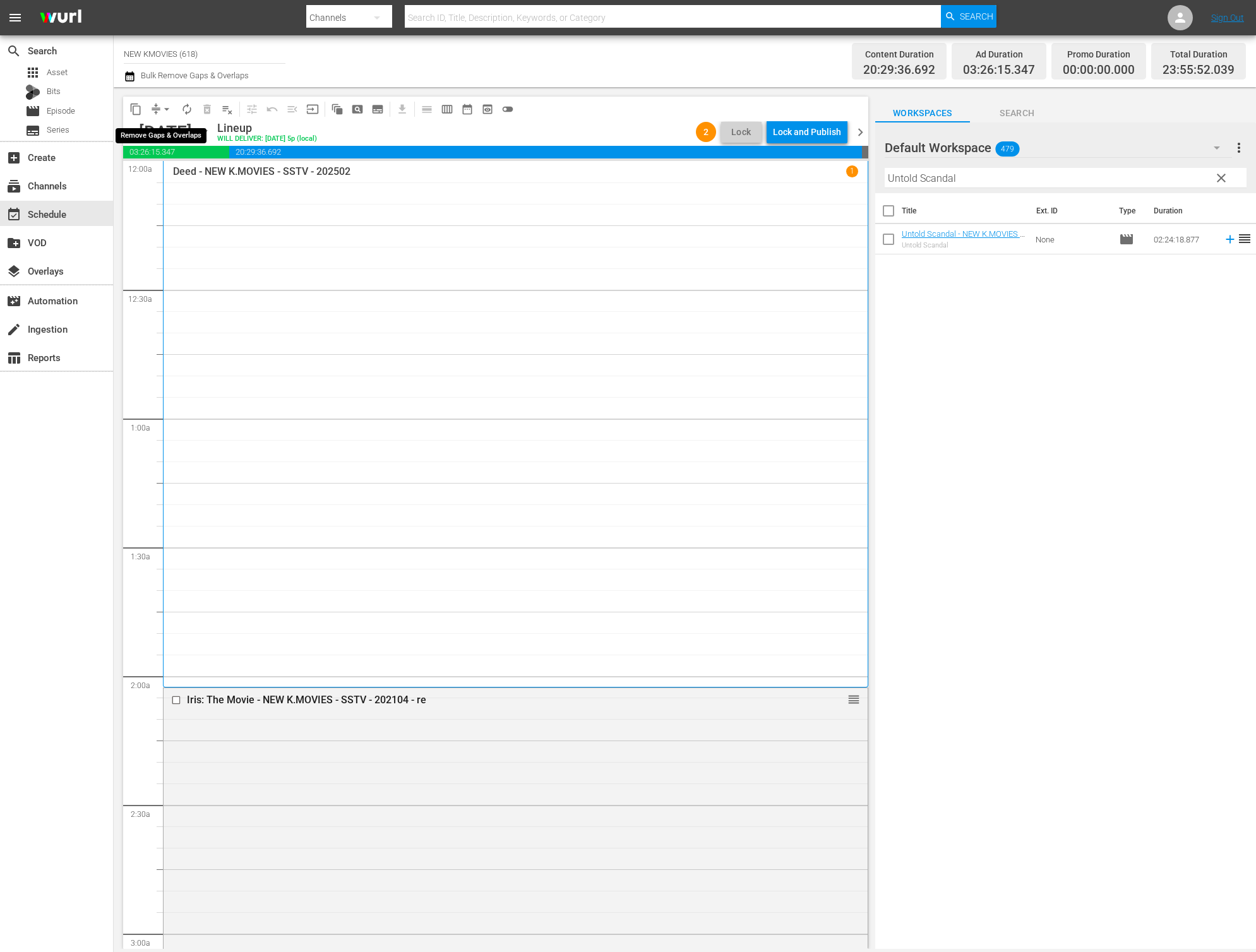
click at [166, 109] on span "arrow_drop_down" at bounding box center [166, 109] width 13 height 13
click at [208, 174] on li "Align to End of Previous Day" at bounding box center [167, 177] width 133 height 21
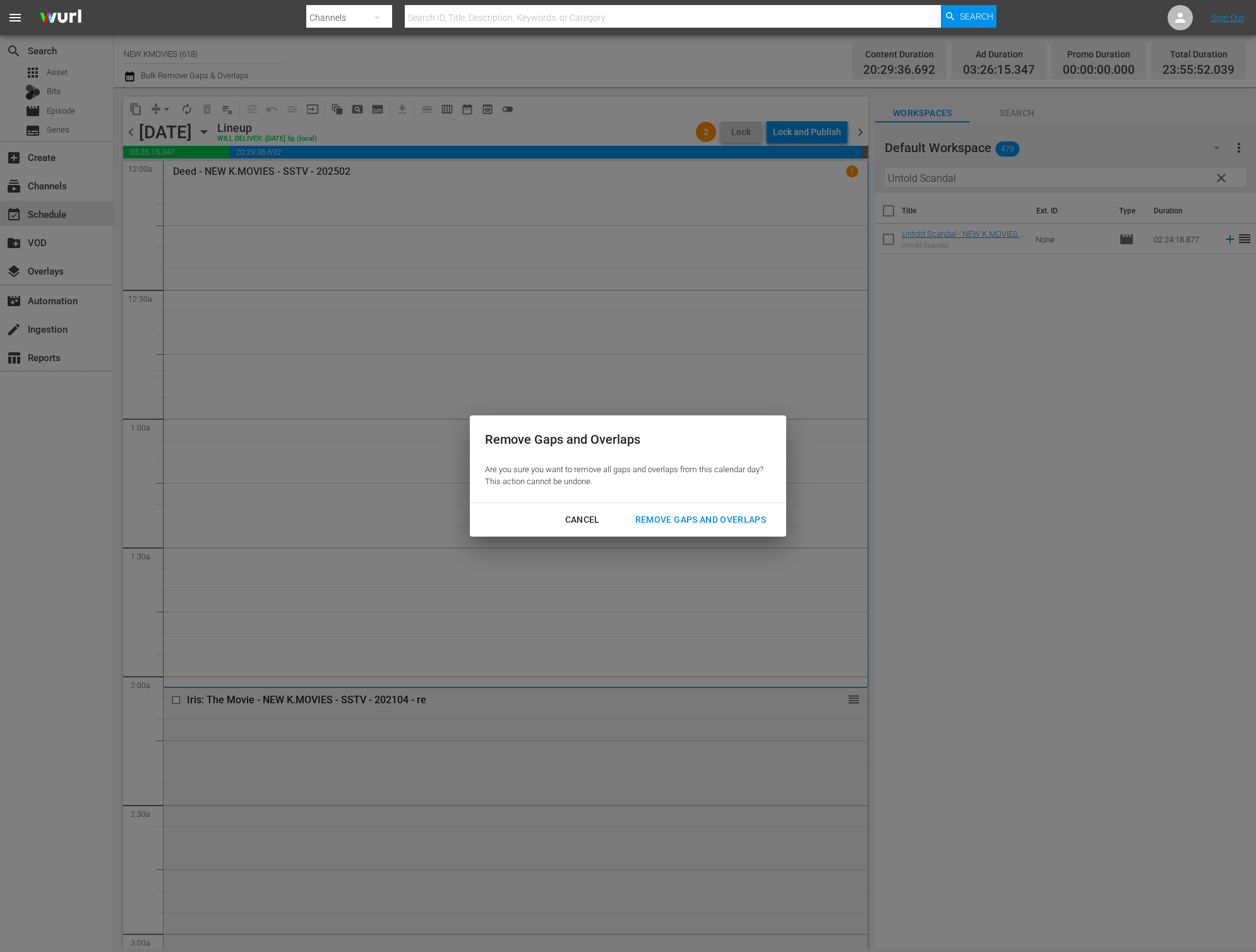
click at [678, 516] on div "Remove Gaps and Overlaps" at bounding box center [700, 520] width 151 height 16
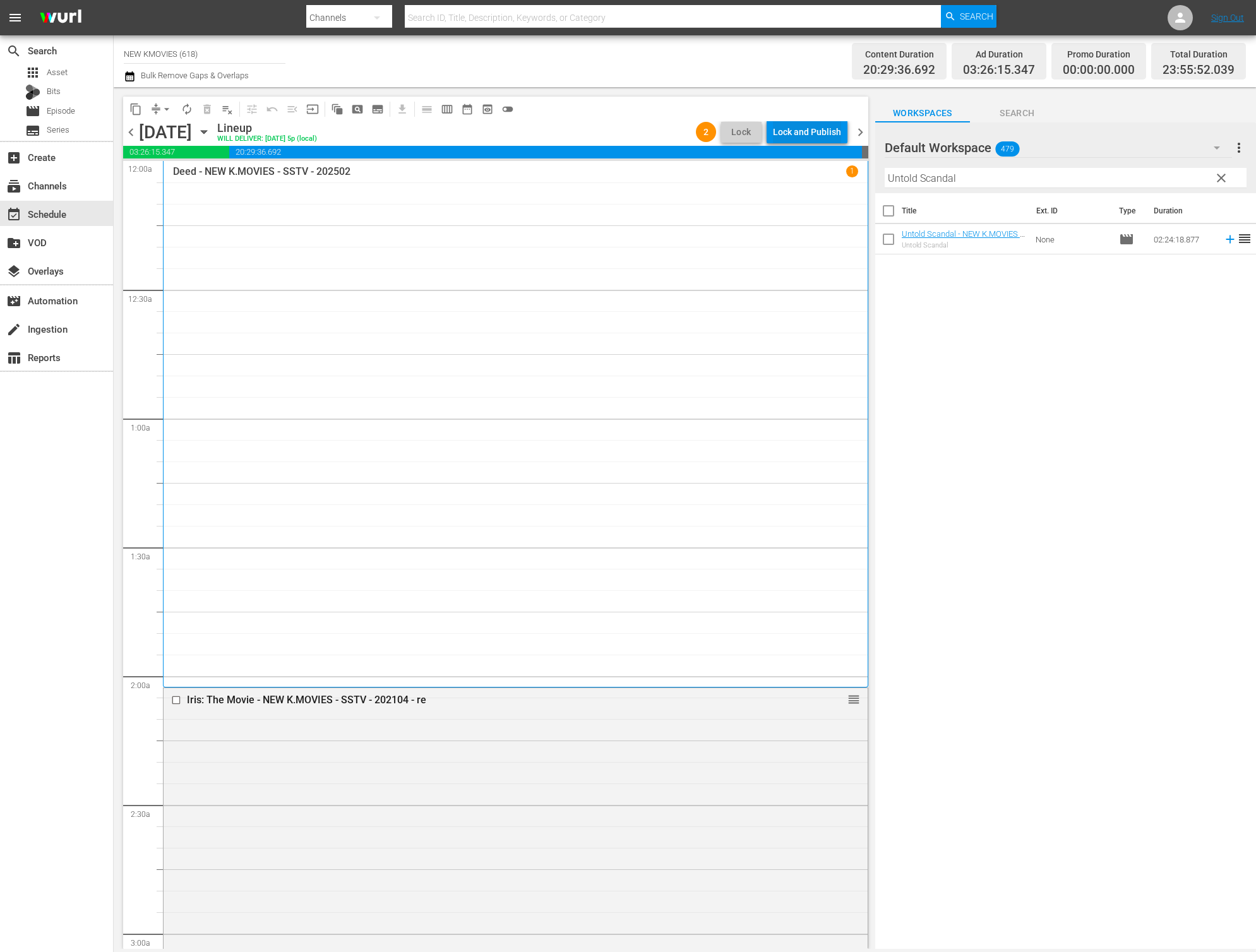
click at [802, 132] on div "Lock and Publish" at bounding box center [807, 132] width 68 height 23
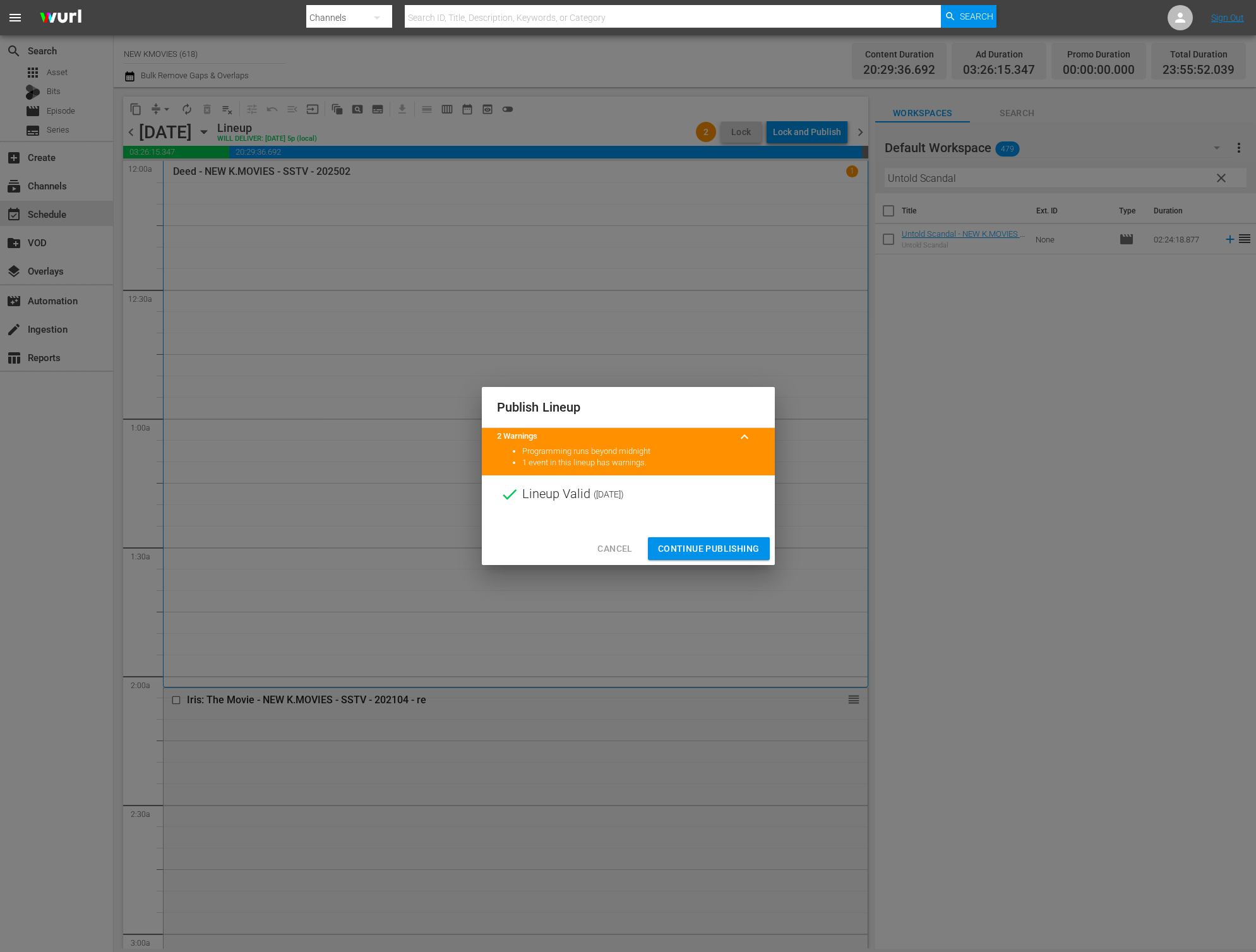
click at [727, 557] on button "Continue Publishing" at bounding box center [708, 549] width 122 height 24
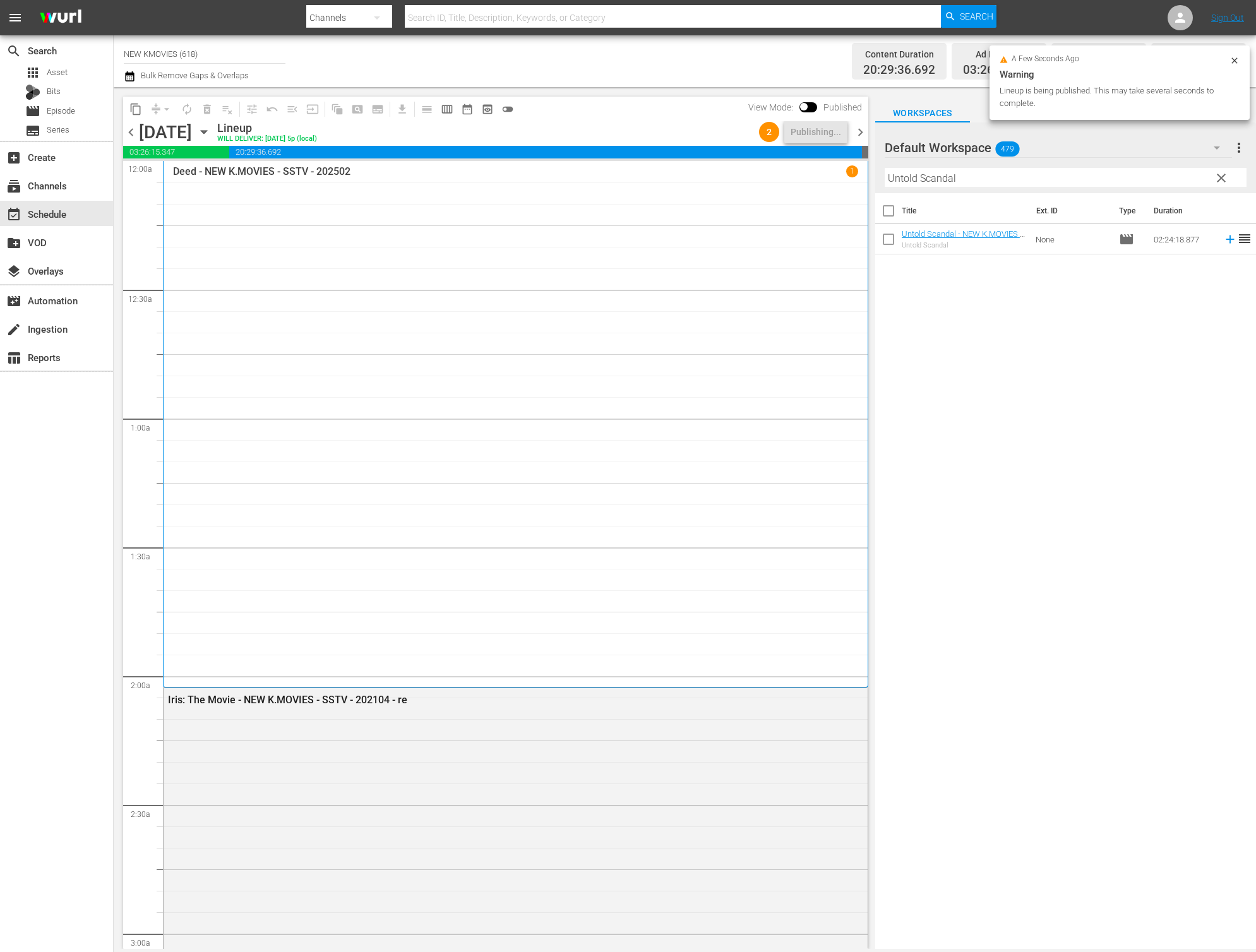
click at [860, 129] on span "chevron_right" at bounding box center [860, 132] width 16 height 16
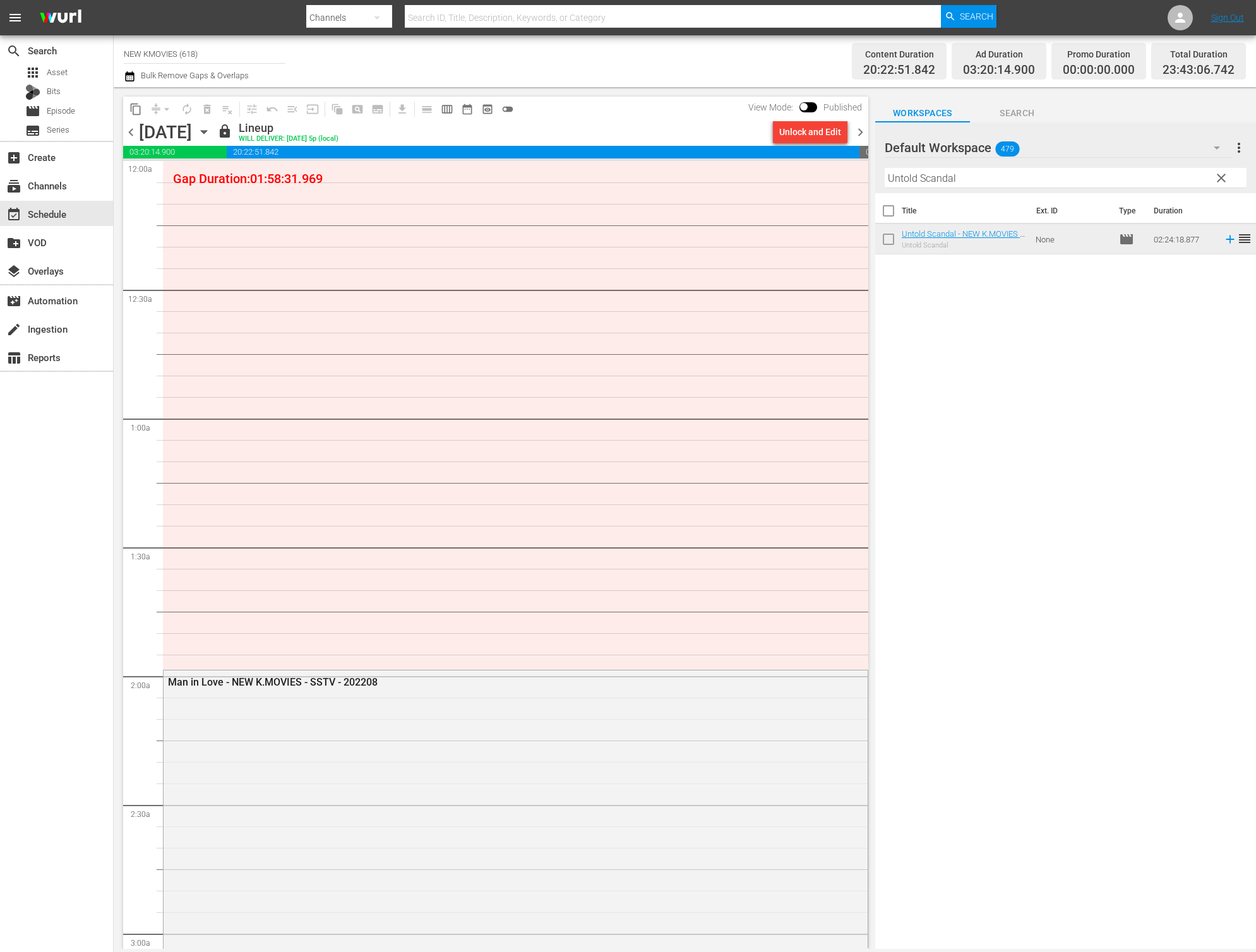
click at [800, 139] on div "Unlock and Edit" at bounding box center [810, 132] width 62 height 23
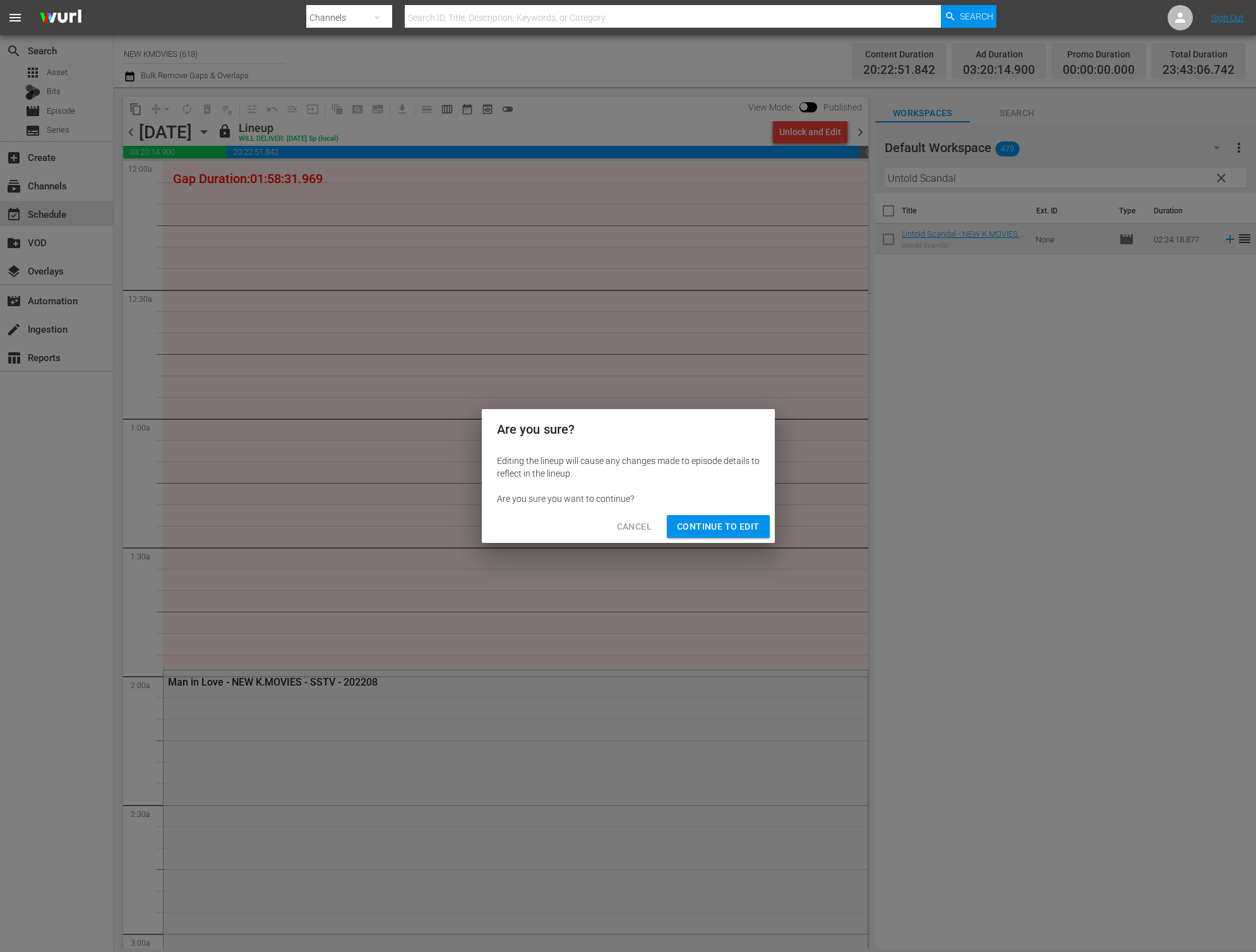
click at [742, 530] on span "Continue to Edit" at bounding box center [718, 527] width 82 height 16
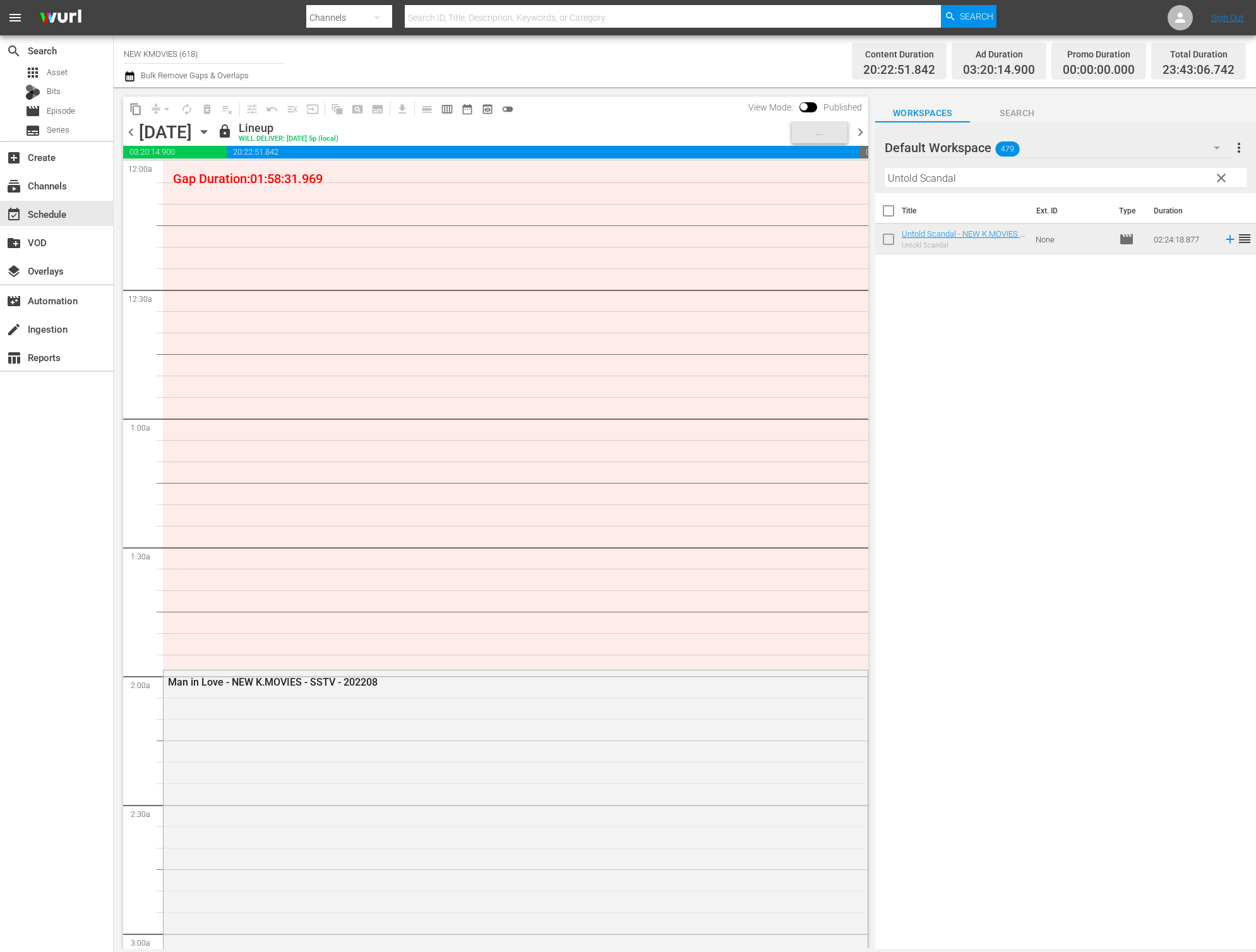
click at [133, 135] on span "chevron_left" at bounding box center [131, 132] width 16 height 16
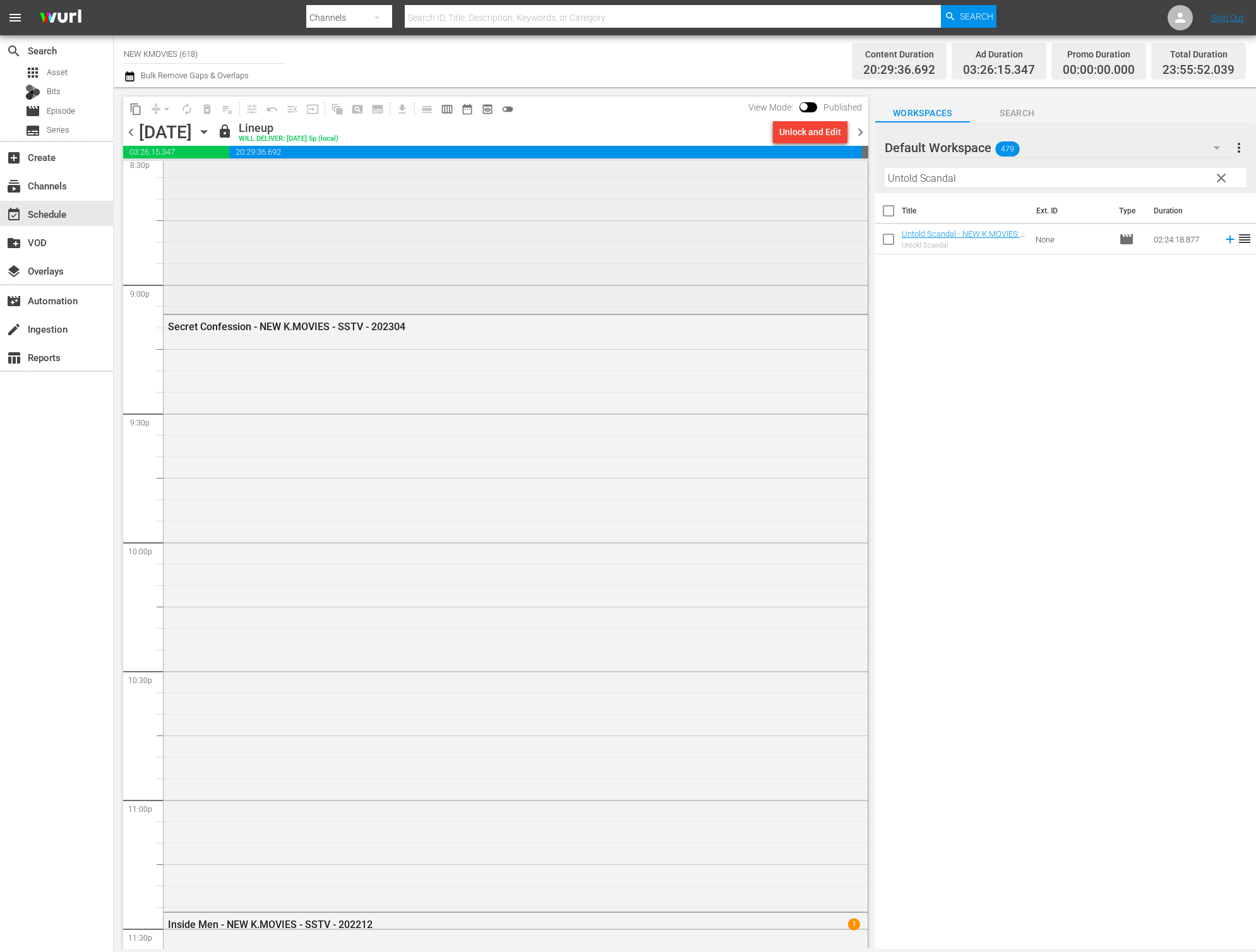
scroll to position [5903, 0]
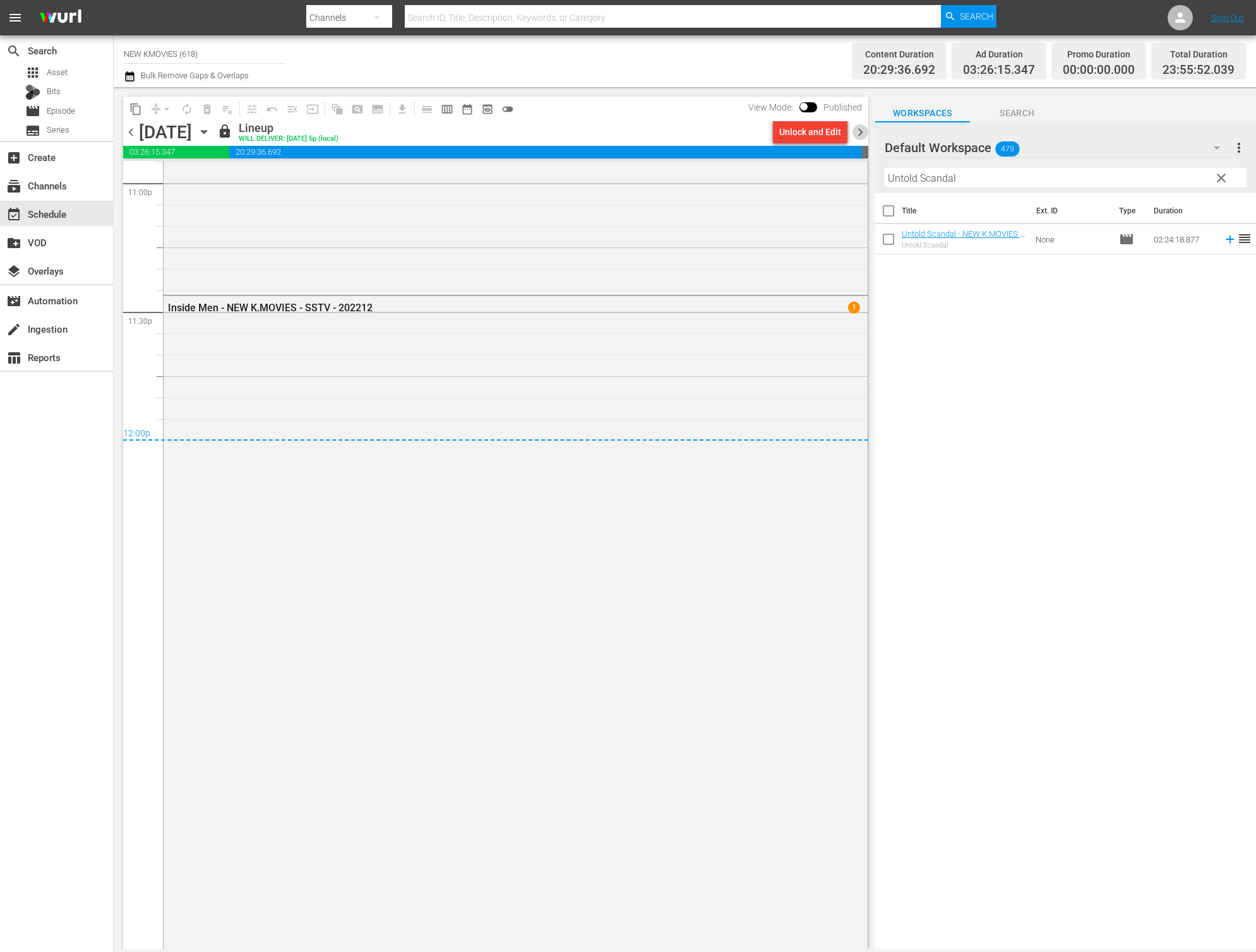
click at [860, 133] on span "chevron_right" at bounding box center [860, 132] width 16 height 16
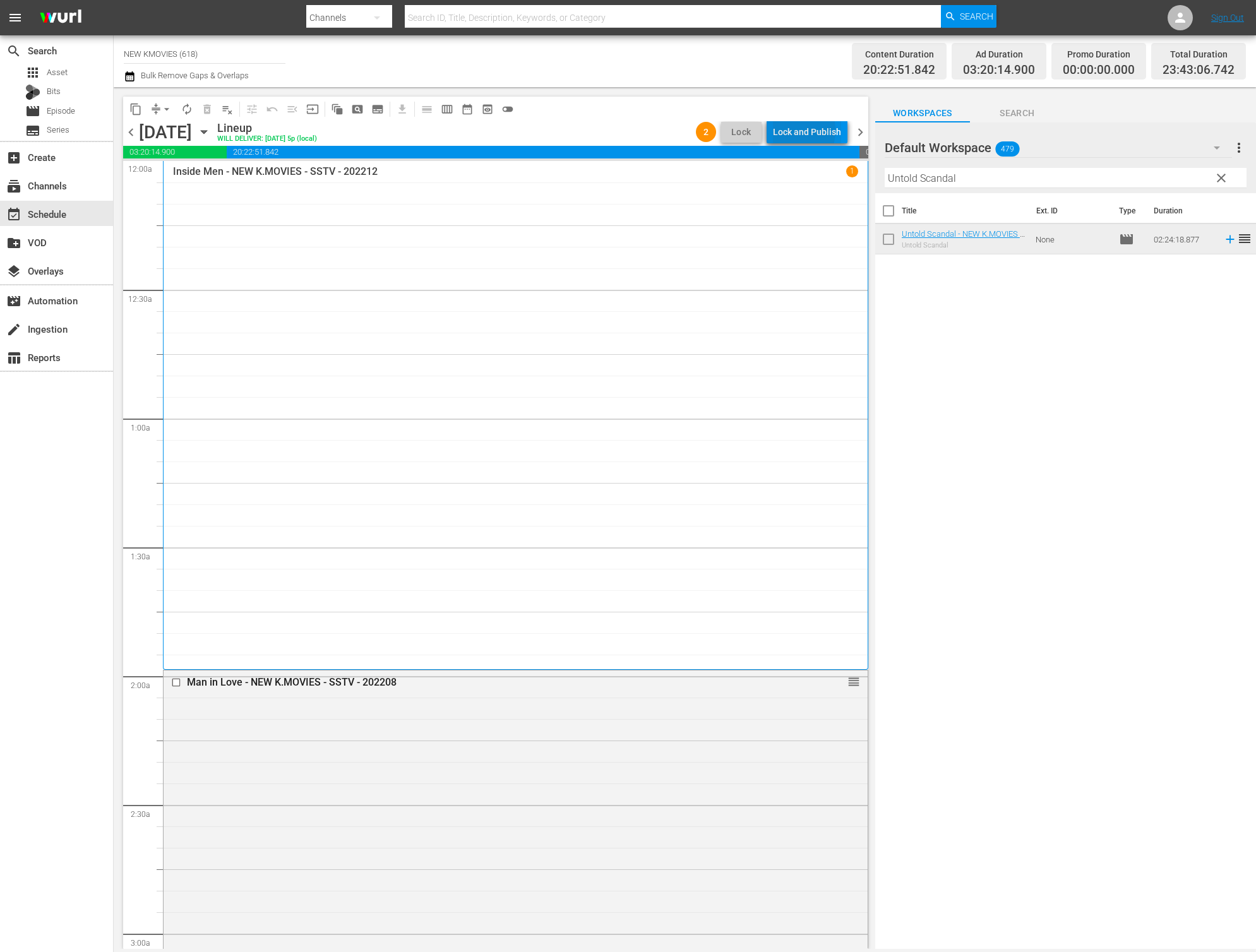
click at [792, 131] on div "Lock and Publish" at bounding box center [807, 132] width 68 height 23
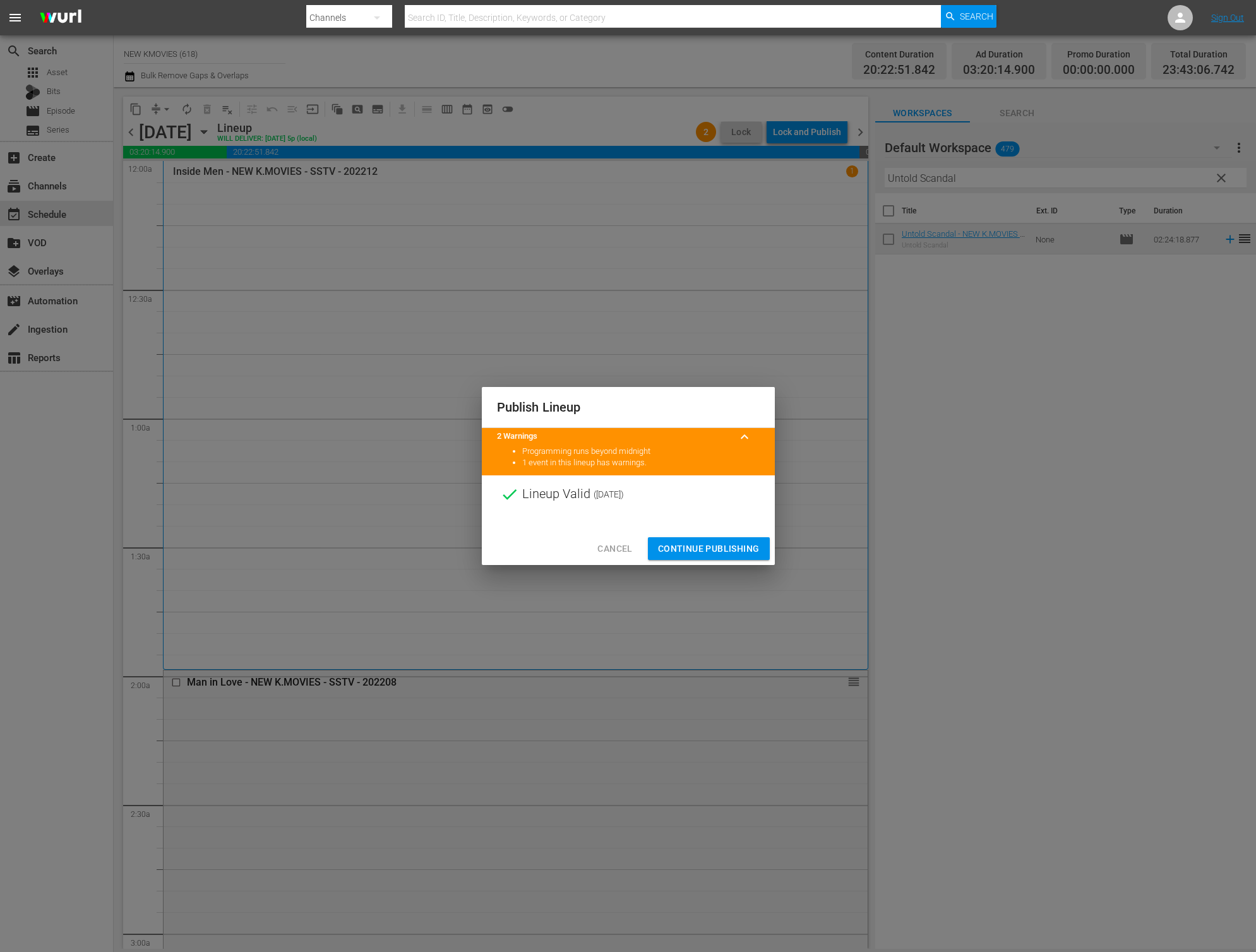
click at [725, 539] on button "Continue Publishing" at bounding box center [708, 549] width 122 height 24
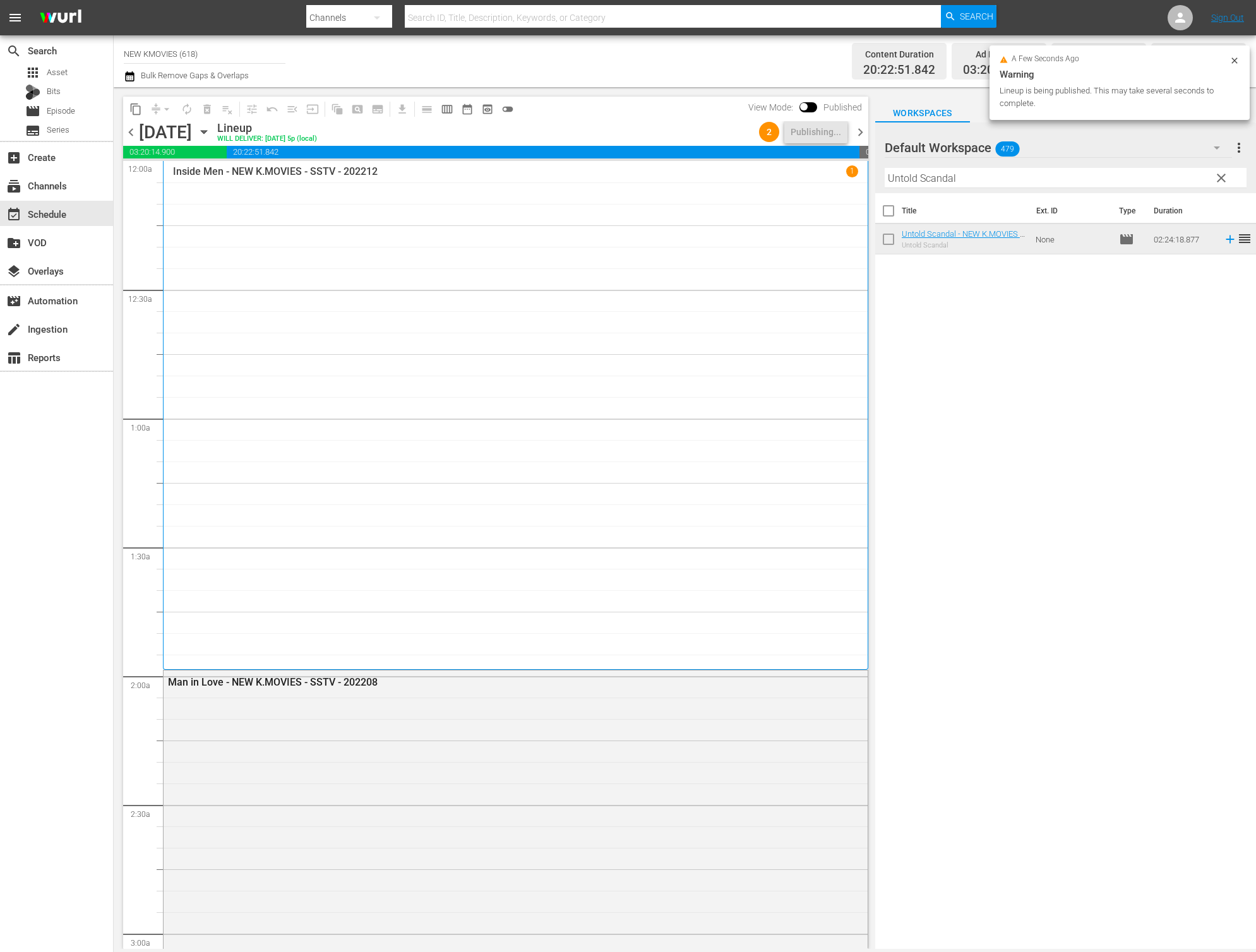
click at [857, 129] on span "chevron_right" at bounding box center [860, 132] width 16 height 16
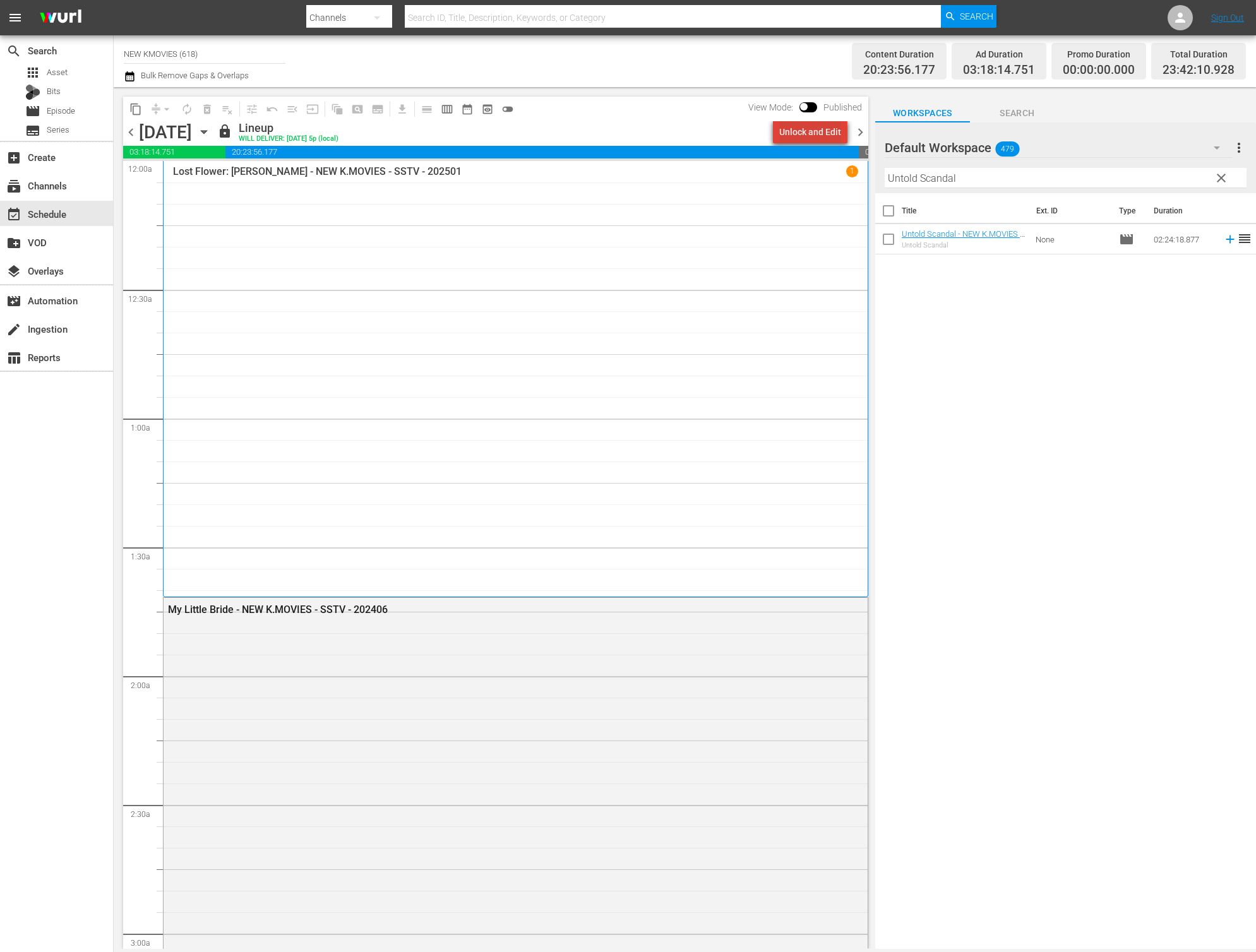
click at [816, 136] on div "Unlock and Edit" at bounding box center [810, 132] width 62 height 23
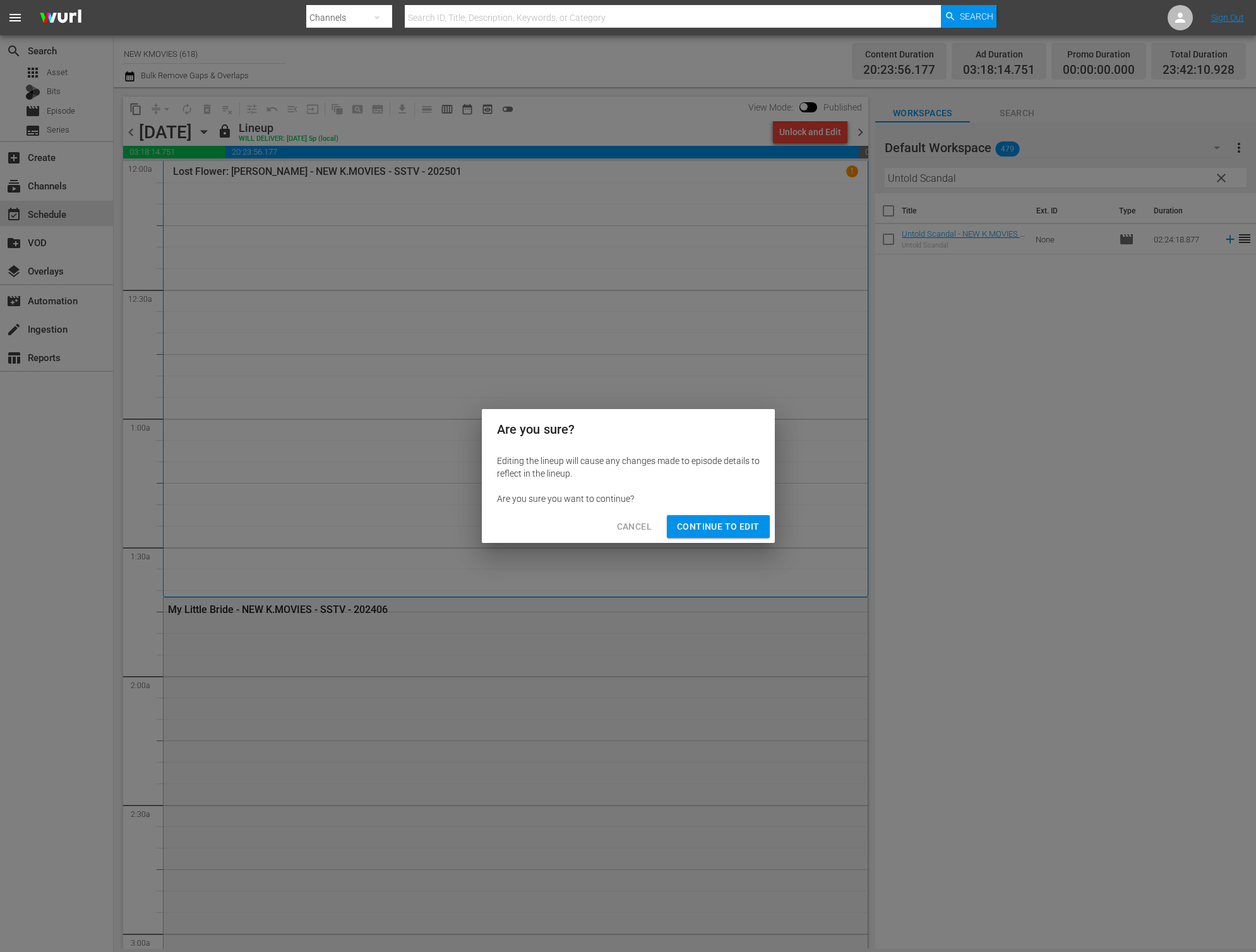
click at [731, 531] on span "Continue to Edit" at bounding box center [718, 527] width 82 height 16
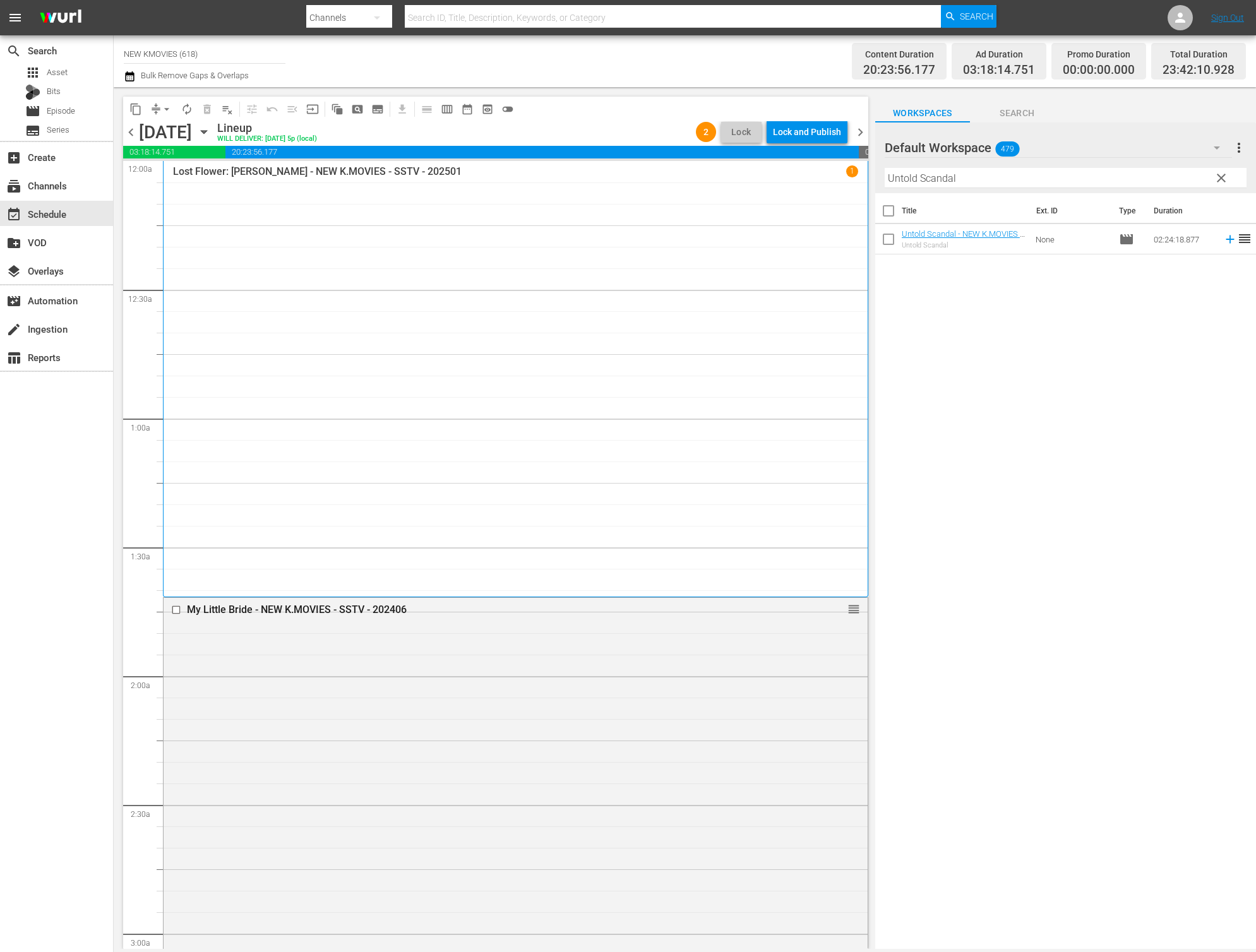
click at [160, 113] on button "arrow_drop_down" at bounding box center [166, 109] width 20 height 20
click at [207, 180] on li "Align to End of Previous Day" at bounding box center [167, 177] width 133 height 21
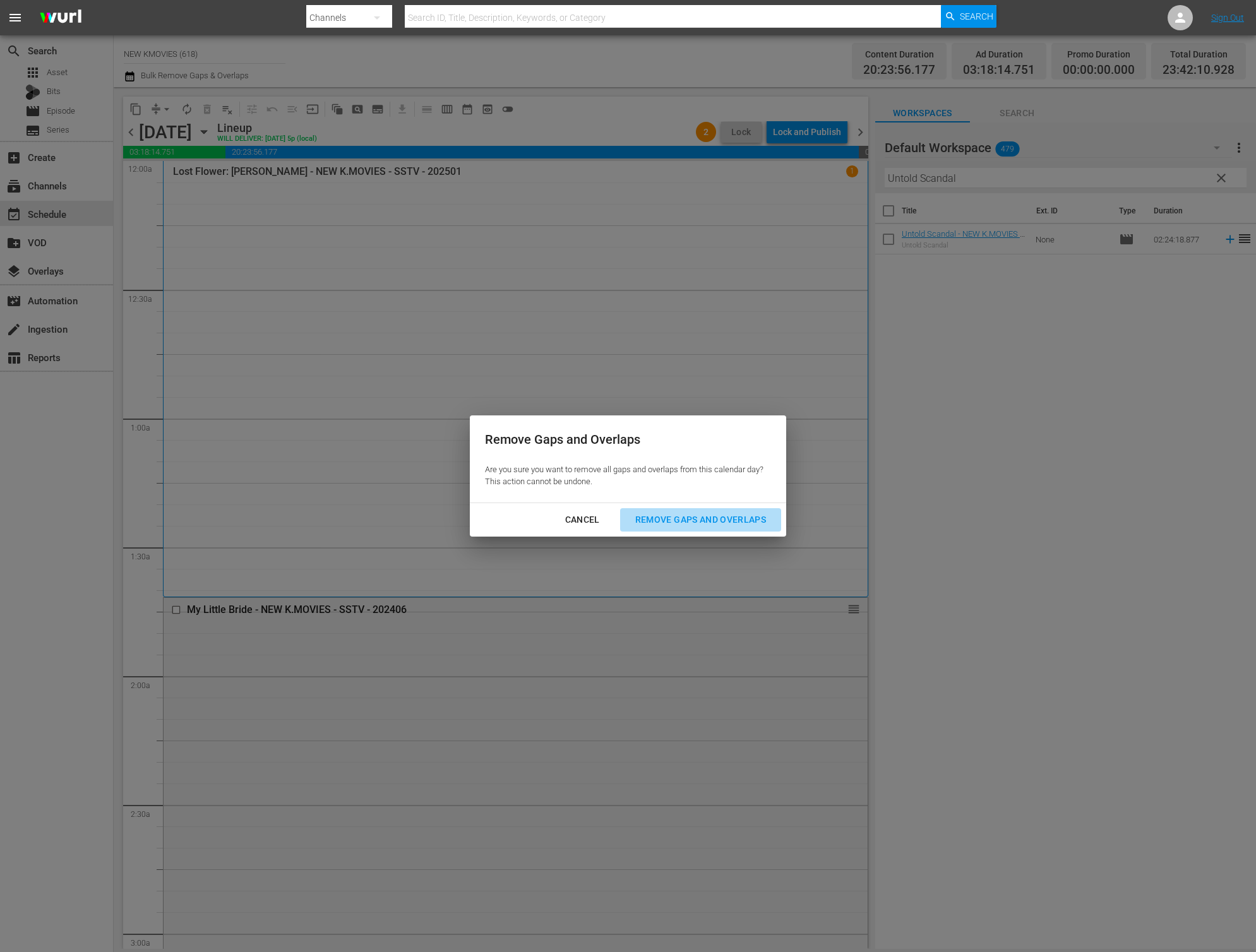
click at [665, 518] on div "Remove Gaps and Overlaps" at bounding box center [700, 520] width 151 height 16
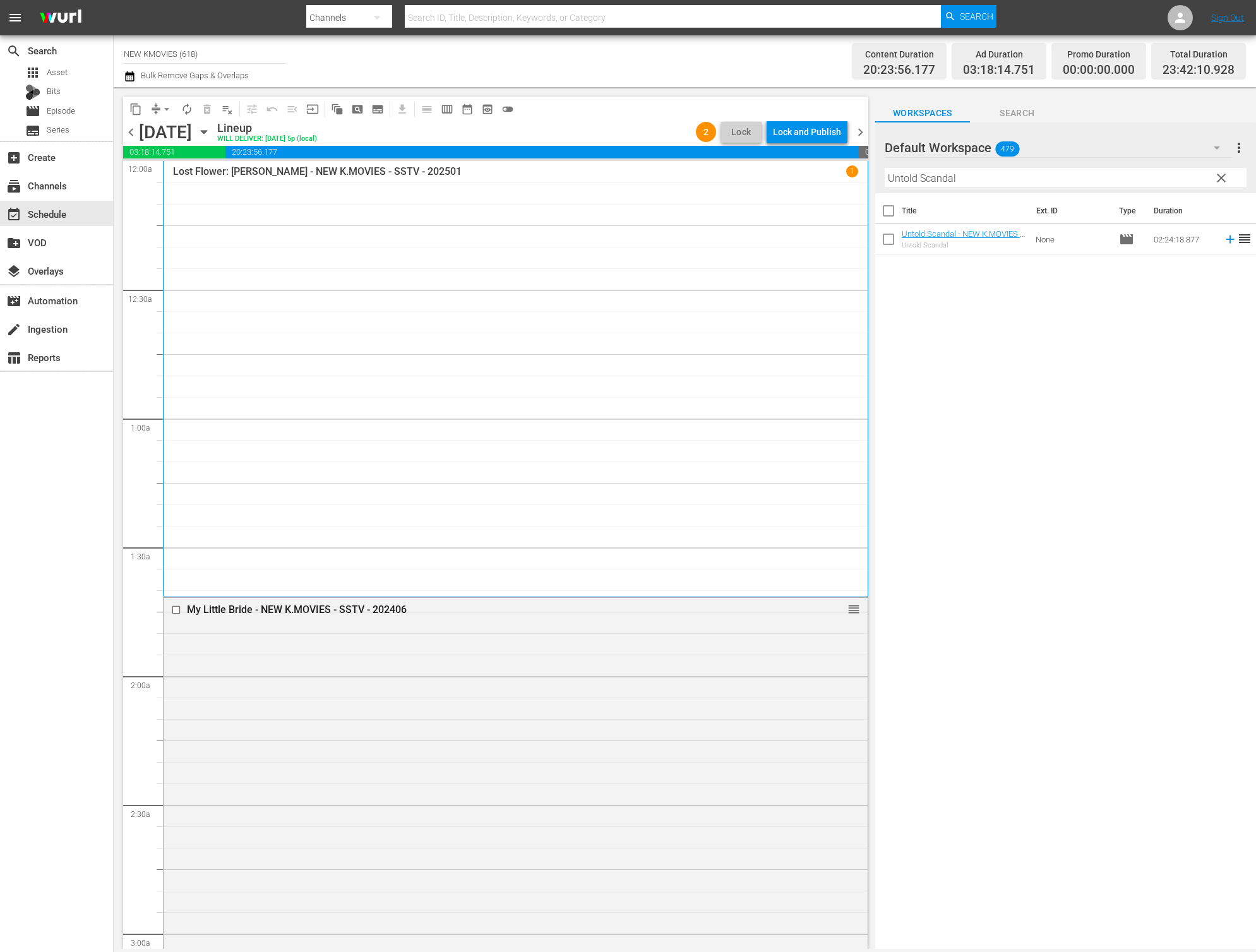
click at [841, 133] on button "Lock and Publish" at bounding box center [806, 132] width 81 height 23
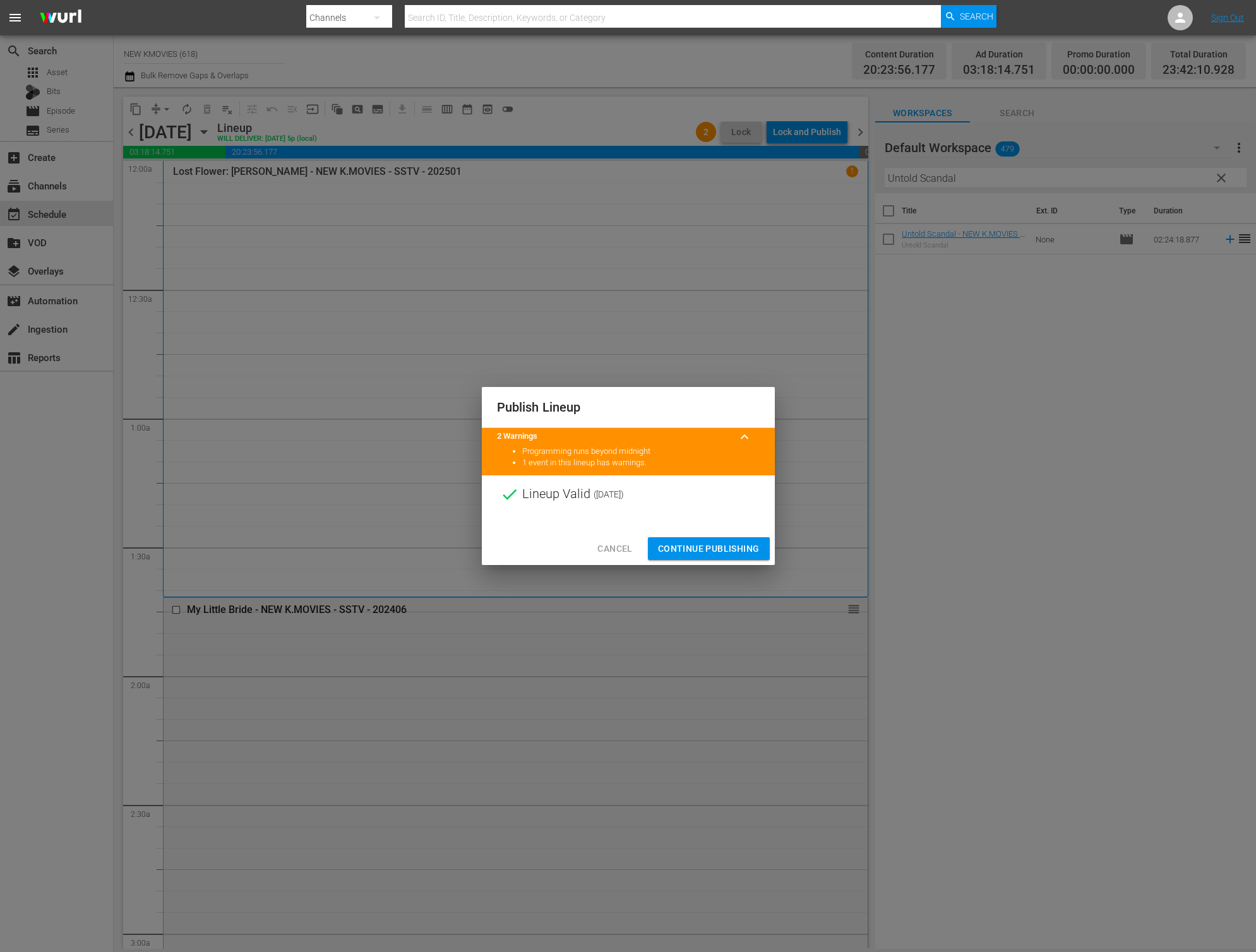
click at [708, 523] on div at bounding box center [628, 523] width 293 height 19
click at [706, 541] on button "Continue Publishing" at bounding box center [708, 549] width 122 height 24
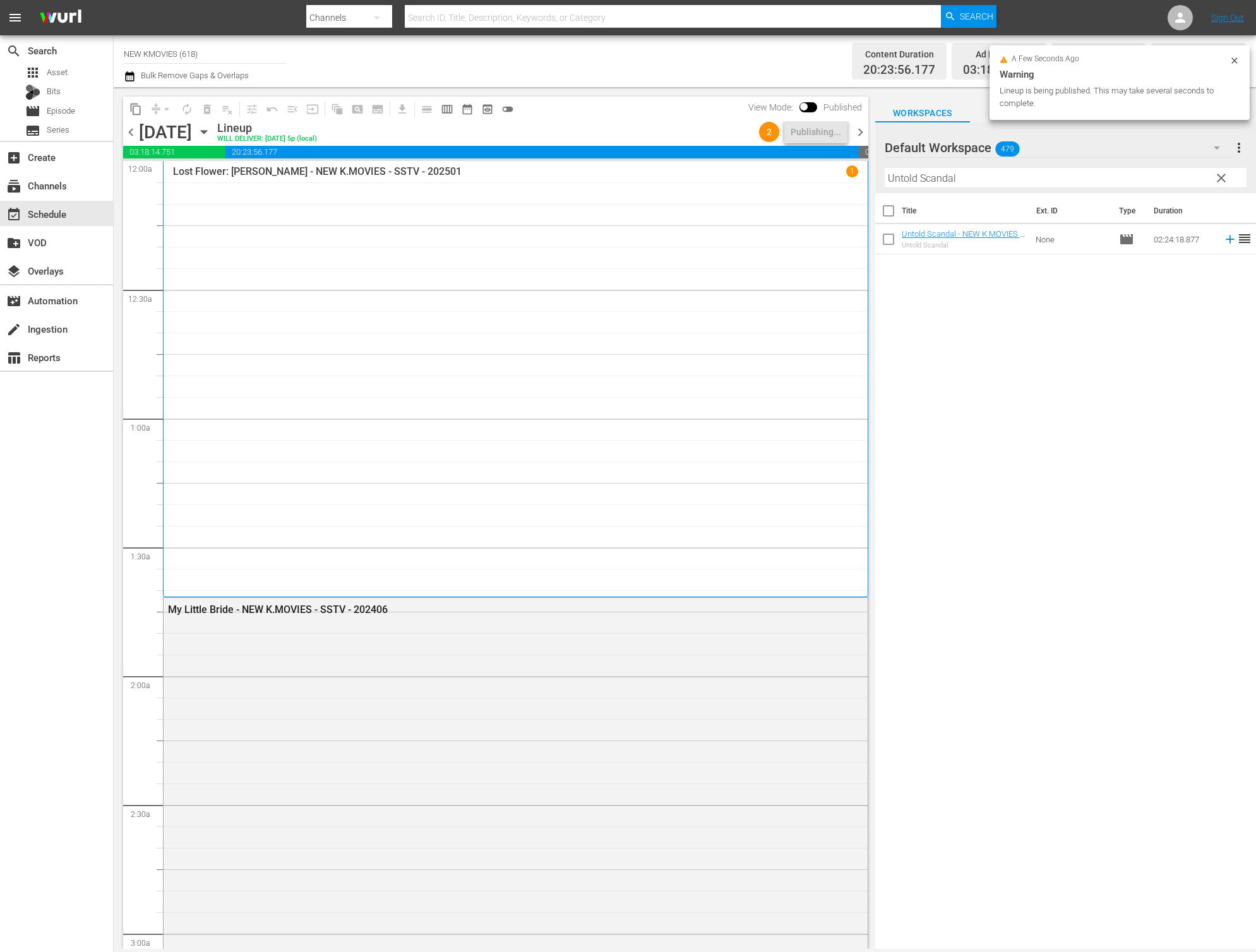
click at [865, 132] on span "chevron_right" at bounding box center [860, 132] width 16 height 16
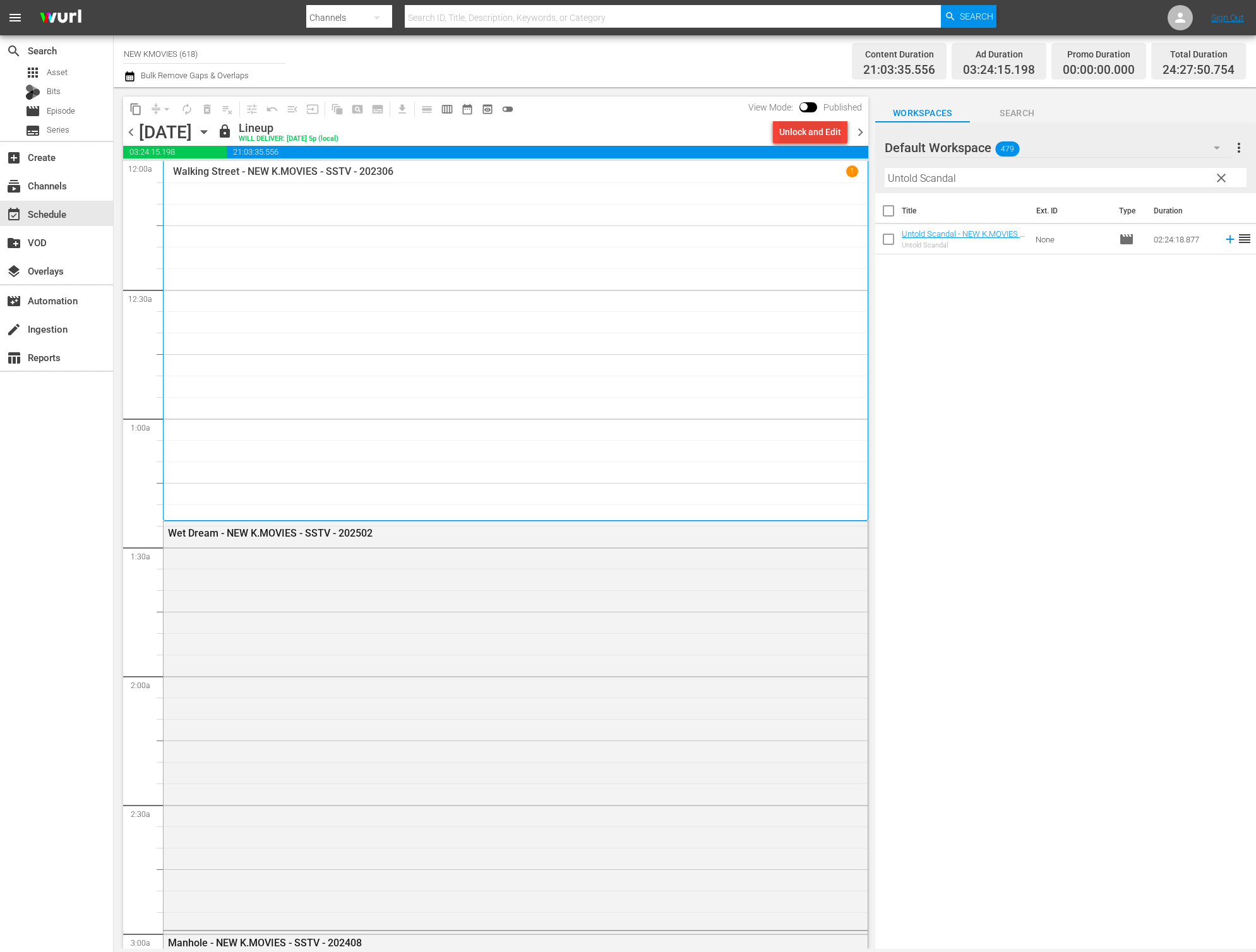
click at [832, 131] on div "Unlock and Edit" at bounding box center [810, 132] width 62 height 23
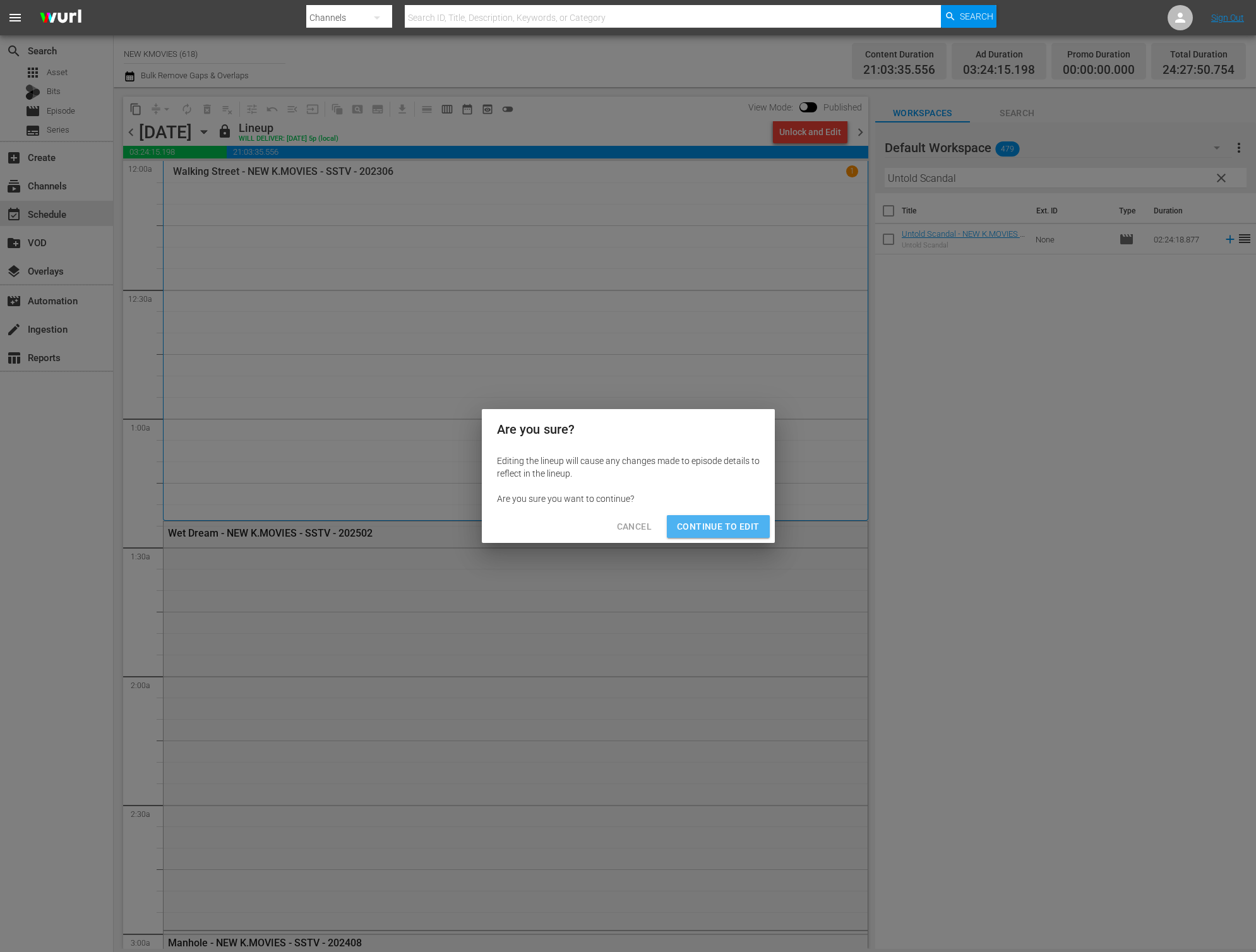
click at [766, 521] on button "Continue to Edit" at bounding box center [717, 527] width 102 height 24
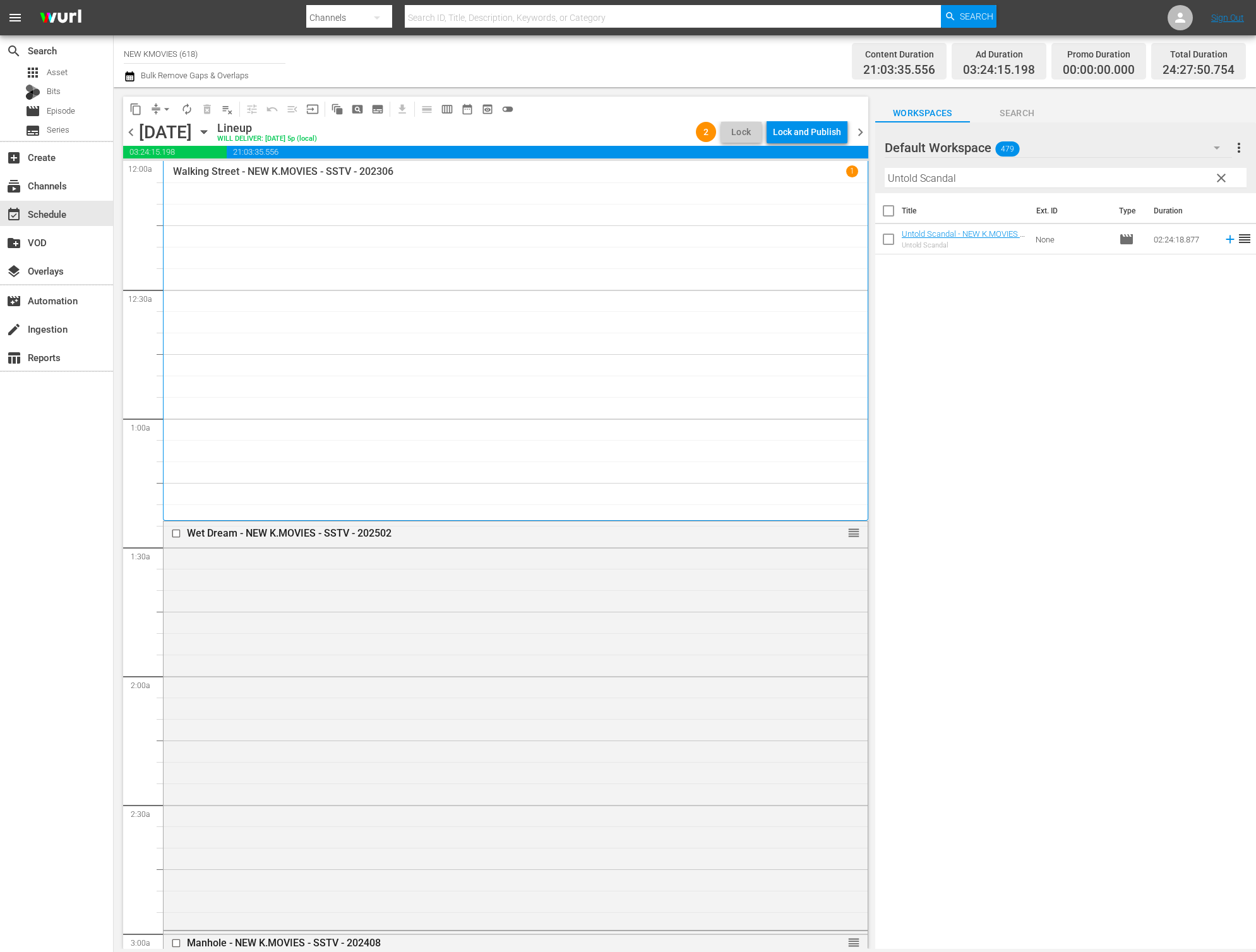
click at [161, 112] on span "arrow_drop_down" at bounding box center [166, 109] width 13 height 13
click at [201, 173] on li "Align to End of Previous Day" at bounding box center [167, 177] width 133 height 21
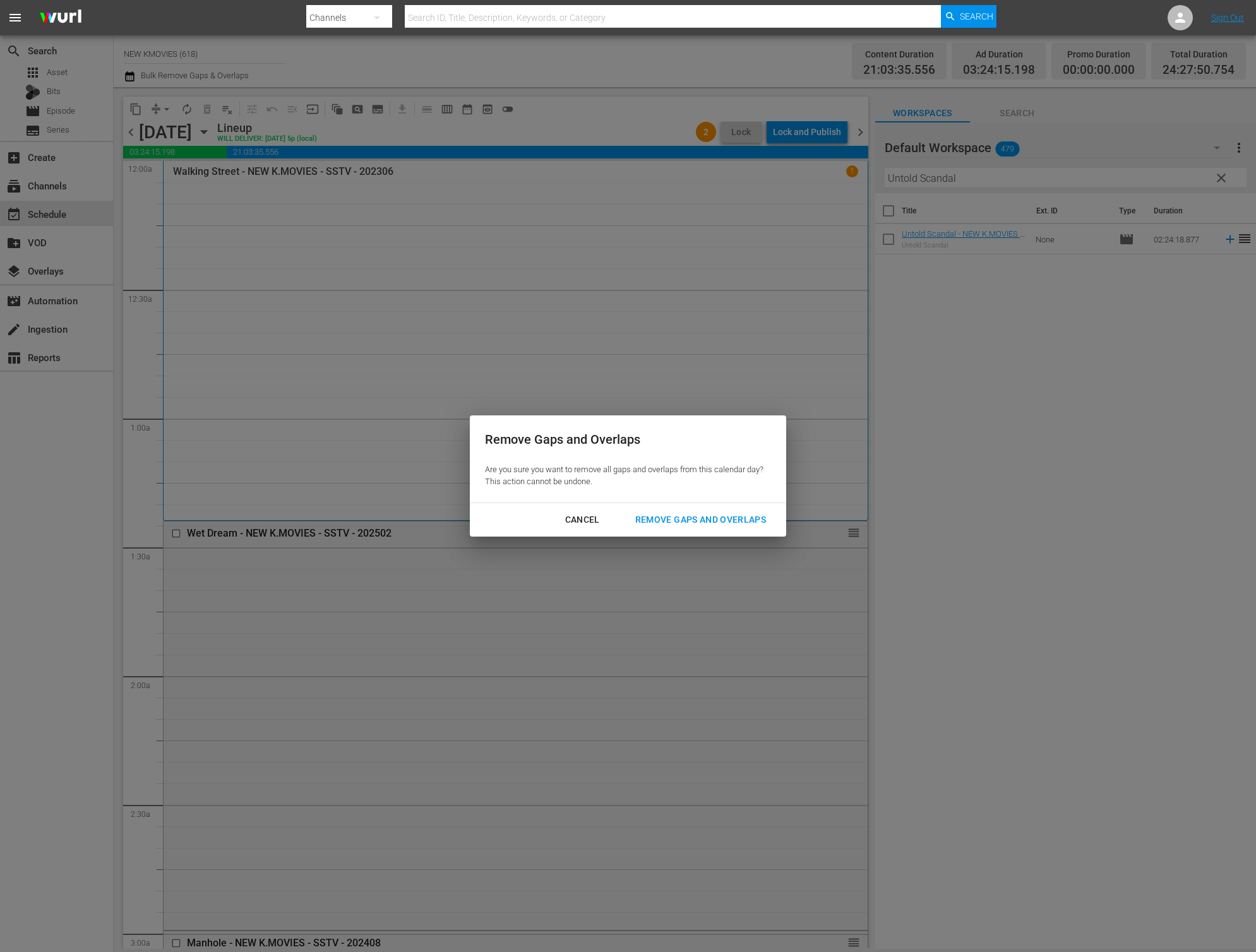
click at [691, 521] on div "Remove Gaps and Overlaps" at bounding box center [700, 520] width 151 height 16
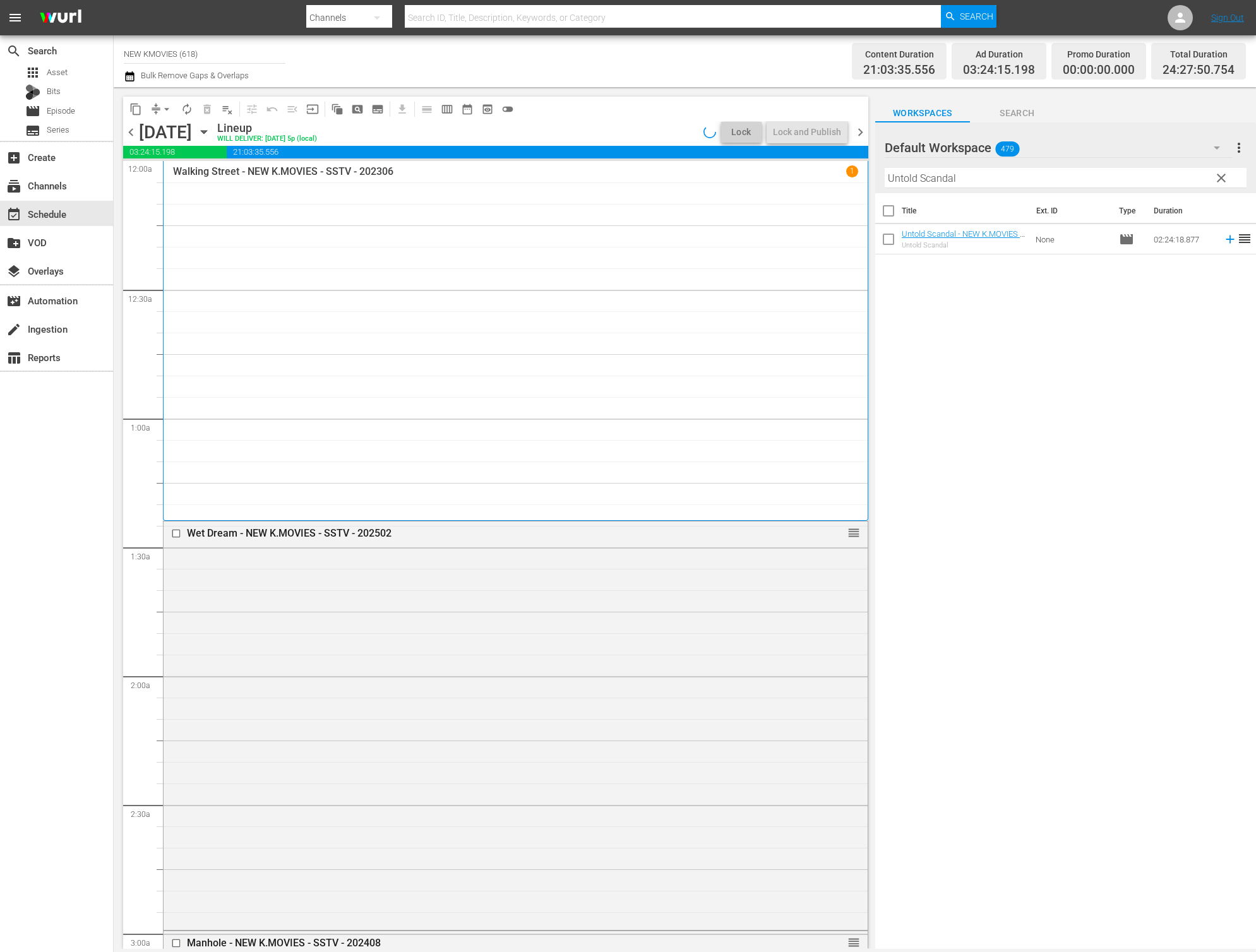
click at [310, 184] on div "Walking Street - NEW K.MOVIES - SSTV - 202306 1" at bounding box center [516, 341] width 685 height 351
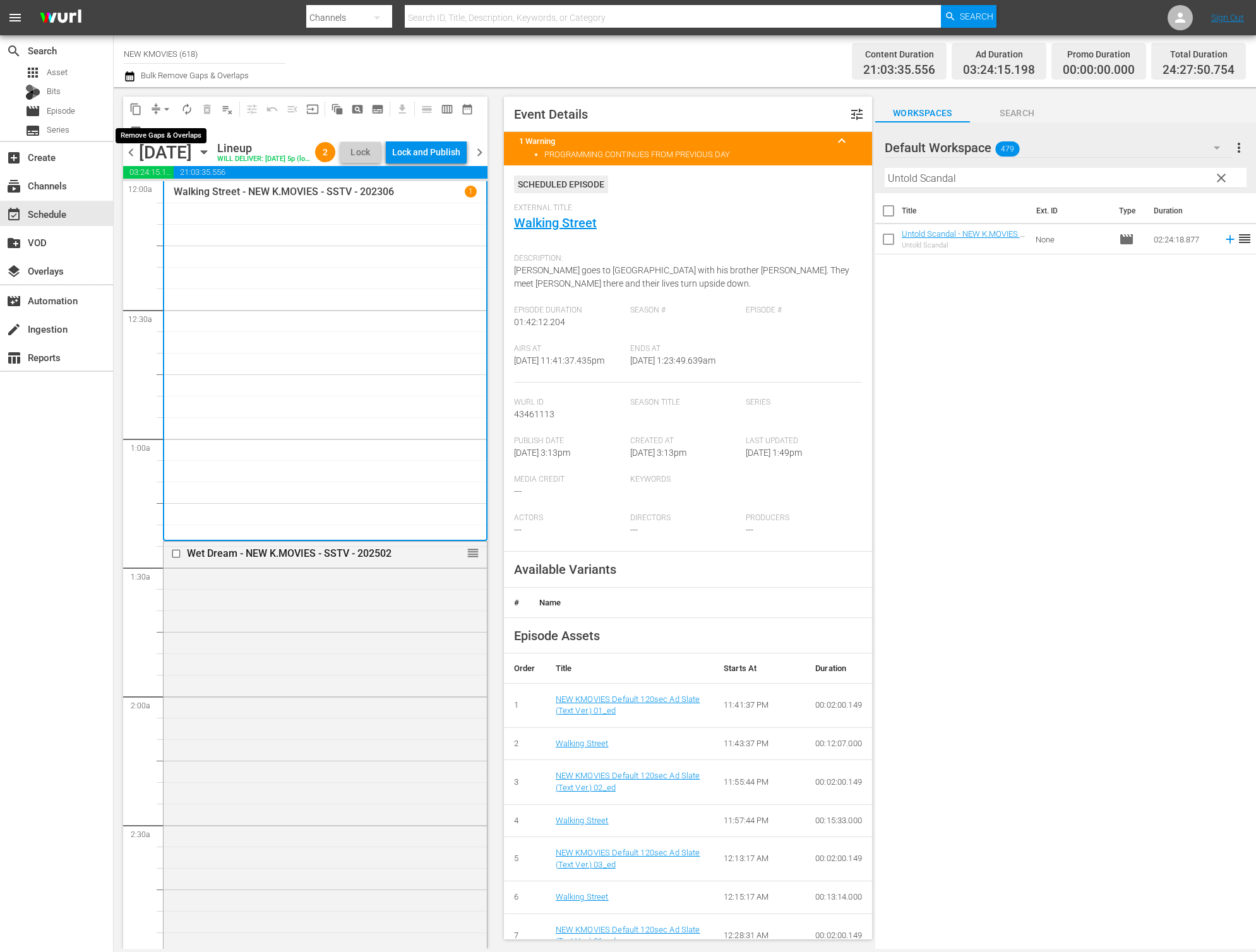
click at [164, 111] on span "arrow_drop_down" at bounding box center [166, 109] width 13 height 13
click at [174, 172] on li "Align to End of Previous Day" at bounding box center [167, 177] width 133 height 21
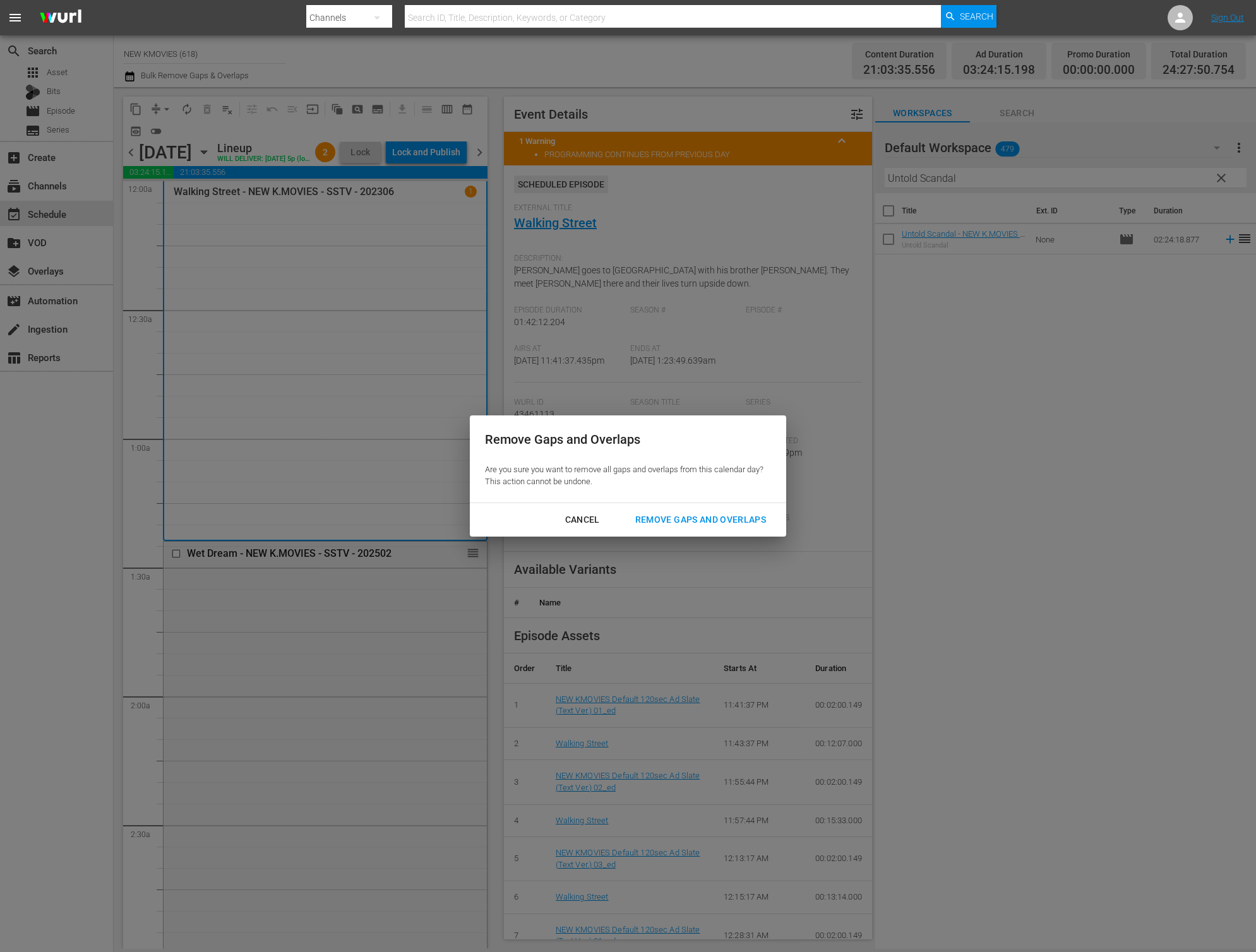
click at [720, 518] on div "Remove Gaps and Overlaps" at bounding box center [700, 520] width 151 height 16
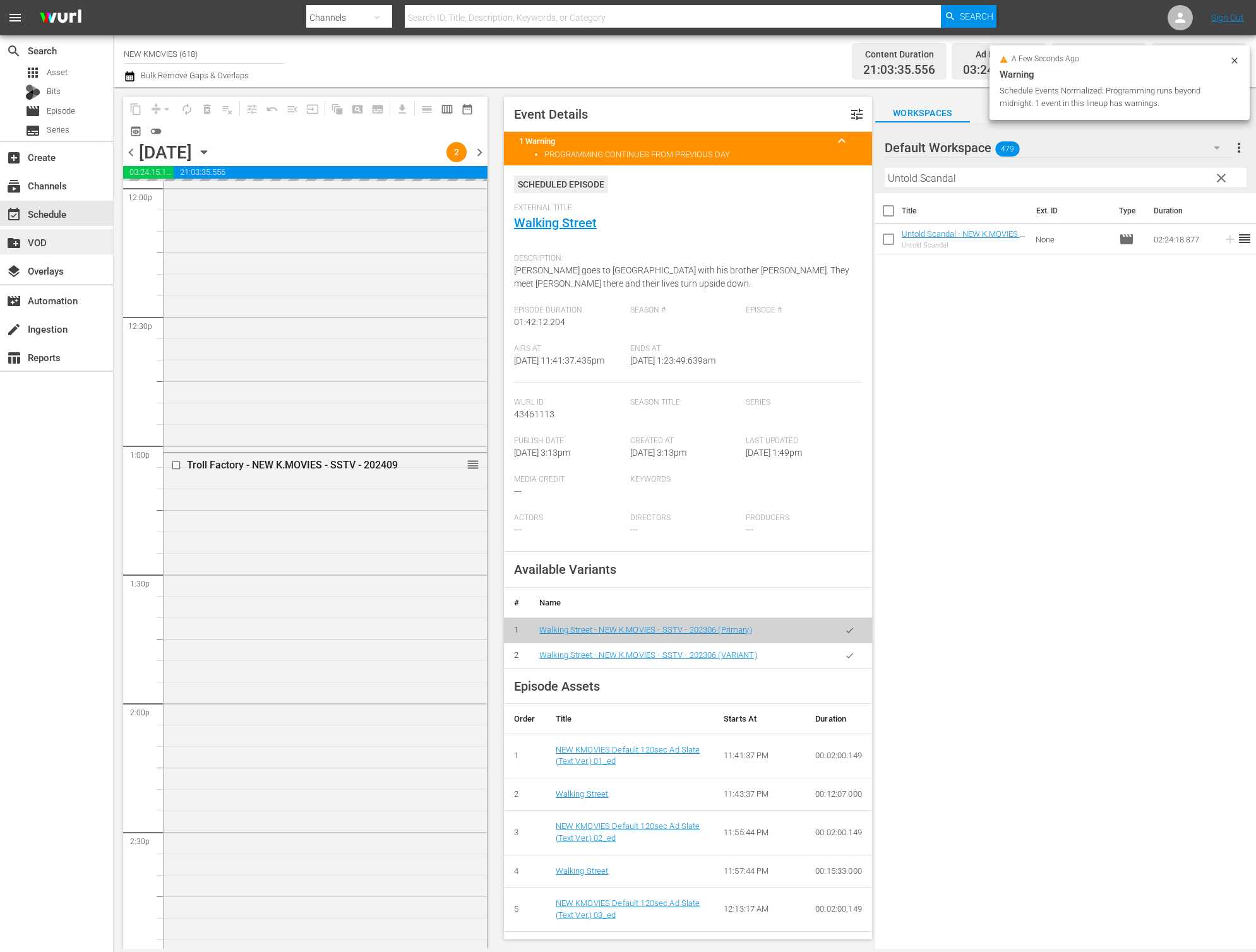
scroll to position [5894, 0]
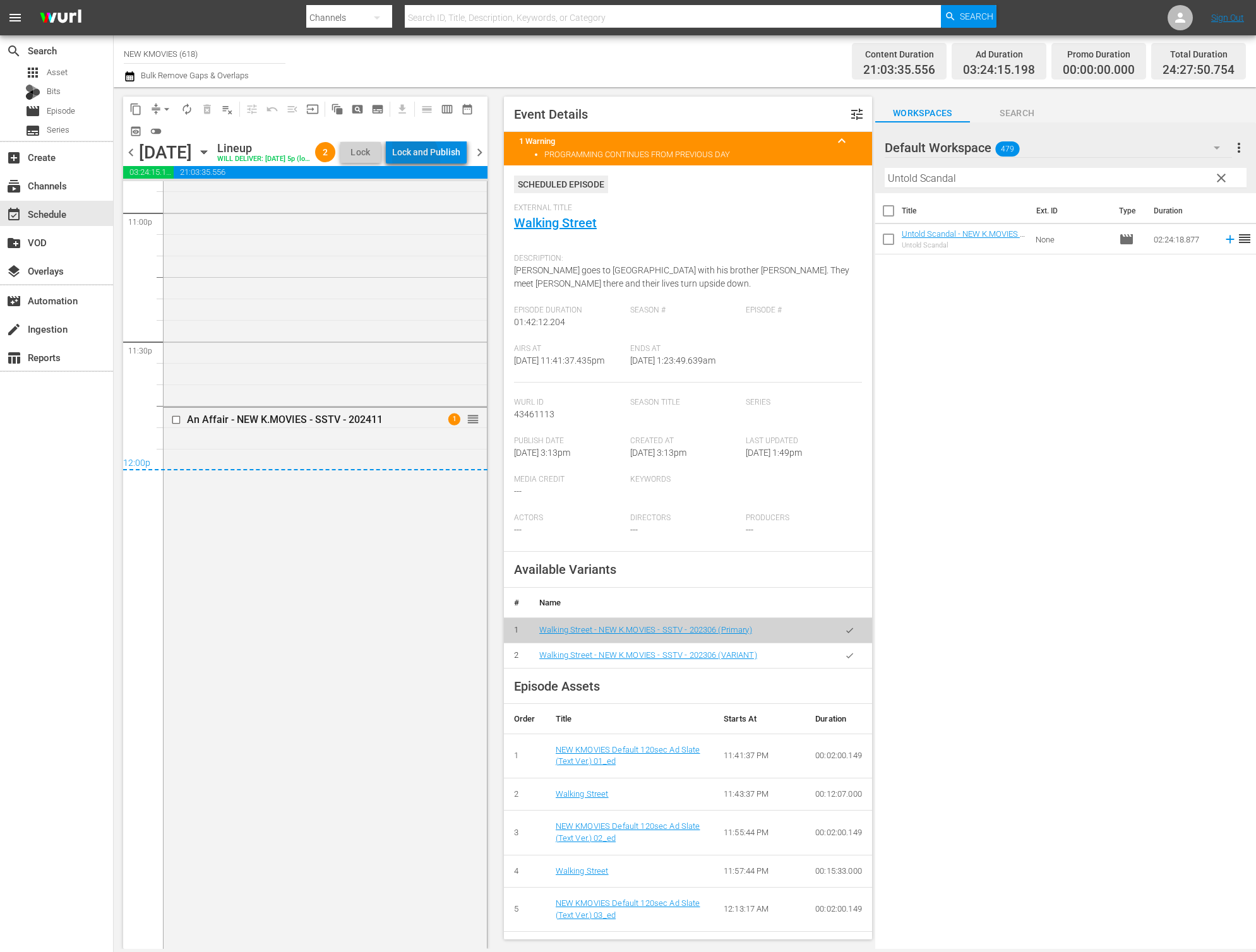
click at [431, 163] on div "Lock and Publish" at bounding box center [426, 152] width 68 height 23
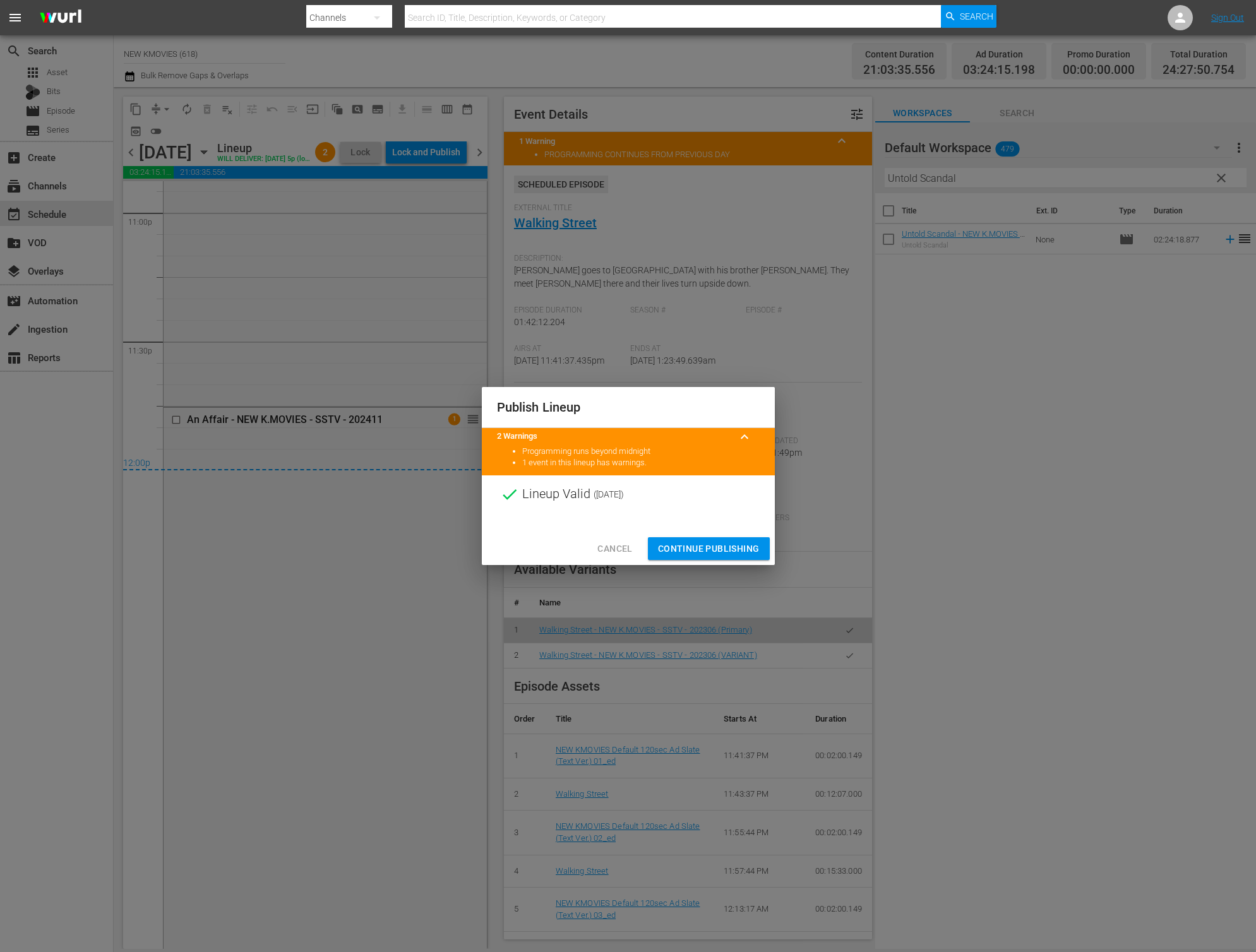
click at [708, 548] on span "Continue Publishing" at bounding box center [708, 549] width 102 height 16
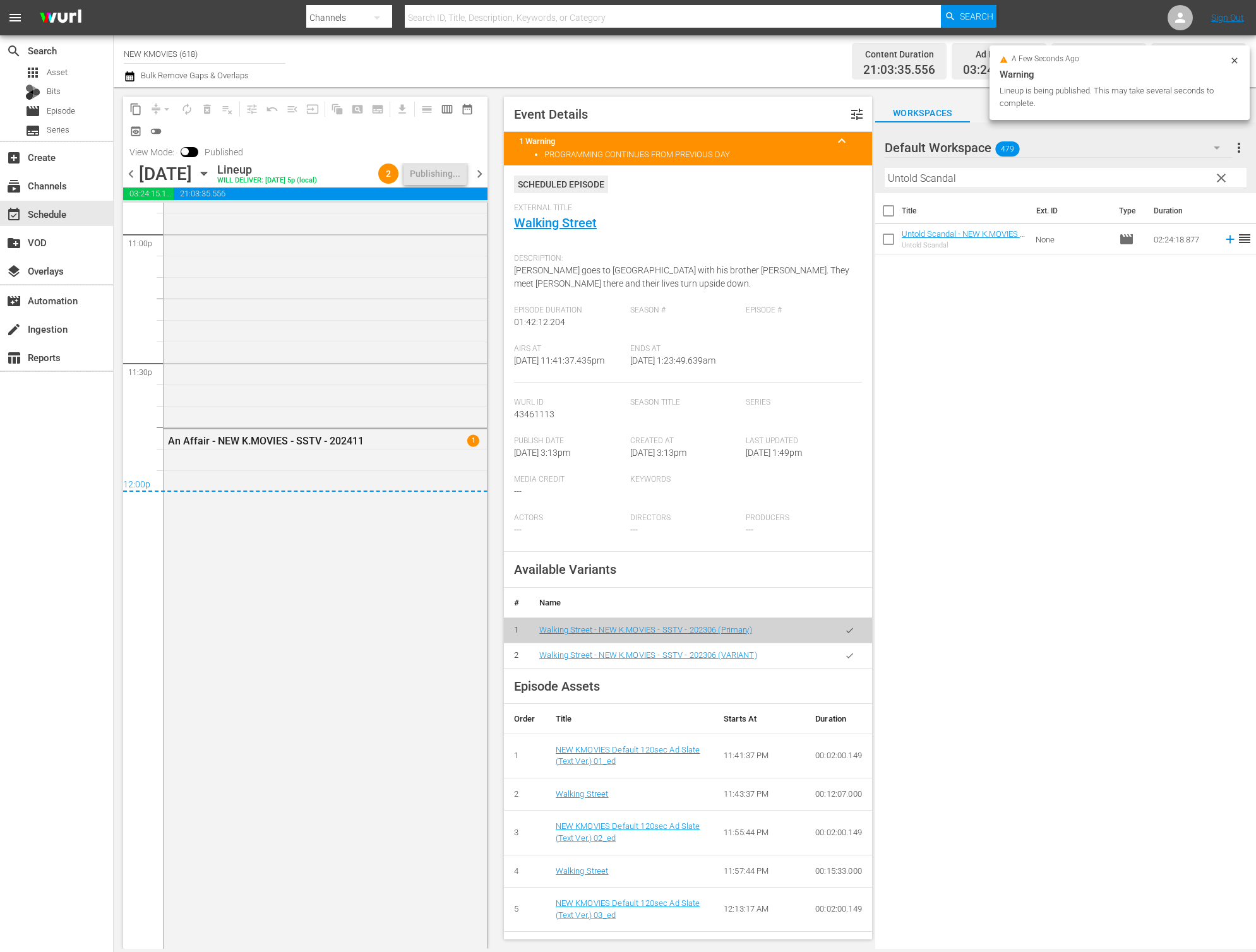
click at [486, 170] on span "chevron_right" at bounding box center [479, 174] width 16 height 16
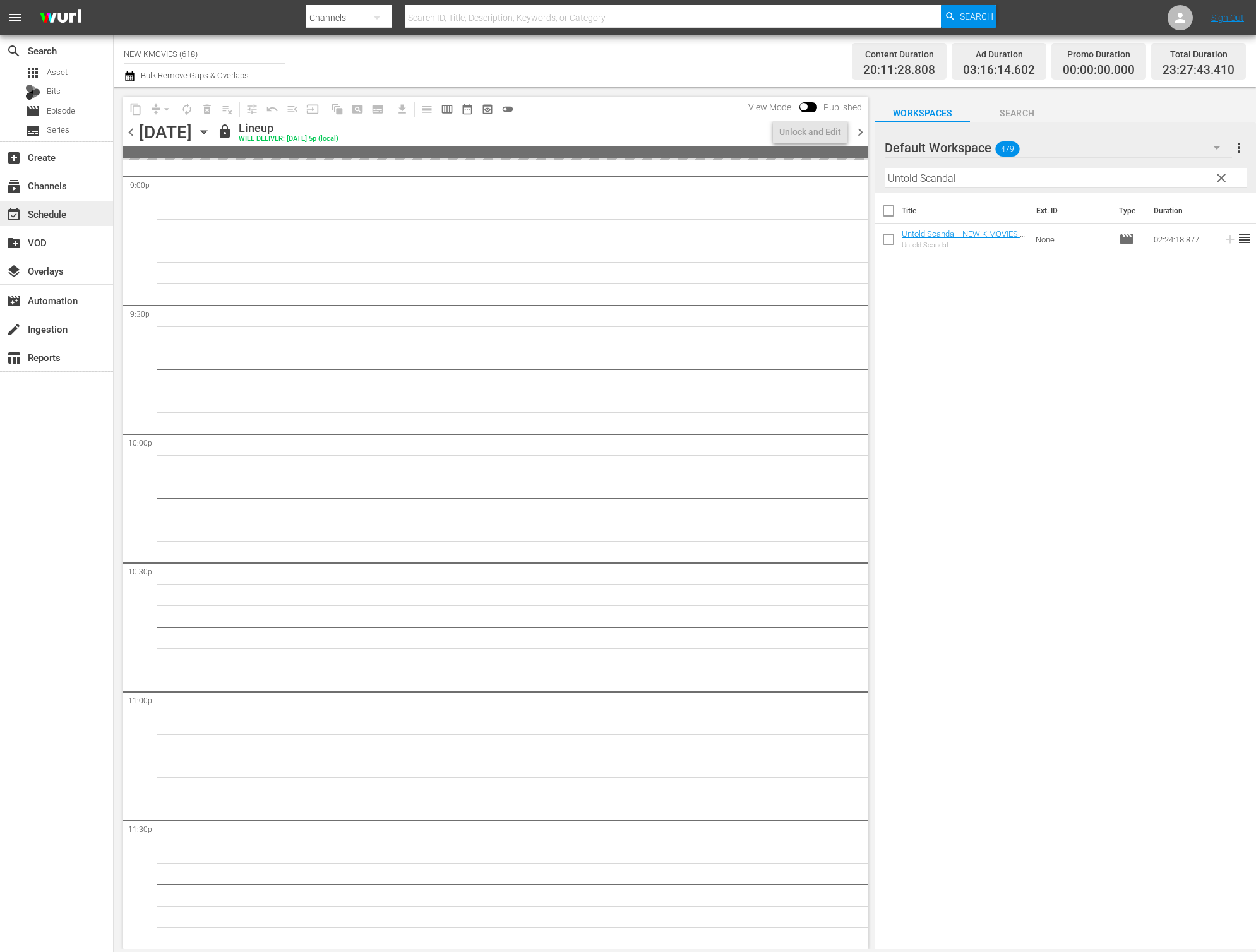
scroll to position [5735, 0]
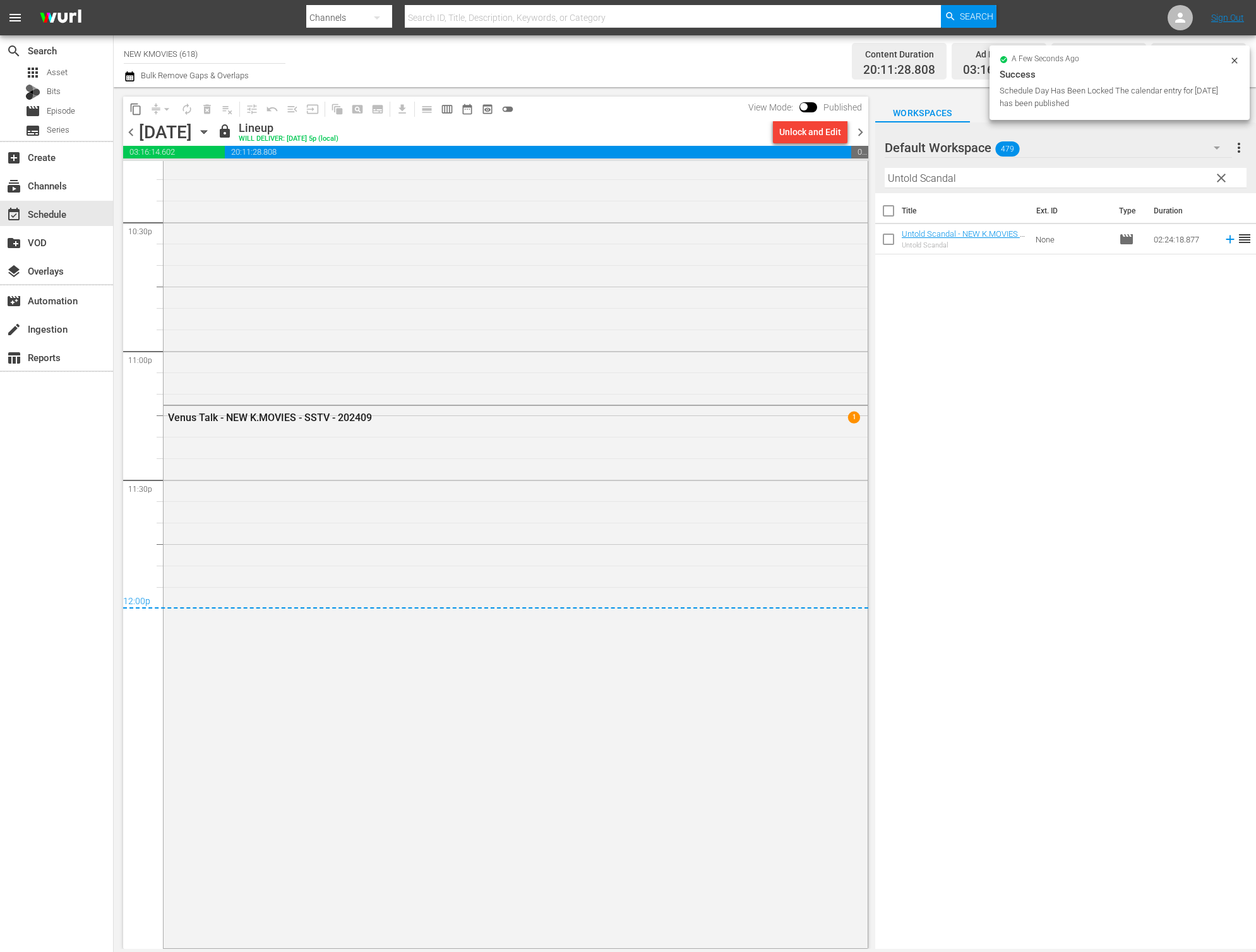
drag, startPoint x: 827, startPoint y: 146, endPoint x: 830, endPoint y: 140, distance: 6.7
click at [829, 141] on div "chevron_left Thursday, August 28th August 28th lock Lineup WILL DELIVER: 8/27 @…" at bounding box center [495, 133] width 745 height 24
click at [830, 138] on div "Unlock and Edit" at bounding box center [810, 132] width 62 height 23
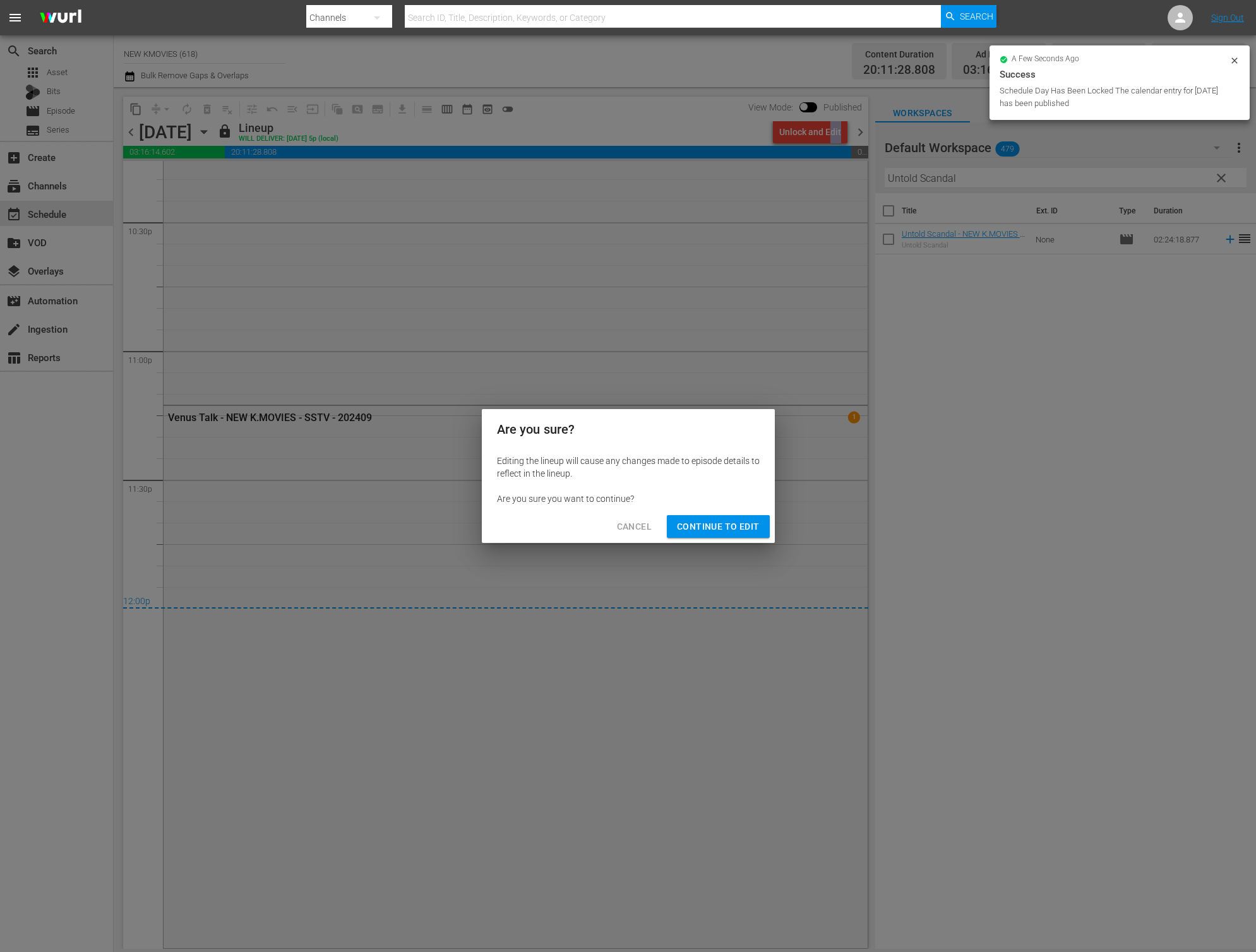
click at [721, 519] on span "Continue to Edit" at bounding box center [718, 527] width 82 height 16
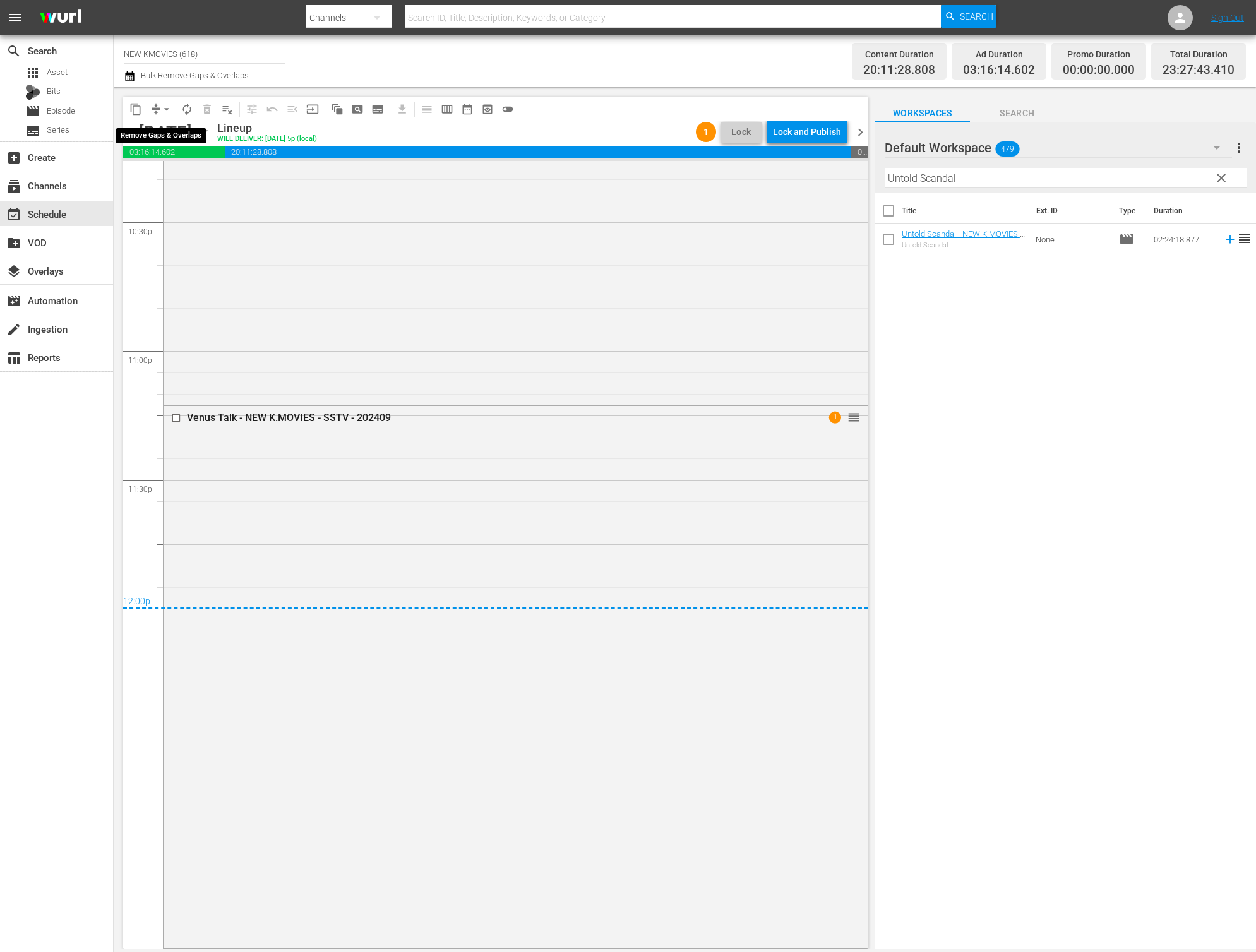
click at [164, 106] on span "arrow_drop_down" at bounding box center [166, 109] width 13 height 13
click at [172, 171] on li "Align to End of Previous Day" at bounding box center [167, 177] width 133 height 21
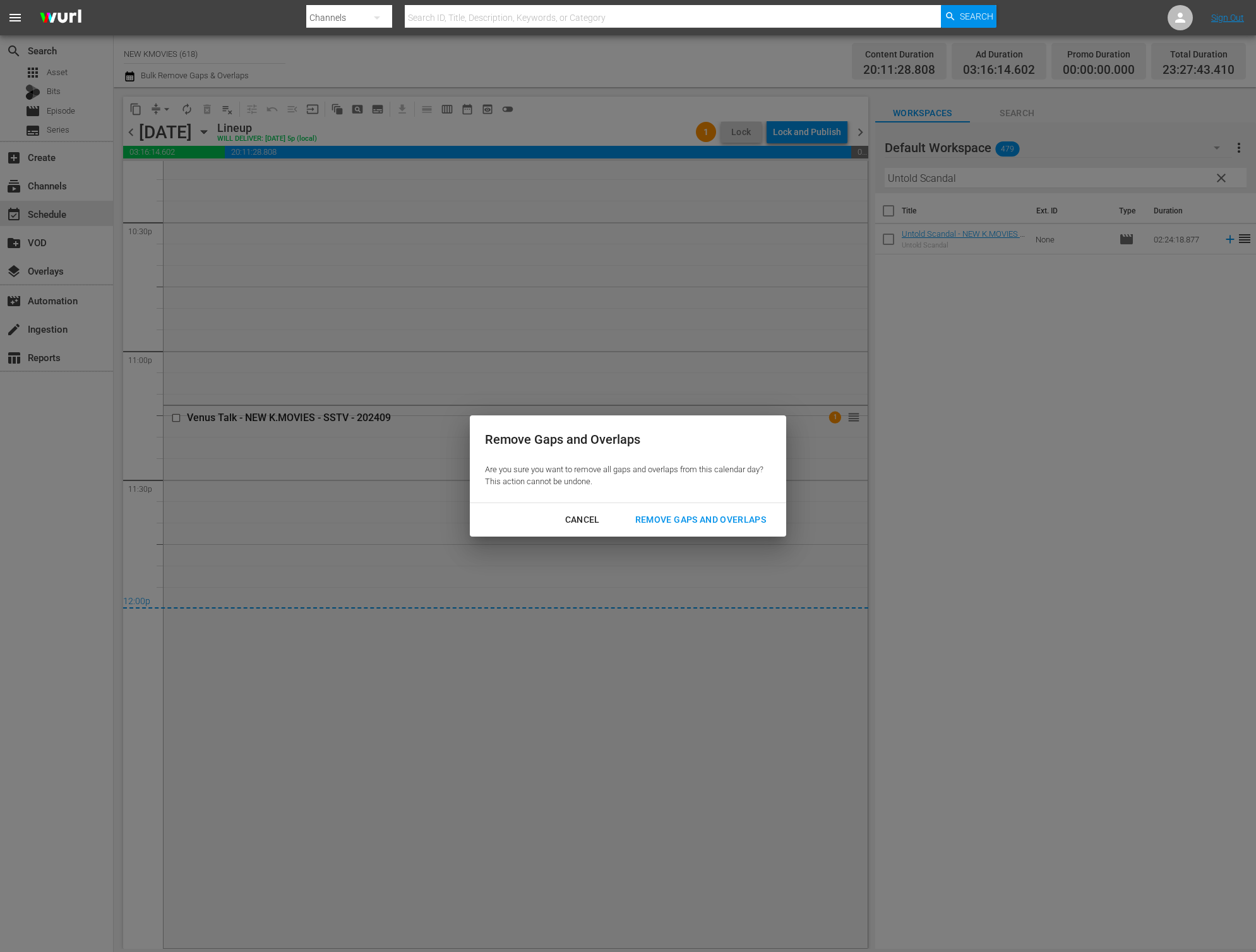
click at [701, 516] on div "Remove Gaps and Overlaps" at bounding box center [700, 520] width 151 height 16
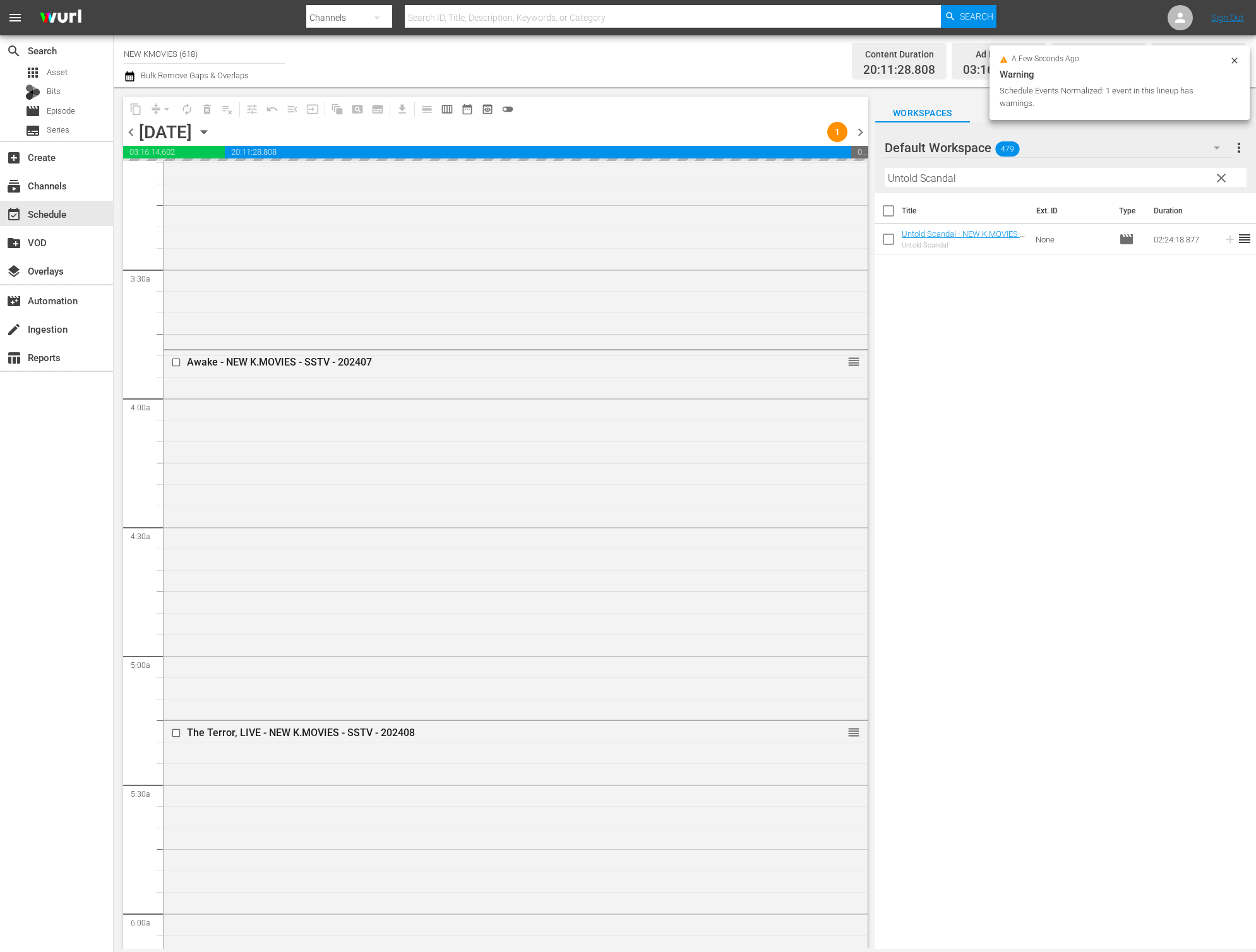
scroll to position [0, 0]
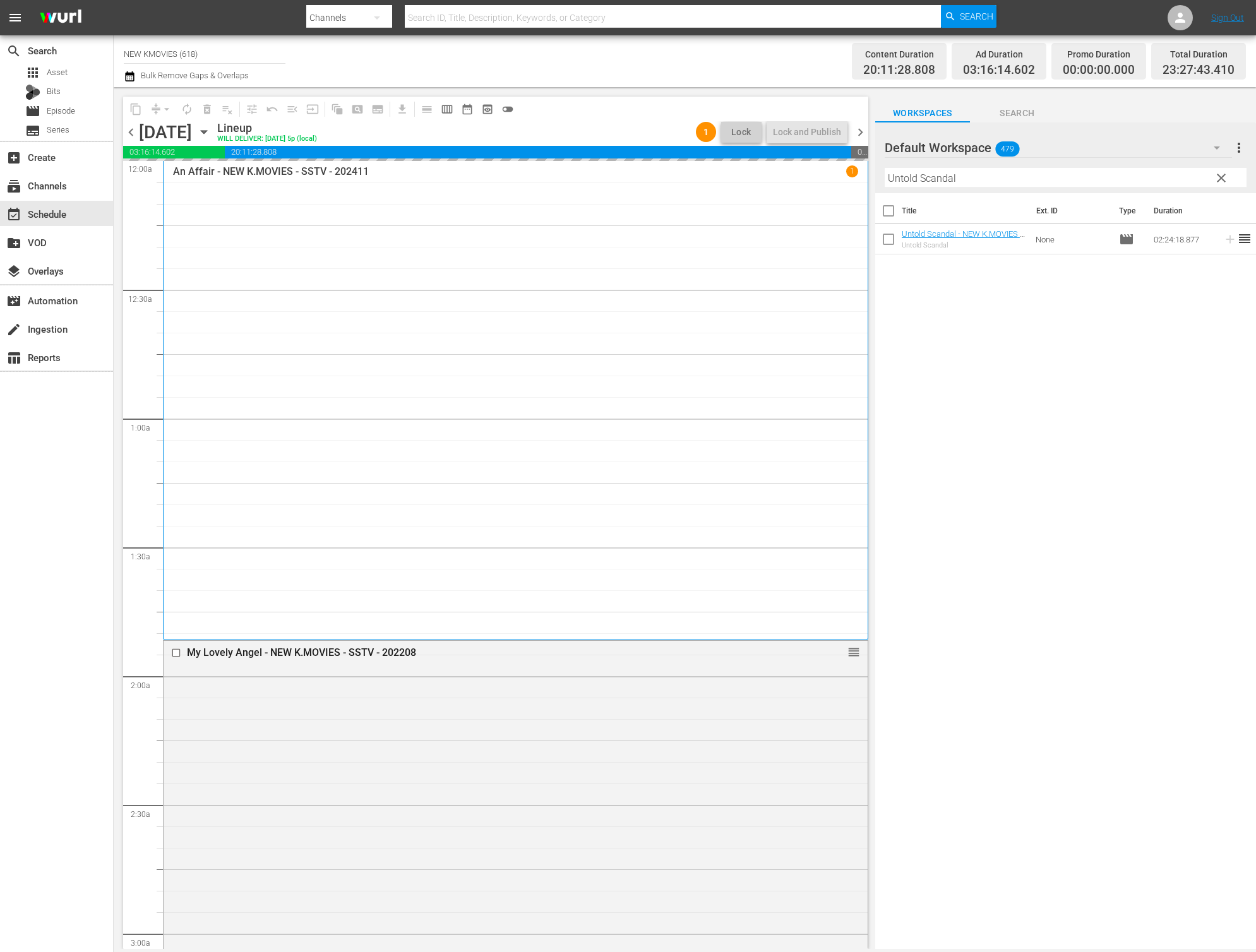
click at [814, 83] on div "Content Duration 20:11:28.808 Ad Duration 03:16:14.602 Promo Duration 00:00:00.…" at bounding box center [990, 61] width 510 height 45
click at [818, 132] on div "Lock and Publish" at bounding box center [807, 132] width 68 height 23
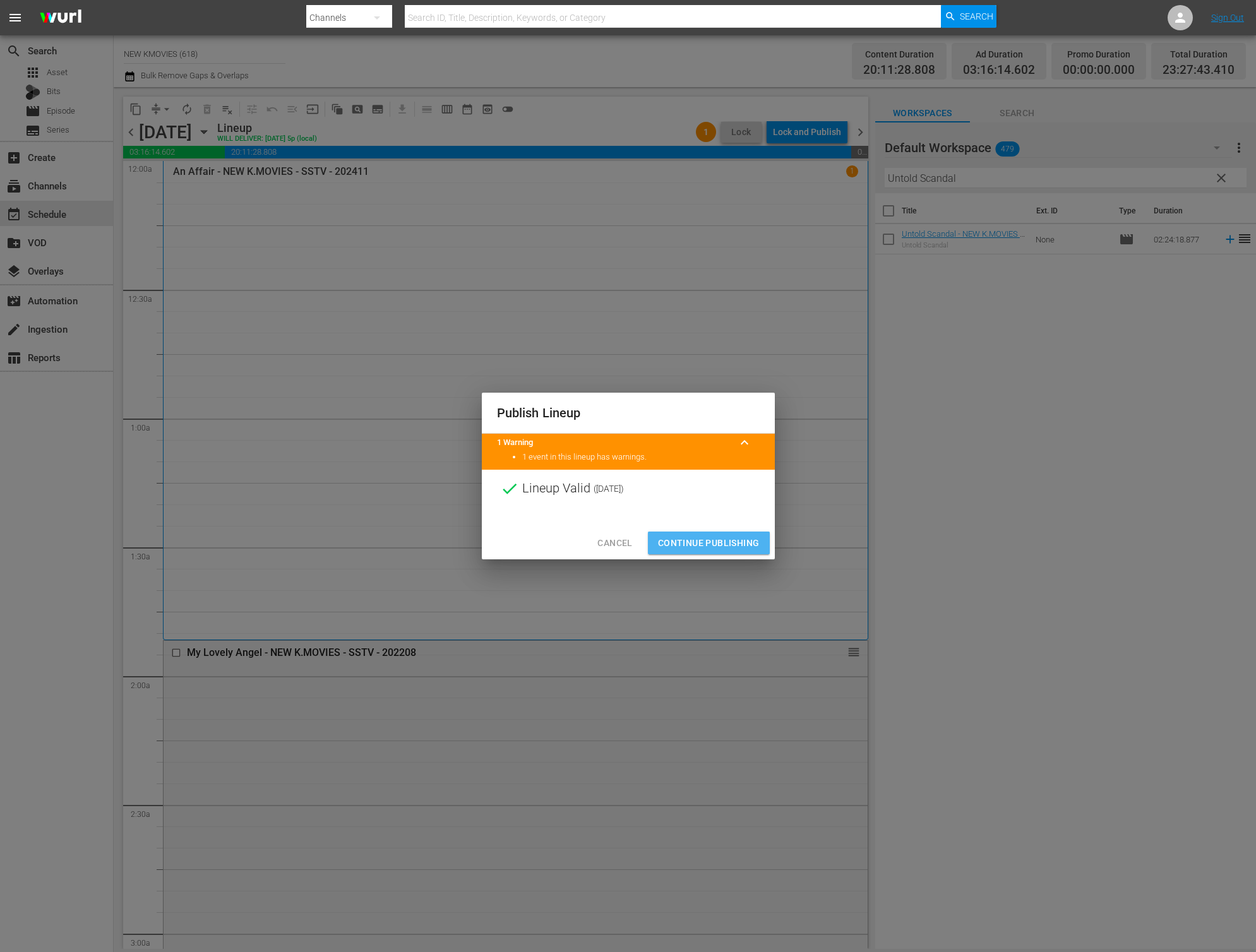
click at [715, 532] on button "Continue Publishing" at bounding box center [708, 544] width 122 height 24
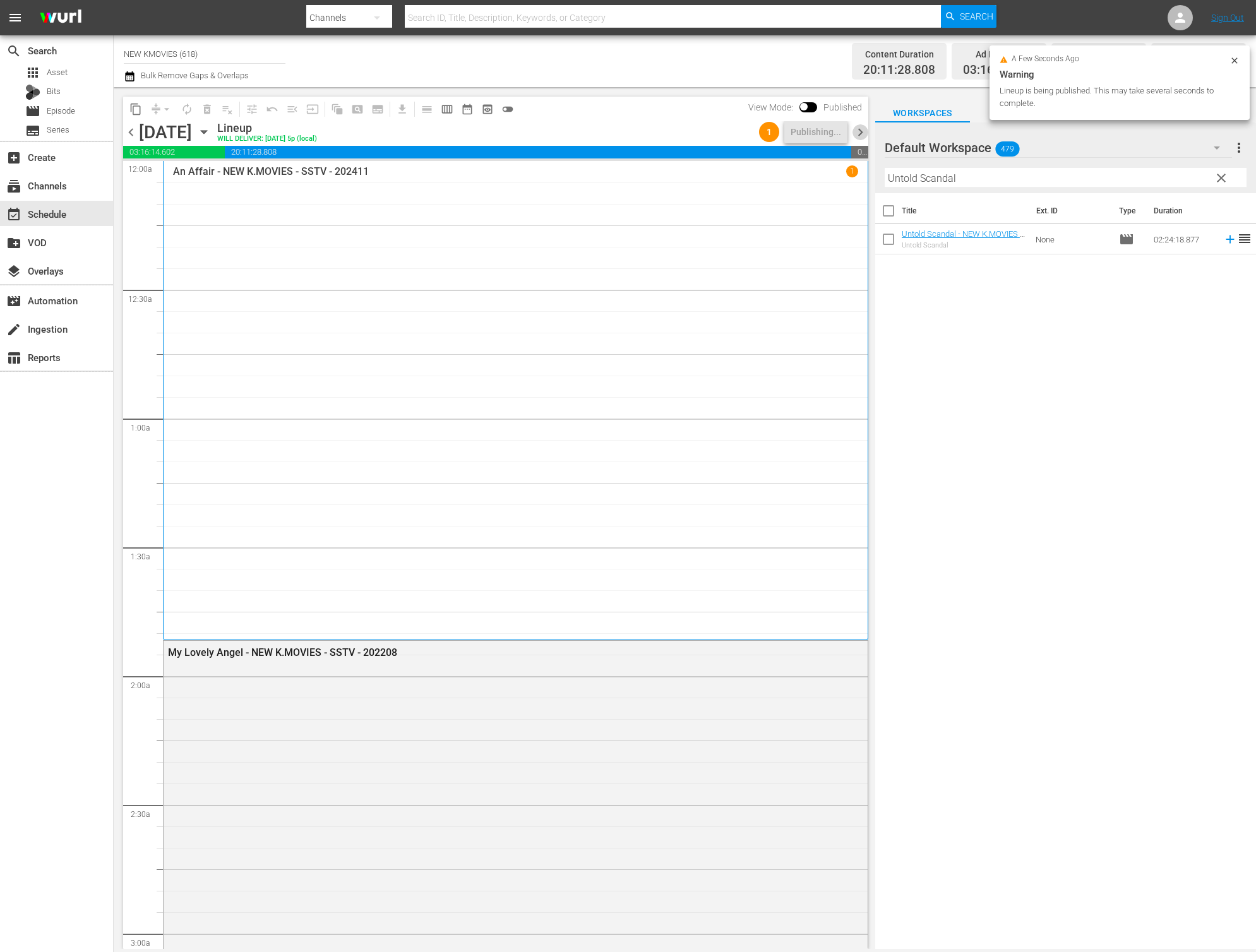
click at [855, 134] on span "chevron_right" at bounding box center [860, 132] width 16 height 16
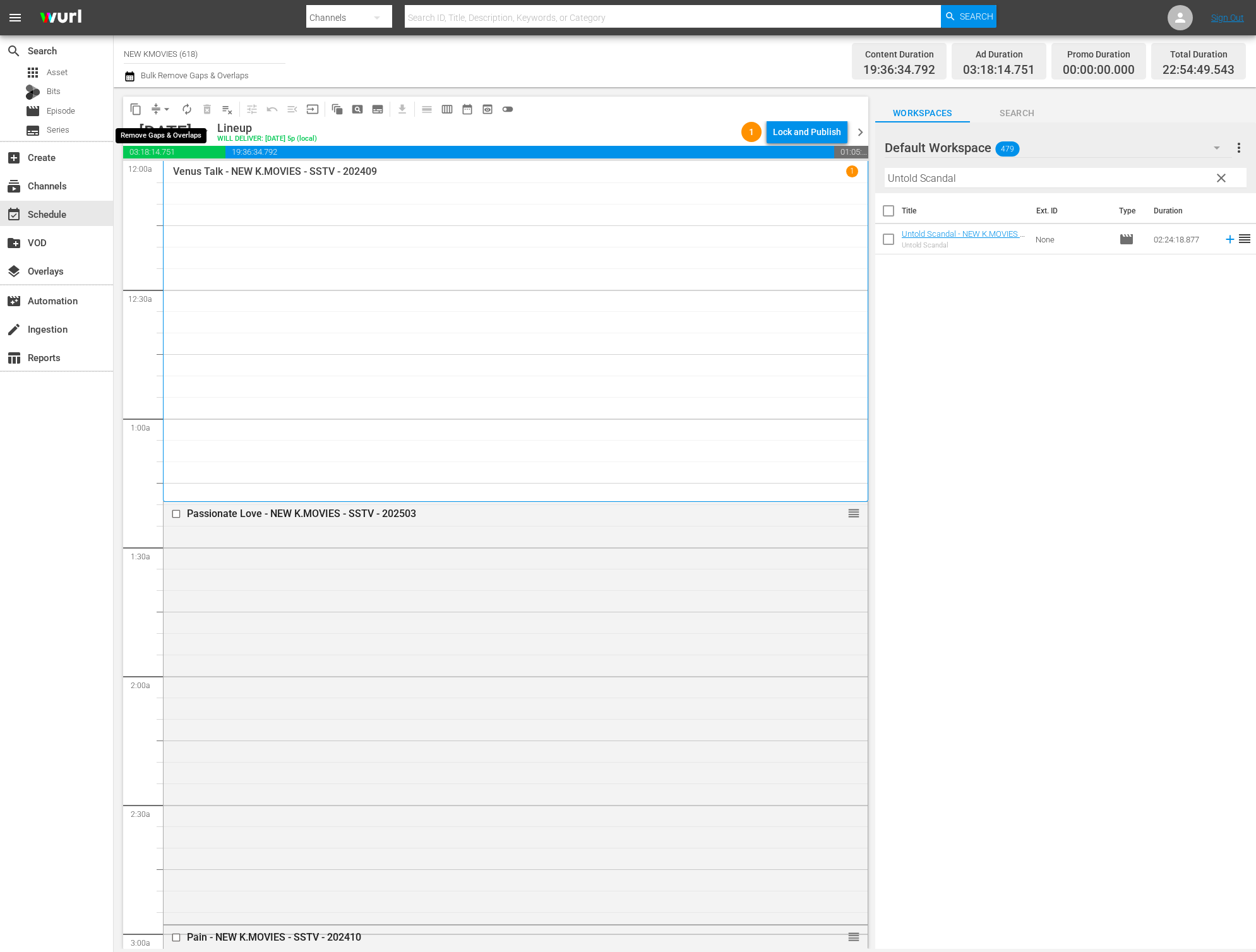
click at [164, 111] on span "arrow_drop_down" at bounding box center [166, 109] width 13 height 13
click at [180, 176] on li "Align to End of Previous Day" at bounding box center [167, 177] width 133 height 21
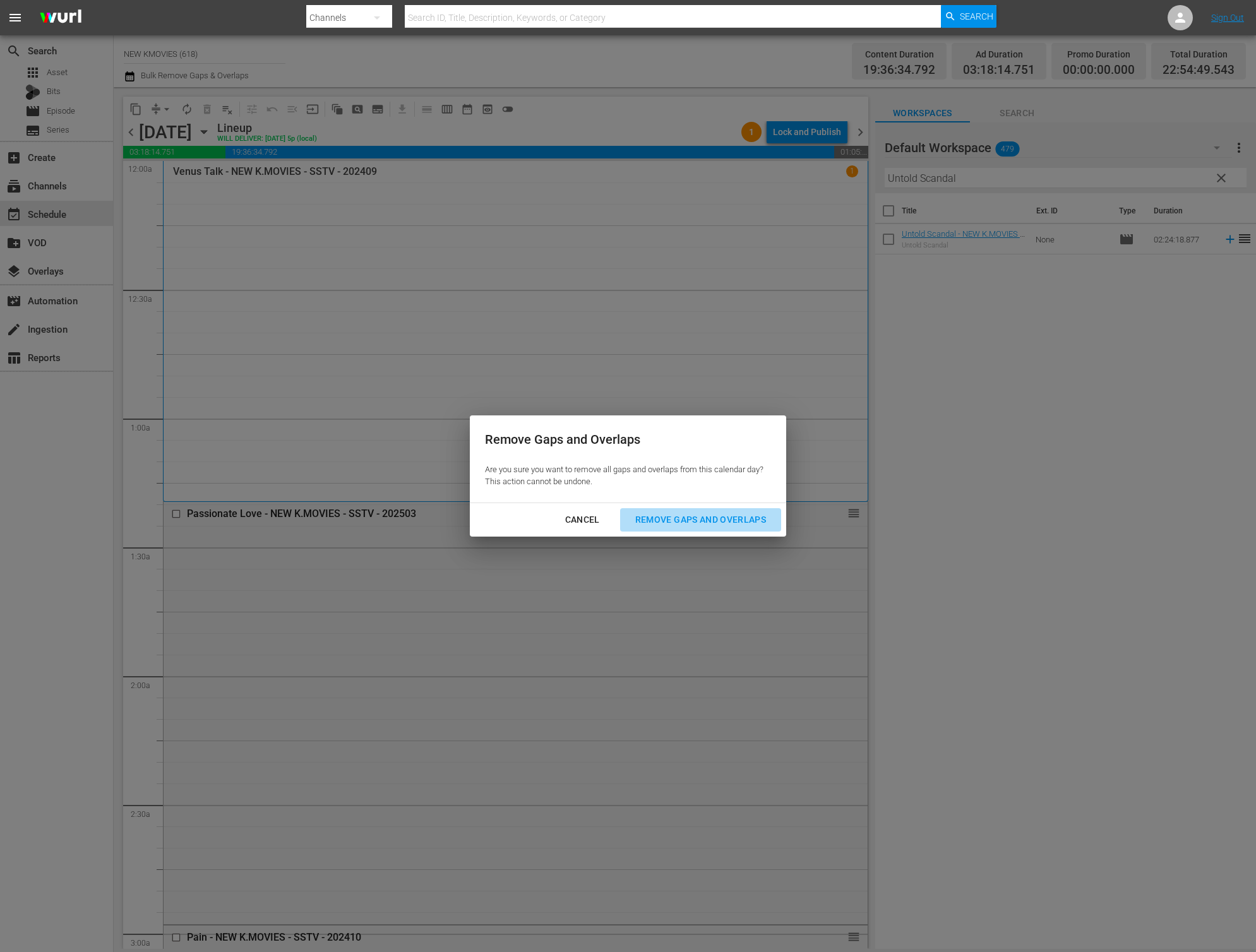
click at [641, 514] on div "Remove Gaps and Overlaps" at bounding box center [700, 520] width 151 height 16
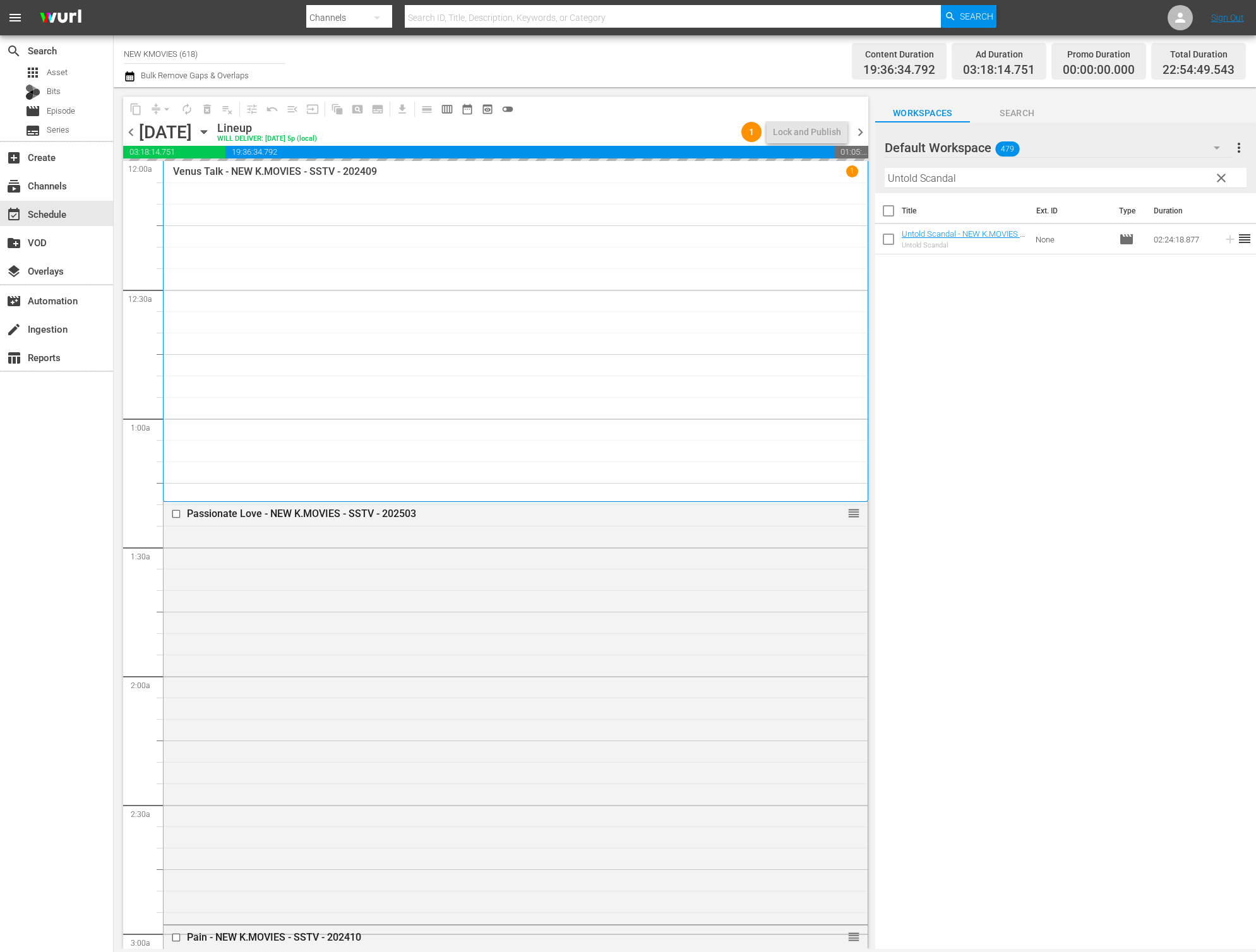
click at [589, 87] on div "content_copy compress arrow_drop_down autorenew_outlined delete_forever_outline…" at bounding box center [492, 518] width 758 height 862
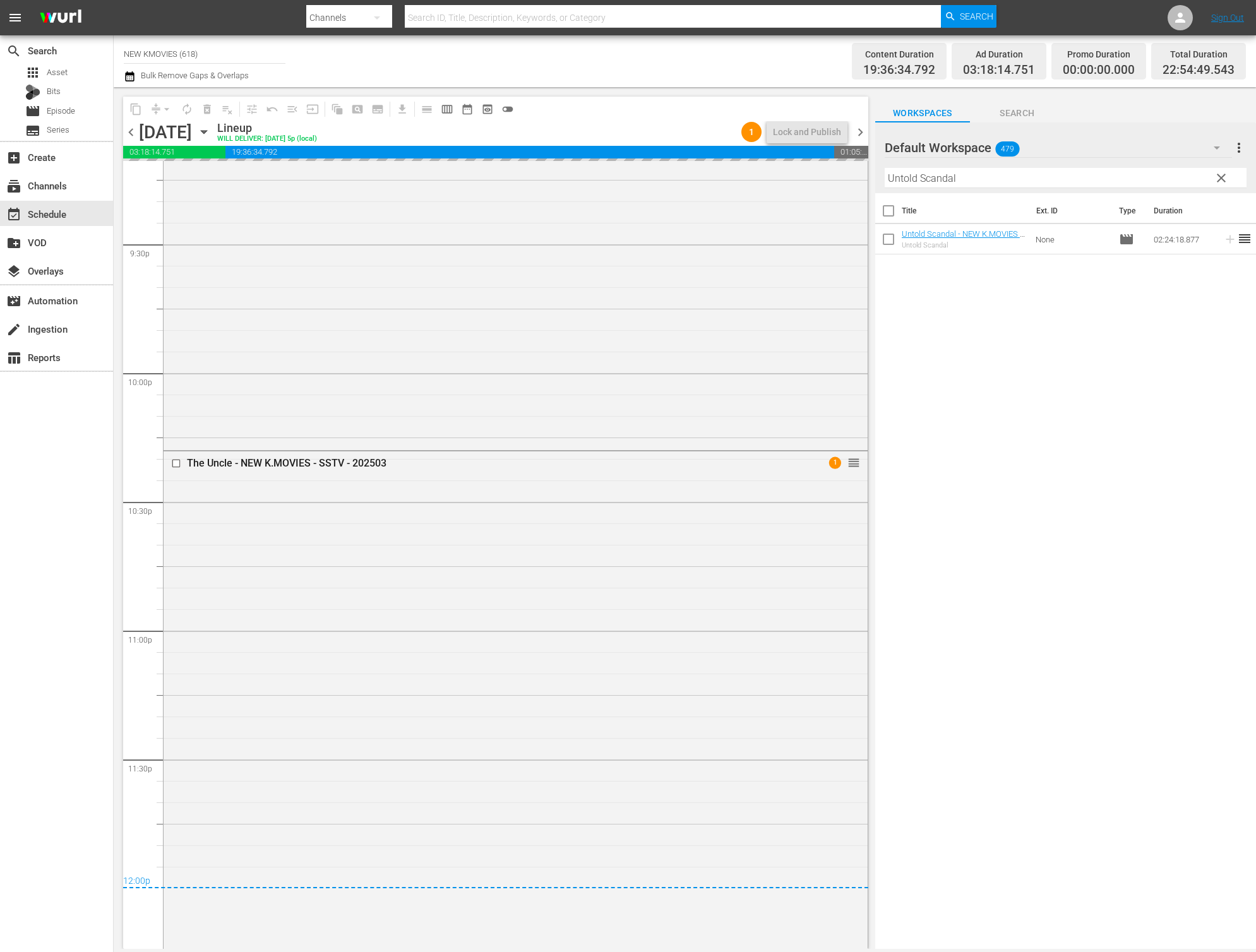
scroll to position [5456, 0]
click at [773, 129] on button "Lock and Publish" at bounding box center [806, 132] width 81 height 23
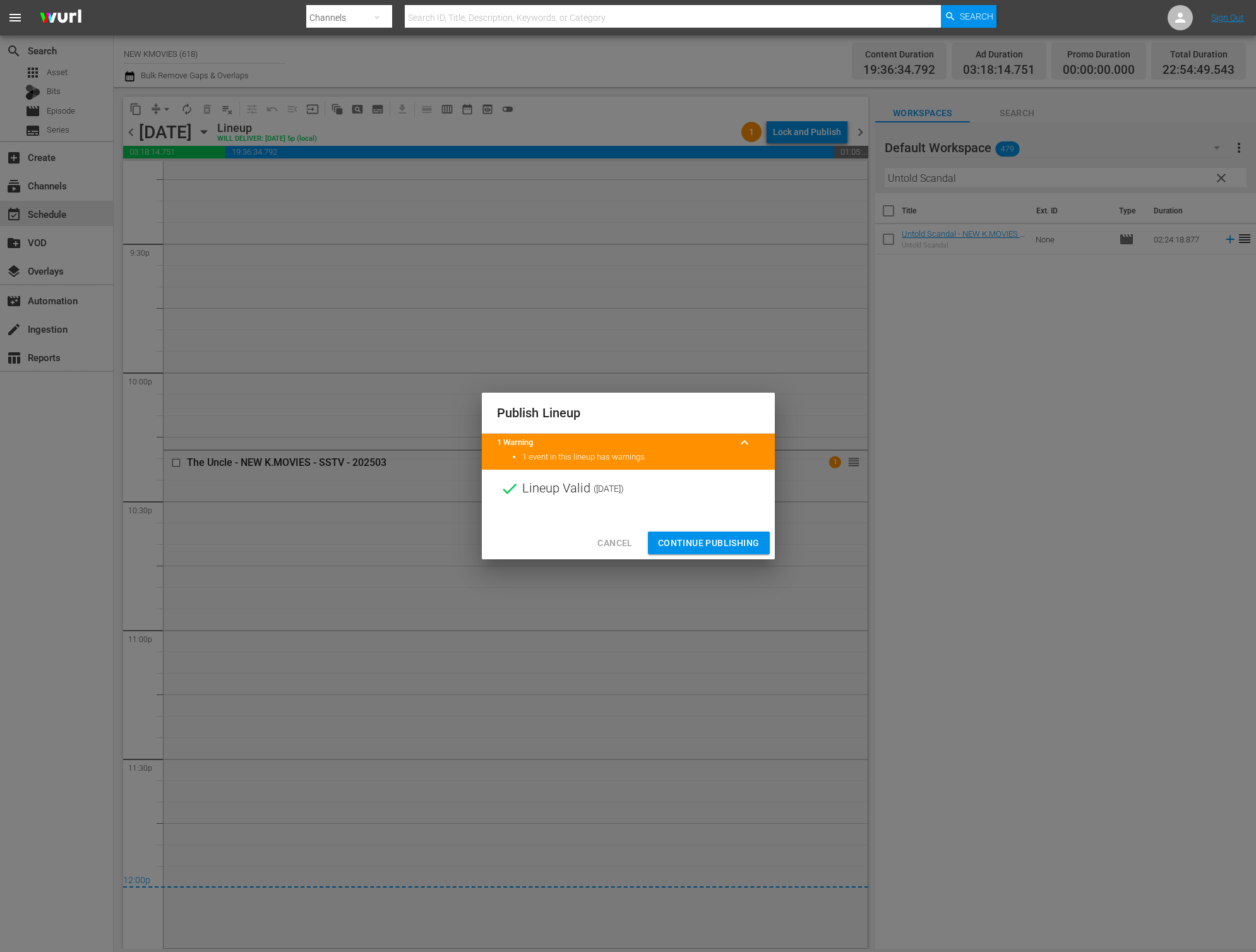
drag, startPoint x: 696, startPoint y: 527, endPoint x: 687, endPoint y: 551, distance: 25.6
click at [696, 527] on div "Cancel Continue Publishing" at bounding box center [628, 544] width 293 height 33
click at [687, 551] on button "Continue Publishing" at bounding box center [708, 544] width 122 height 24
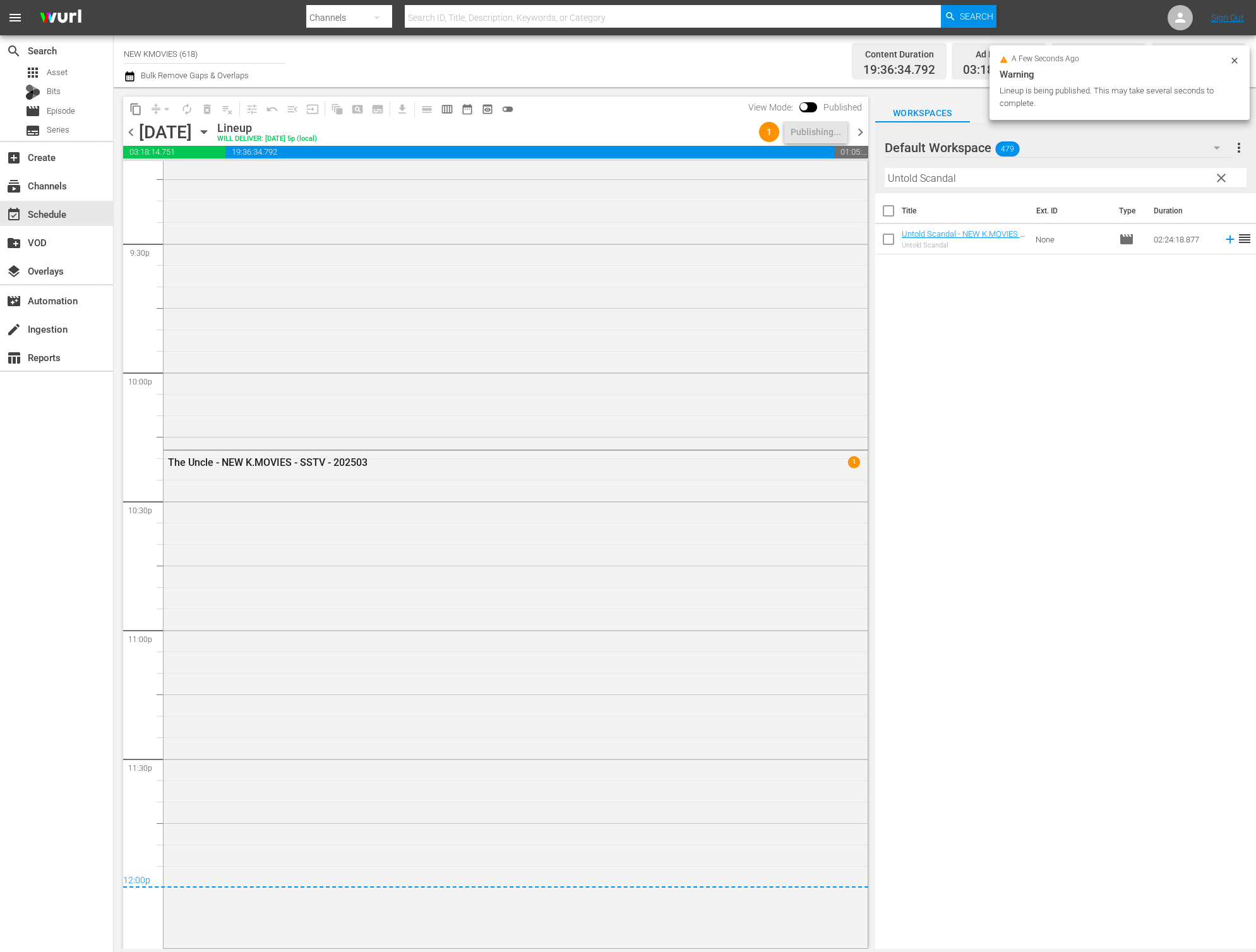
click at [862, 127] on span "chevron_right" at bounding box center [860, 132] width 16 height 16
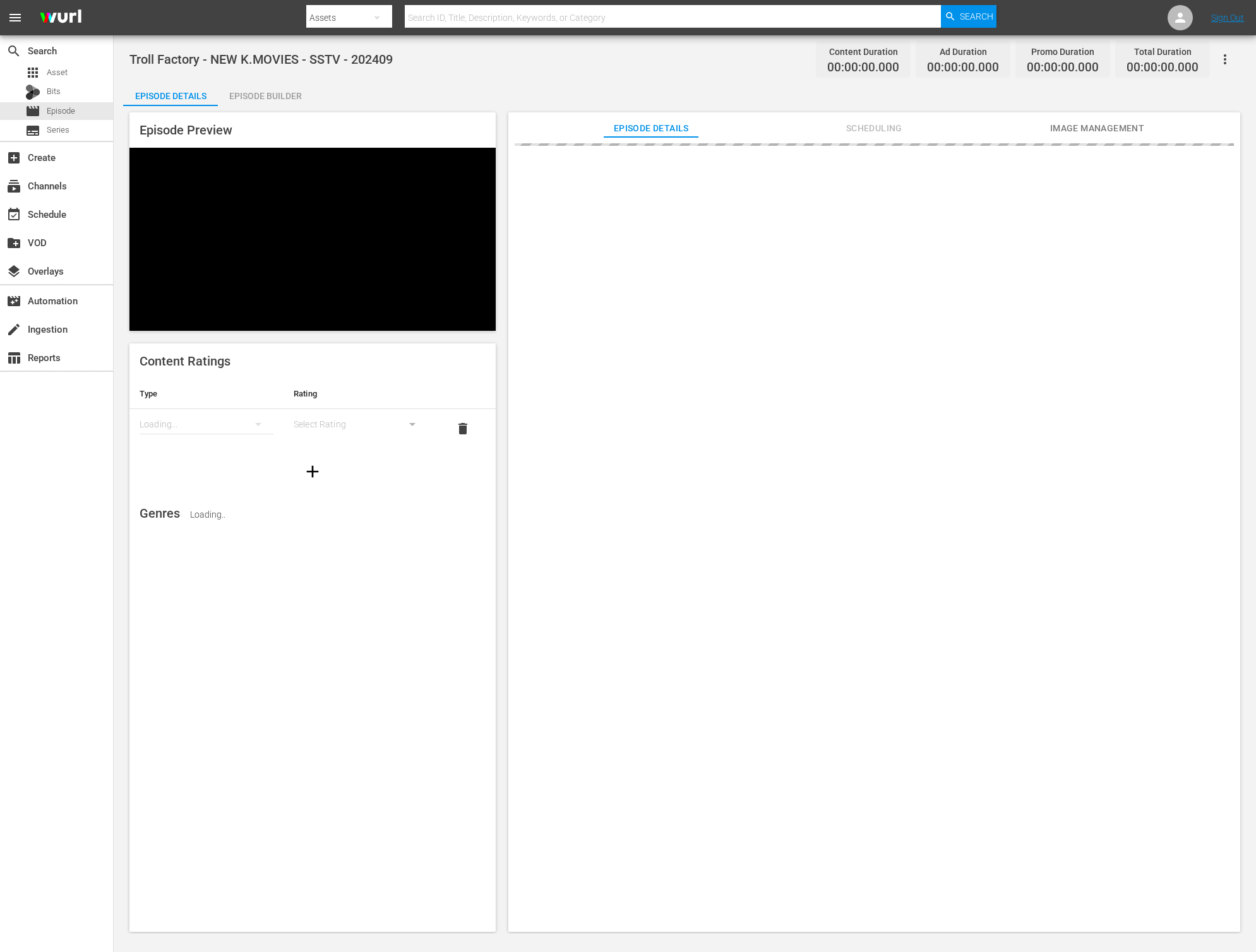
click at [284, 100] on div "Episode Builder" at bounding box center [265, 96] width 95 height 31
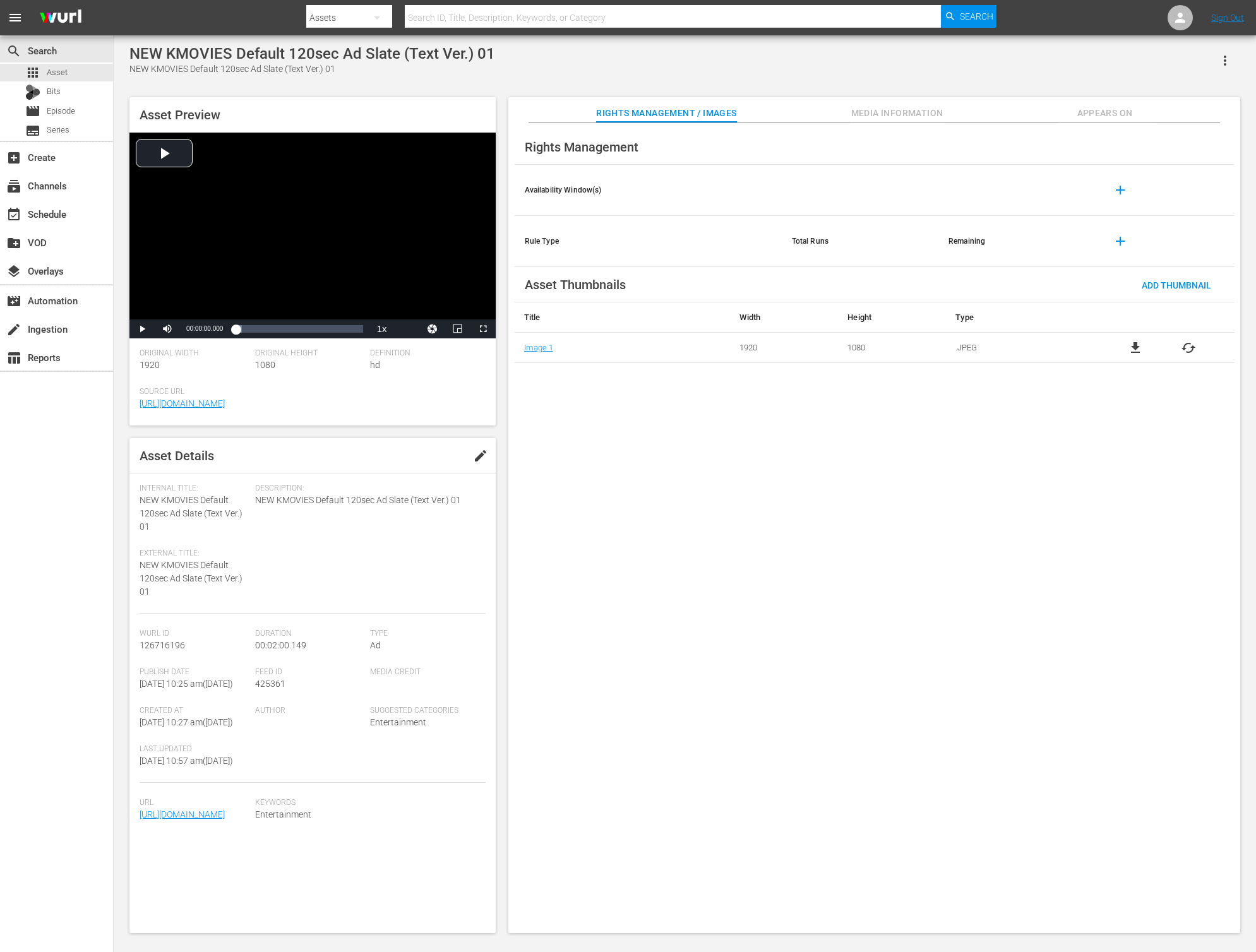
click at [1092, 113] on span "Appears On" at bounding box center [1105, 113] width 95 height 16
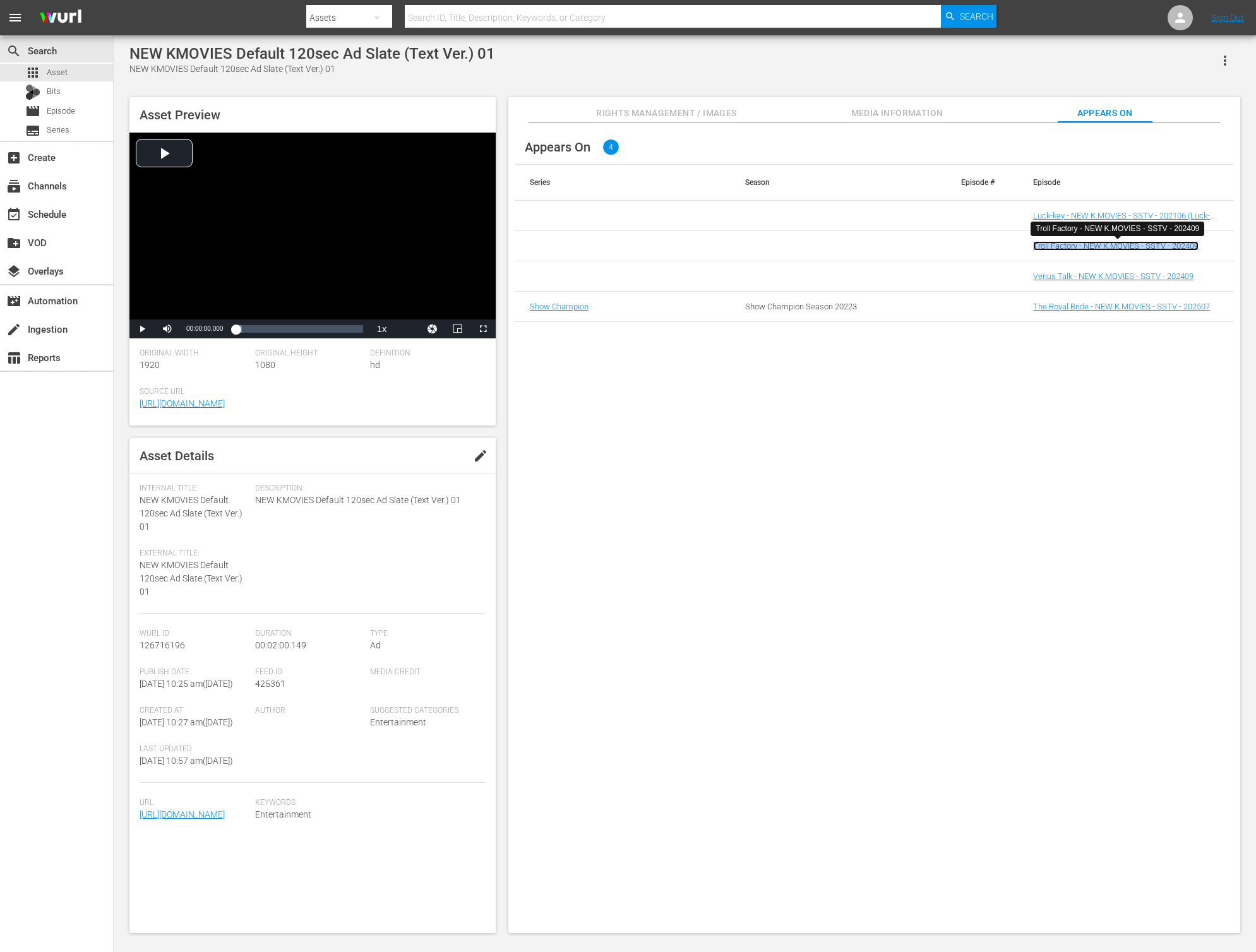
drag, startPoint x: 1047, startPoint y: 247, endPoint x: 1051, endPoint y: 258, distance: 11.7
click at [1054, 260] on td "Troll Factory - NEW K.MOVIES - SSTV - 202409" at bounding box center [1126, 246] width 216 height 31
drag, startPoint x: 1065, startPoint y: 274, endPoint x: 1037, endPoint y: 278, distance: 28.3
click at [1018, 284] on td "Venus Talk - NEW K.MOVIES - SSTV - 202409" at bounding box center [1126, 277] width 216 height 31
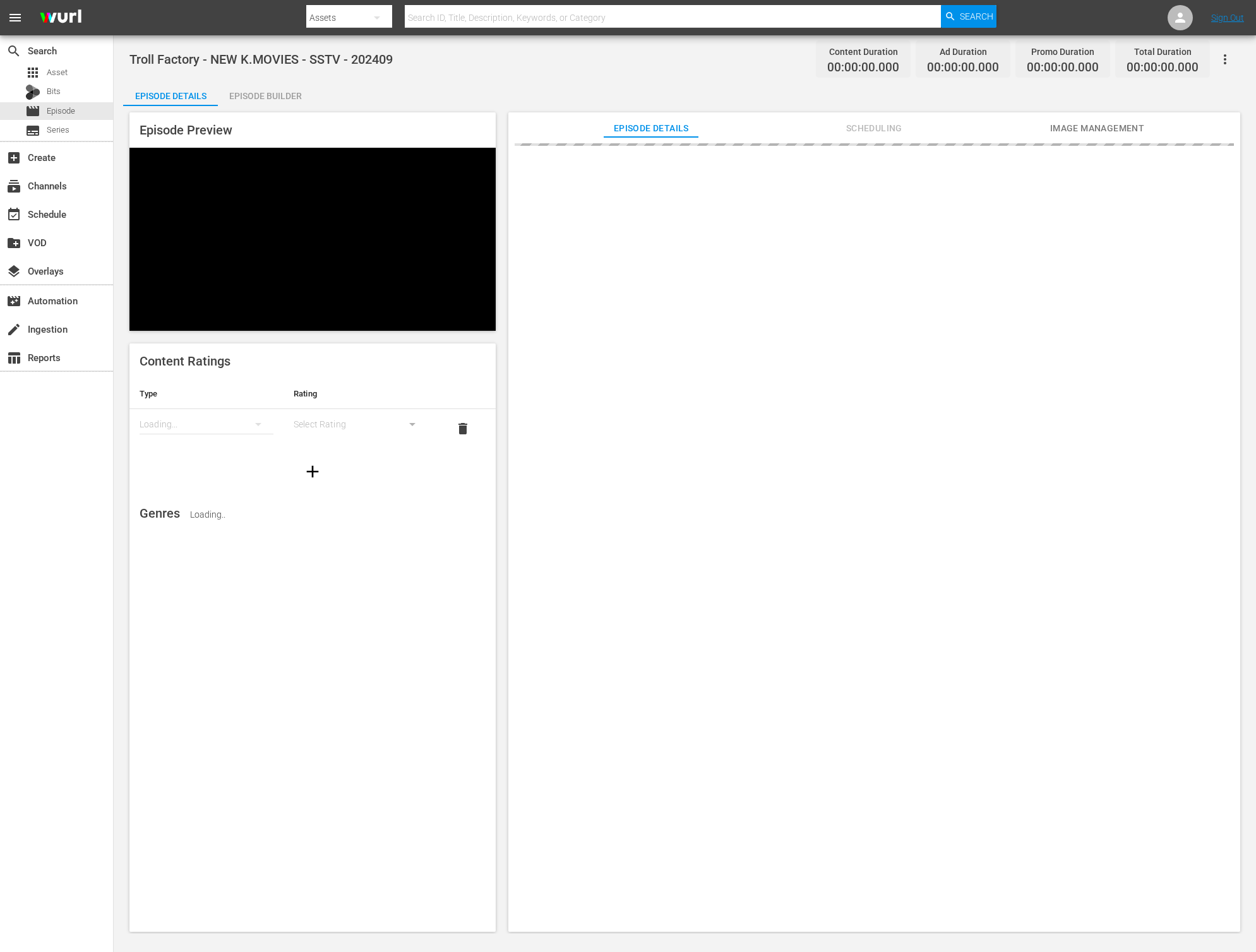
click at [270, 106] on div "Episode Builder" at bounding box center [265, 96] width 95 height 31
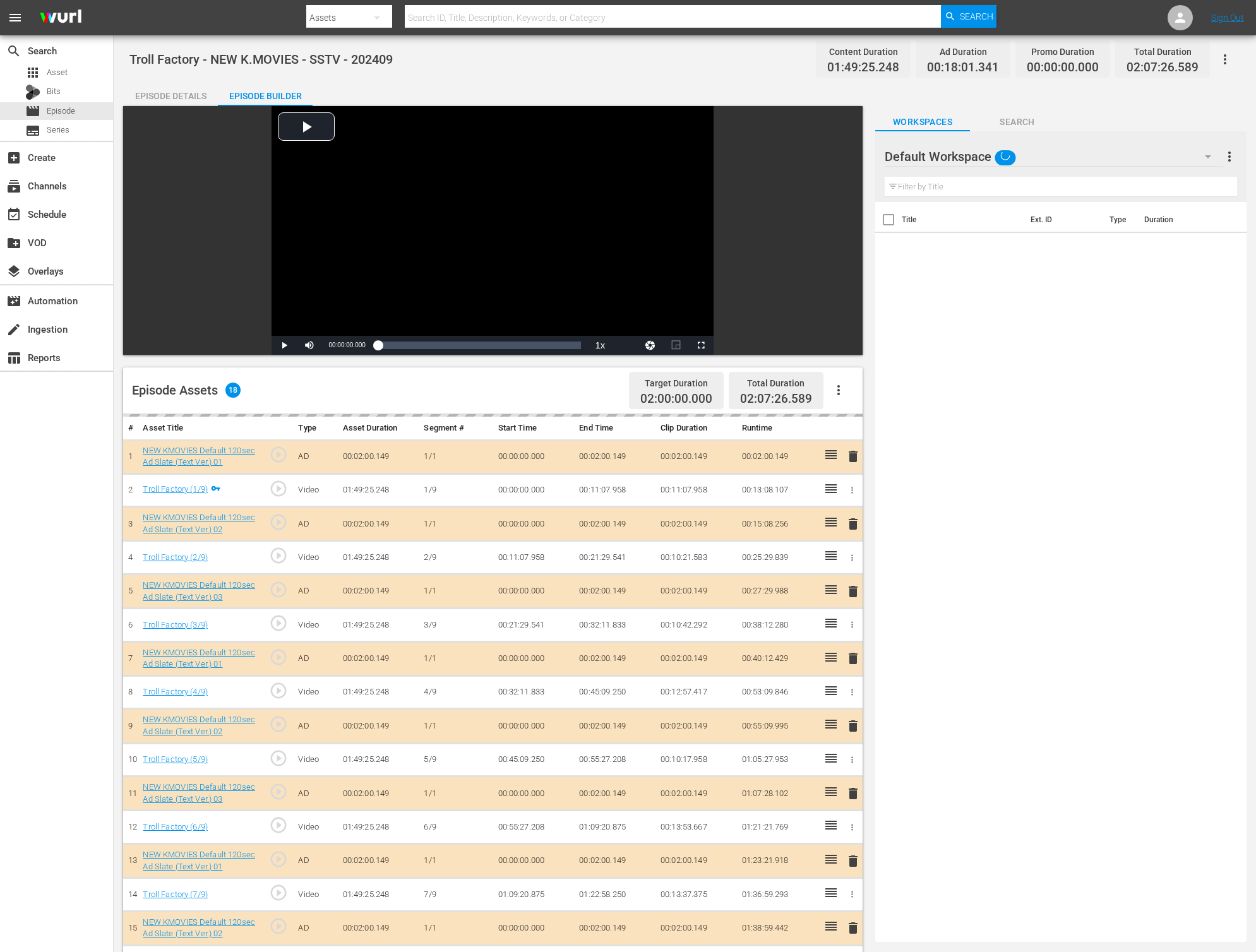
click at [838, 388] on icon "button" at bounding box center [838, 390] width 15 height 15
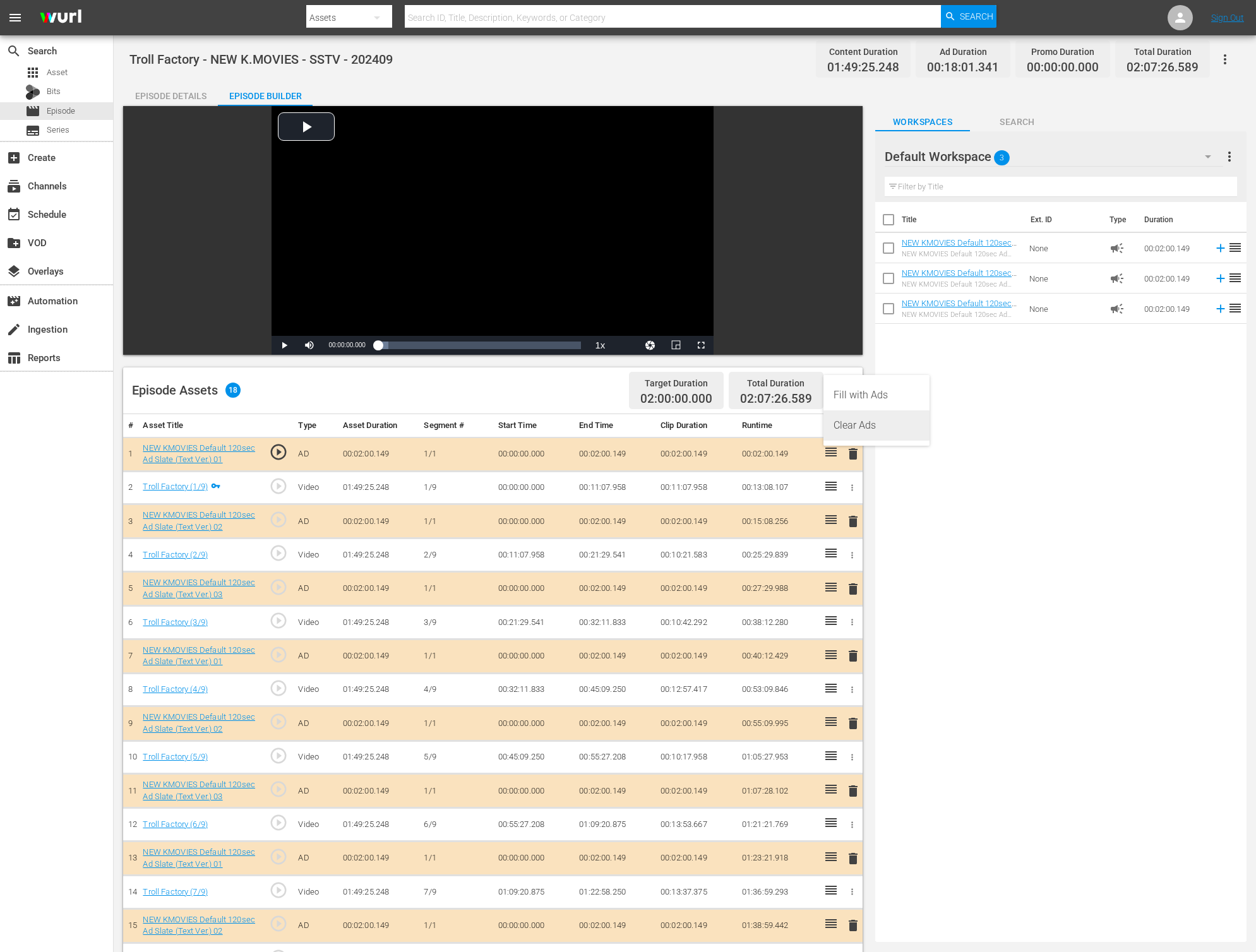
click at [874, 434] on div "Clear Ads" at bounding box center [876, 426] width 86 height 31
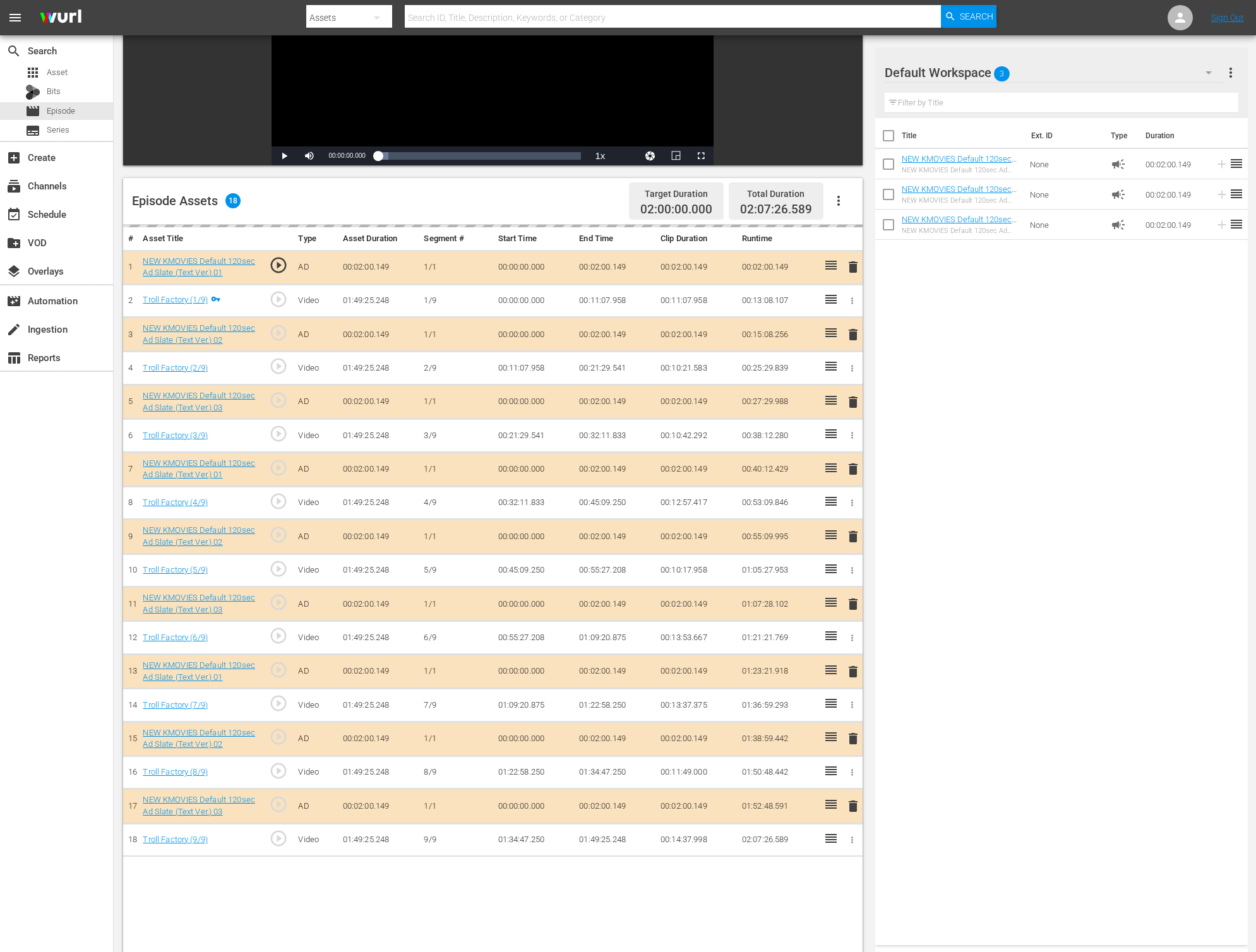
scroll to position [190, 0]
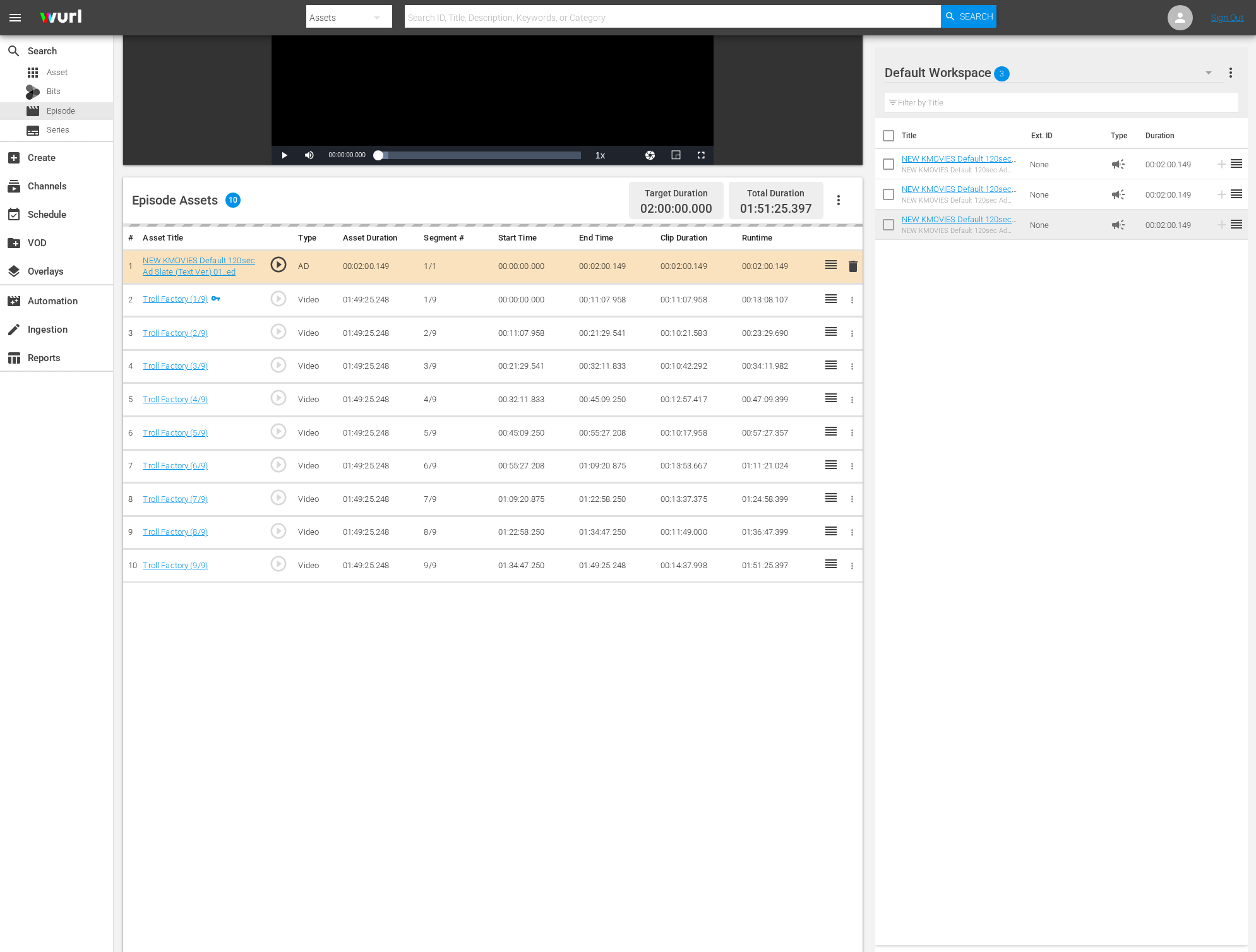
click at [1193, 479] on div "Title Ext. ID Type Duration NEW KMOVIES Default 120sec Ad Slate (Text Ver.) 03_…" at bounding box center [1060, 529] width 372 height 822
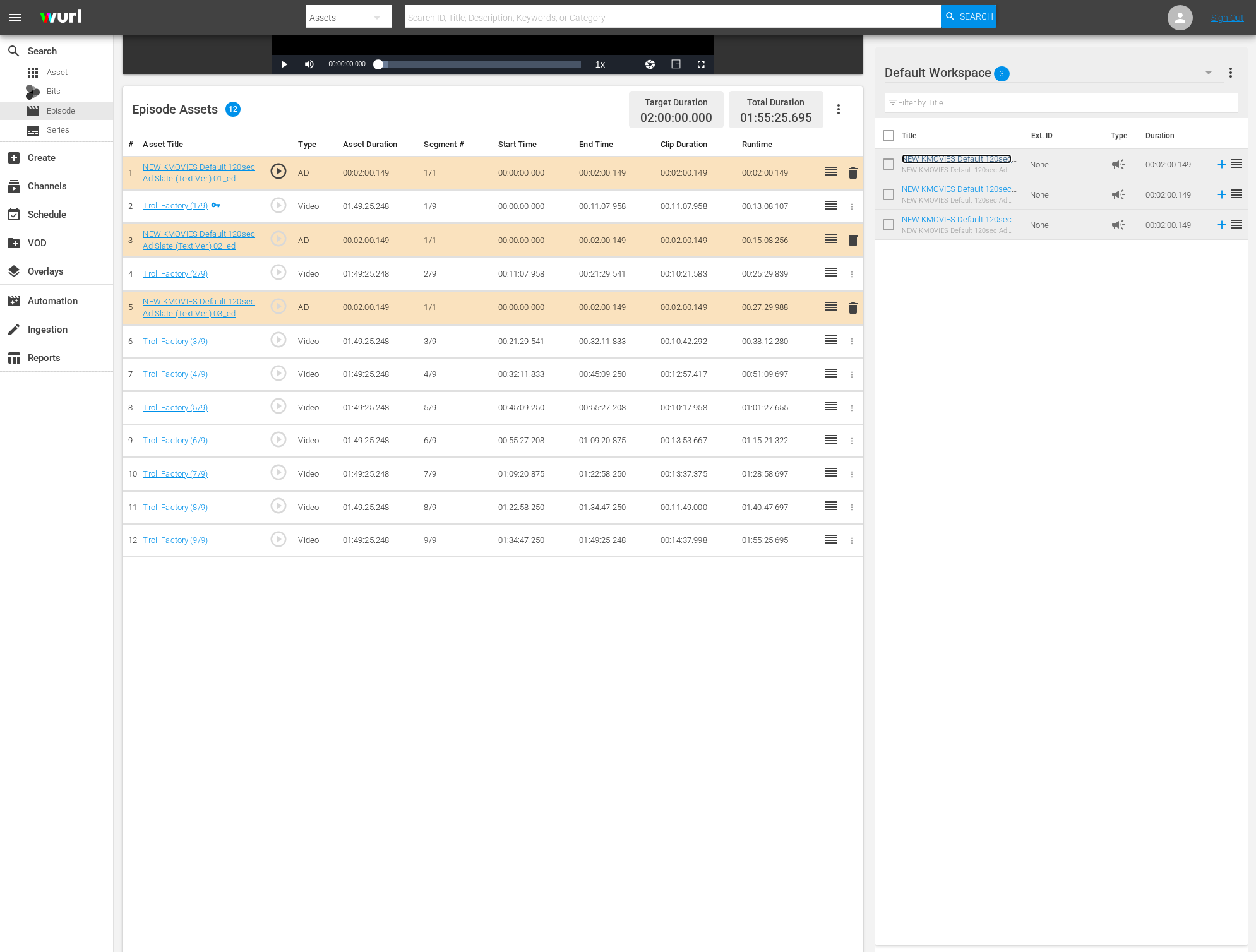
scroll to position [328, 0]
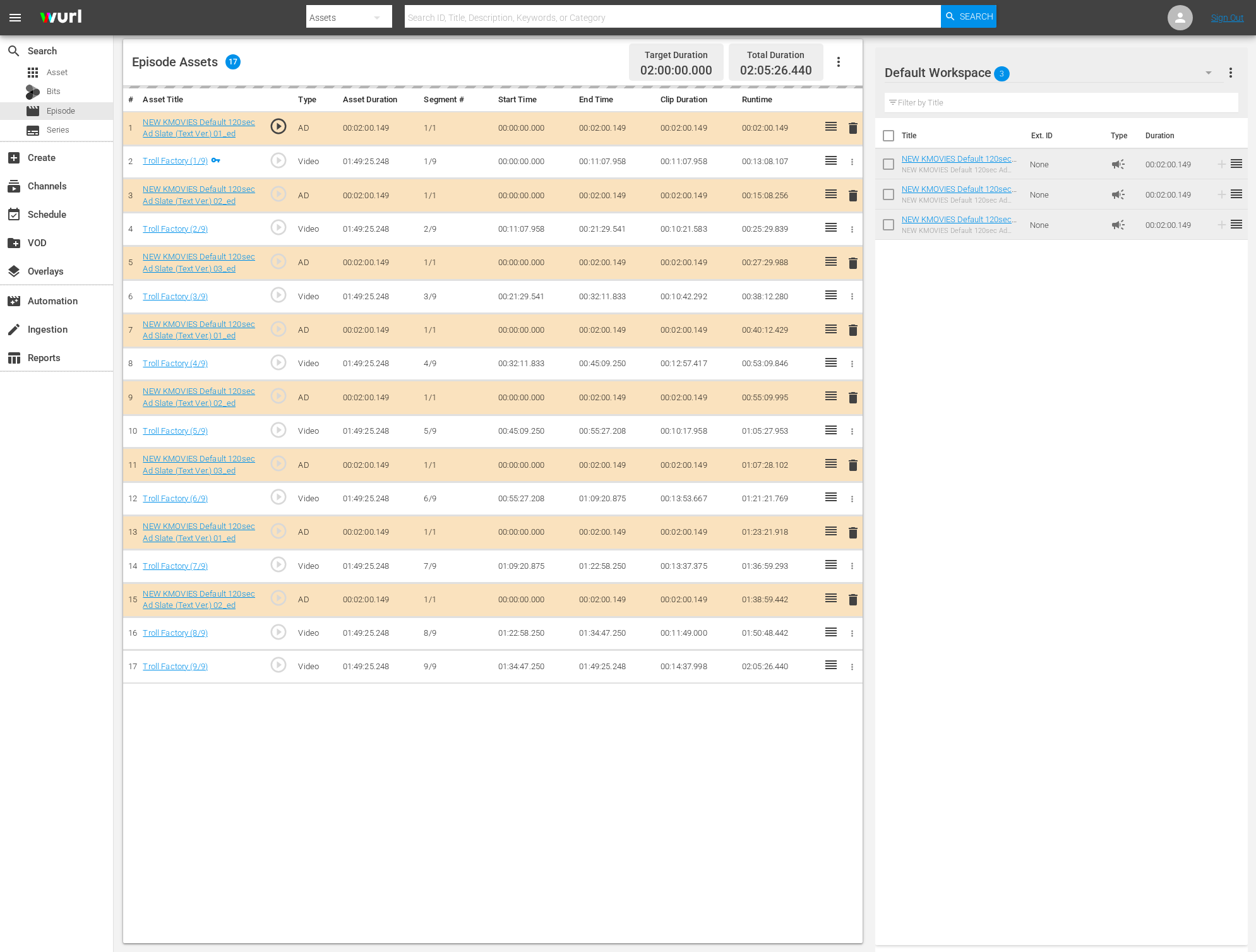
drag, startPoint x: 964, startPoint y: 159, endPoint x: 334, endPoint y: 93, distance: 633.4
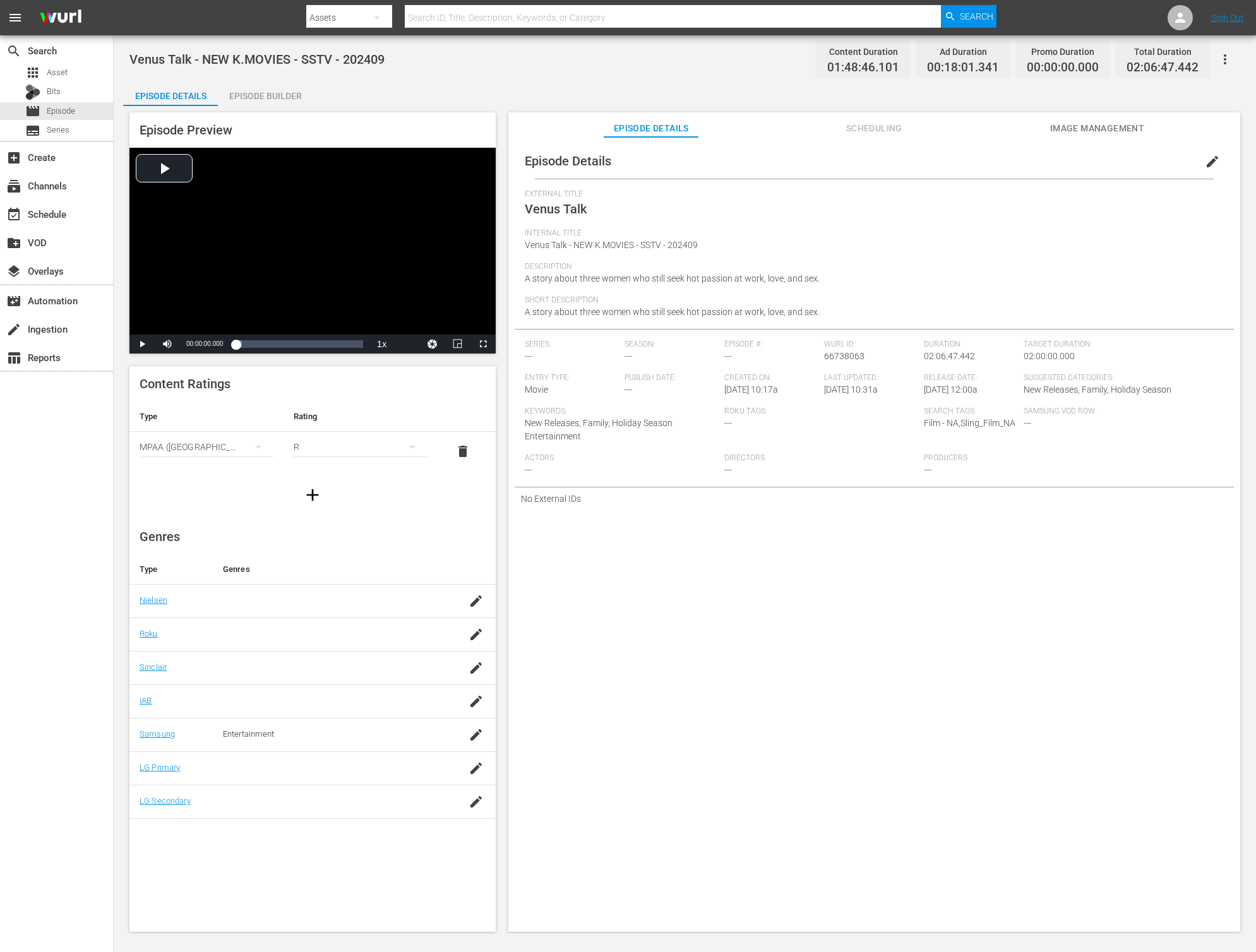
click at [257, 93] on div "Episode Builder" at bounding box center [265, 96] width 95 height 31
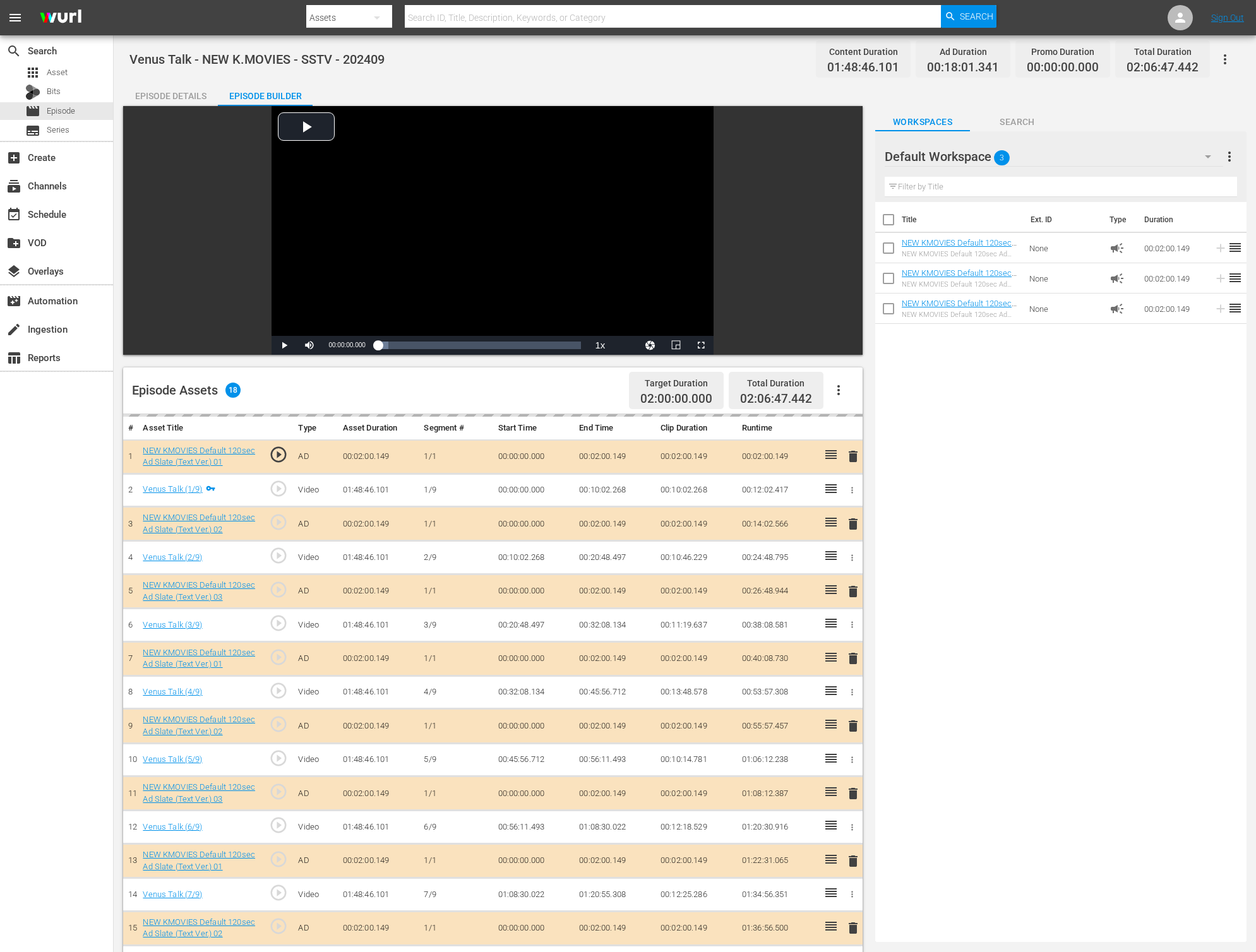
click at [843, 390] on icon "button" at bounding box center [838, 390] width 15 height 15
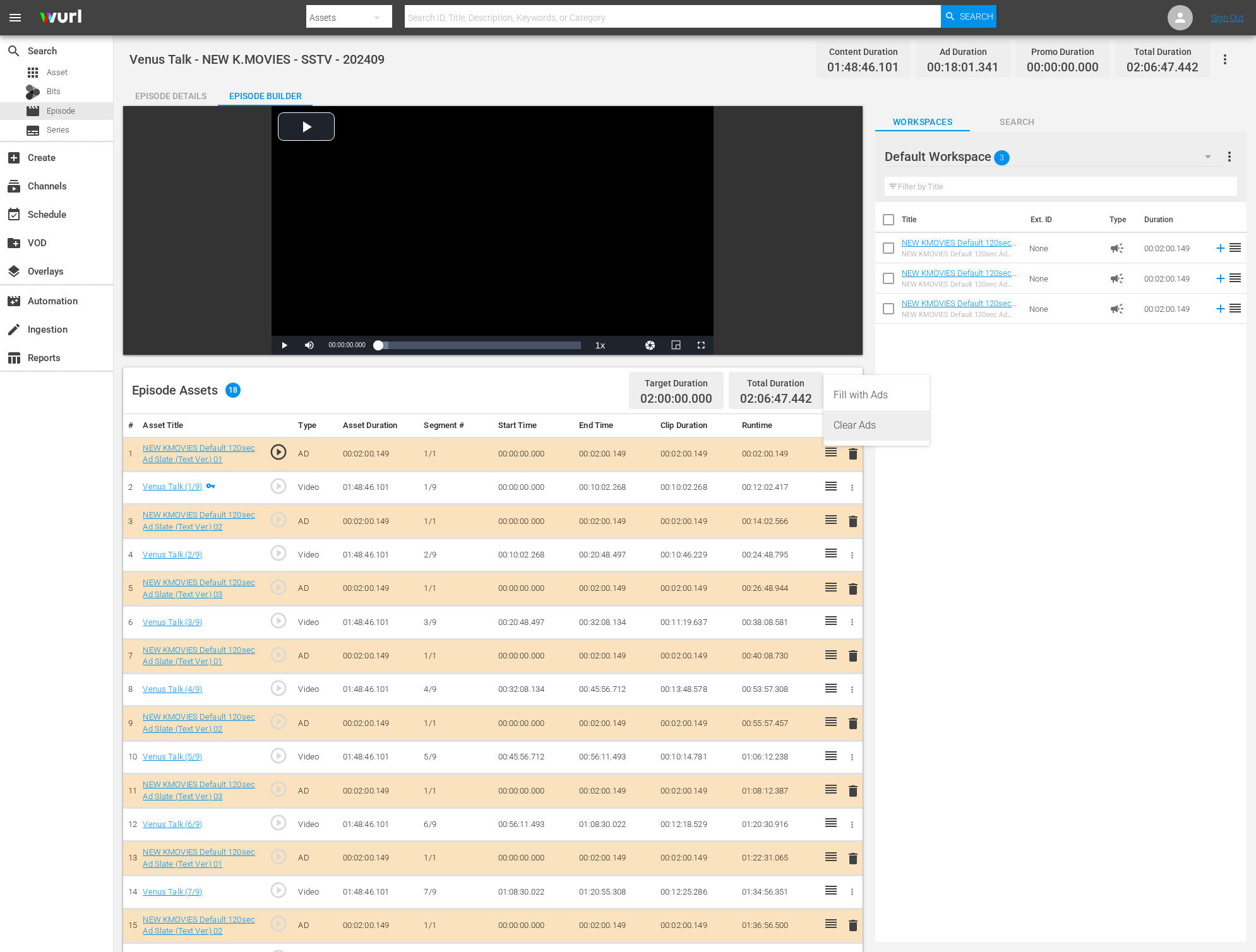
click at [872, 431] on div "Clear Ads" at bounding box center [876, 426] width 86 height 31
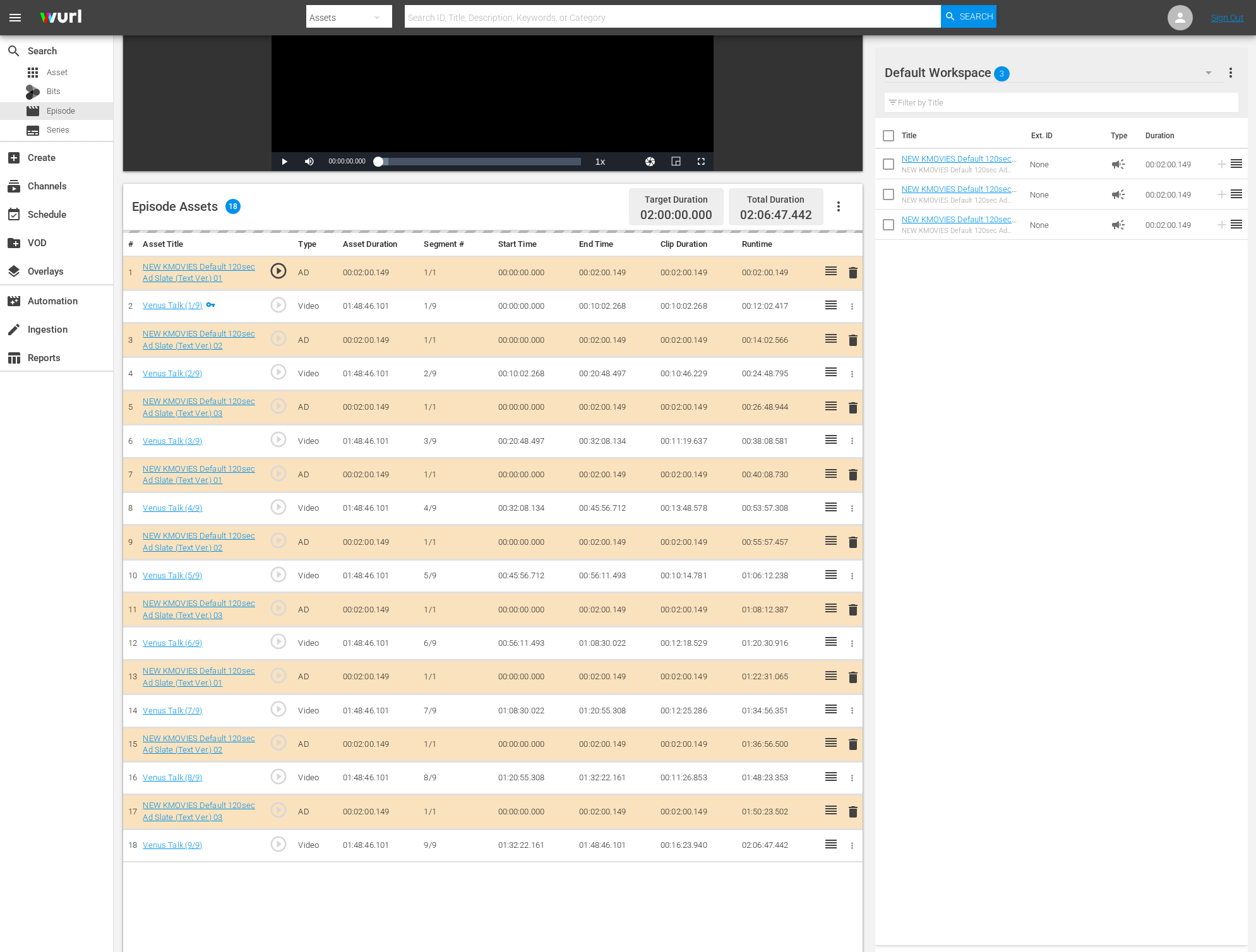
scroll to position [190, 0]
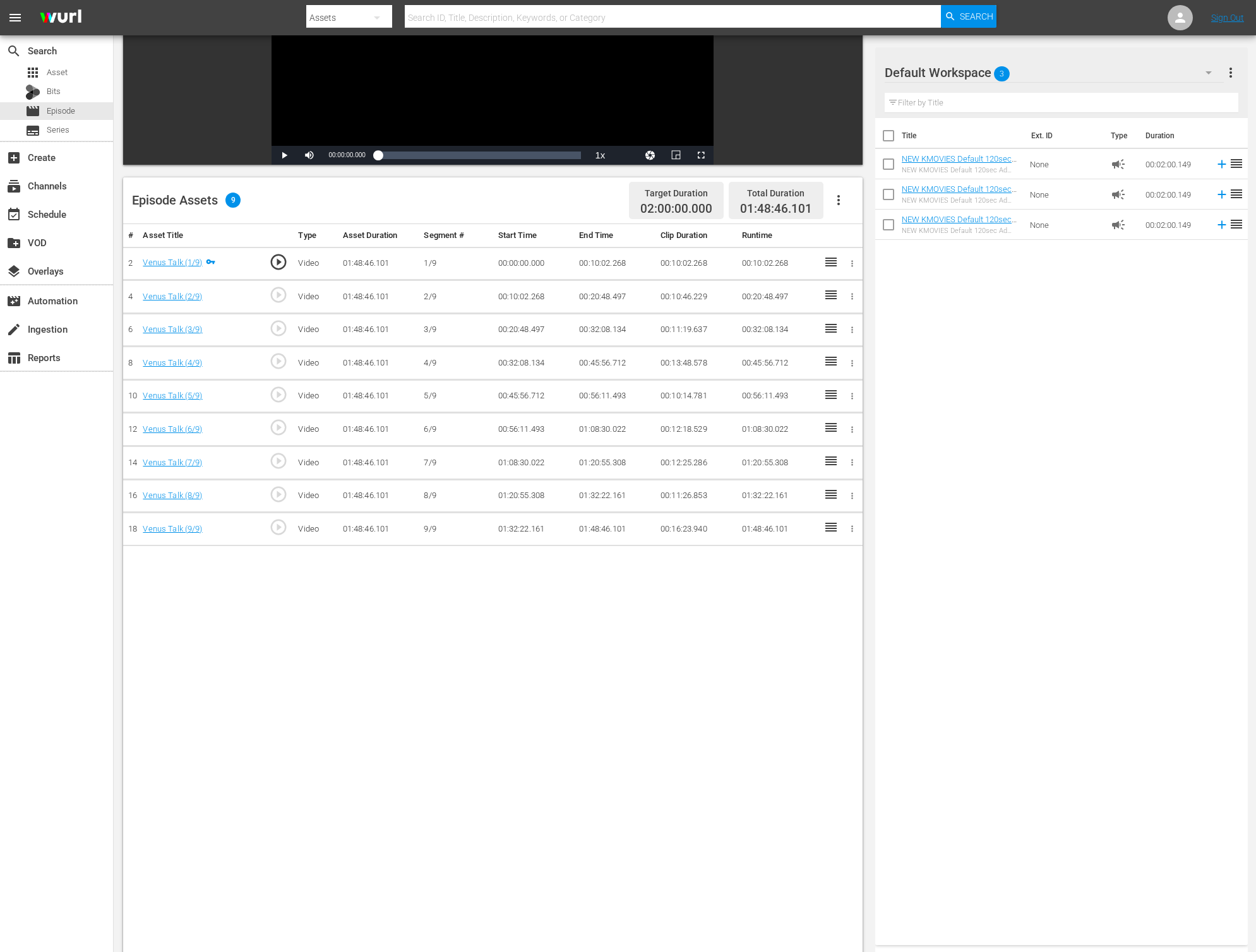
click at [1018, 359] on div "Title Ext. ID Type Duration NEW KMOVIES Default 120sec Ad Slate (Text Ver.) 03_…" at bounding box center [1060, 529] width 372 height 822
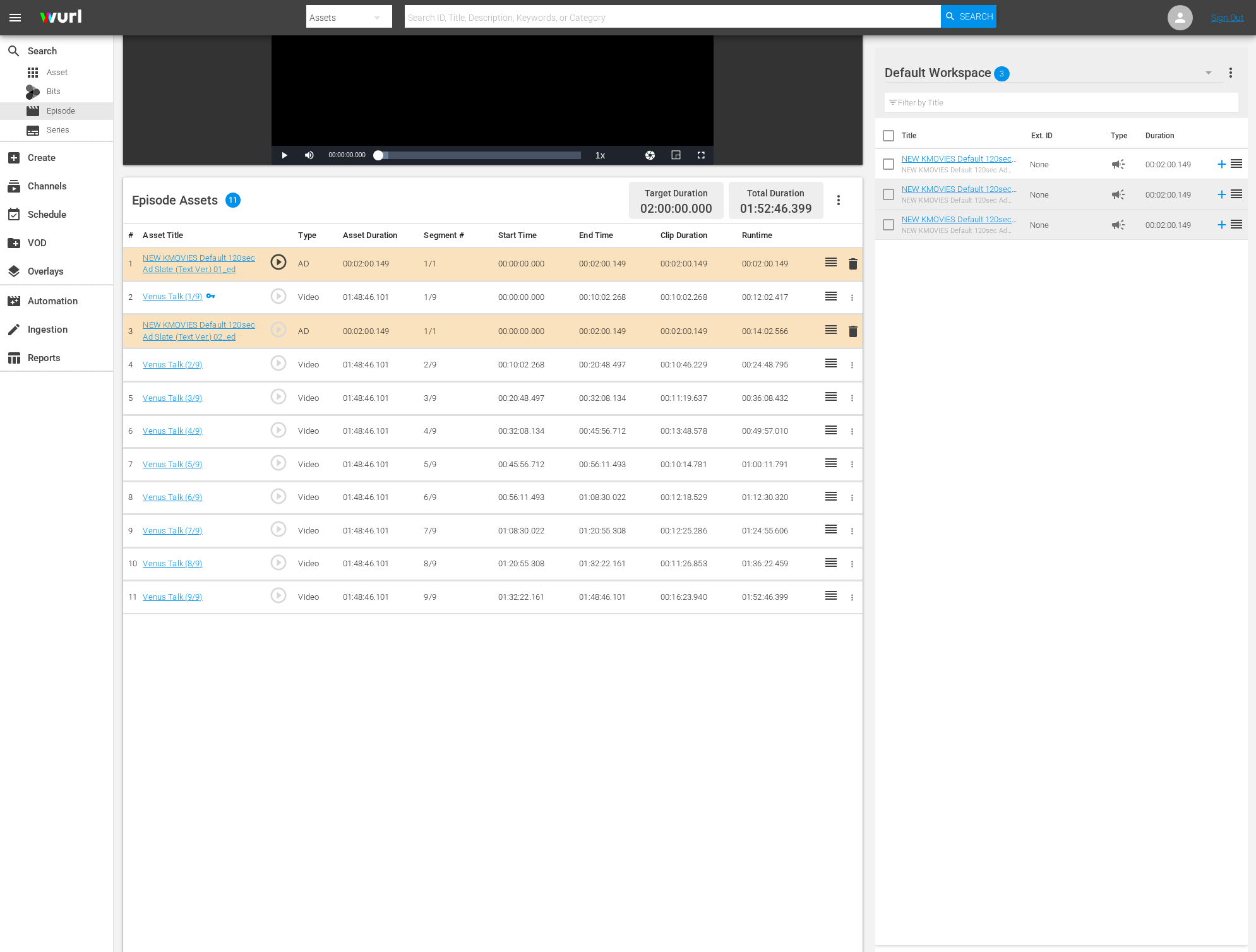
click at [896, 374] on div "Title Ext. ID Type Duration NEW KMOVIES Default 120sec Ad Slate (Text Ver.) 03_…" at bounding box center [1060, 529] width 372 height 822
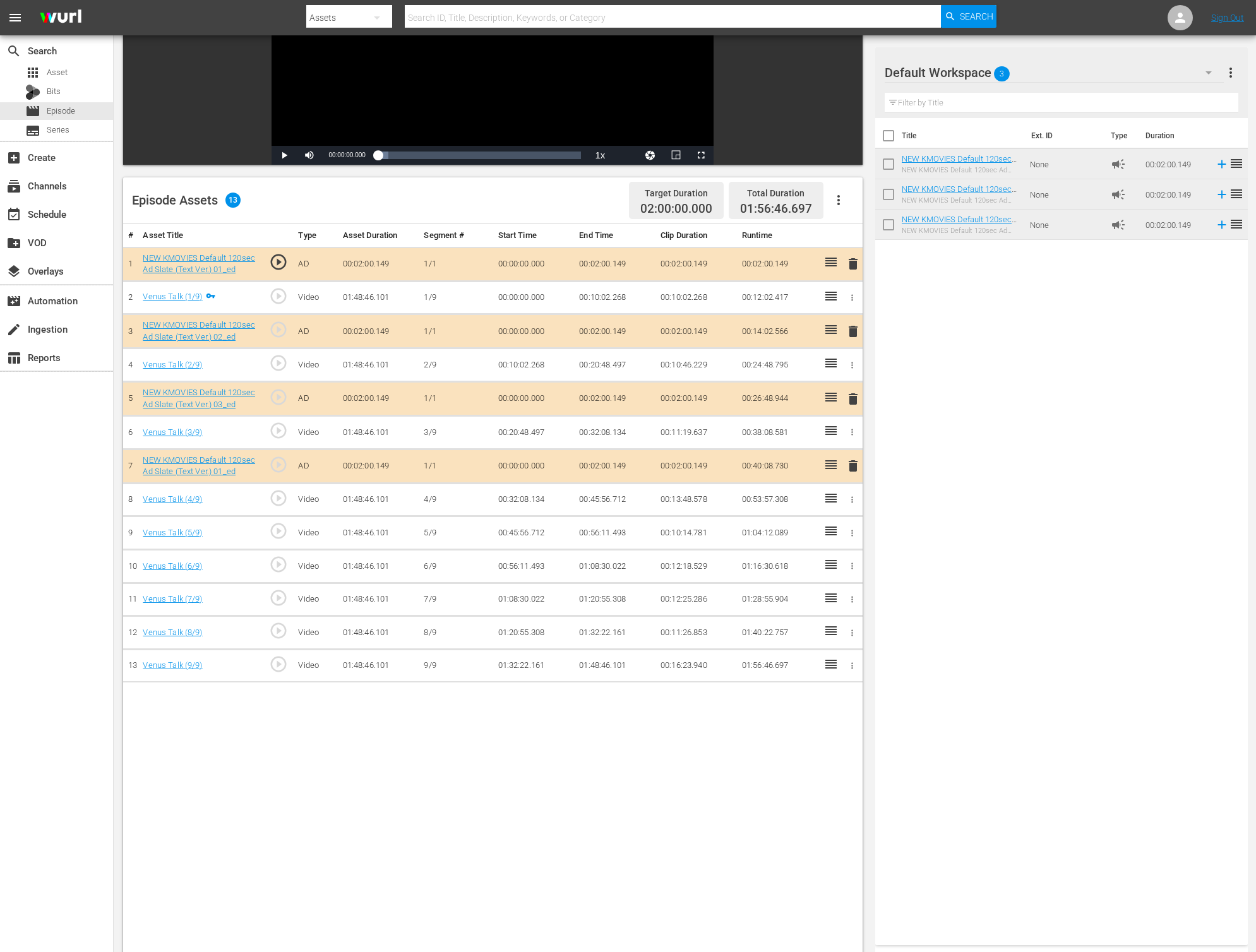
click at [983, 397] on div "Title Ext. ID Type Duration NEW KMOVIES Default 120sec Ad Slate (Text Ver.) 03_…" at bounding box center [1060, 529] width 372 height 822
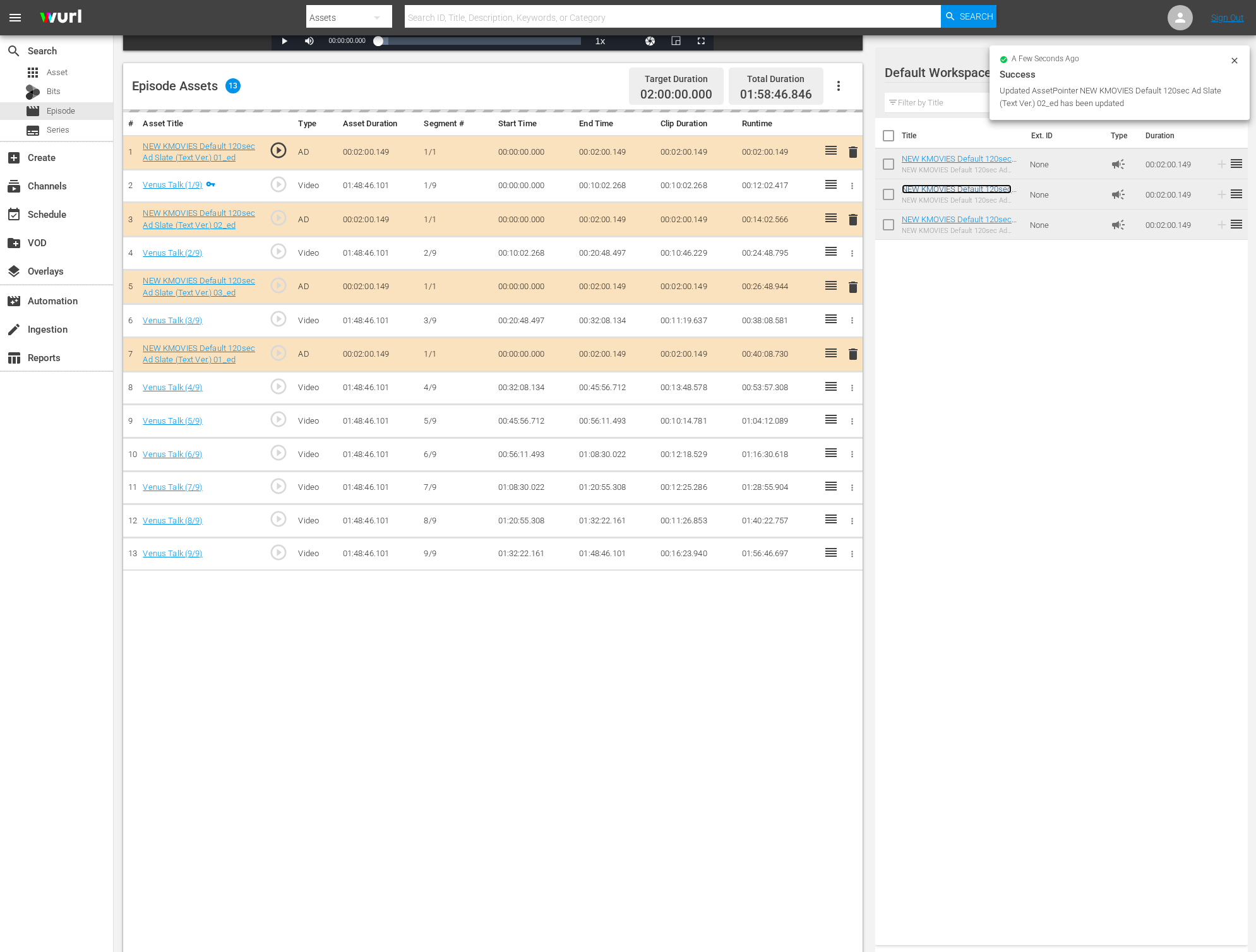
scroll to position [328, 0]
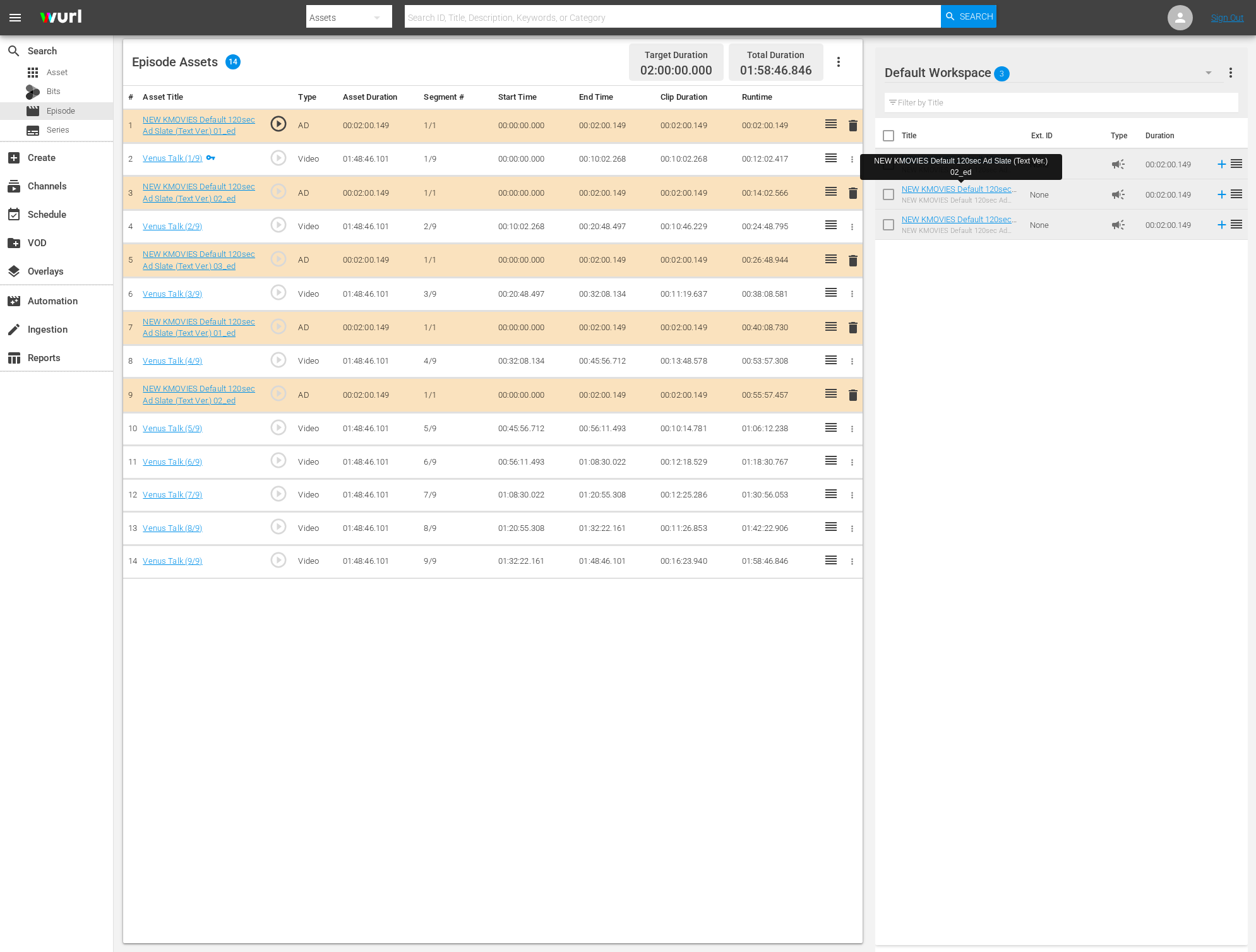
click at [957, 135] on th "Title" at bounding box center [962, 136] width 122 height 35
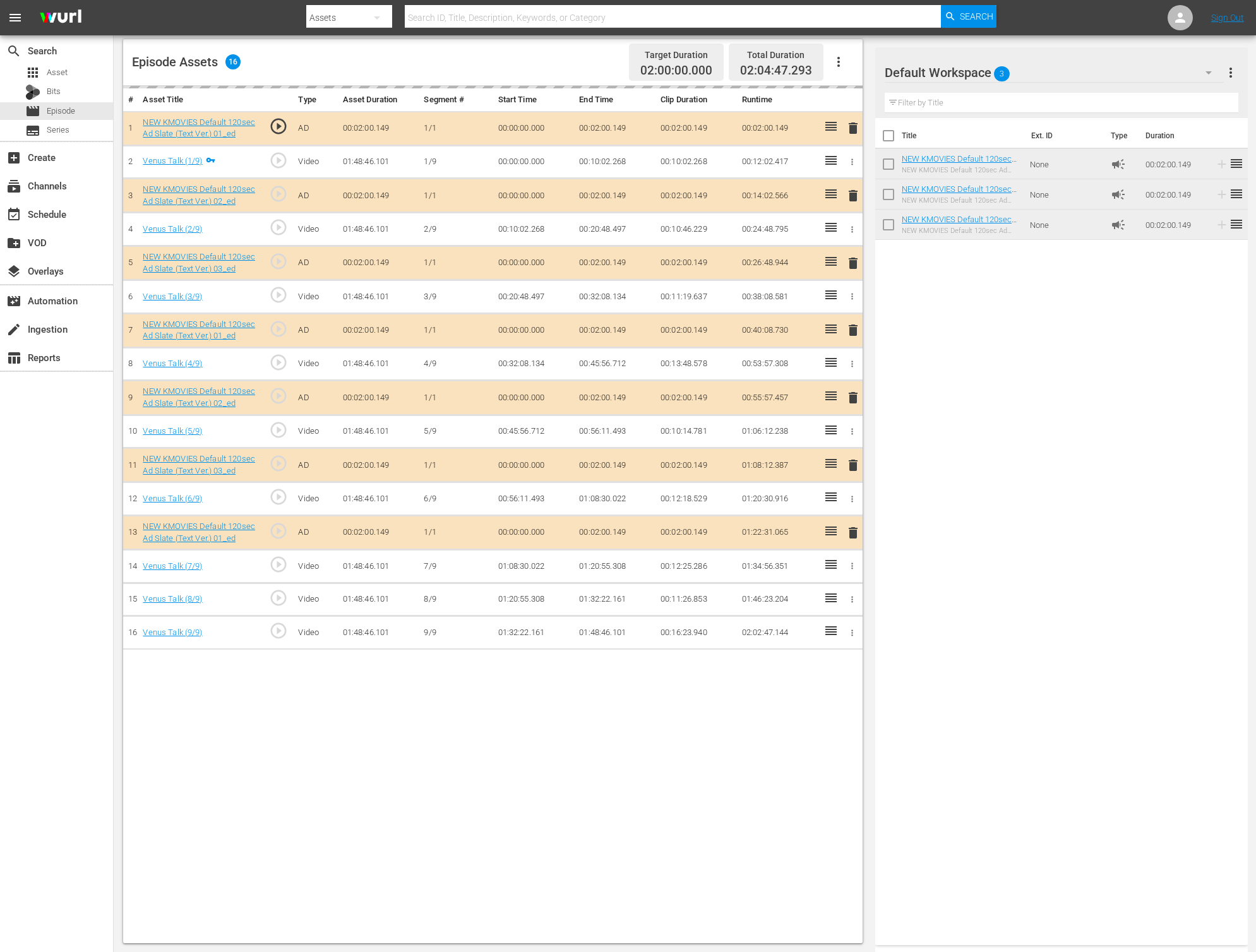
click at [1080, 362] on div "Title Ext. ID Type Duration NEW KMOVIES Default 120sec Ad Slate (Text Ver.) 03_…" at bounding box center [1060, 529] width 372 height 822
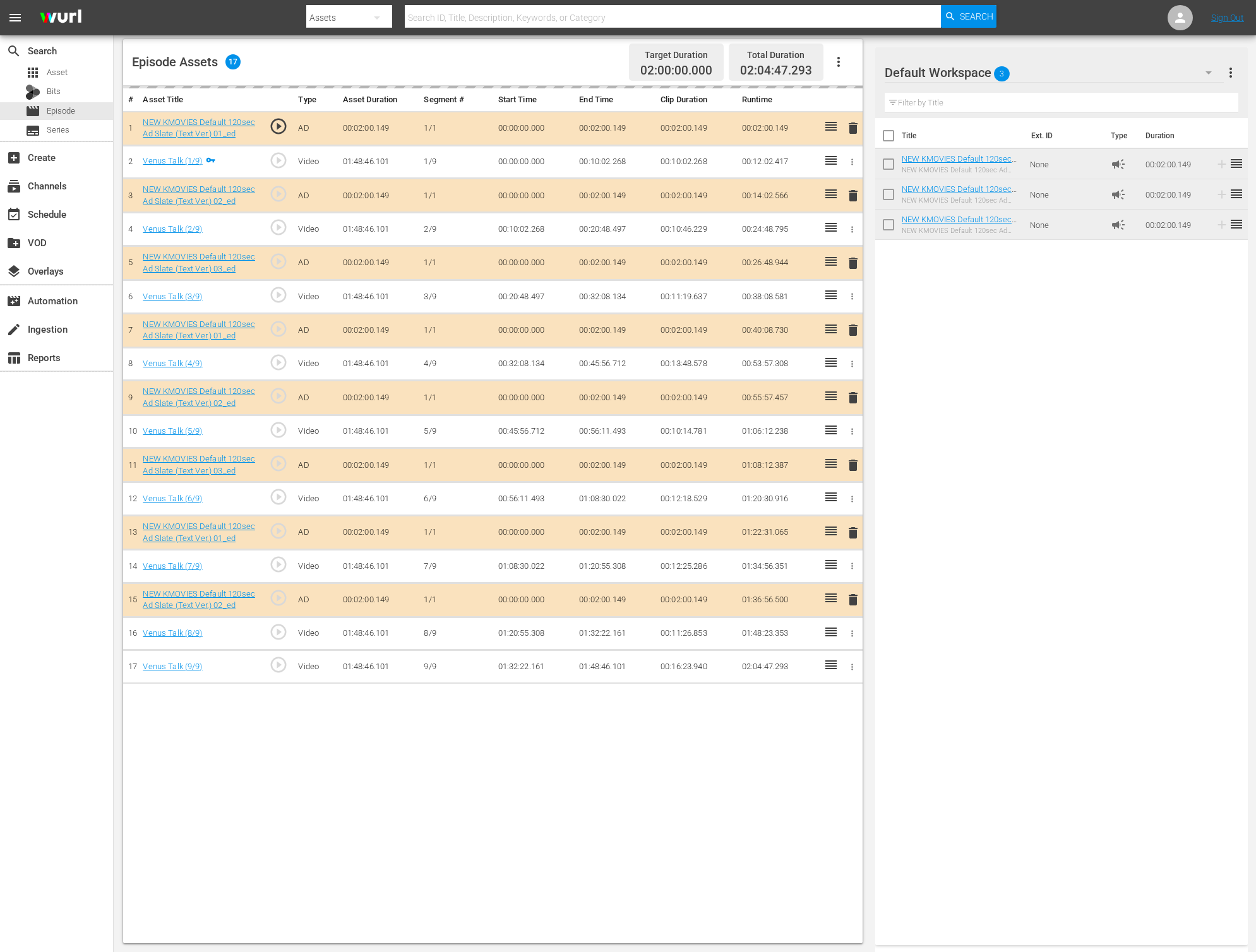
scroll to position [324, 0]
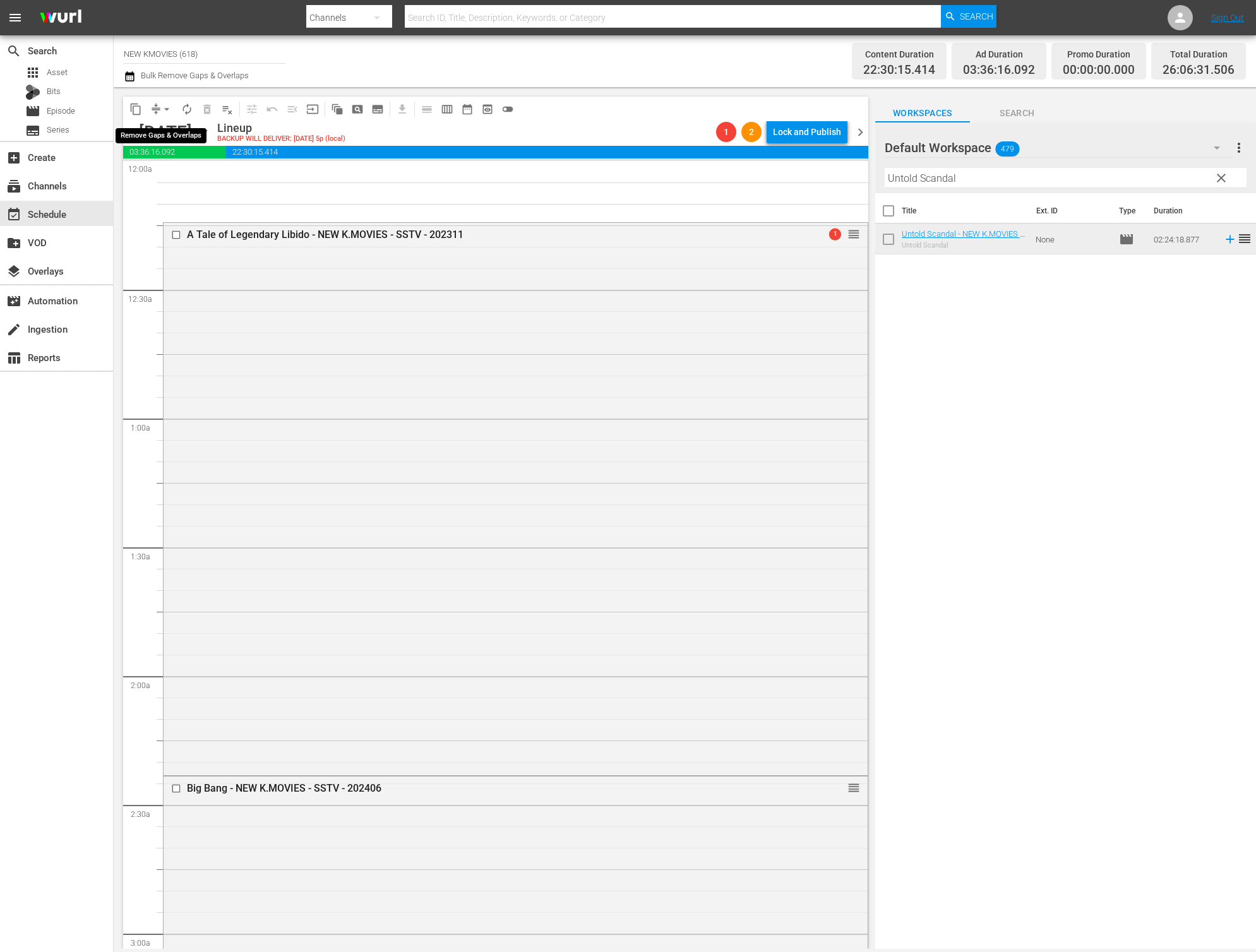
click at [161, 109] on span "arrow_drop_down" at bounding box center [166, 109] width 13 height 13
click at [157, 157] on li "Align to First Episode" at bounding box center [167, 156] width 104 height 21
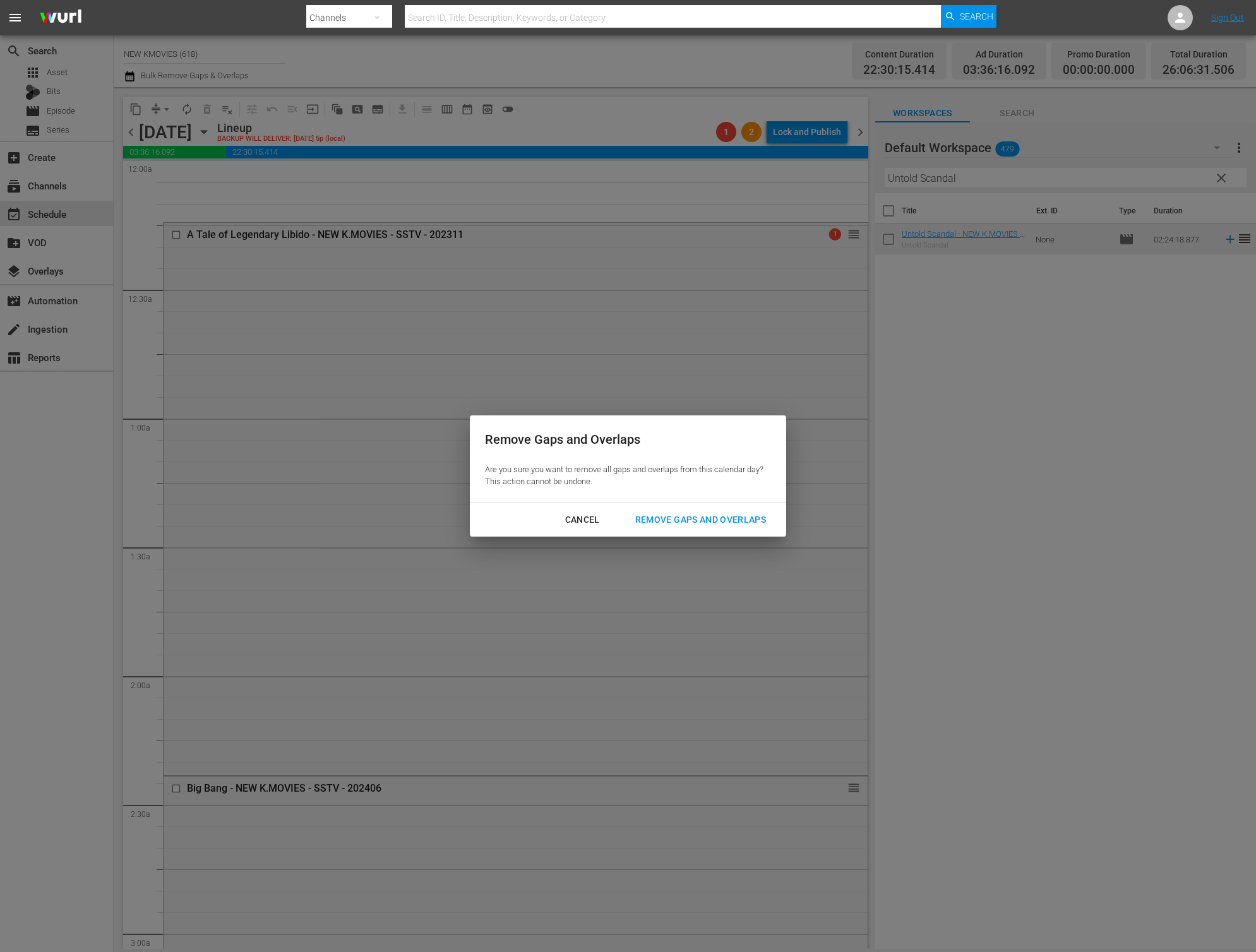
click at [582, 518] on div "Cancel" at bounding box center [582, 520] width 55 height 16
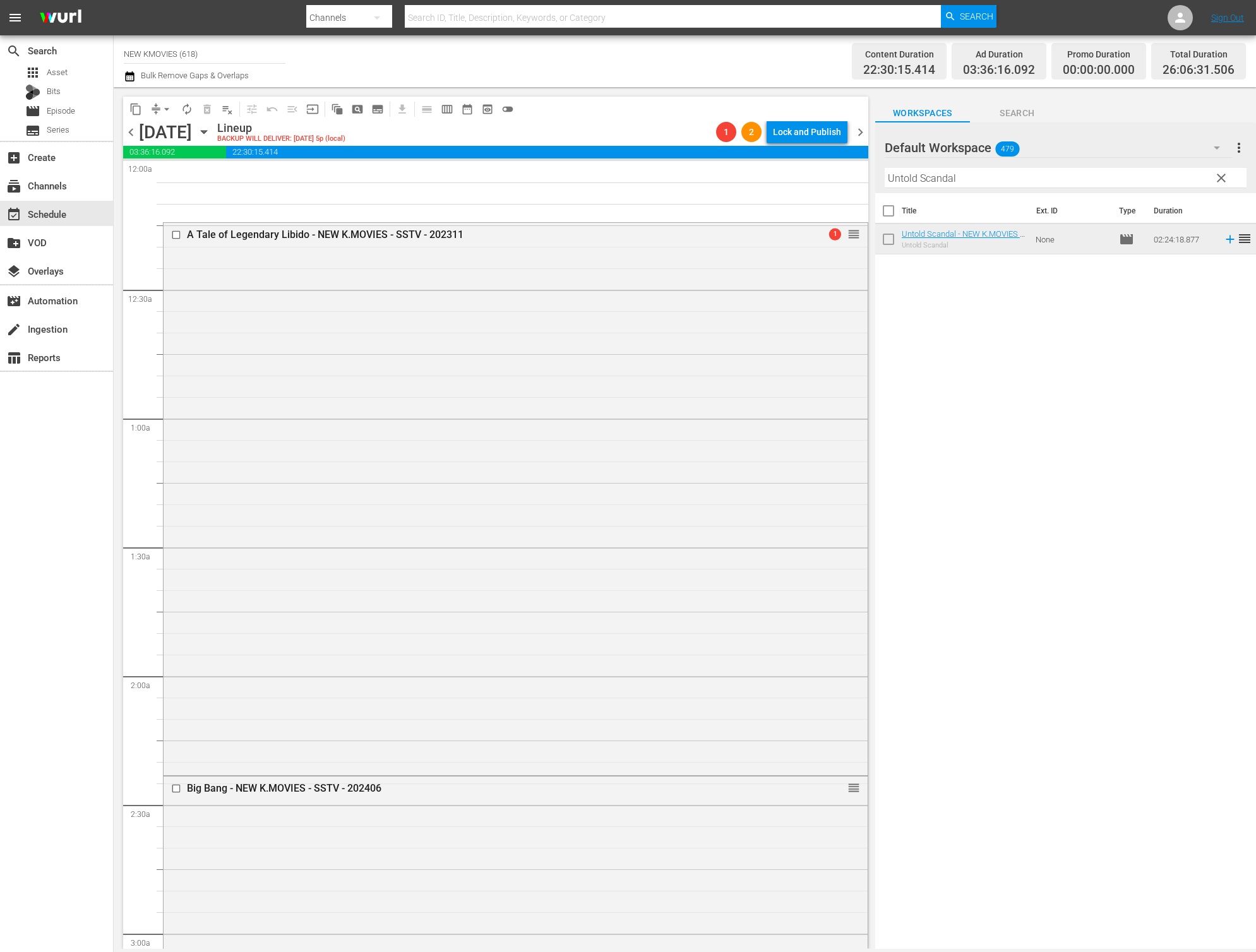
click at [135, 137] on span "chevron_left" at bounding box center [131, 132] width 16 height 16
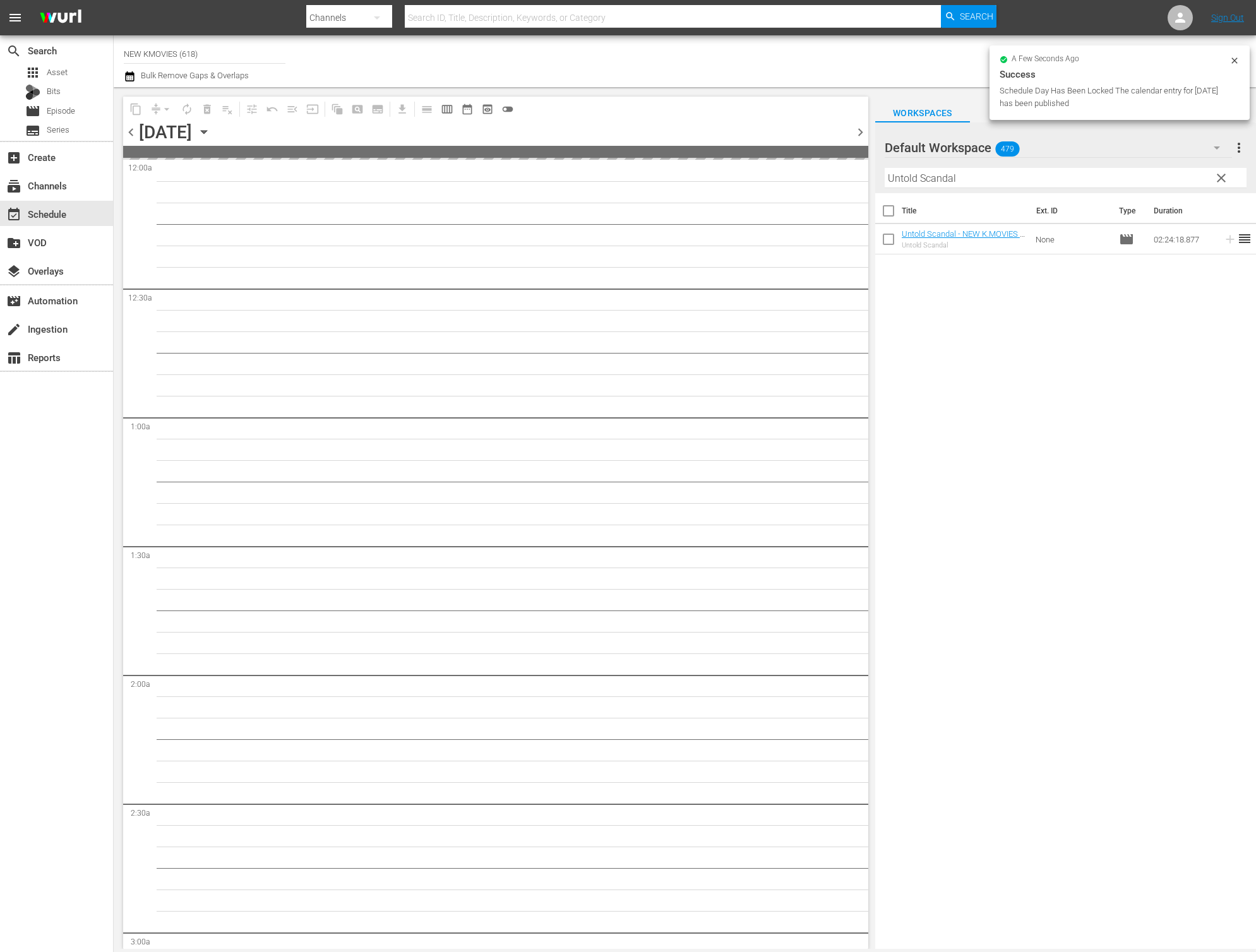
click at [863, 133] on span "chevron_right" at bounding box center [860, 132] width 16 height 16
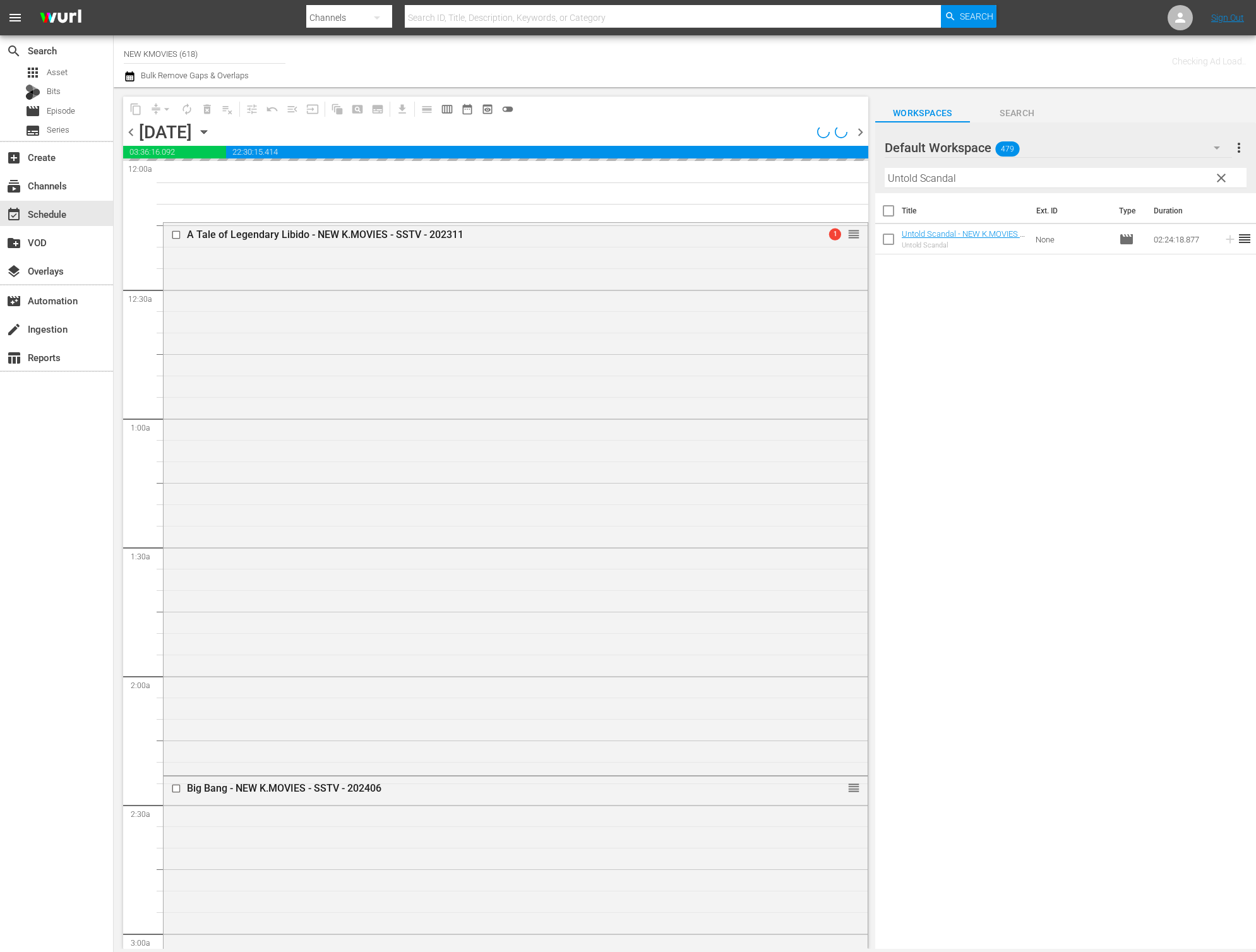
click at [127, 131] on span "chevron_left" at bounding box center [131, 132] width 16 height 16
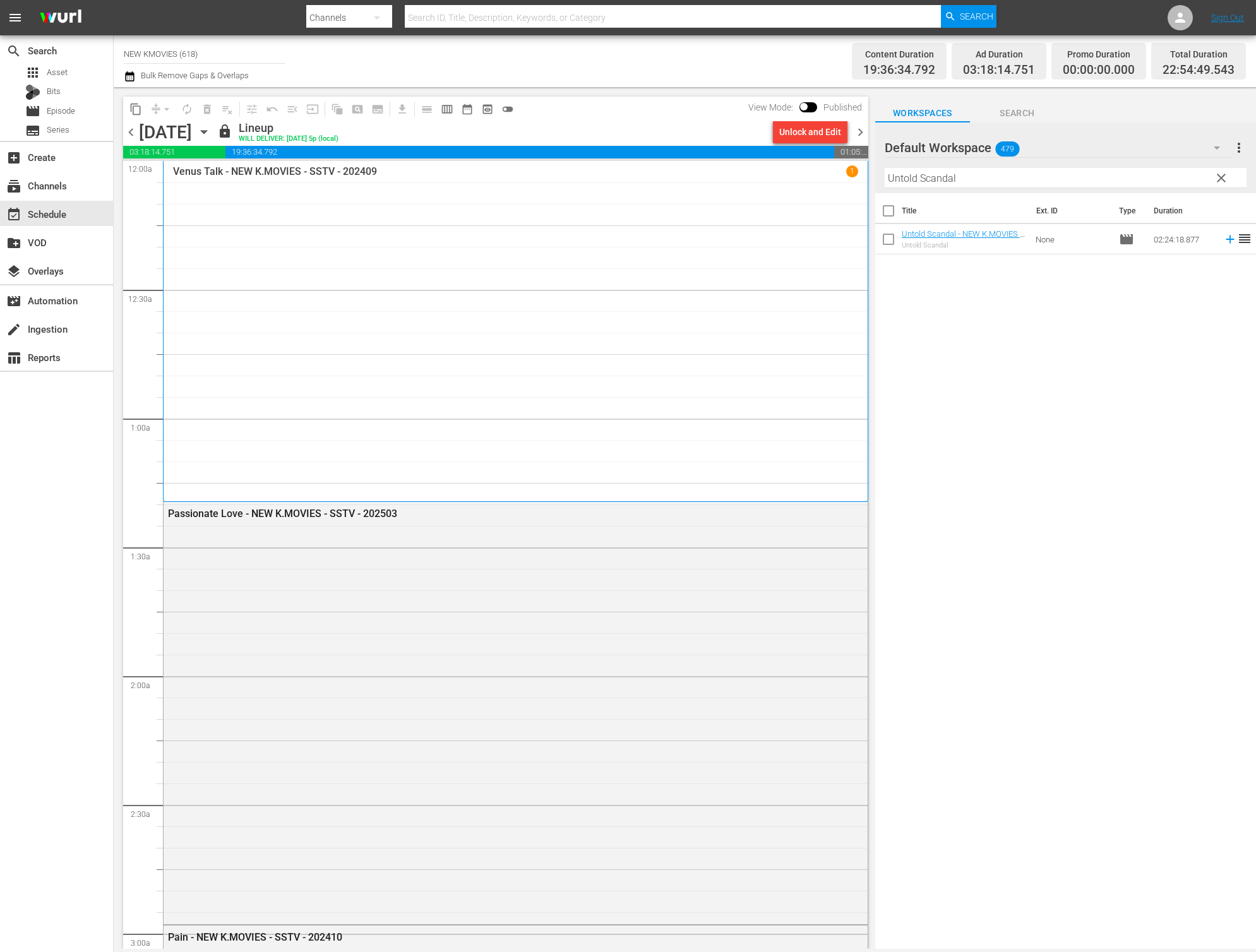
click at [813, 139] on div "Unlock and Edit" at bounding box center [810, 132] width 62 height 23
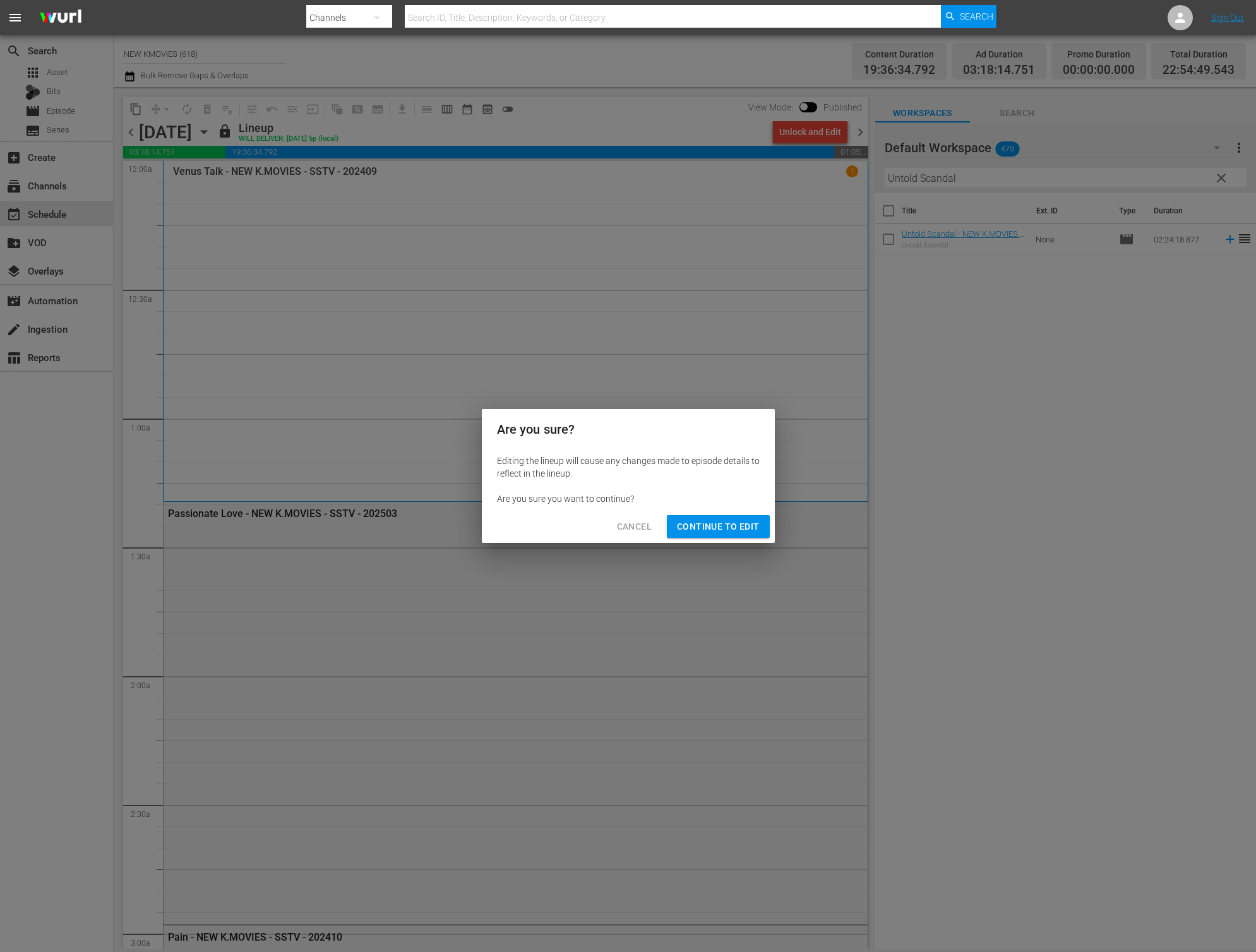
click at [996, 441] on div "Are you sure? Editing the lineup will cause any changes made to episode details…" at bounding box center [628, 476] width 1256 height 952
click at [632, 530] on span "Cancel" at bounding box center [634, 527] width 35 height 16
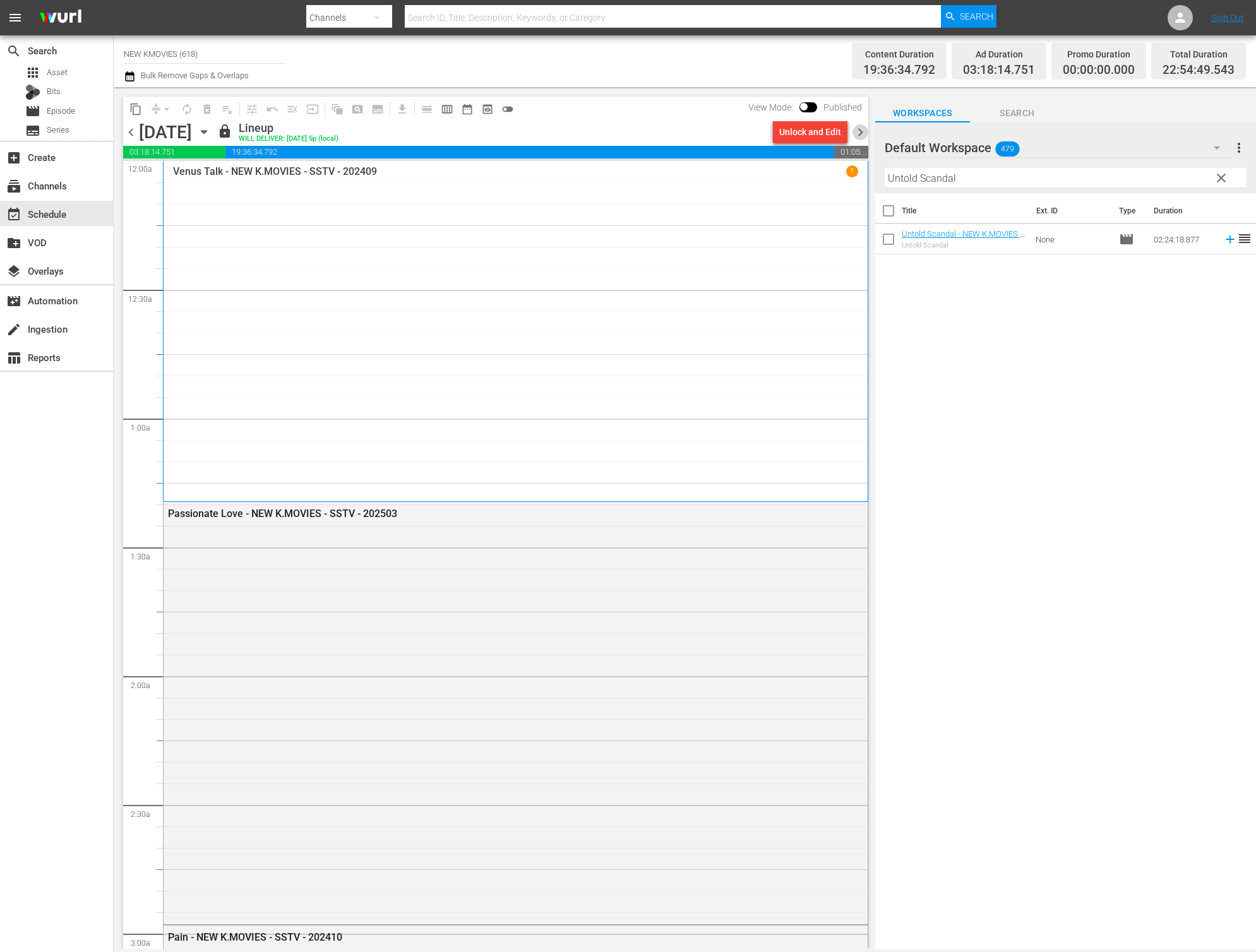
click at [857, 137] on span "chevron_right" at bounding box center [860, 132] width 16 height 16
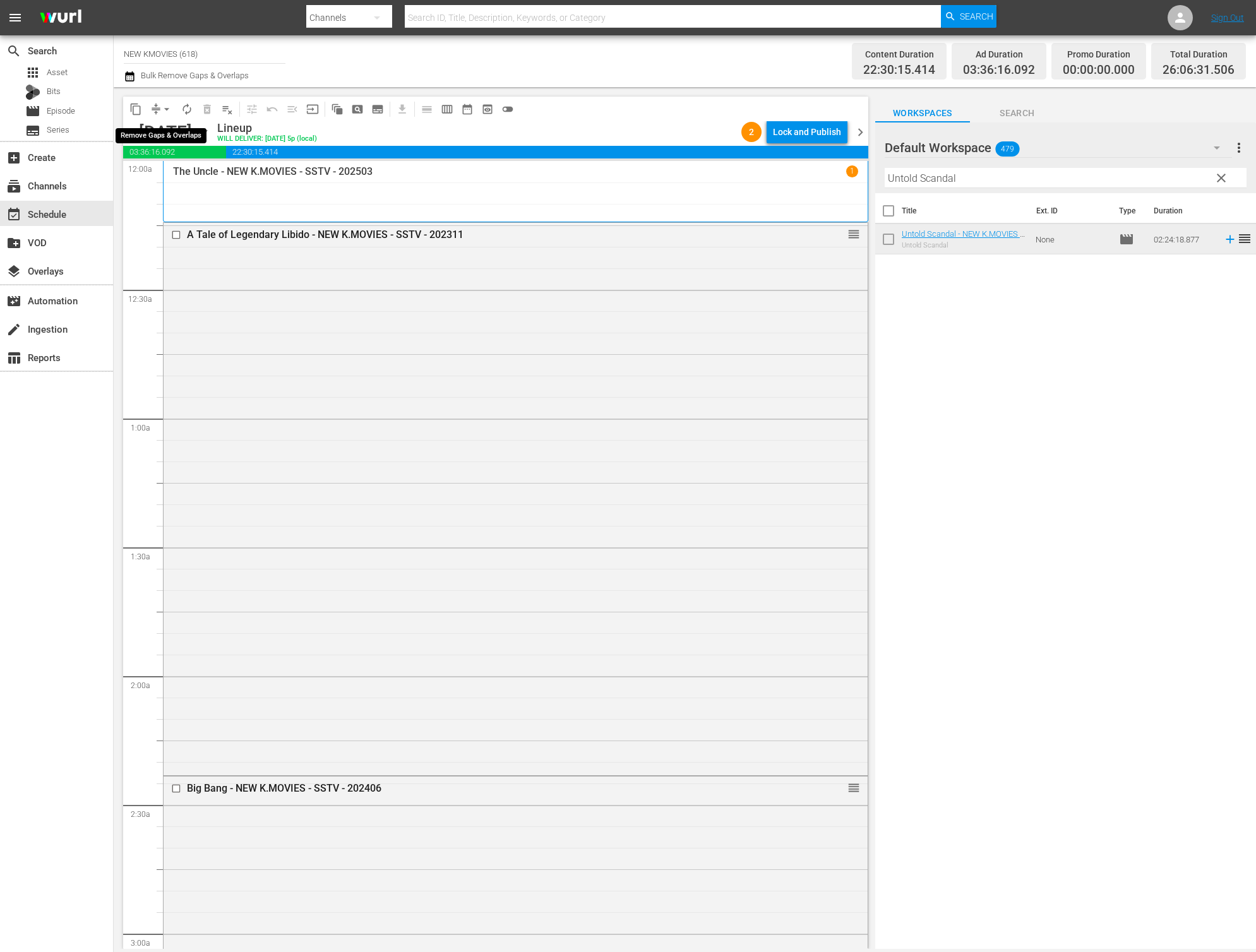
click at [161, 109] on span "arrow_drop_down" at bounding box center [166, 109] width 13 height 13
click at [186, 173] on li "Align to End of Previous Day" at bounding box center [167, 177] width 133 height 21
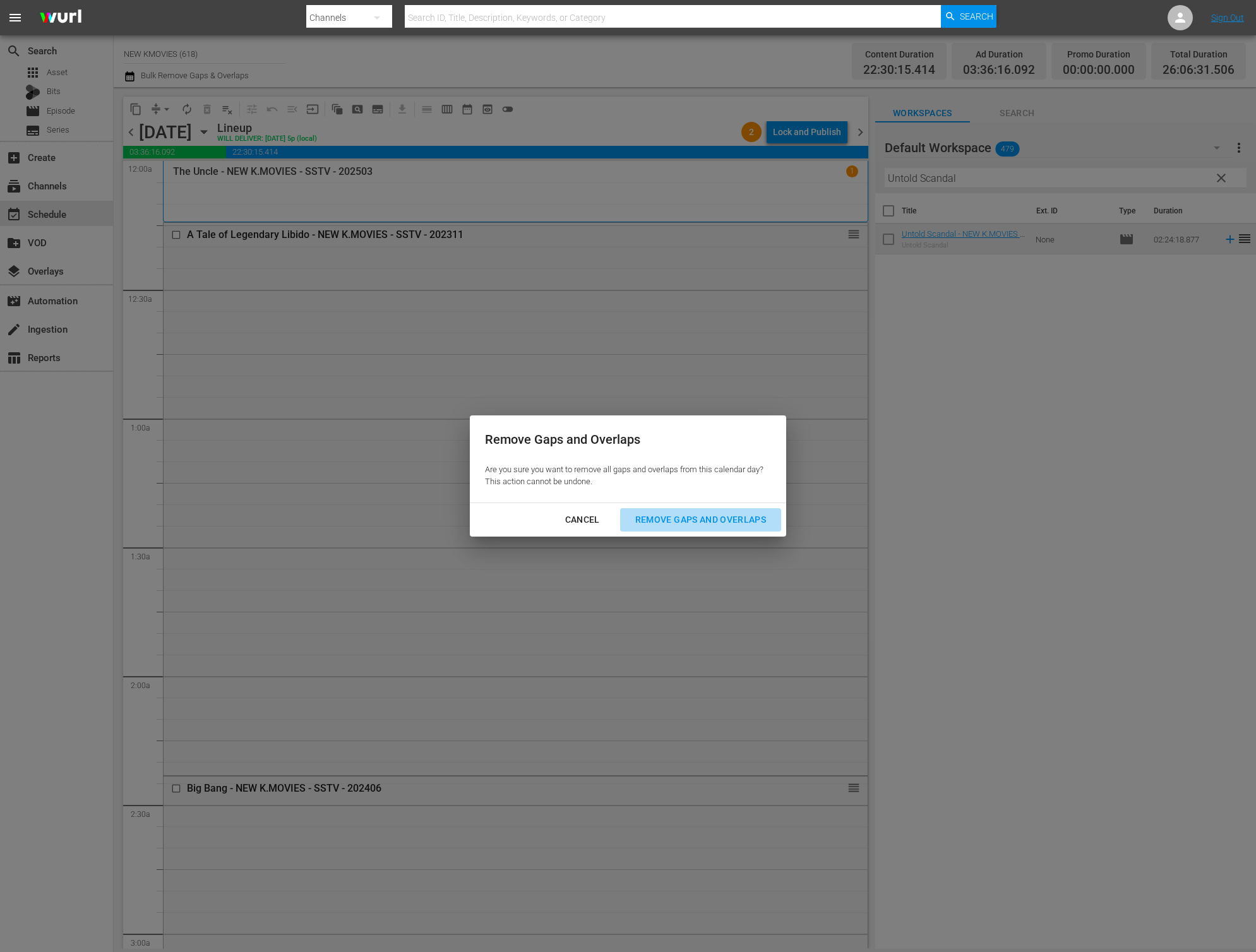
click at [727, 526] on div "Remove Gaps and Overlaps" at bounding box center [700, 520] width 151 height 16
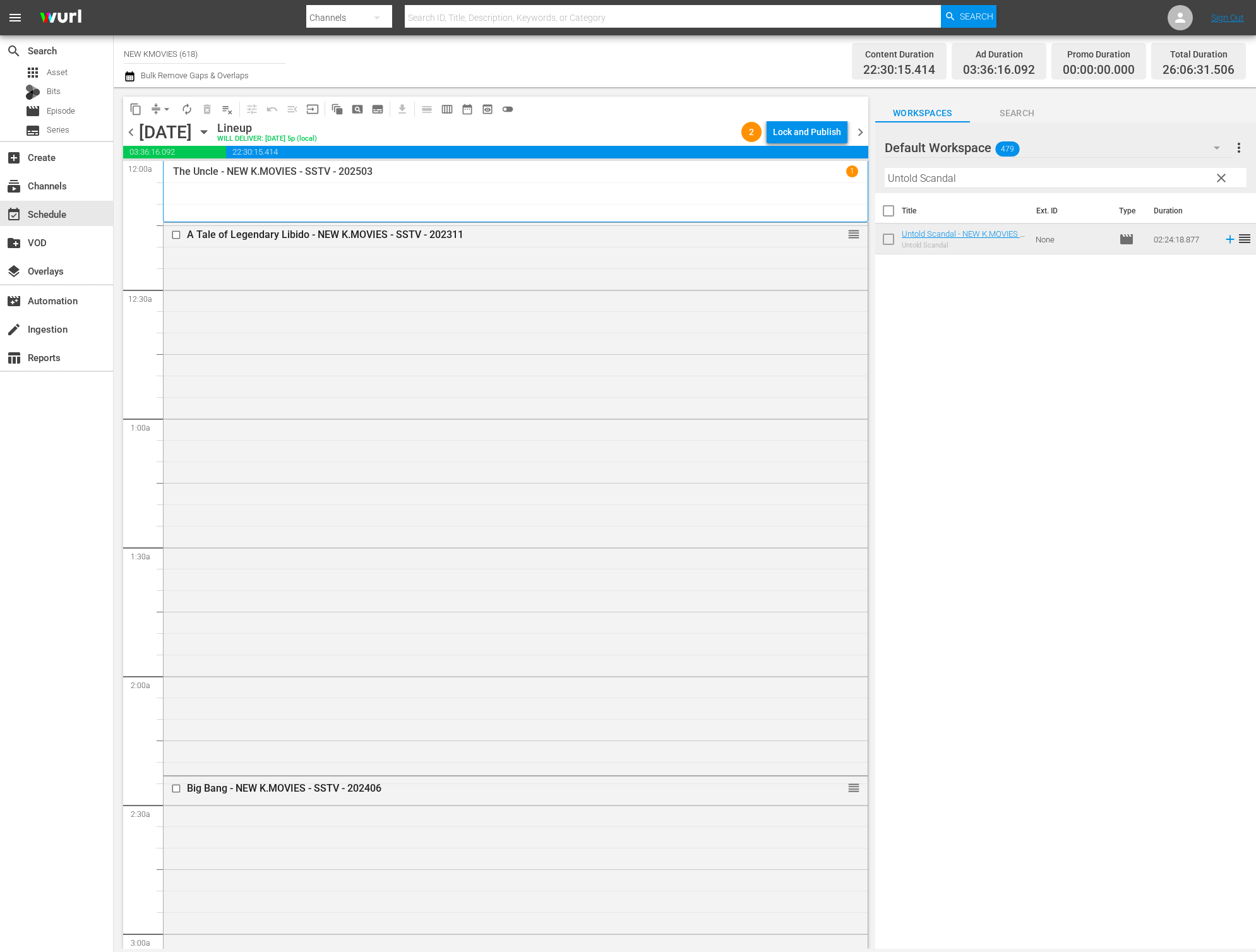
click at [804, 129] on div "Lock and Publish" at bounding box center [807, 132] width 68 height 23
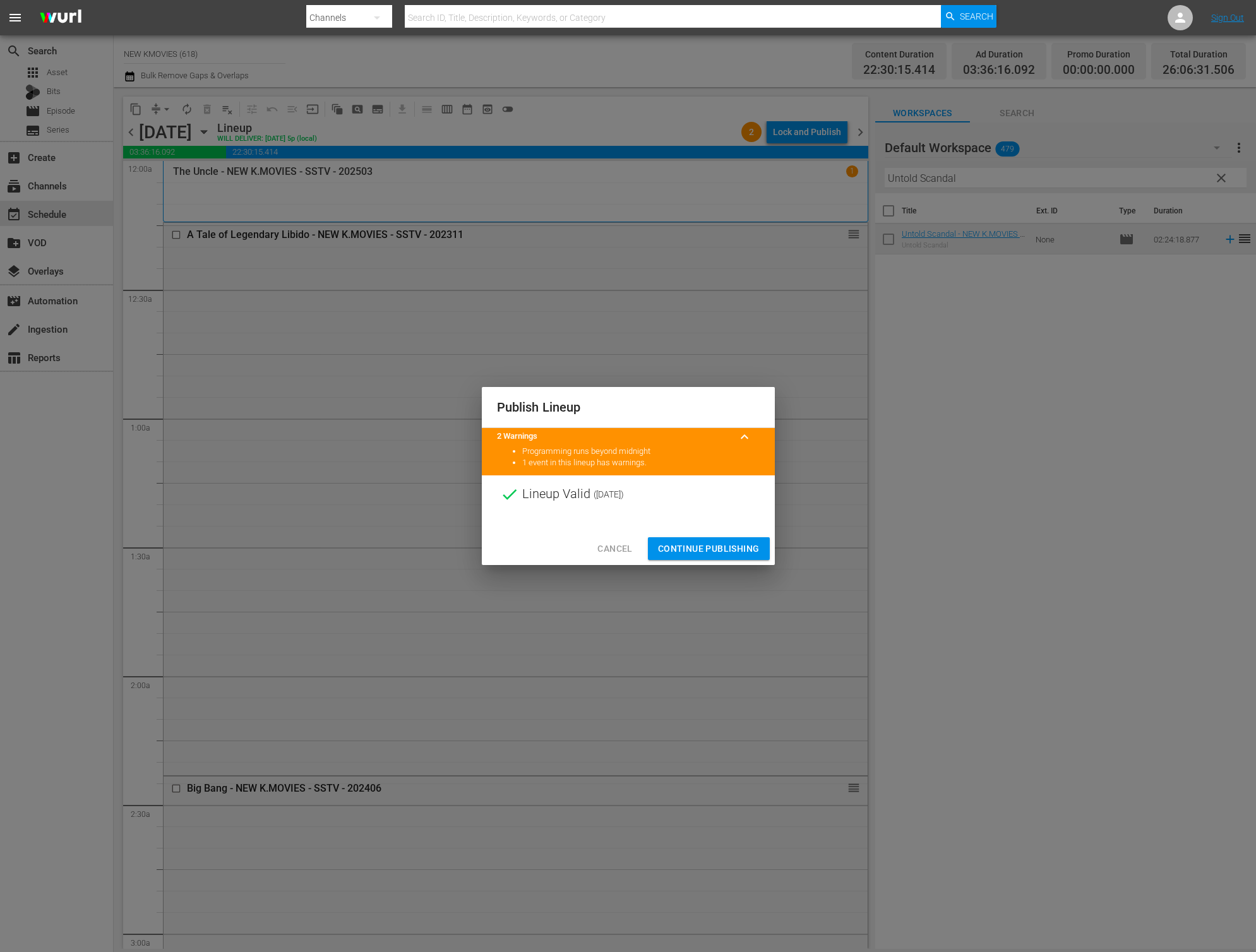
click at [692, 533] on div "Cancel Continue Publishing" at bounding box center [628, 549] width 293 height 33
click at [694, 556] on span "Continue Publishing" at bounding box center [708, 549] width 102 height 16
